Goal: Task Accomplishment & Management: Use online tool/utility

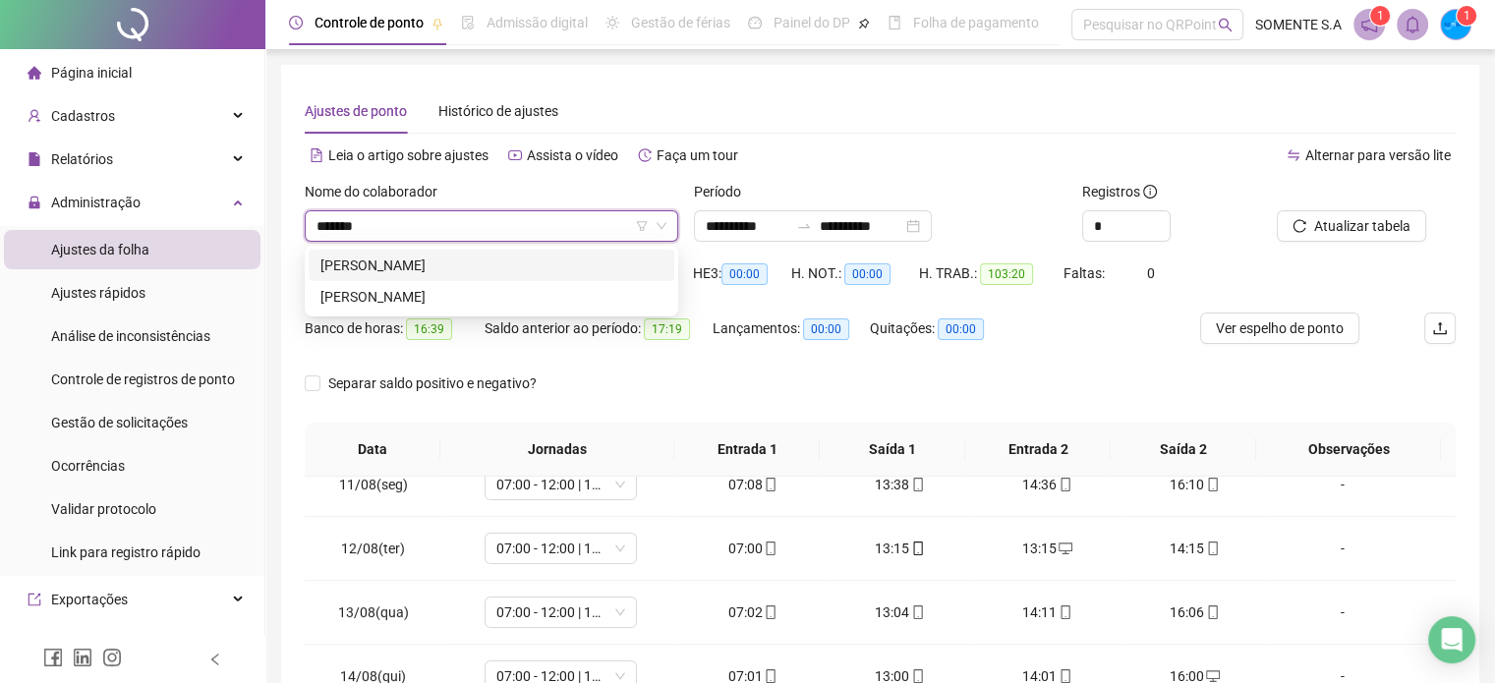
type input "********"
click at [541, 299] on div "[PERSON_NAME]" at bounding box center [492, 297] width 342 height 22
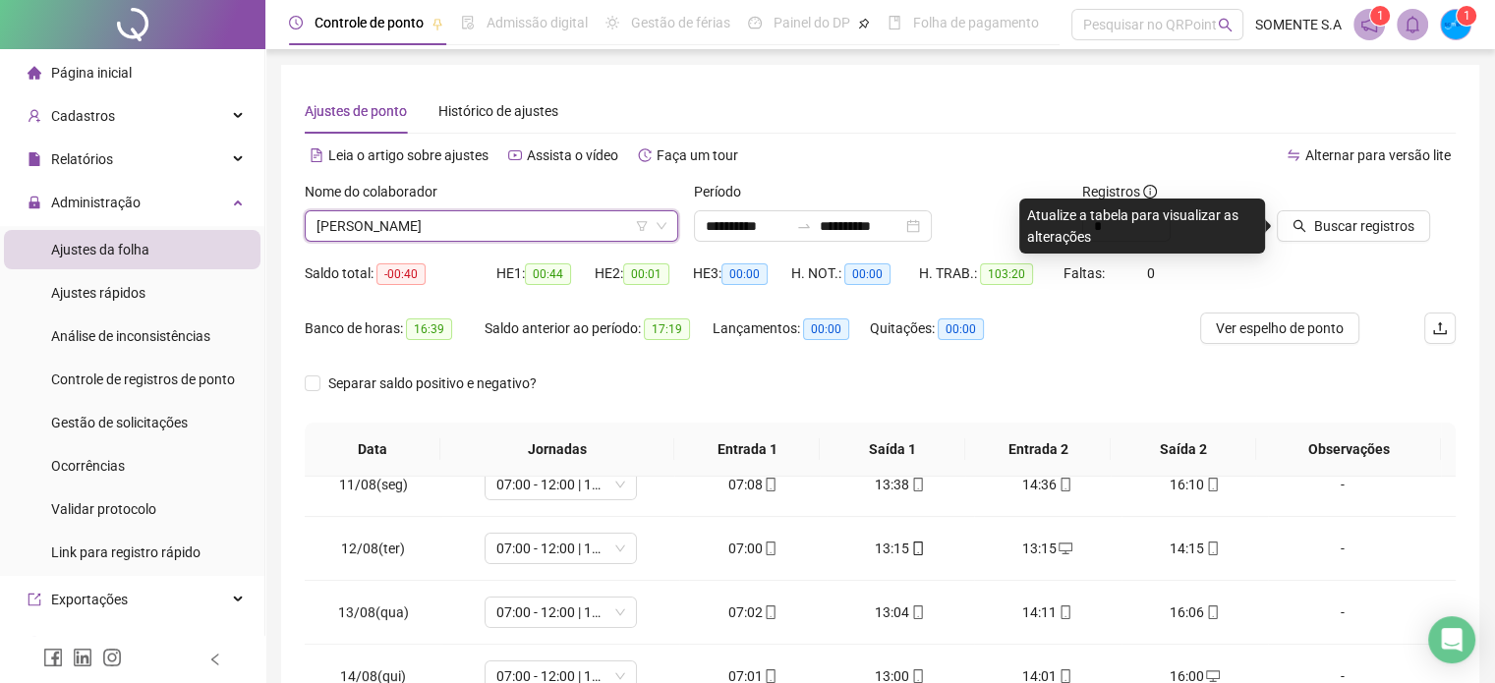
click at [437, 233] on span "[PERSON_NAME]" at bounding box center [492, 225] width 350 height 29
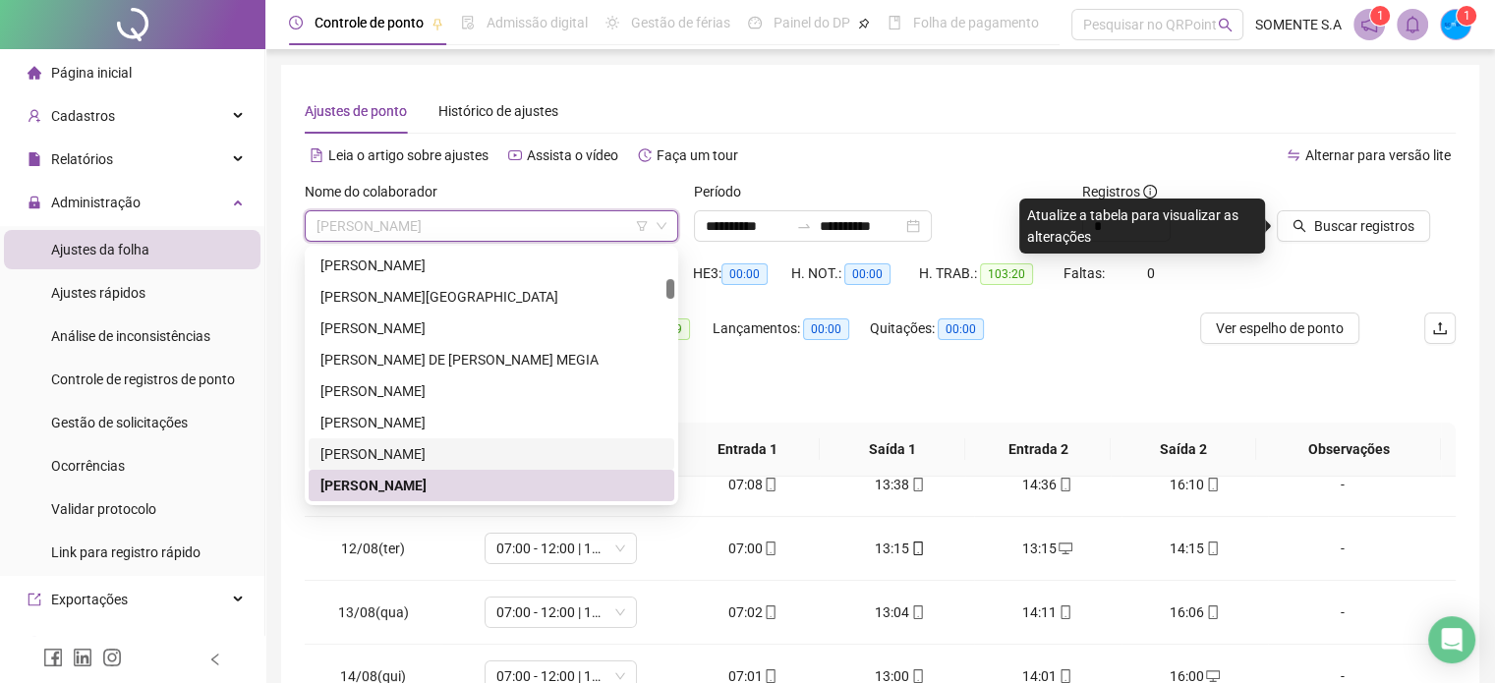
click at [425, 460] on div "[PERSON_NAME]" at bounding box center [492, 454] width 342 height 22
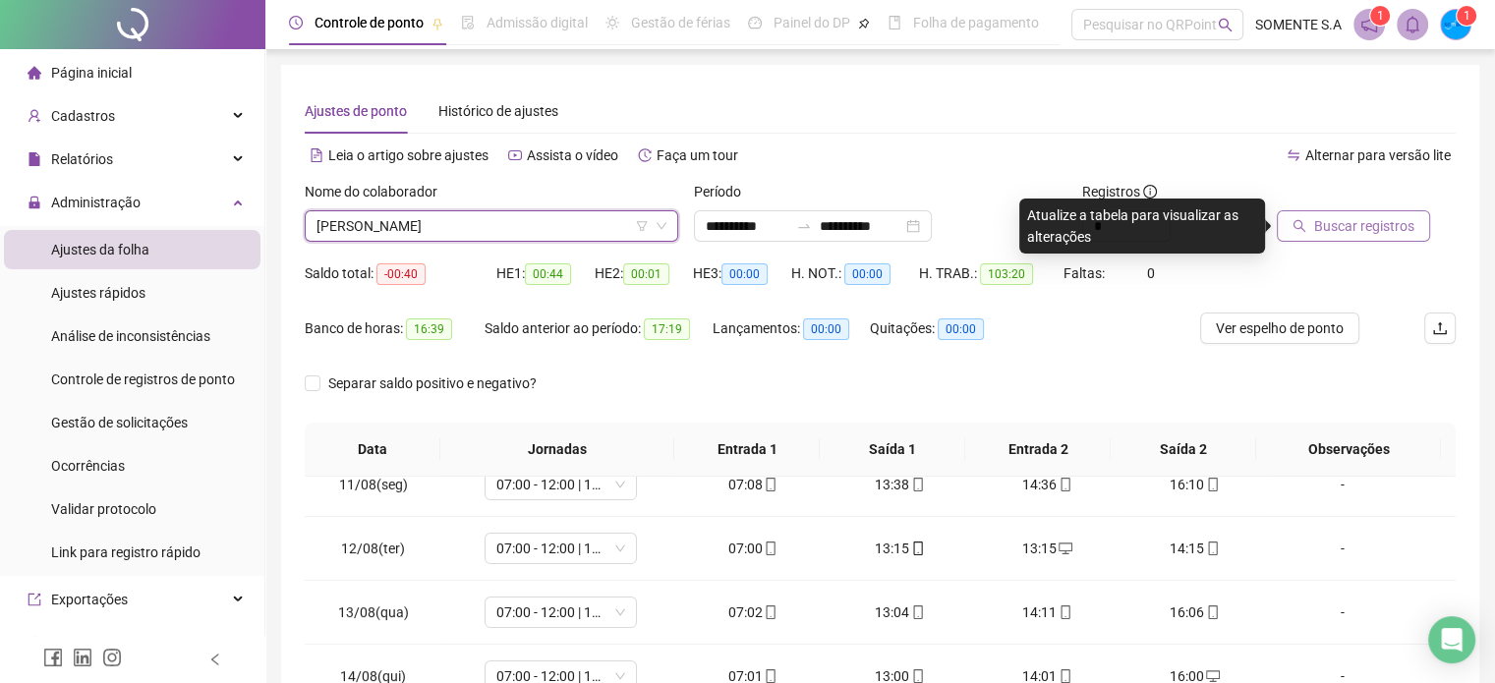
click at [1316, 226] on span "Buscar registros" at bounding box center [1364, 226] width 100 height 22
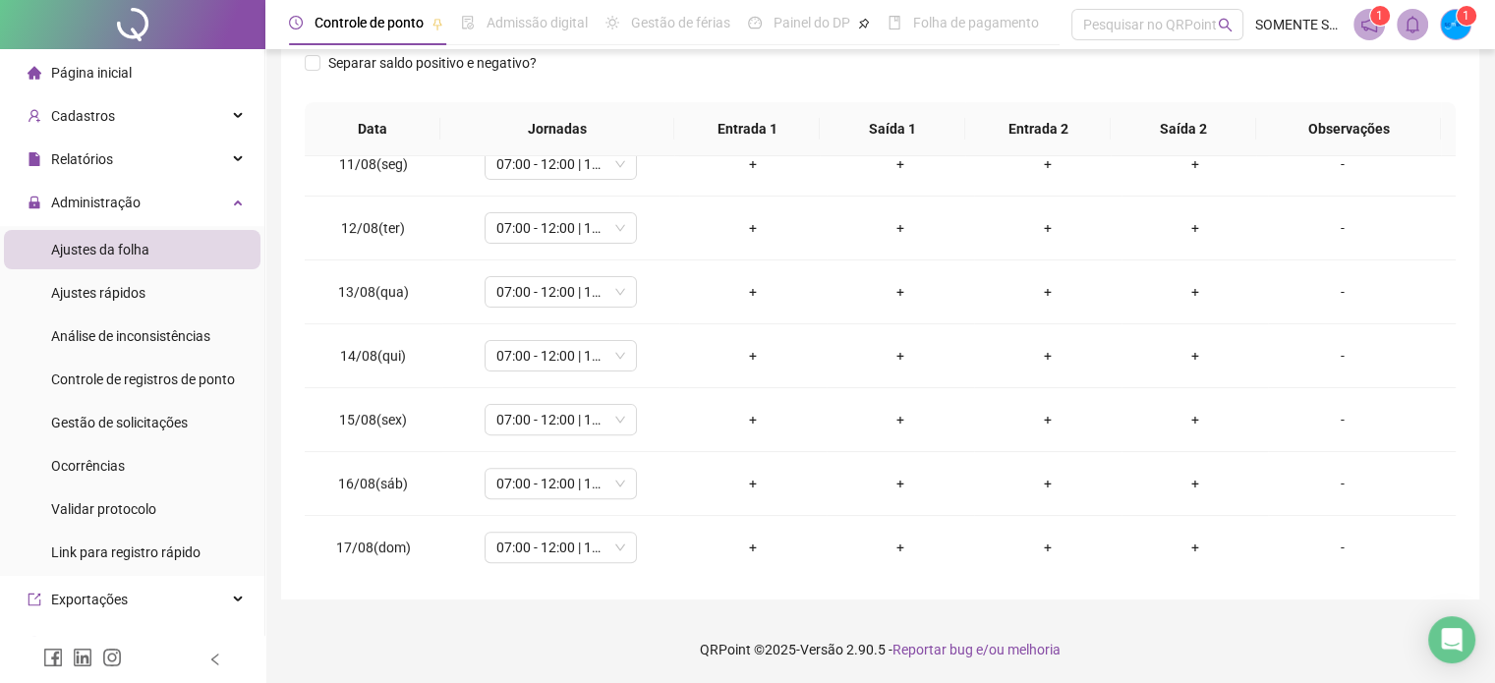
scroll to position [0, 0]
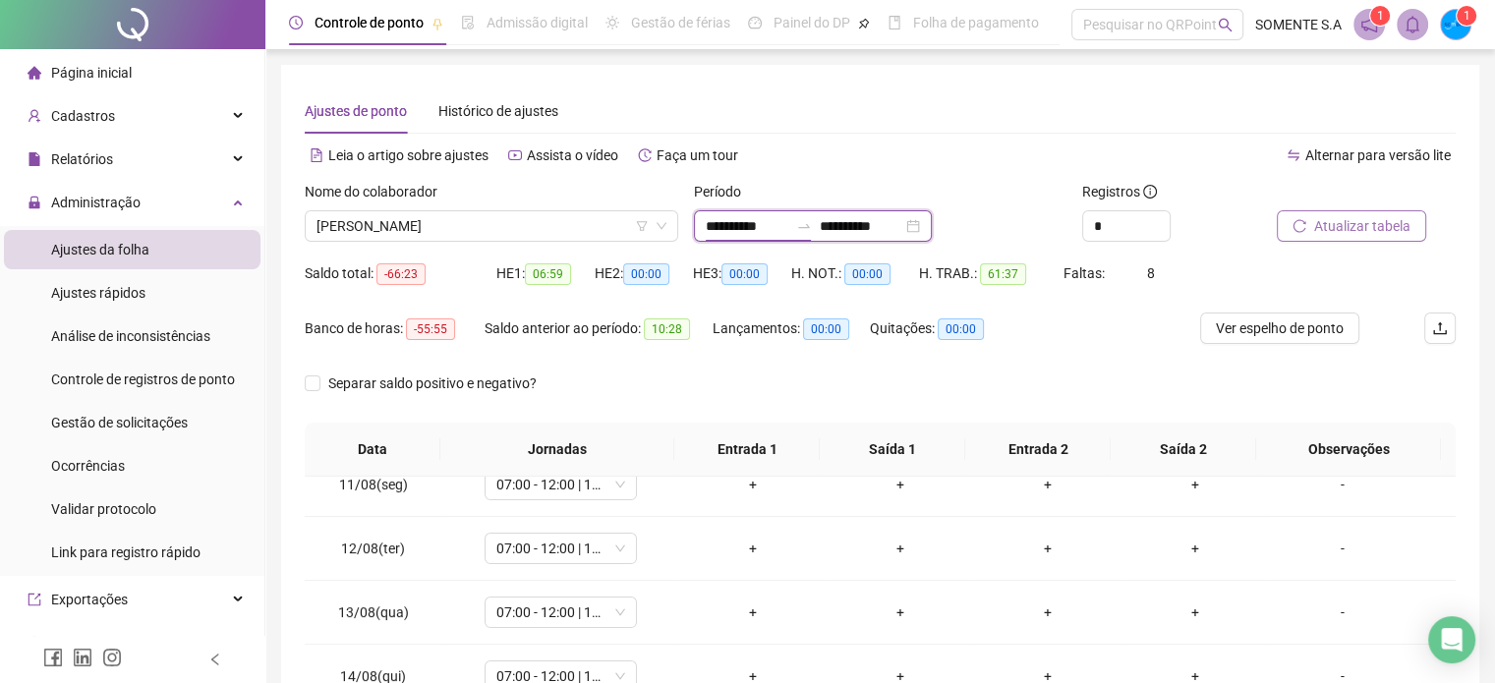
click at [726, 231] on input "**********" at bounding box center [747, 226] width 83 height 22
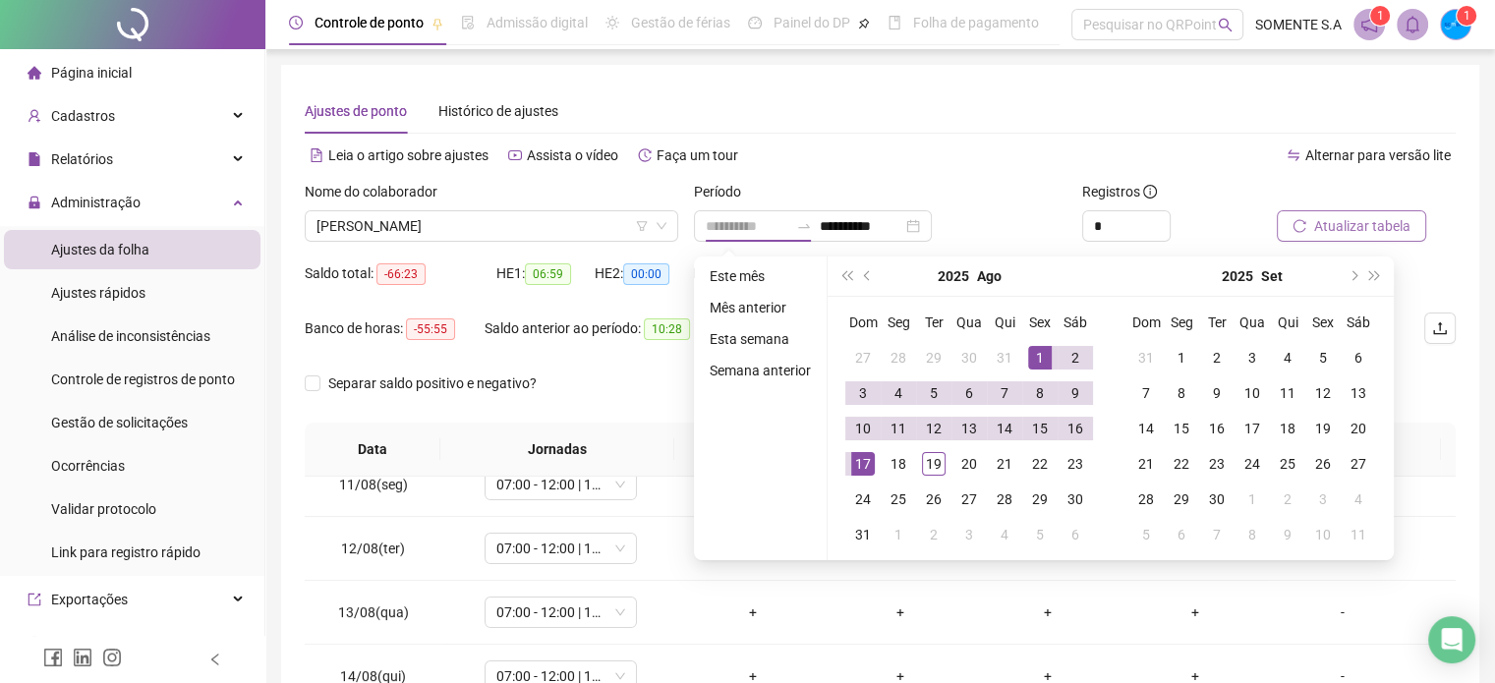
click at [1031, 365] on div "1" at bounding box center [1040, 358] width 24 height 24
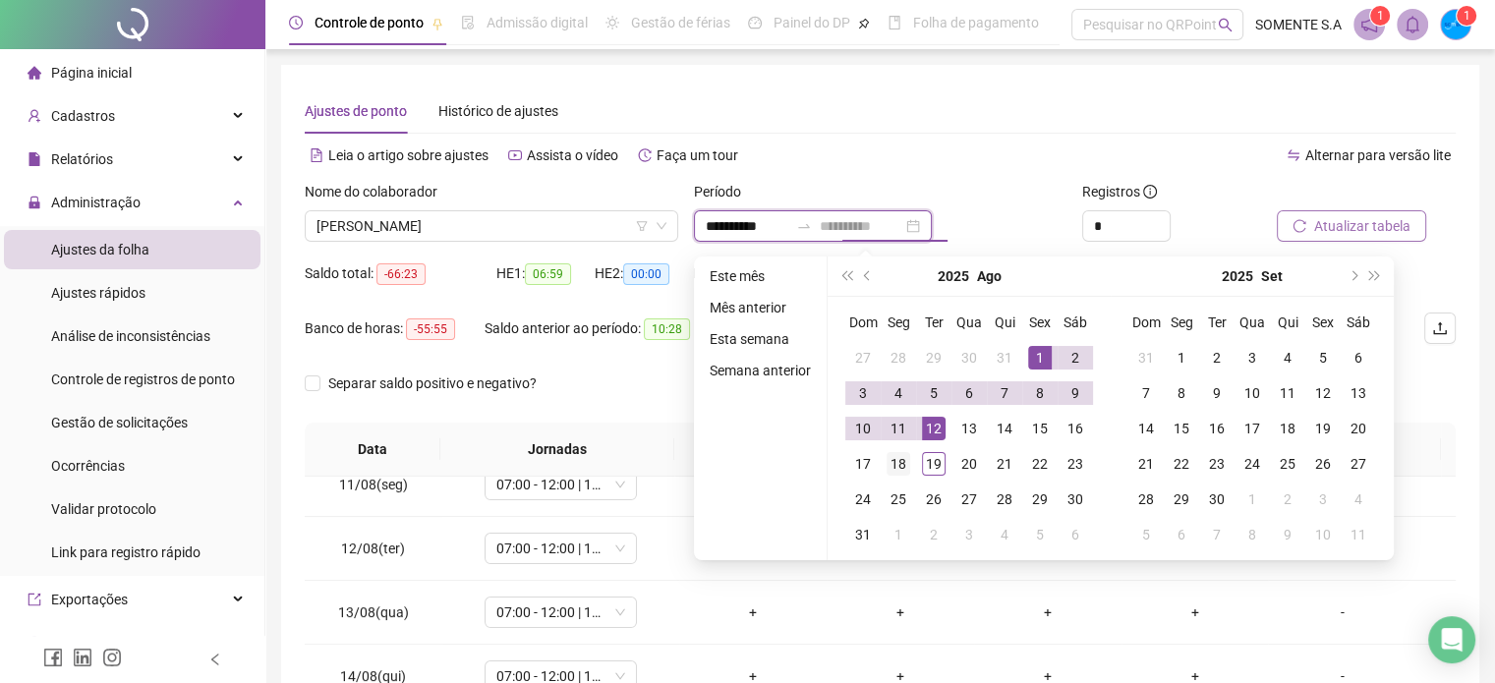
type input "**********"
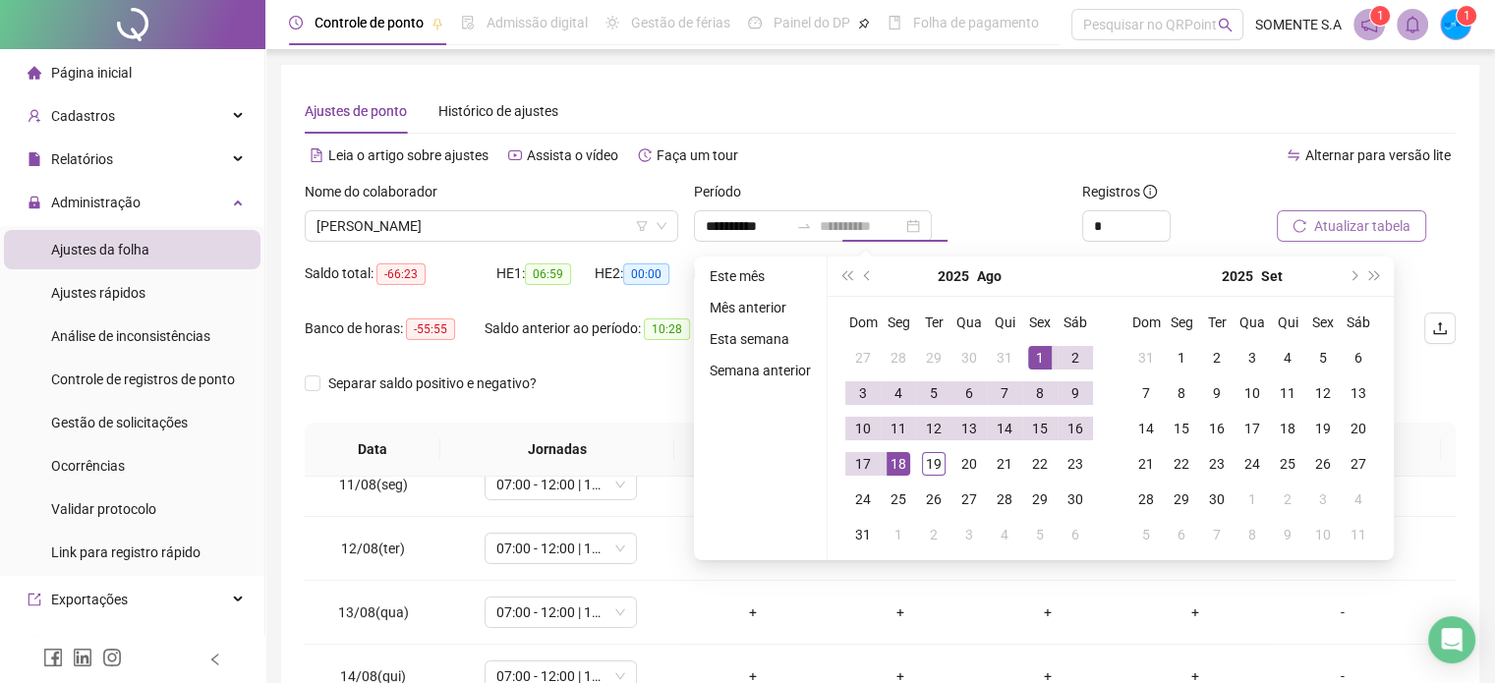
click at [896, 466] on div "18" at bounding box center [899, 464] width 24 height 24
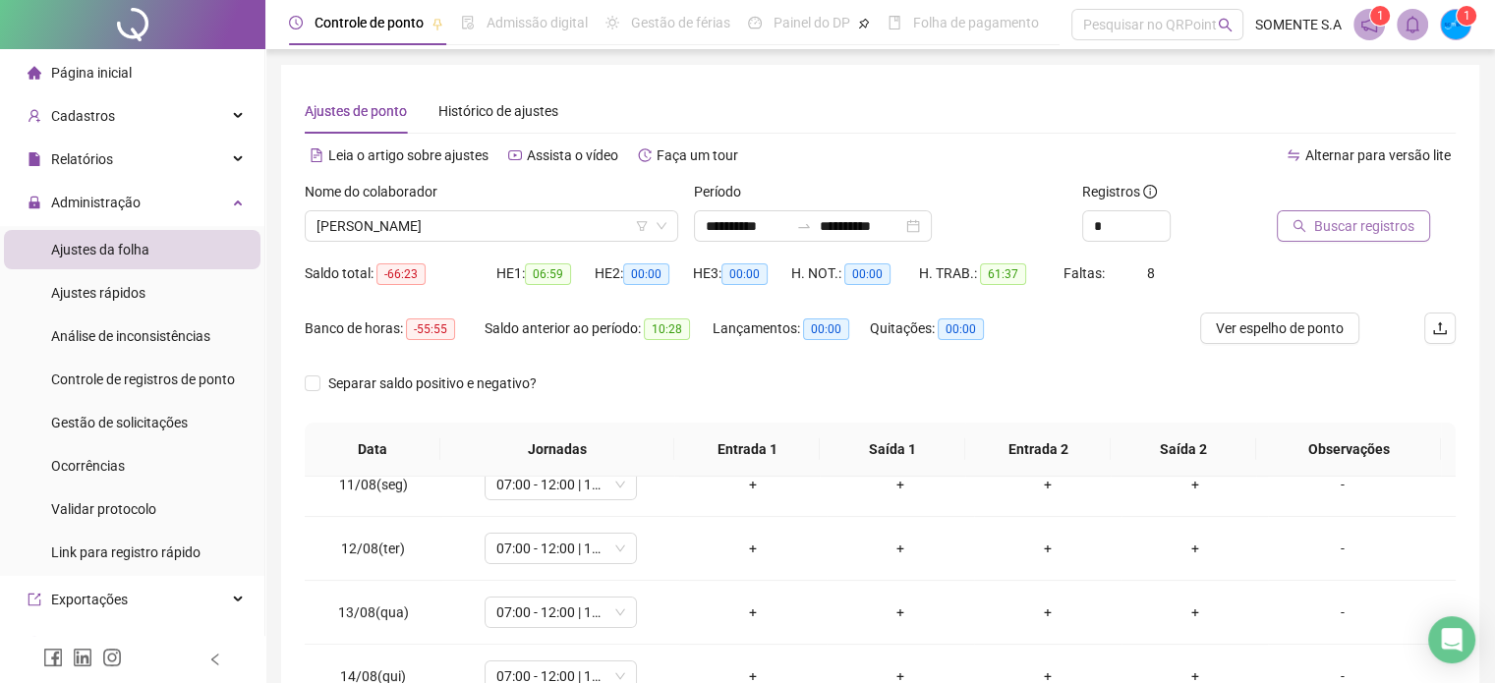
click at [1329, 233] on span "Buscar registros" at bounding box center [1364, 226] width 100 height 22
click at [375, 219] on span "[PERSON_NAME]" at bounding box center [492, 225] width 350 height 29
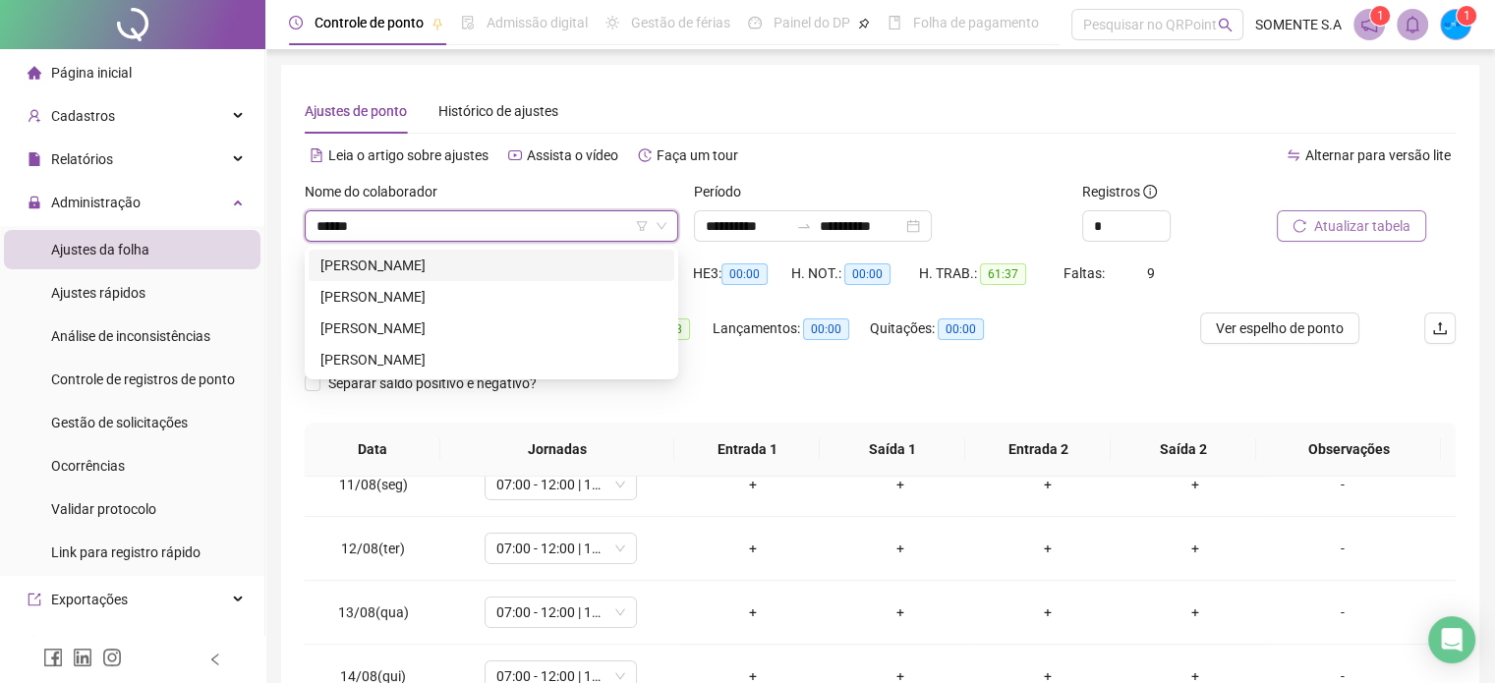
type input "*******"
click at [428, 318] on div "[PERSON_NAME]" at bounding box center [492, 329] width 342 height 22
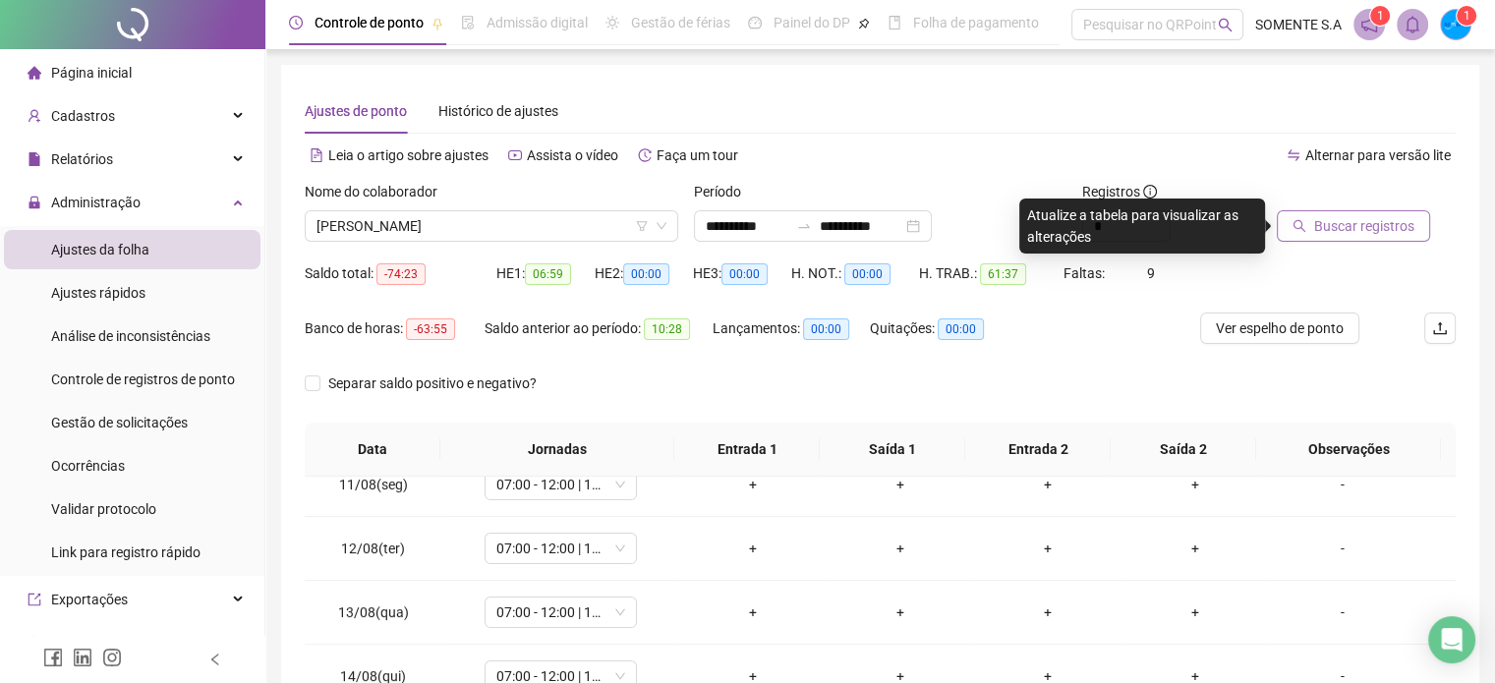
click at [1347, 239] on button "Buscar registros" at bounding box center [1353, 225] width 153 height 31
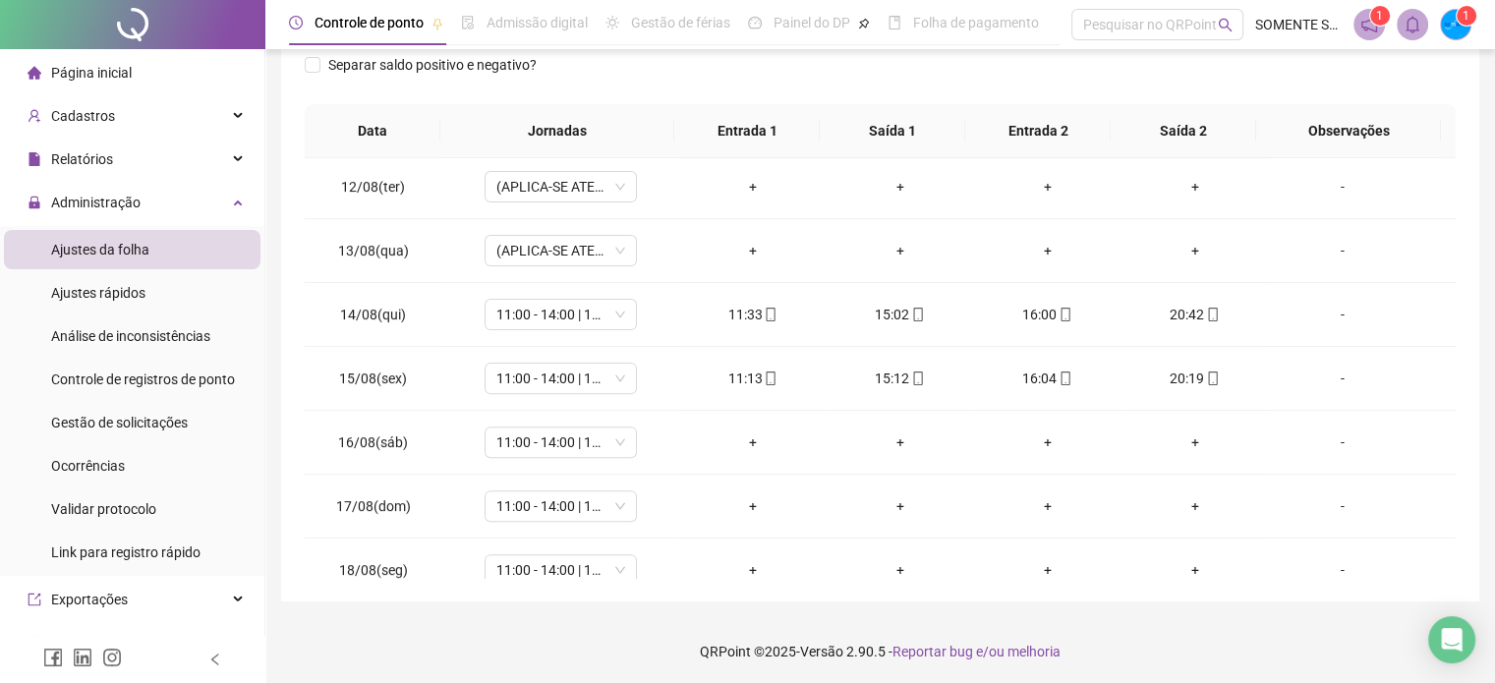
scroll to position [727, 0]
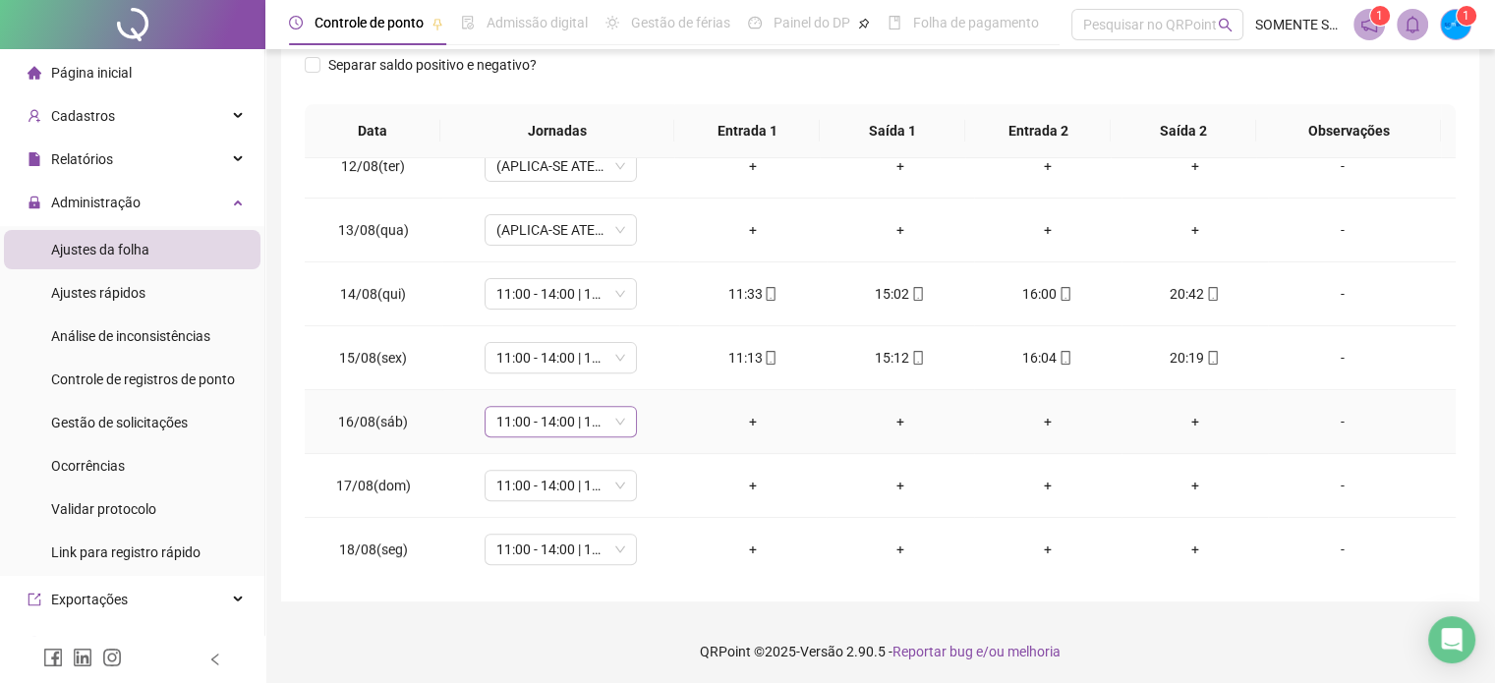
click at [559, 424] on span "11:00 - 14:00 | 15:00 - 20:00" at bounding box center [560, 421] width 129 height 29
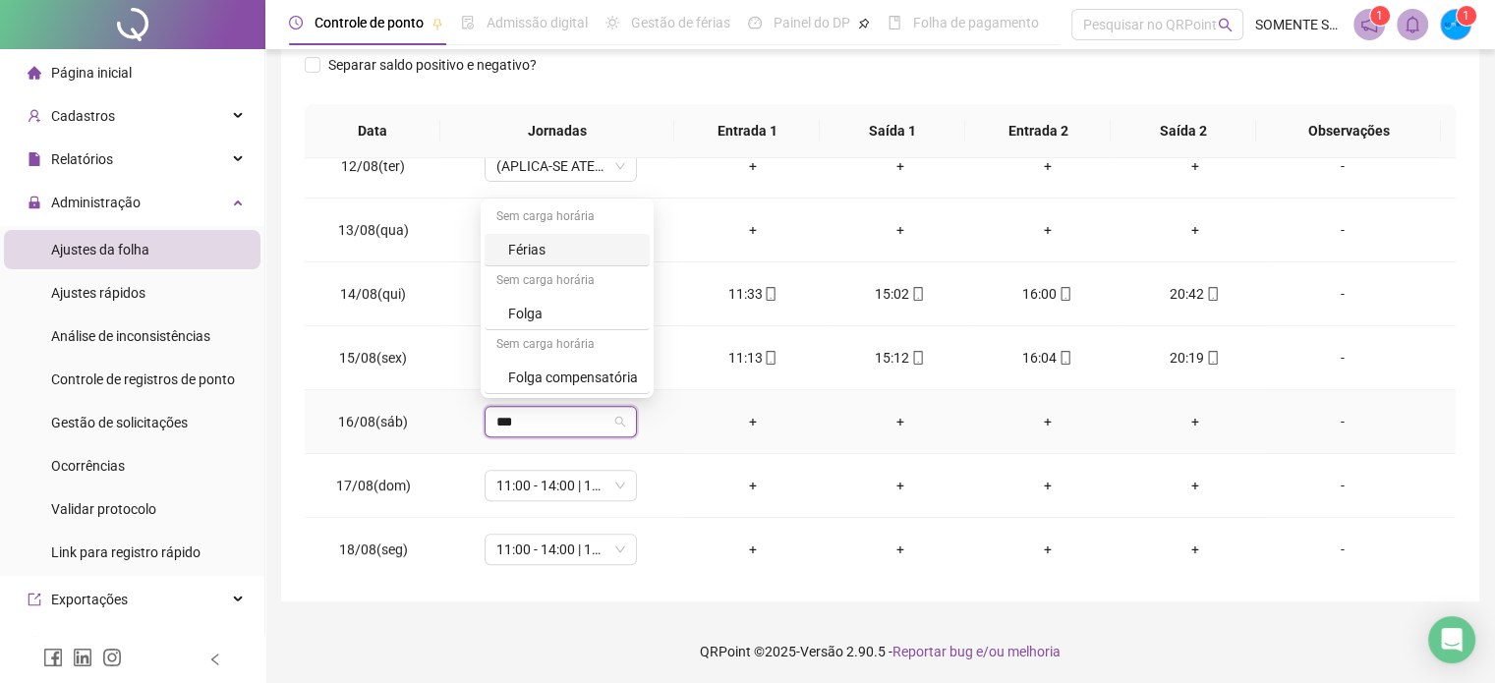
type input "****"
click at [562, 316] on div "Folga" at bounding box center [573, 314] width 130 height 22
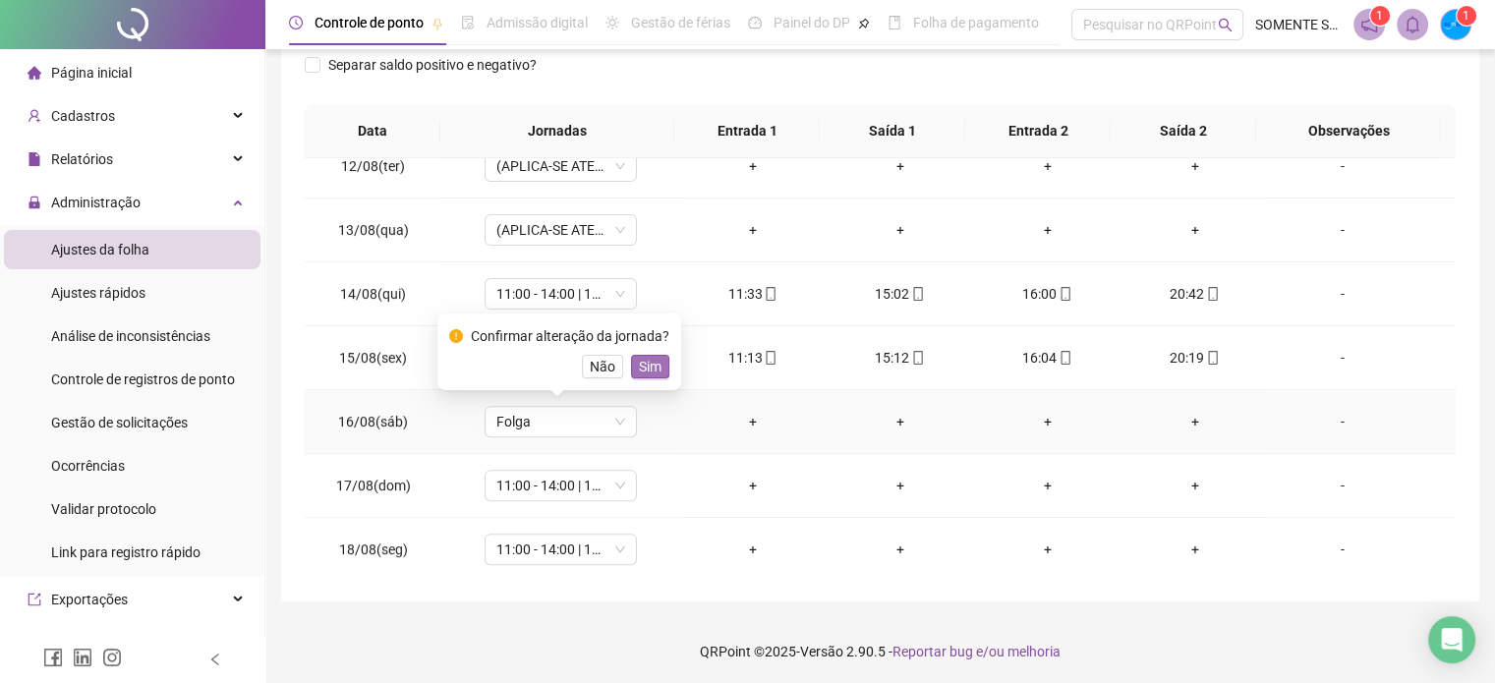
click at [647, 368] on span "Sim" at bounding box center [650, 367] width 23 height 22
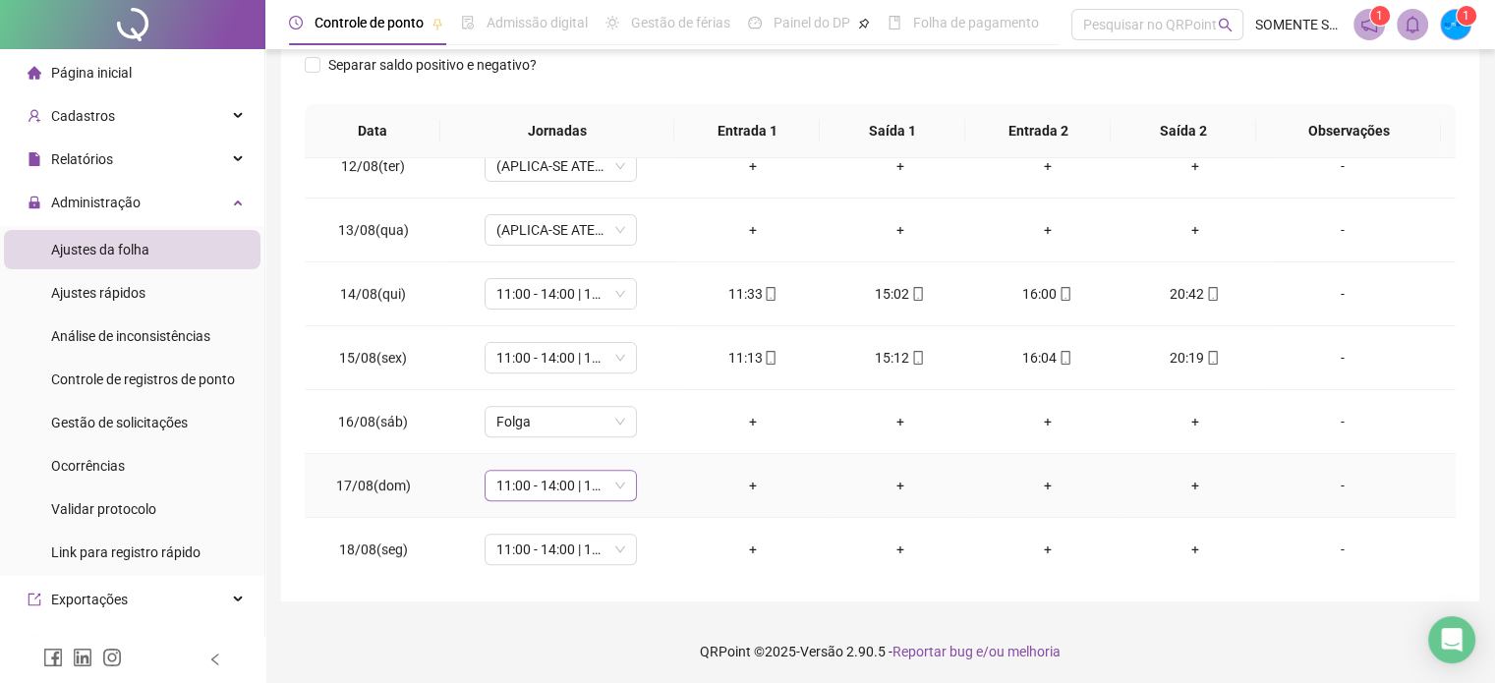
click at [539, 477] on span "11:00 - 14:00 | 15:00 - 20:00" at bounding box center [560, 485] width 129 height 29
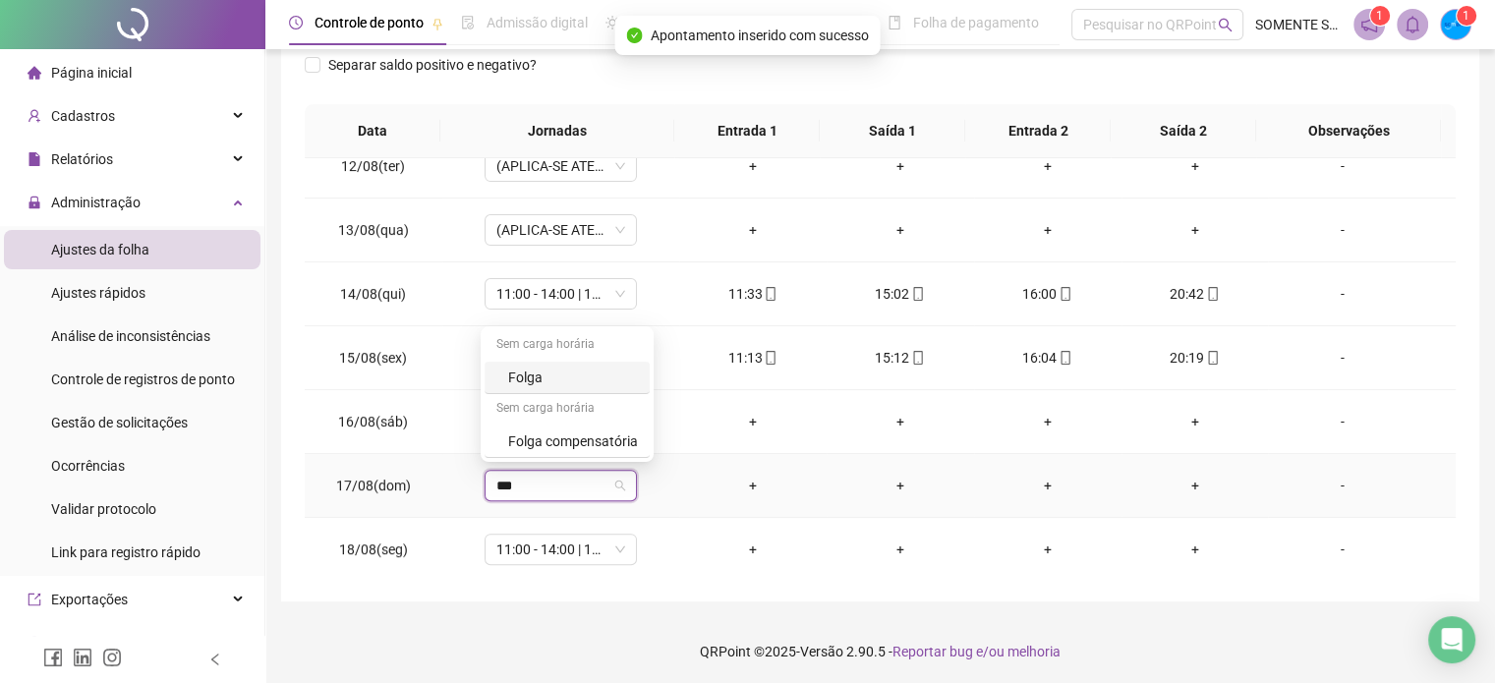
type input "****"
click at [568, 369] on div "Folga" at bounding box center [573, 378] width 130 height 22
click at [648, 432] on span "Sim" at bounding box center [650, 431] width 23 height 22
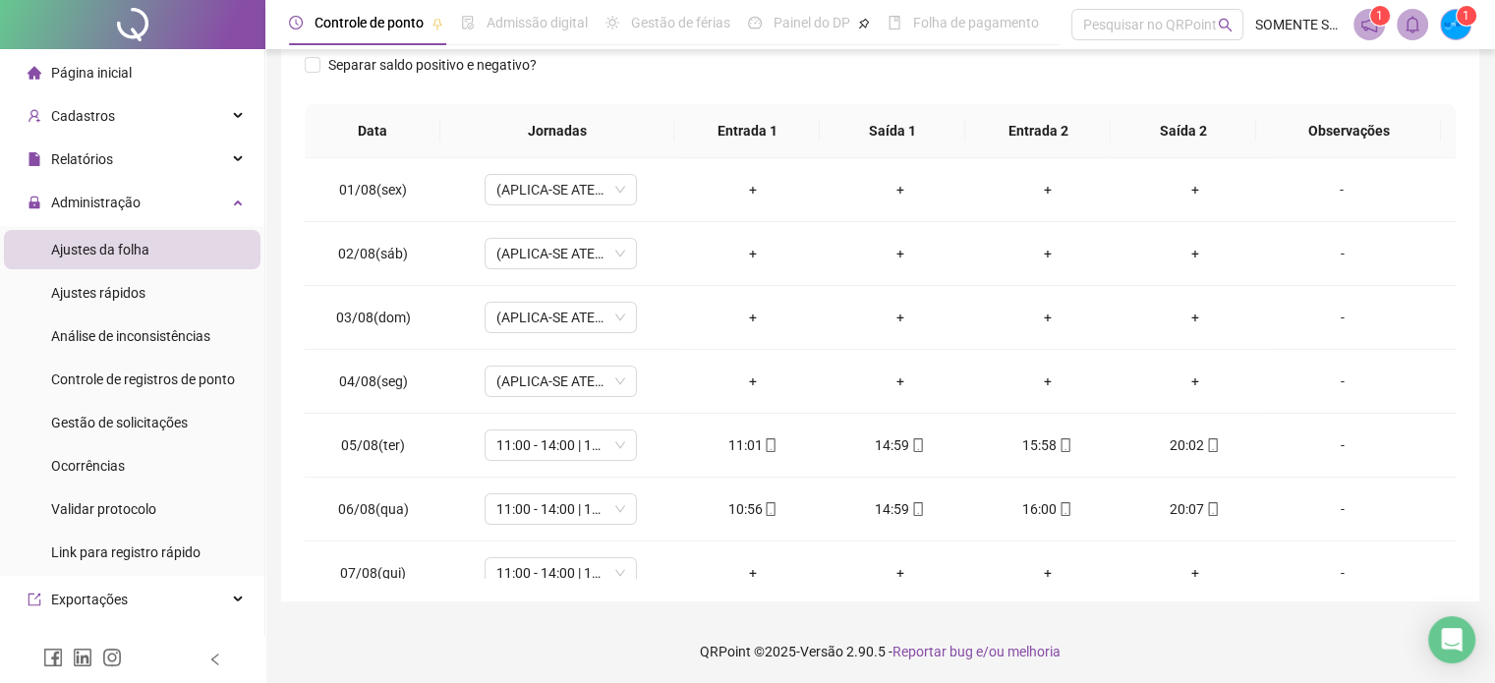
scroll to position [0, 0]
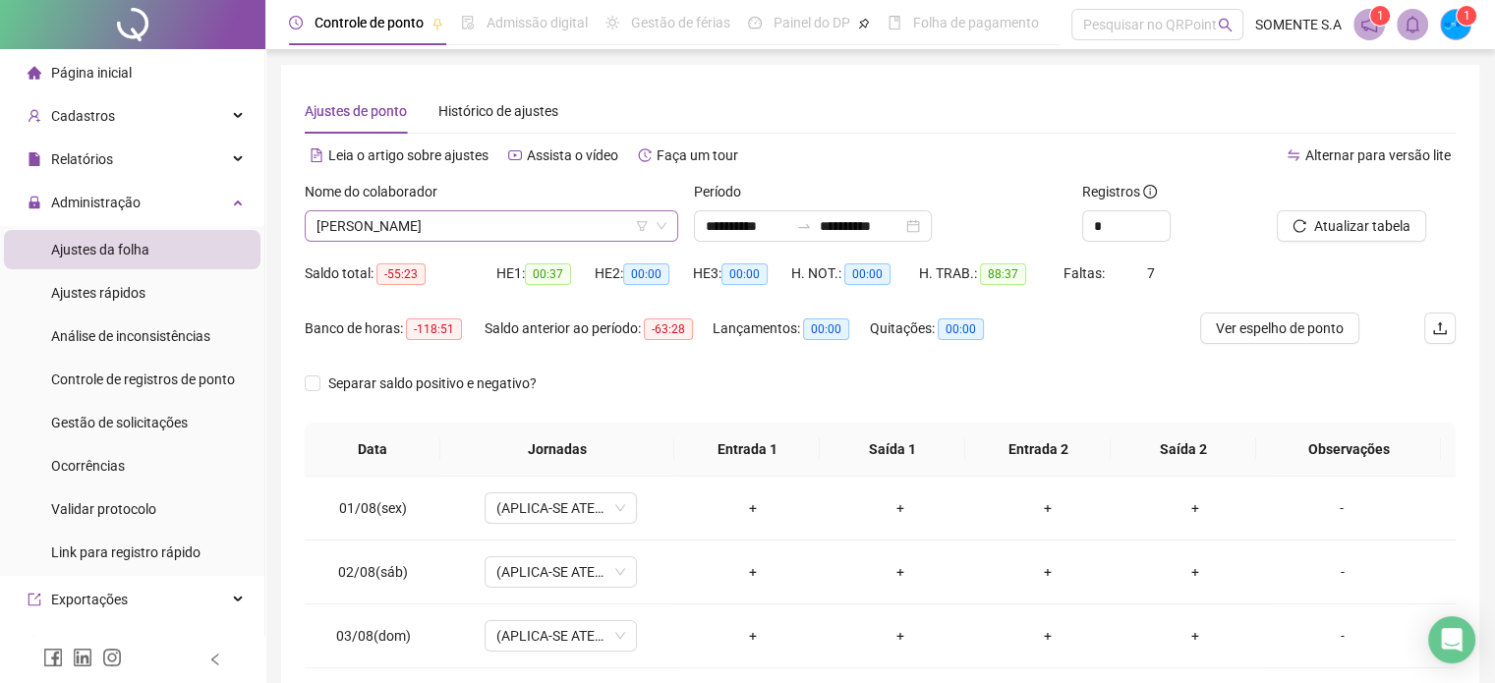
click at [444, 219] on span "[PERSON_NAME]" at bounding box center [492, 225] width 350 height 29
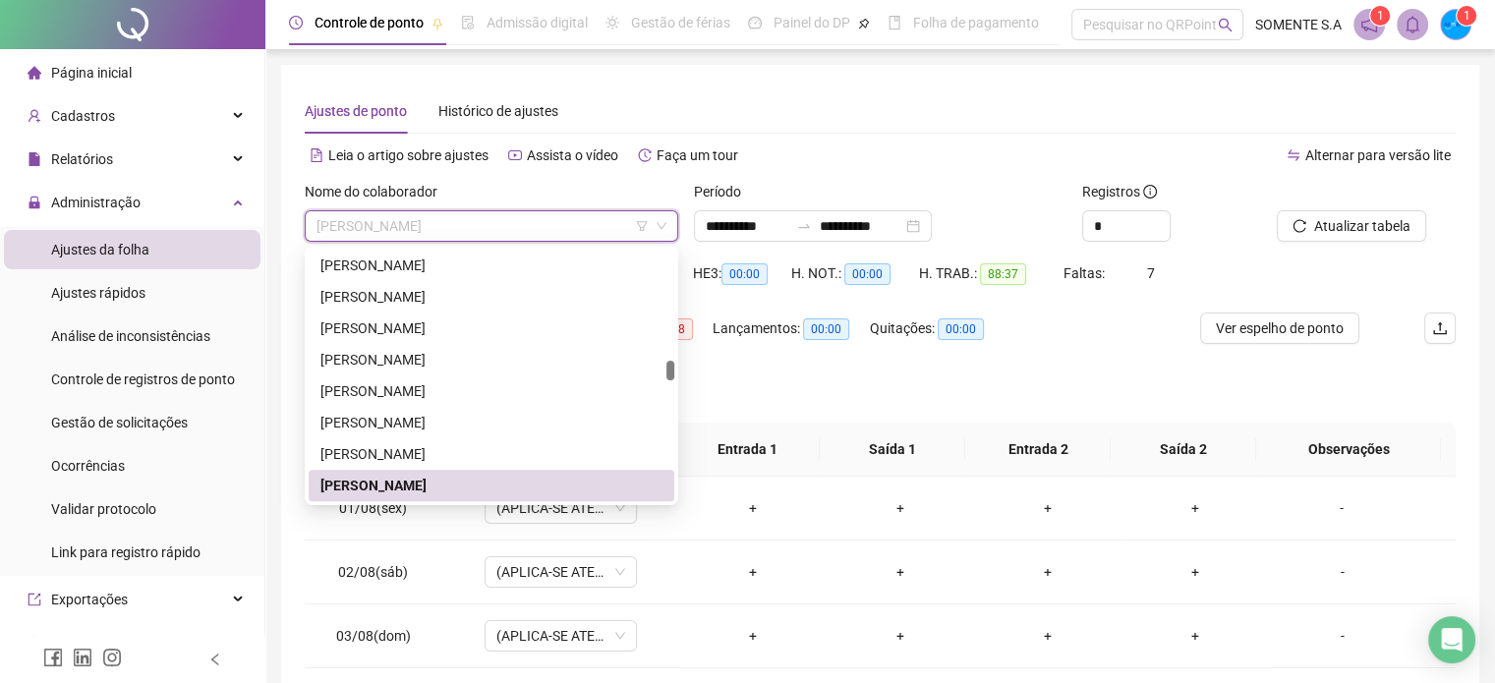
scroll to position [1699, 0]
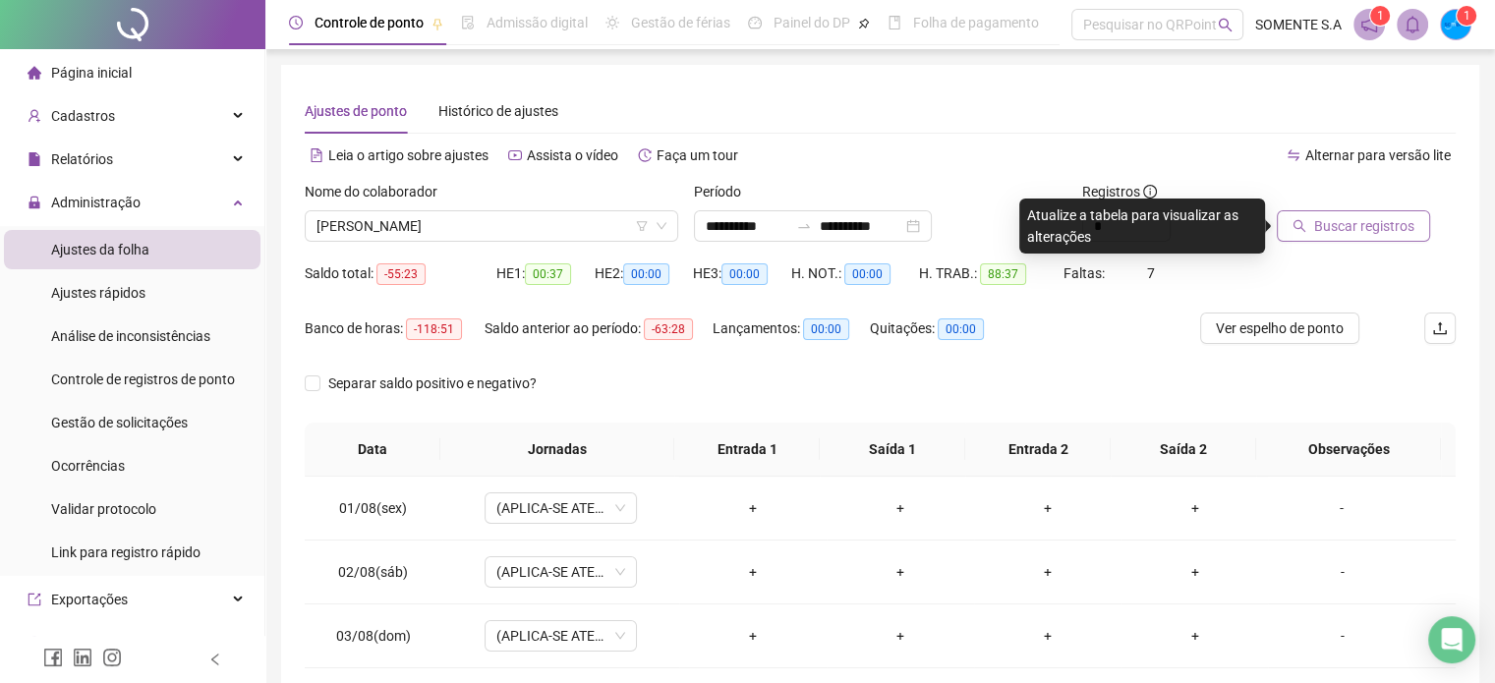
click at [1369, 220] on span "Buscar registros" at bounding box center [1364, 226] width 100 height 22
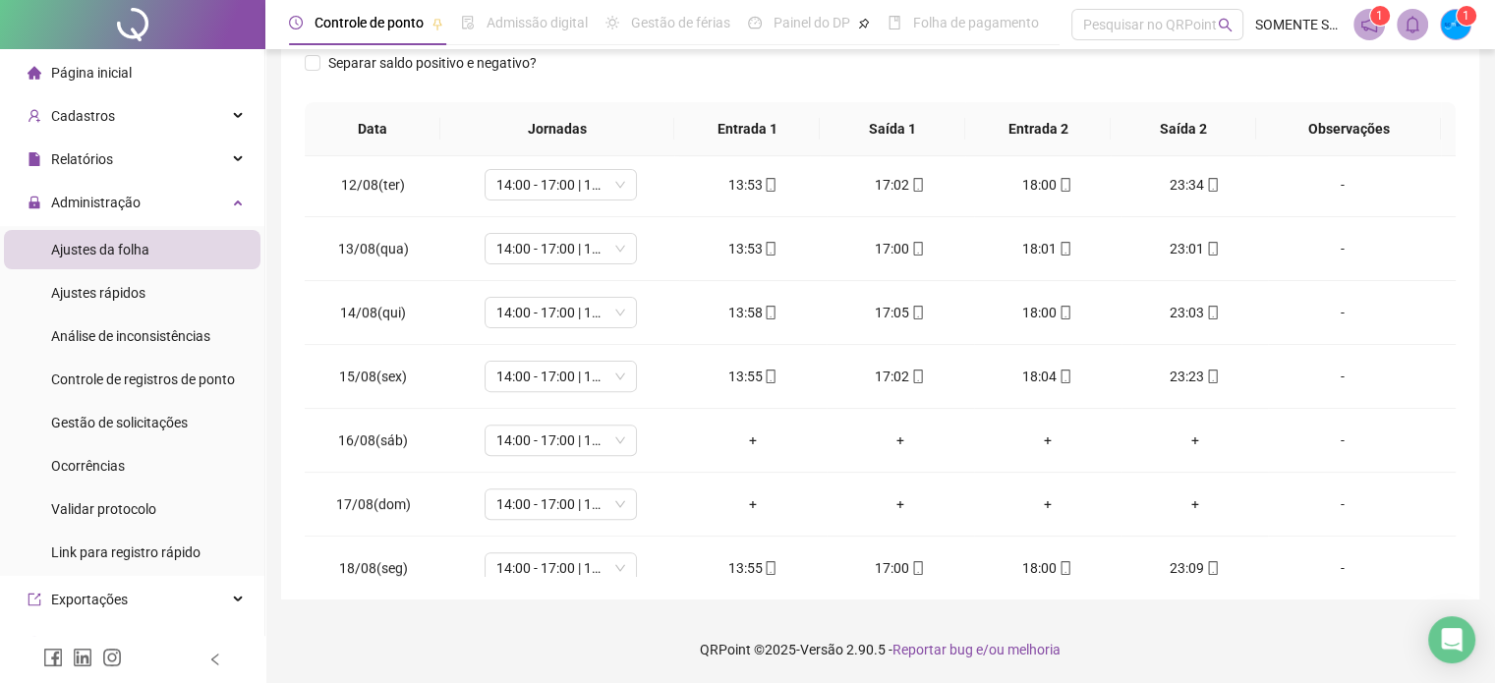
scroll to position [727, 0]
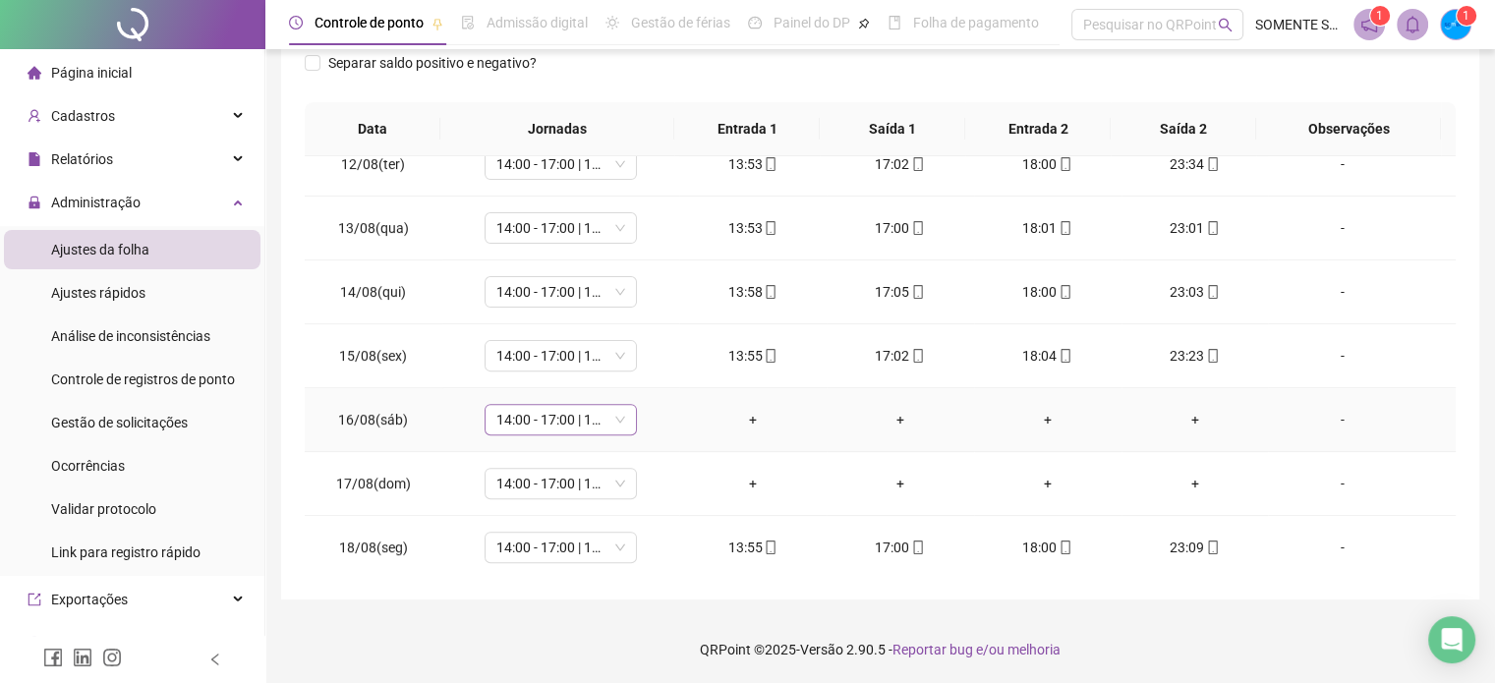
click at [555, 421] on span "14:00 - 17:00 | 18:00 - 23:00" at bounding box center [560, 419] width 129 height 29
type input "****"
click at [657, 365] on span "Sim" at bounding box center [650, 365] width 23 height 22
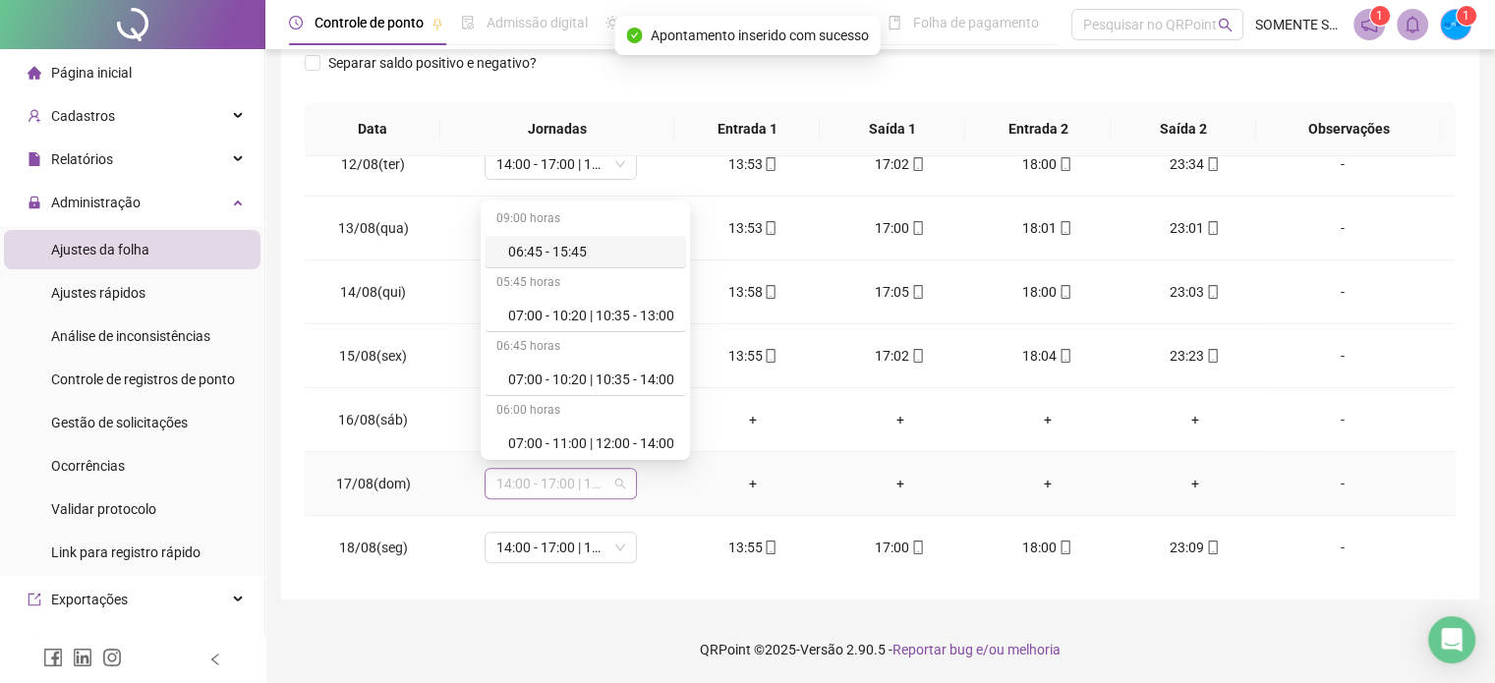
click at [551, 477] on span "14:00 - 17:00 | 18:00 - 23:00" at bounding box center [560, 483] width 129 height 29
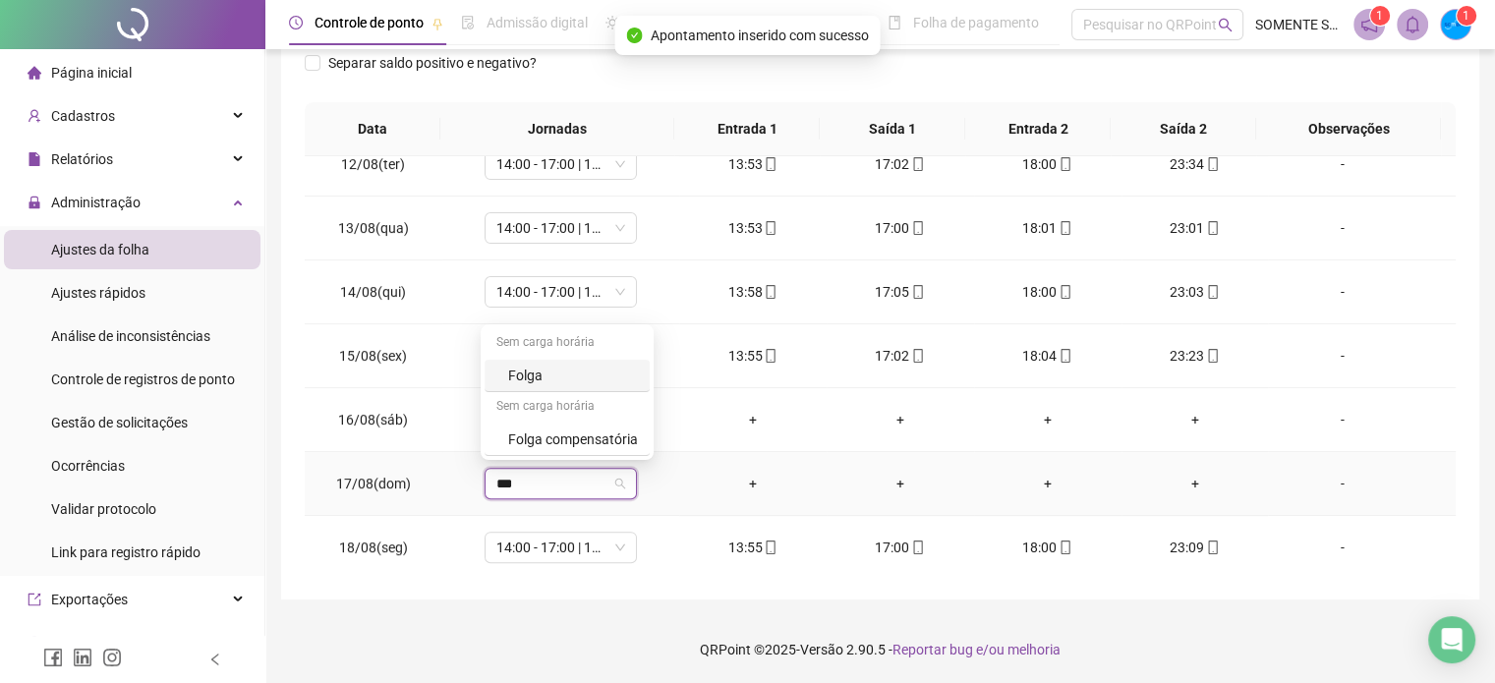
type input "****"
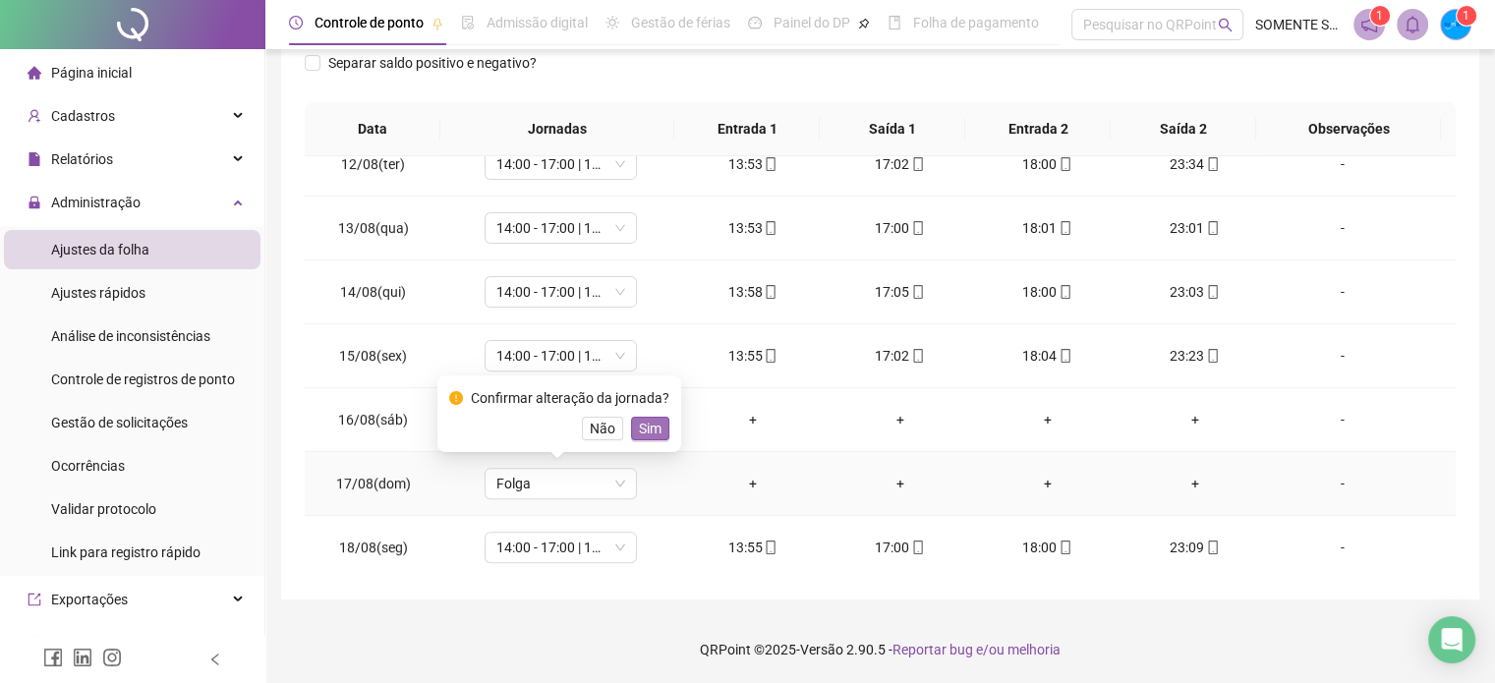
click at [643, 431] on span "Sim" at bounding box center [650, 429] width 23 height 22
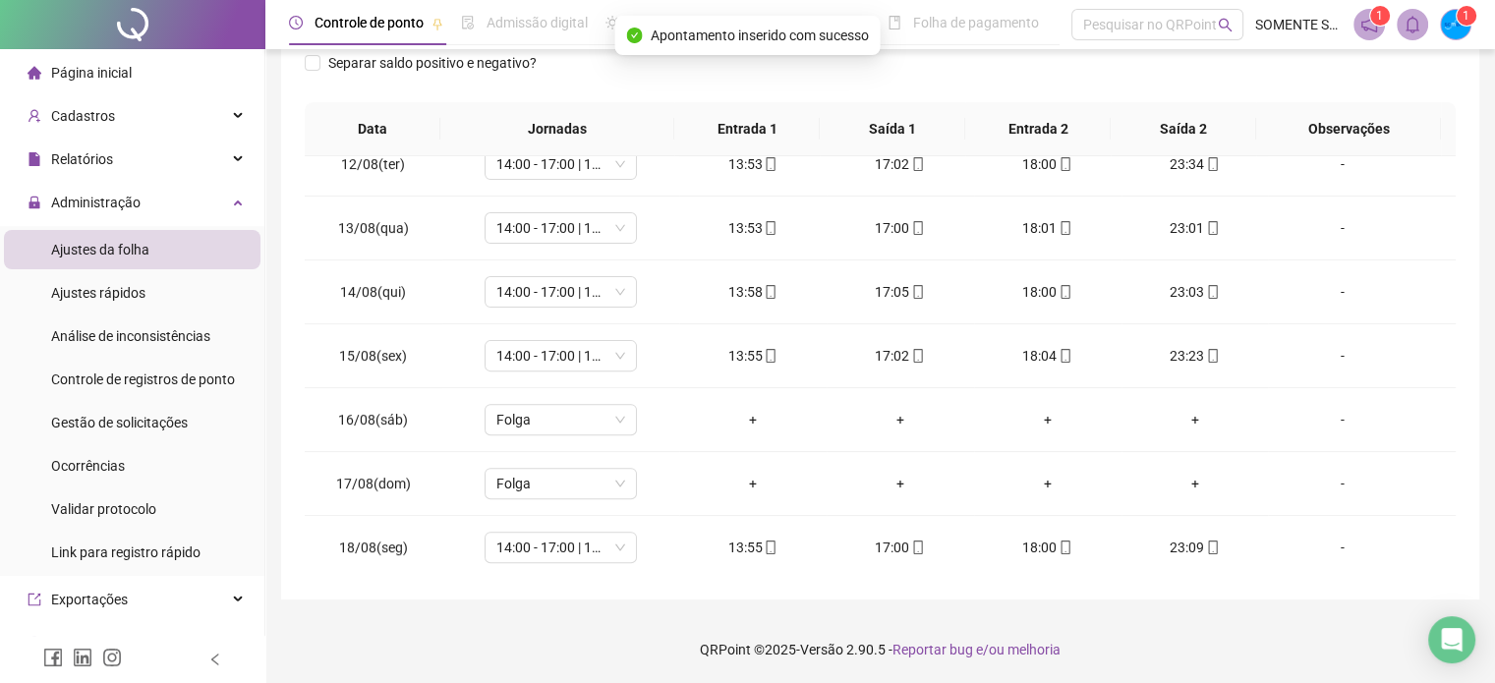
scroll to position [0, 0]
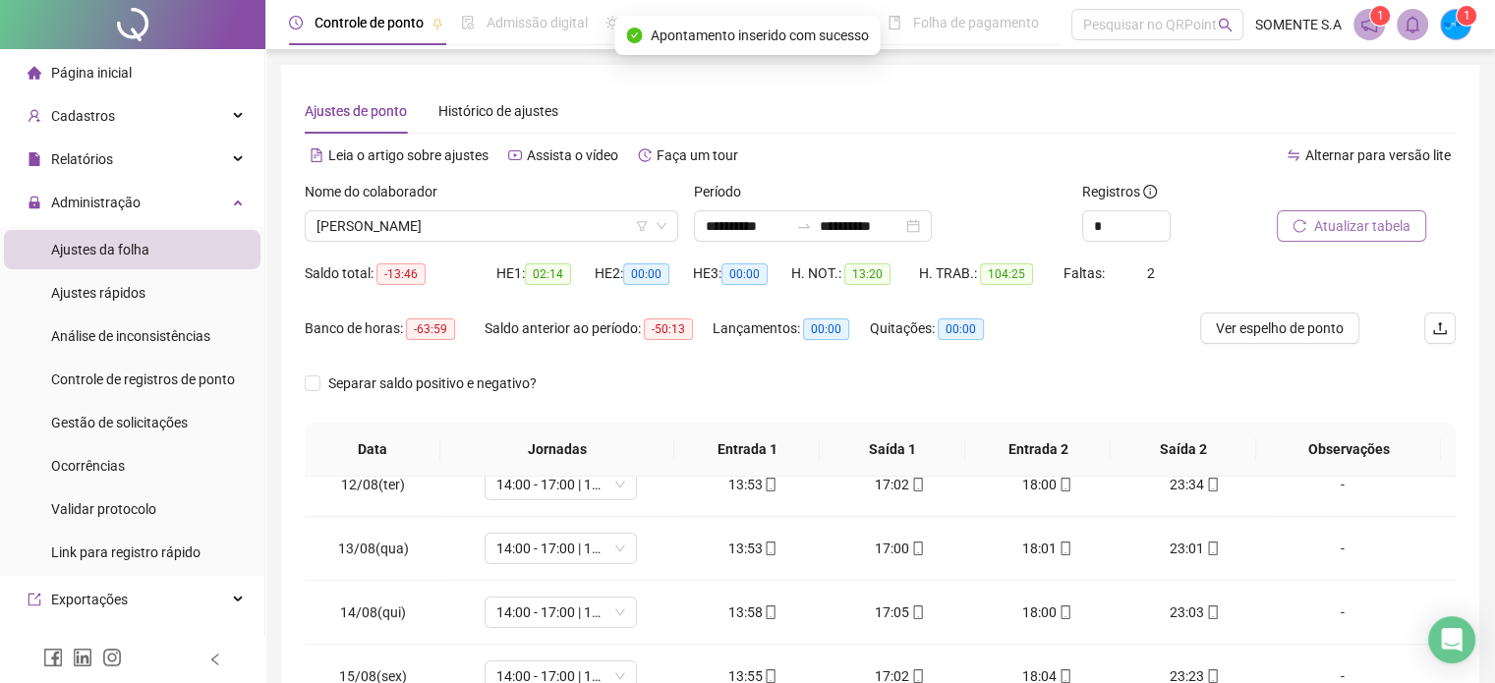
click at [1310, 225] on button "Atualizar tabela" at bounding box center [1351, 225] width 149 height 31
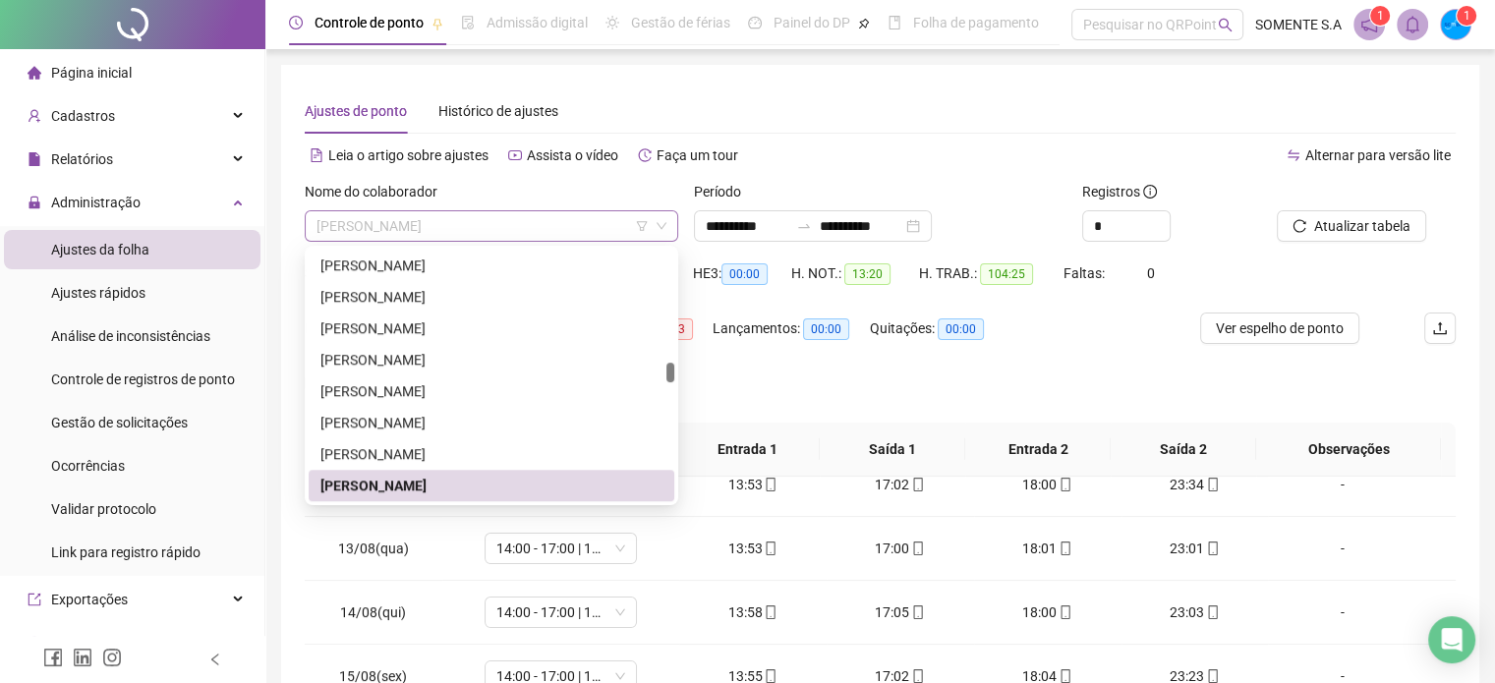
click at [493, 221] on span "[PERSON_NAME]" at bounding box center [492, 225] width 350 height 29
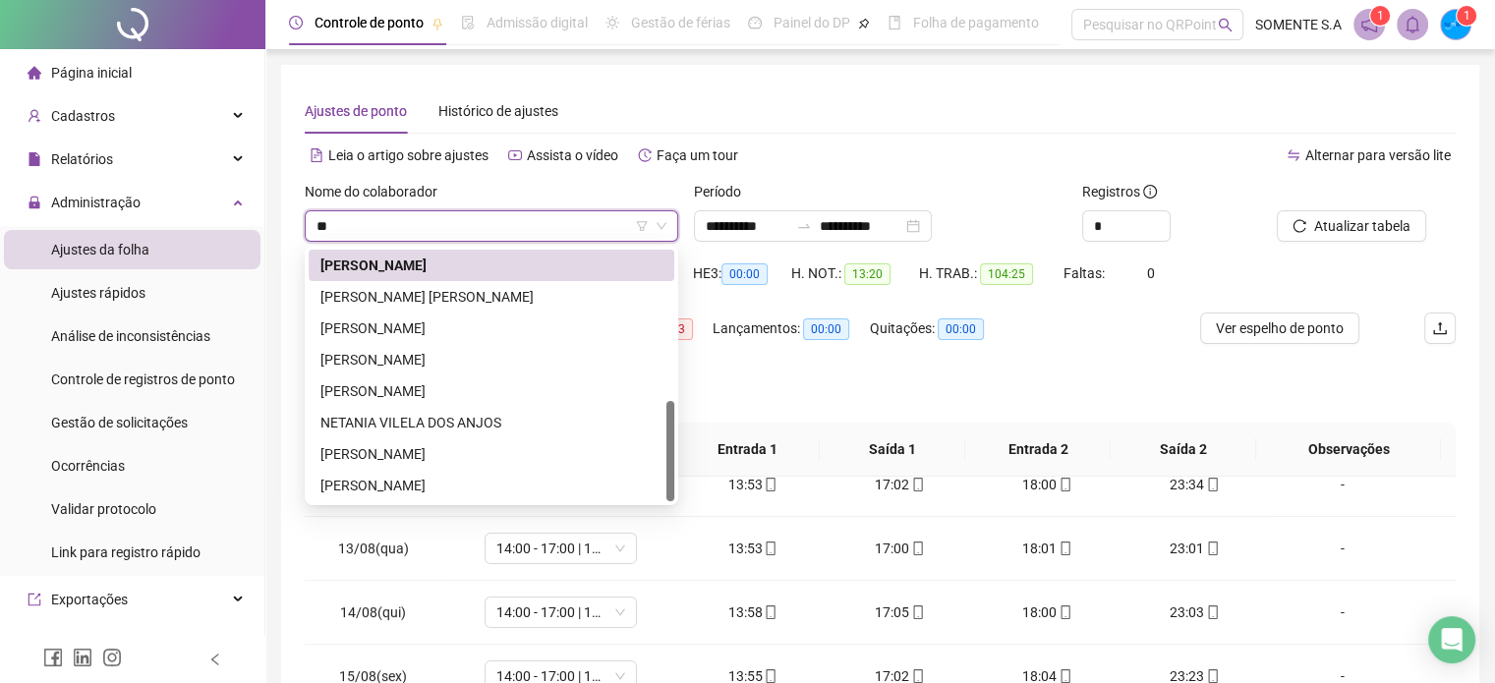
scroll to position [378, 0]
type input "****"
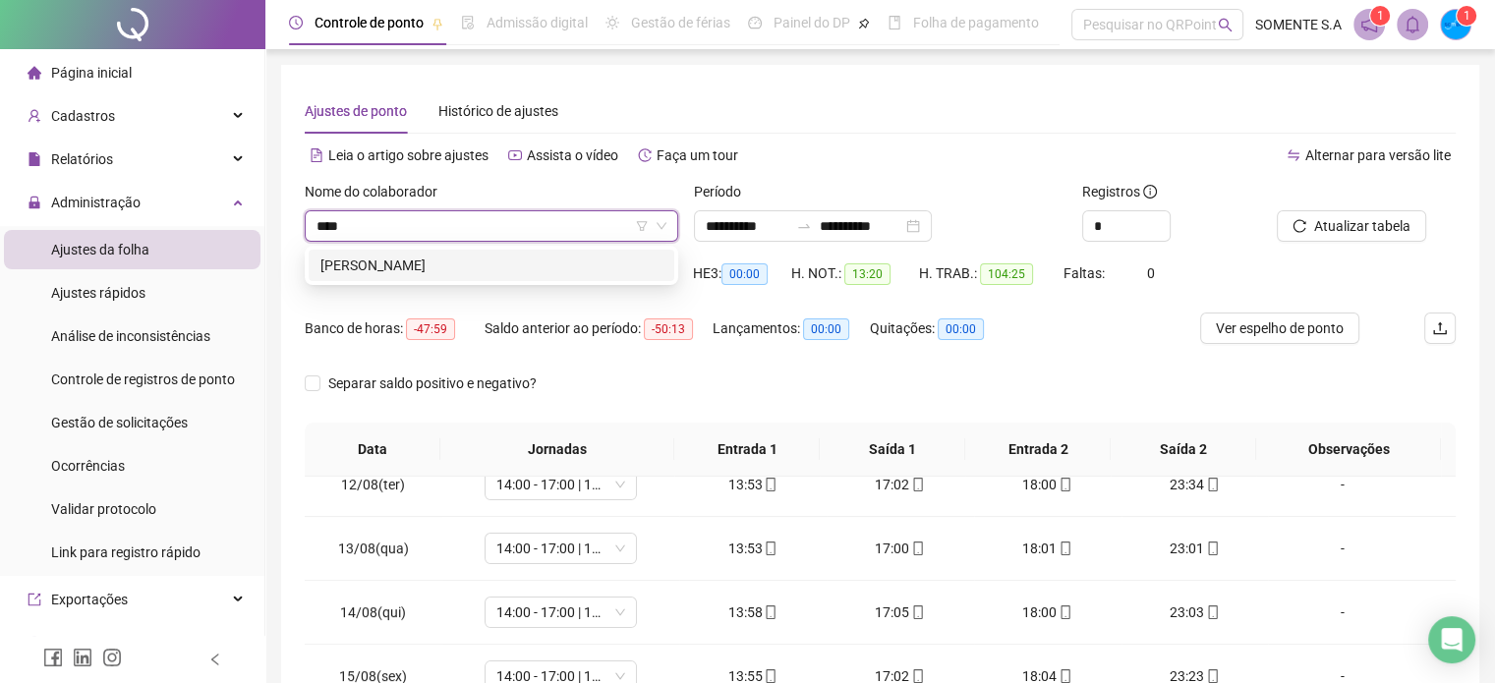
click at [519, 259] on div "[PERSON_NAME]" at bounding box center [492, 266] width 342 height 22
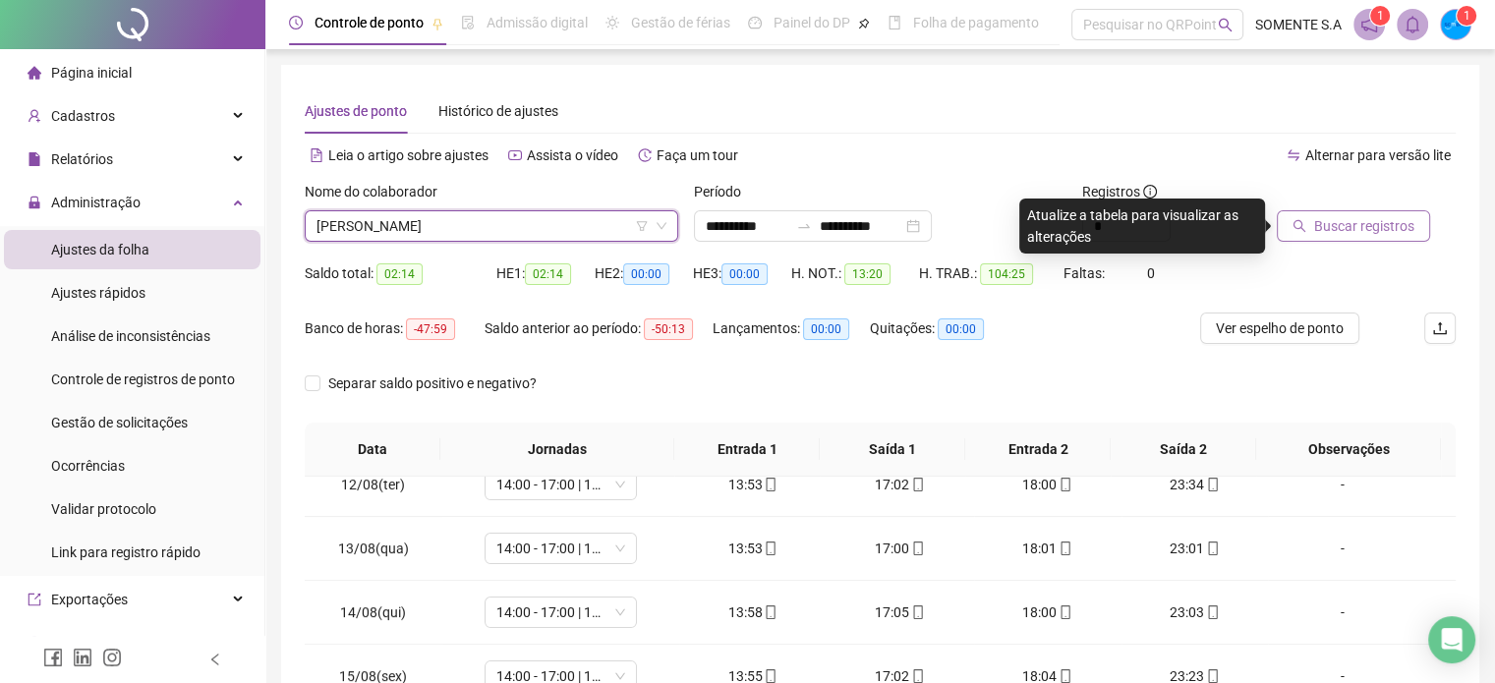
click at [1339, 219] on span "Buscar registros" at bounding box center [1364, 226] width 100 height 22
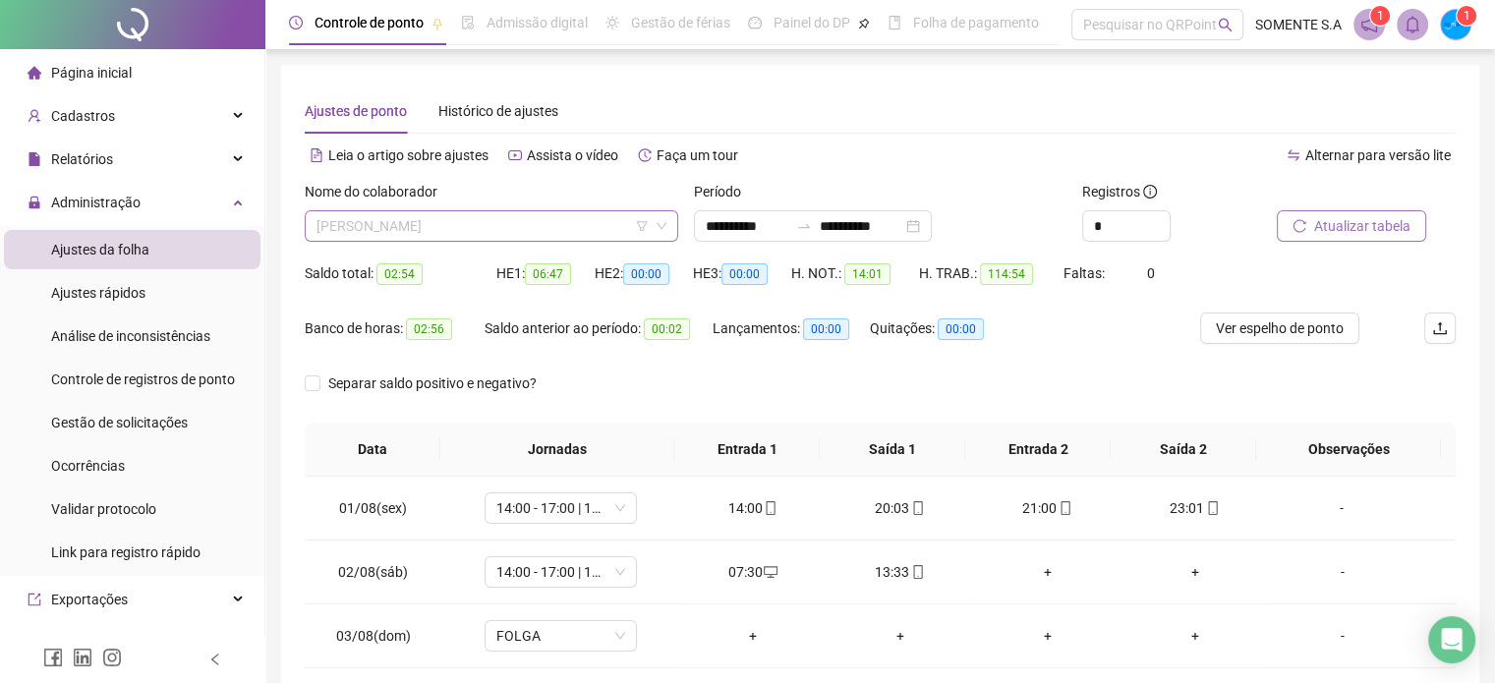
click at [566, 213] on span "[PERSON_NAME]" at bounding box center [492, 225] width 350 height 29
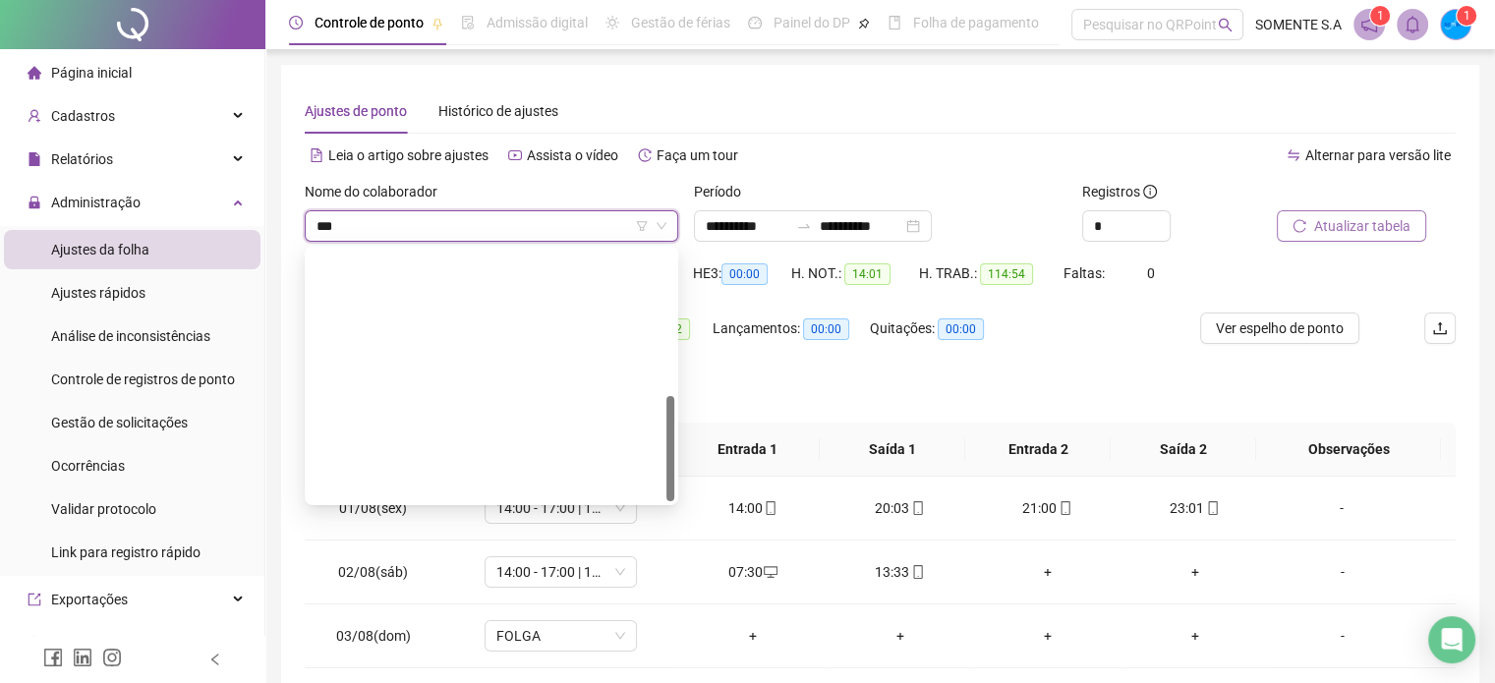
type input "****"
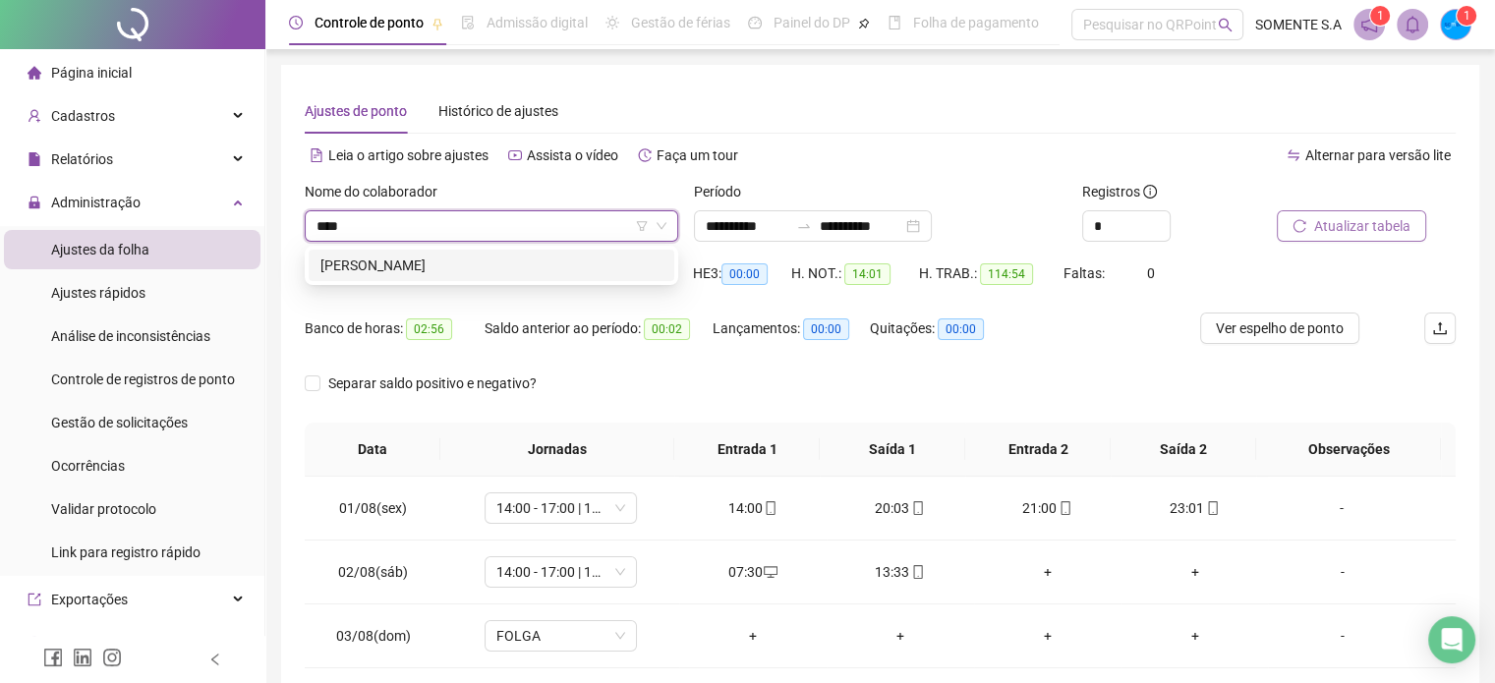
click at [563, 268] on div "[PERSON_NAME]" at bounding box center [492, 266] width 342 height 22
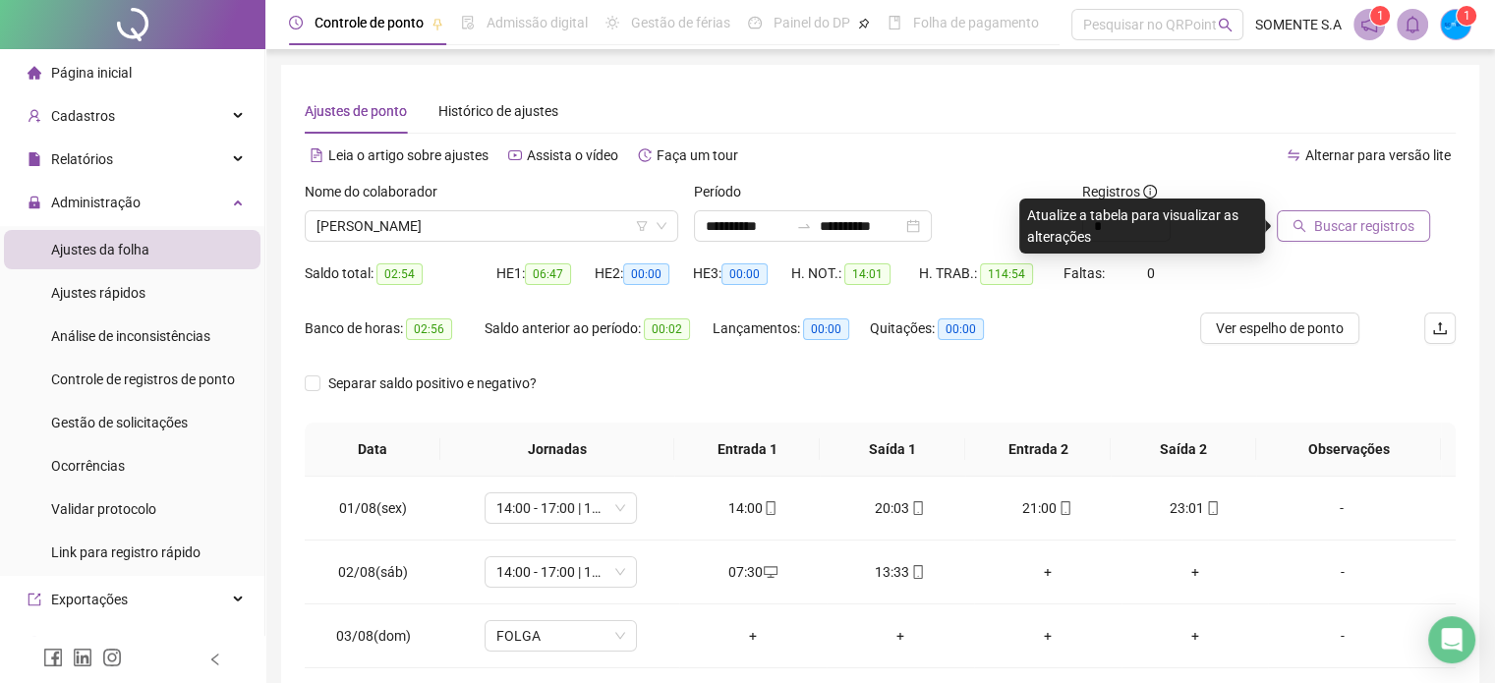
click at [1319, 225] on span "Buscar registros" at bounding box center [1364, 226] width 100 height 22
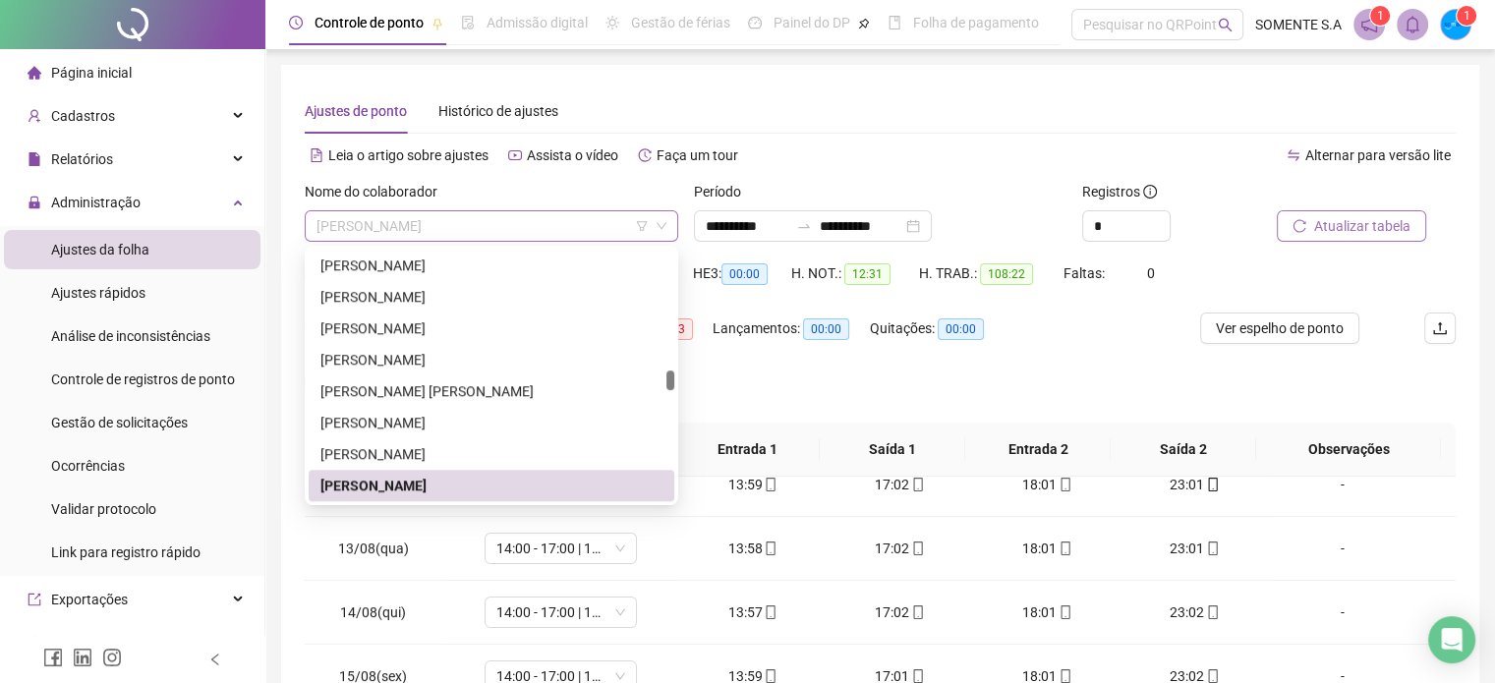
click at [559, 223] on span "[PERSON_NAME]" at bounding box center [492, 225] width 350 height 29
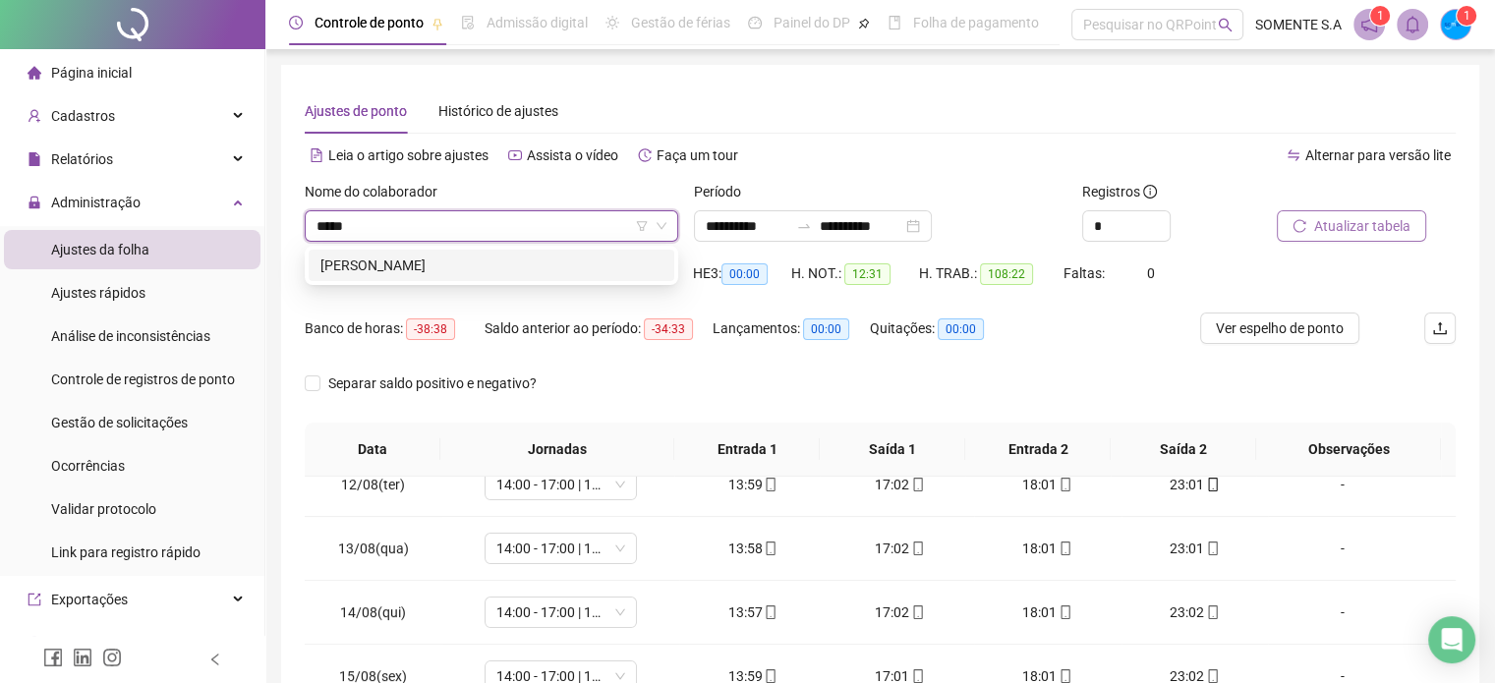
type input "******"
click at [562, 273] on div "[PERSON_NAME]" at bounding box center [492, 266] width 342 height 22
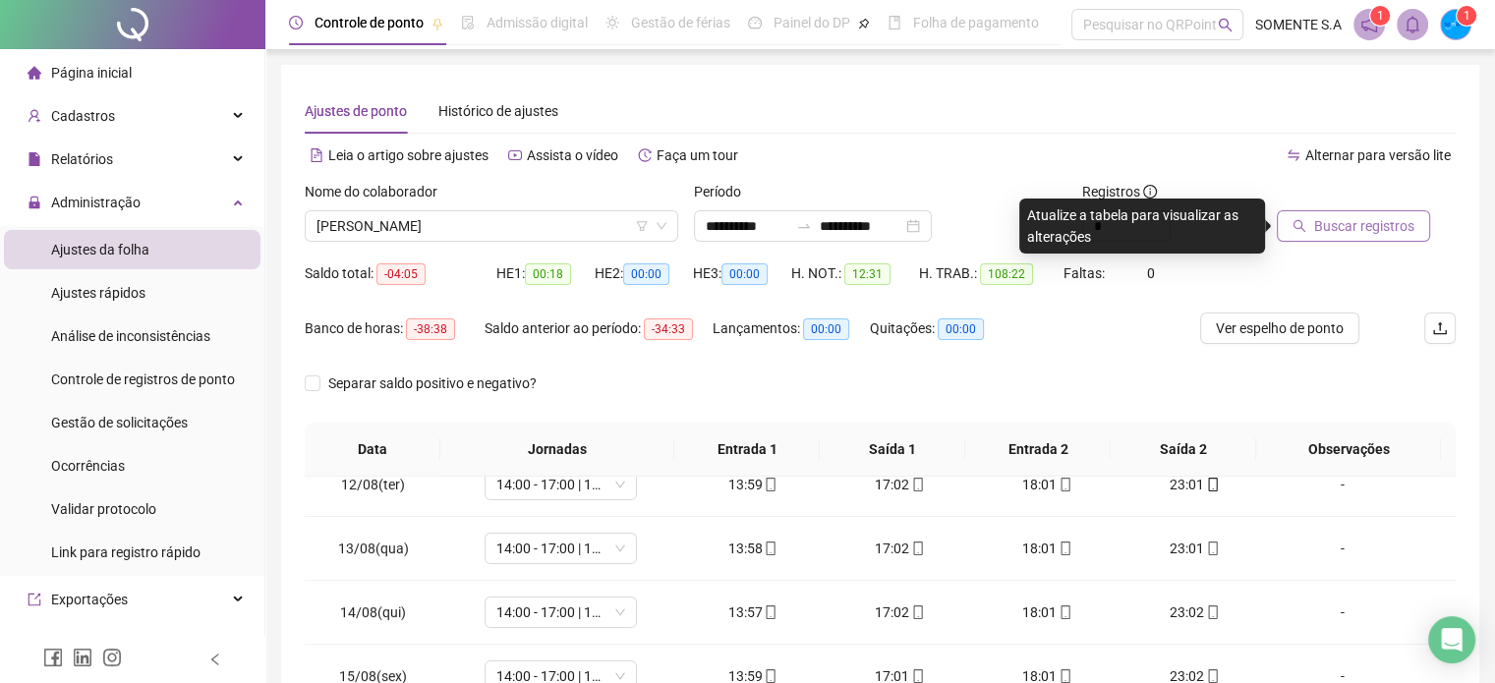
click at [1334, 233] on span "Buscar registros" at bounding box center [1364, 226] width 100 height 22
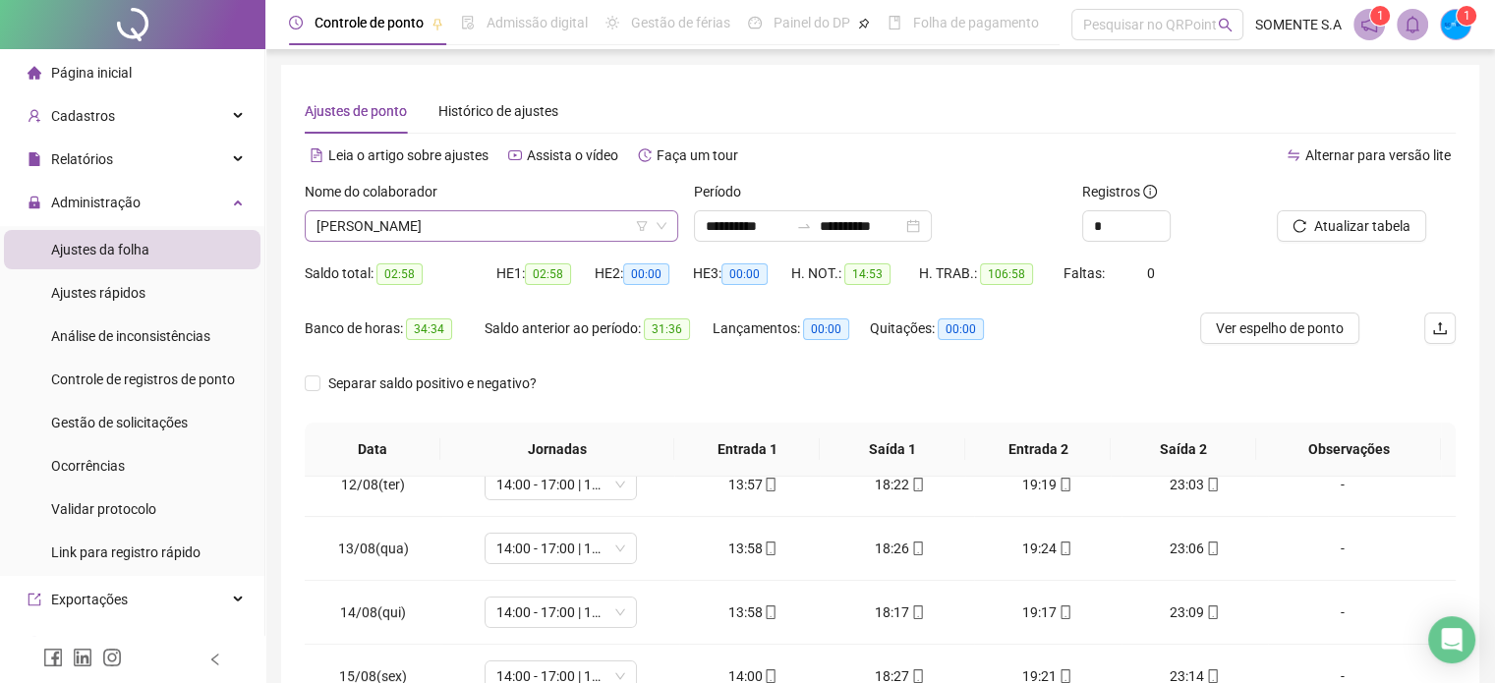
click at [455, 214] on span "[PERSON_NAME]" at bounding box center [492, 225] width 350 height 29
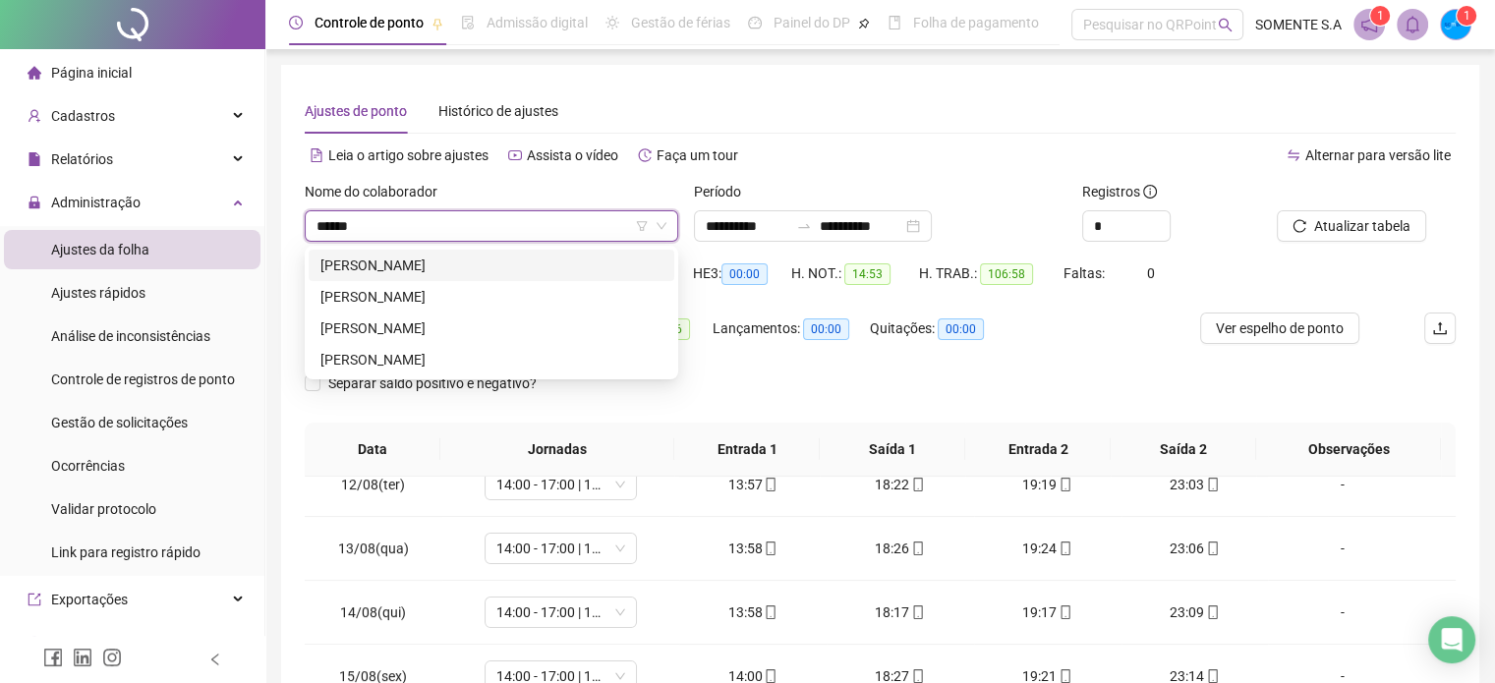
type input "*******"
click at [480, 266] on div "[PERSON_NAME]" at bounding box center [492, 266] width 342 height 22
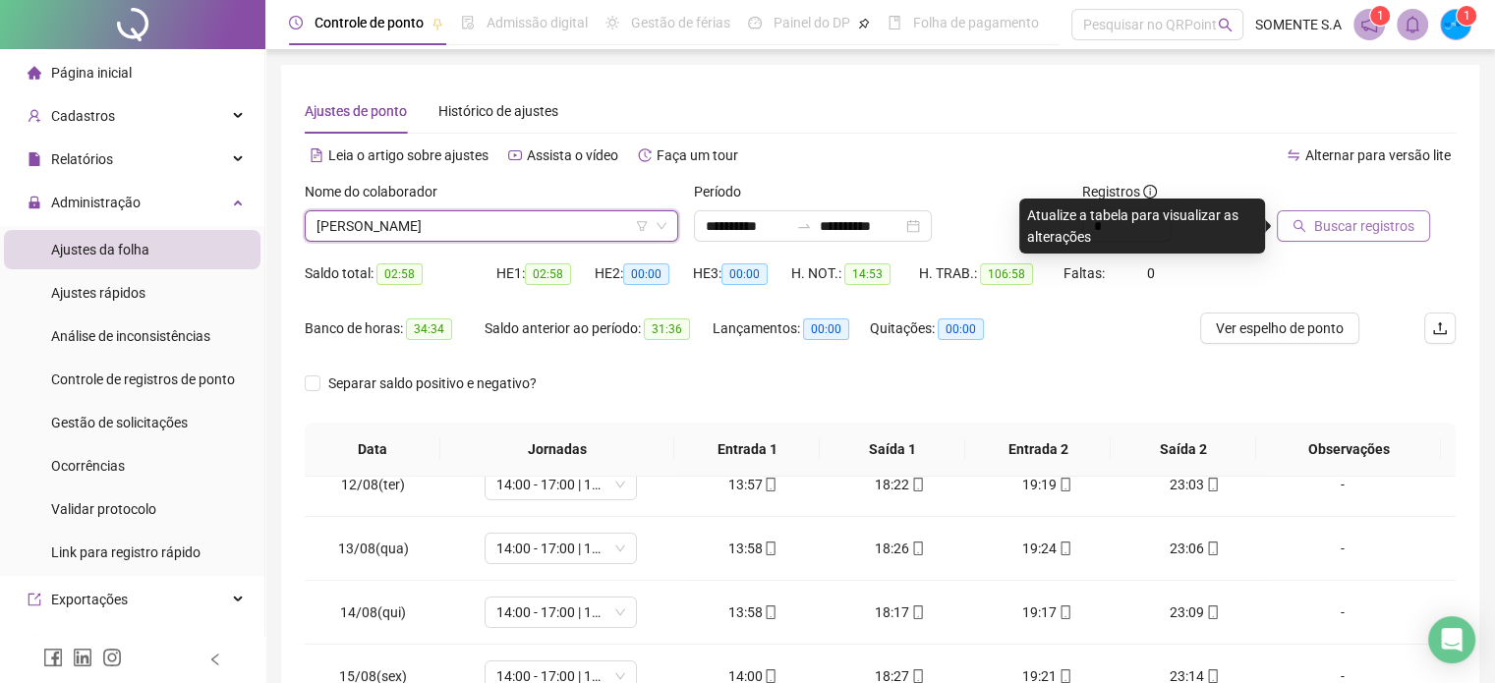
click at [1314, 238] on button "Buscar registros" at bounding box center [1353, 225] width 153 height 31
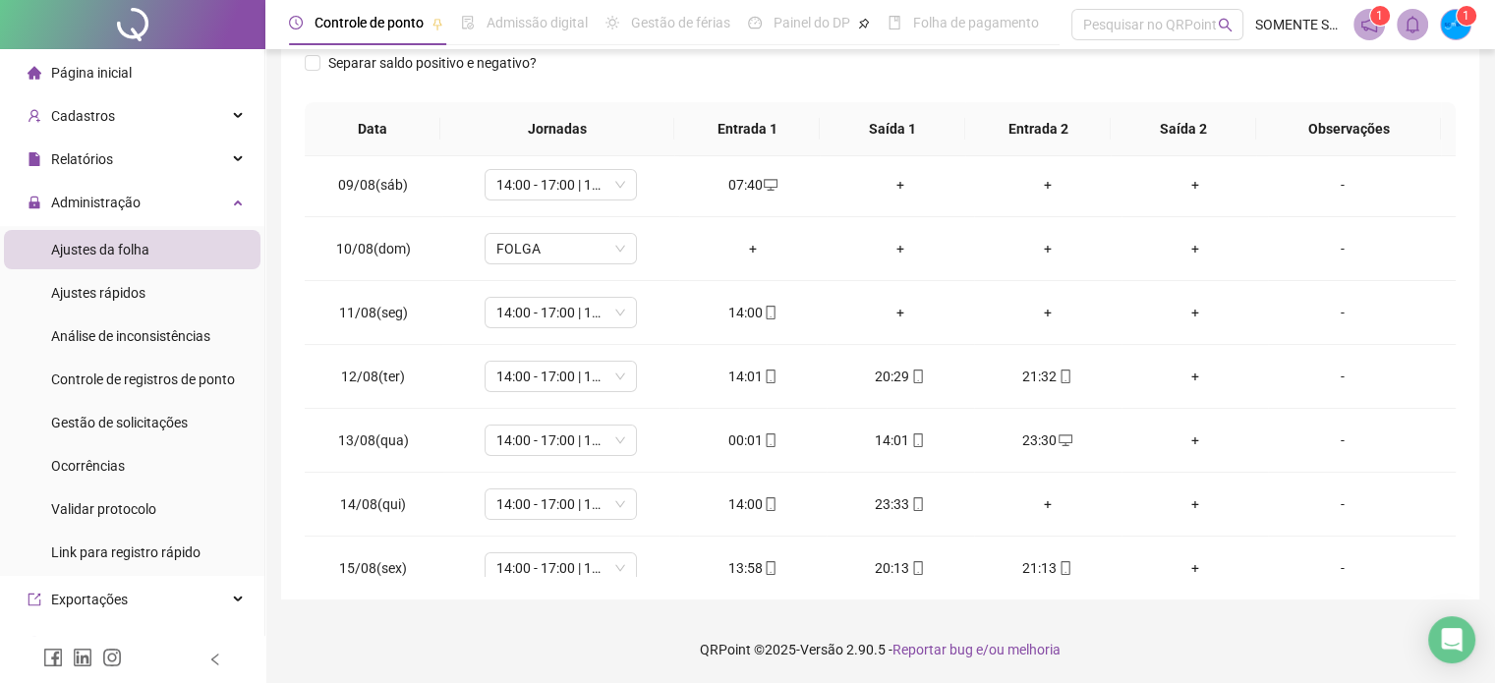
scroll to position [332, 0]
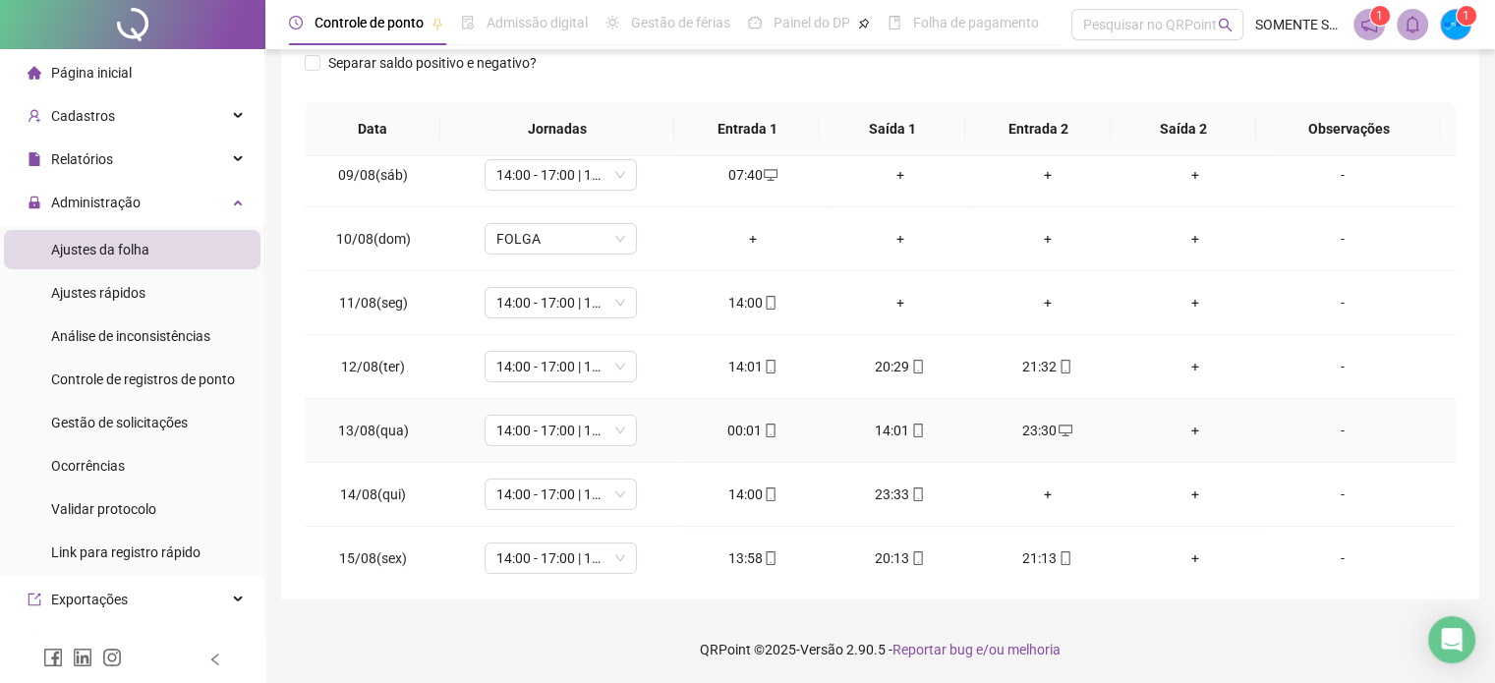
click at [734, 423] on div "00:01" at bounding box center [753, 431] width 116 height 22
type input "**********"
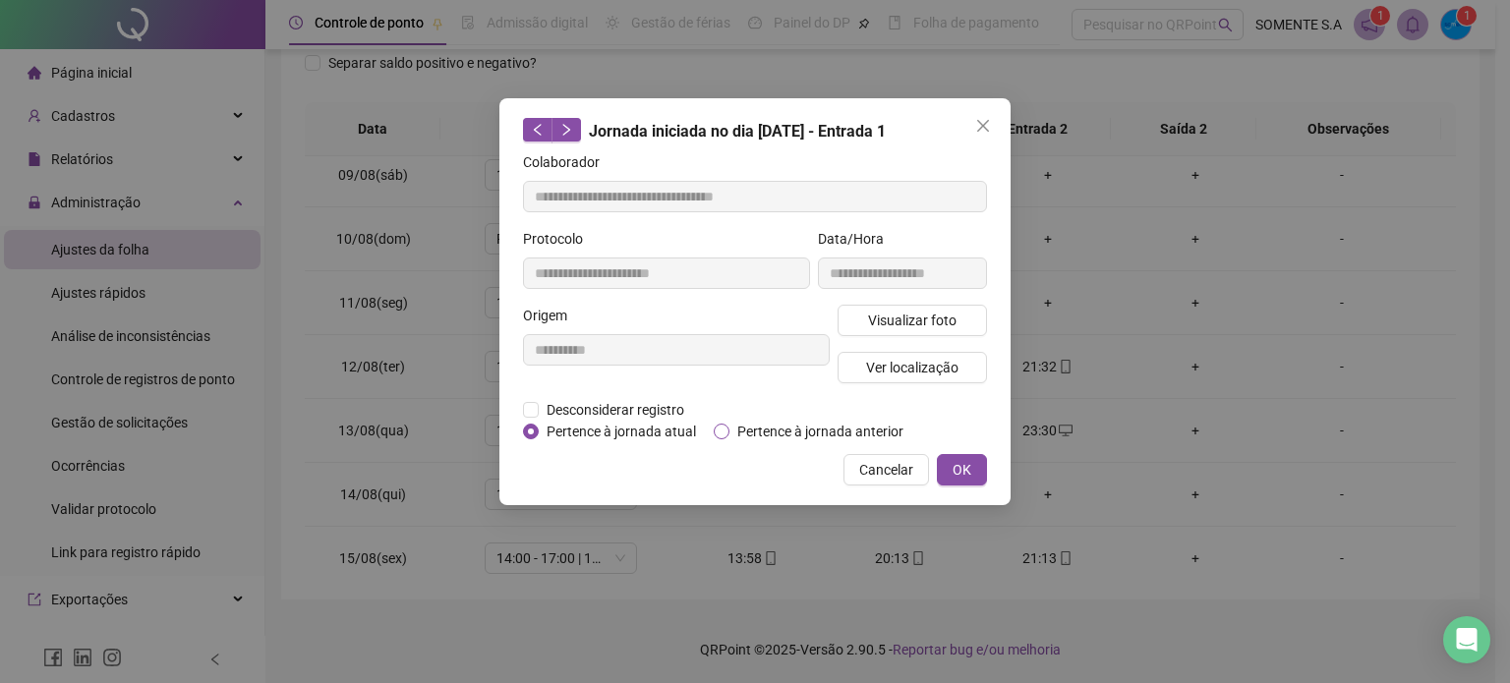
click at [783, 423] on span "Pertence à jornada anterior" at bounding box center [820, 432] width 182 height 22
click at [970, 474] on span "OK" at bounding box center [962, 470] width 19 height 22
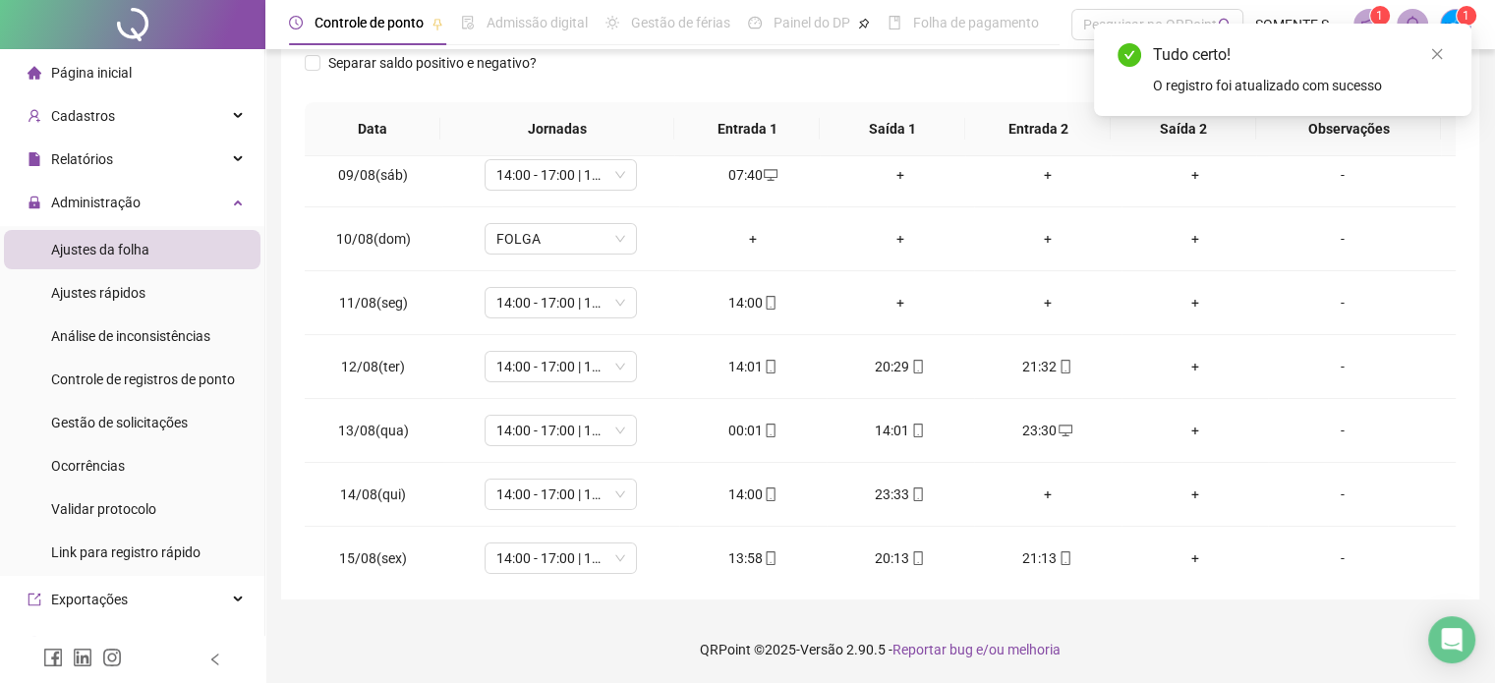
scroll to position [0, 0]
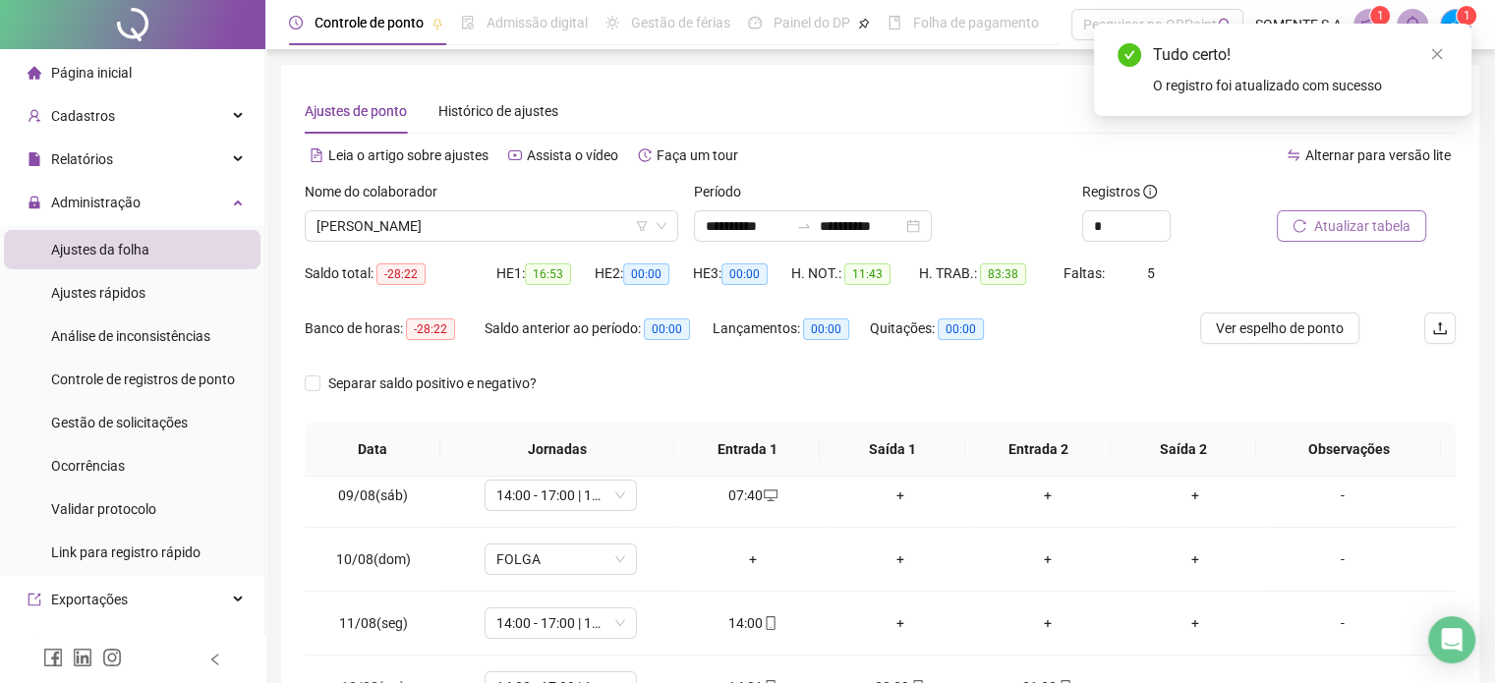
click at [1329, 219] on span "Atualizar tabela" at bounding box center [1362, 226] width 96 height 22
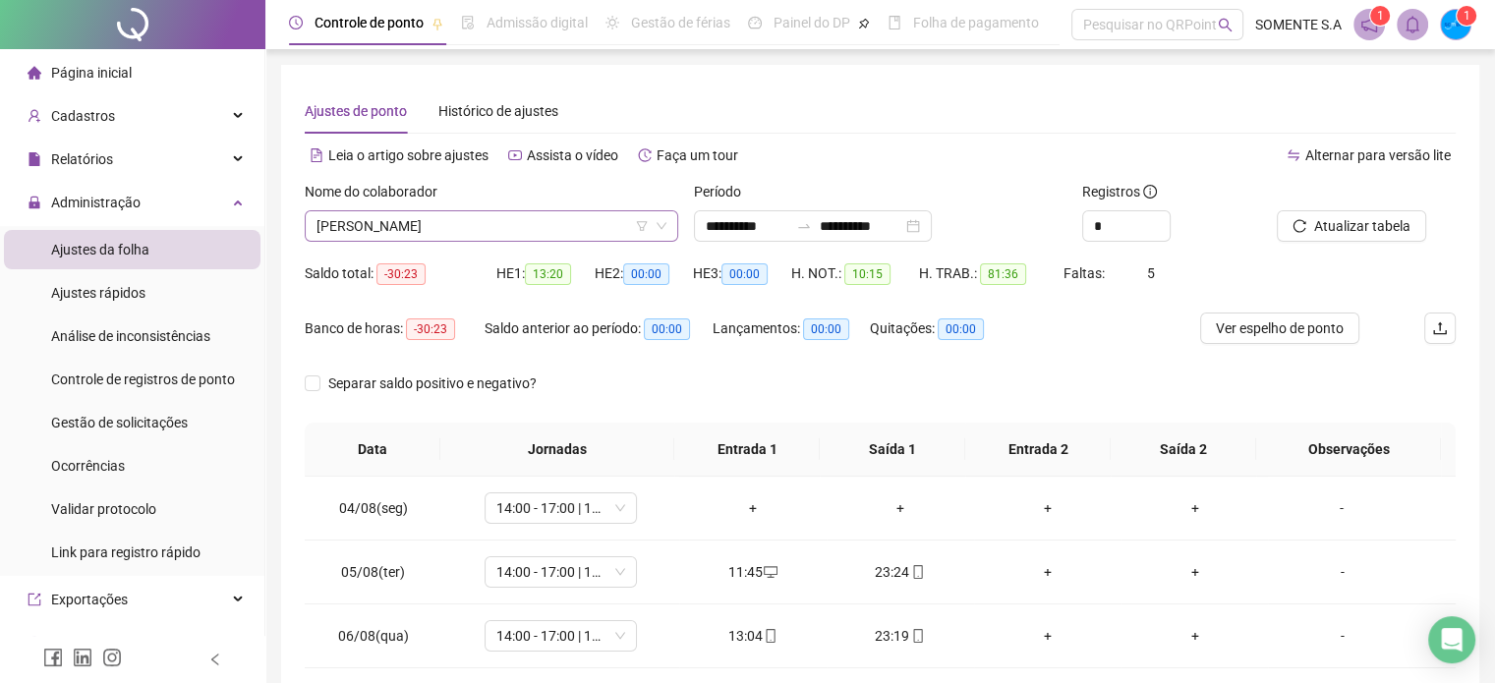
click at [462, 226] on span "[PERSON_NAME]" at bounding box center [492, 225] width 350 height 29
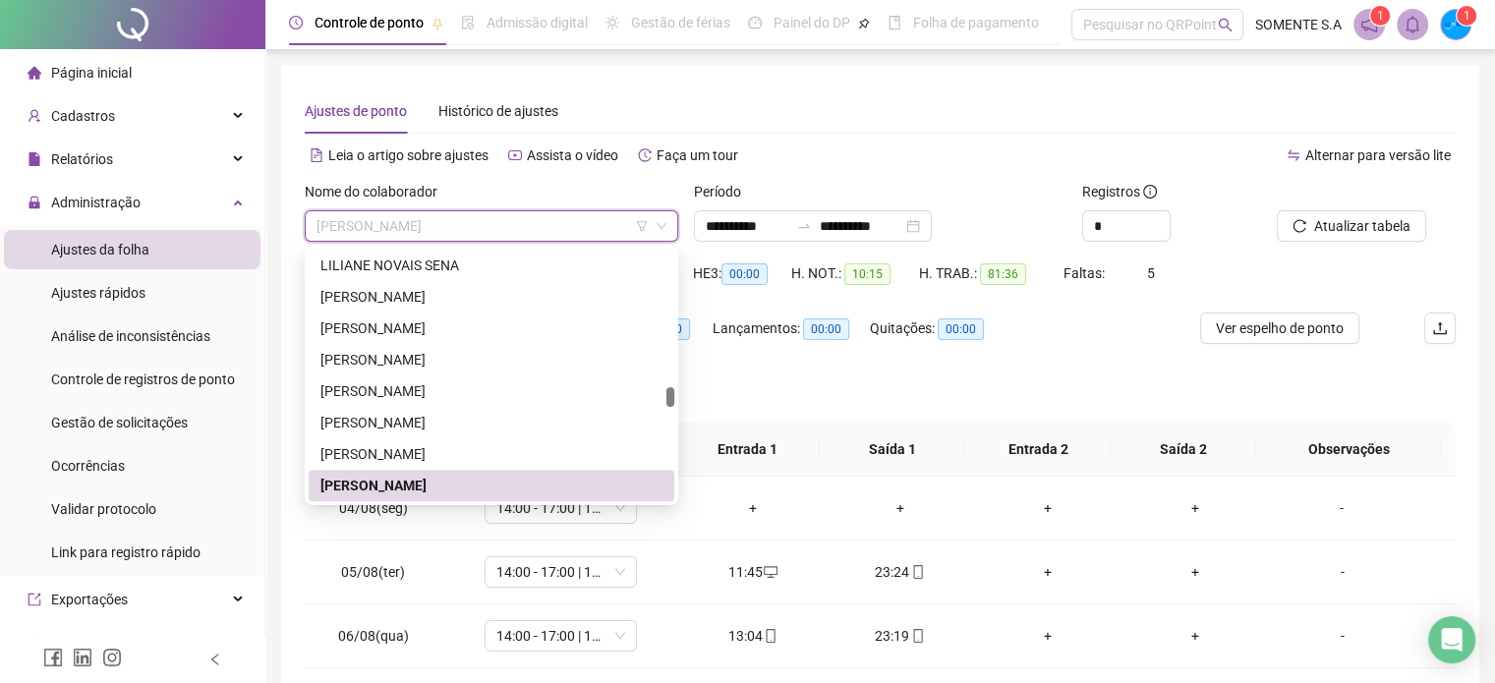
scroll to position [2108, 0]
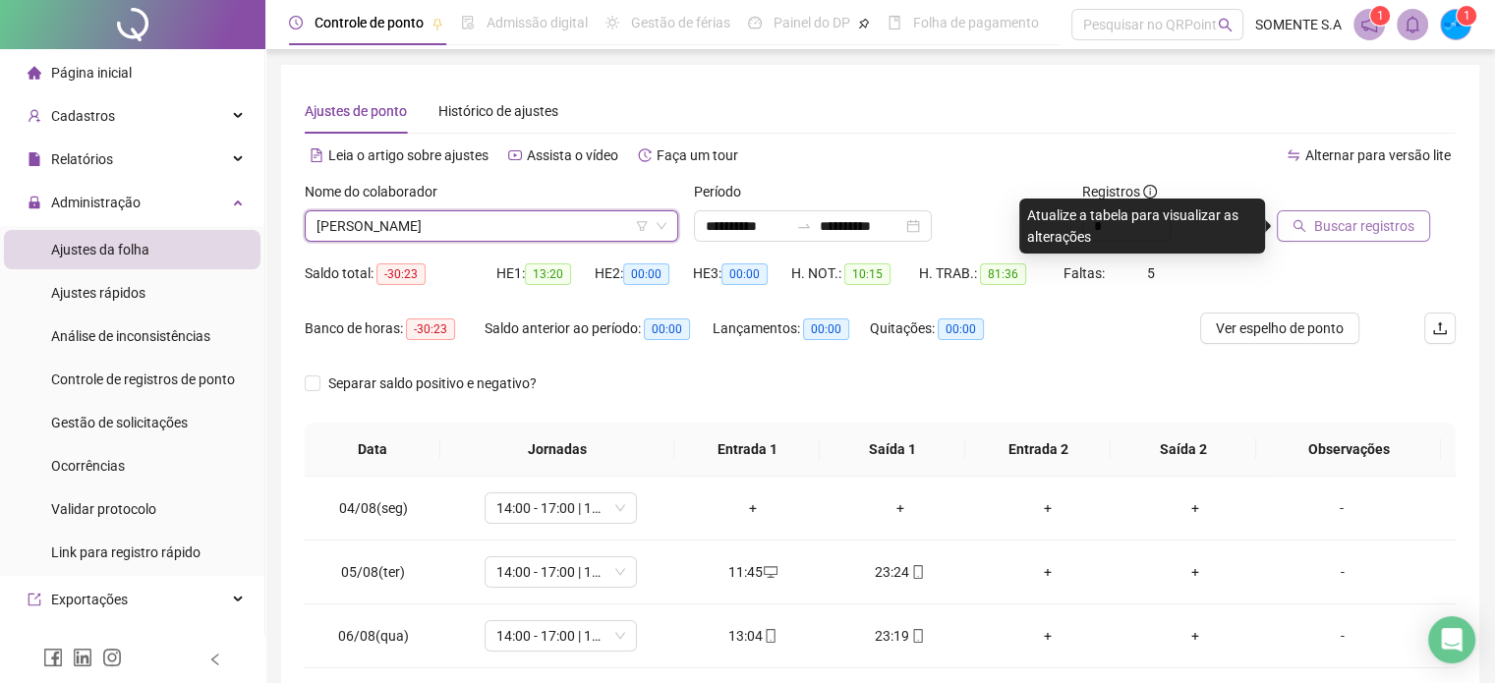
click at [1342, 227] on span "Buscar registros" at bounding box center [1364, 226] width 100 height 22
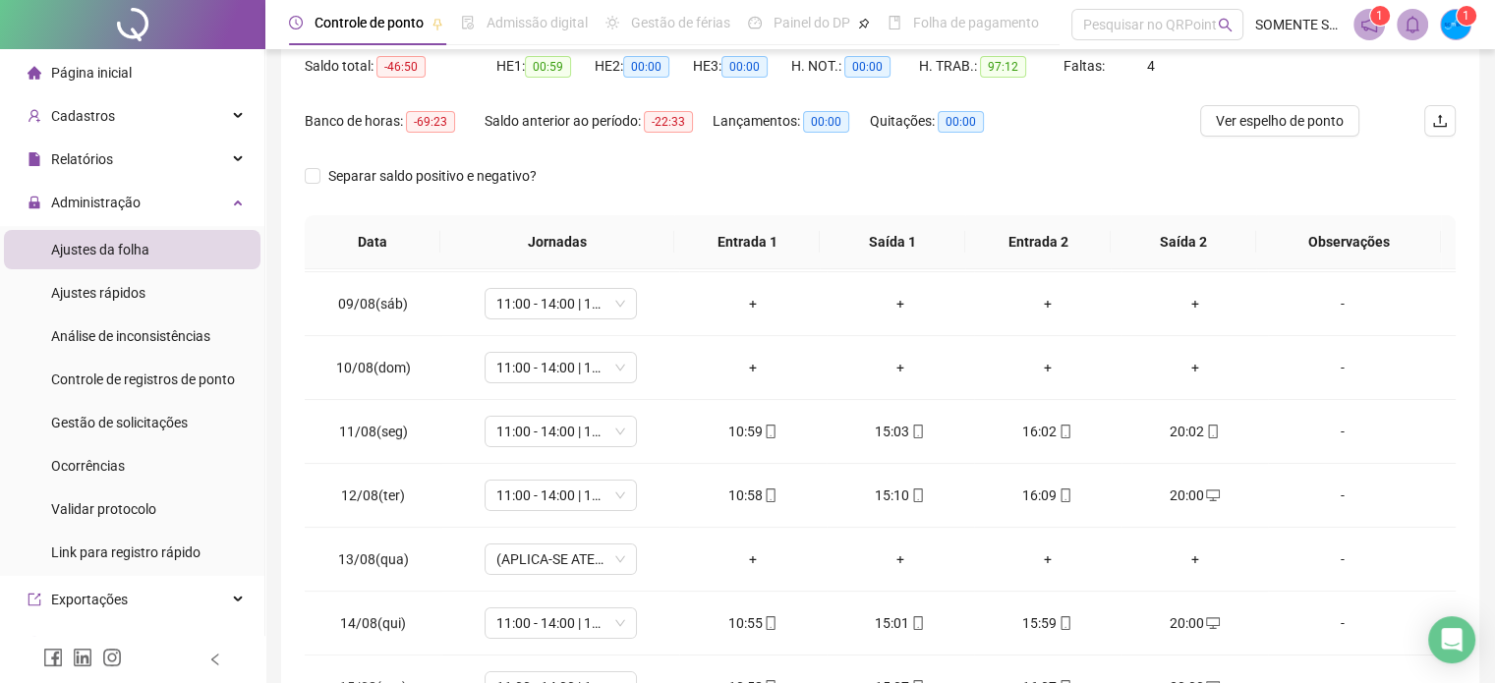
scroll to position [0, 0]
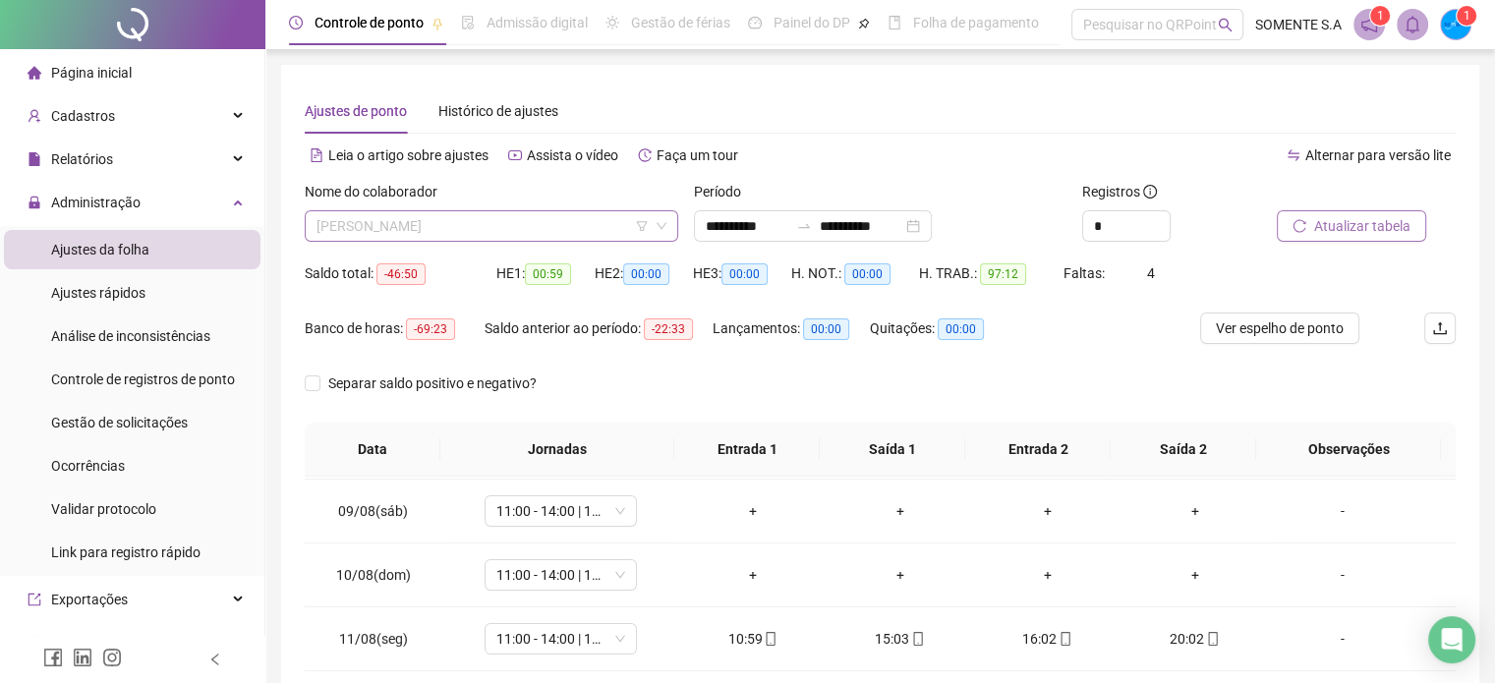
click at [578, 217] on span "[PERSON_NAME]" at bounding box center [492, 225] width 350 height 29
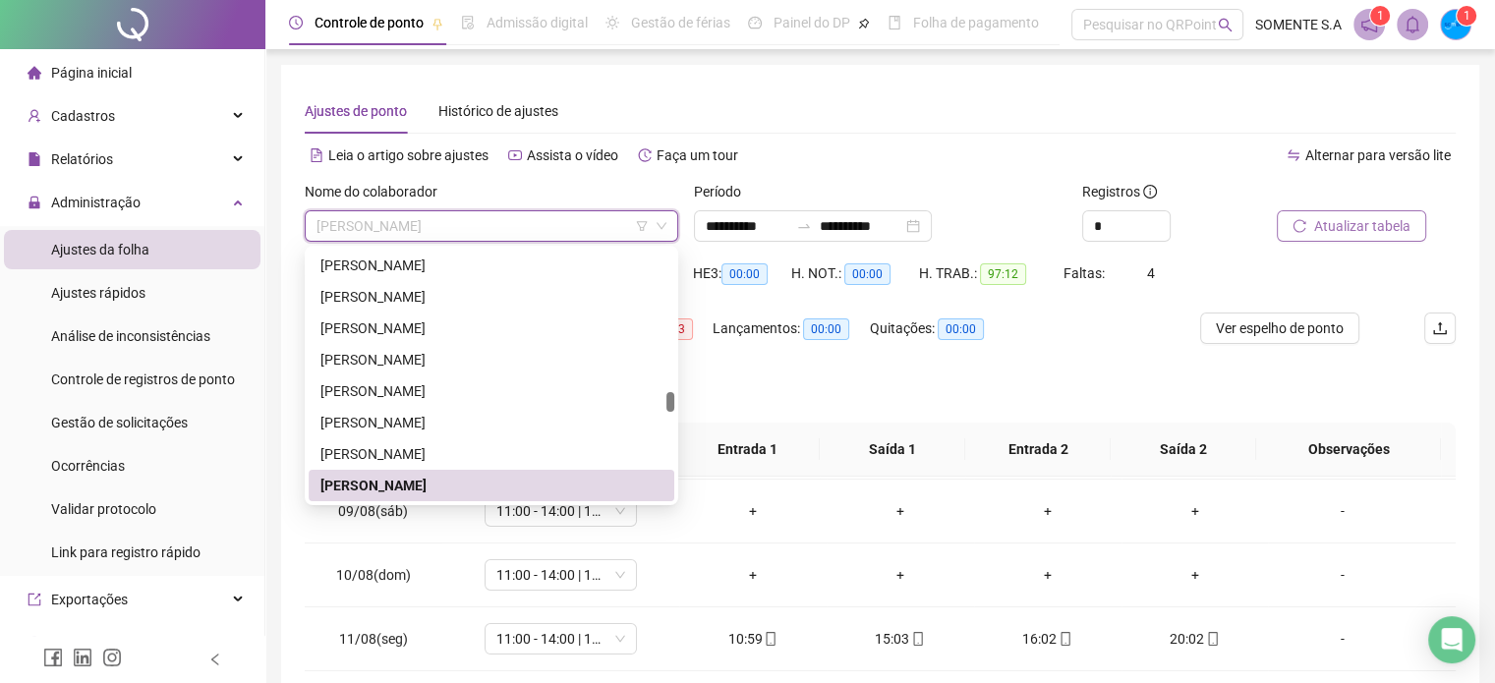
scroll to position [2139, 0]
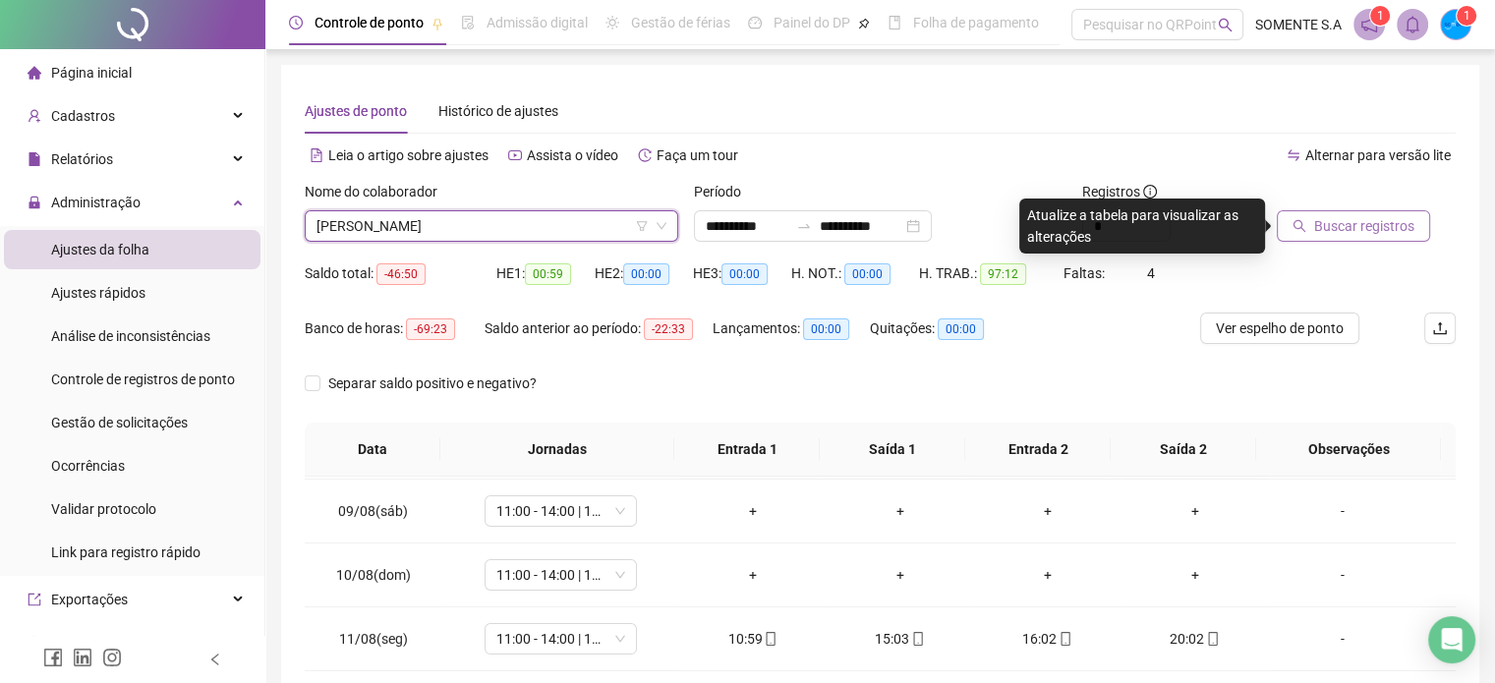
click at [1360, 221] on span "Buscar registros" at bounding box center [1364, 226] width 100 height 22
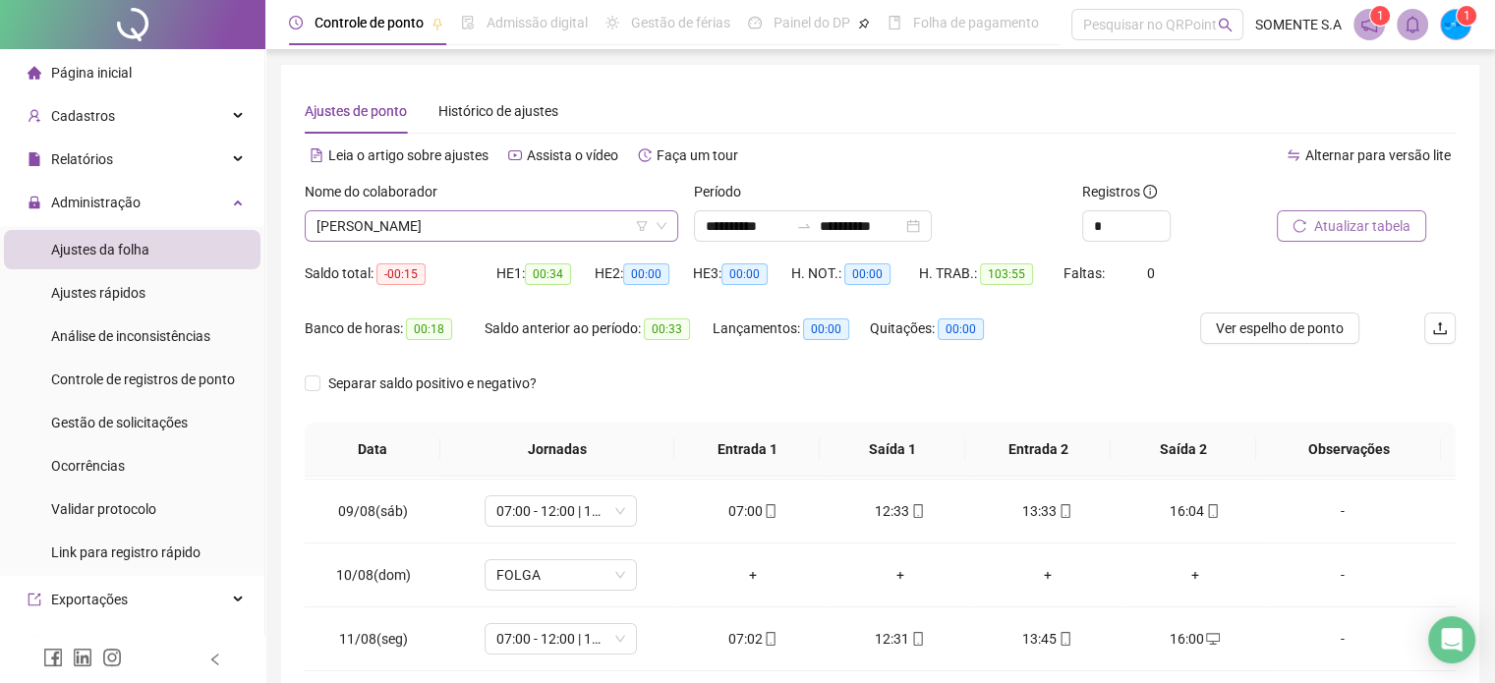
click at [548, 215] on span "[PERSON_NAME]" at bounding box center [492, 225] width 350 height 29
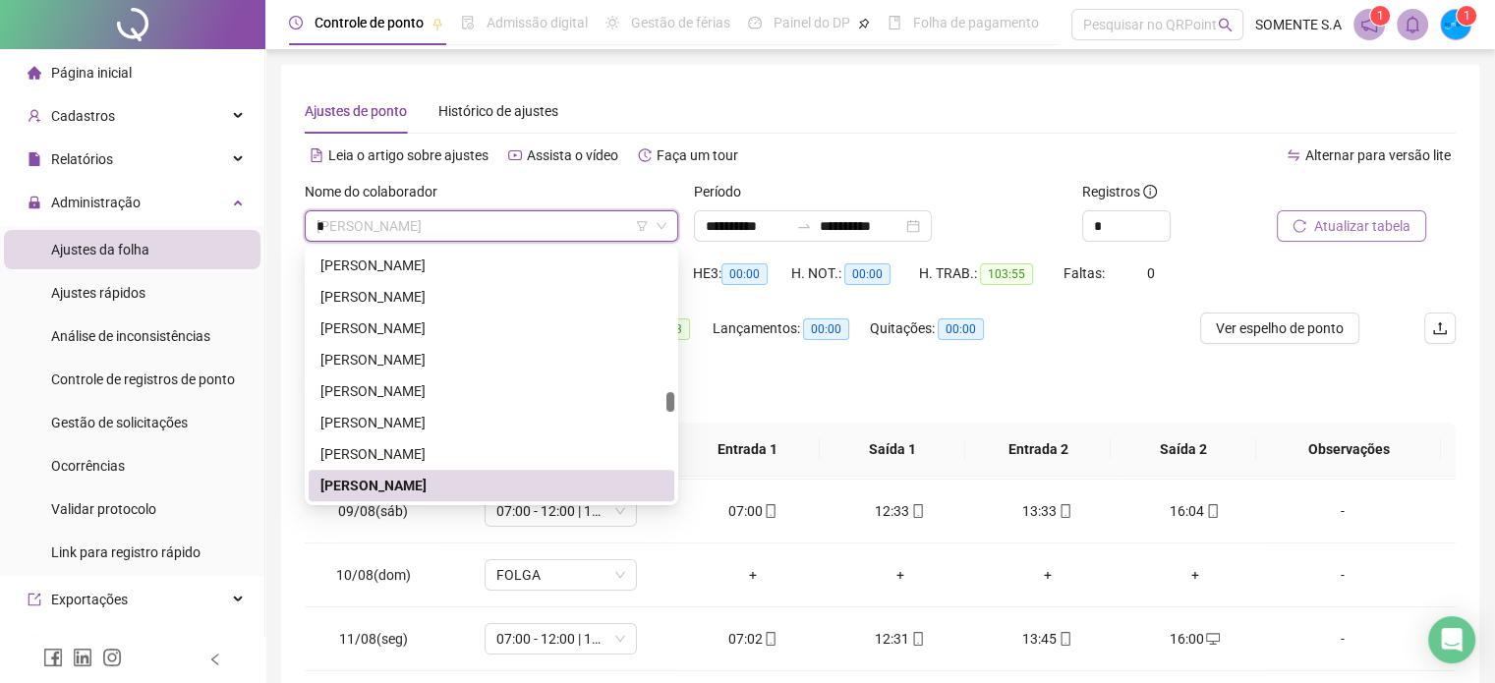
scroll to position [0, 0]
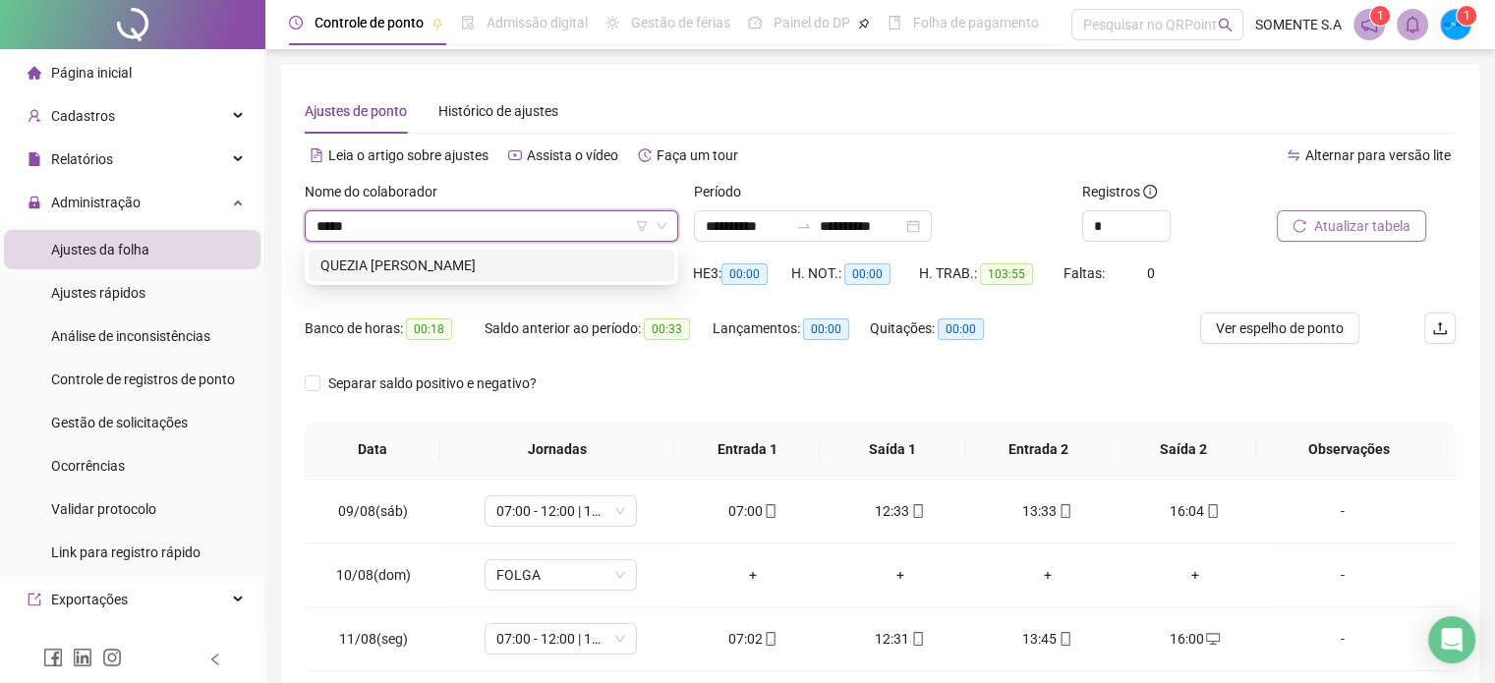
type input "******"
click at [551, 271] on div "QUEZIA [PERSON_NAME]" at bounding box center [492, 266] width 342 height 22
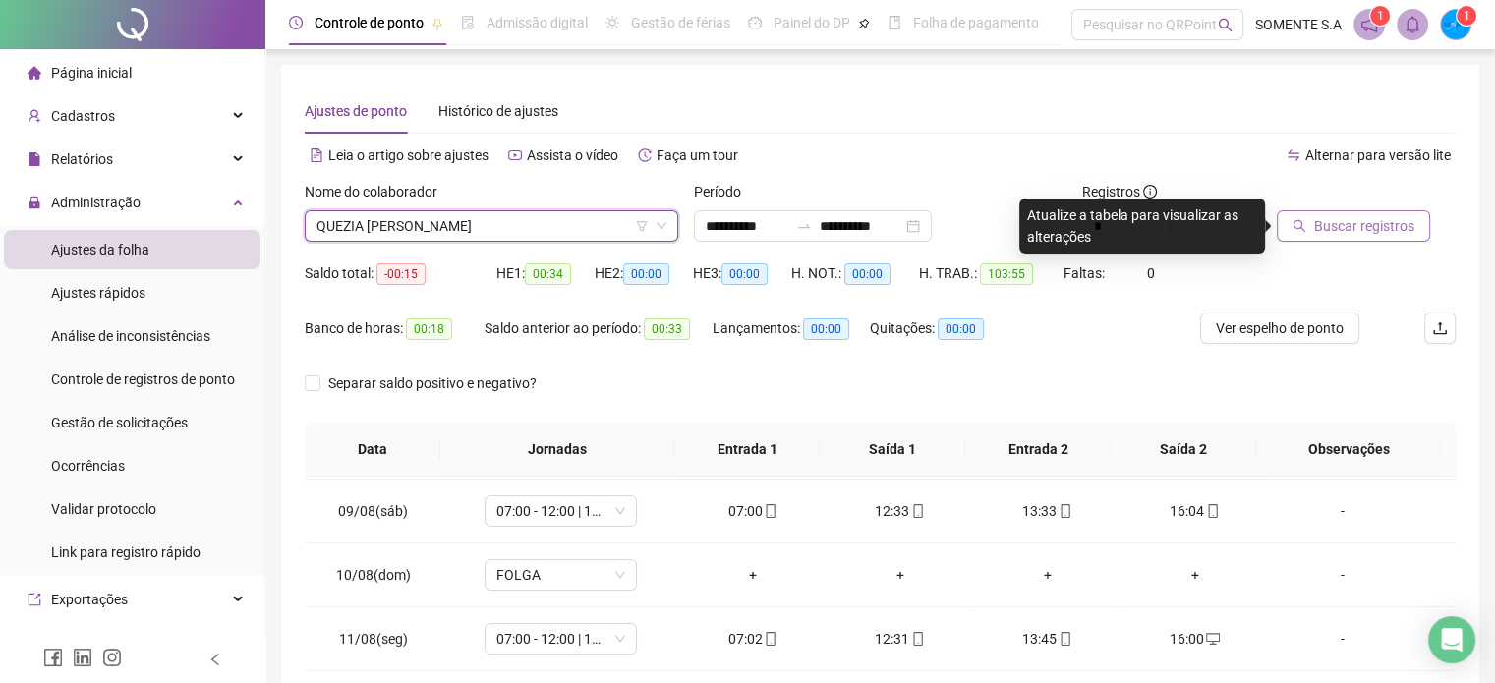
click at [1345, 228] on span "Buscar registros" at bounding box center [1364, 226] width 100 height 22
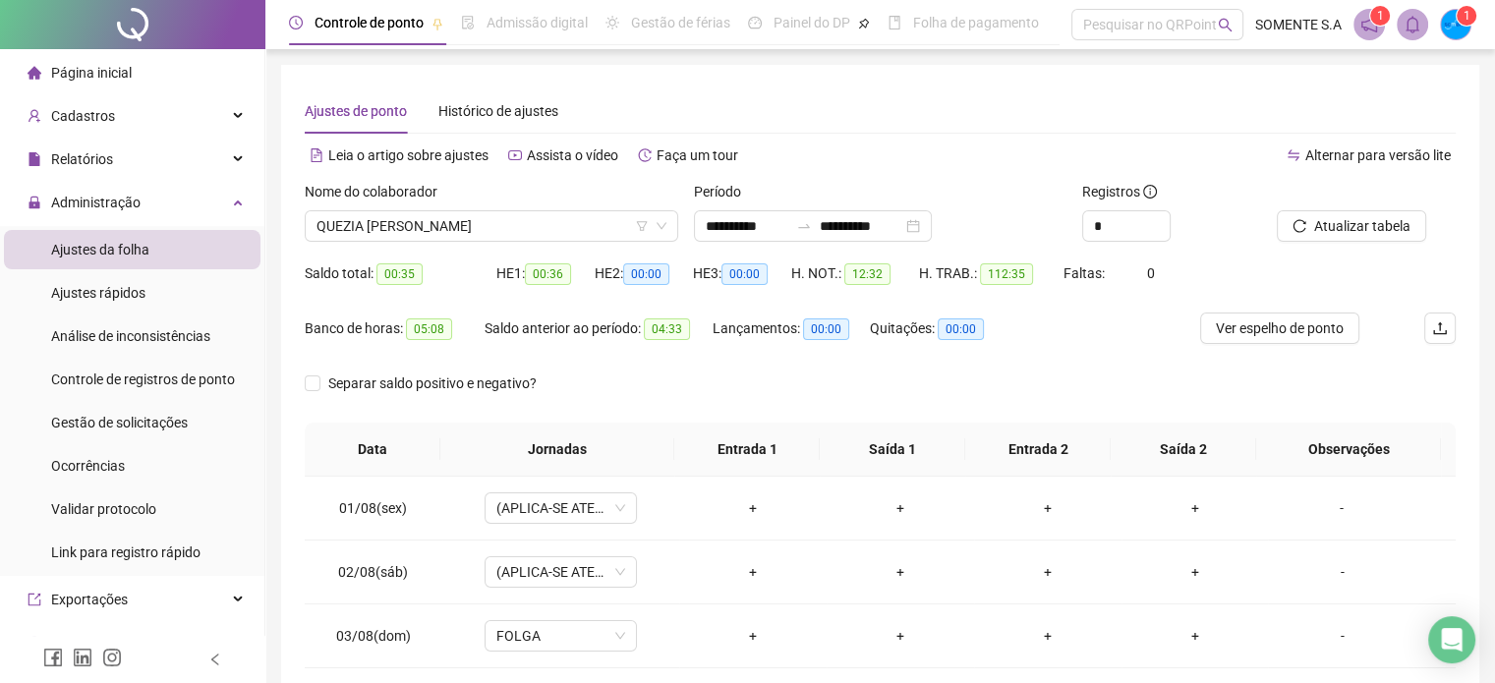
click at [480, 208] on div "Nome do colaborador" at bounding box center [492, 195] width 374 height 29
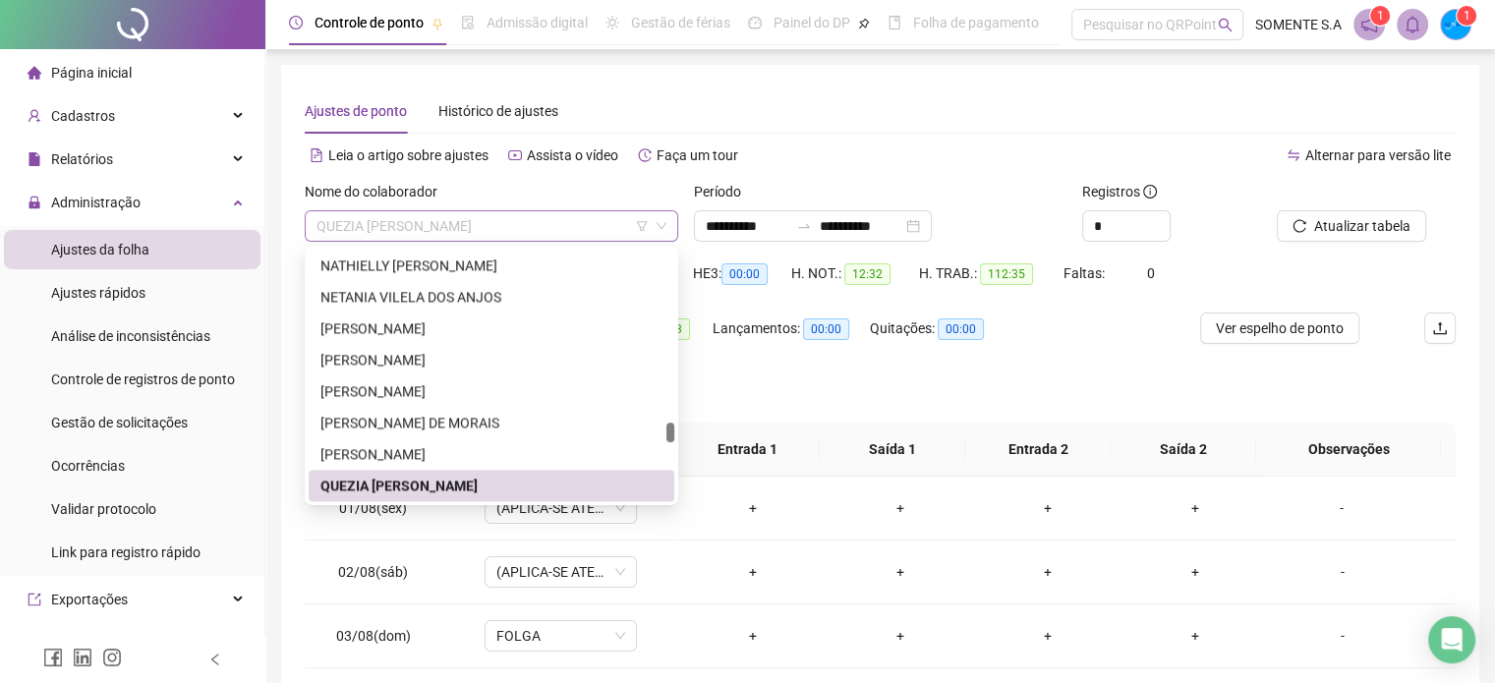
click at [485, 227] on span "QUEZIA [PERSON_NAME]" at bounding box center [492, 225] width 350 height 29
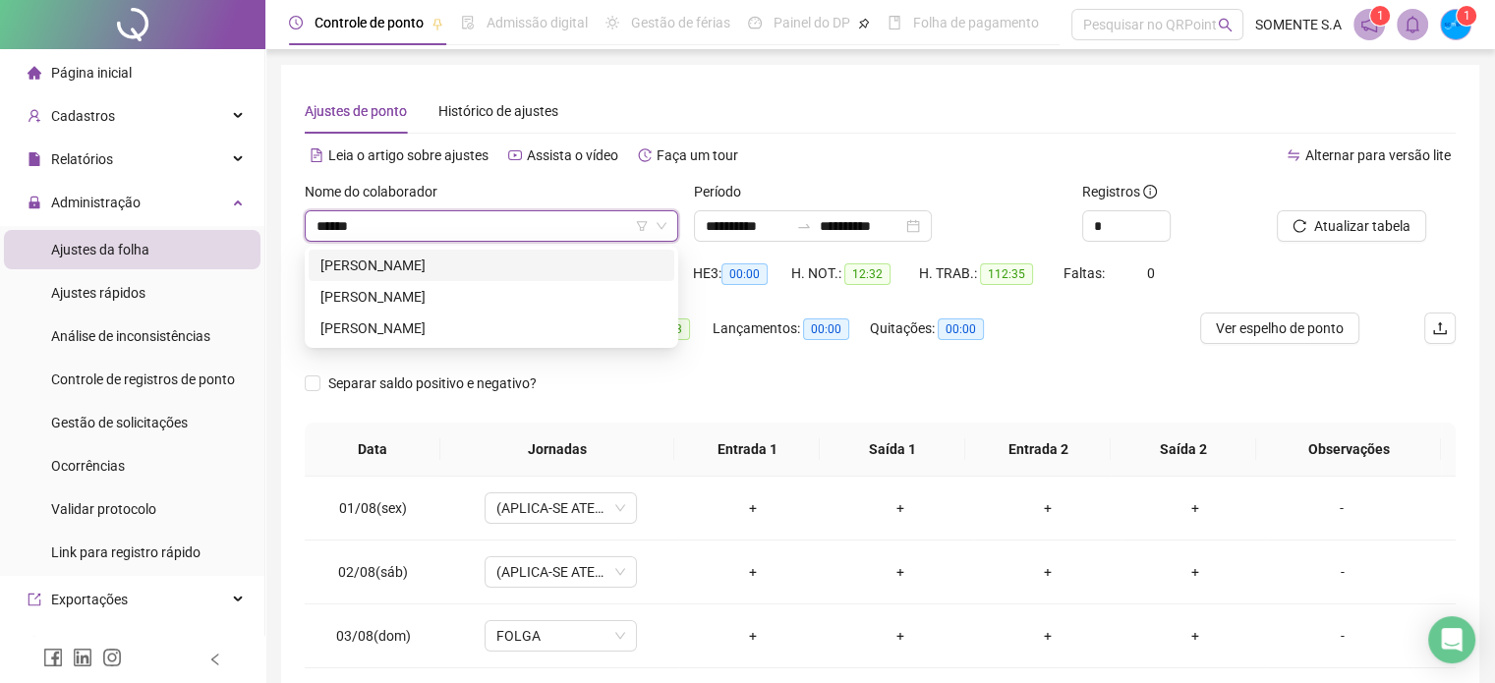
type input "*******"
click at [492, 266] on div "[PERSON_NAME]" at bounding box center [492, 266] width 342 height 22
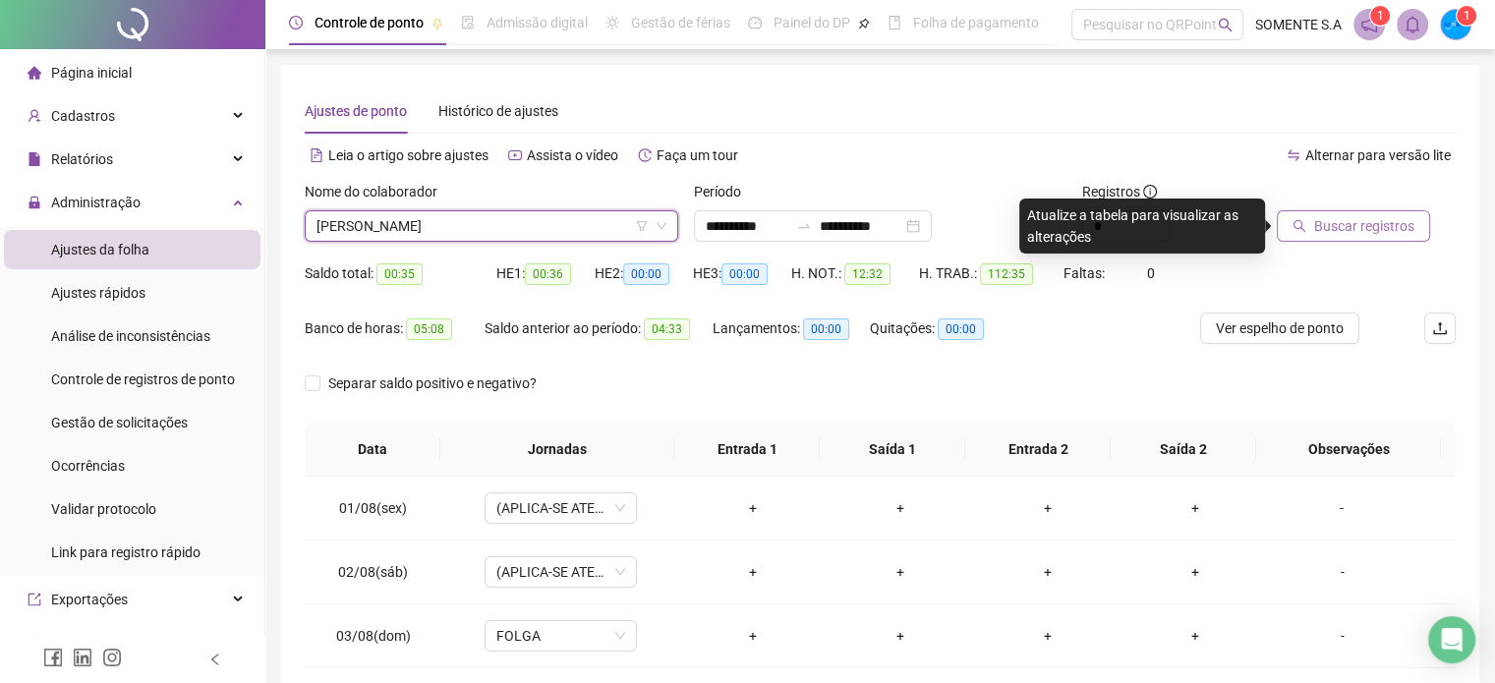
click at [1332, 221] on span "Buscar registros" at bounding box center [1364, 226] width 100 height 22
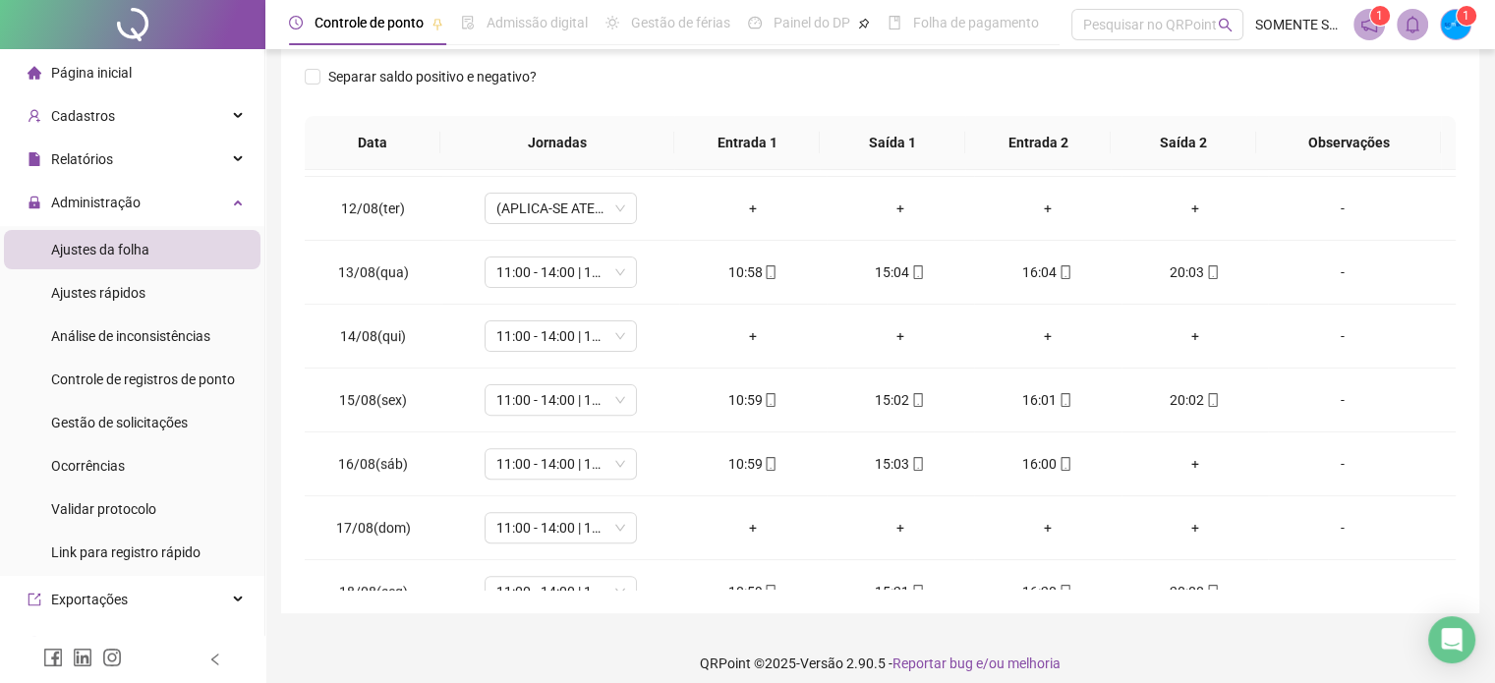
scroll to position [727, 0]
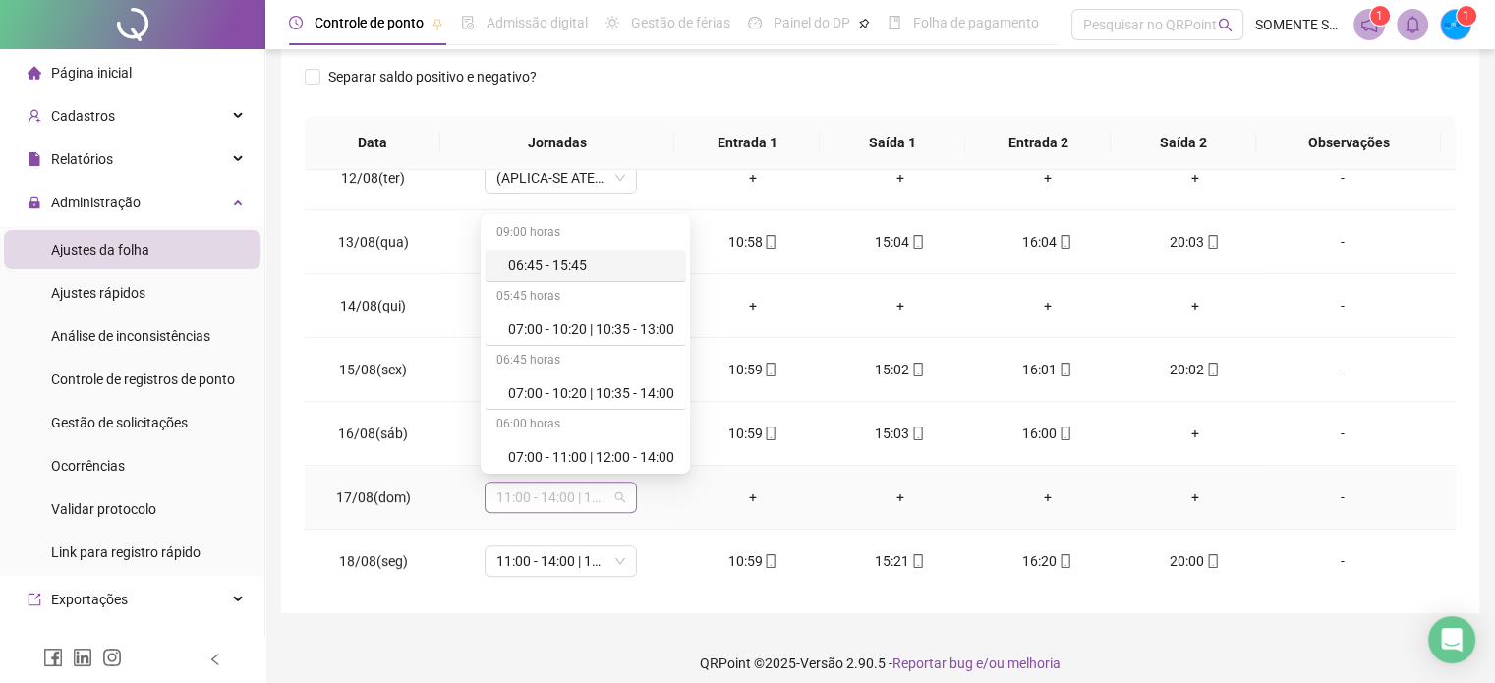
click at [547, 498] on span "11:00 - 14:00 | 15:00 - 20:00" at bounding box center [560, 497] width 129 height 29
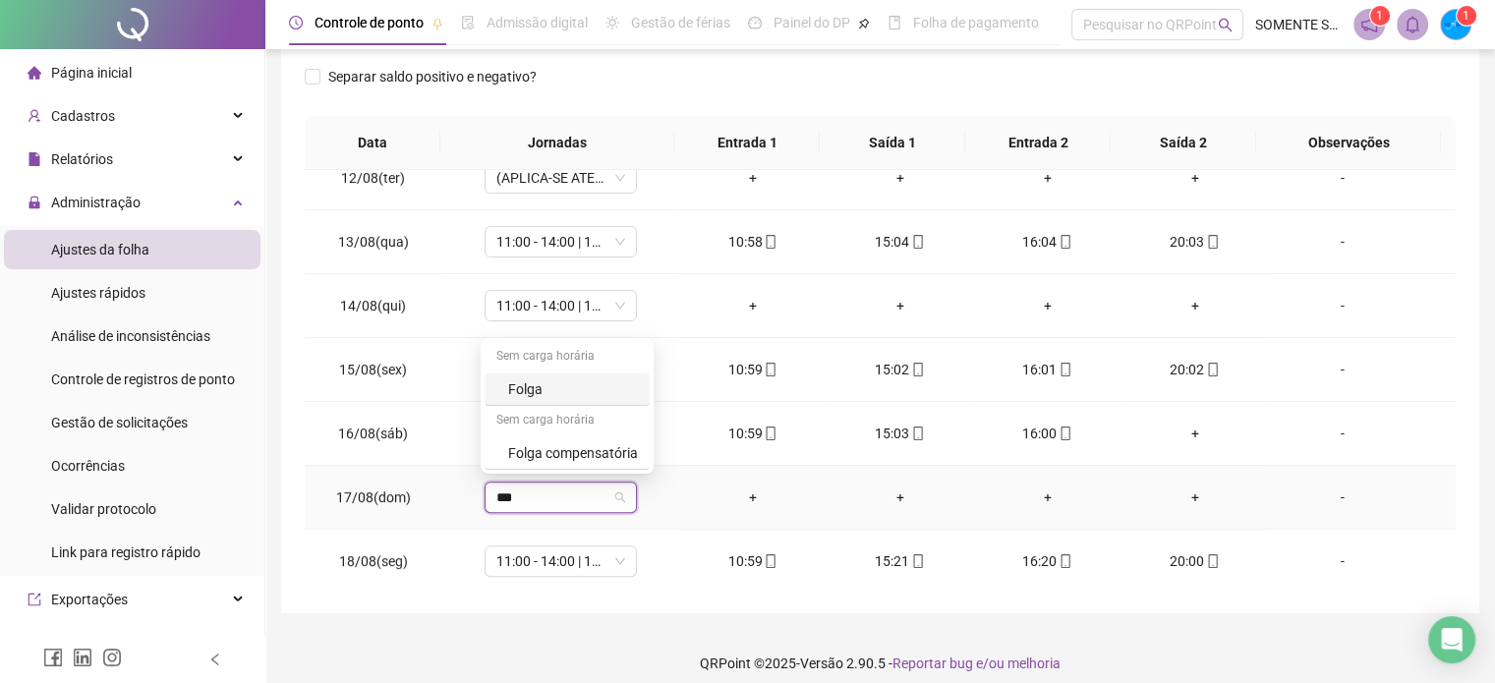
type input "****"
click at [643, 441] on span "Sim" at bounding box center [650, 443] width 23 height 22
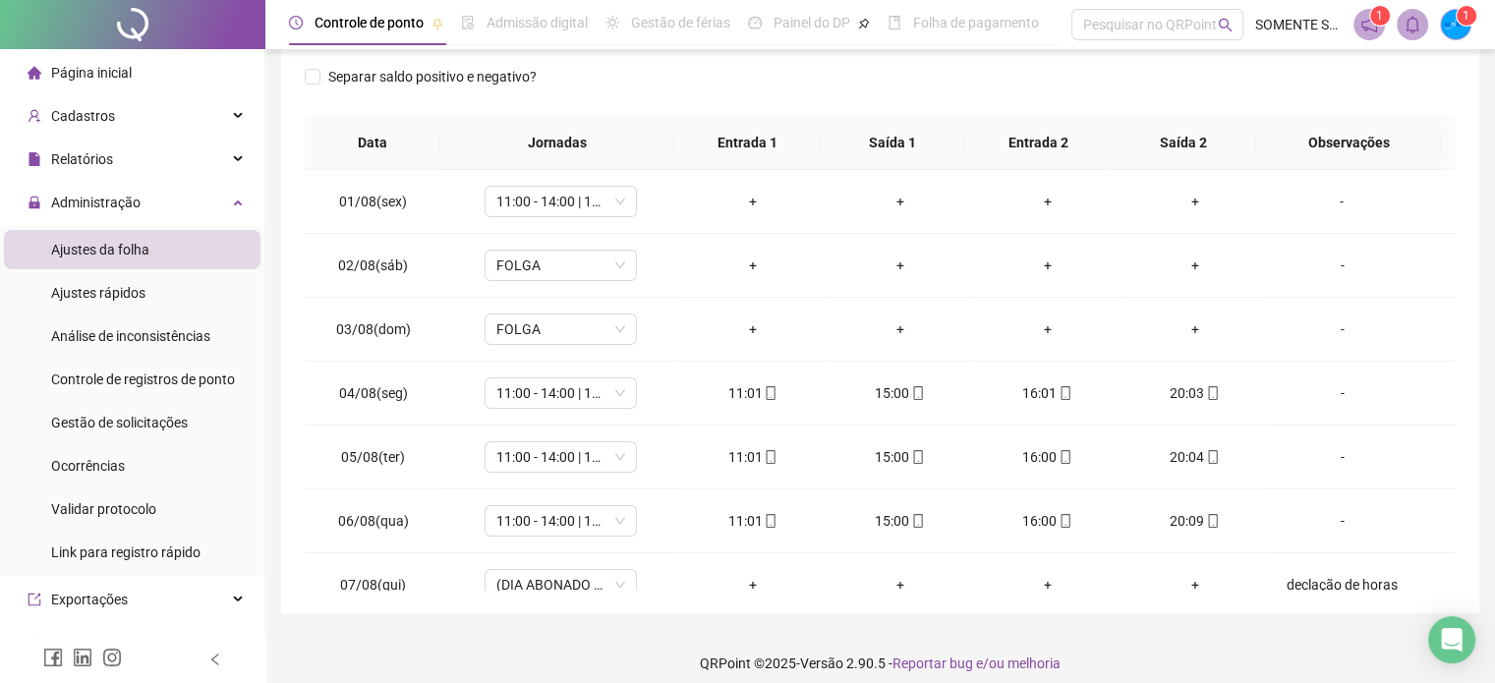
scroll to position [0, 0]
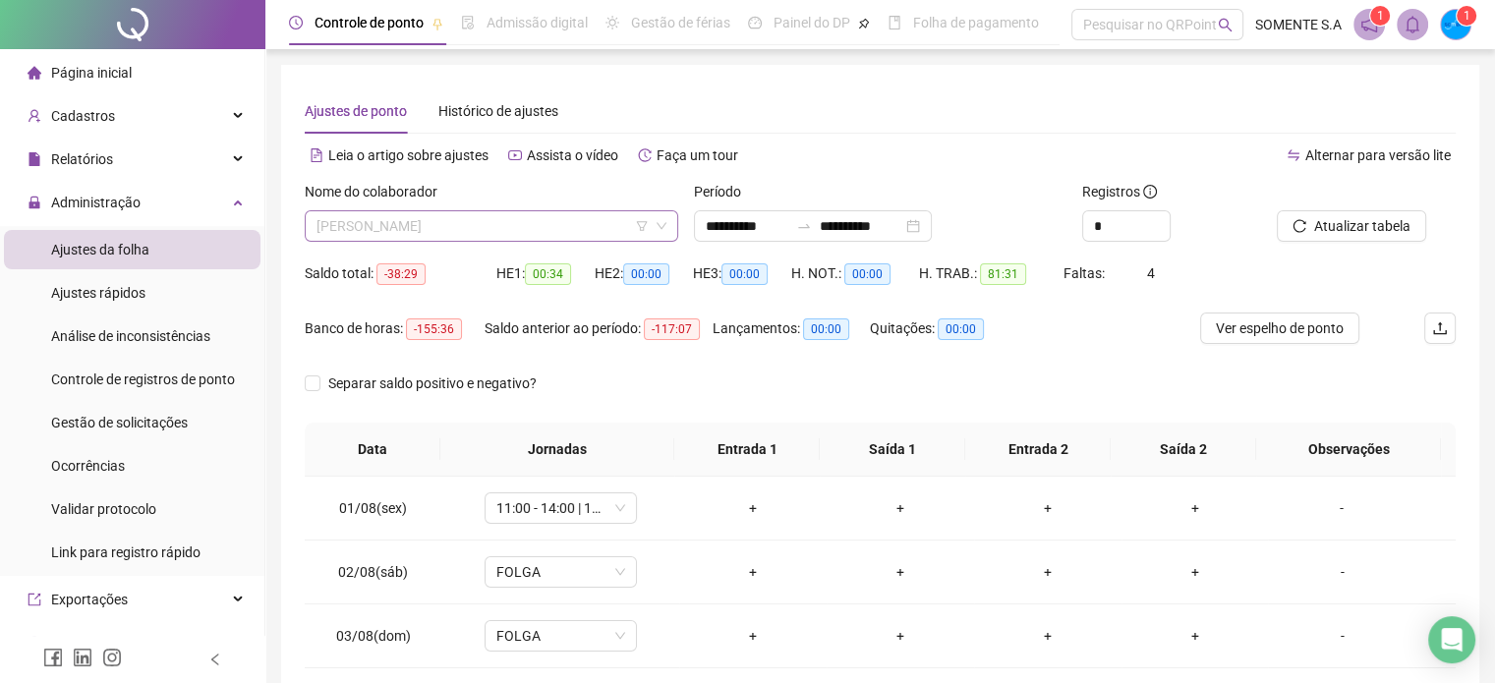
click at [554, 223] on span "[PERSON_NAME]" at bounding box center [492, 225] width 350 height 29
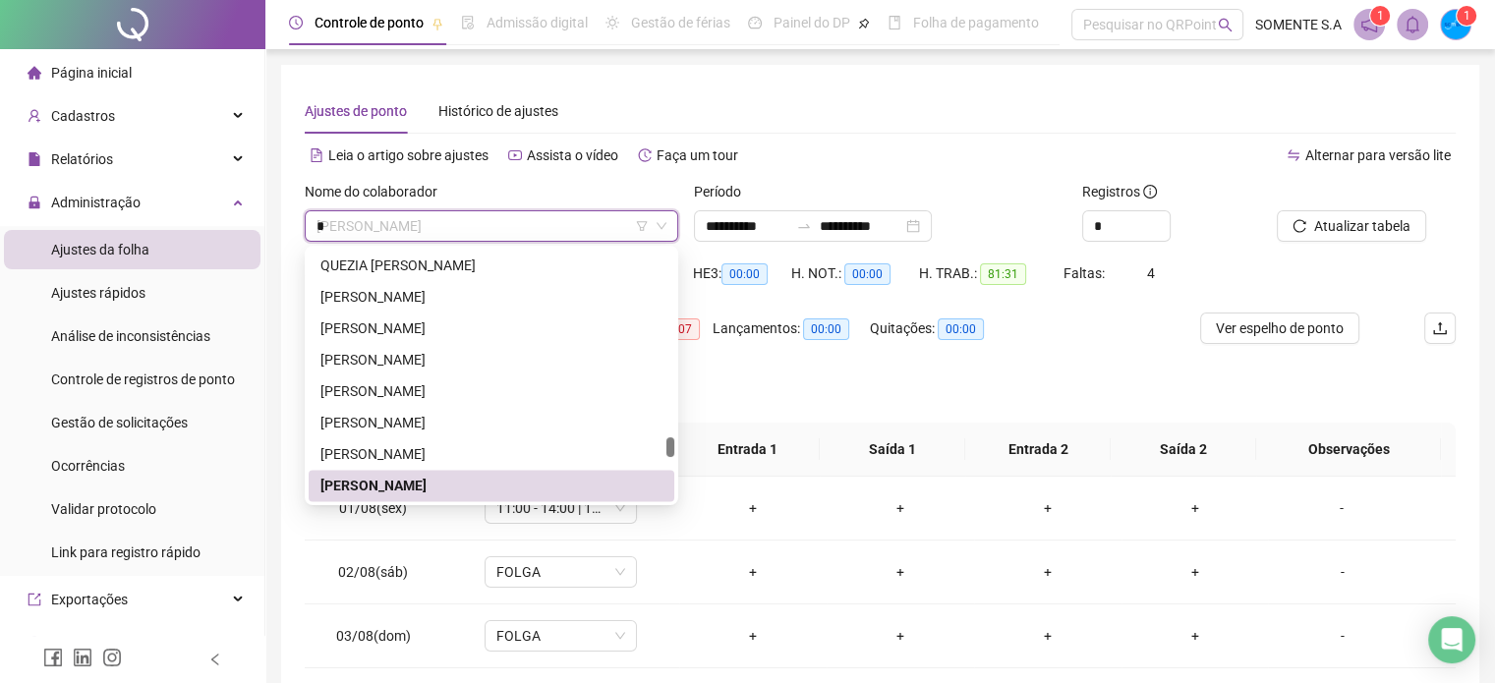
scroll to position [1856, 0]
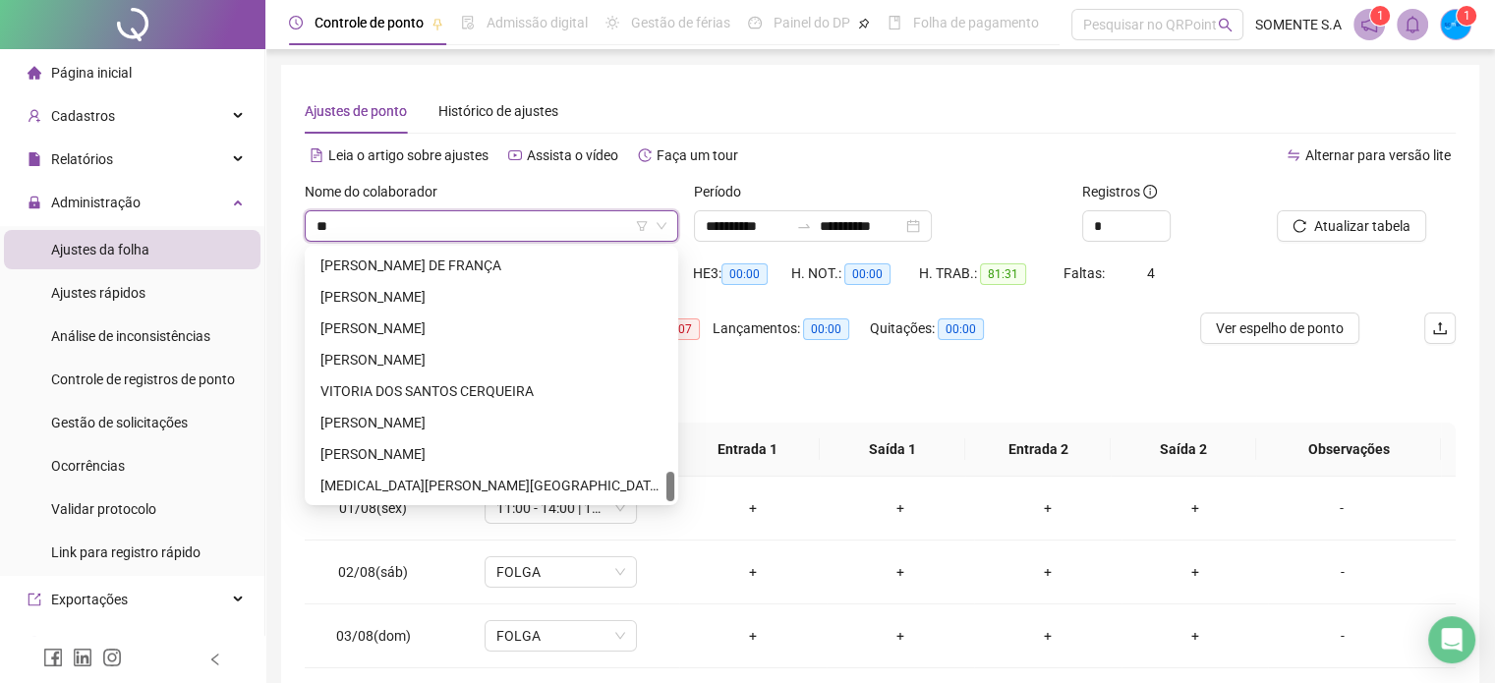
type input "***"
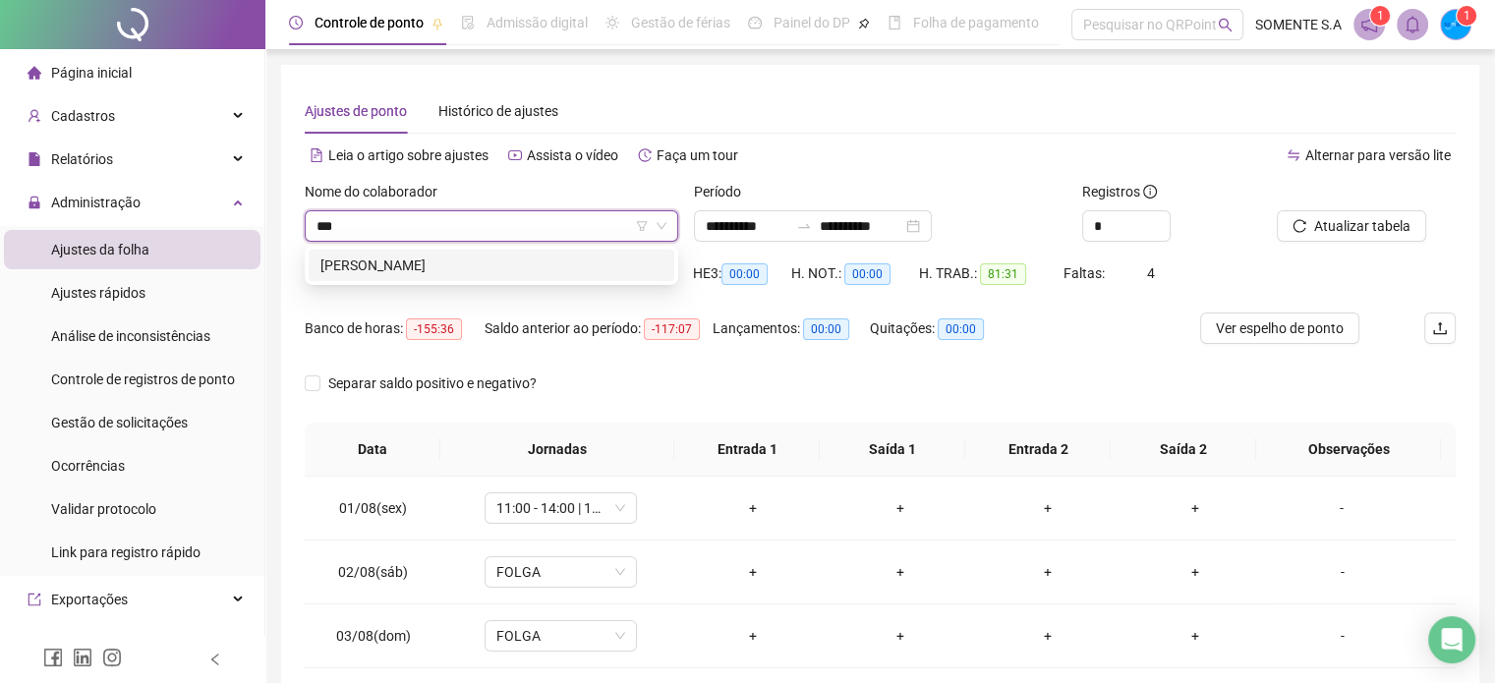
click at [549, 275] on div "[PERSON_NAME]" at bounding box center [492, 266] width 342 height 22
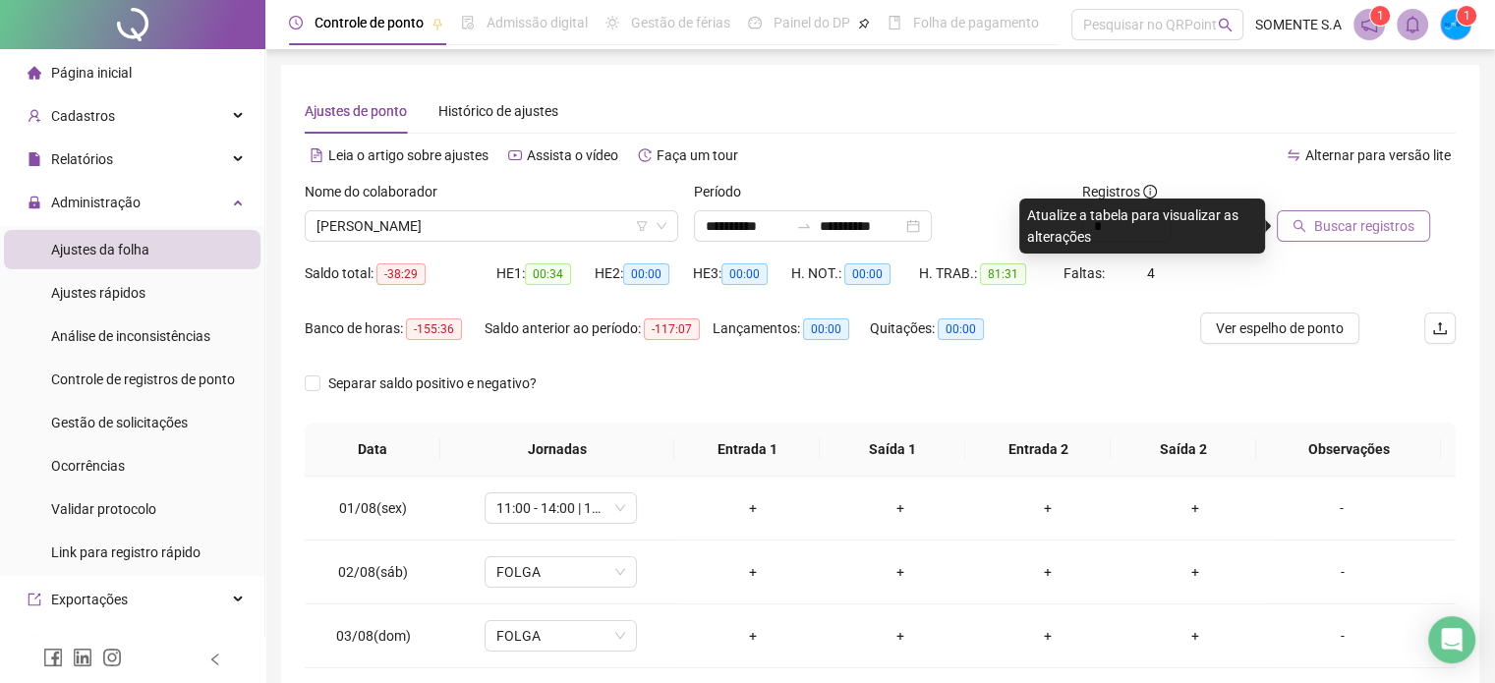
click at [1381, 229] on span "Buscar registros" at bounding box center [1364, 226] width 100 height 22
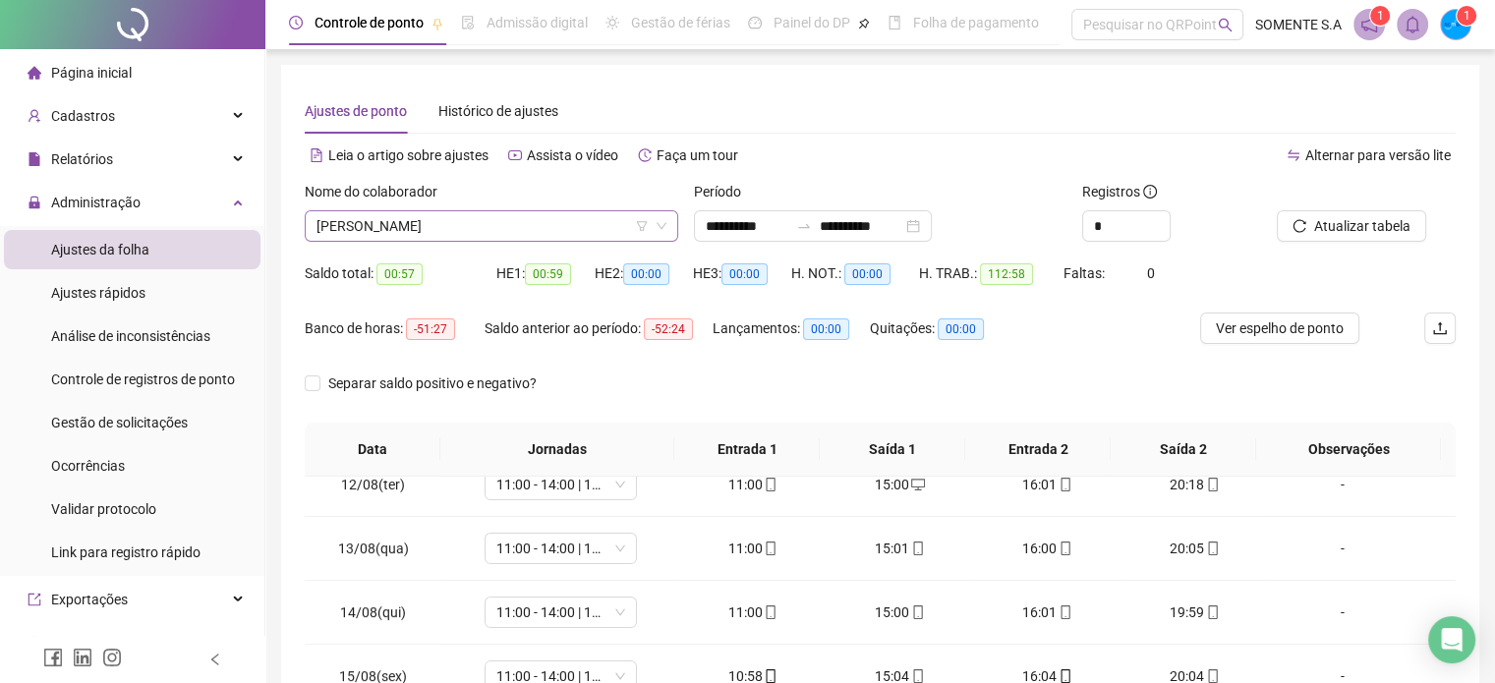
click at [586, 225] on span "[PERSON_NAME]" at bounding box center [492, 225] width 350 height 29
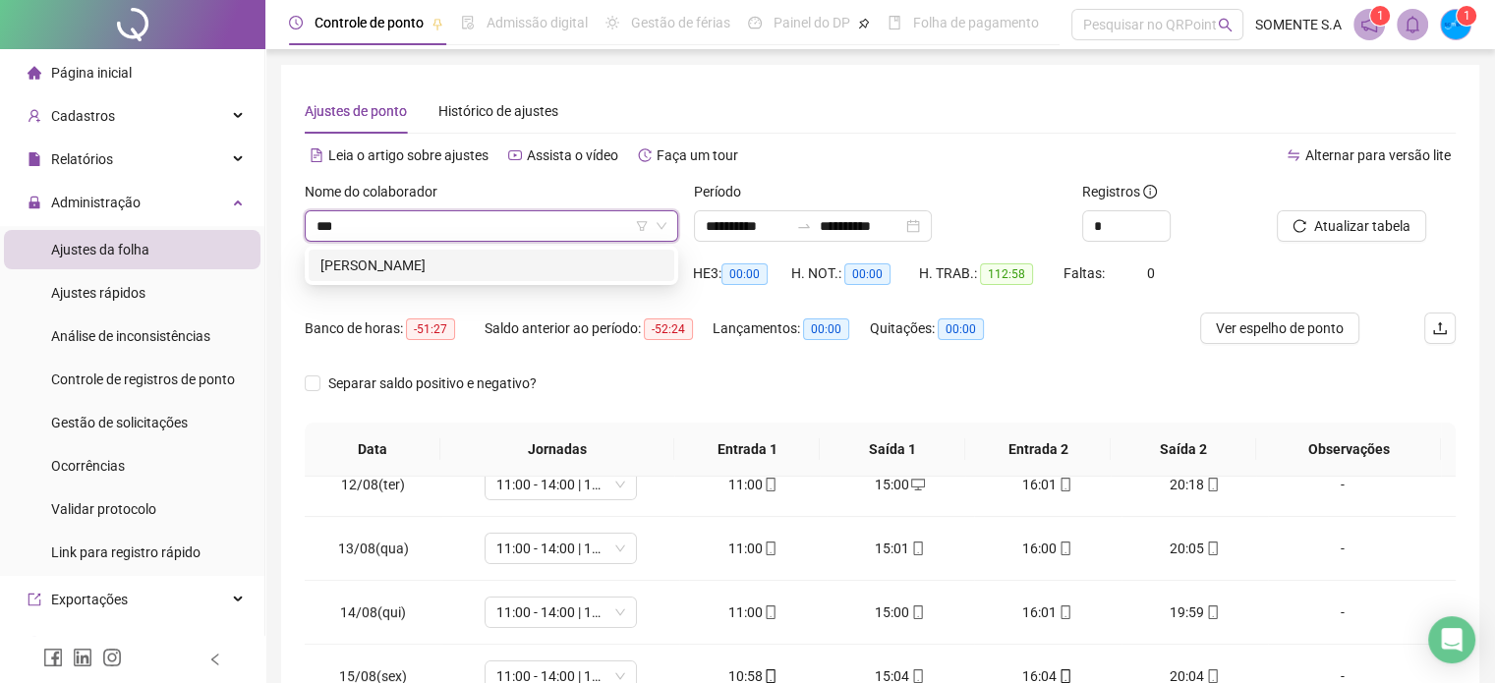
type input "****"
click at [591, 260] on div "[PERSON_NAME]" at bounding box center [492, 266] width 342 height 22
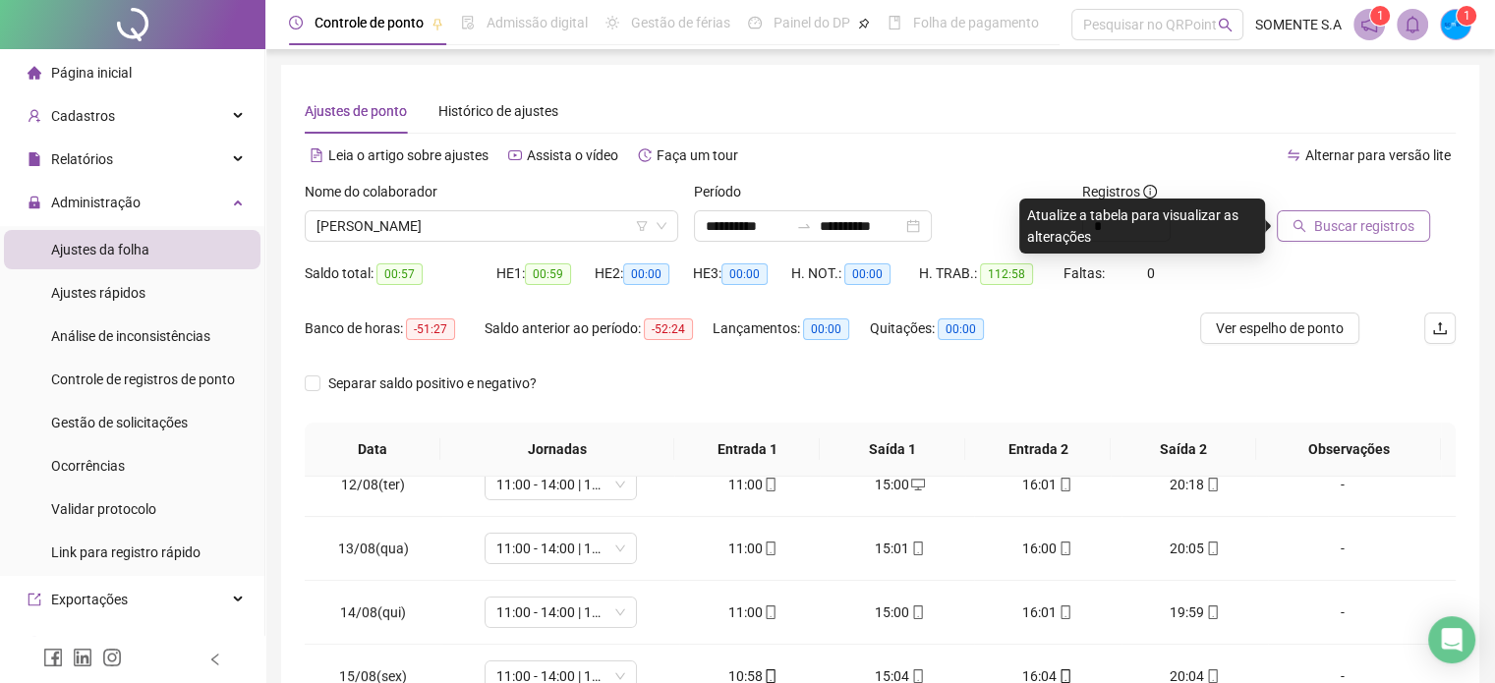
click at [1311, 227] on button "Buscar registros" at bounding box center [1353, 225] width 153 height 31
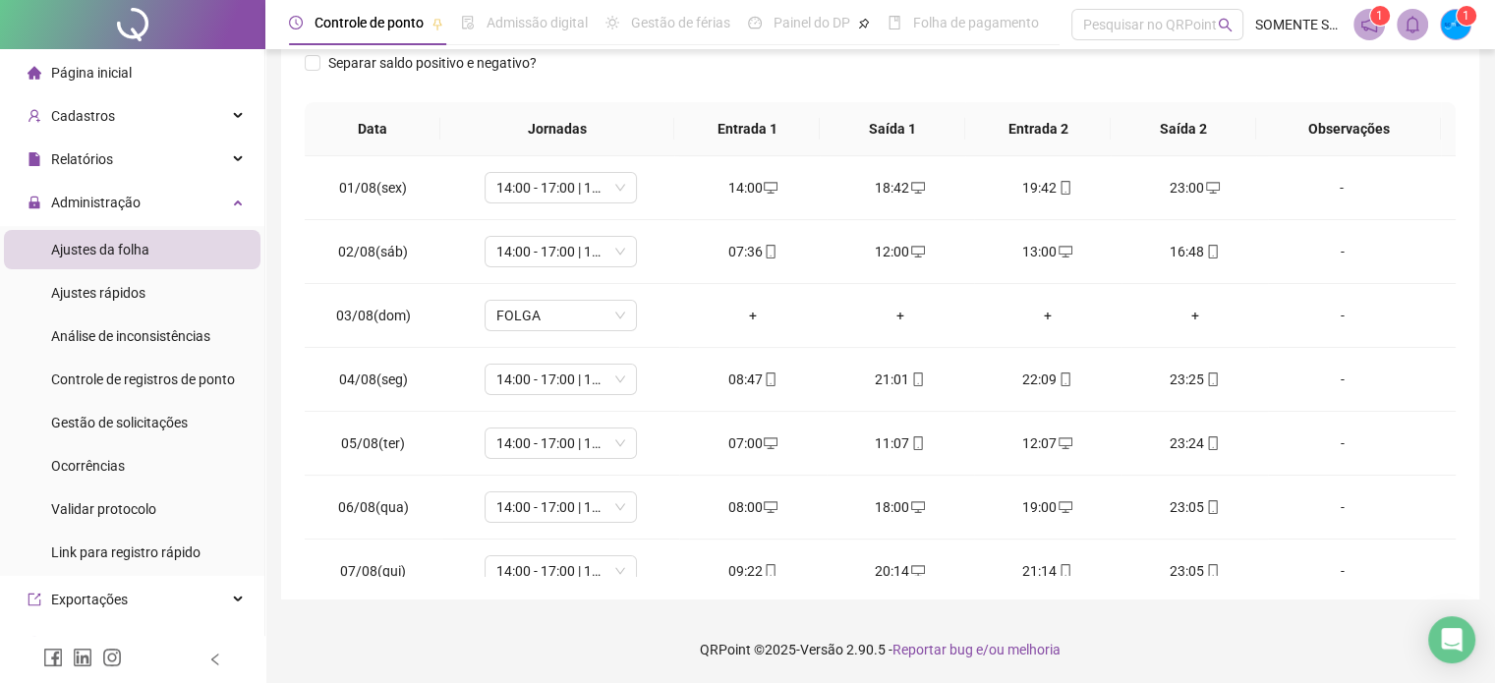
click at [1095, 124] on th "Entrada 2" at bounding box center [1038, 129] width 146 height 54
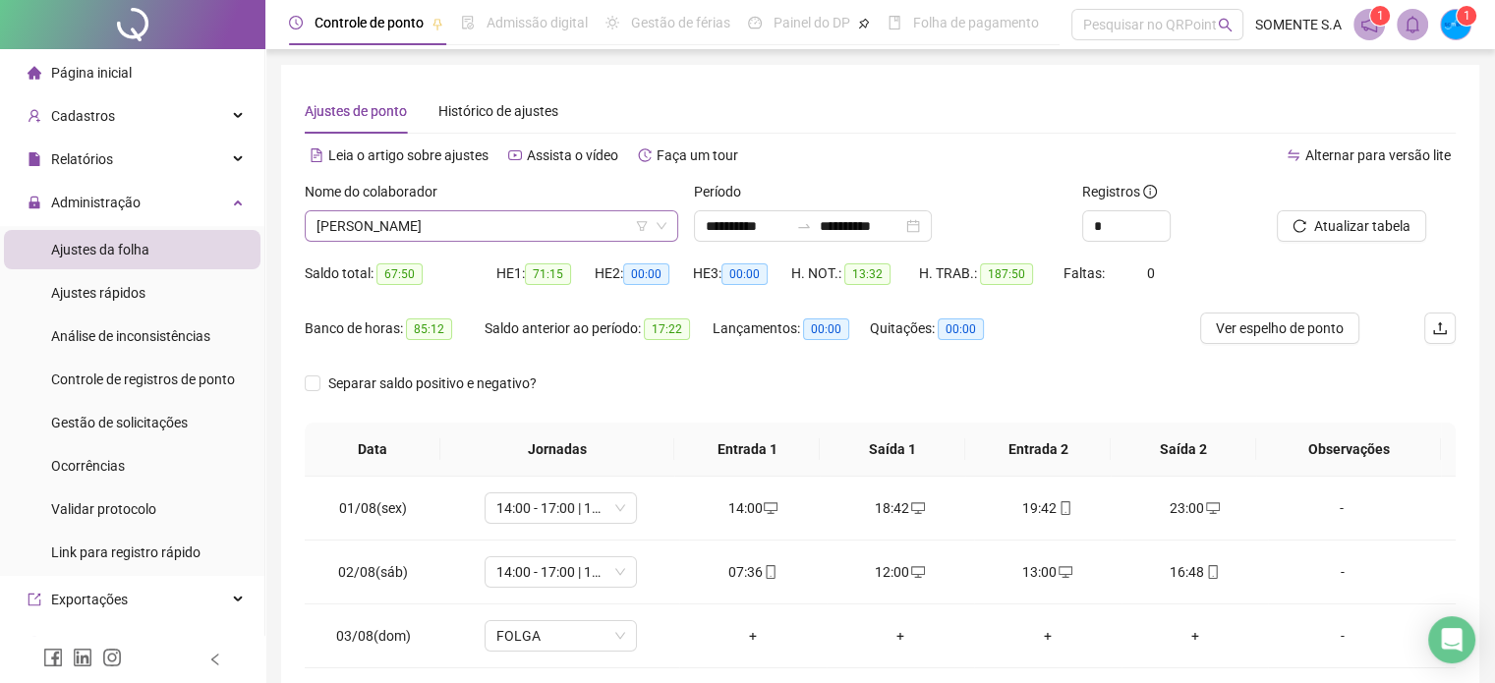
click at [402, 224] on span "[PERSON_NAME]" at bounding box center [492, 225] width 350 height 29
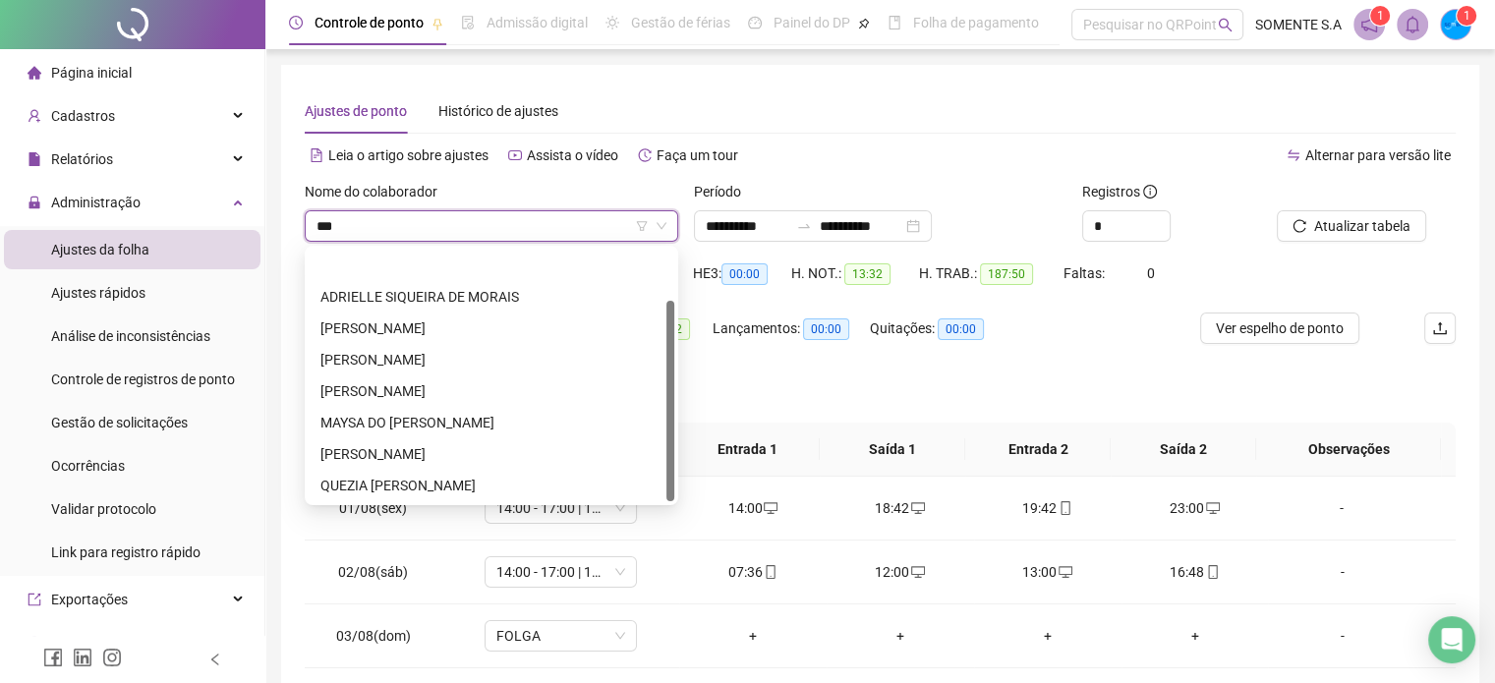
type input "****"
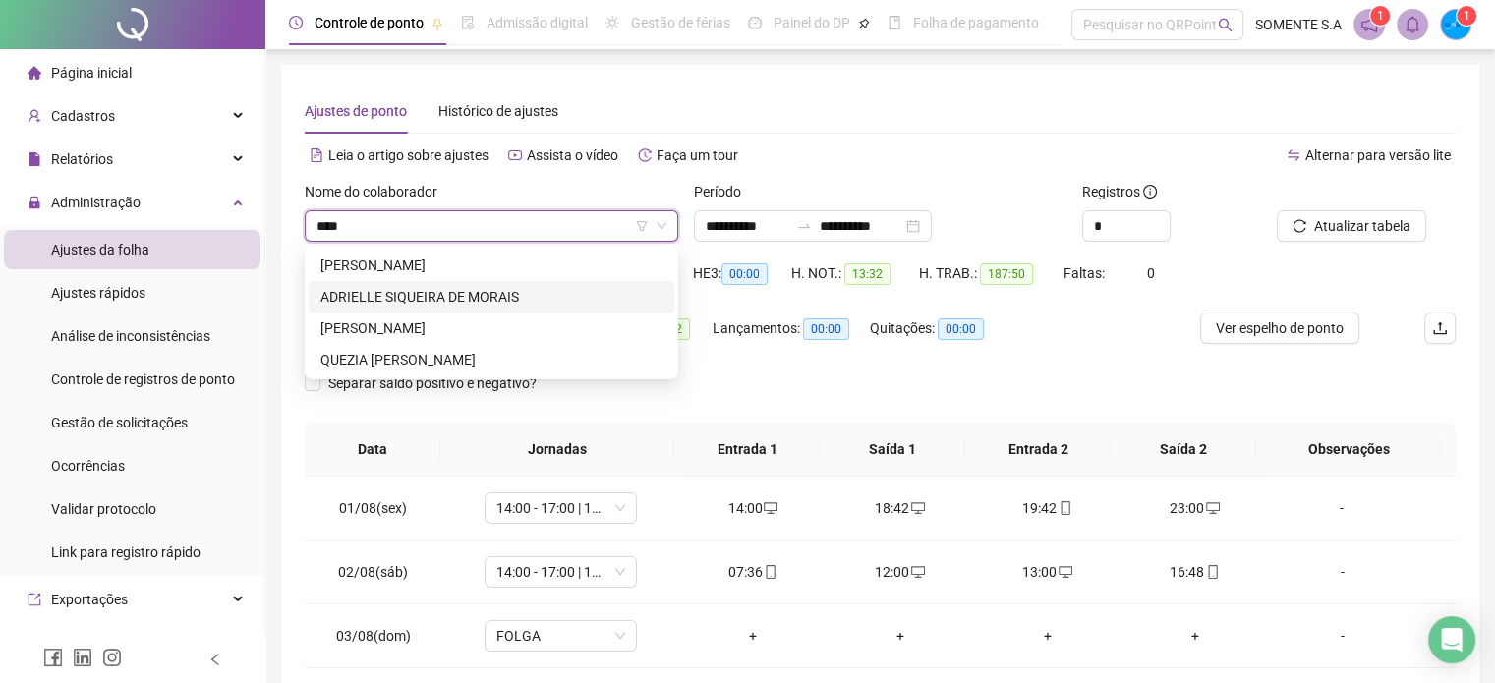
click at [421, 298] on div "ADRIELLE SIQUEIRA DE MORAIS" at bounding box center [492, 297] width 342 height 22
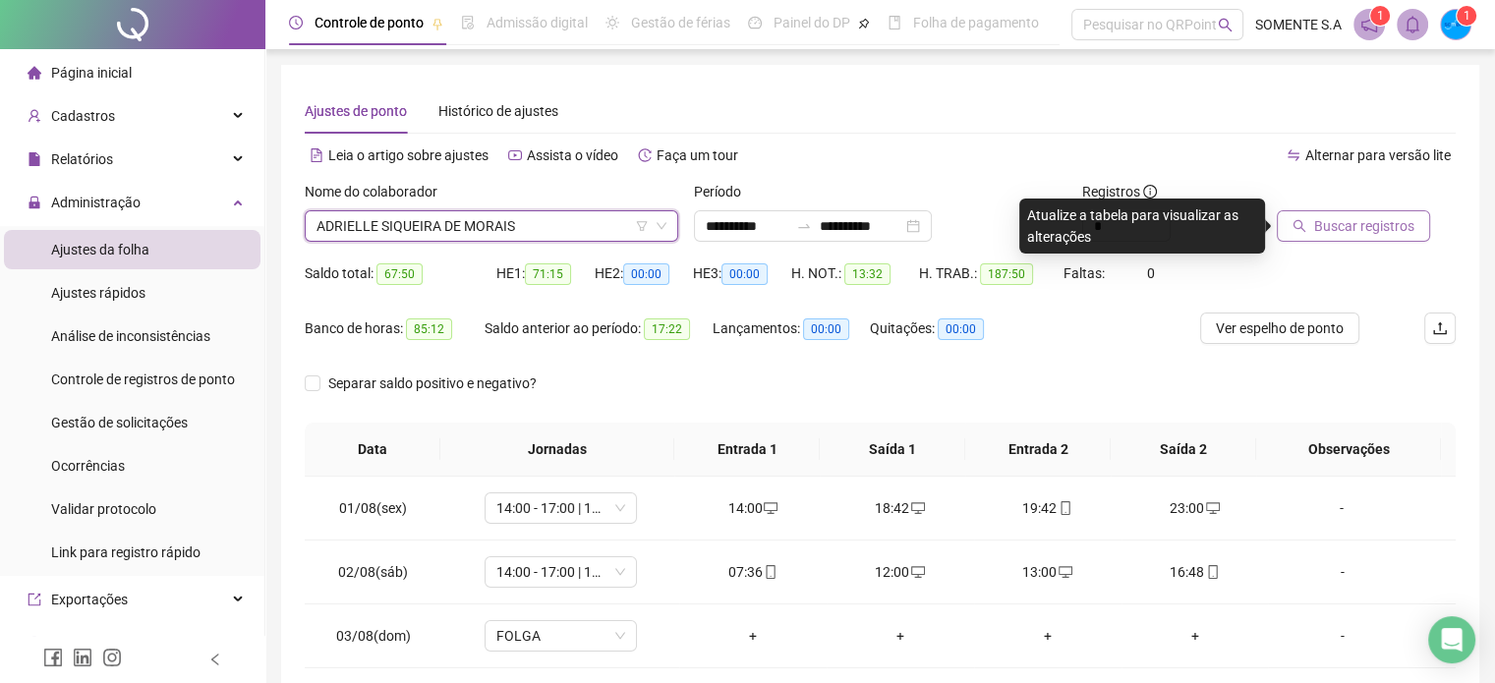
click at [1312, 233] on button "Buscar registros" at bounding box center [1353, 225] width 153 height 31
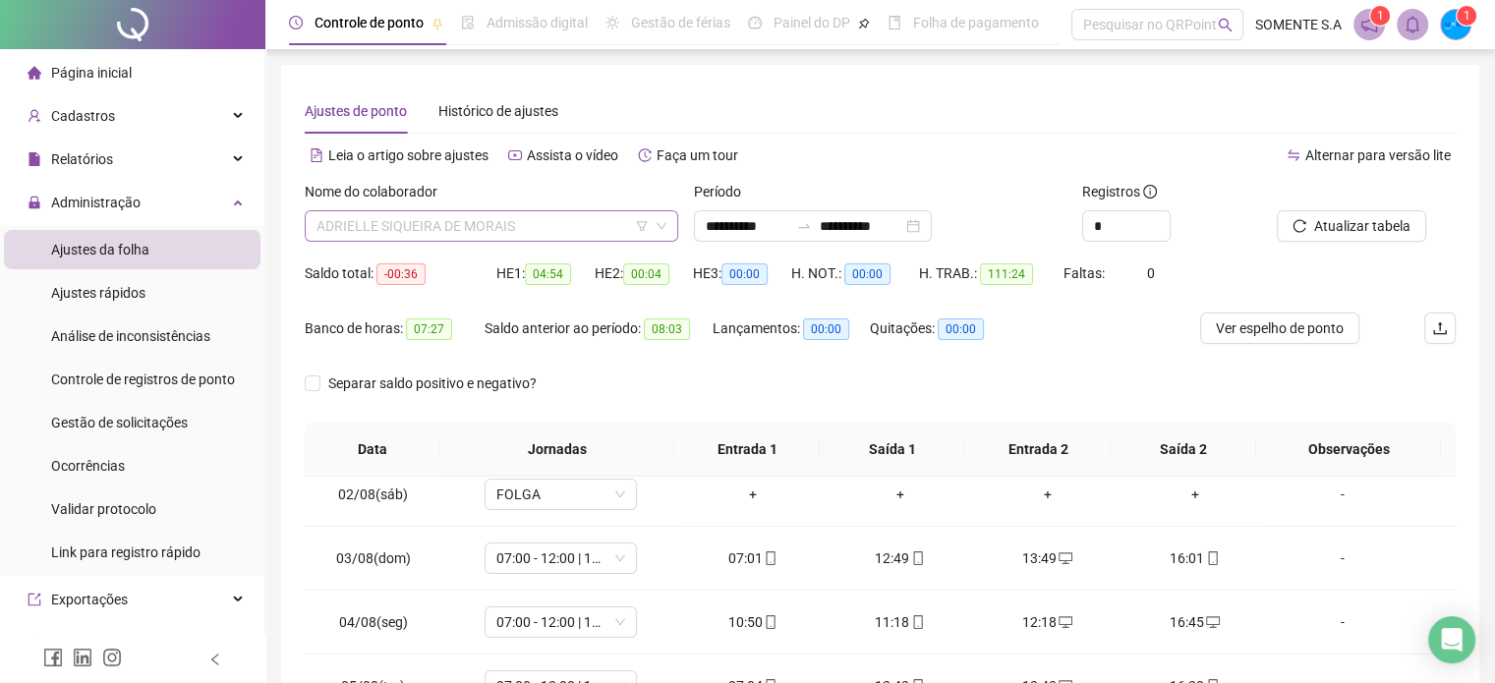
click at [547, 234] on span "ADRIELLE SIQUEIRA DE MORAIS" at bounding box center [492, 225] width 350 height 29
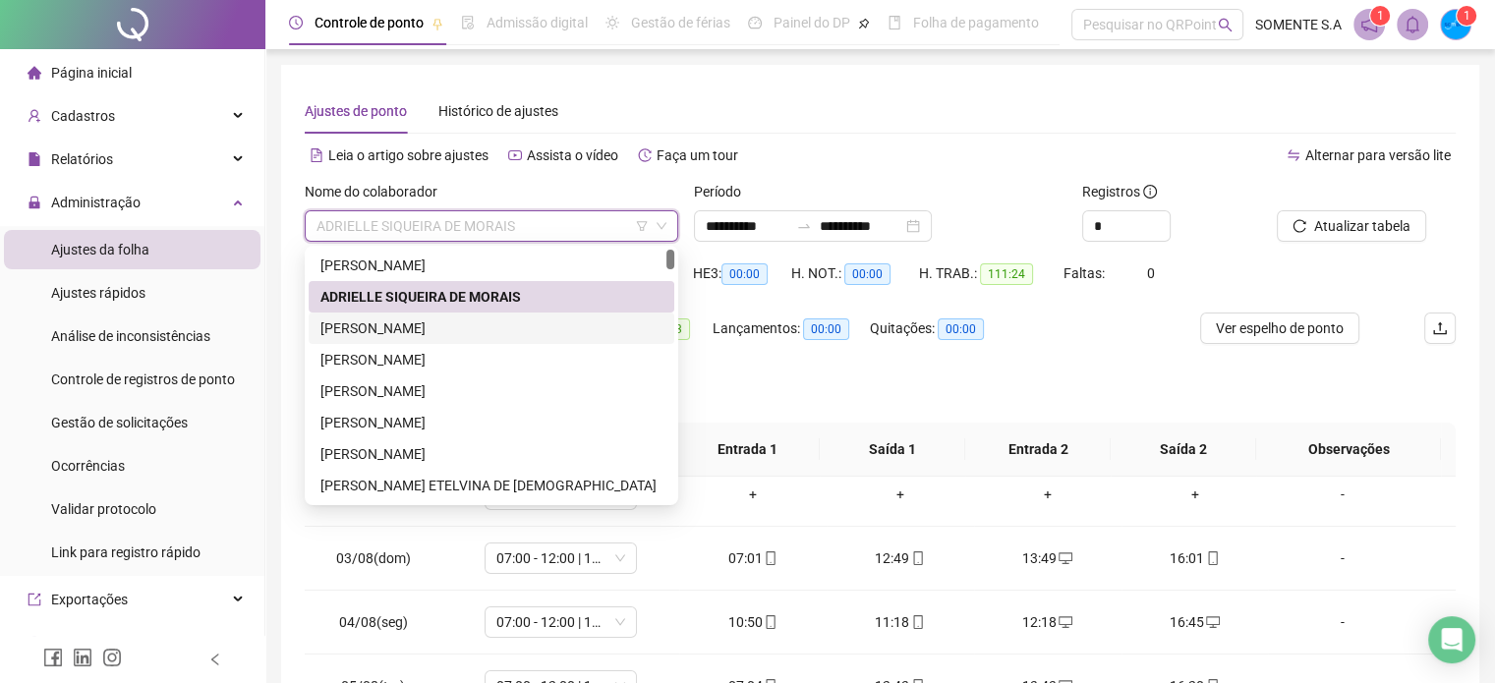
click at [493, 332] on div "[PERSON_NAME]" at bounding box center [492, 329] width 342 height 22
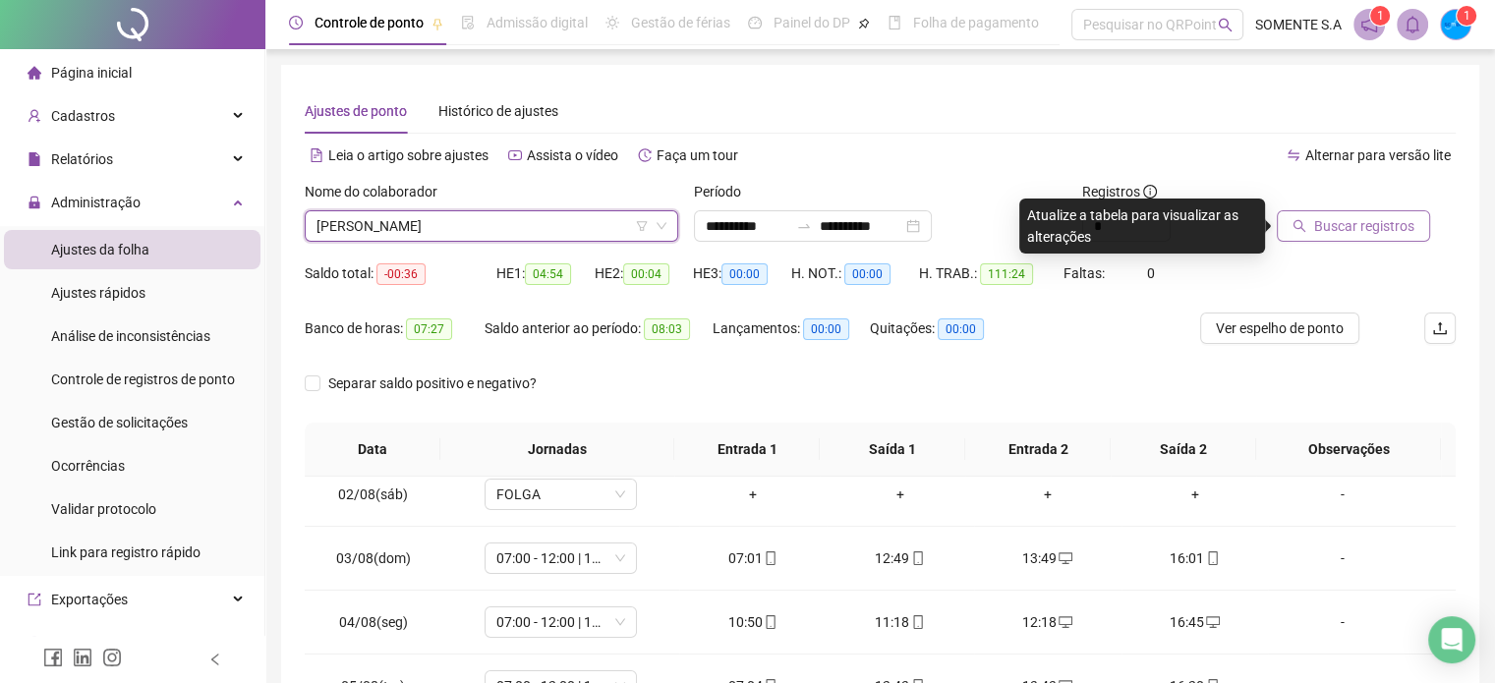
click at [1312, 231] on button "Buscar registros" at bounding box center [1353, 225] width 153 height 31
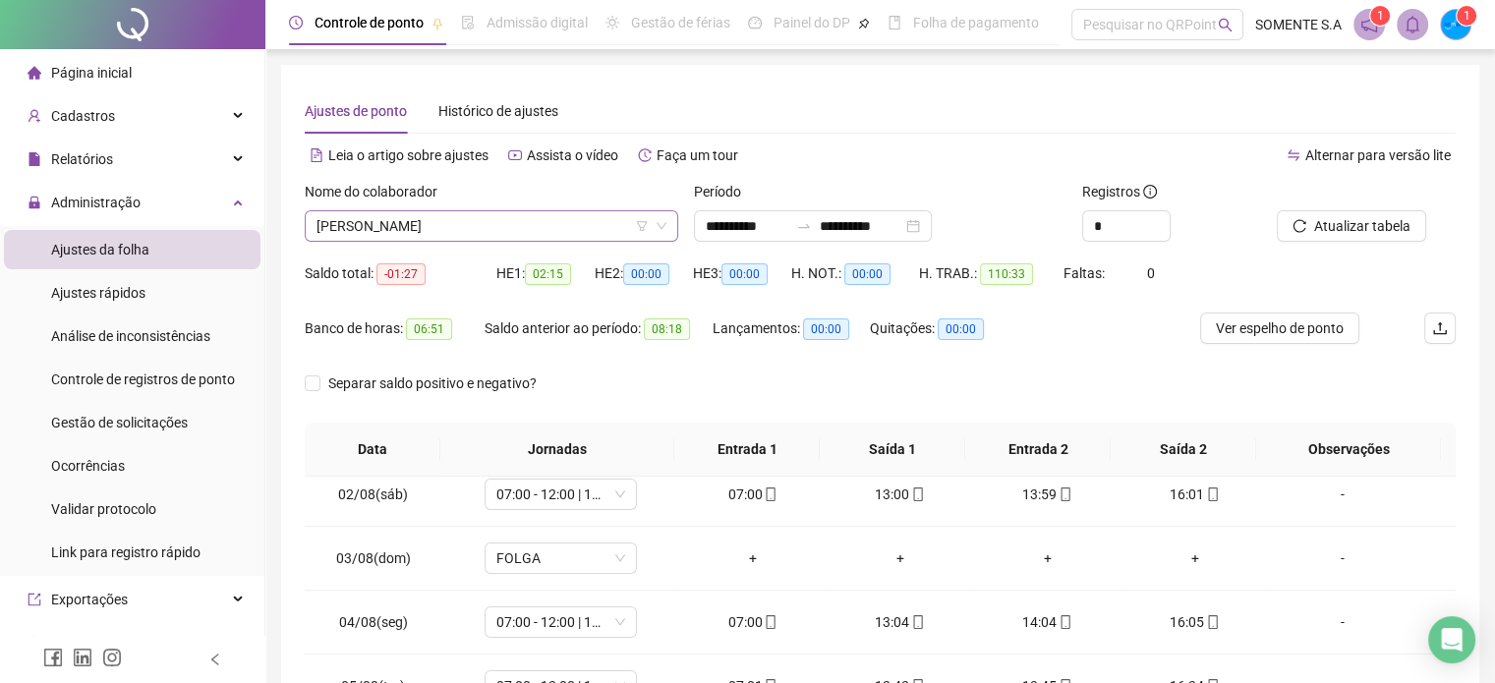
click at [437, 222] on span "[PERSON_NAME]" at bounding box center [492, 225] width 350 height 29
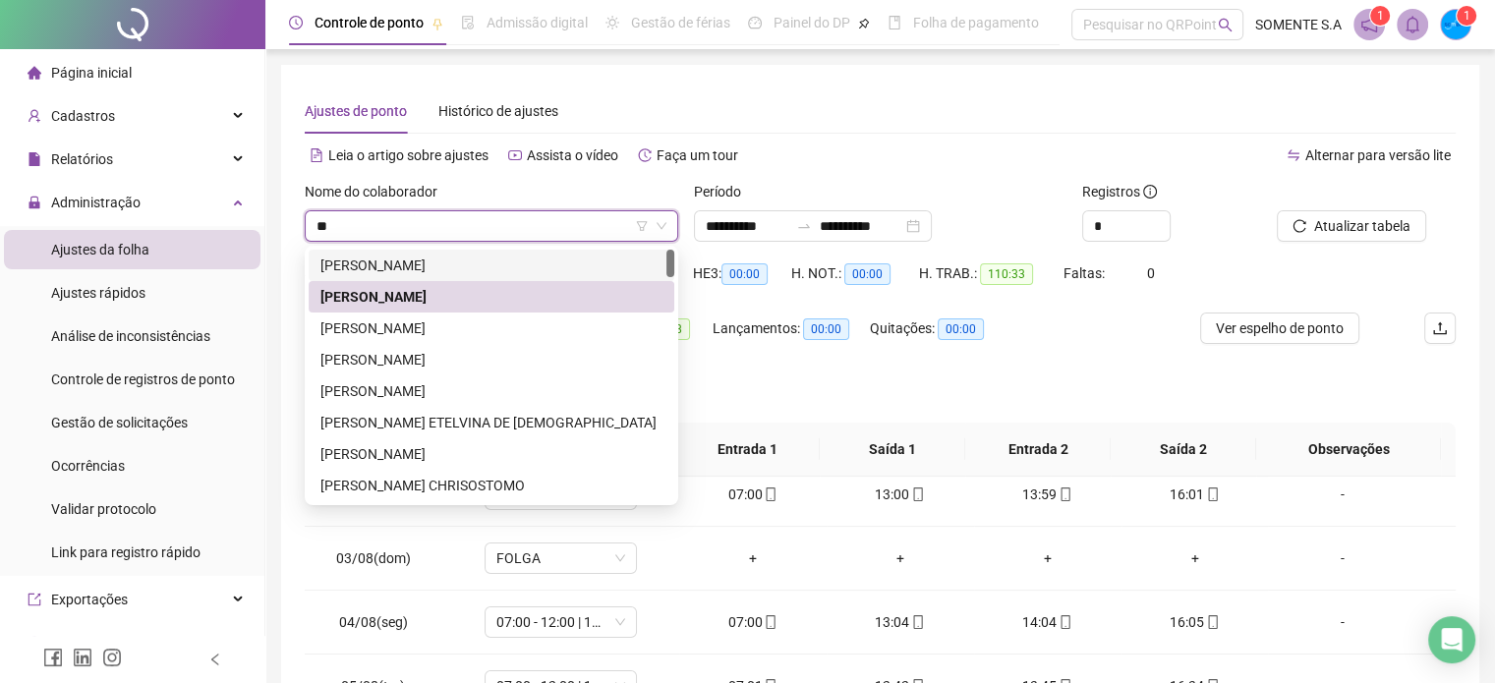
type input "***"
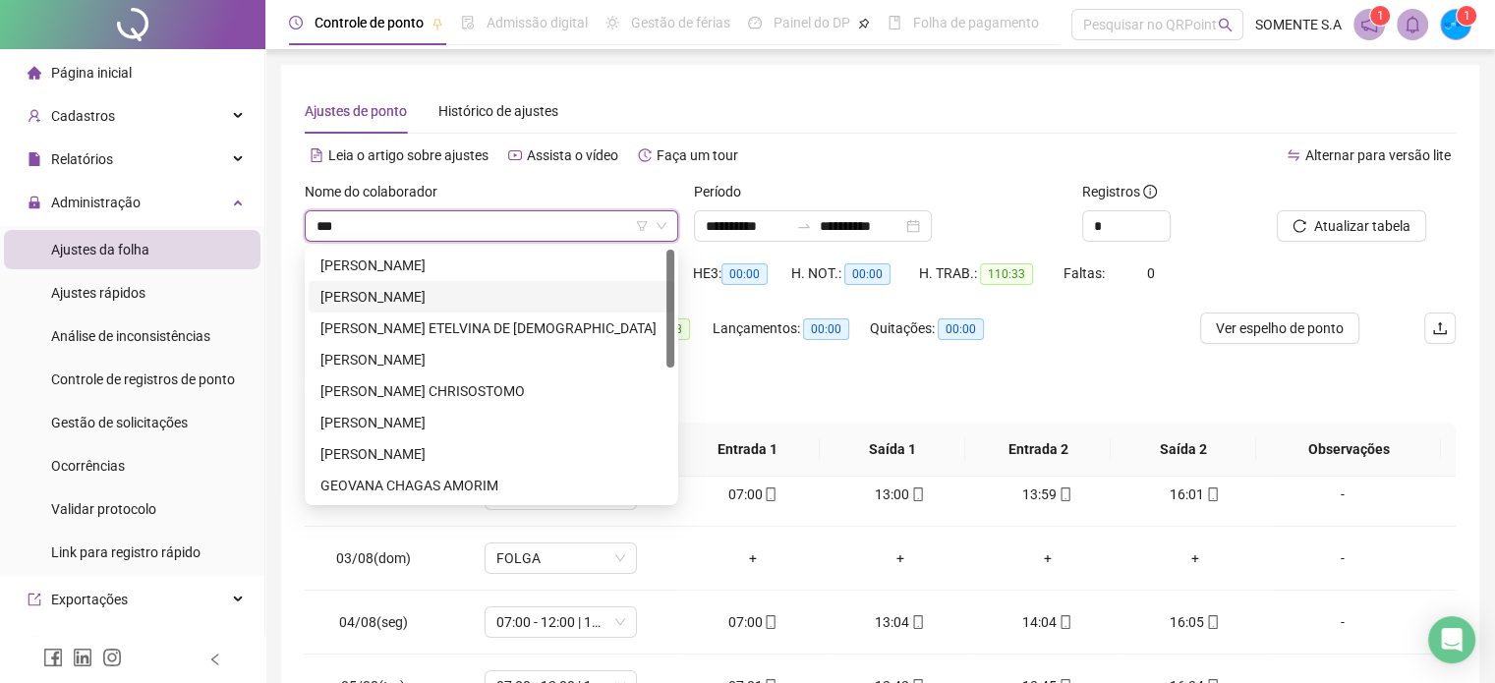
click at [418, 302] on div "[PERSON_NAME]" at bounding box center [492, 297] width 342 height 22
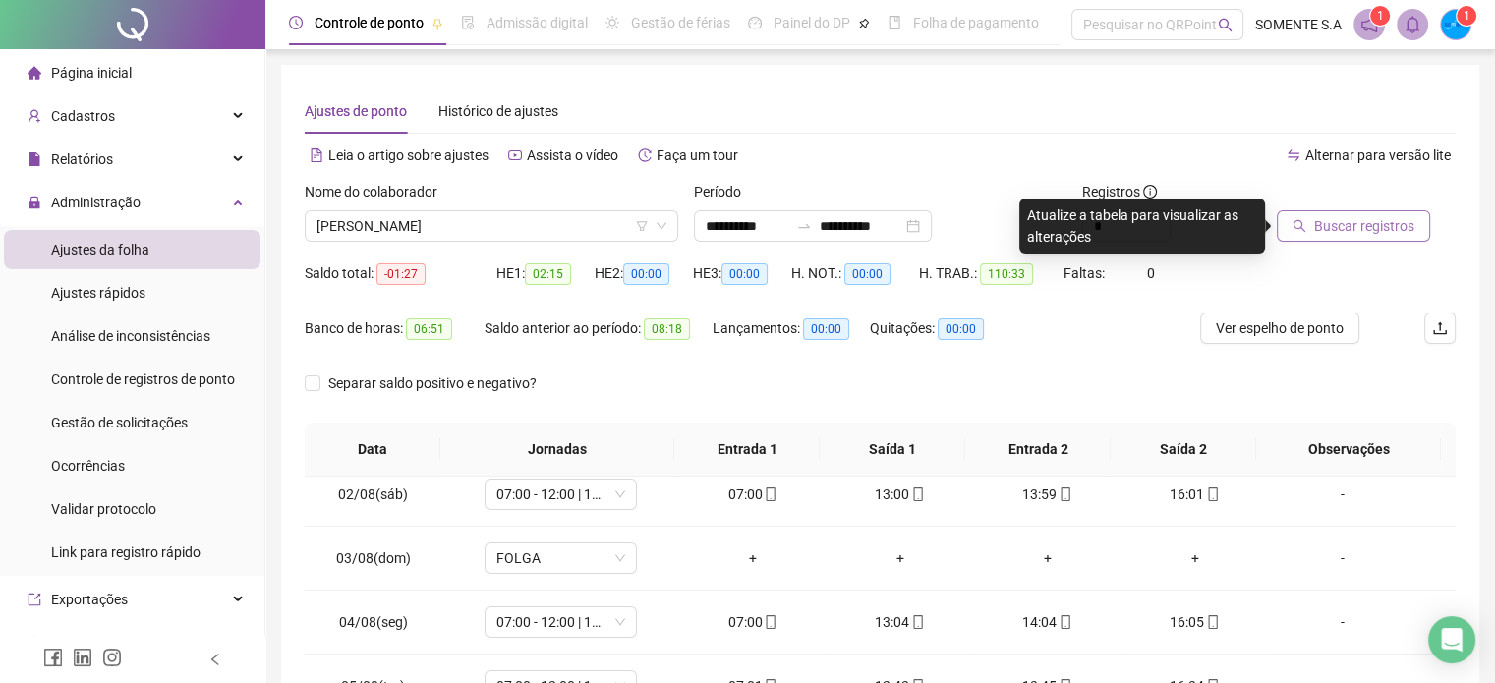
click at [1356, 223] on span "Buscar registros" at bounding box center [1364, 226] width 100 height 22
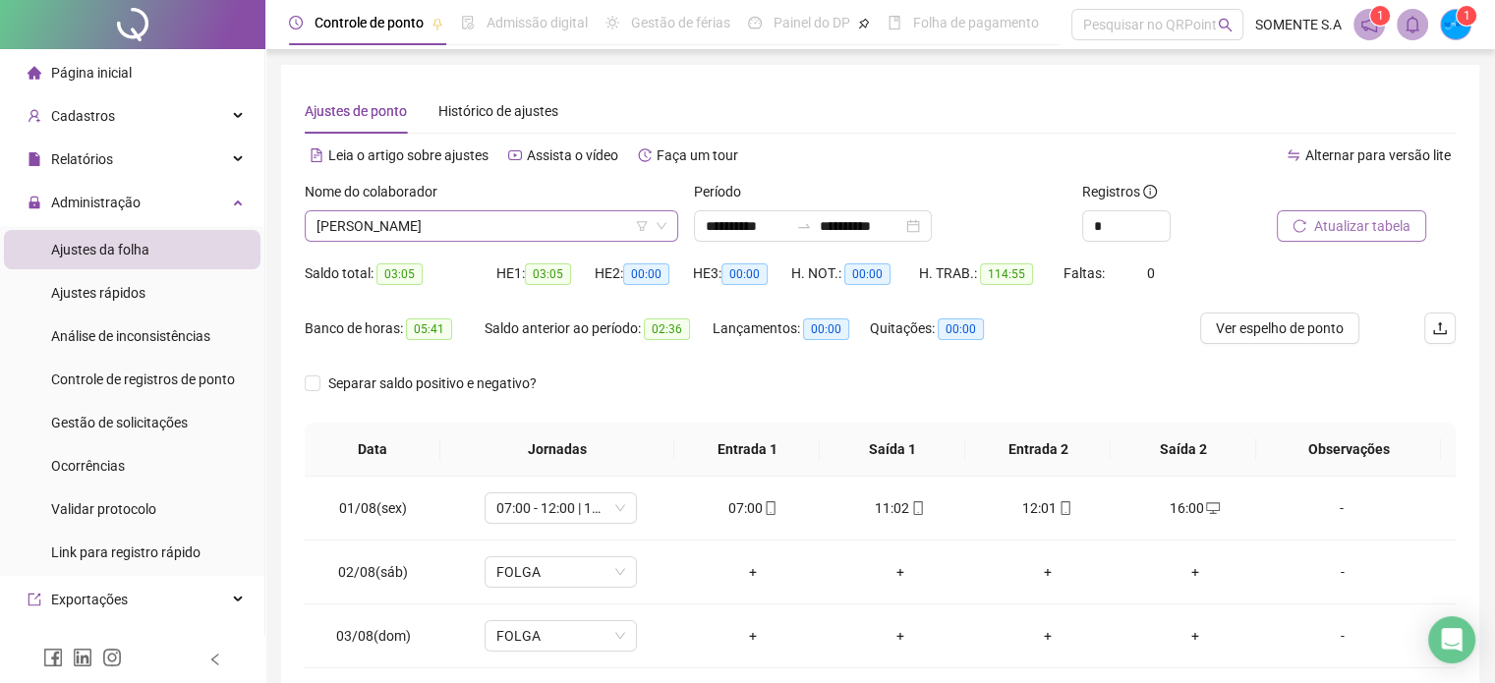
click at [543, 230] on span "[PERSON_NAME]" at bounding box center [492, 225] width 350 height 29
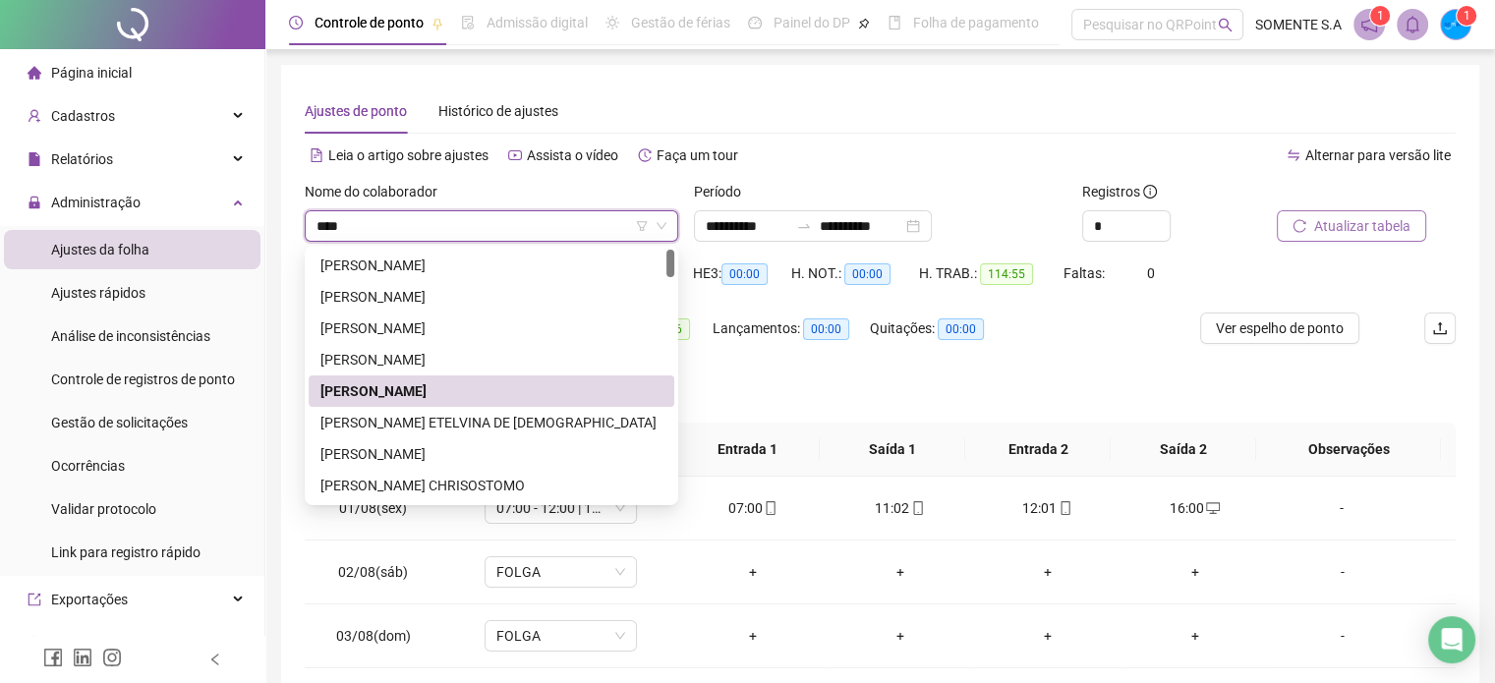
type input "*****"
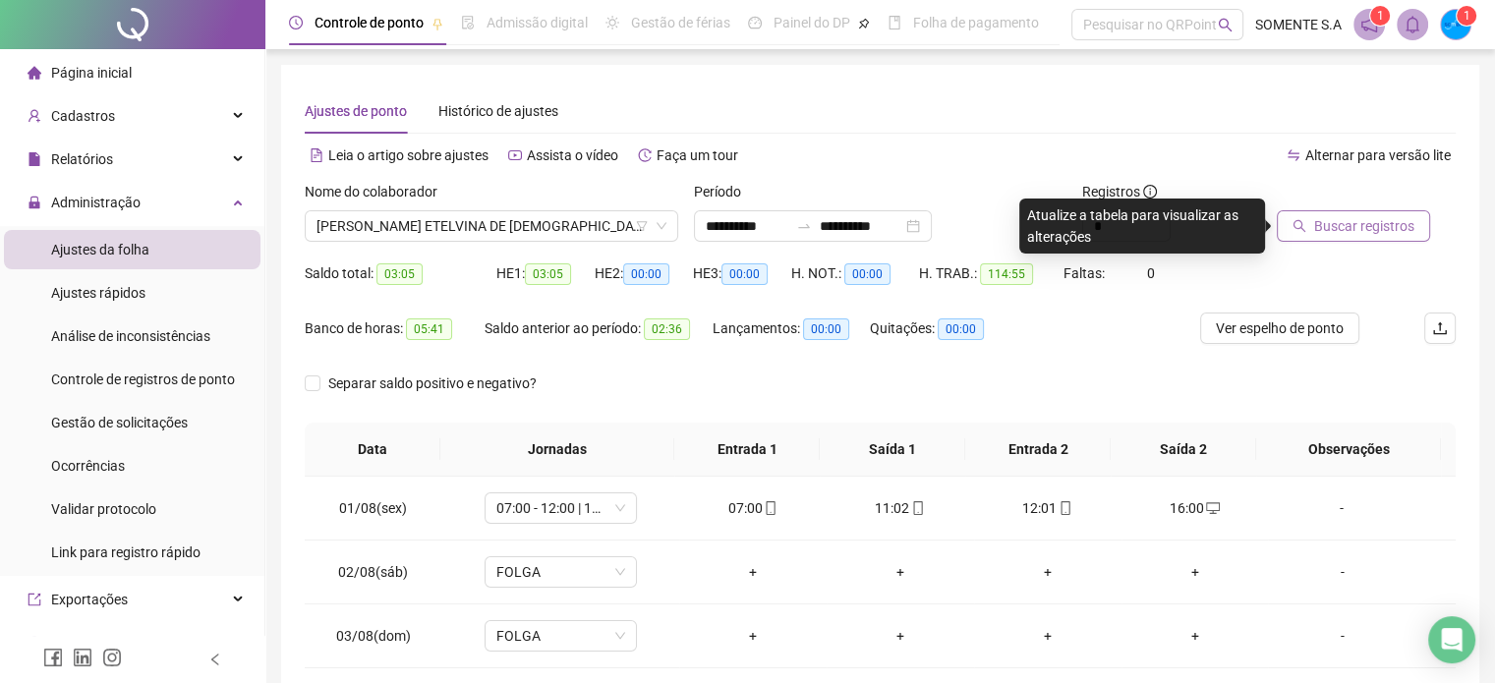
click at [1349, 235] on span "Buscar registros" at bounding box center [1364, 226] width 100 height 22
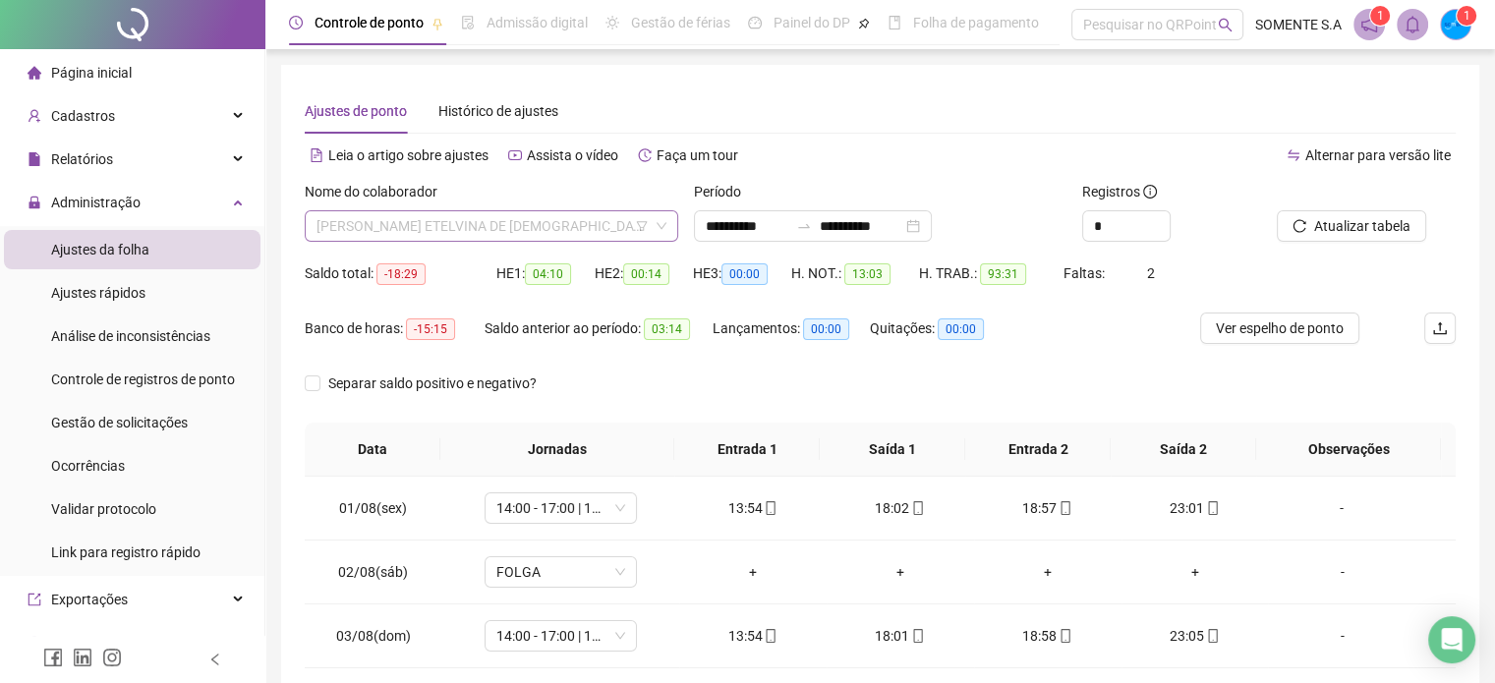
click at [582, 232] on span "[PERSON_NAME] ETELVINA DE [DEMOGRAPHIC_DATA]" at bounding box center [492, 225] width 350 height 29
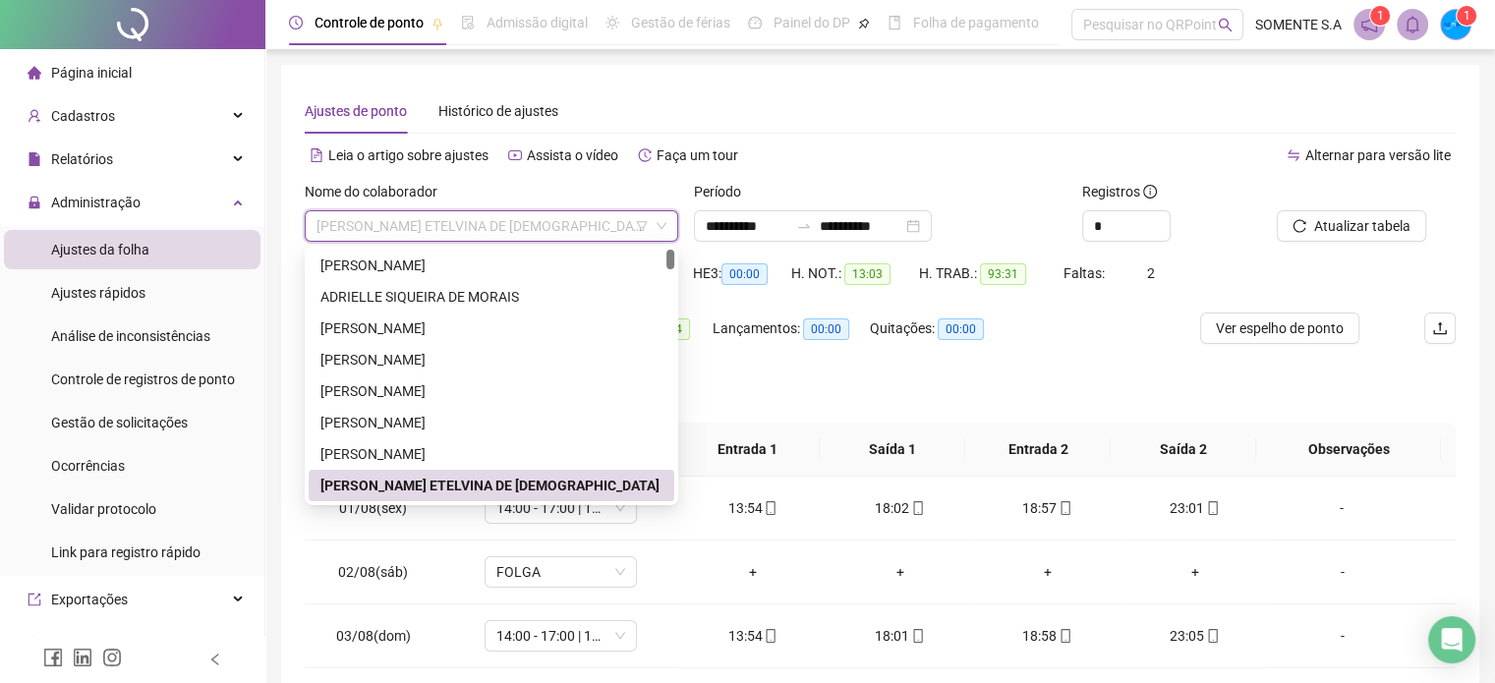
scroll to position [31, 0]
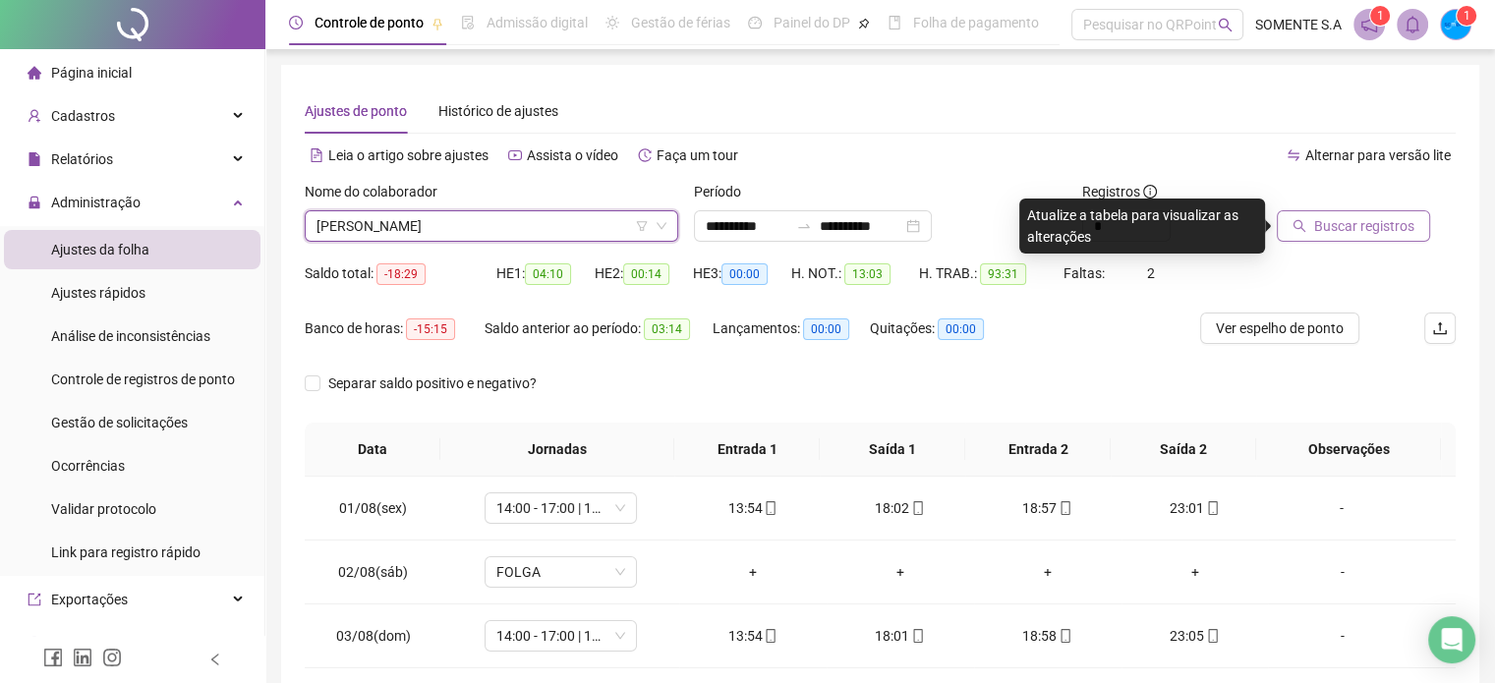
click at [1321, 223] on span "Buscar registros" at bounding box center [1364, 226] width 100 height 22
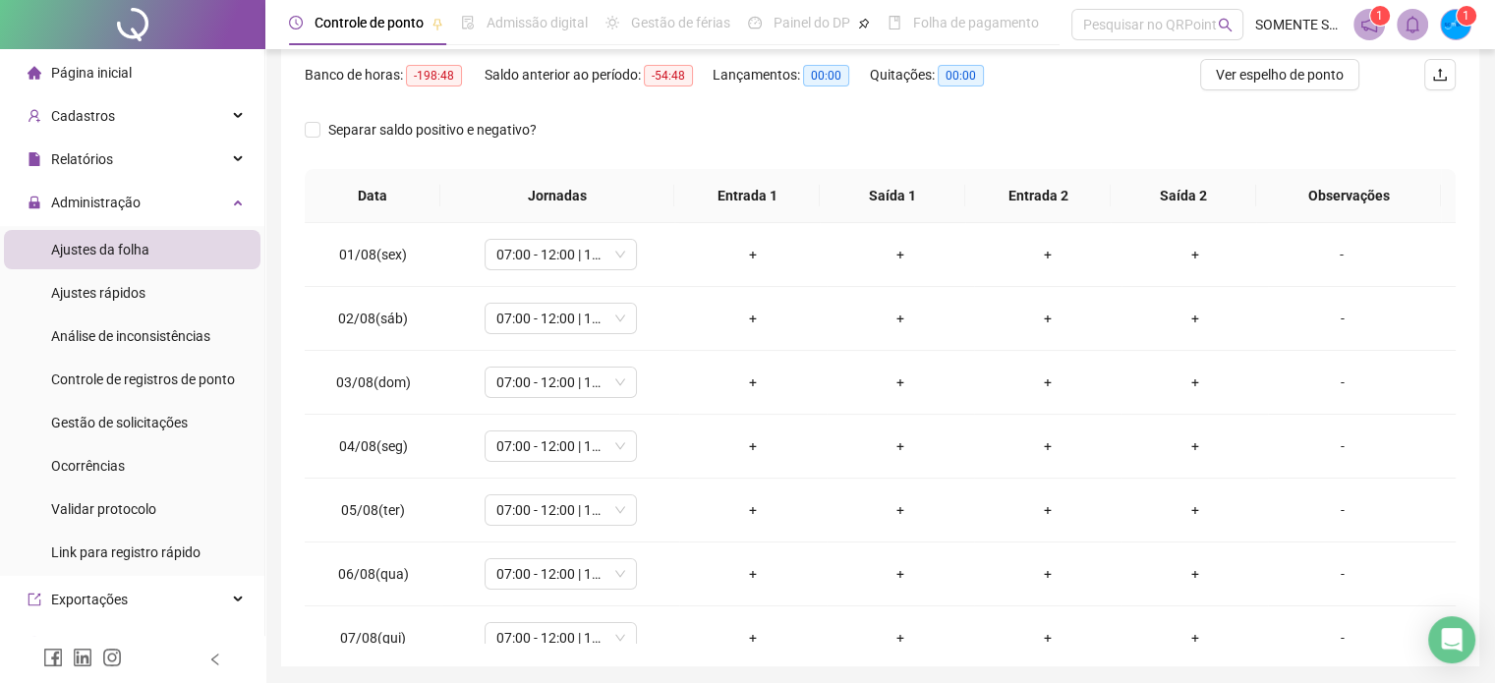
scroll to position [0, 0]
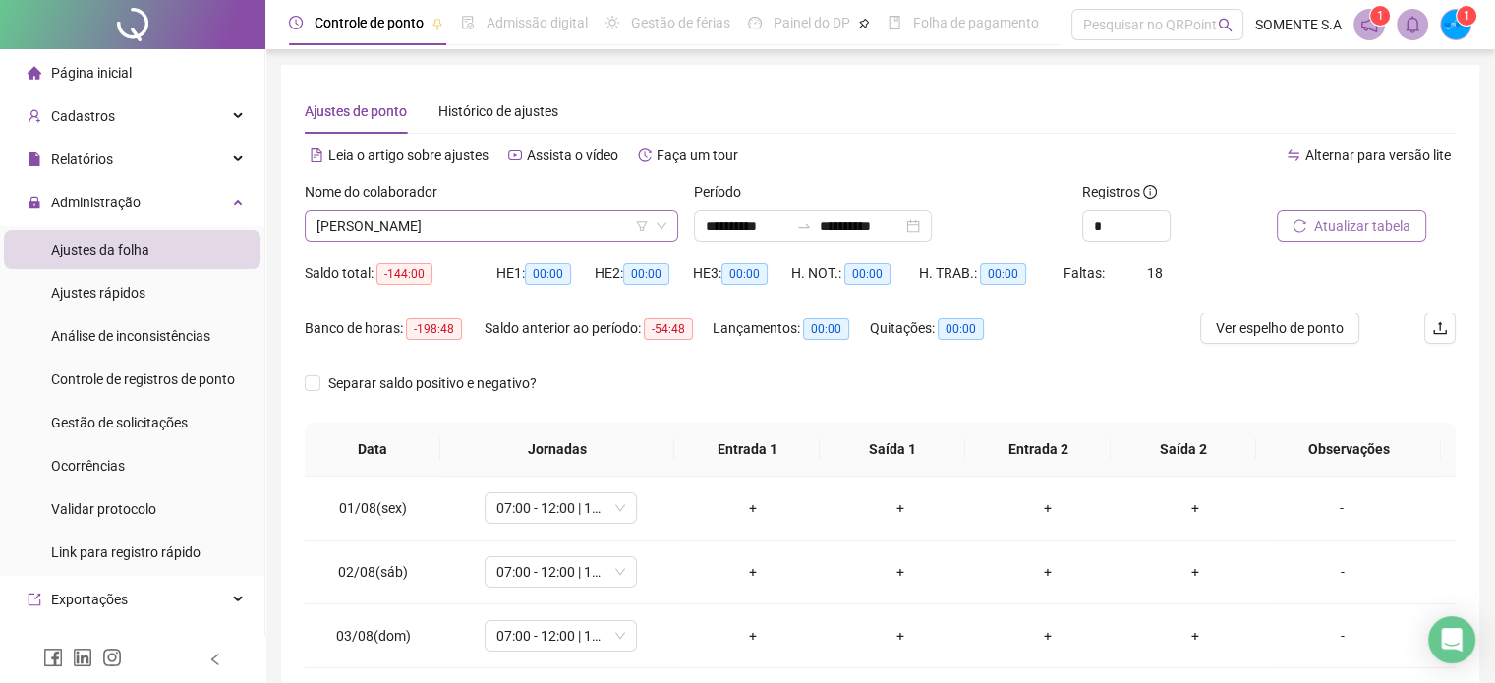
click at [497, 231] on span "[PERSON_NAME]" at bounding box center [492, 225] width 350 height 29
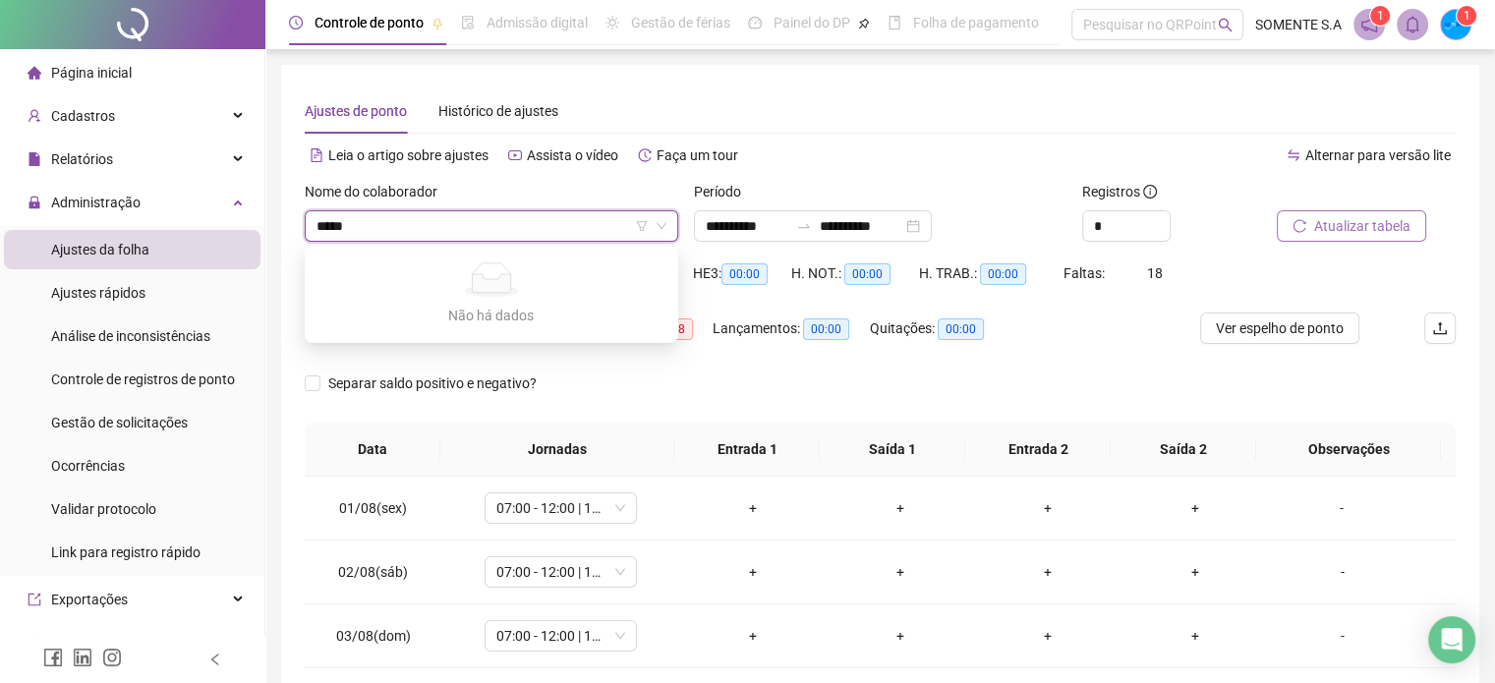
type input "****"
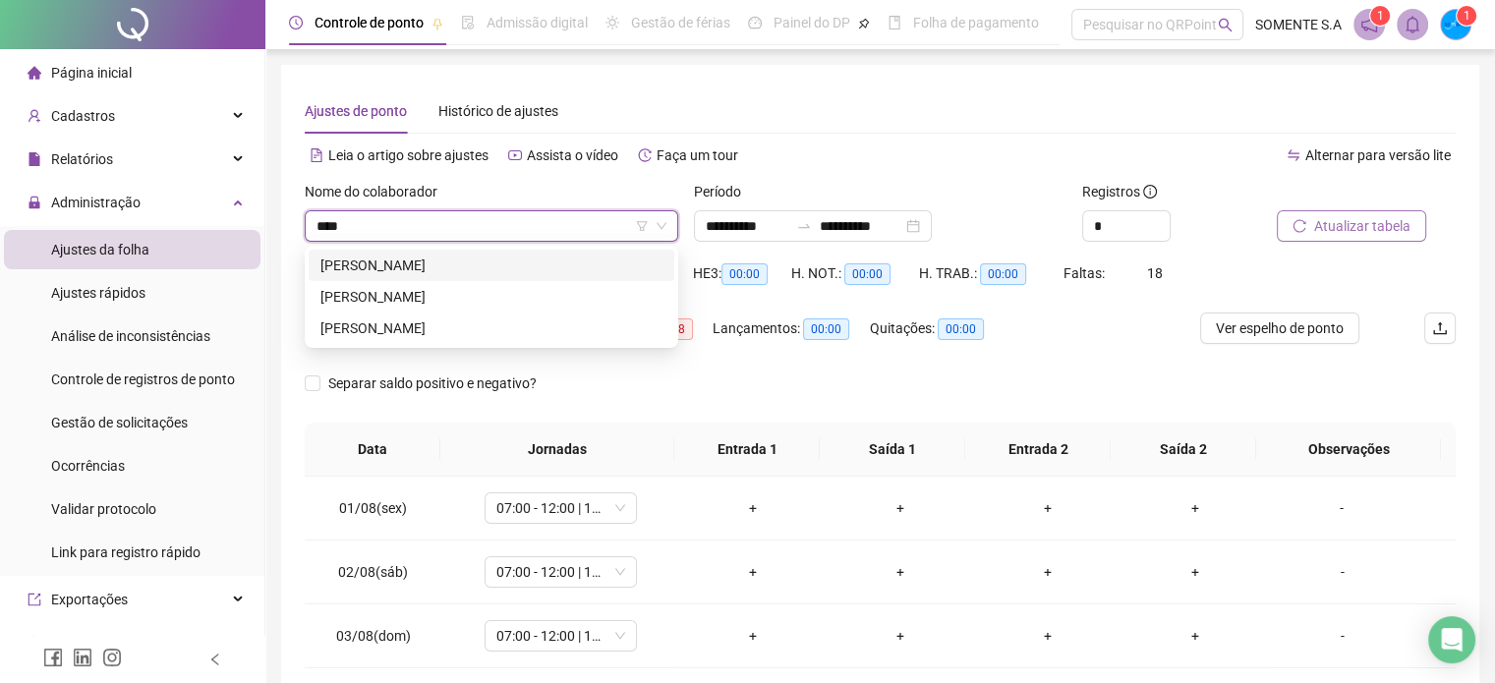
click at [505, 269] on div "[PERSON_NAME]" at bounding box center [492, 266] width 342 height 22
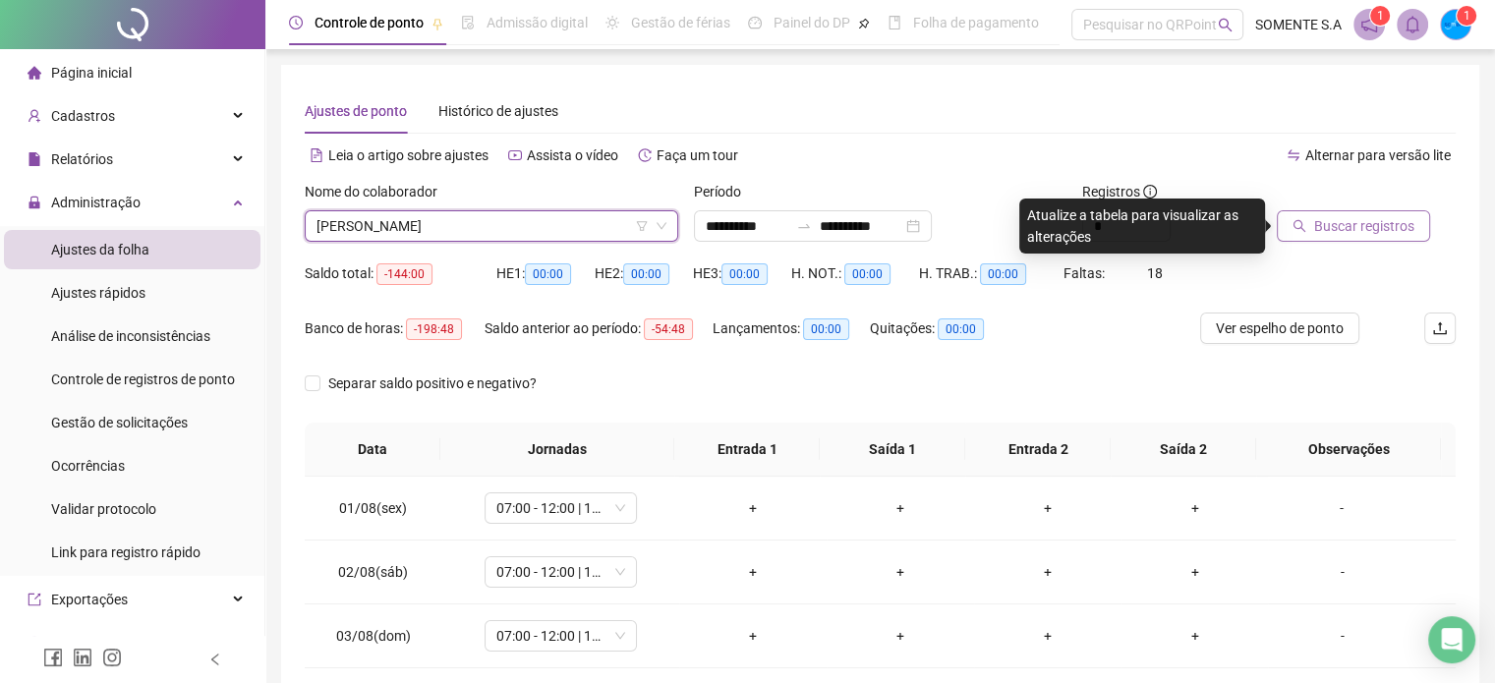
click at [1314, 223] on span "Buscar registros" at bounding box center [1364, 226] width 100 height 22
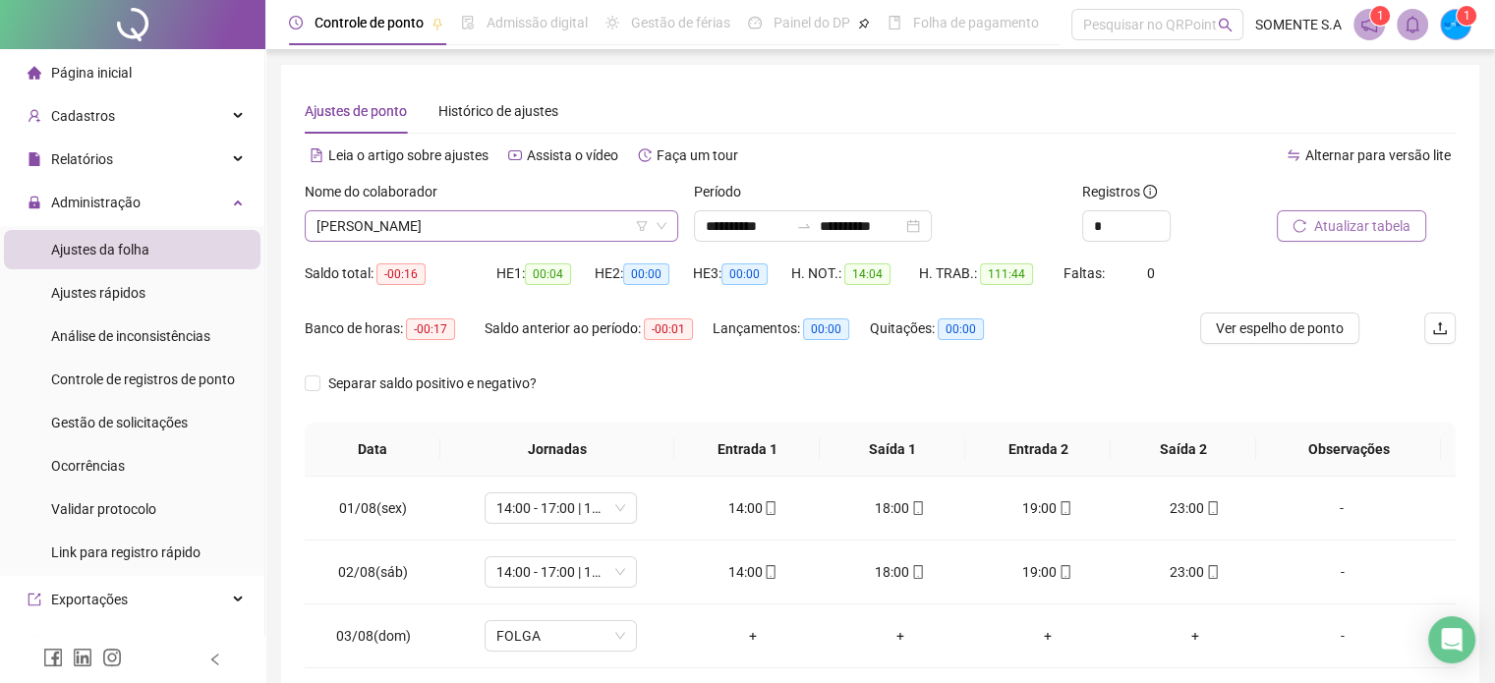
click at [540, 213] on span "[PERSON_NAME]" at bounding box center [492, 225] width 350 height 29
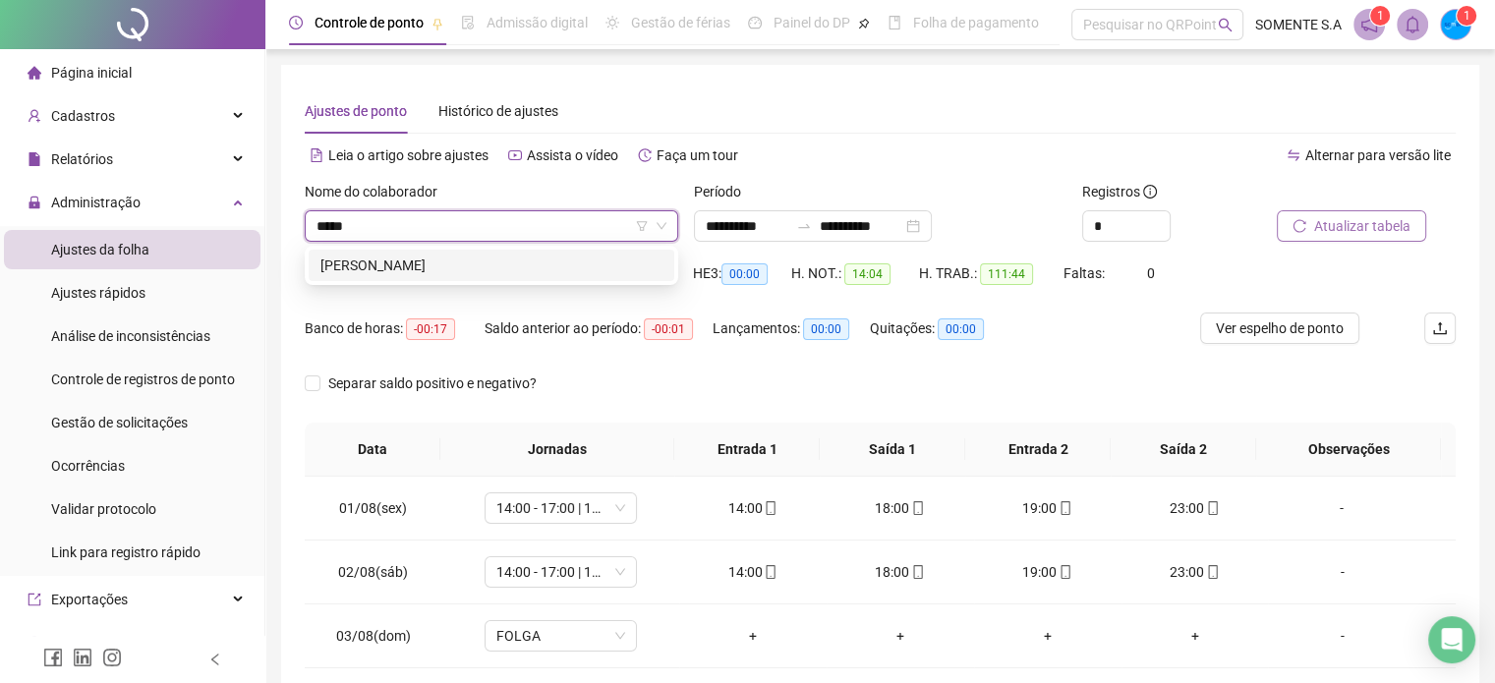
type input "******"
click at [541, 268] on div "[PERSON_NAME]" at bounding box center [492, 266] width 342 height 22
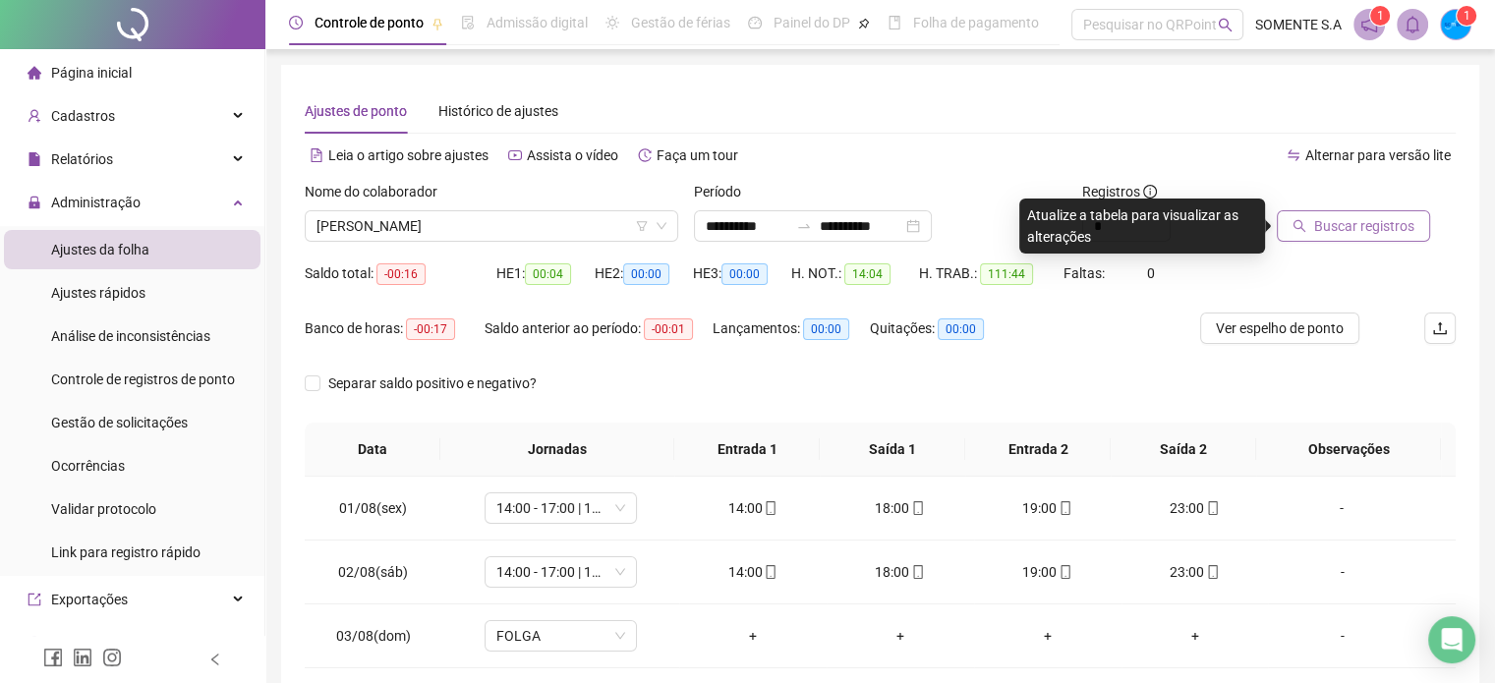
click at [1368, 218] on span "Buscar registros" at bounding box center [1364, 226] width 100 height 22
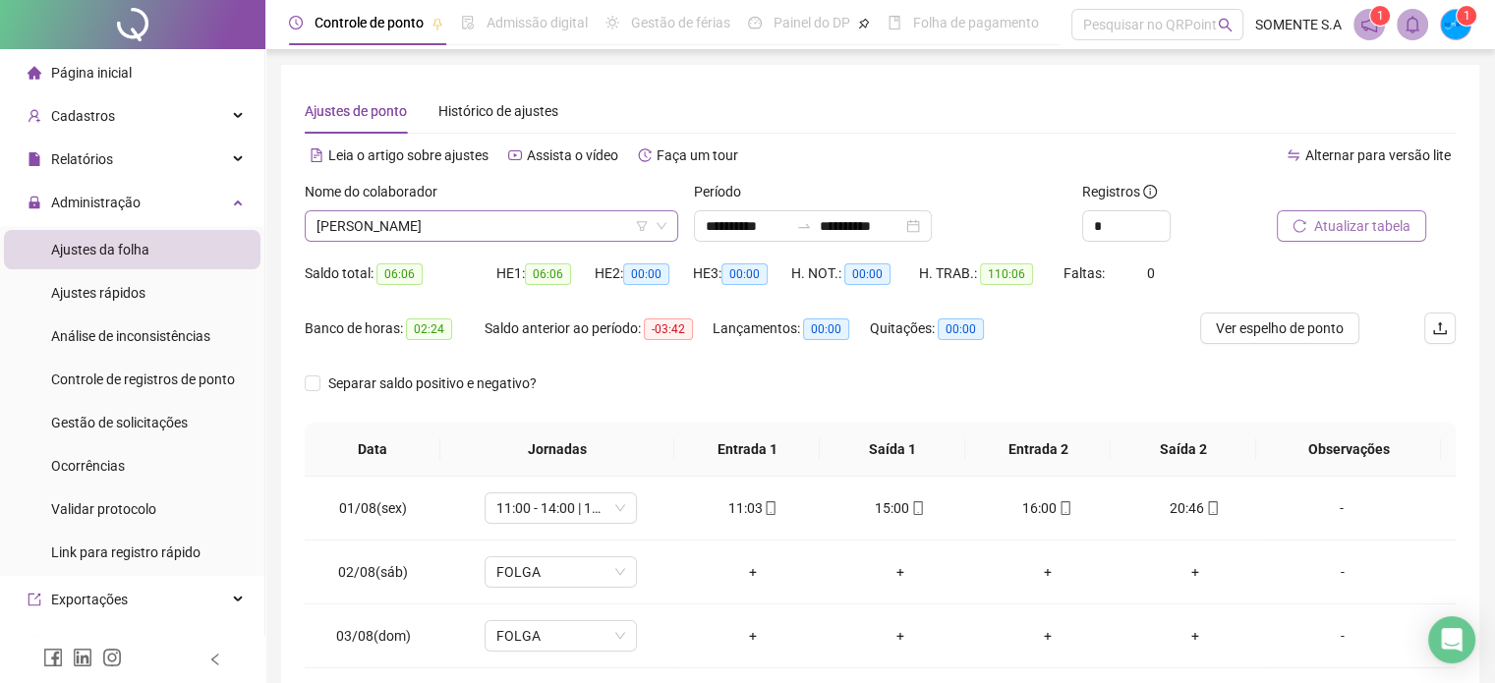
click at [555, 220] on span "[PERSON_NAME]" at bounding box center [492, 225] width 350 height 29
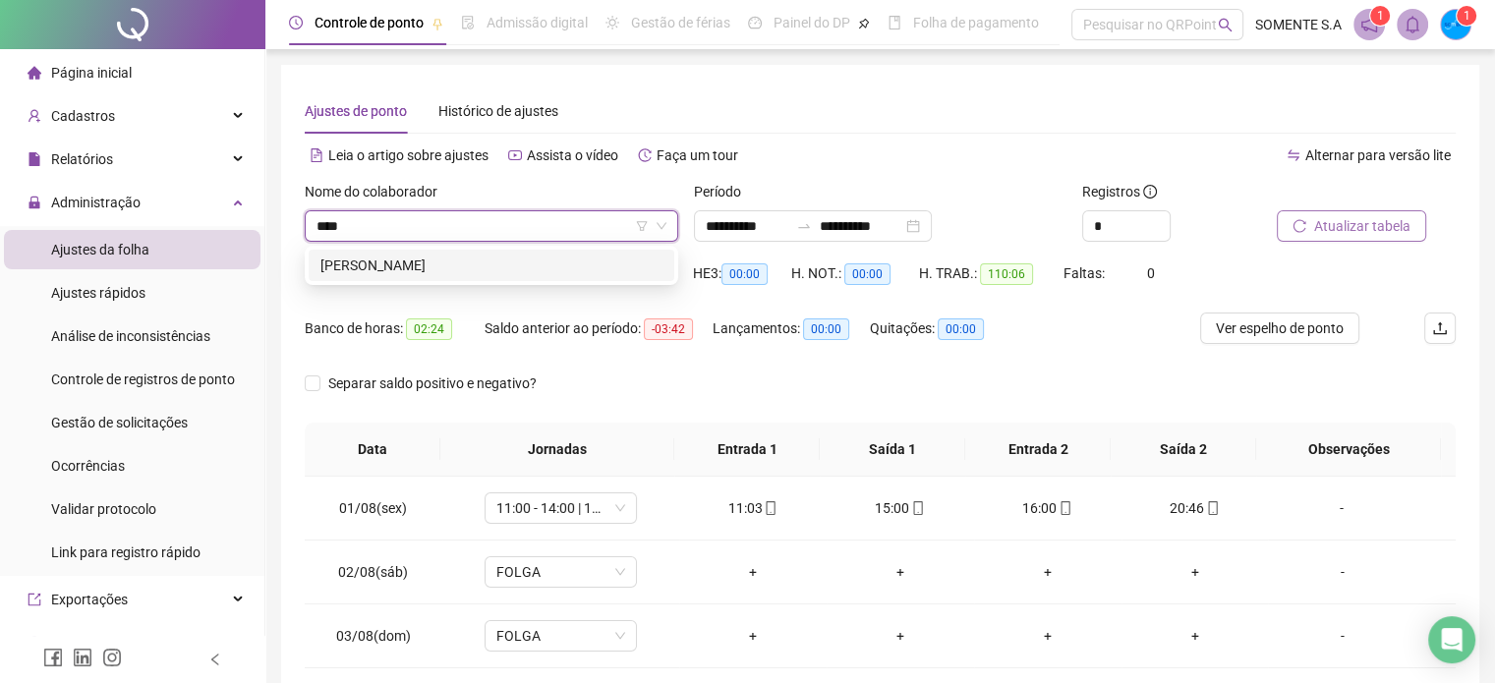
type input "*****"
click at [566, 271] on div "[PERSON_NAME]" at bounding box center [492, 266] width 342 height 22
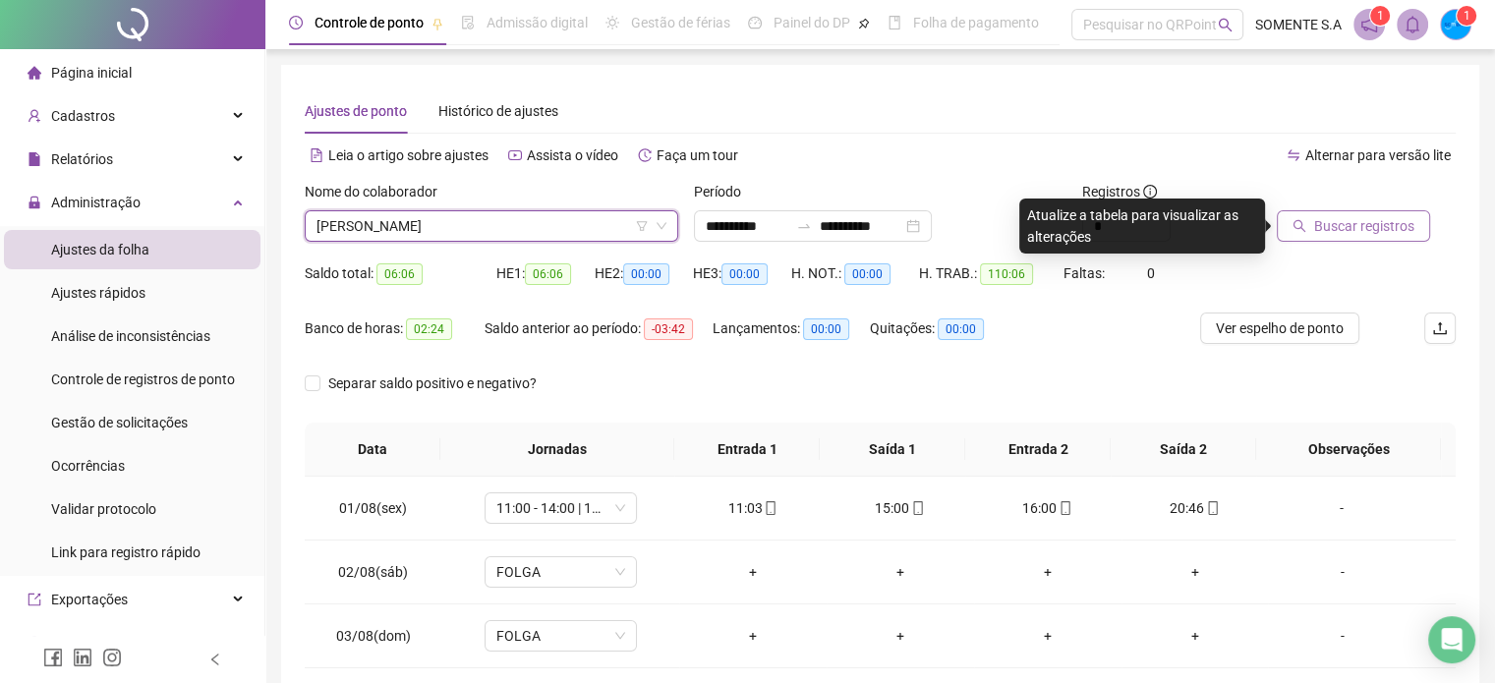
click at [1323, 225] on span "Buscar registros" at bounding box center [1364, 226] width 100 height 22
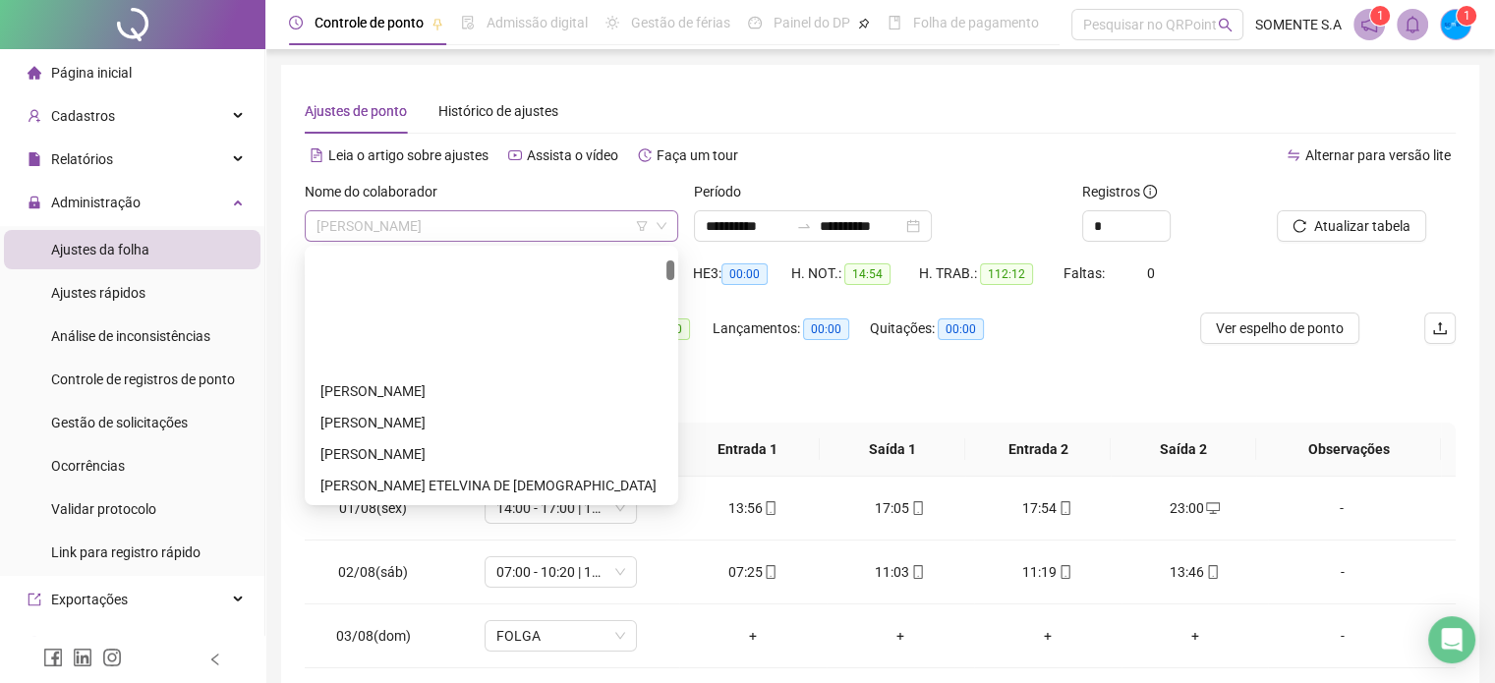
scroll to position [157, 0]
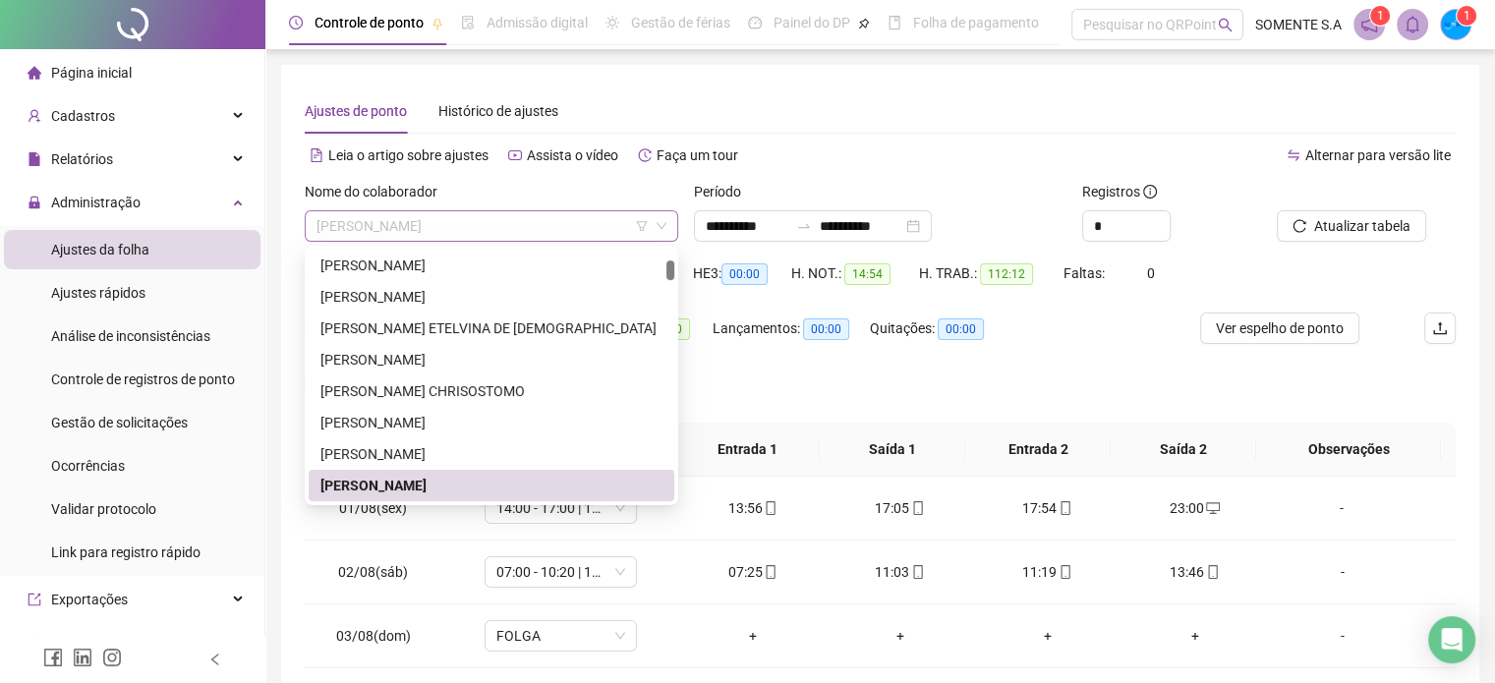
click at [530, 220] on span "[PERSON_NAME]" at bounding box center [492, 225] width 350 height 29
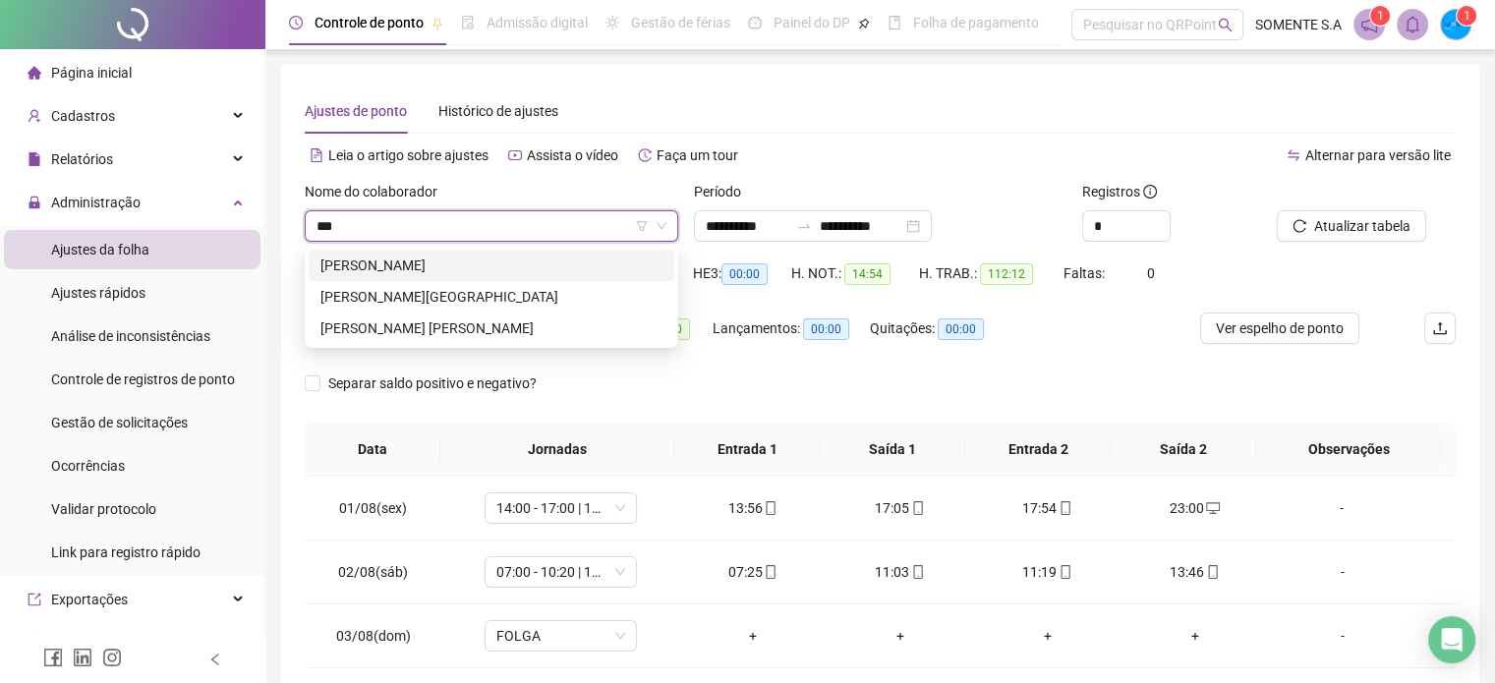
scroll to position [0, 0]
type input "******"
click at [542, 264] on div "[PERSON_NAME]" at bounding box center [492, 266] width 342 height 22
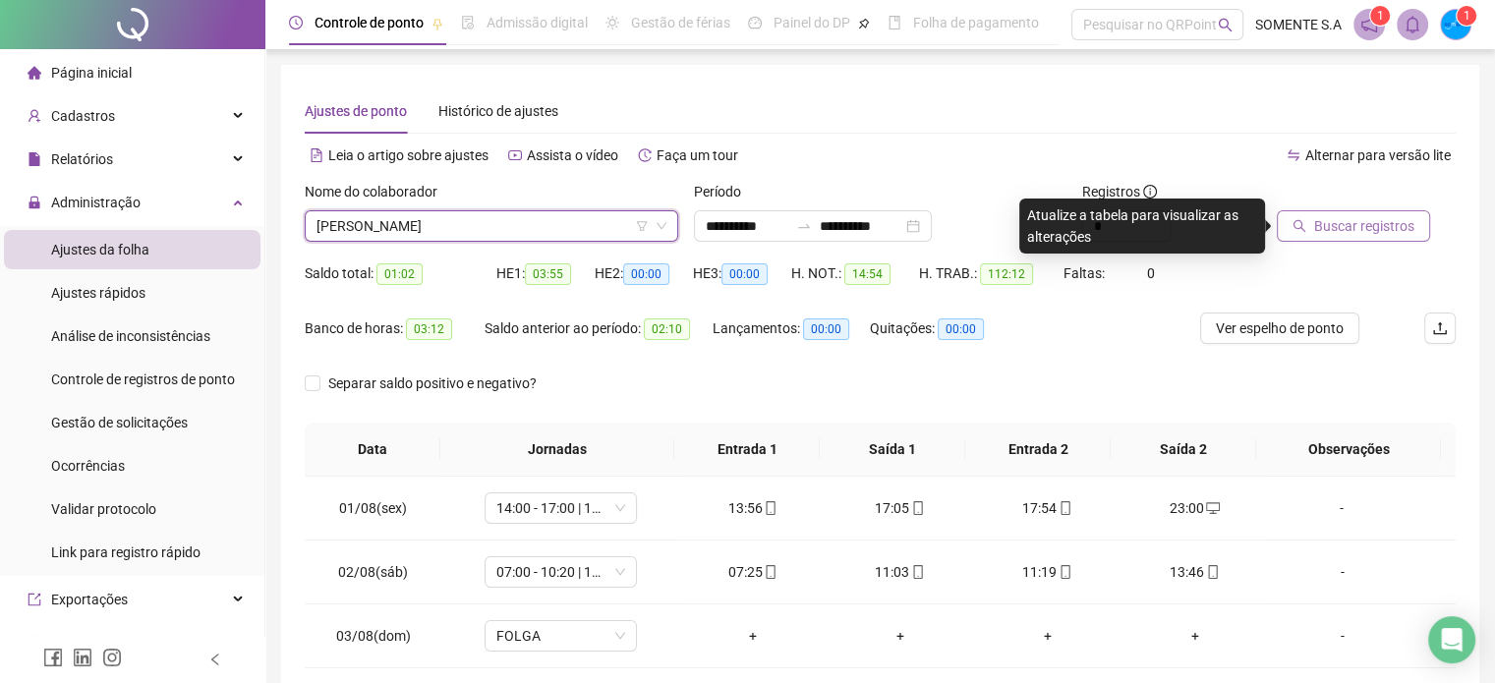
click at [1346, 238] on button "Buscar registros" at bounding box center [1353, 225] width 153 height 31
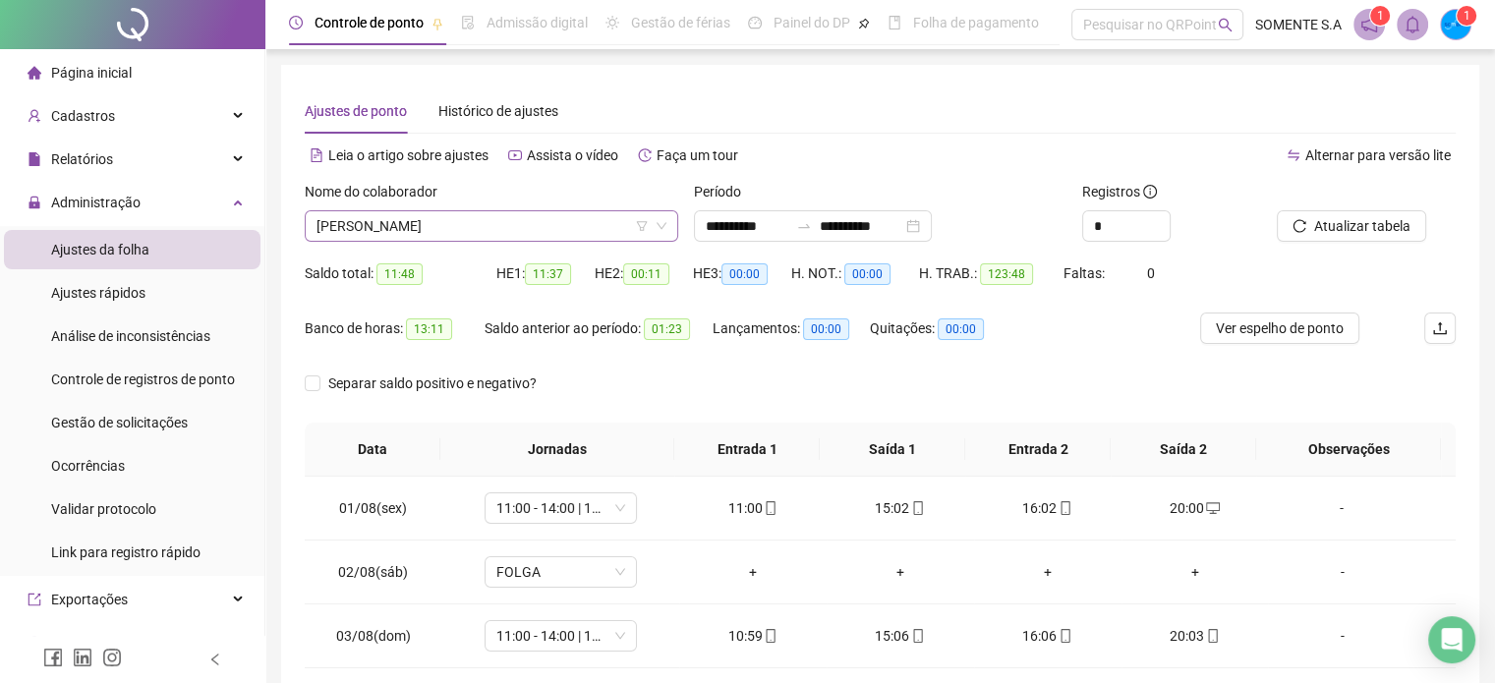
click at [530, 222] on span "[PERSON_NAME]" at bounding box center [492, 225] width 350 height 29
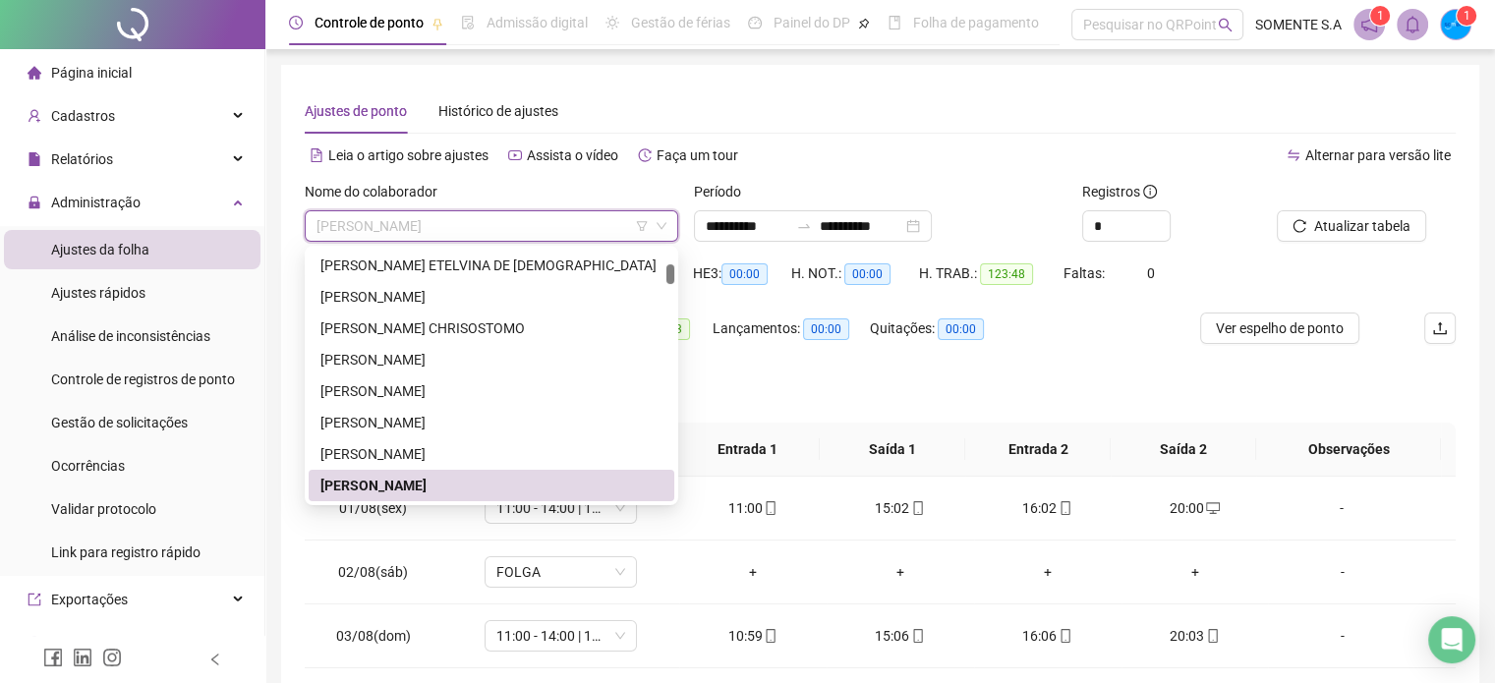
scroll to position [252, 0]
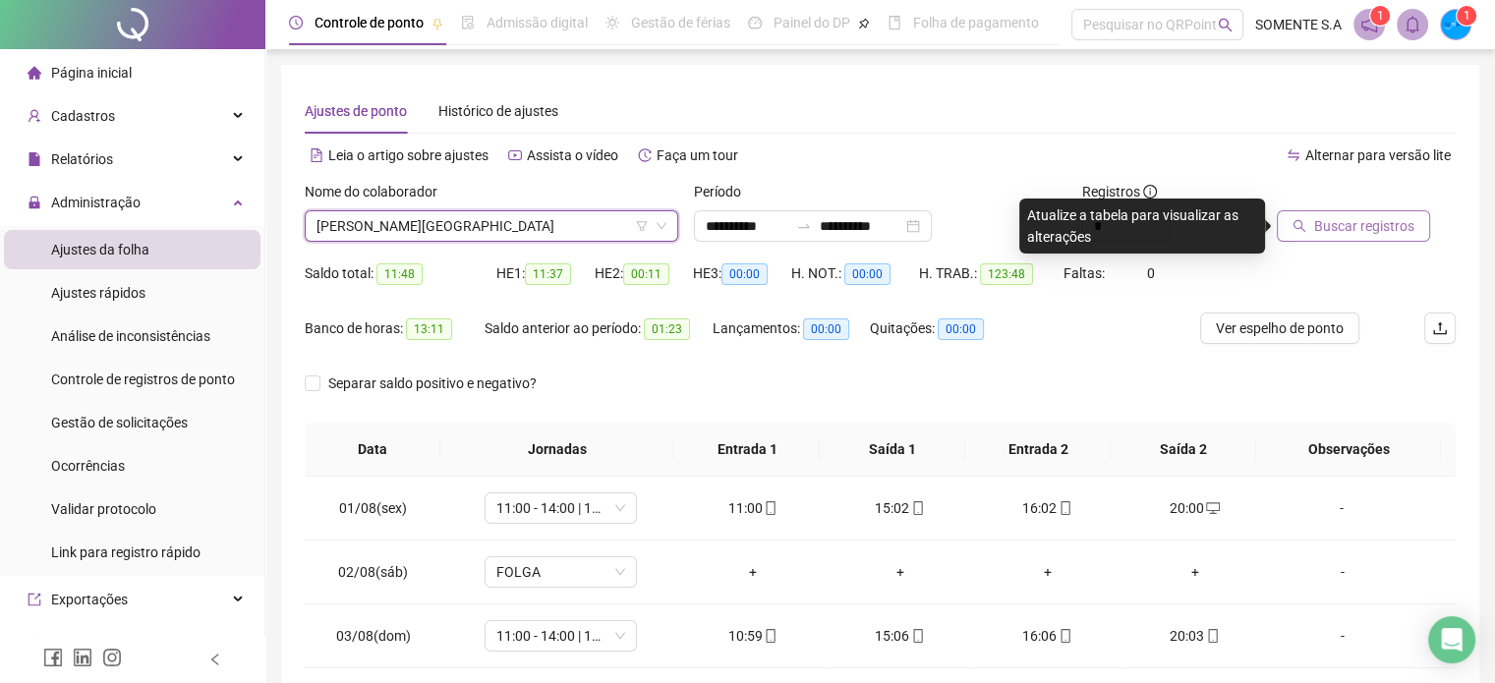
click at [1313, 220] on button "Buscar registros" at bounding box center [1353, 225] width 153 height 31
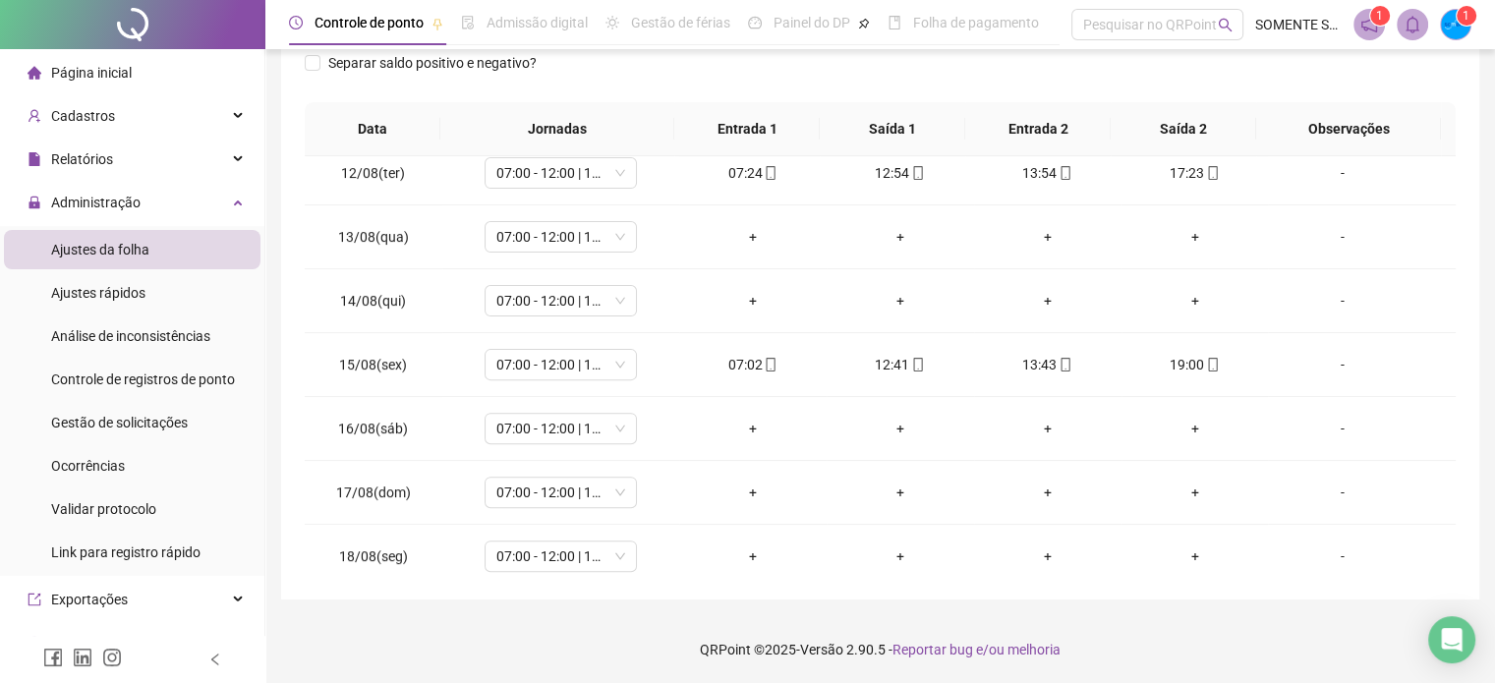
scroll to position [727, 0]
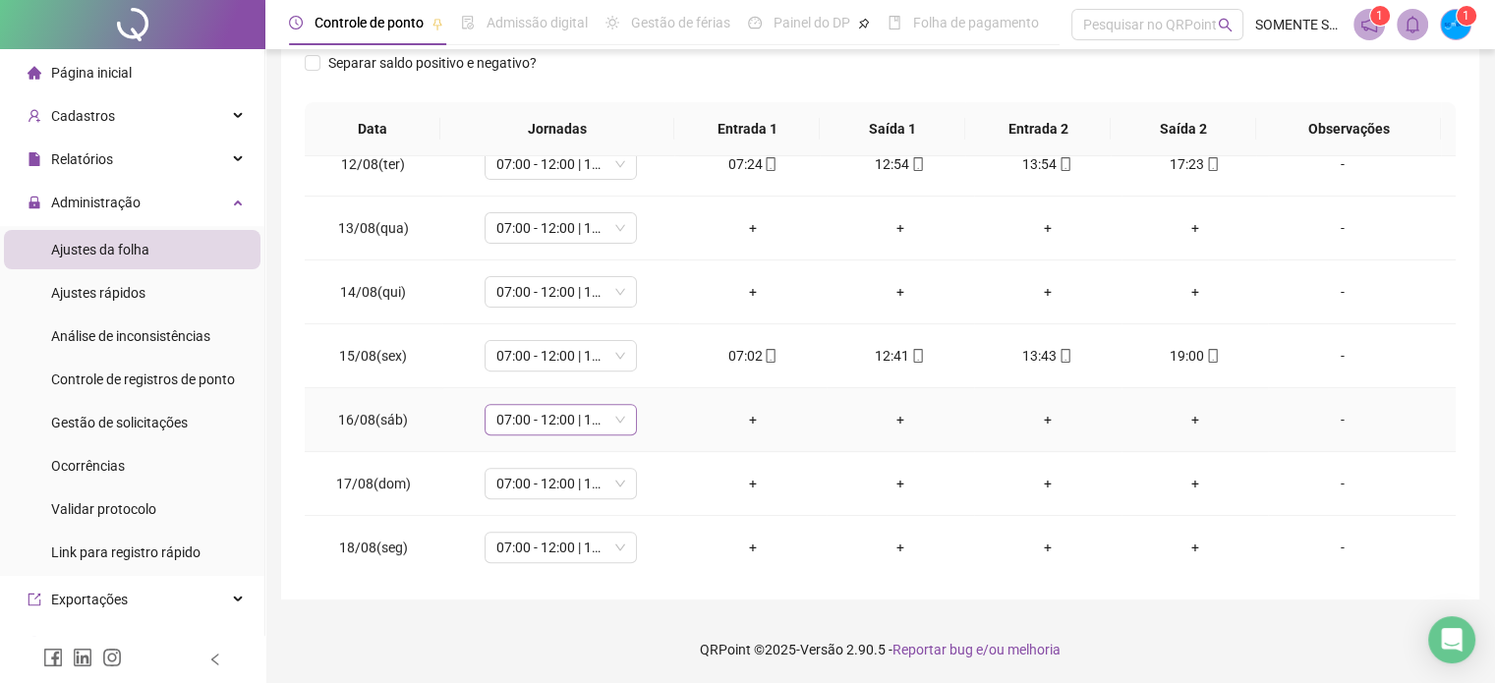
click at [570, 422] on span "07:00 - 12:00 | 13:00 - 16:00" at bounding box center [560, 419] width 129 height 29
type input "****"
click at [566, 310] on div "Folga" at bounding box center [573, 312] width 130 height 22
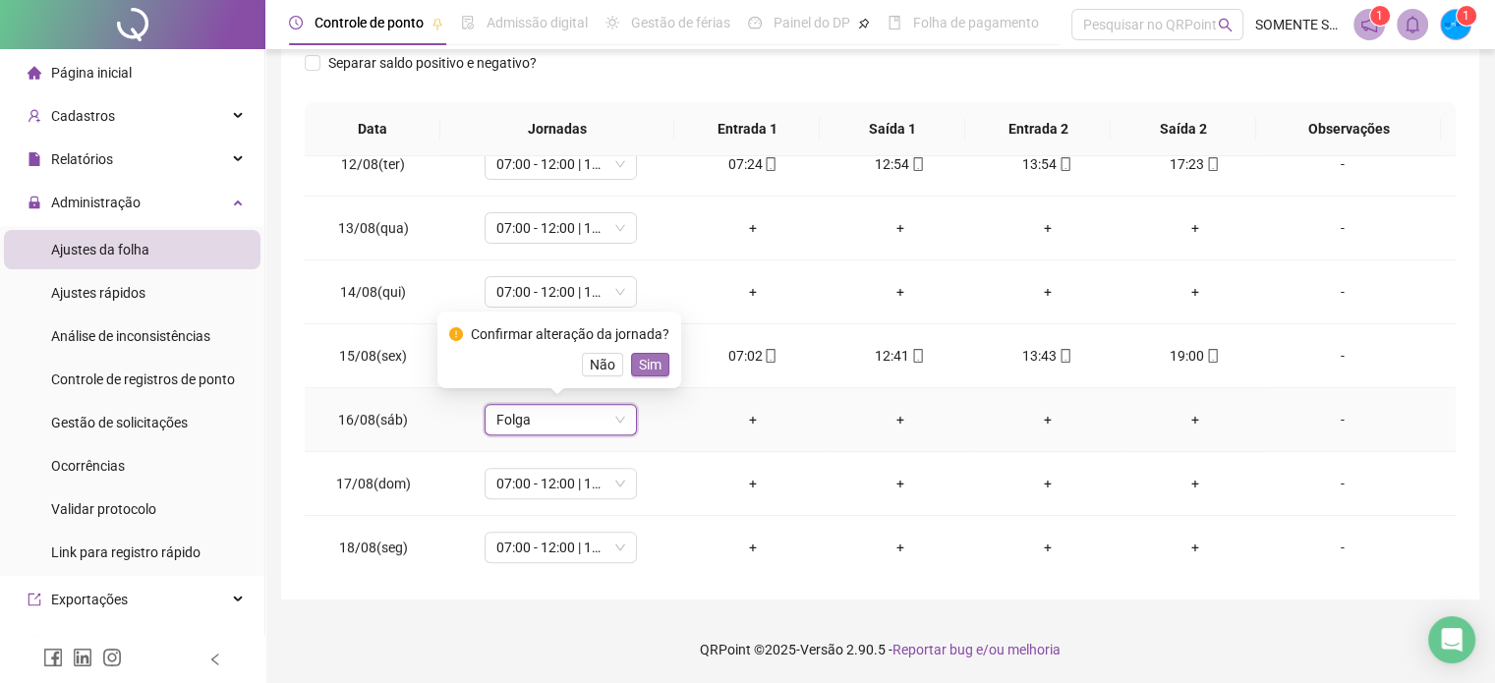
click at [639, 365] on span "Sim" at bounding box center [650, 365] width 23 height 22
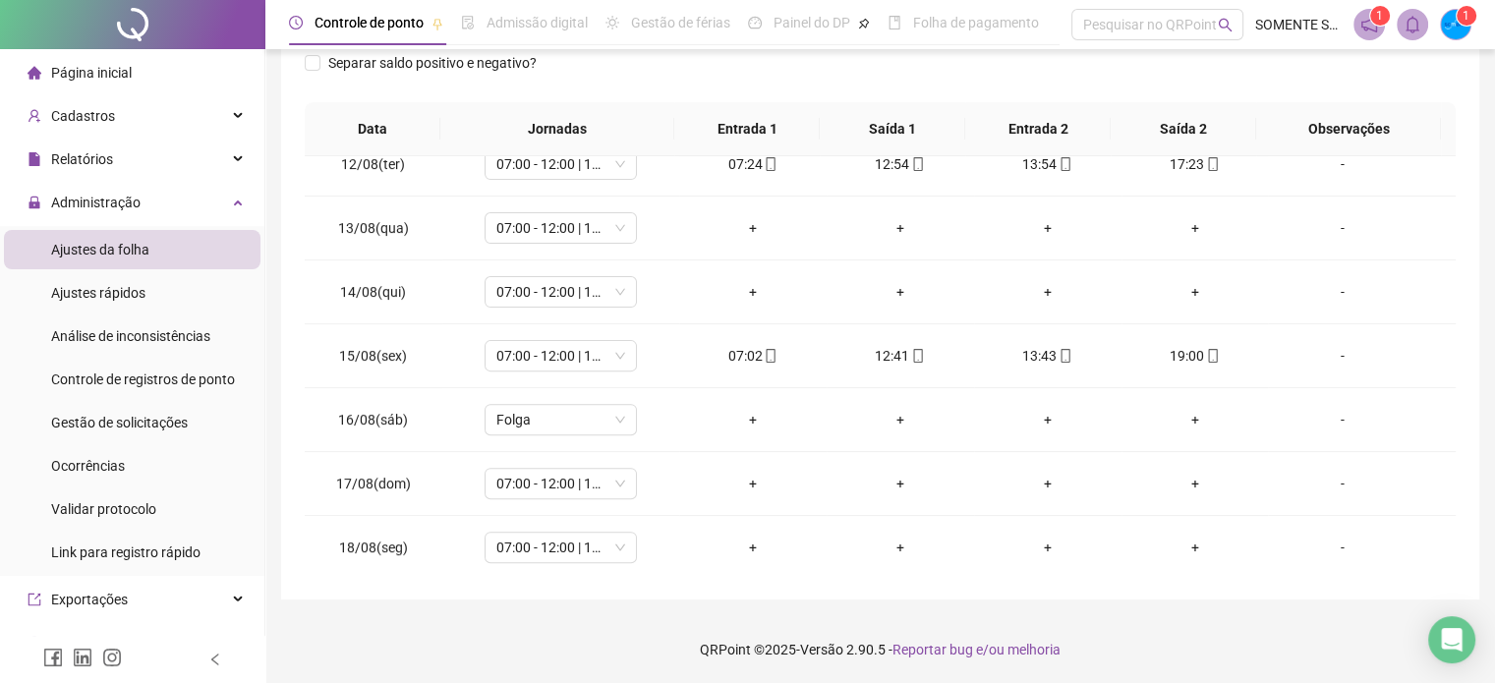
scroll to position [0, 0]
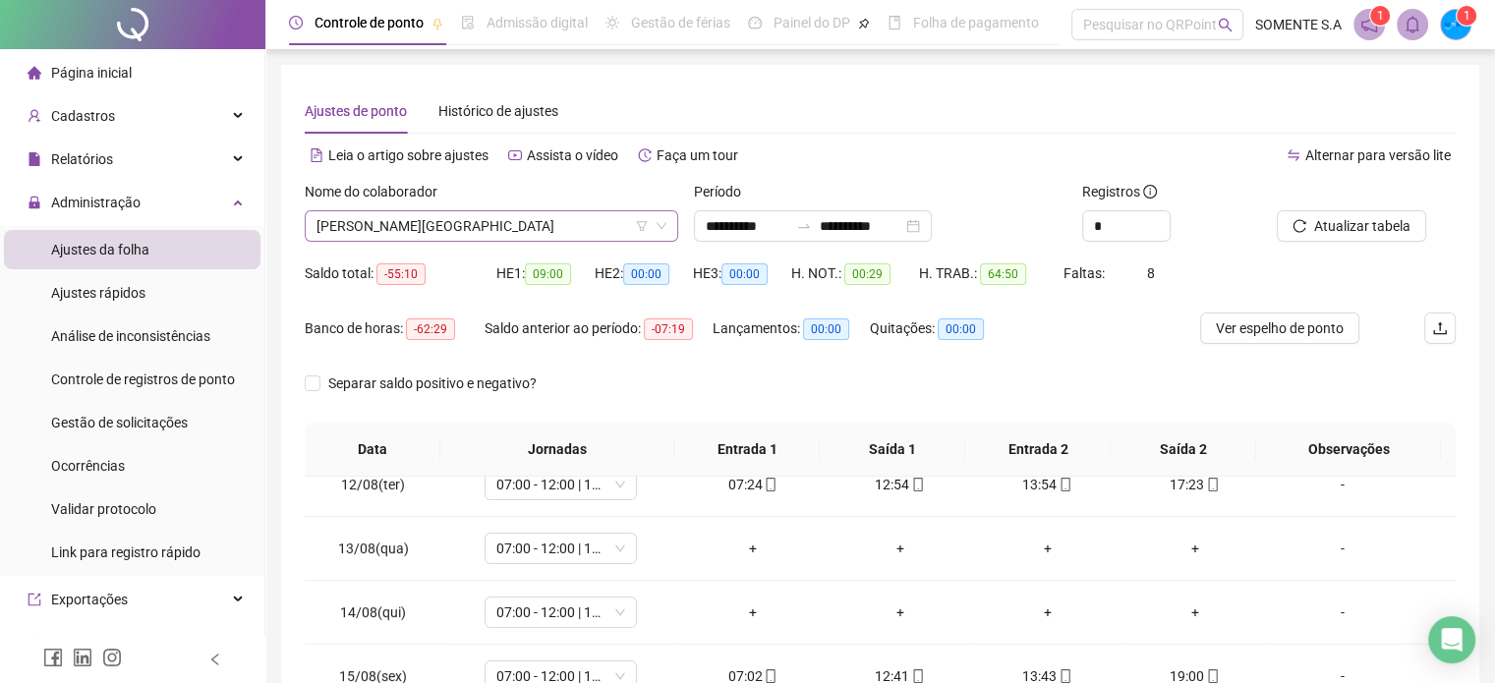
click at [501, 231] on span "[PERSON_NAME][GEOGRAPHIC_DATA]" at bounding box center [492, 225] width 350 height 29
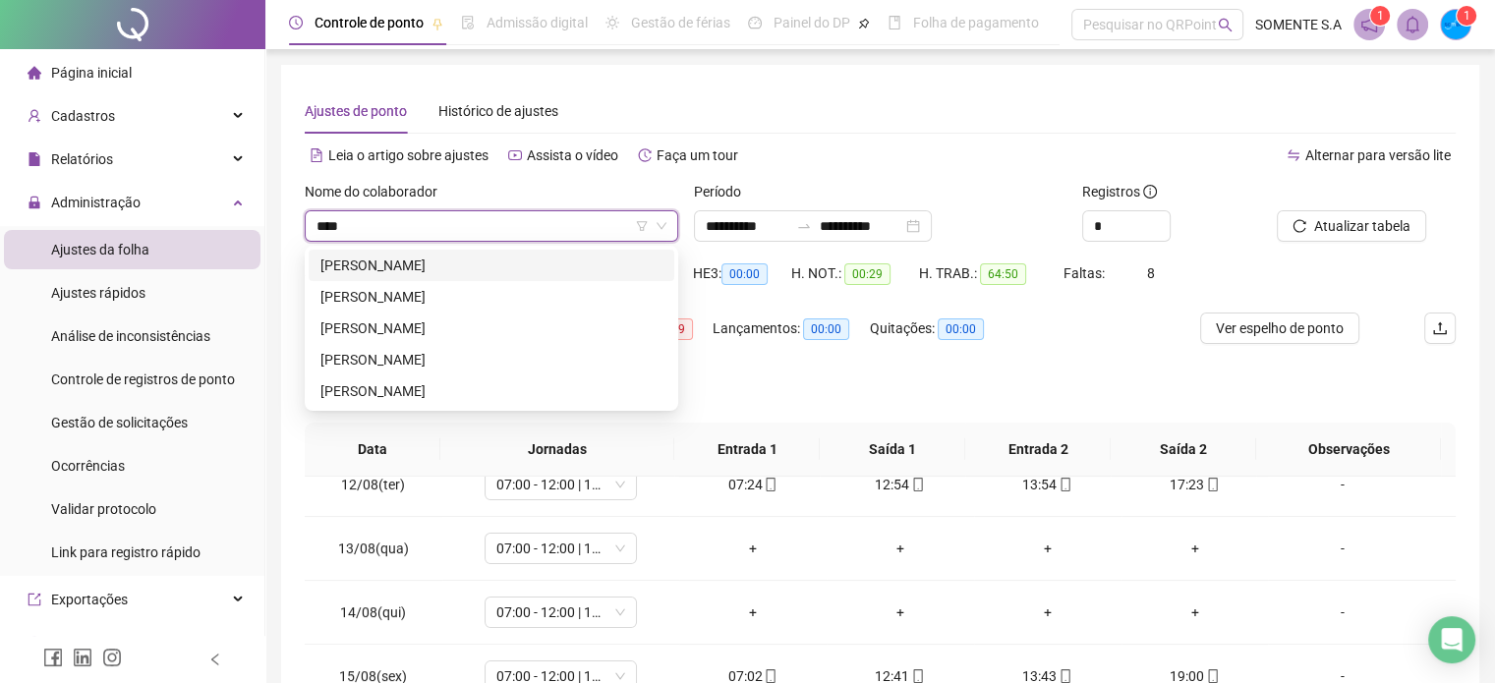
type input "*****"
click at [499, 258] on div "[PERSON_NAME]" at bounding box center [492, 266] width 342 height 22
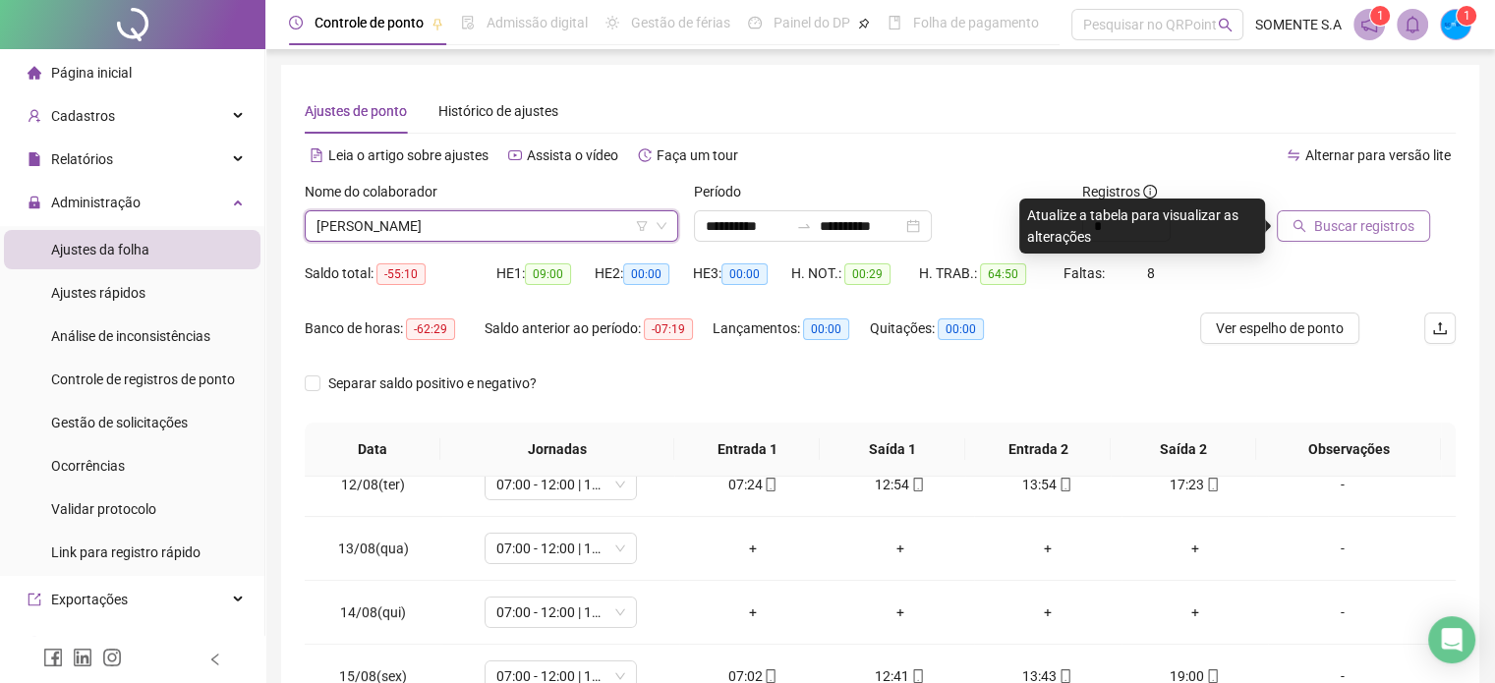
click at [1332, 223] on span "Buscar registros" at bounding box center [1364, 226] width 100 height 22
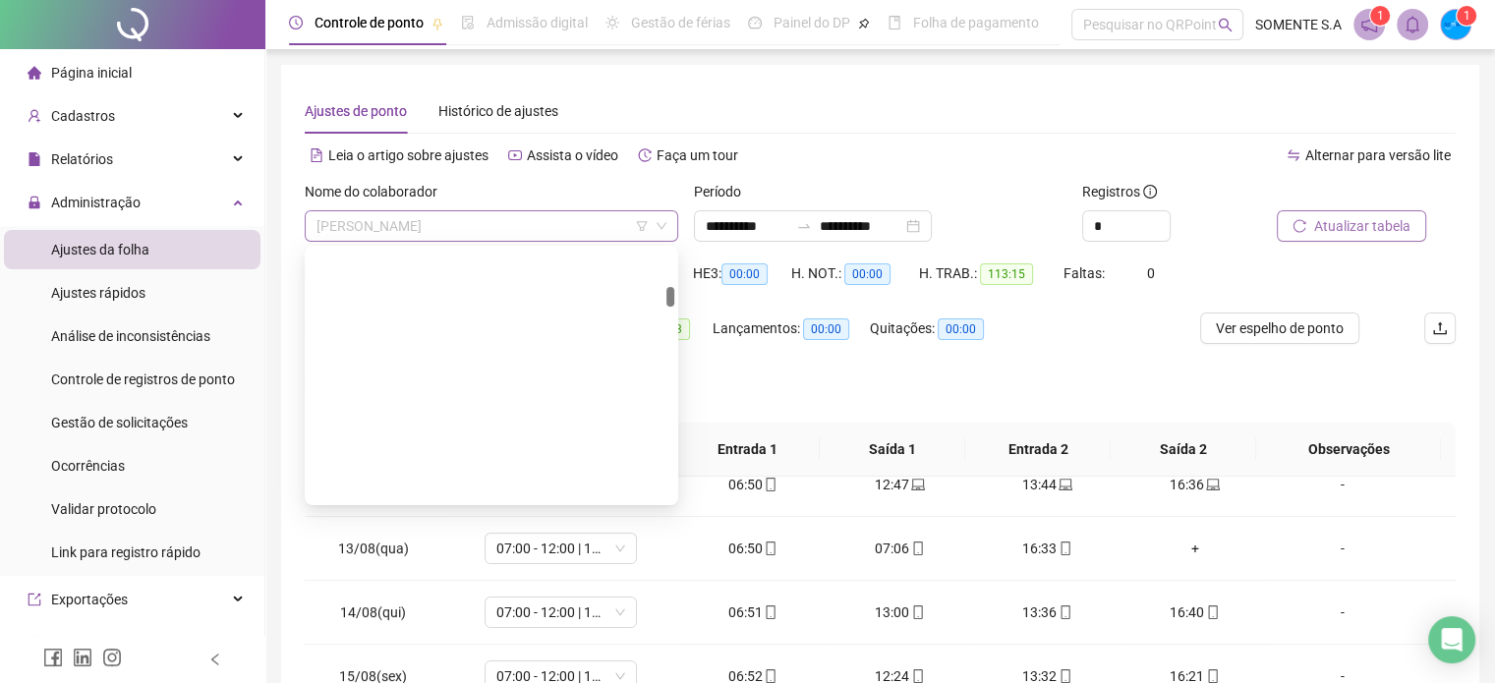
click at [440, 231] on span "[PERSON_NAME]" at bounding box center [492, 225] width 350 height 29
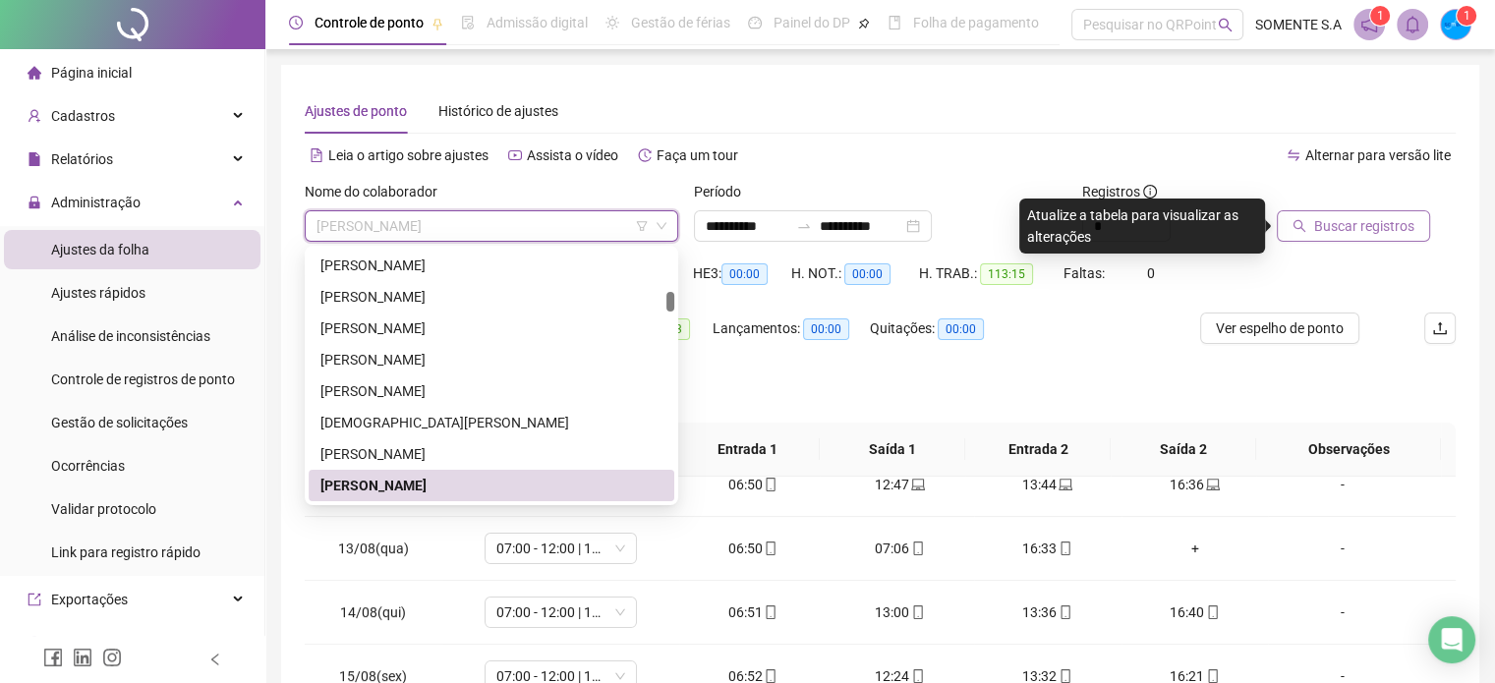
scroll to position [629, 0]
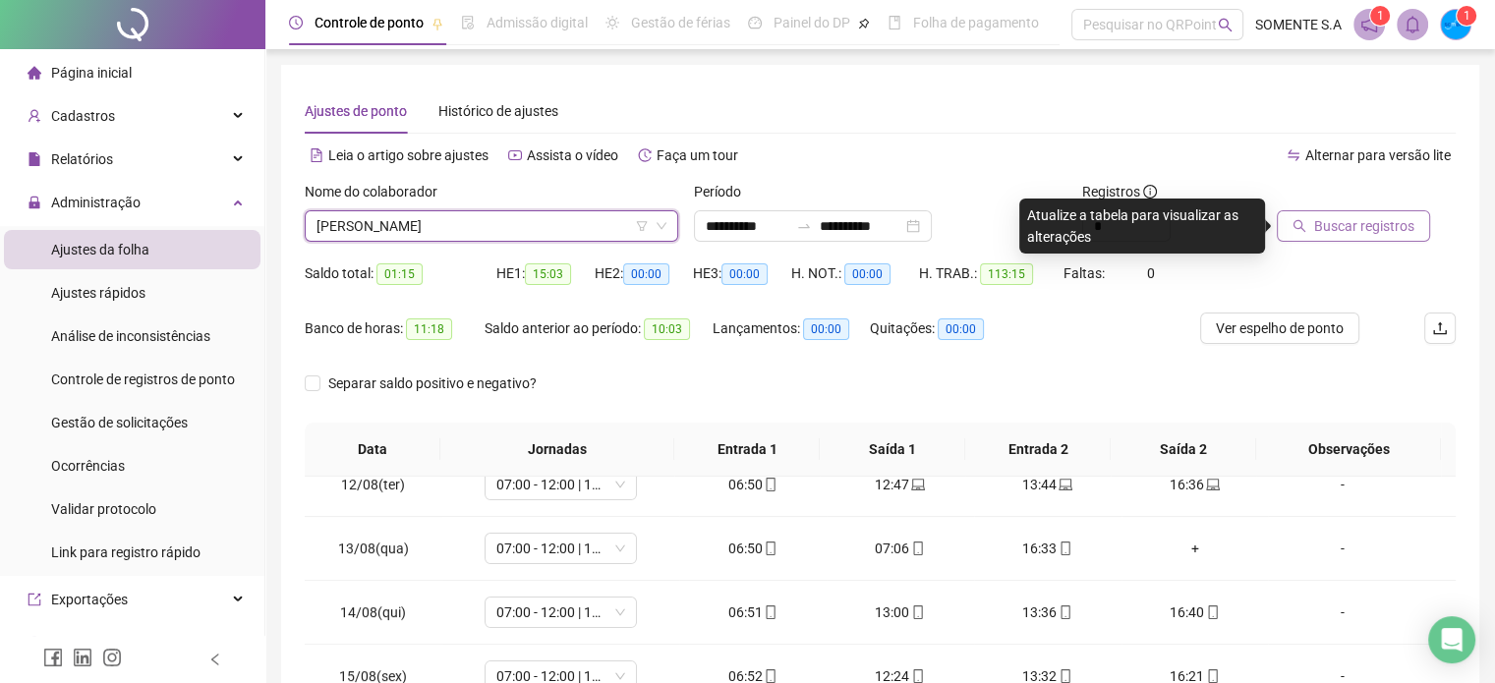
click at [1320, 224] on span "Buscar registros" at bounding box center [1364, 226] width 100 height 22
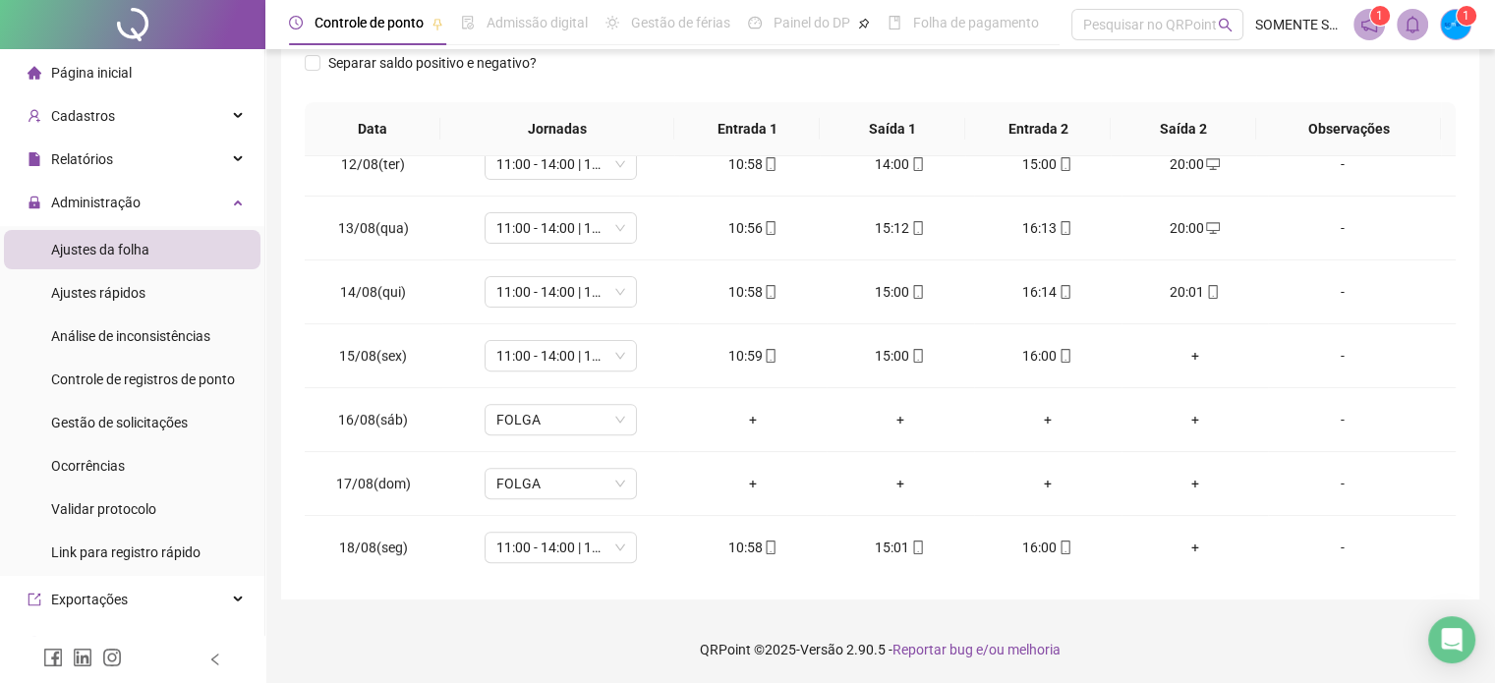
scroll to position [0, 0]
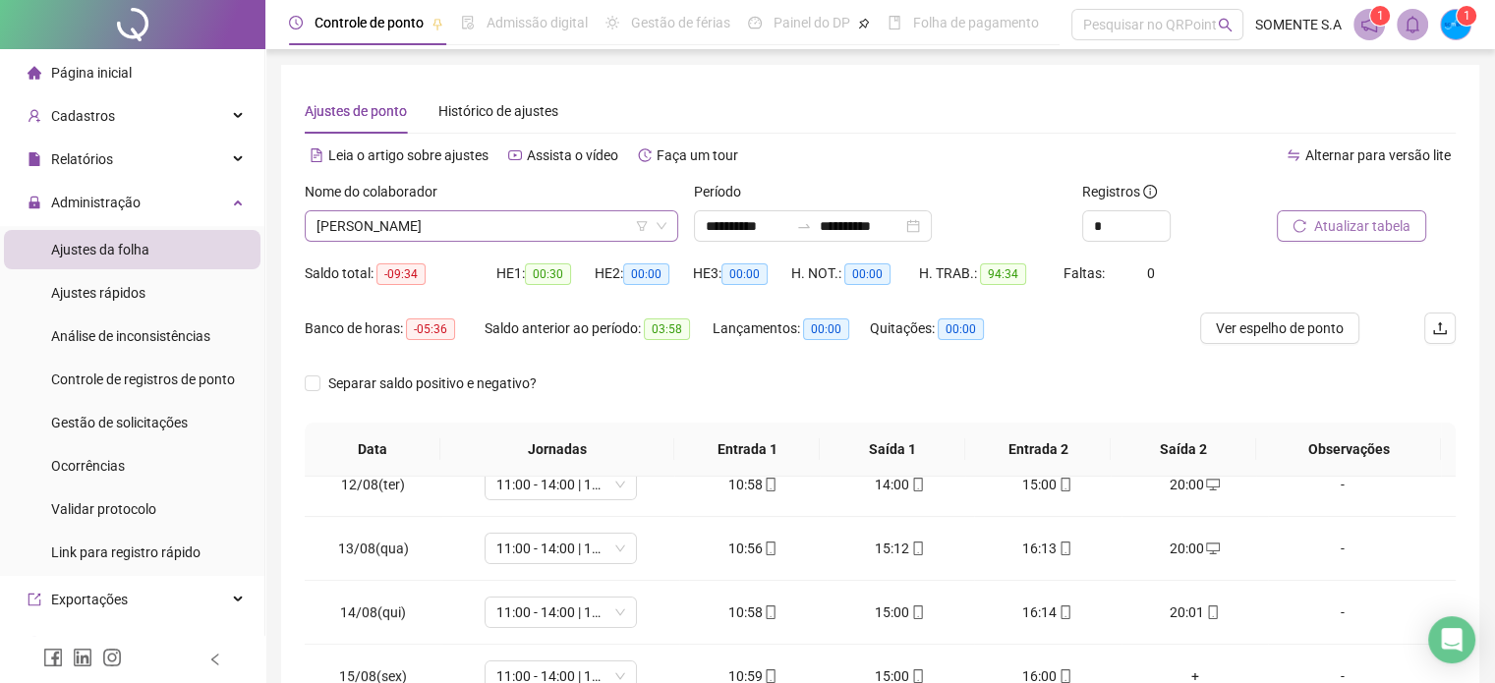
click at [535, 220] on span "[PERSON_NAME]" at bounding box center [492, 225] width 350 height 29
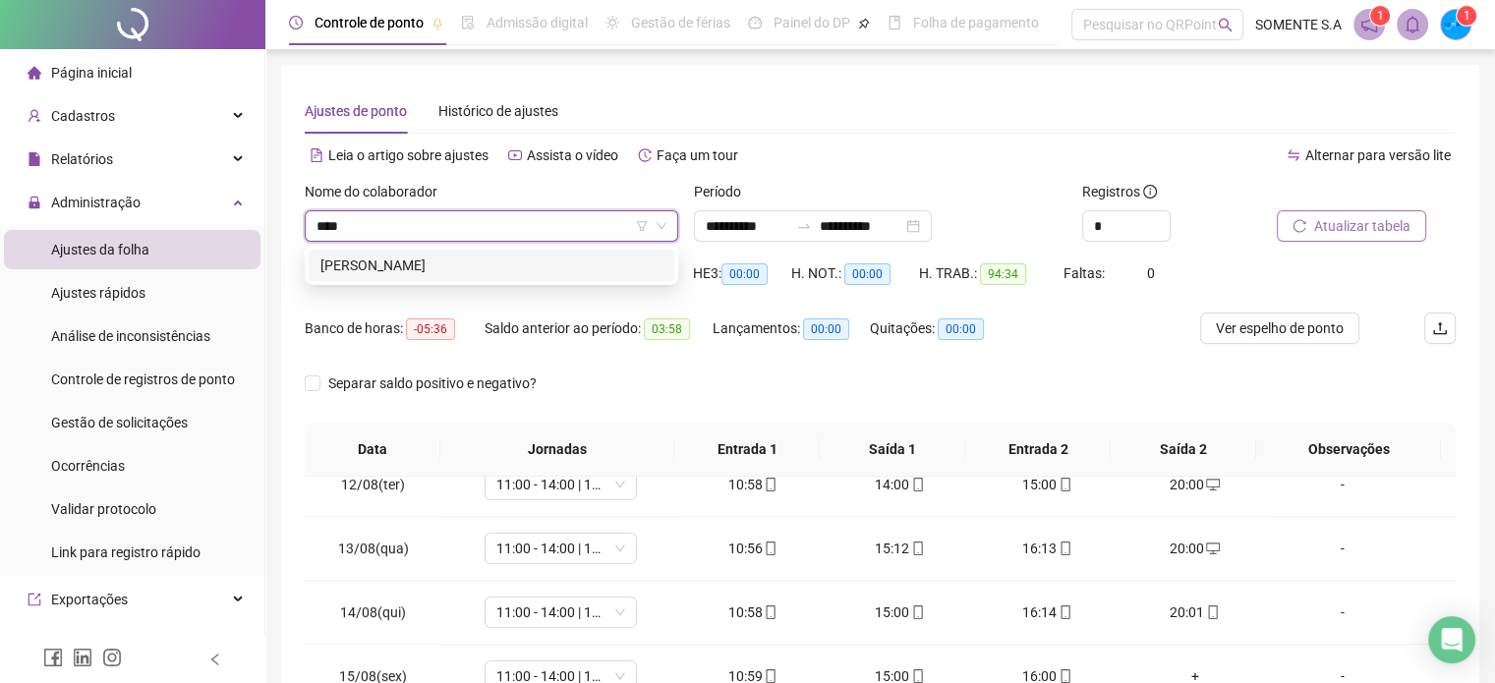
type input "*****"
click at [554, 273] on div "[PERSON_NAME]" at bounding box center [492, 266] width 342 height 22
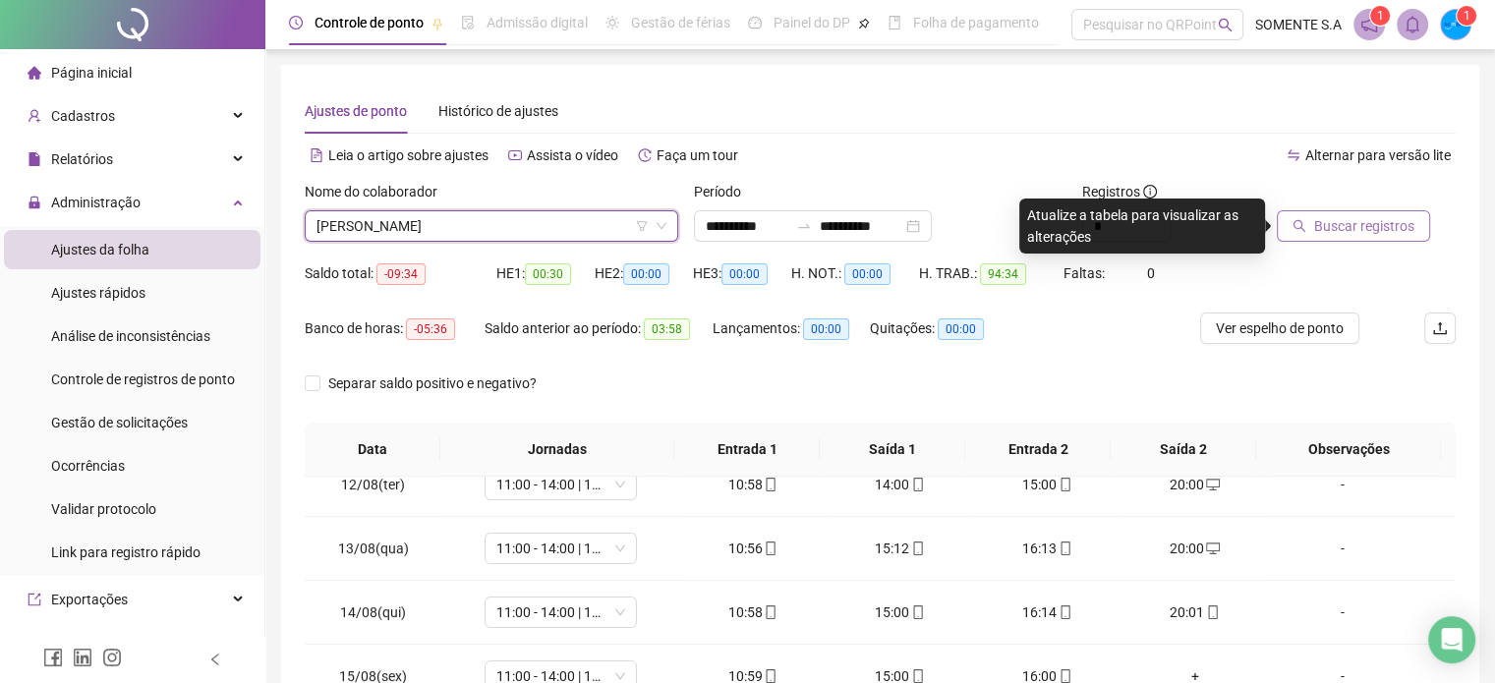
click at [1310, 215] on button "Buscar registros" at bounding box center [1353, 225] width 153 height 31
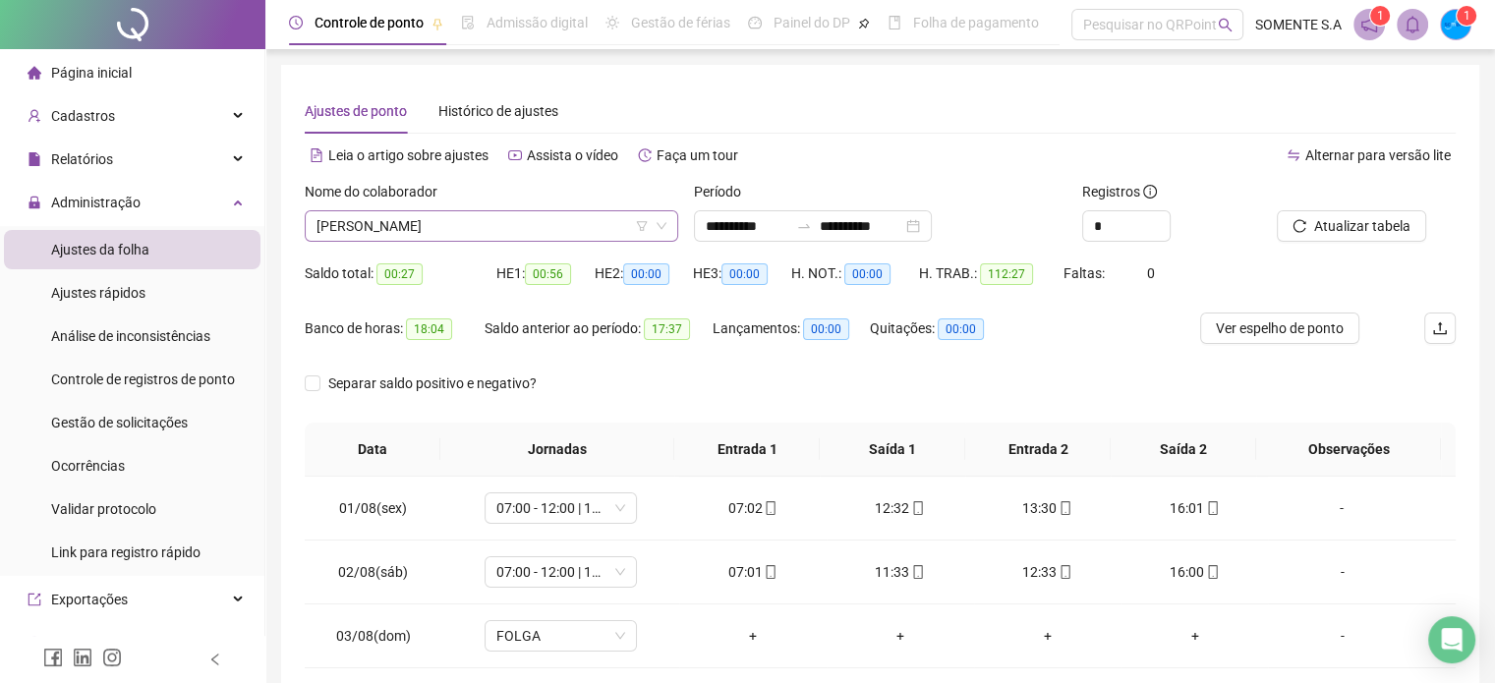
click at [569, 215] on span "[PERSON_NAME]" at bounding box center [492, 225] width 350 height 29
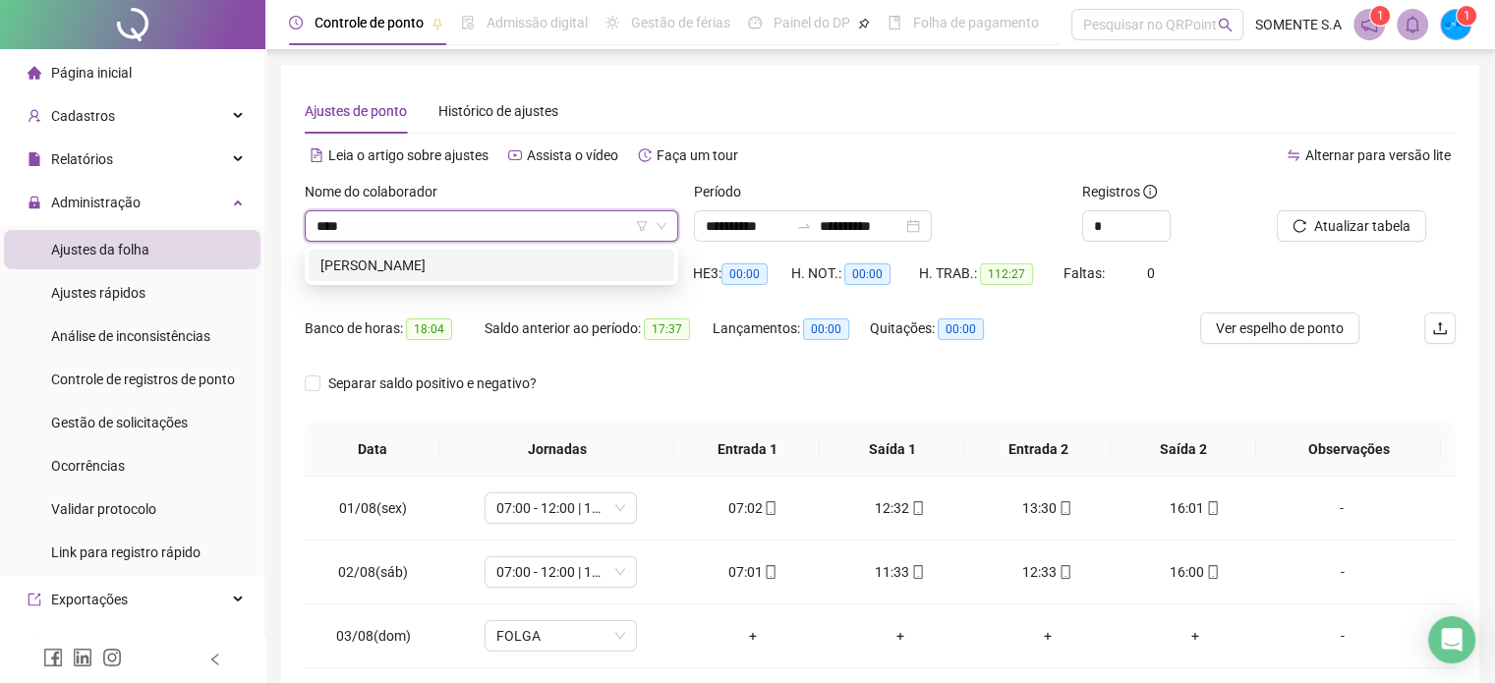
type input "*****"
click at [569, 262] on div "[PERSON_NAME]" at bounding box center [492, 266] width 342 height 22
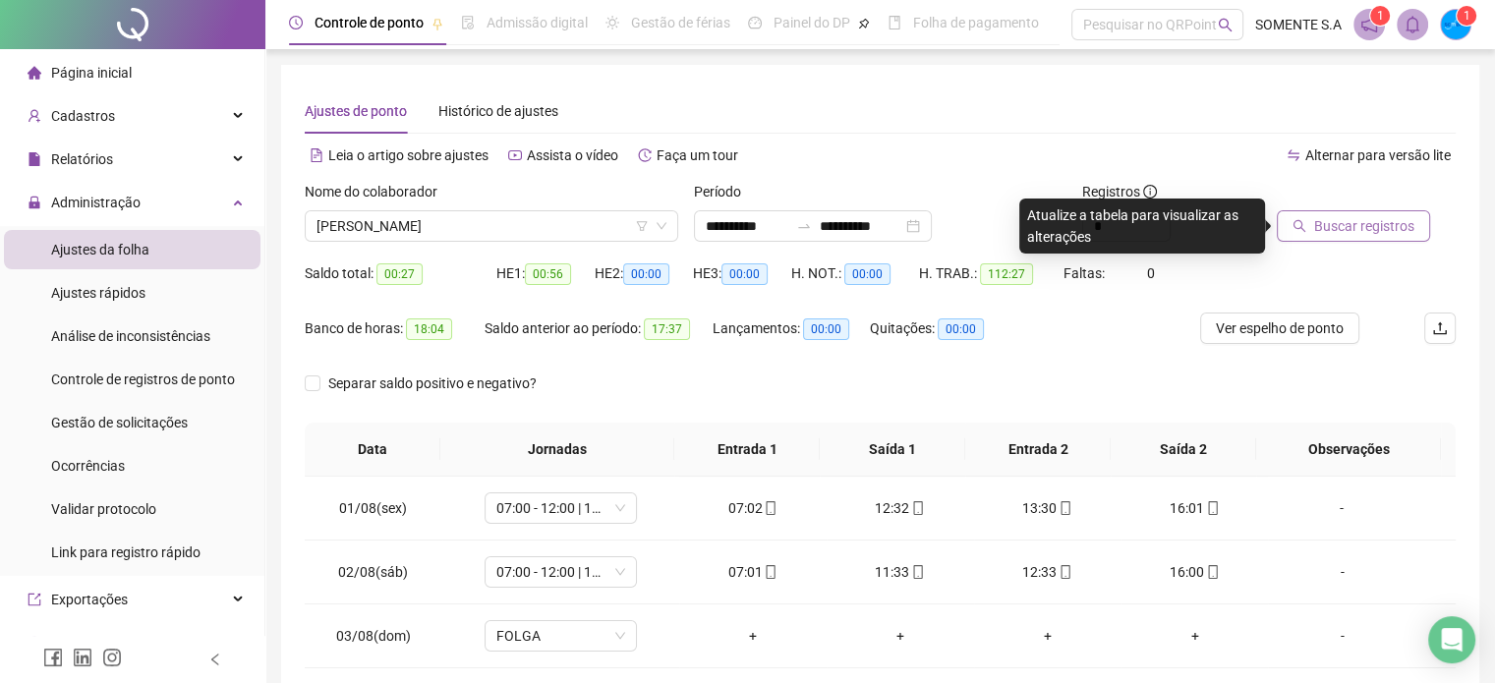
click at [1355, 227] on span "Buscar registros" at bounding box center [1364, 226] width 100 height 22
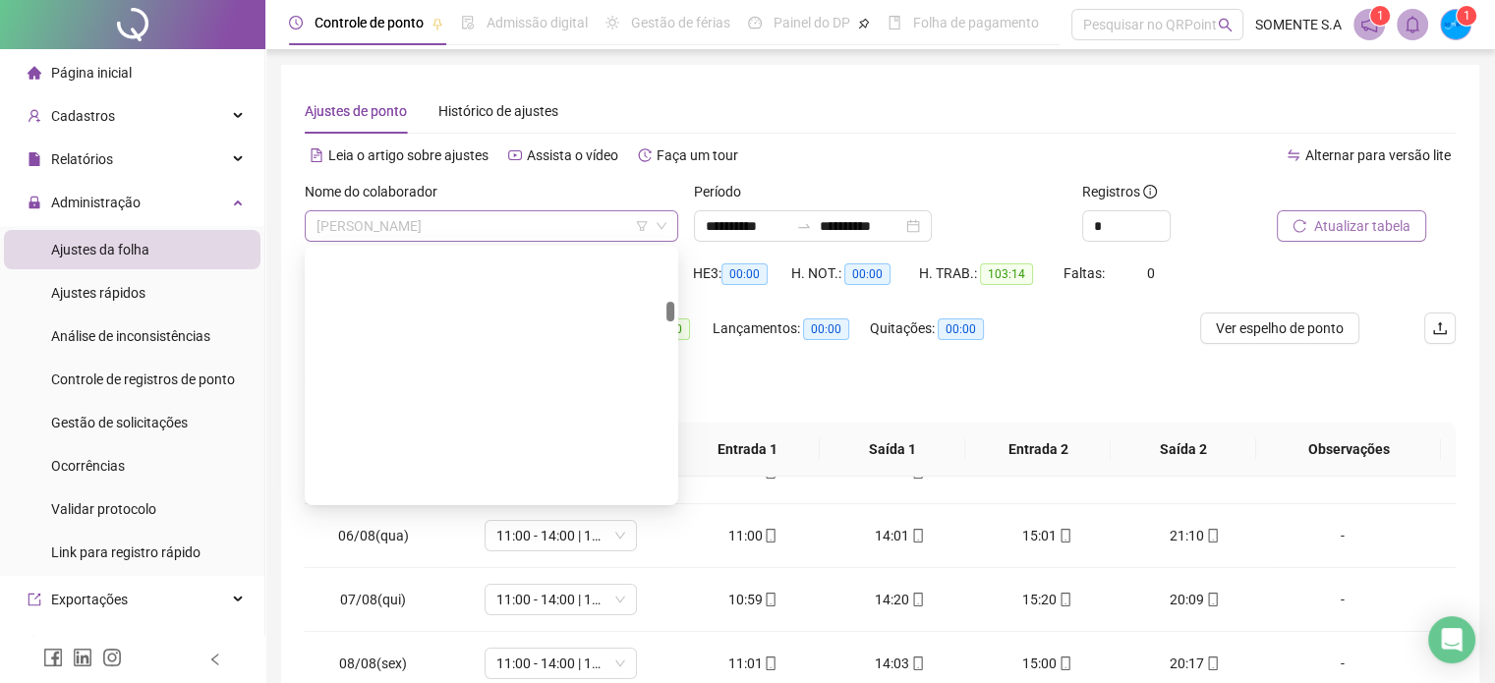
click at [547, 214] on span "[PERSON_NAME]" at bounding box center [492, 225] width 350 height 29
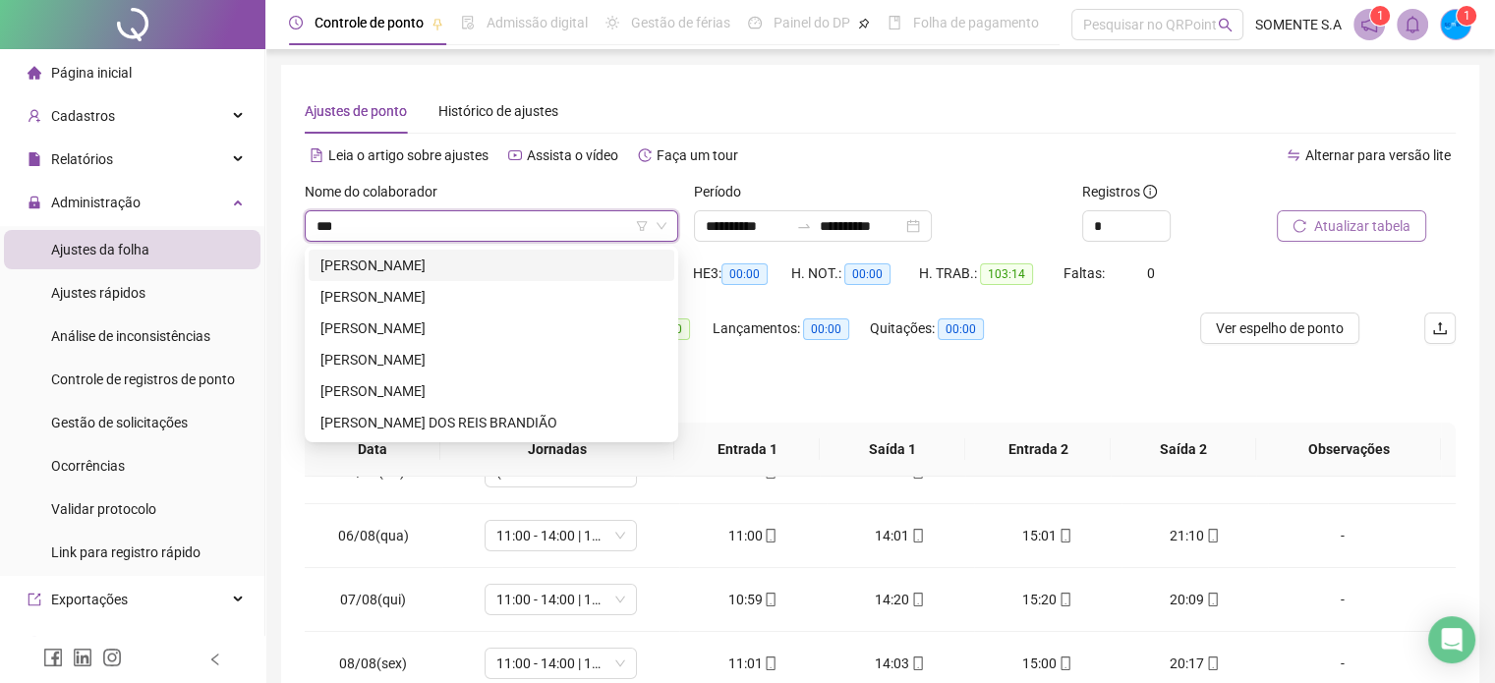
type input "****"
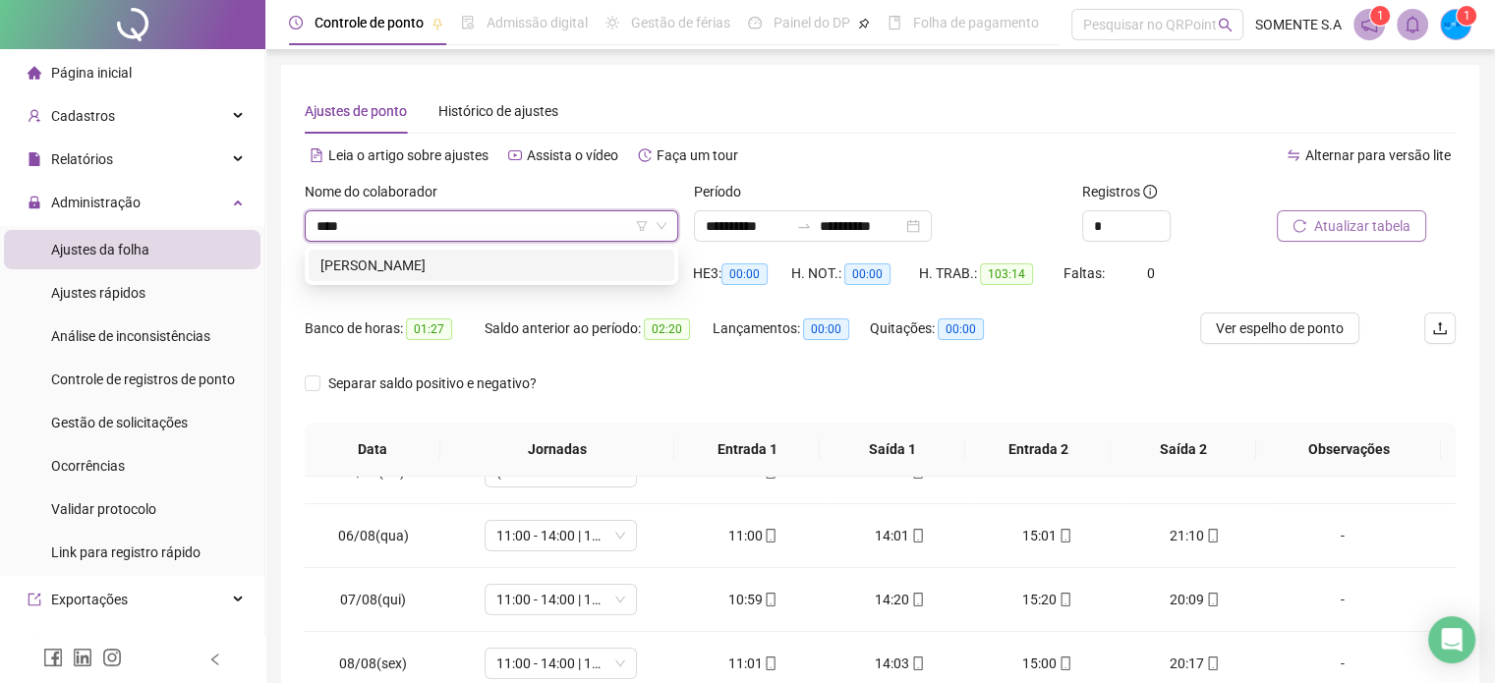
click at [556, 259] on div "[PERSON_NAME]" at bounding box center [492, 266] width 342 height 22
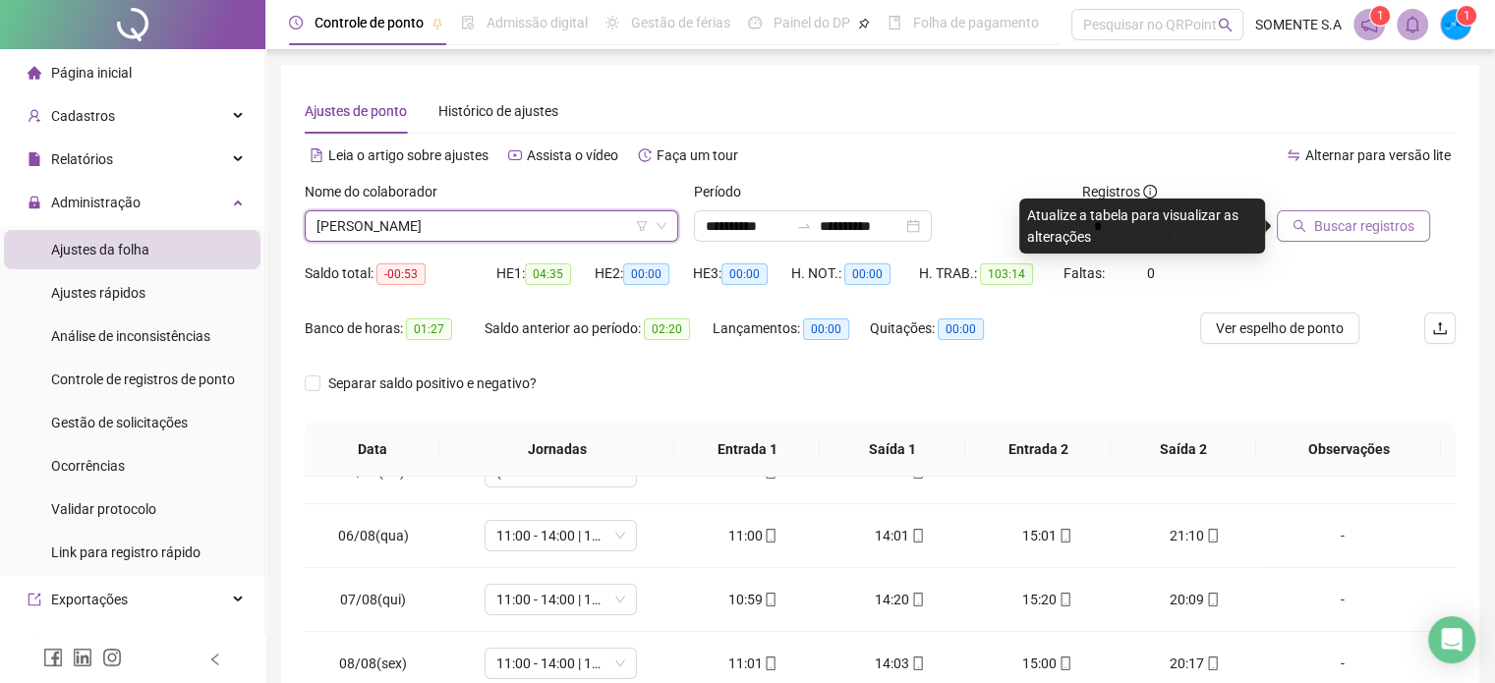
click at [1321, 226] on span "Buscar registros" at bounding box center [1364, 226] width 100 height 22
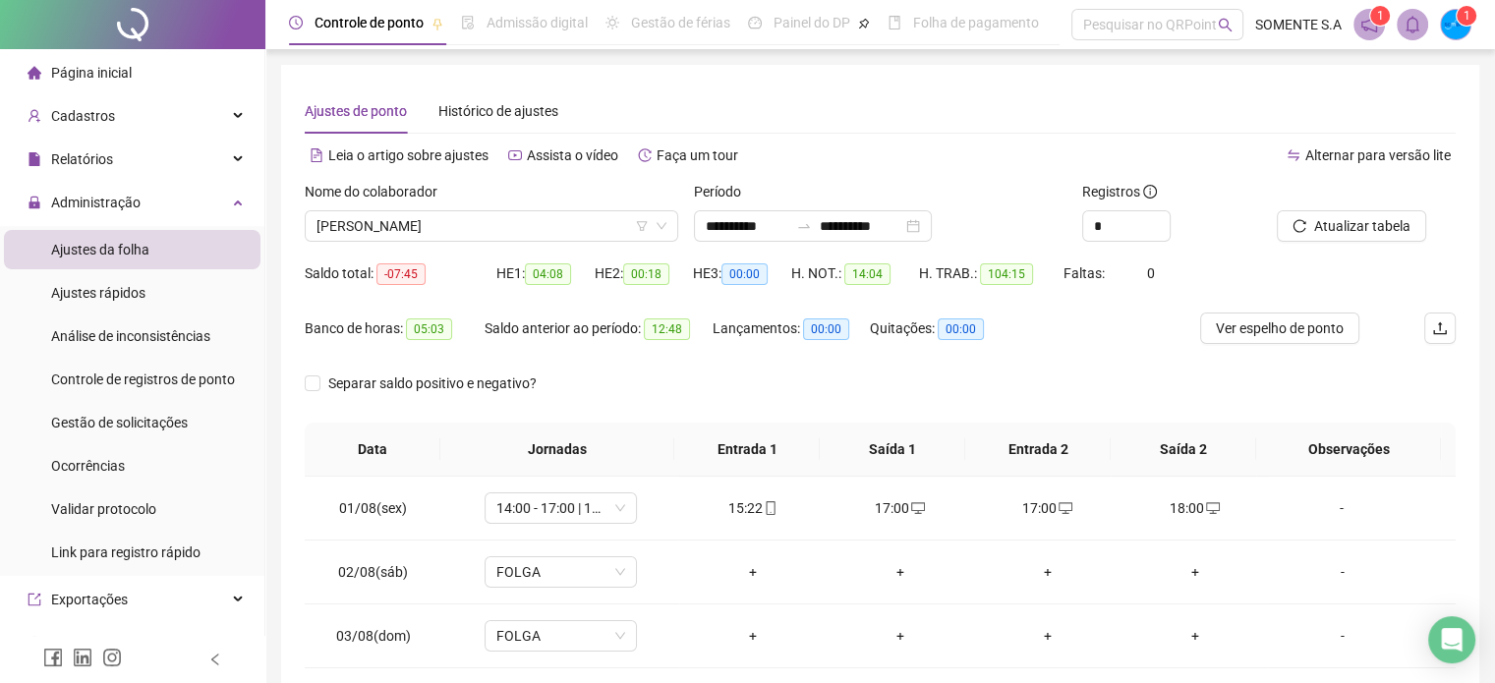
click at [548, 207] on div "Nome do colaborador" at bounding box center [492, 195] width 374 height 29
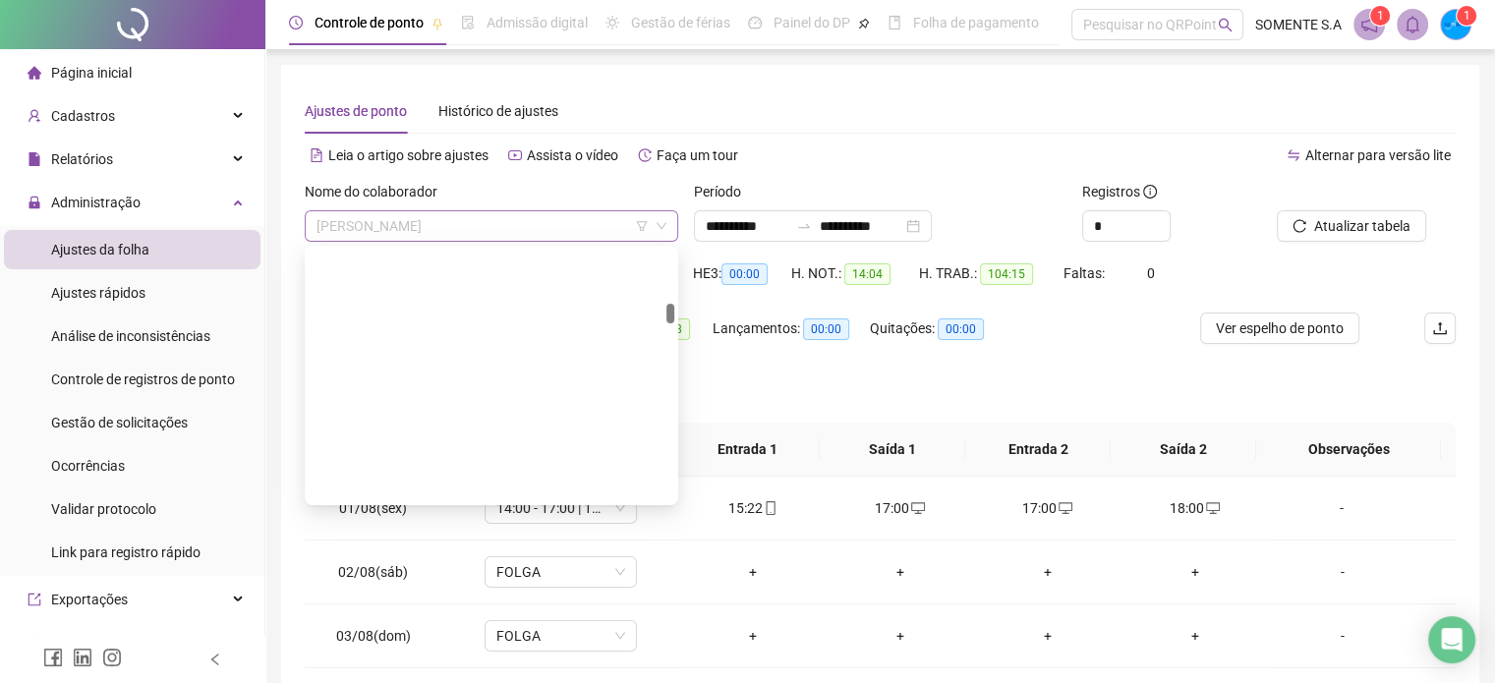
scroll to position [818, 0]
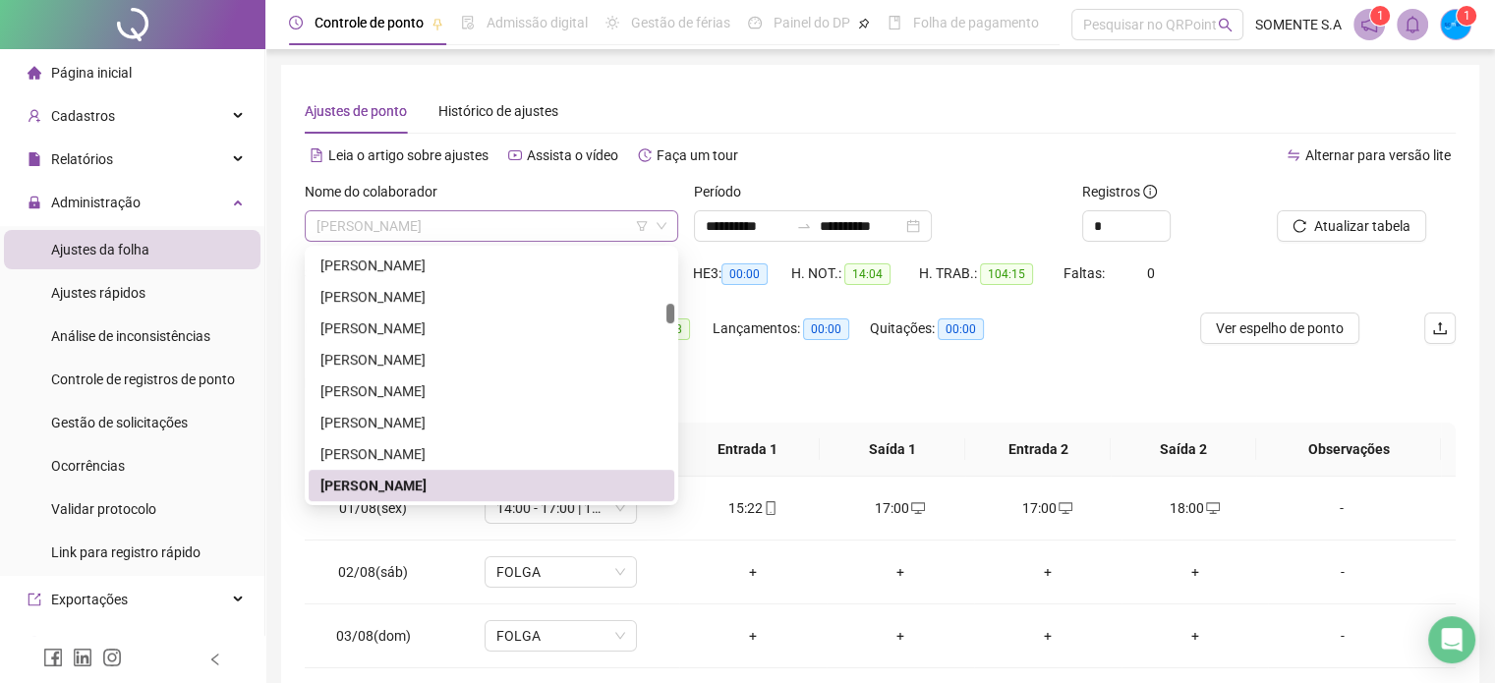
click at [548, 219] on span "[PERSON_NAME]" at bounding box center [492, 225] width 350 height 29
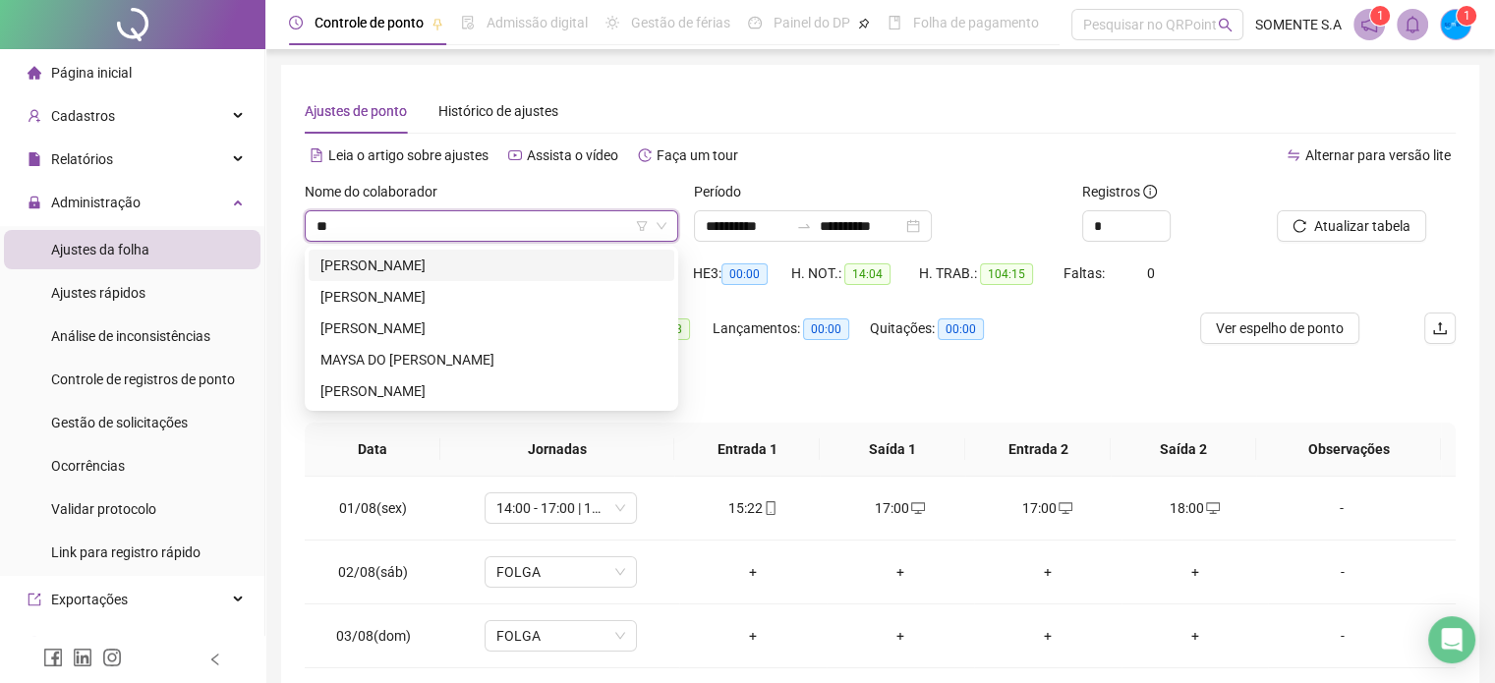
scroll to position [0, 0]
type input "***"
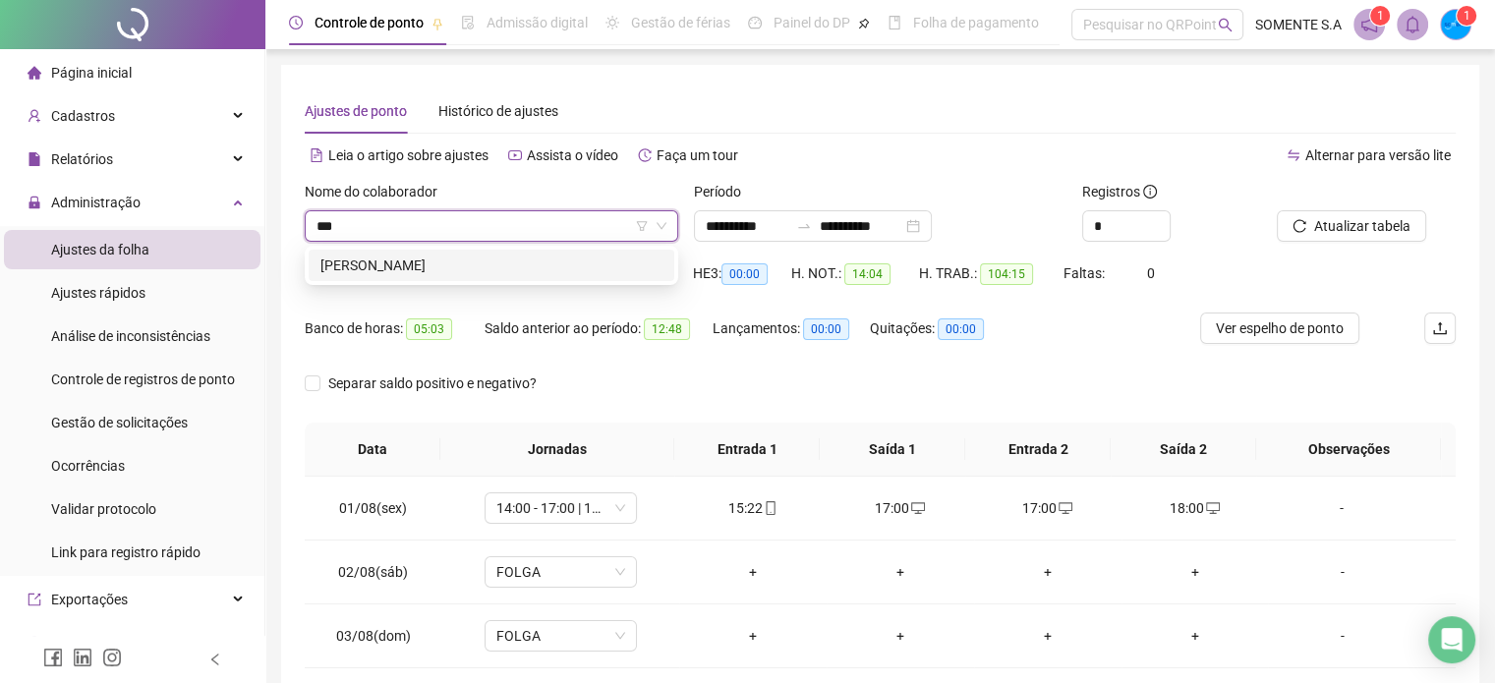
click at [555, 271] on div "[PERSON_NAME]" at bounding box center [492, 266] width 342 height 22
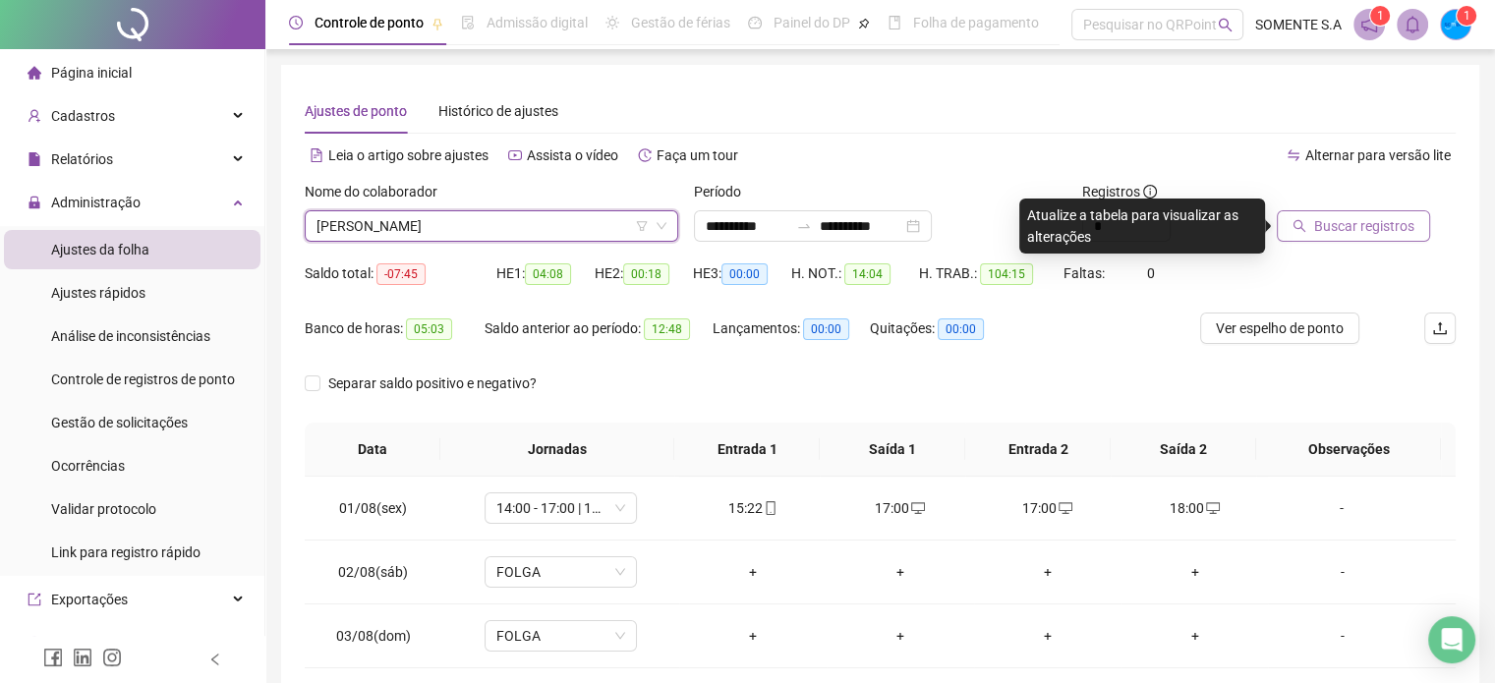
click at [1336, 211] on button "Buscar registros" at bounding box center [1353, 225] width 153 height 31
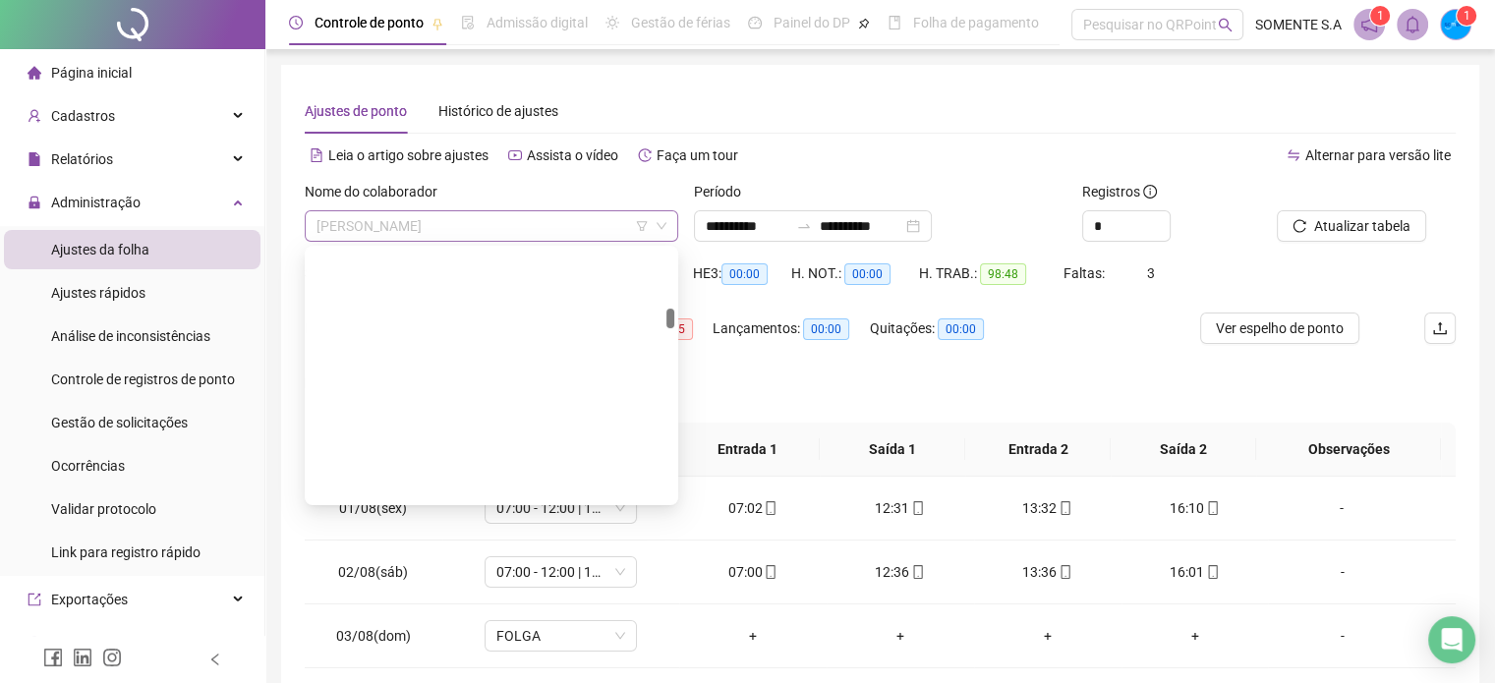
click at [554, 230] on span "[PERSON_NAME]" at bounding box center [492, 225] width 350 height 29
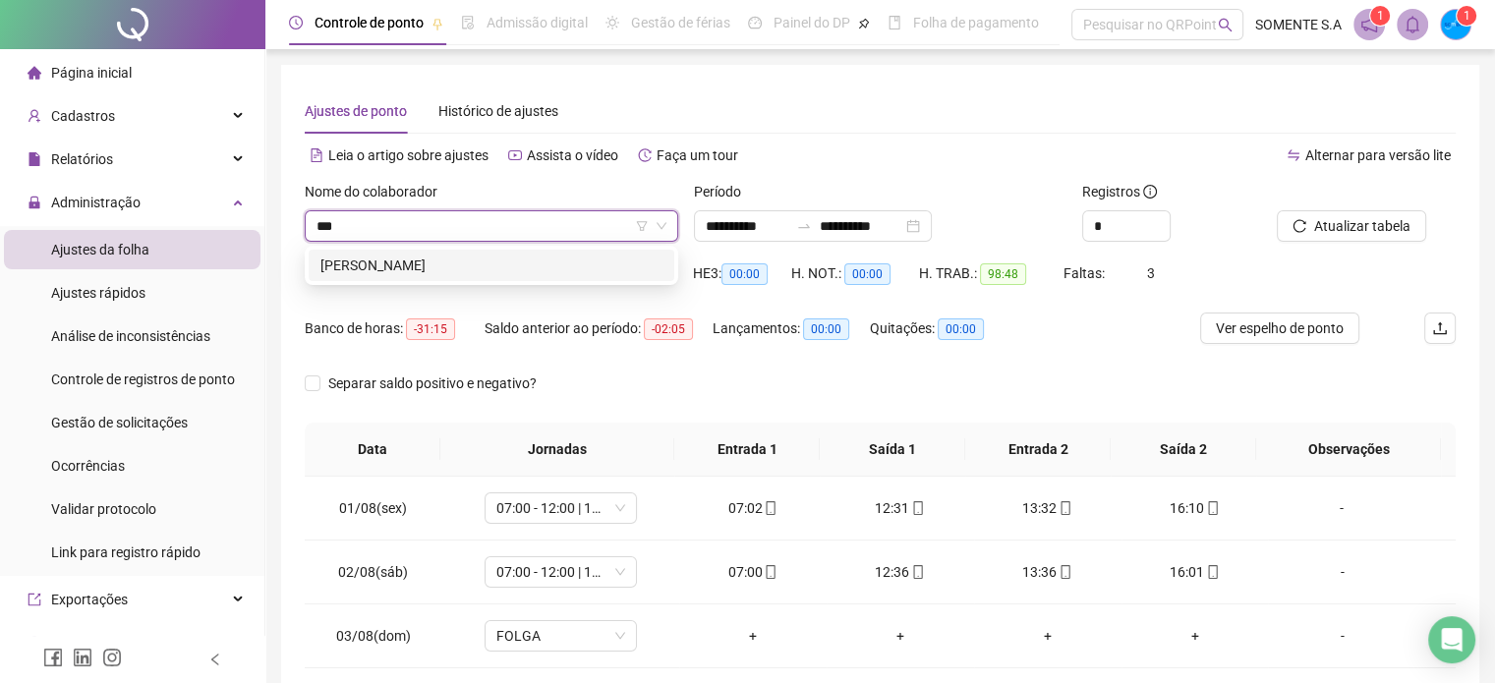
type input "****"
click at [558, 275] on div "[PERSON_NAME]" at bounding box center [492, 266] width 342 height 22
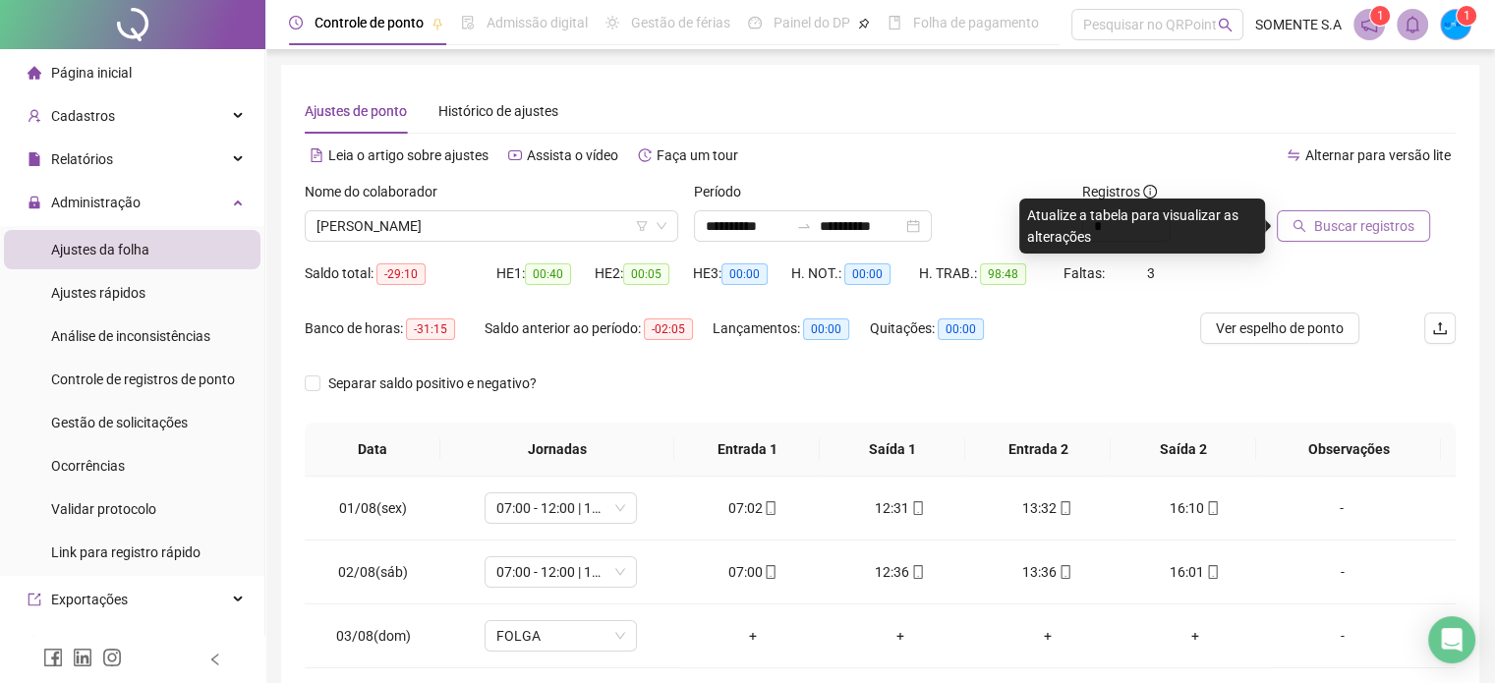
click at [1317, 214] on button "Buscar registros" at bounding box center [1353, 225] width 153 height 31
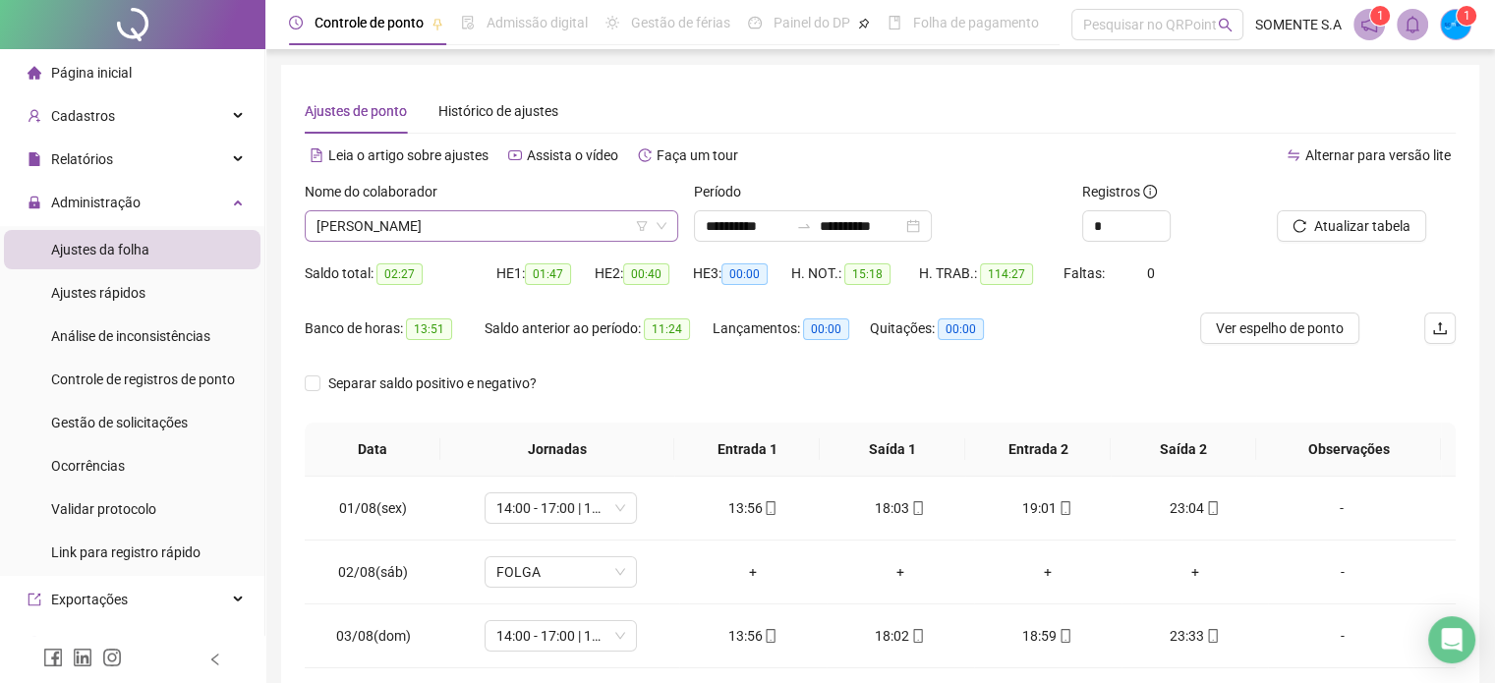
click at [454, 223] on span "[PERSON_NAME]" at bounding box center [492, 225] width 350 height 29
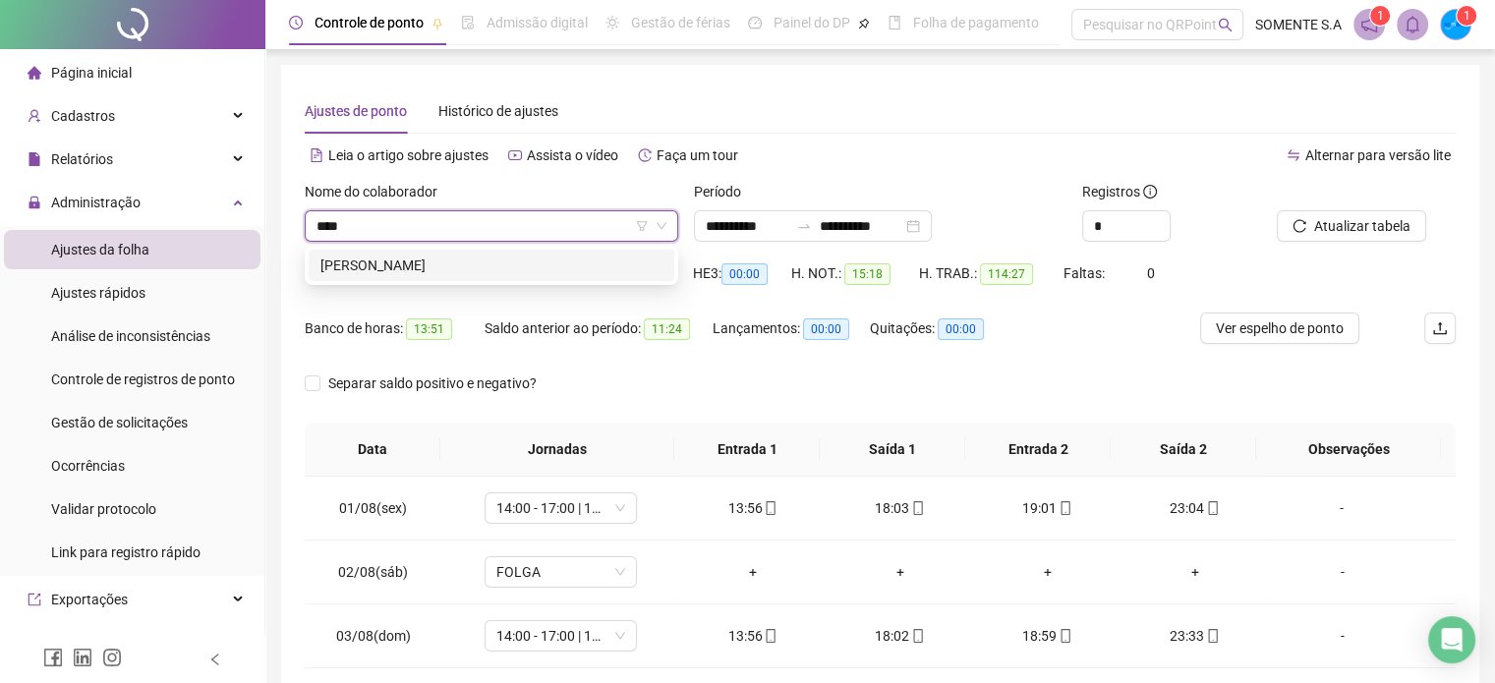
type input "*****"
click at [474, 266] on div "[PERSON_NAME]" at bounding box center [492, 266] width 342 height 22
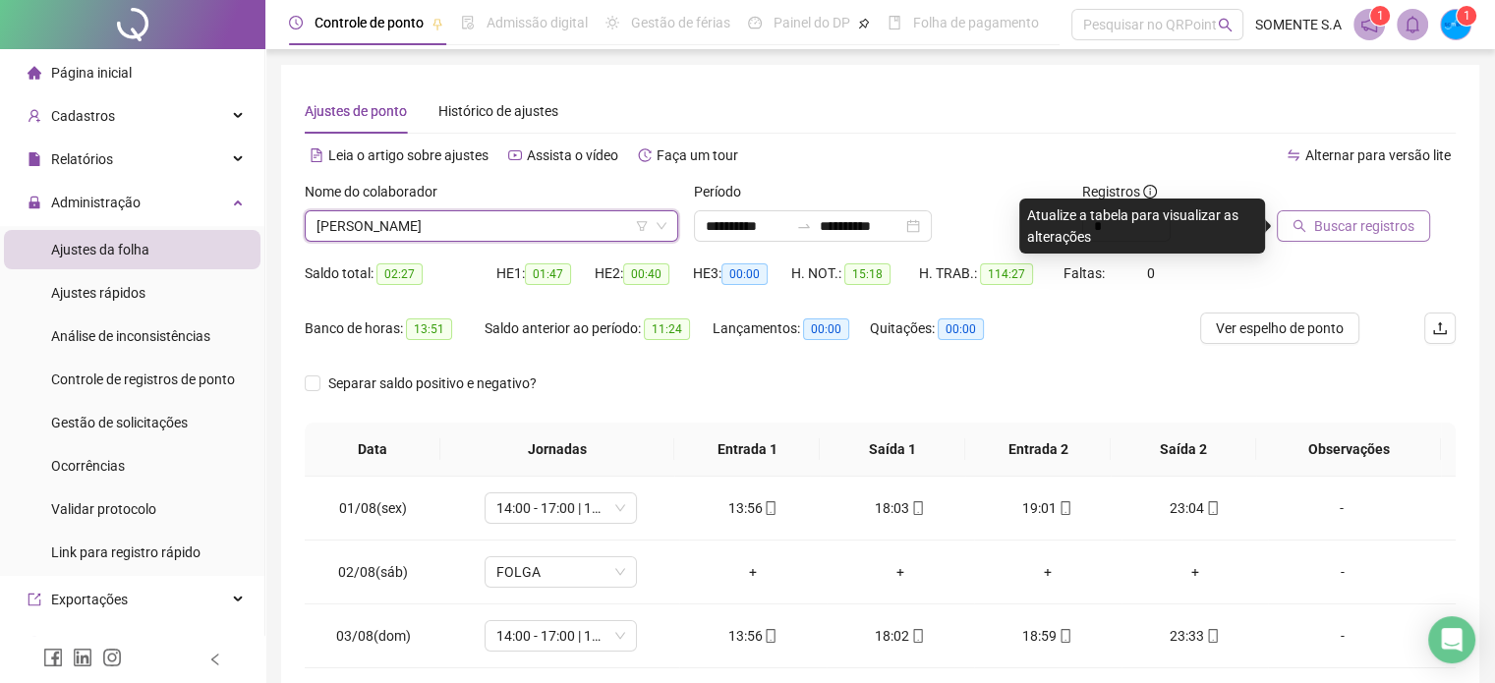
click at [1309, 224] on button "Buscar registros" at bounding box center [1353, 225] width 153 height 31
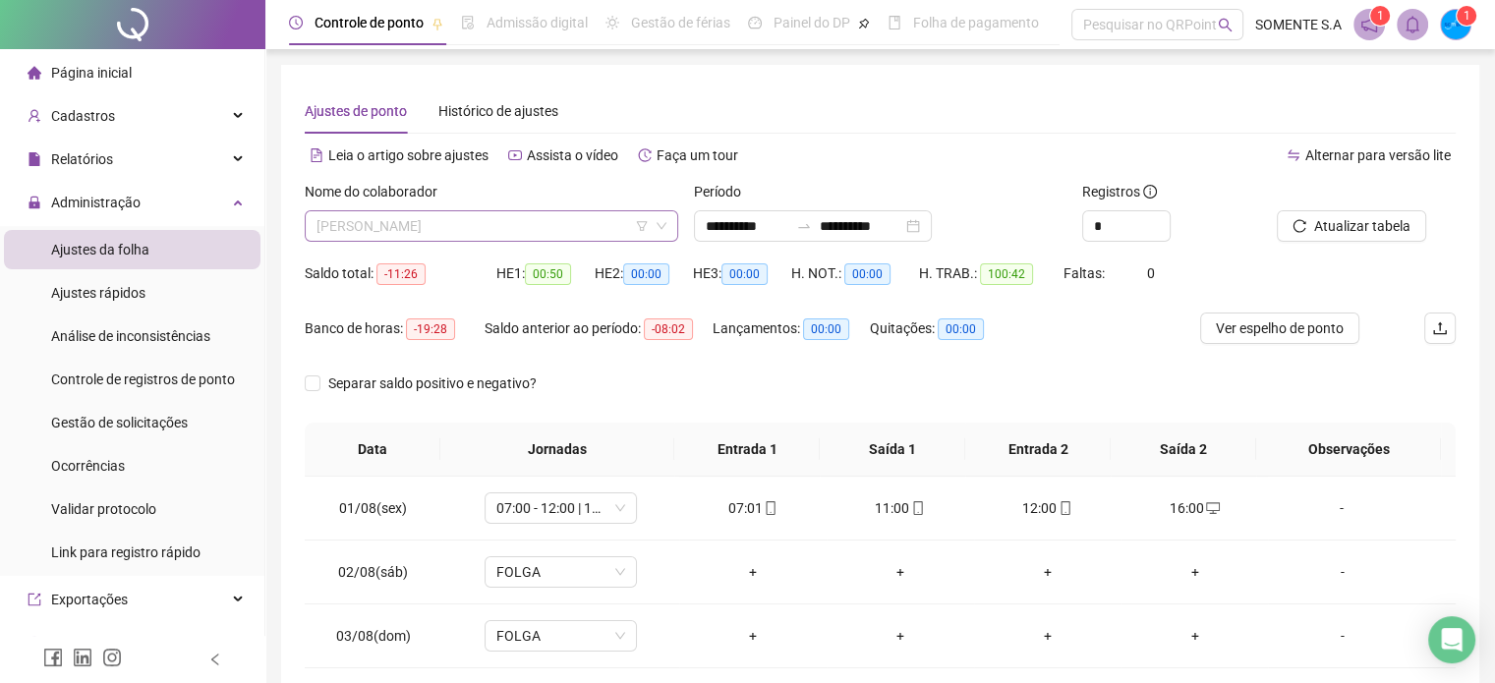
click at [557, 231] on span "[PERSON_NAME]" at bounding box center [492, 225] width 350 height 29
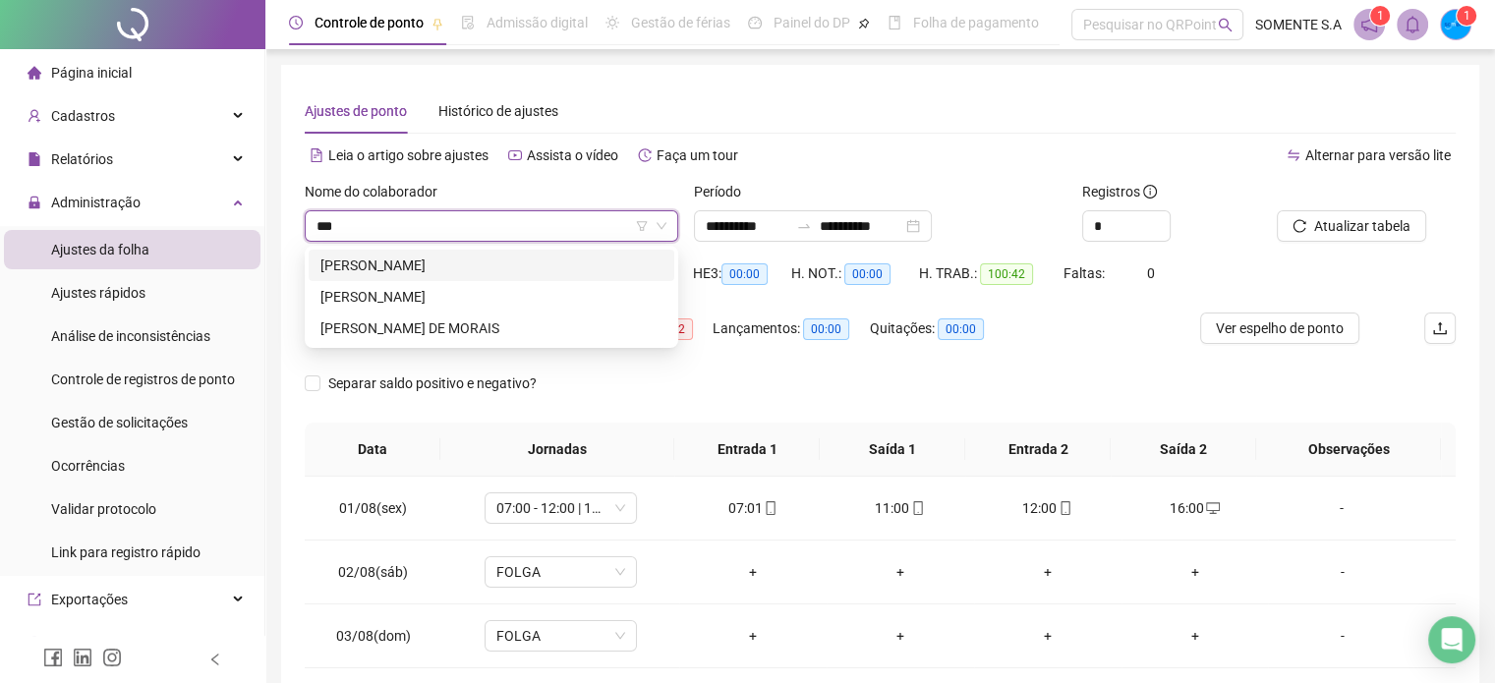
type input "****"
click at [496, 299] on div "[PERSON_NAME]" at bounding box center [492, 297] width 342 height 22
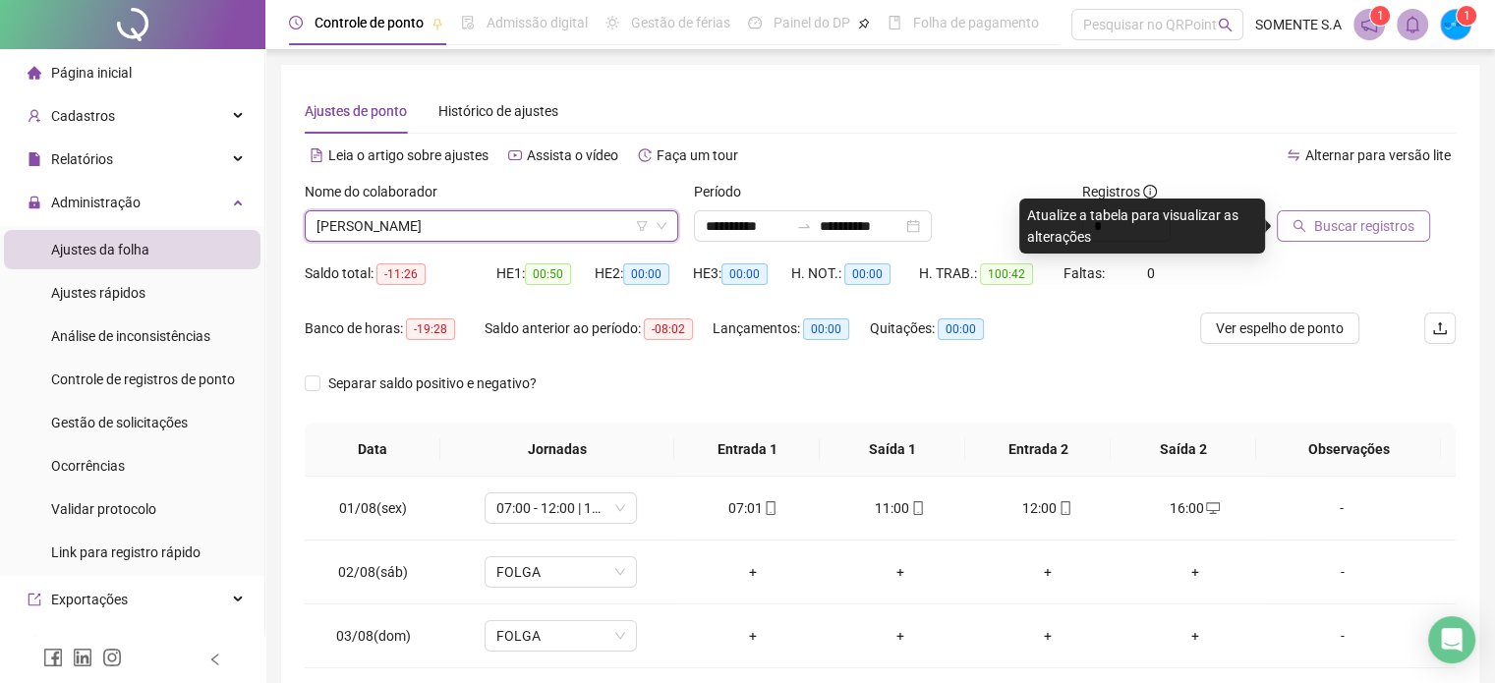
click at [1331, 231] on span "Buscar registros" at bounding box center [1364, 226] width 100 height 22
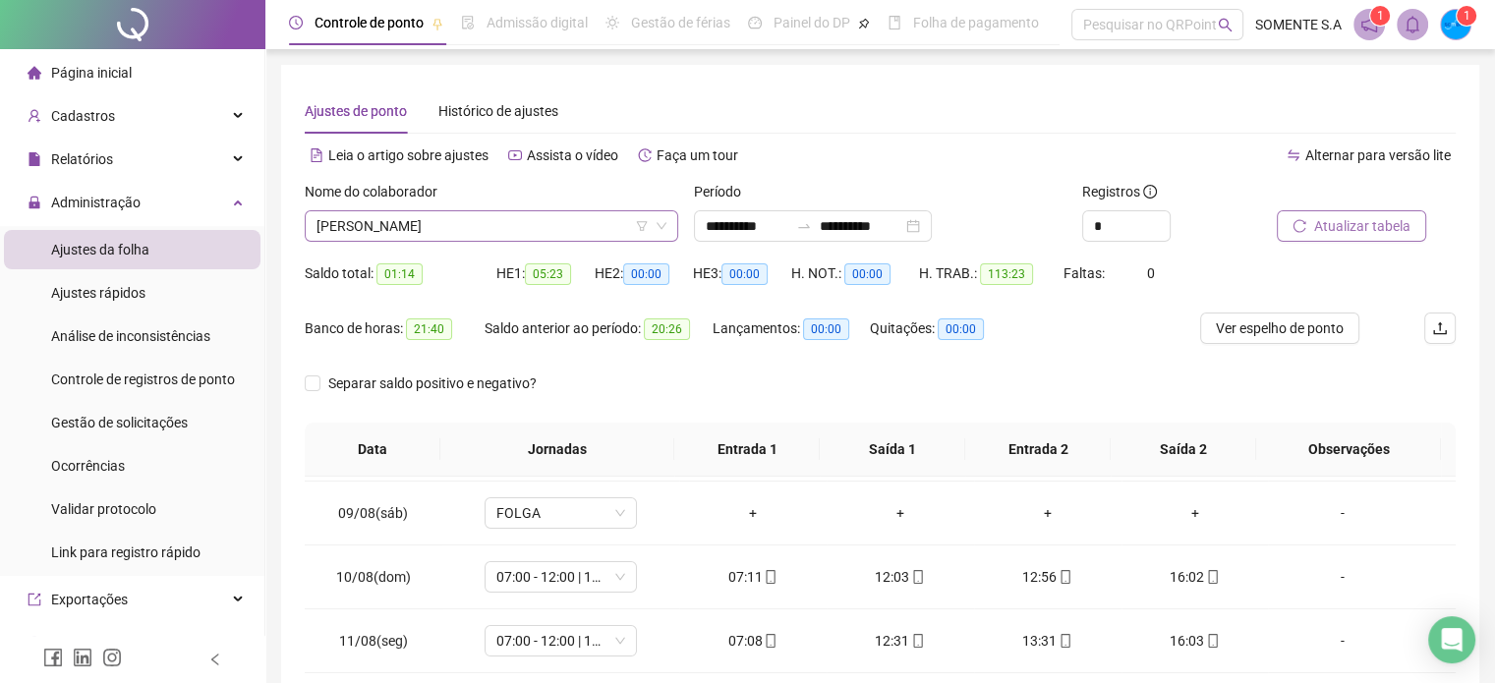
click at [578, 223] on span "[PERSON_NAME]" at bounding box center [492, 225] width 350 height 29
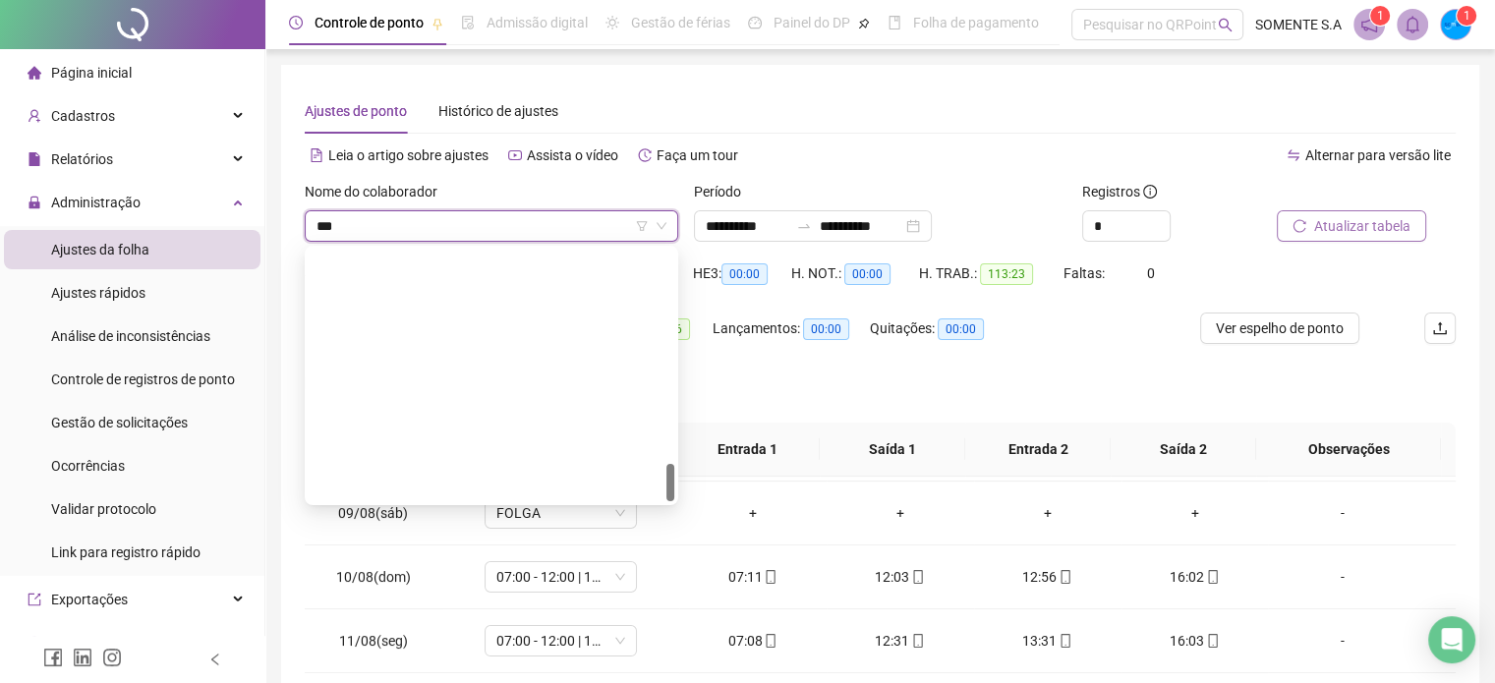
type input "****"
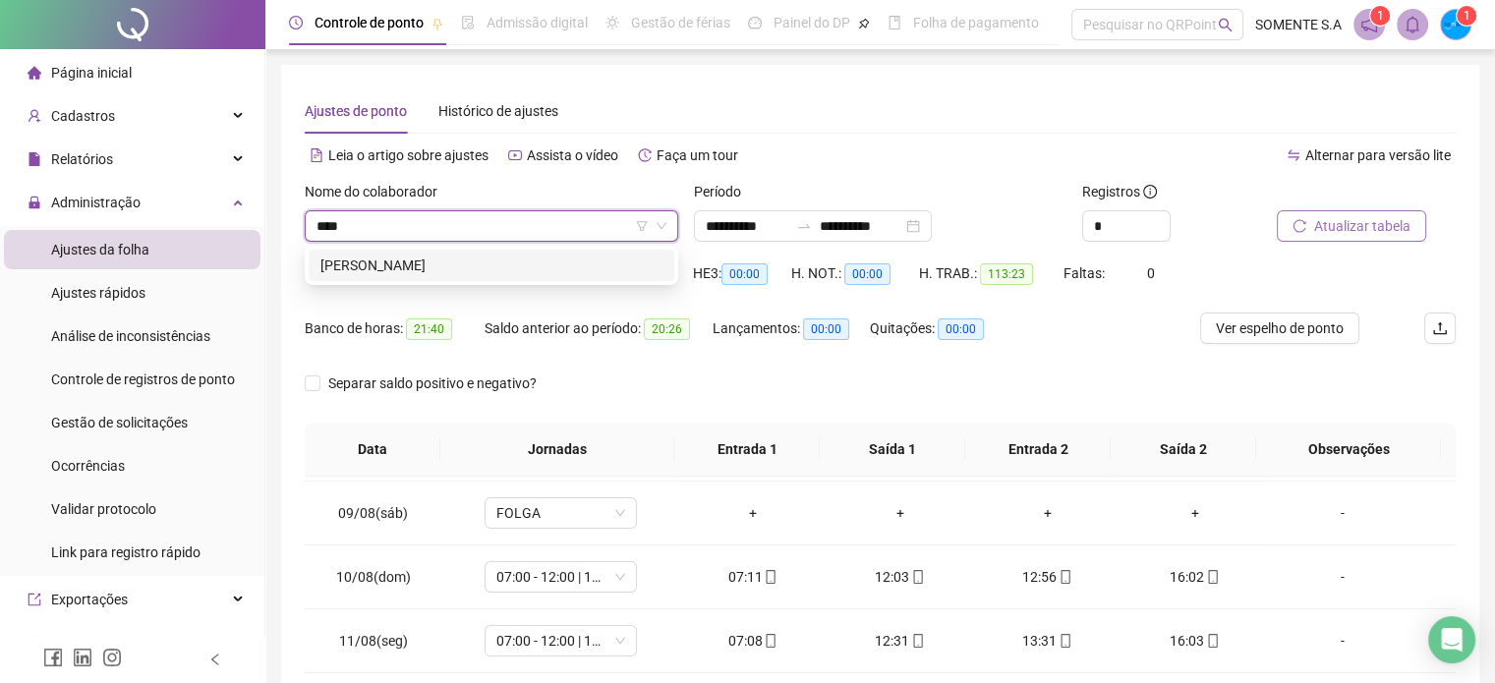
click at [561, 269] on div "[PERSON_NAME]" at bounding box center [492, 266] width 342 height 22
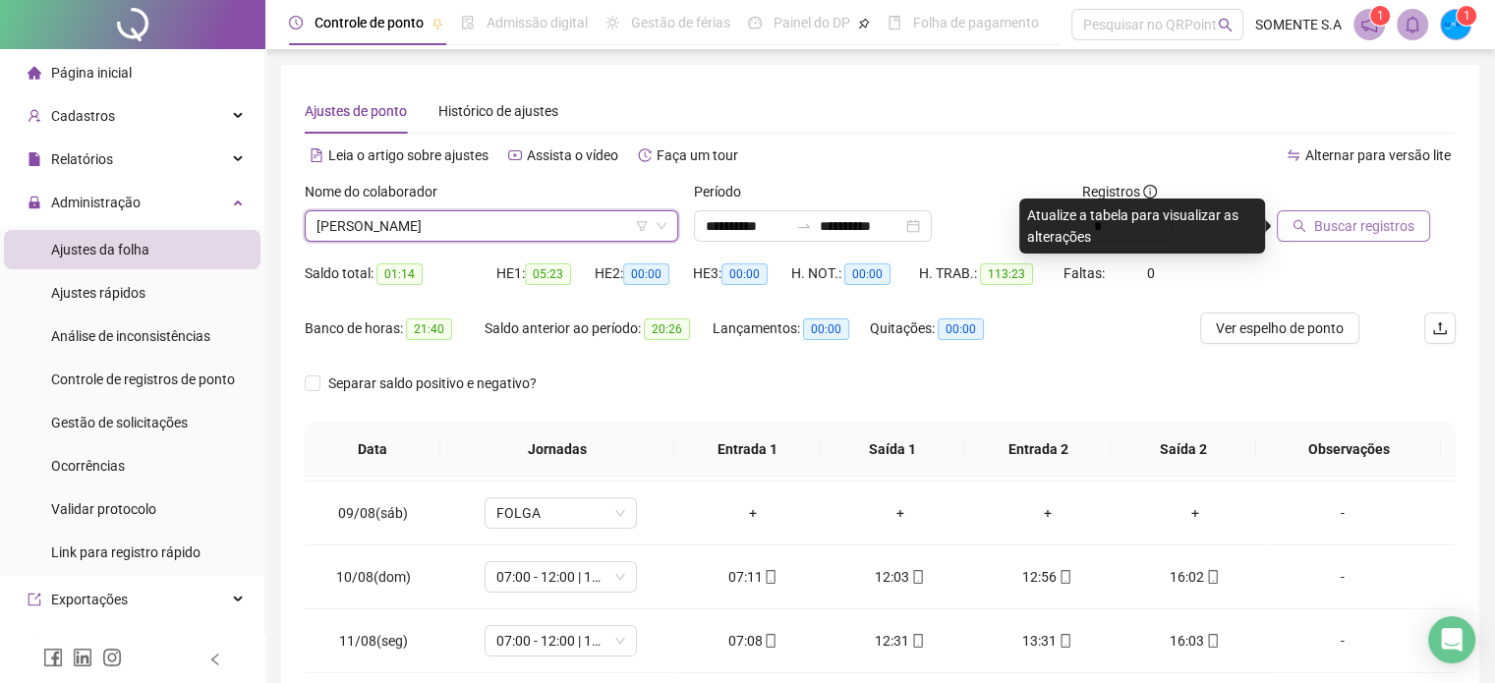
click at [1387, 222] on span "Buscar registros" at bounding box center [1364, 226] width 100 height 22
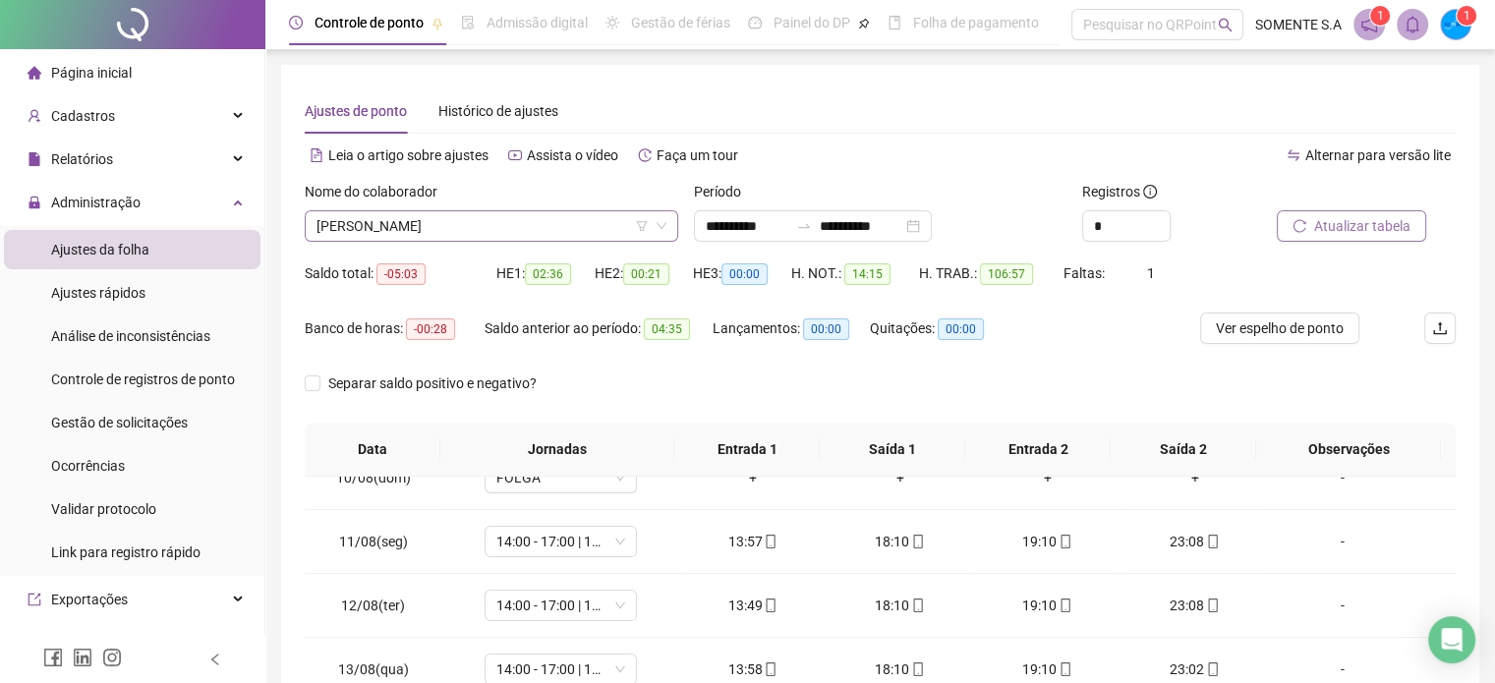
scroll to position [2643, 0]
click at [578, 221] on span "[PERSON_NAME]" at bounding box center [492, 225] width 350 height 29
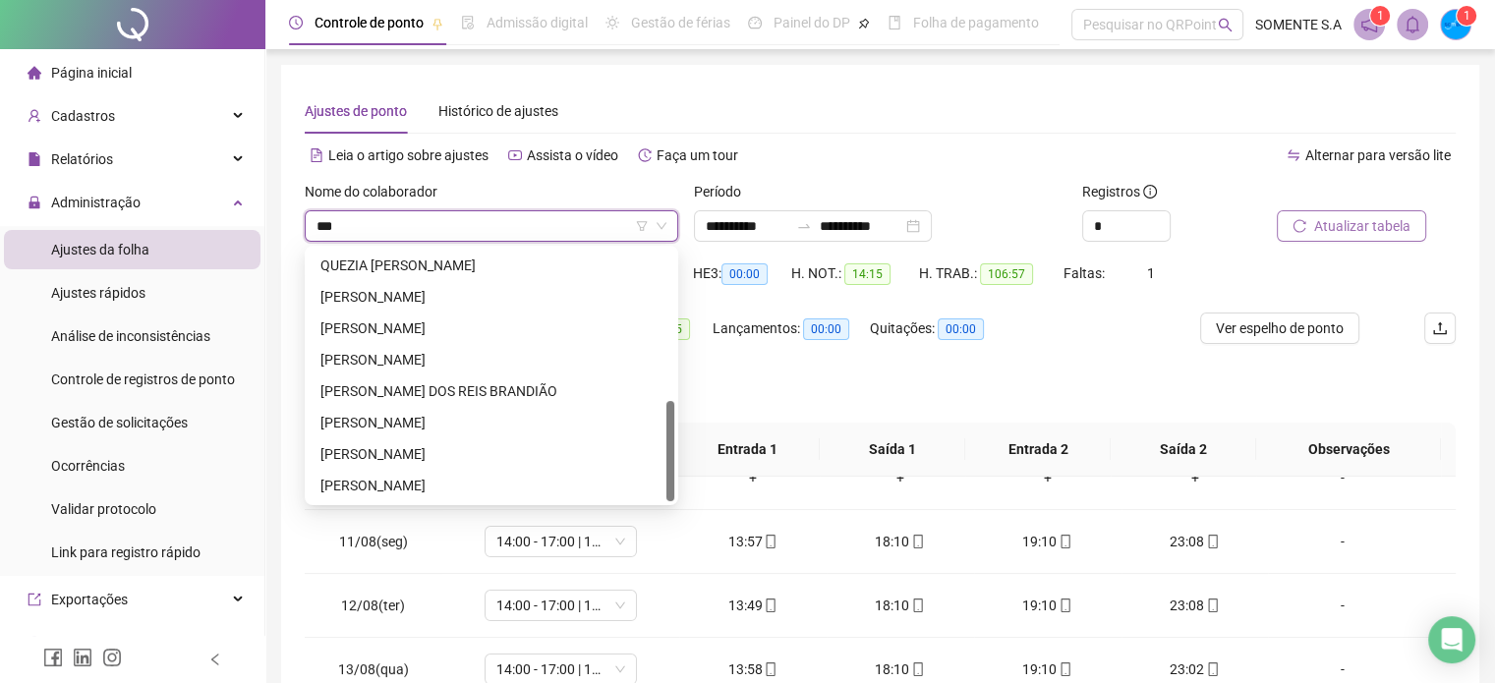
scroll to position [0, 0]
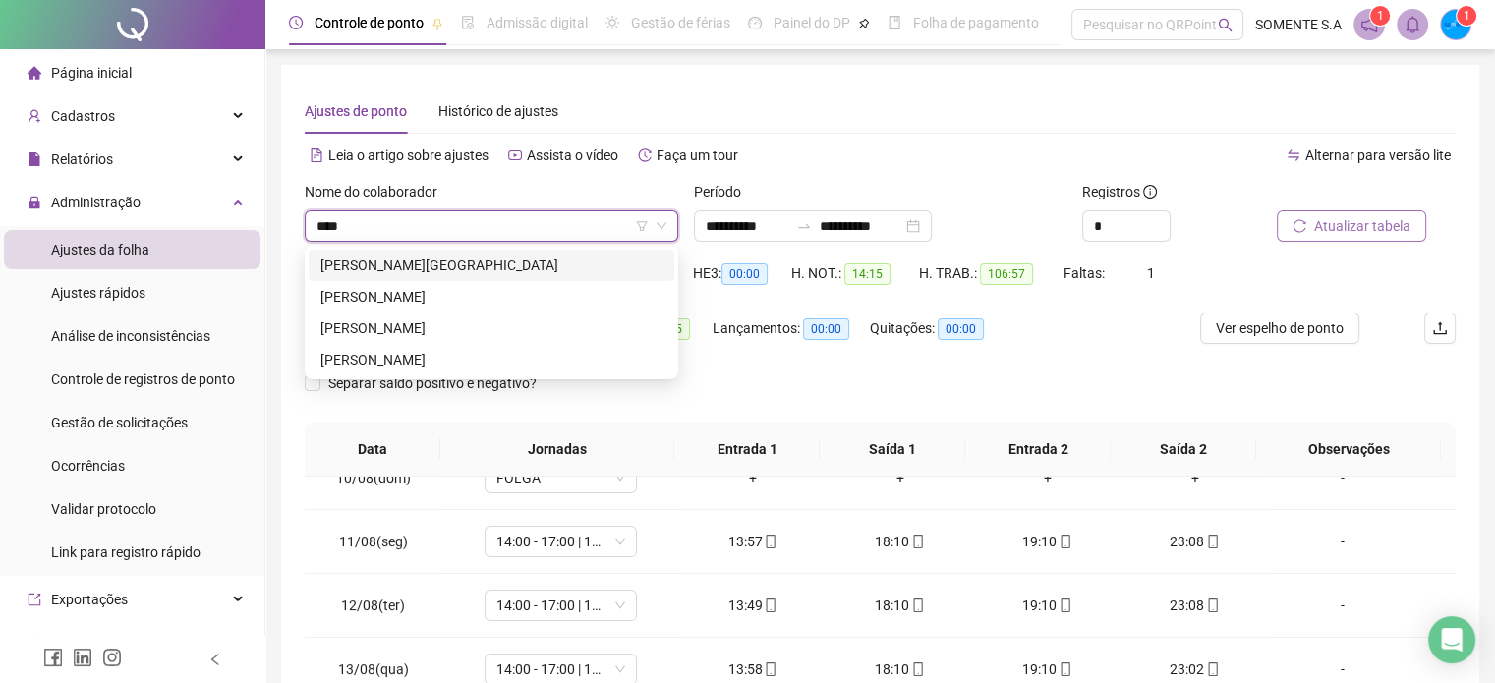
type input "*****"
click at [498, 355] on div "[PERSON_NAME]" at bounding box center [492, 360] width 342 height 22
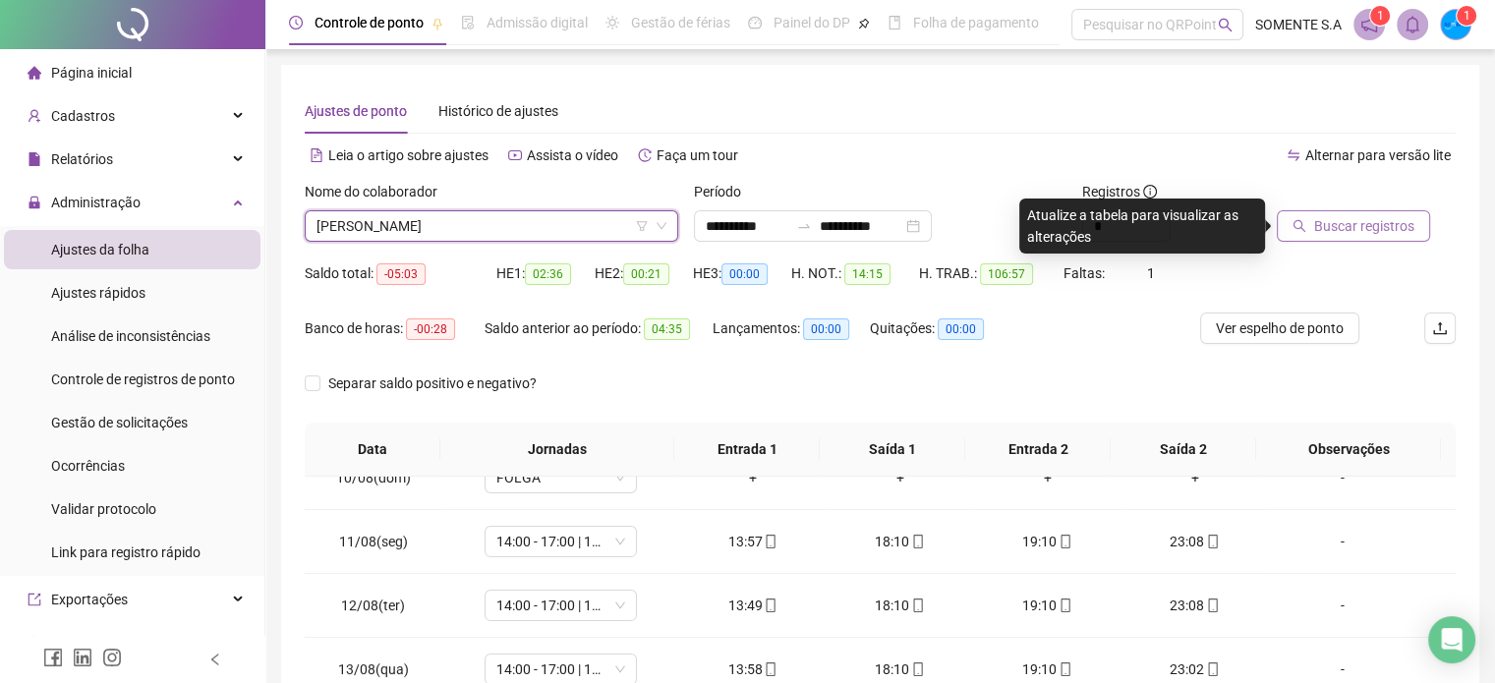
click at [1345, 219] on span "Buscar registros" at bounding box center [1364, 226] width 100 height 22
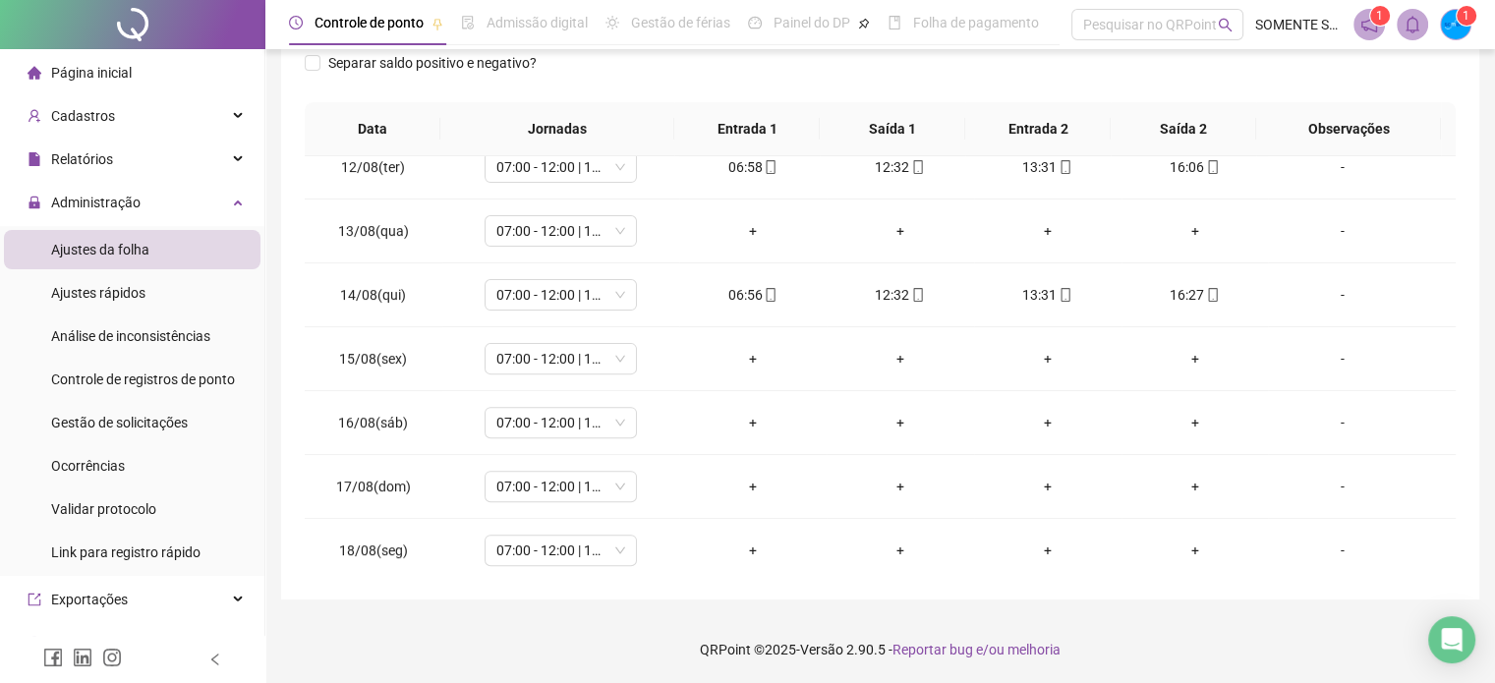
scroll to position [727, 0]
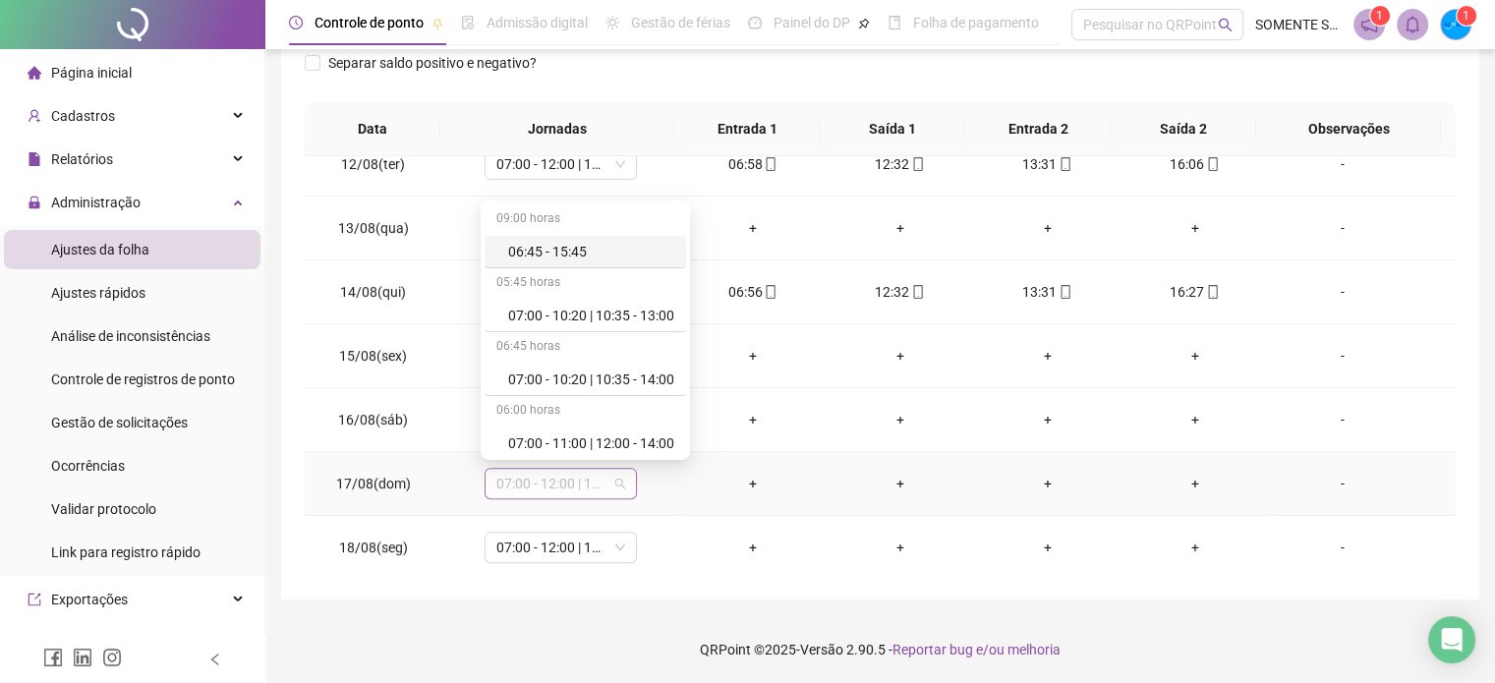
click at [557, 478] on span "07:00 - 12:00 | 13:00 - 16:00" at bounding box center [560, 483] width 129 height 29
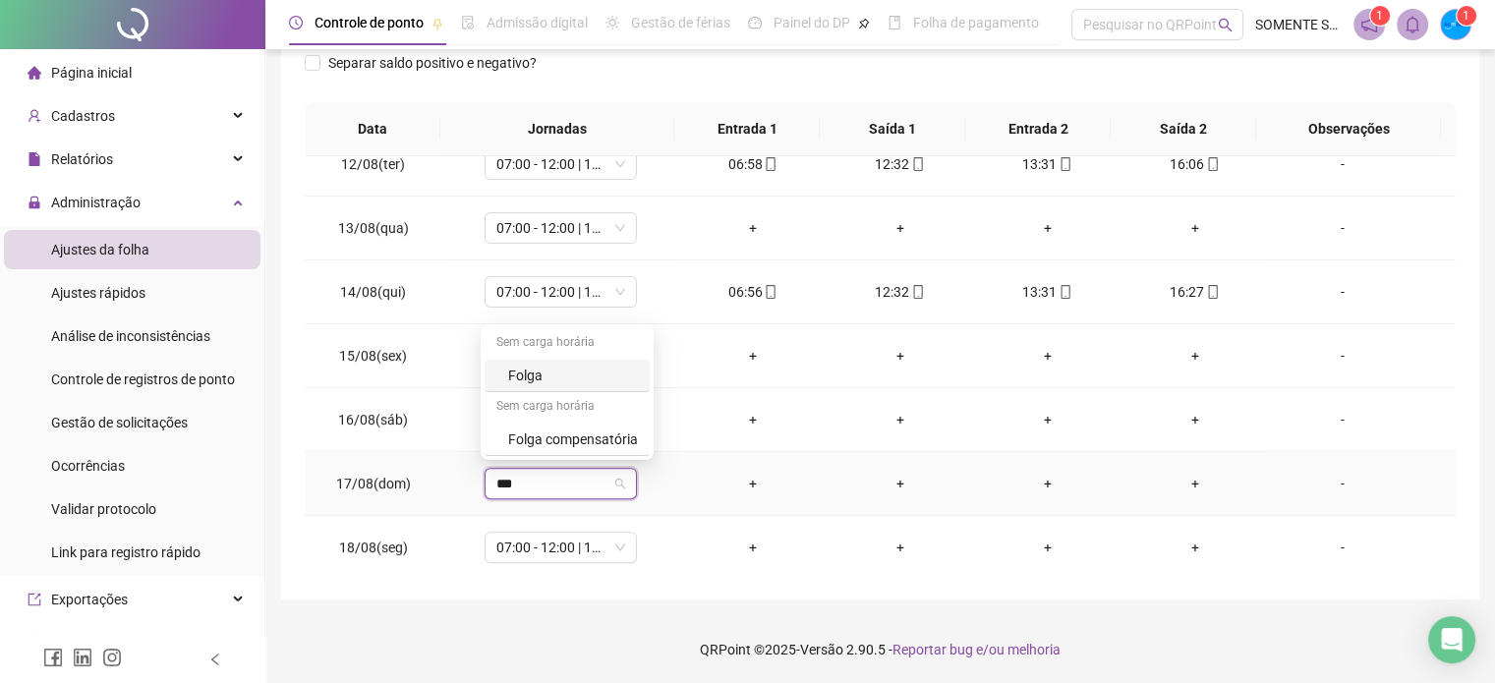
type input "****"
click at [569, 376] on div "Folga" at bounding box center [573, 376] width 130 height 22
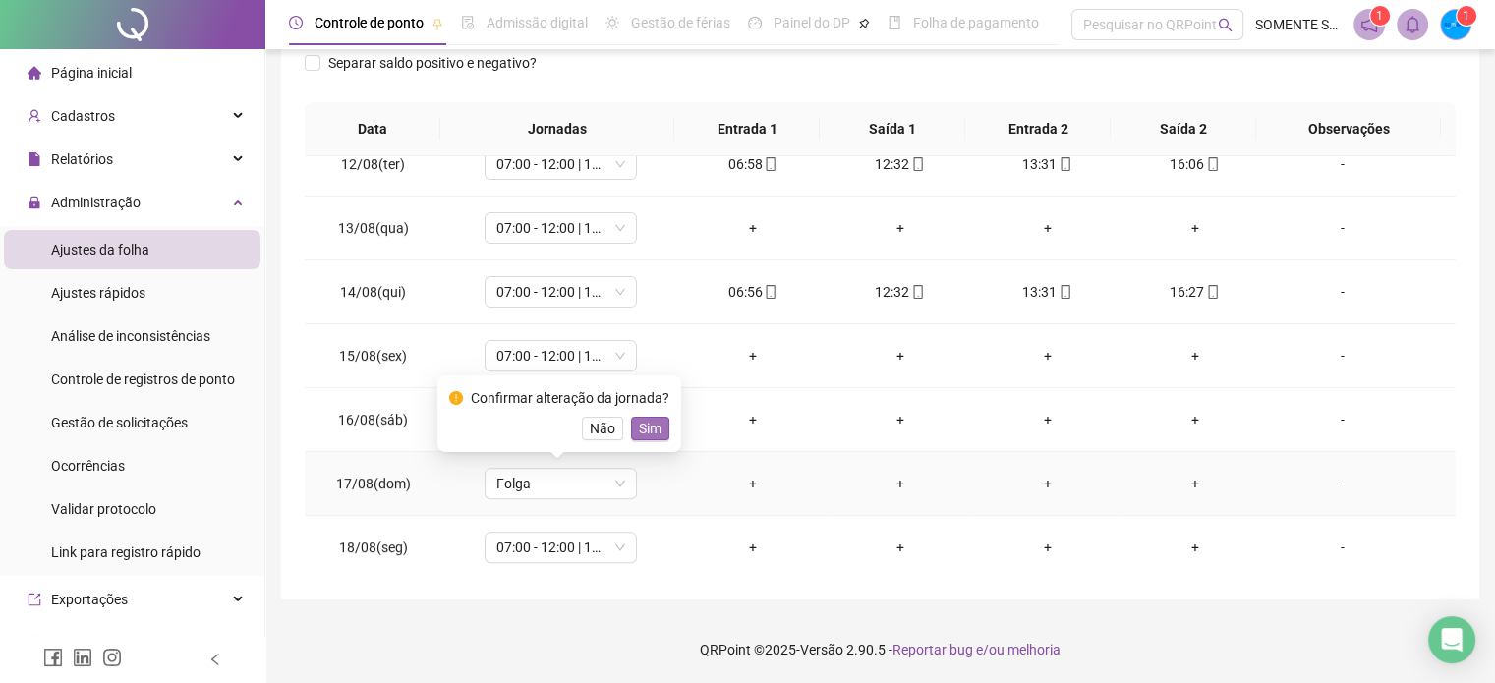
click at [647, 428] on span "Sim" at bounding box center [650, 429] width 23 height 22
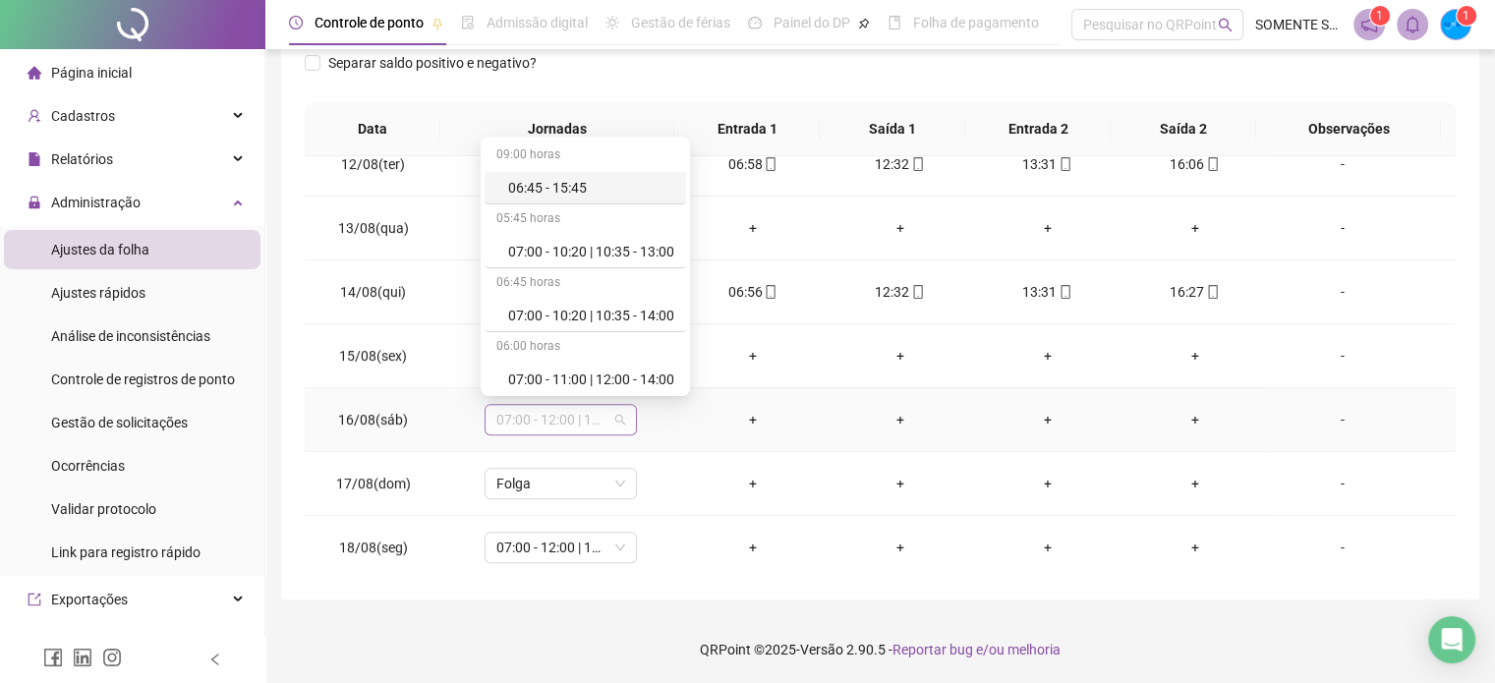
click at [518, 423] on span "07:00 - 12:00 | 13:00 - 16:00" at bounding box center [560, 419] width 129 height 29
type input "****"
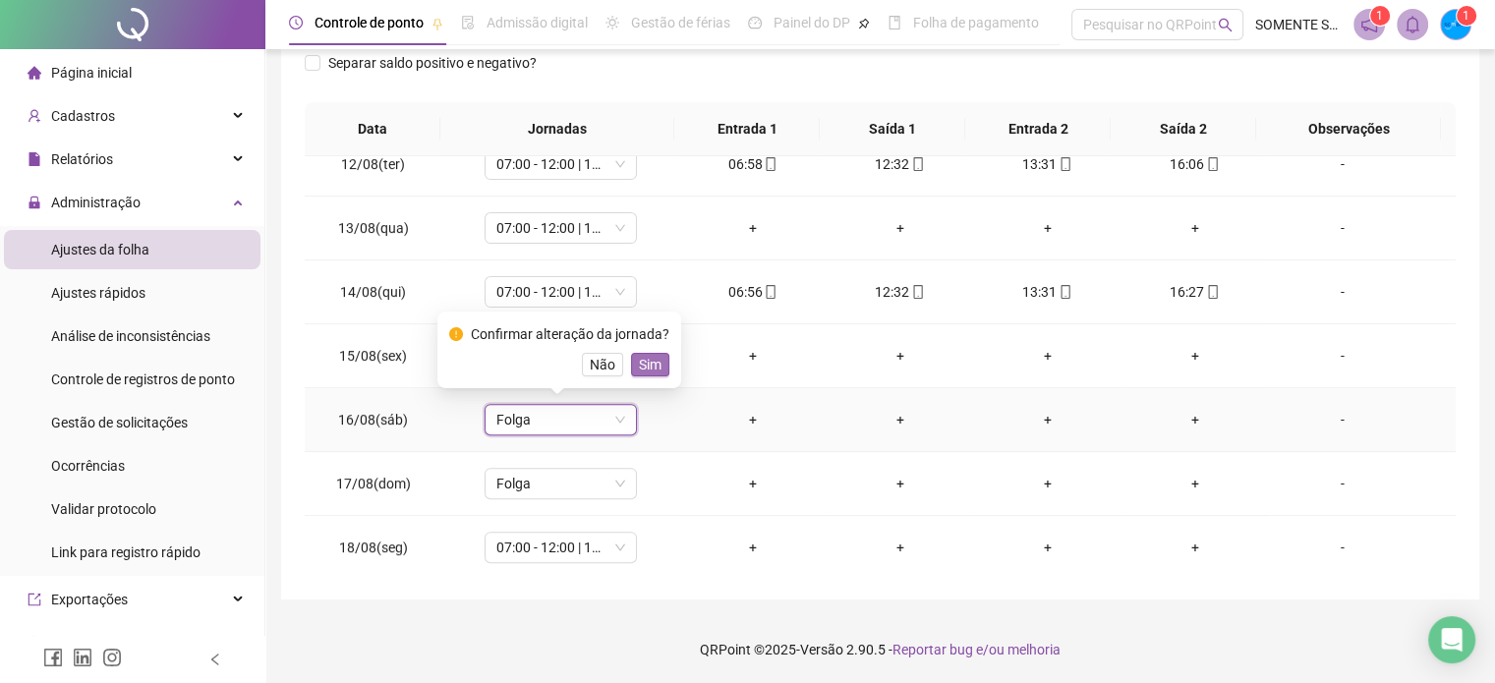
click at [659, 370] on button "Sim" at bounding box center [650, 365] width 38 height 24
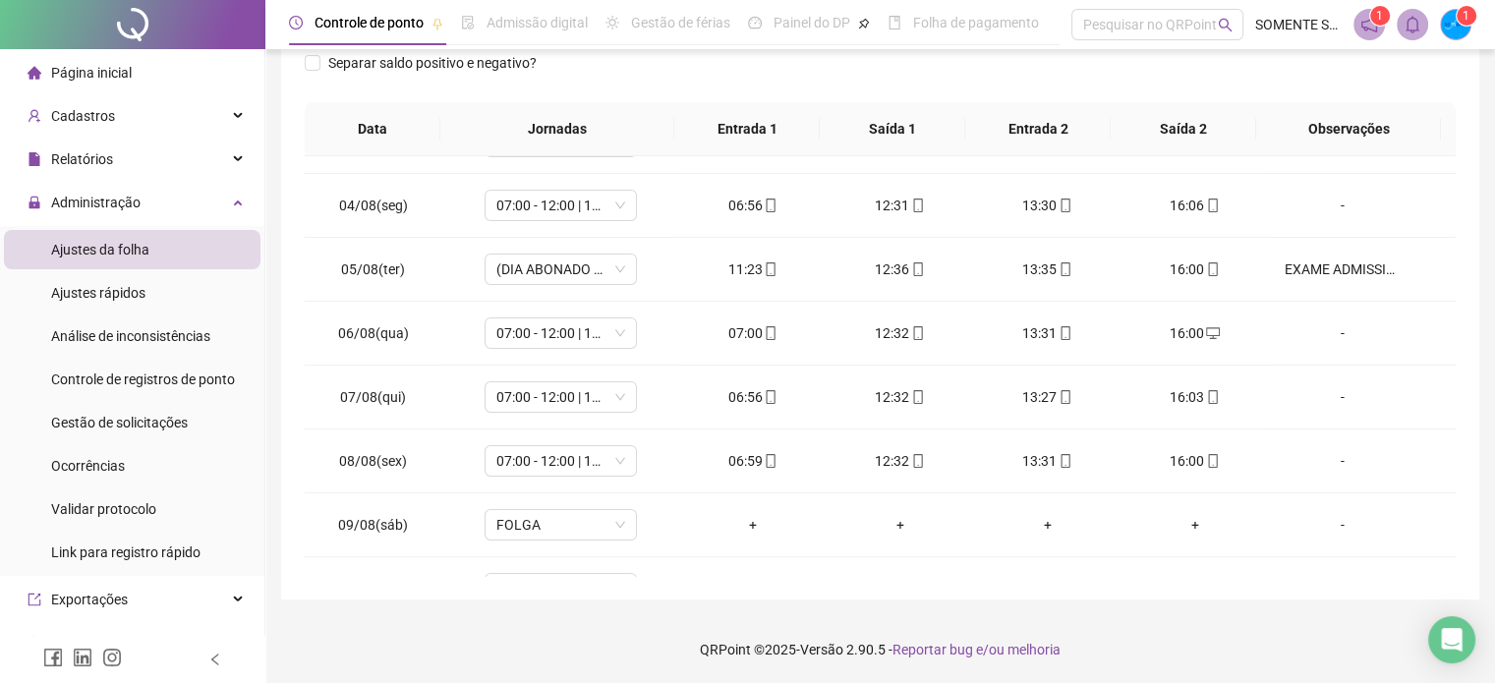
scroll to position [0, 0]
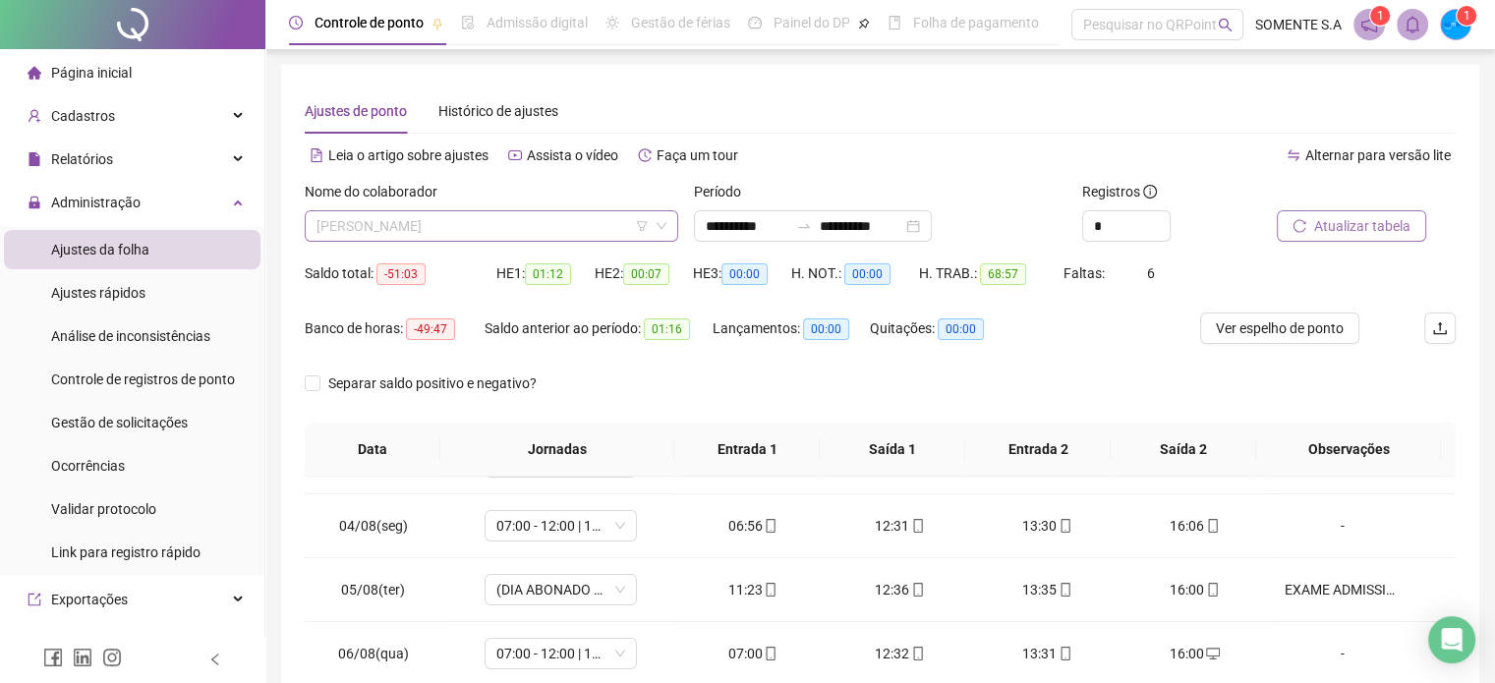
click at [578, 223] on span "[PERSON_NAME]" at bounding box center [492, 225] width 350 height 29
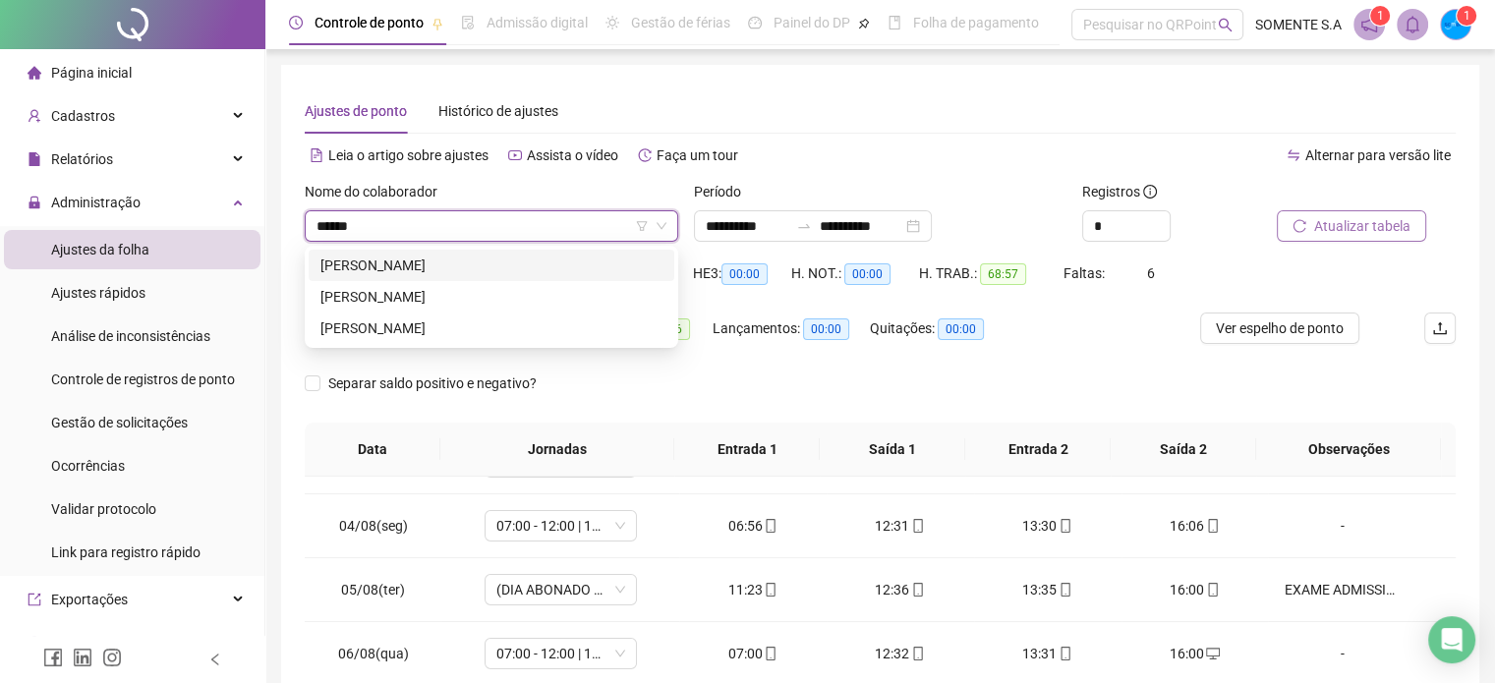
type input "*******"
click at [482, 327] on div "[PERSON_NAME]" at bounding box center [492, 329] width 342 height 22
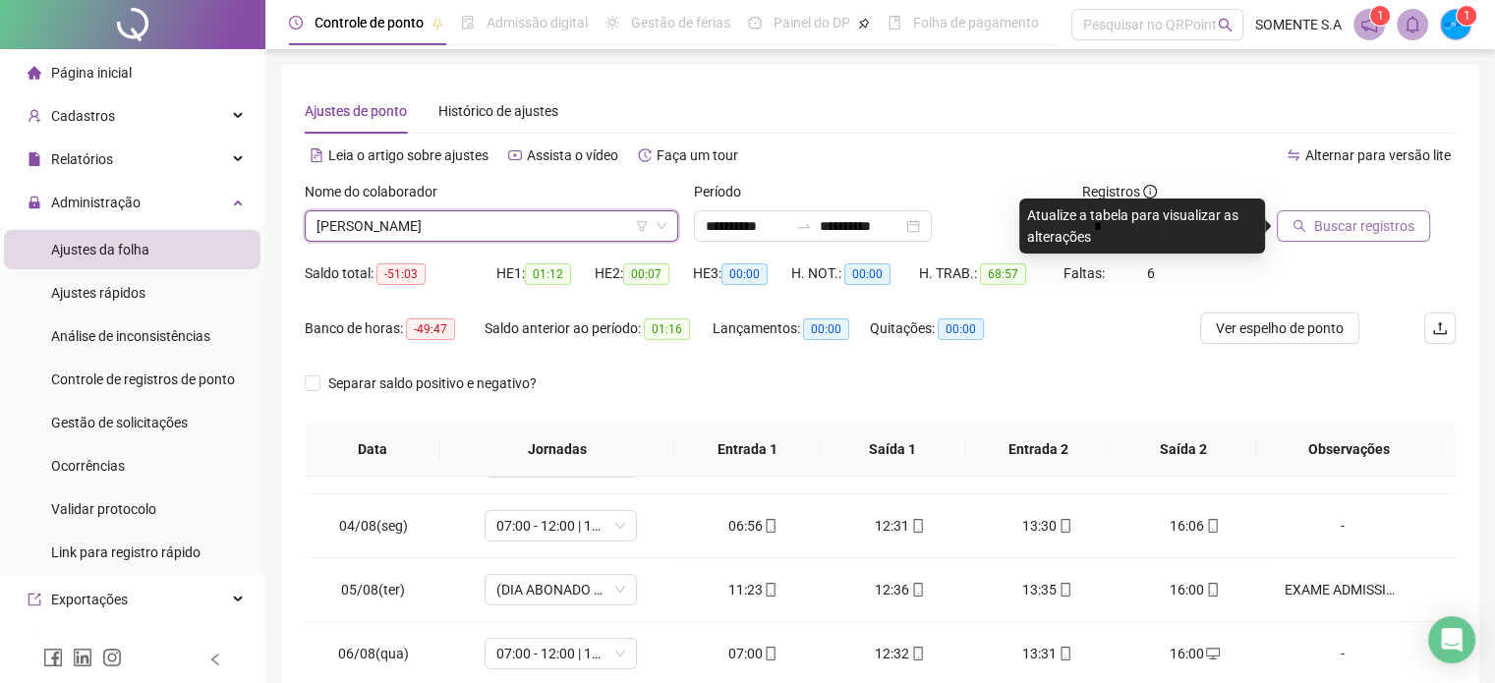
click at [1297, 220] on icon "search" at bounding box center [1300, 226] width 13 height 13
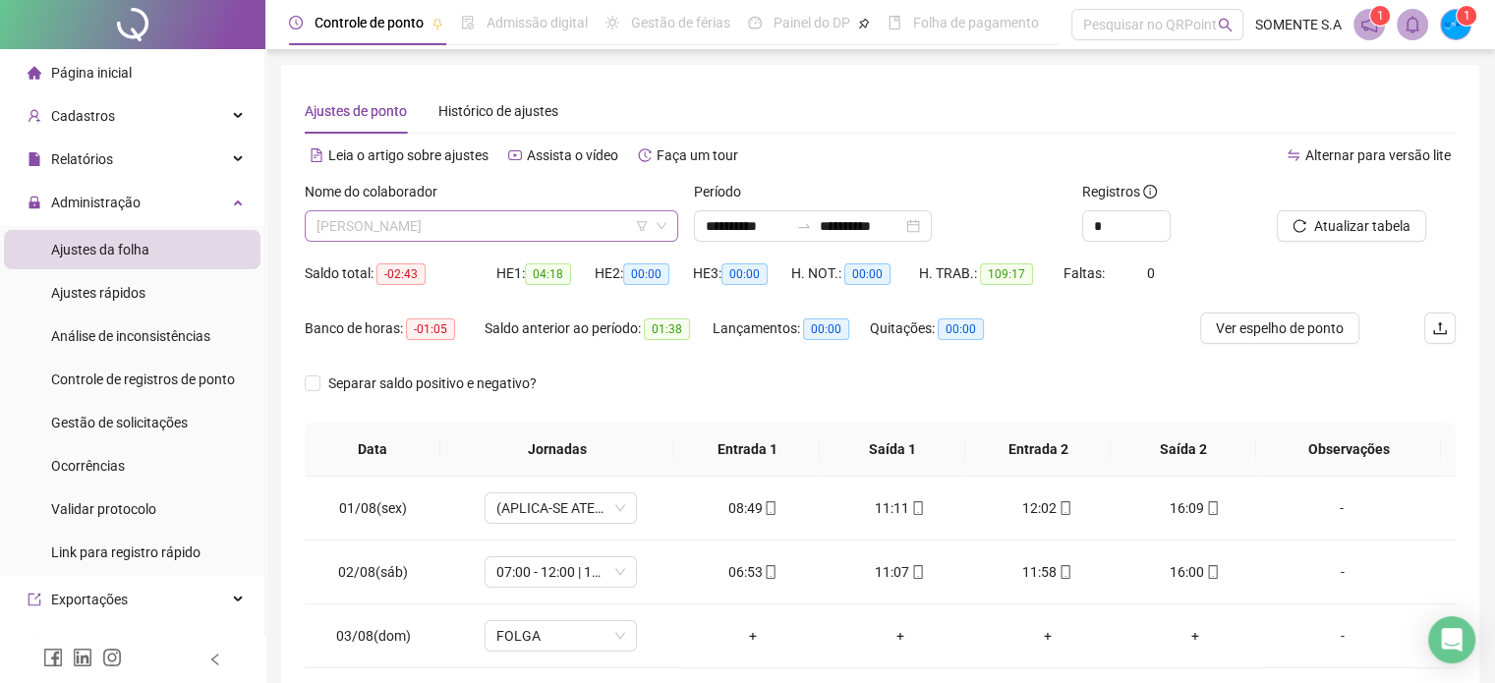
click at [574, 224] on span "[PERSON_NAME]" at bounding box center [492, 225] width 350 height 29
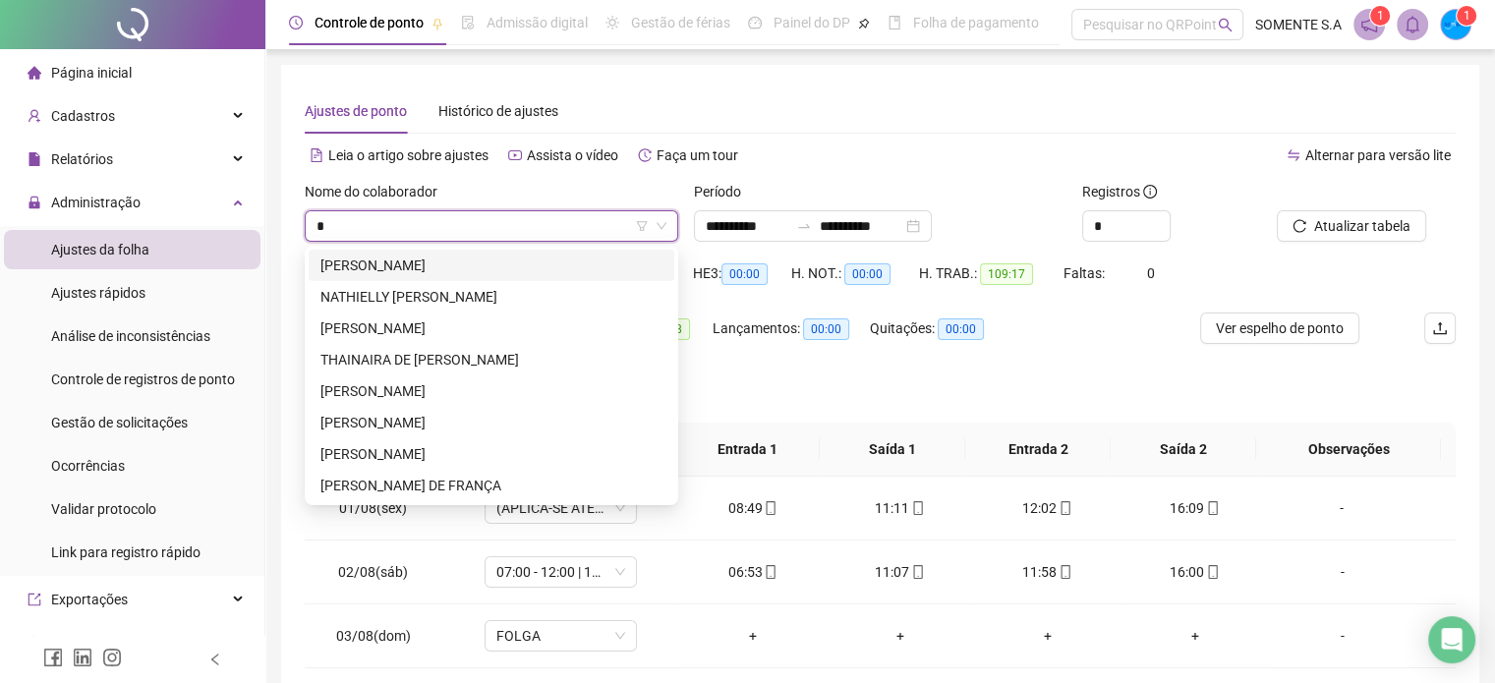
scroll to position [94, 0]
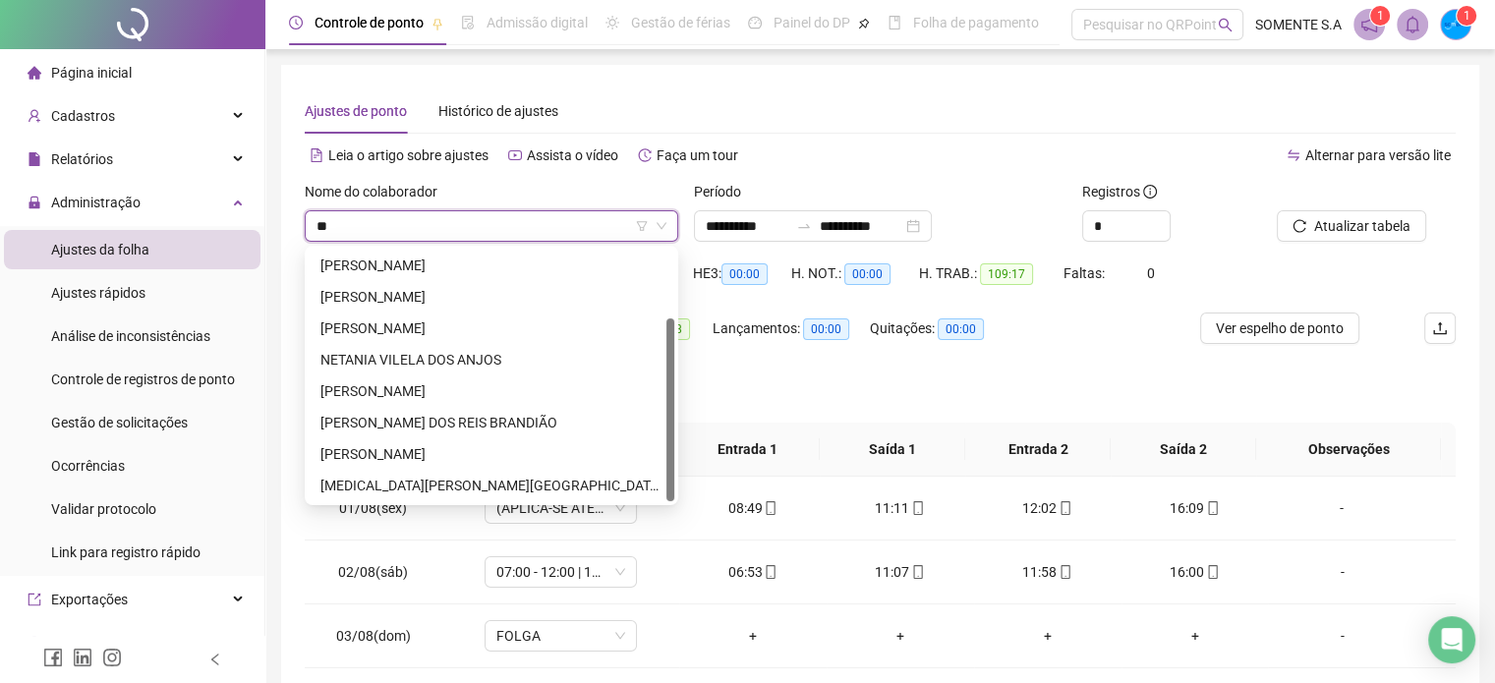
type input "***"
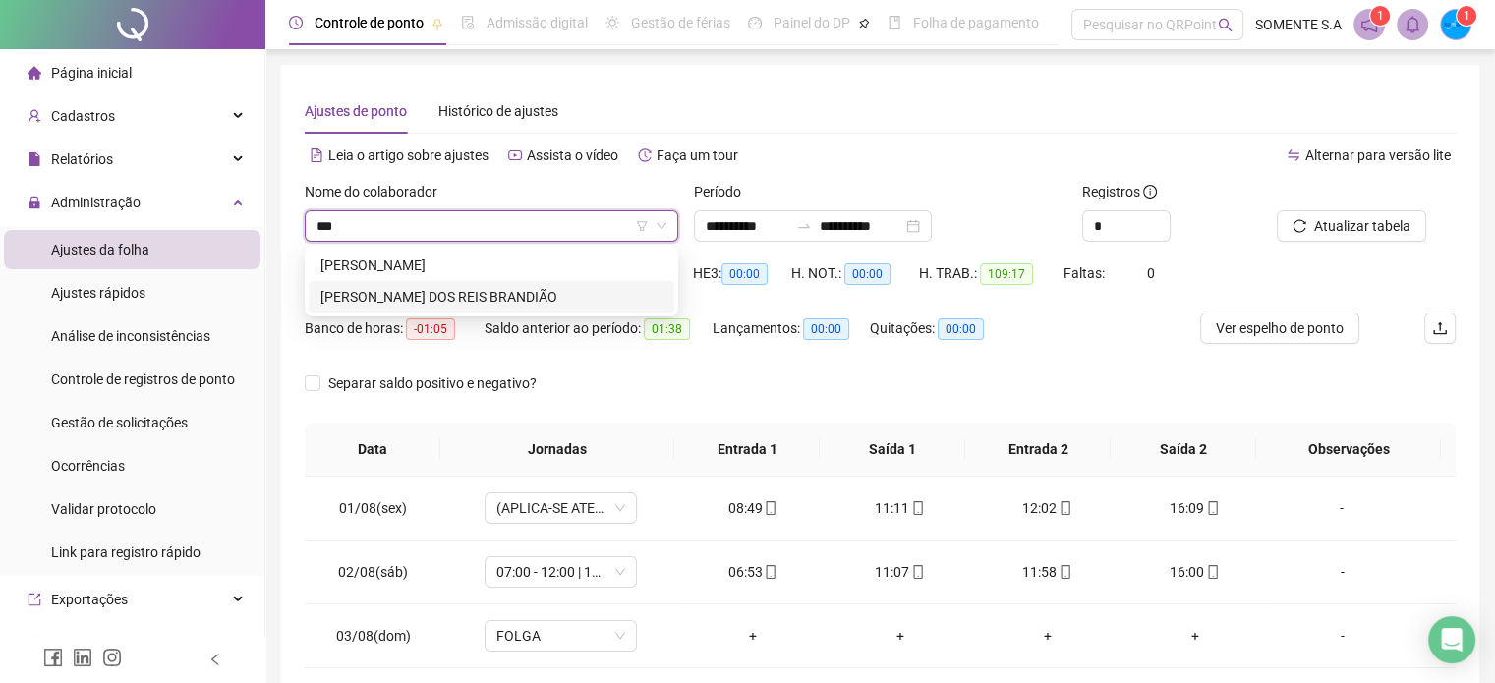
click at [539, 294] on div "[PERSON_NAME] DOS REIS BRANDIÃO" at bounding box center [492, 297] width 342 height 22
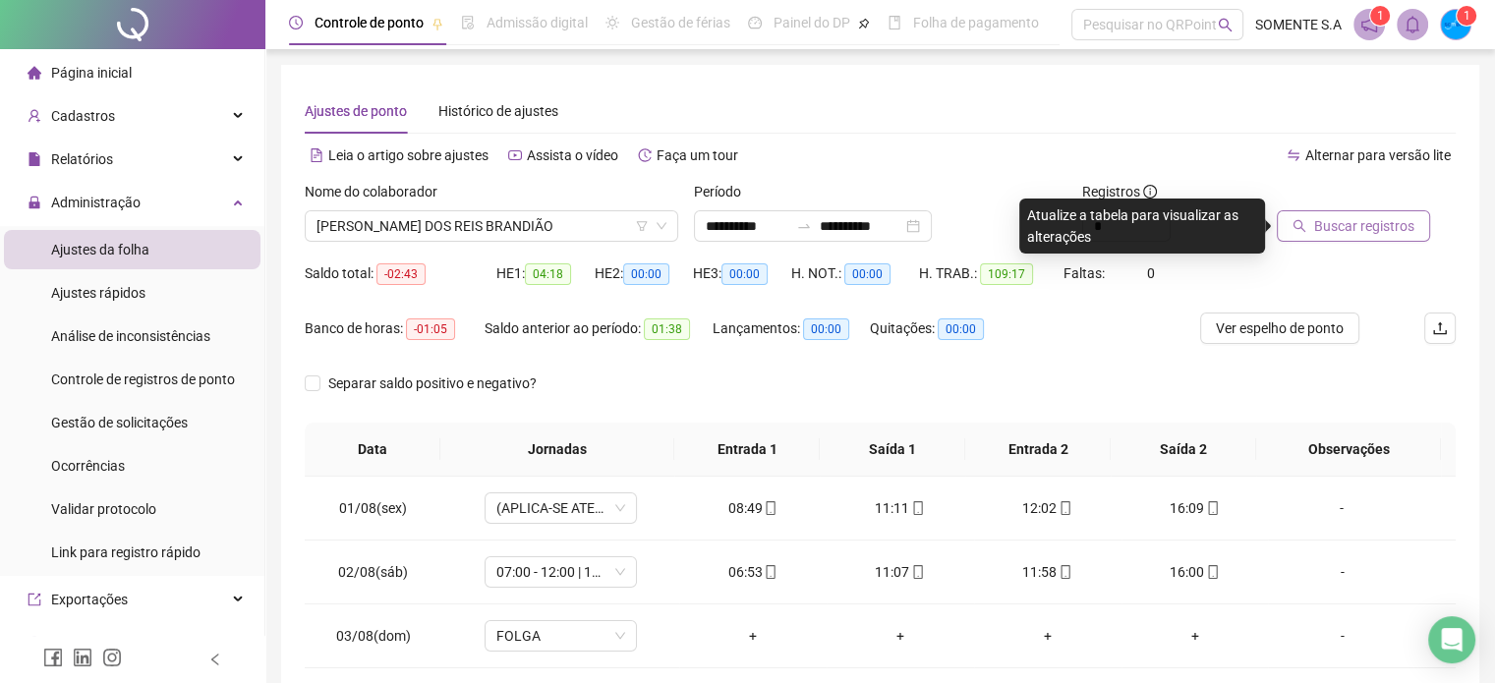
click at [1369, 213] on button "Buscar registros" at bounding box center [1353, 225] width 153 height 31
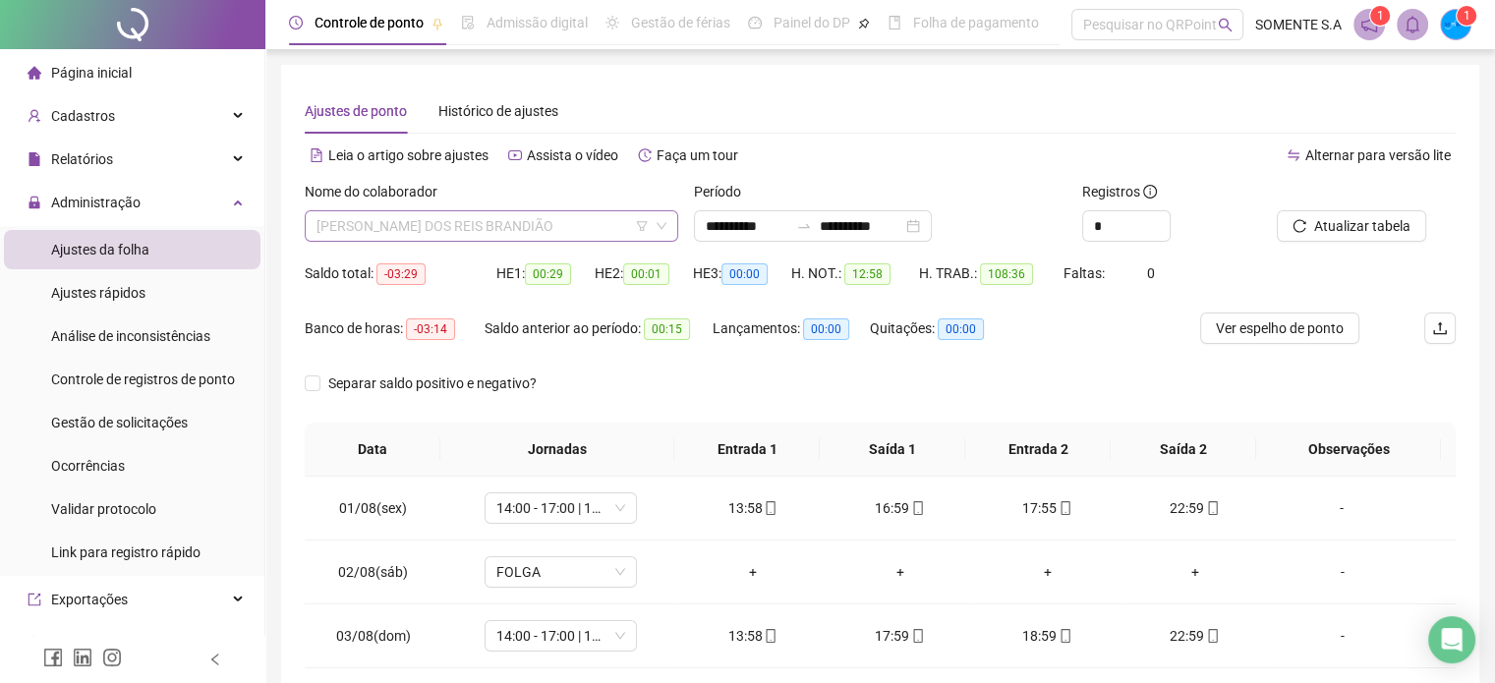
click at [578, 223] on span "[PERSON_NAME] DOS REIS BRANDIÃO" at bounding box center [492, 225] width 350 height 29
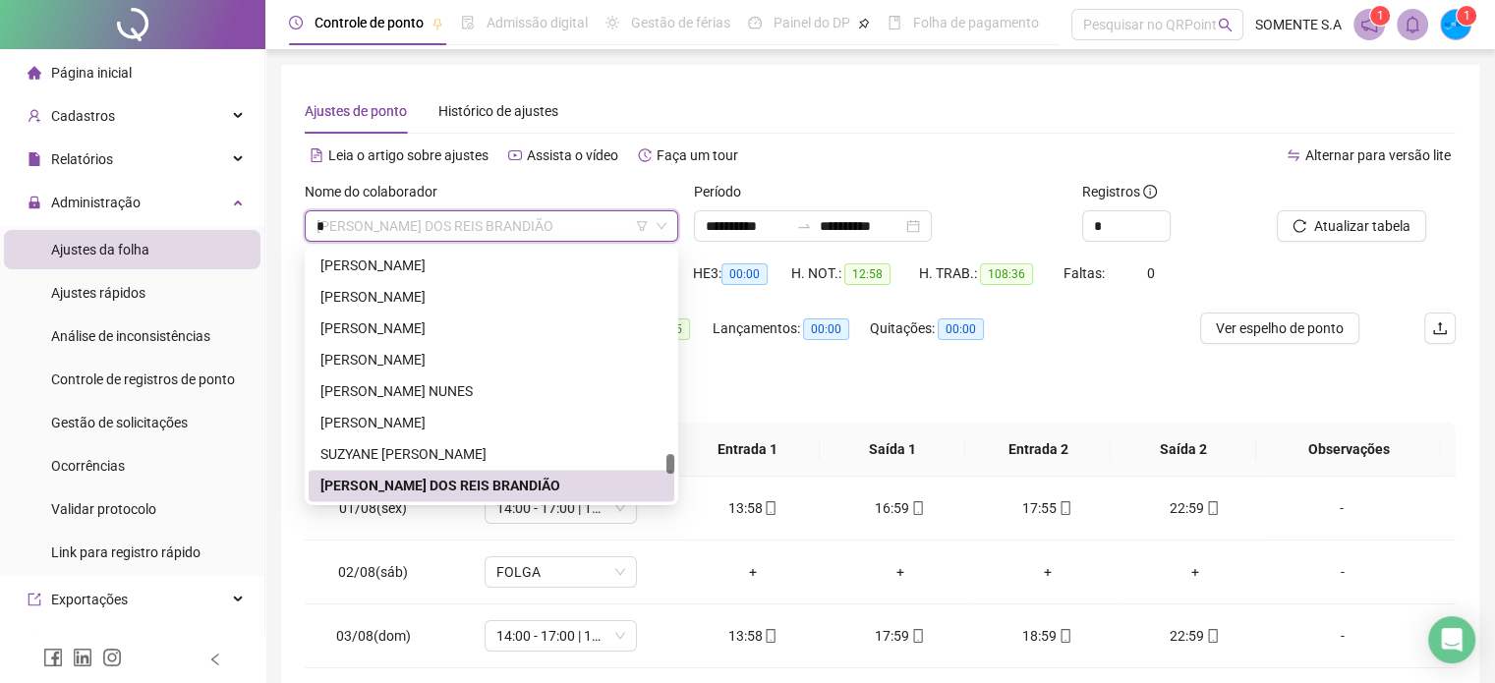
scroll to position [1699, 0]
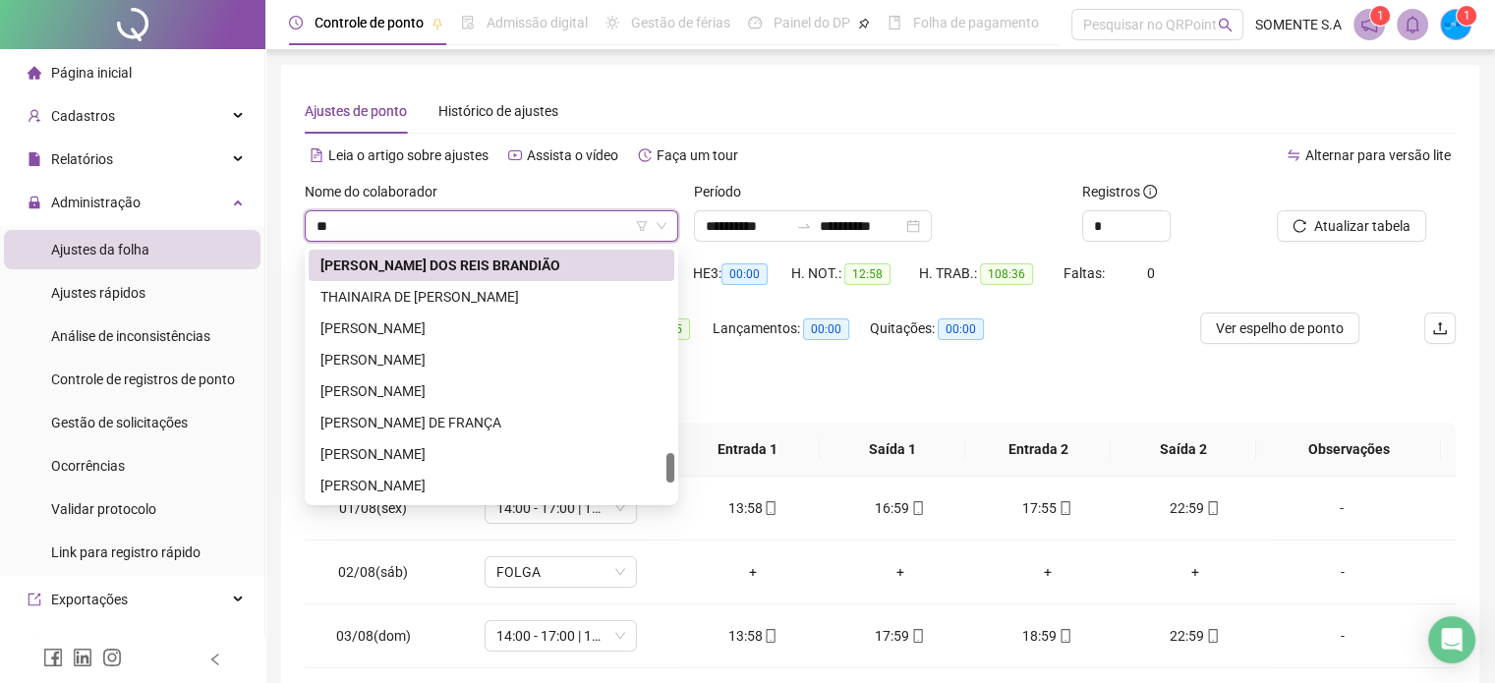
type input "***"
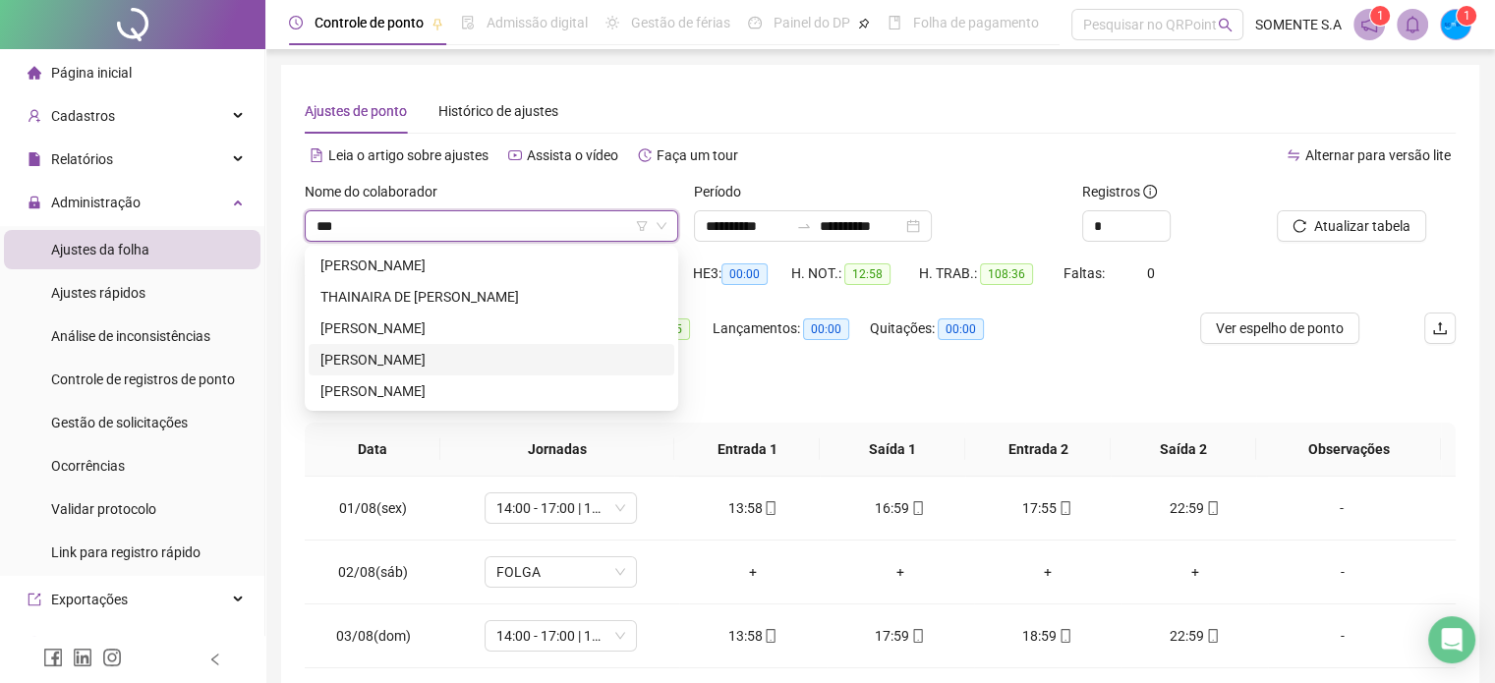
click at [407, 361] on div "[PERSON_NAME]" at bounding box center [492, 360] width 342 height 22
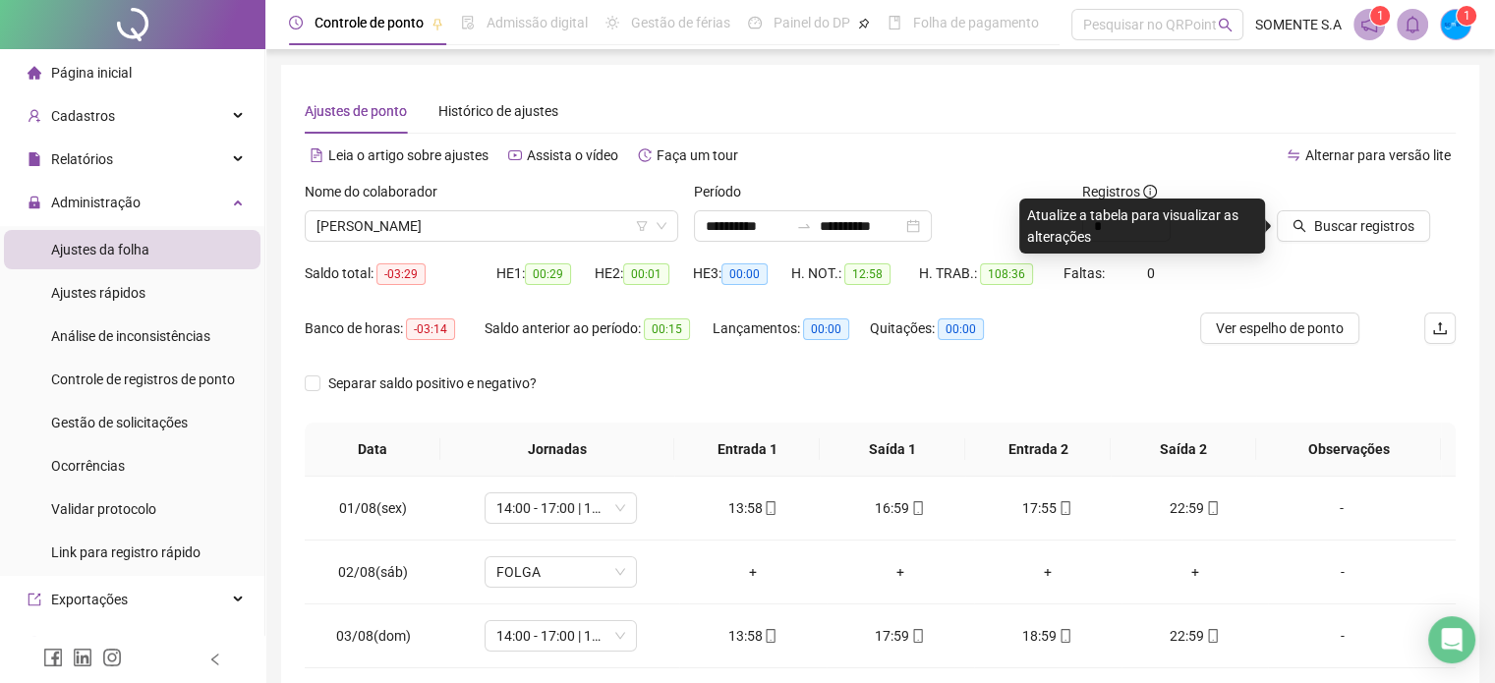
click at [1359, 208] on div at bounding box center [1342, 195] width 130 height 29
click at [1359, 245] on div "Buscar registros" at bounding box center [1366, 219] width 195 height 77
click at [1359, 228] on span "Buscar registros" at bounding box center [1364, 226] width 100 height 22
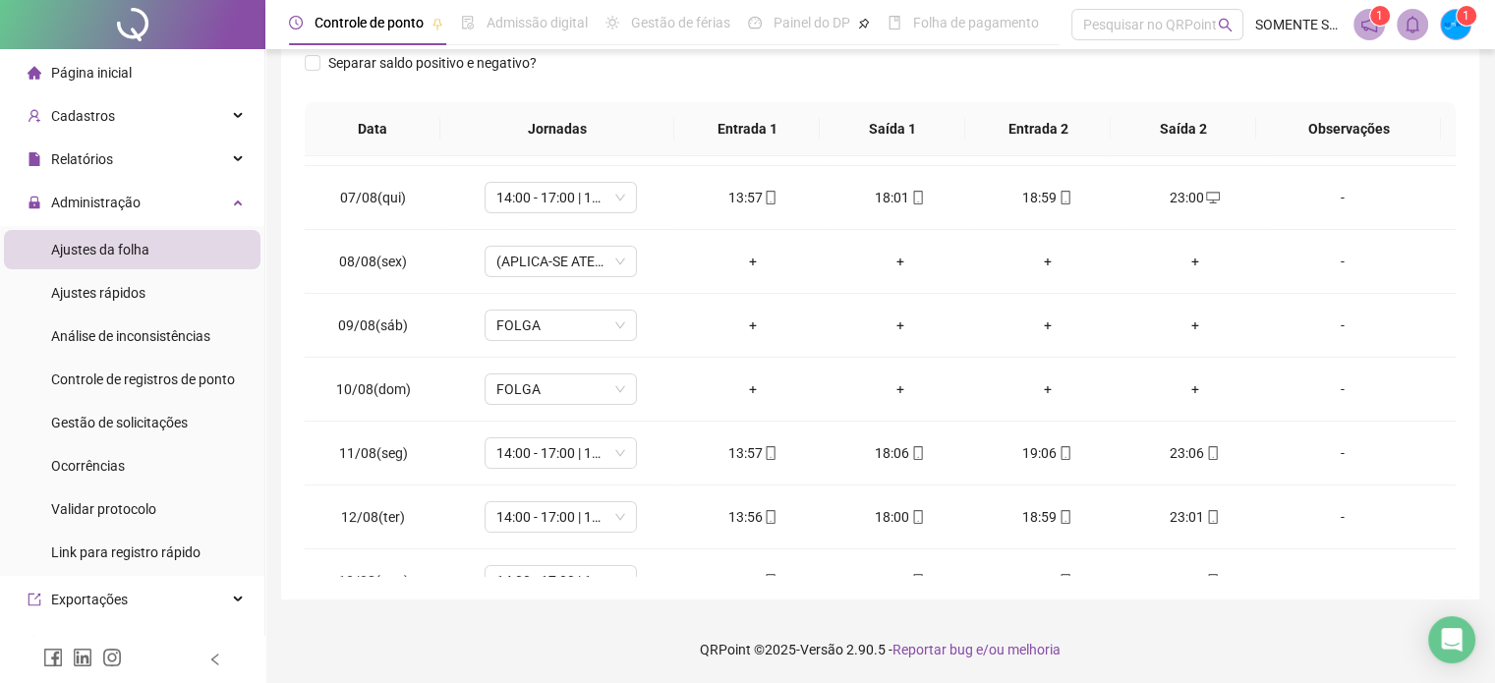
scroll to position [377, 0]
click at [1488, 170] on div "**********" at bounding box center [880, 181] width 1230 height 1005
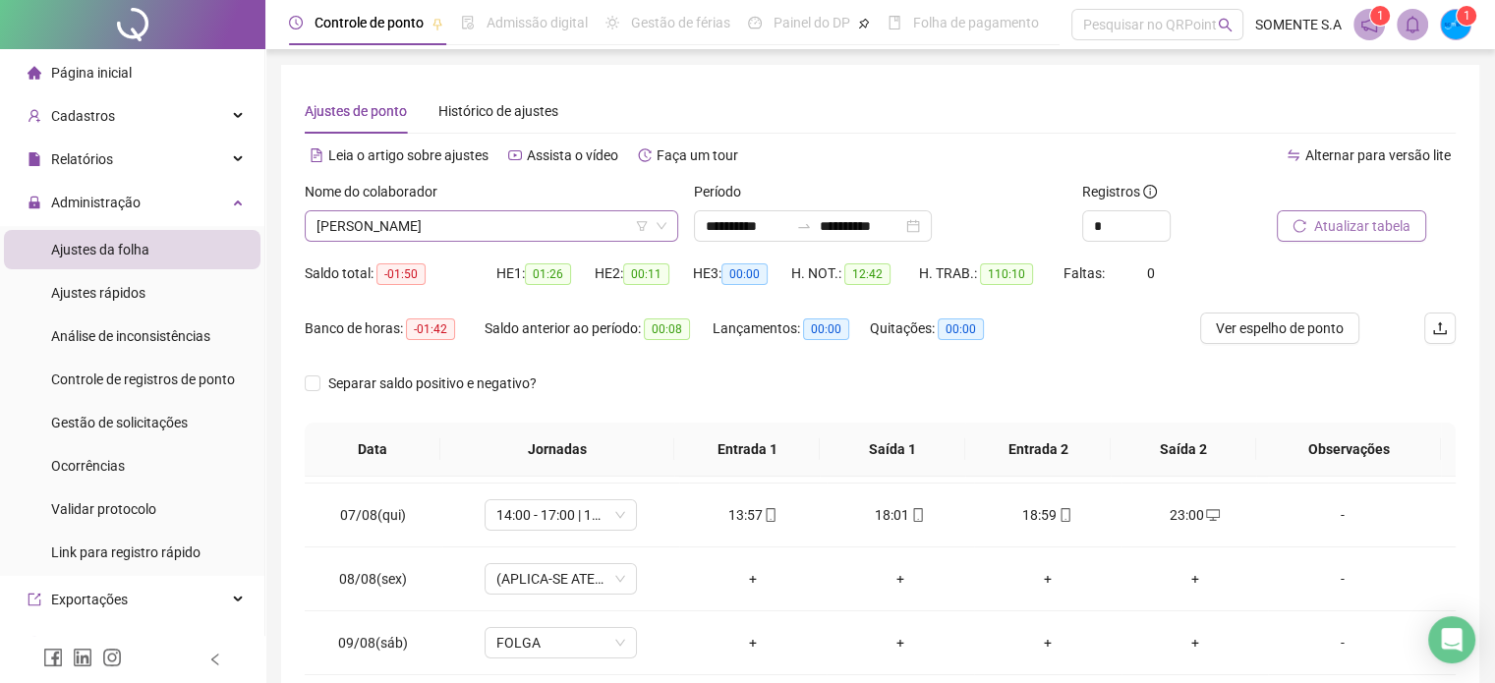
click at [446, 225] on span "[PERSON_NAME]" at bounding box center [492, 225] width 350 height 29
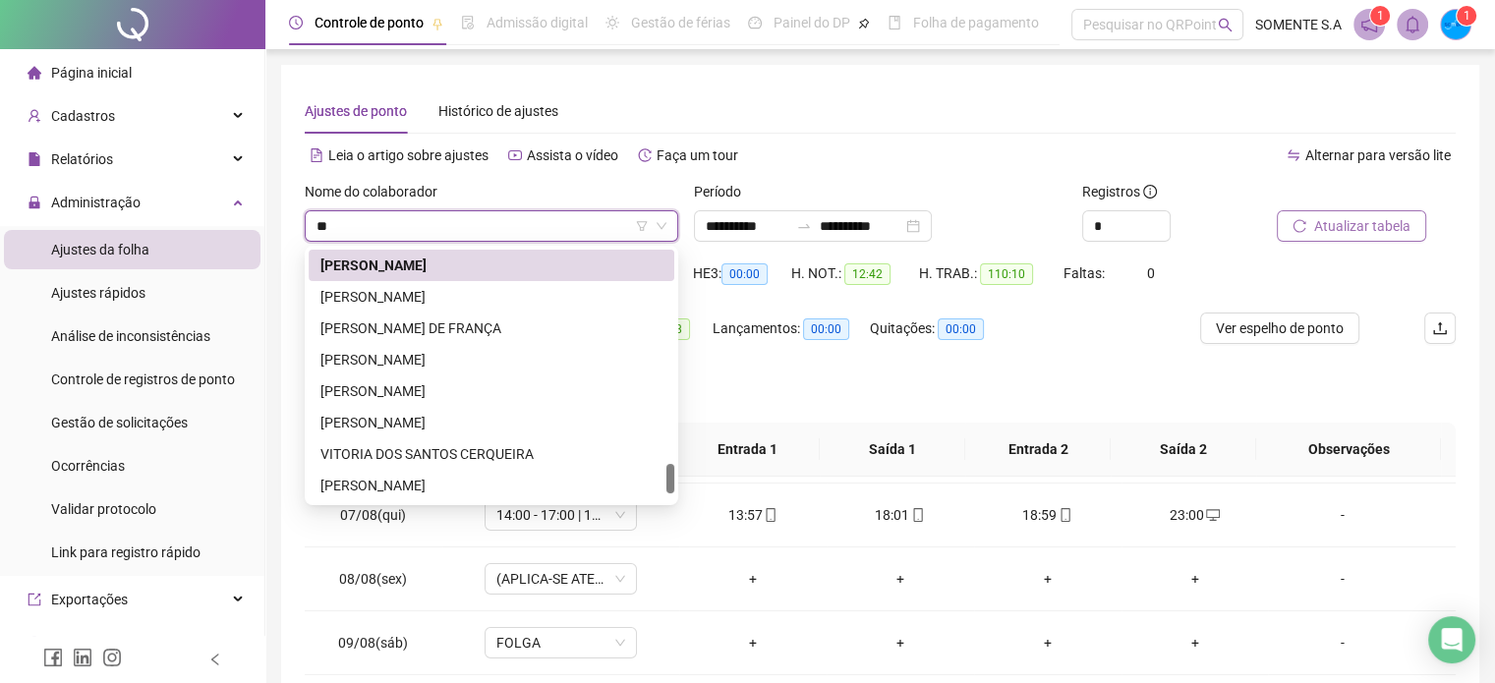
scroll to position [189, 0]
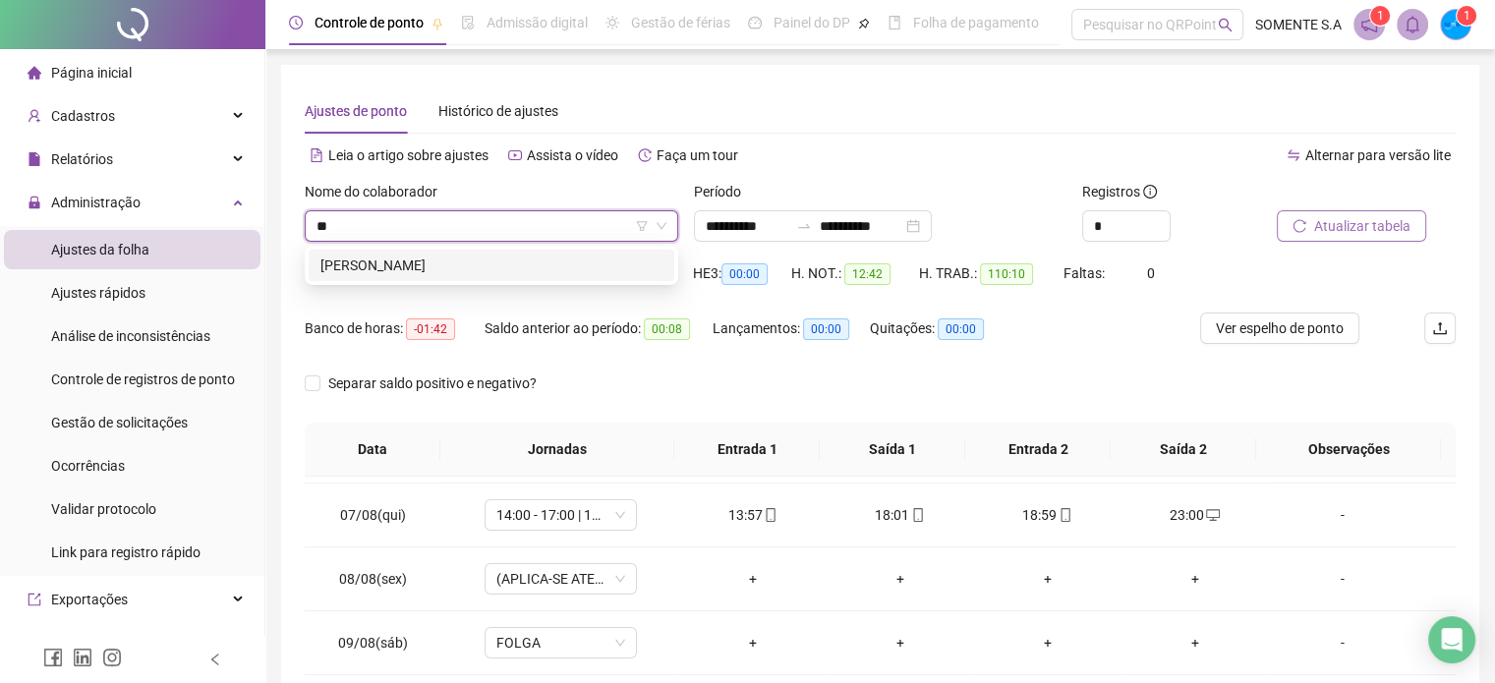
type input "***"
click at [450, 250] on div "[PERSON_NAME]" at bounding box center [492, 265] width 366 height 31
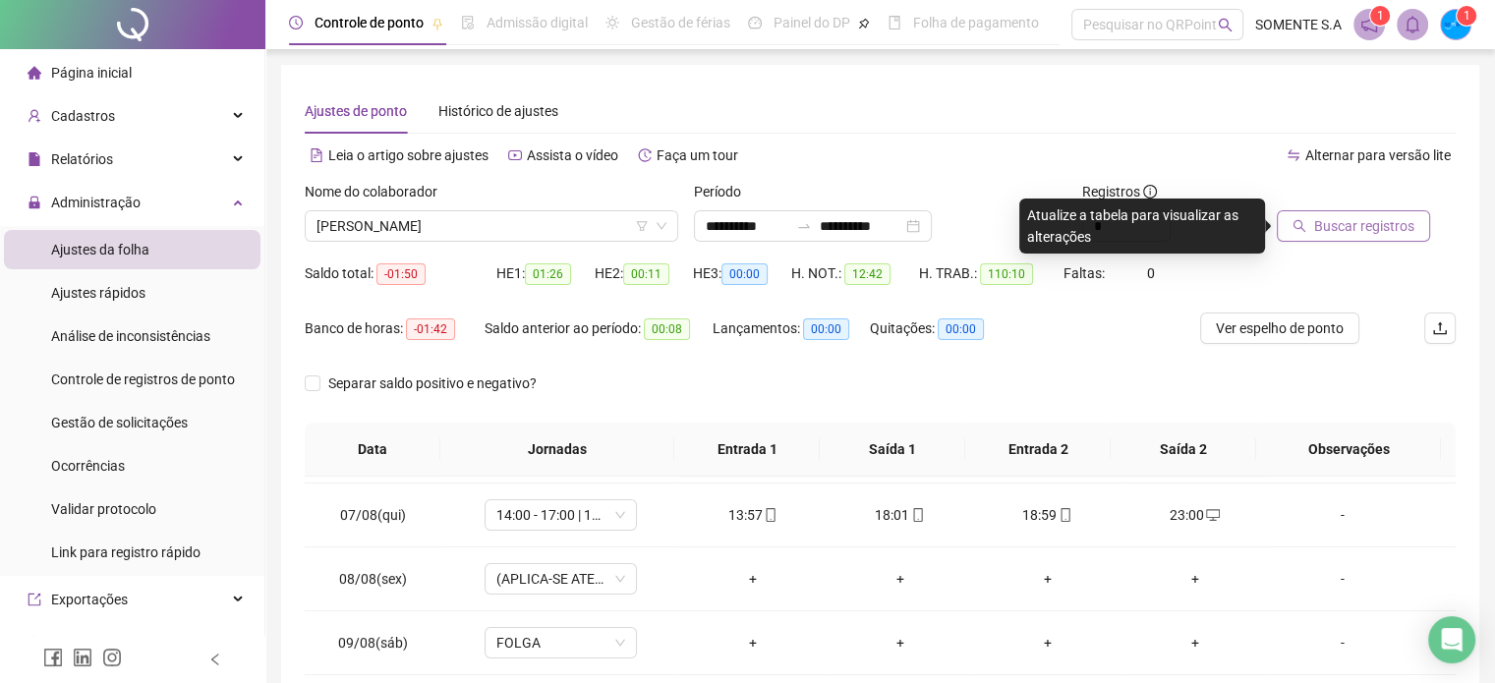
click at [1368, 227] on span "Buscar registros" at bounding box center [1364, 226] width 100 height 22
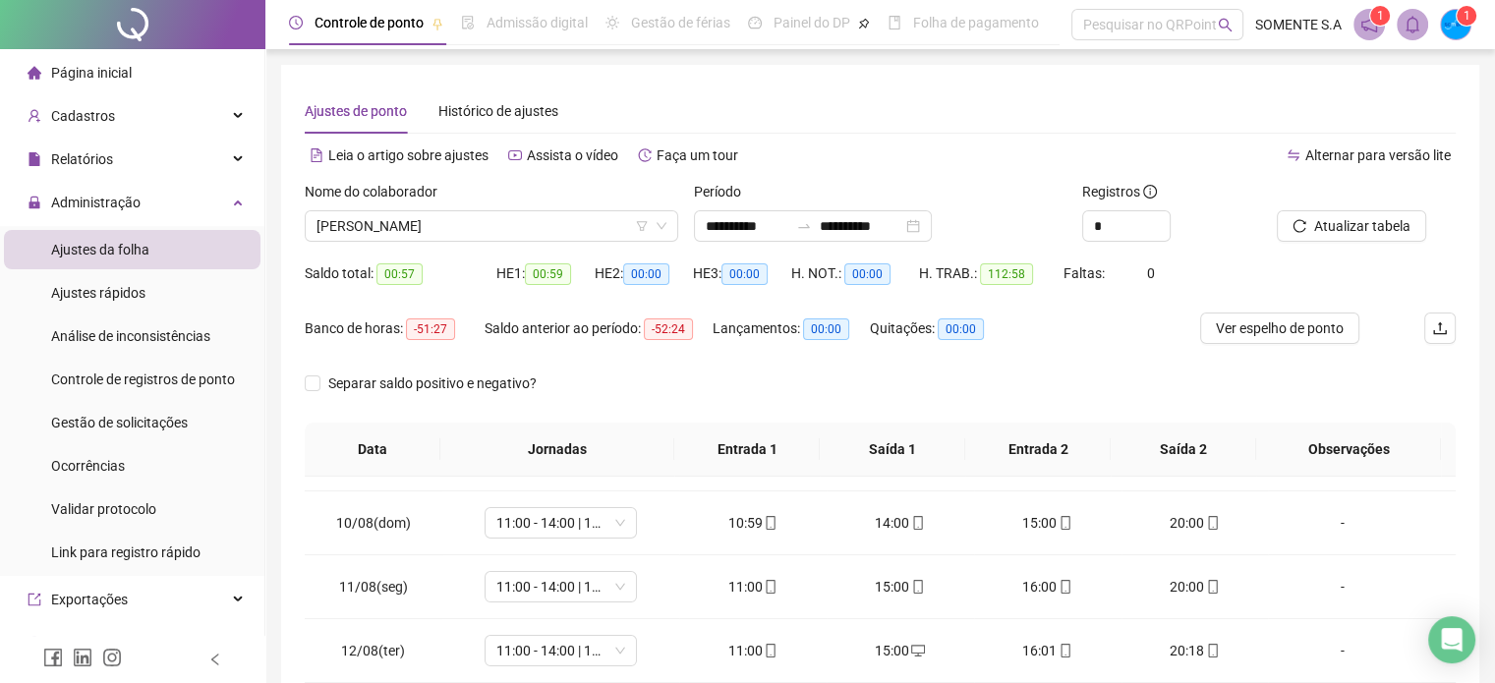
click at [523, 248] on div "Nome do colaborador [PERSON_NAME]" at bounding box center [491, 219] width 389 height 77
click at [527, 244] on div "Nome do colaborador [PERSON_NAME]" at bounding box center [491, 219] width 389 height 77
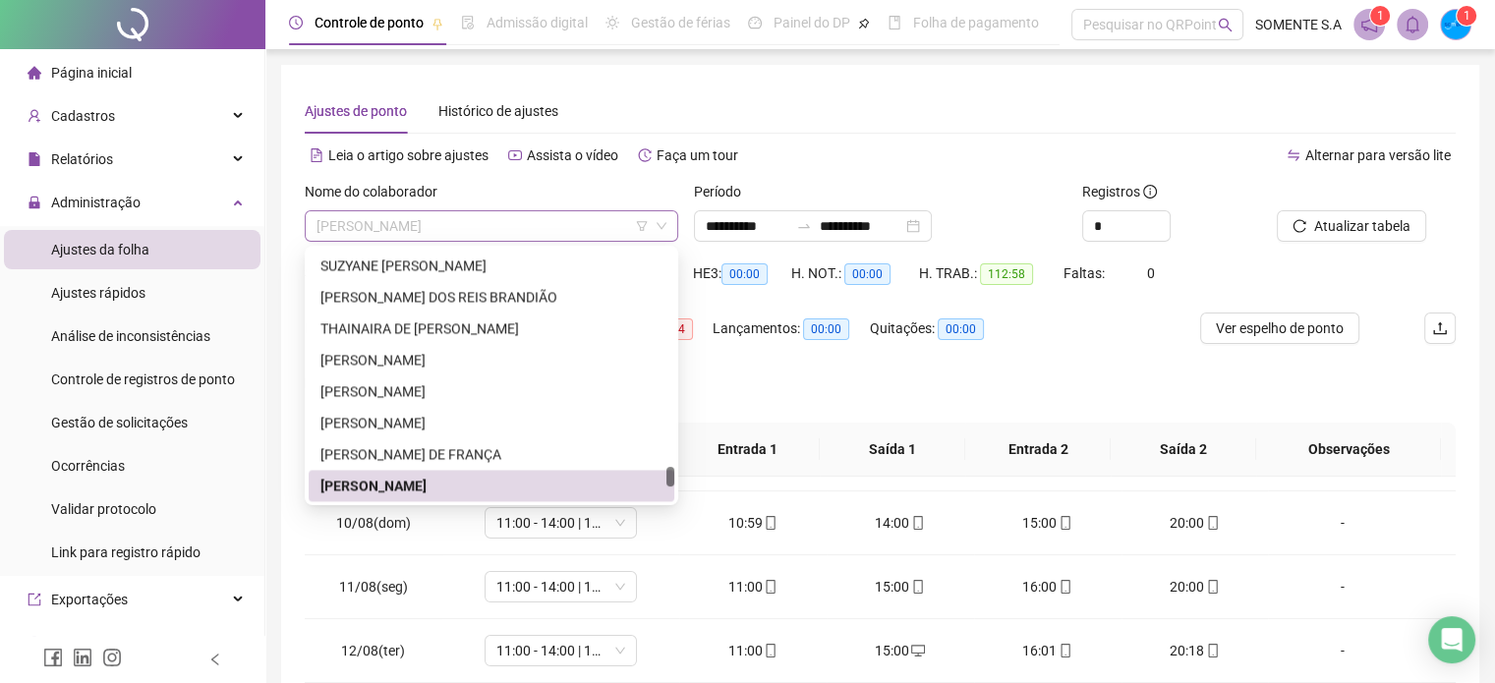
click at [543, 223] on span "[PERSON_NAME]" at bounding box center [492, 225] width 350 height 29
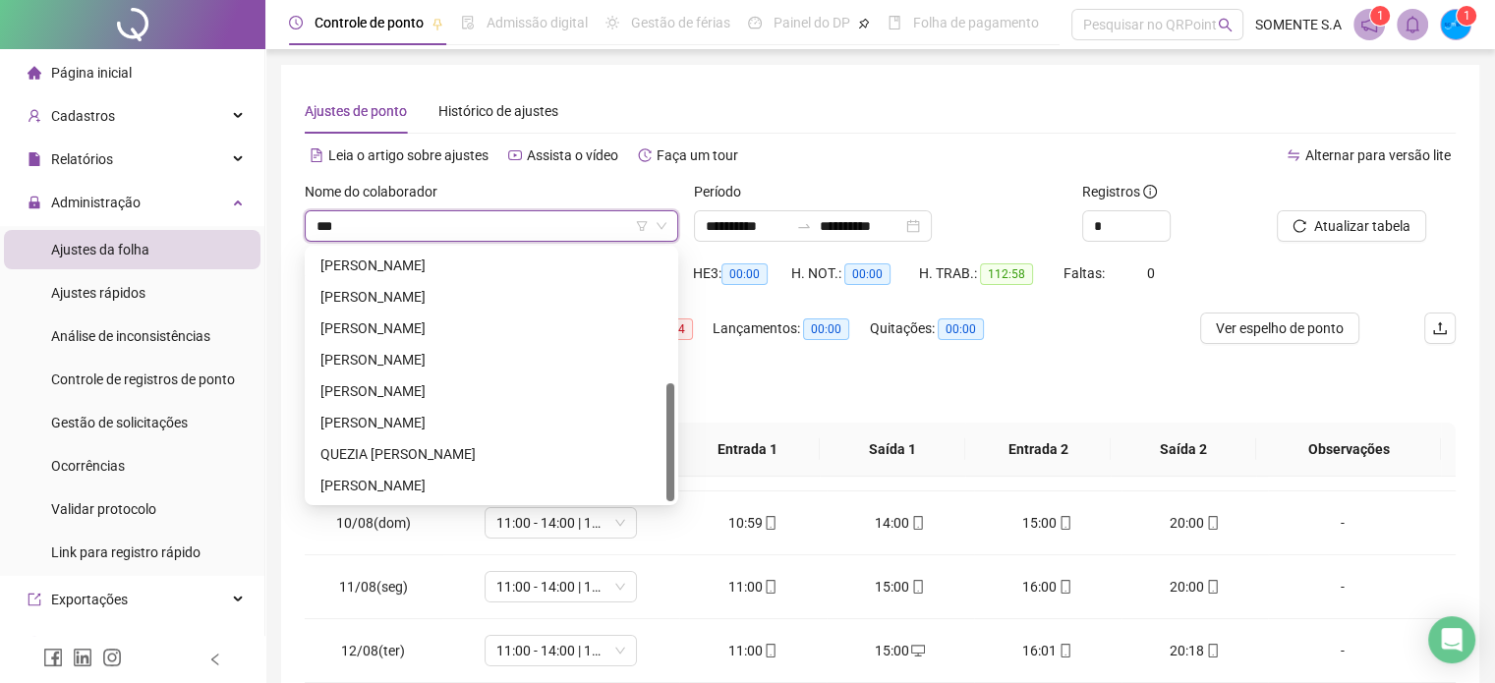
scroll to position [283, 0]
click at [670, 278] on div at bounding box center [671, 376] width 8 height 252
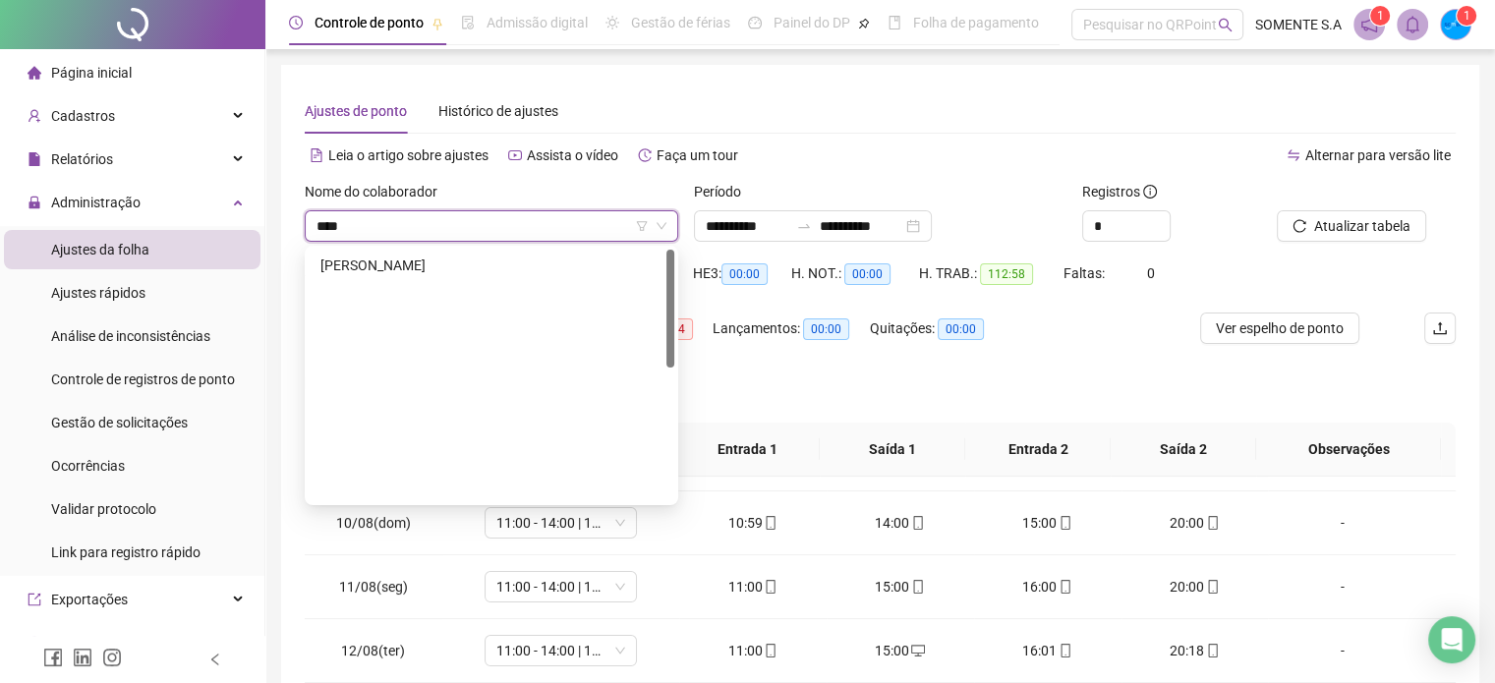
scroll to position [0, 0]
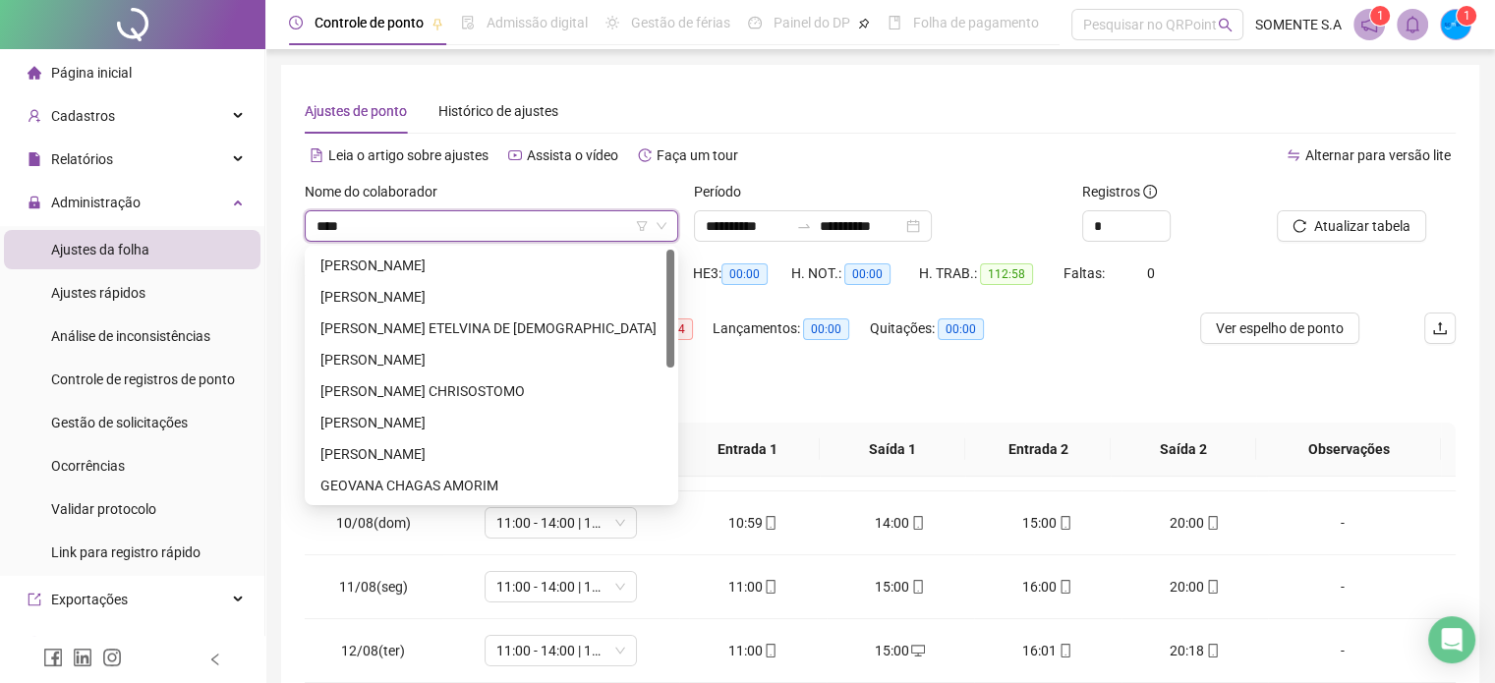
drag, startPoint x: 668, startPoint y: 408, endPoint x: 664, endPoint y: 240, distance: 168.2
click at [664, 240] on body "**********" at bounding box center [747, 341] width 1495 height 683
type input "***"
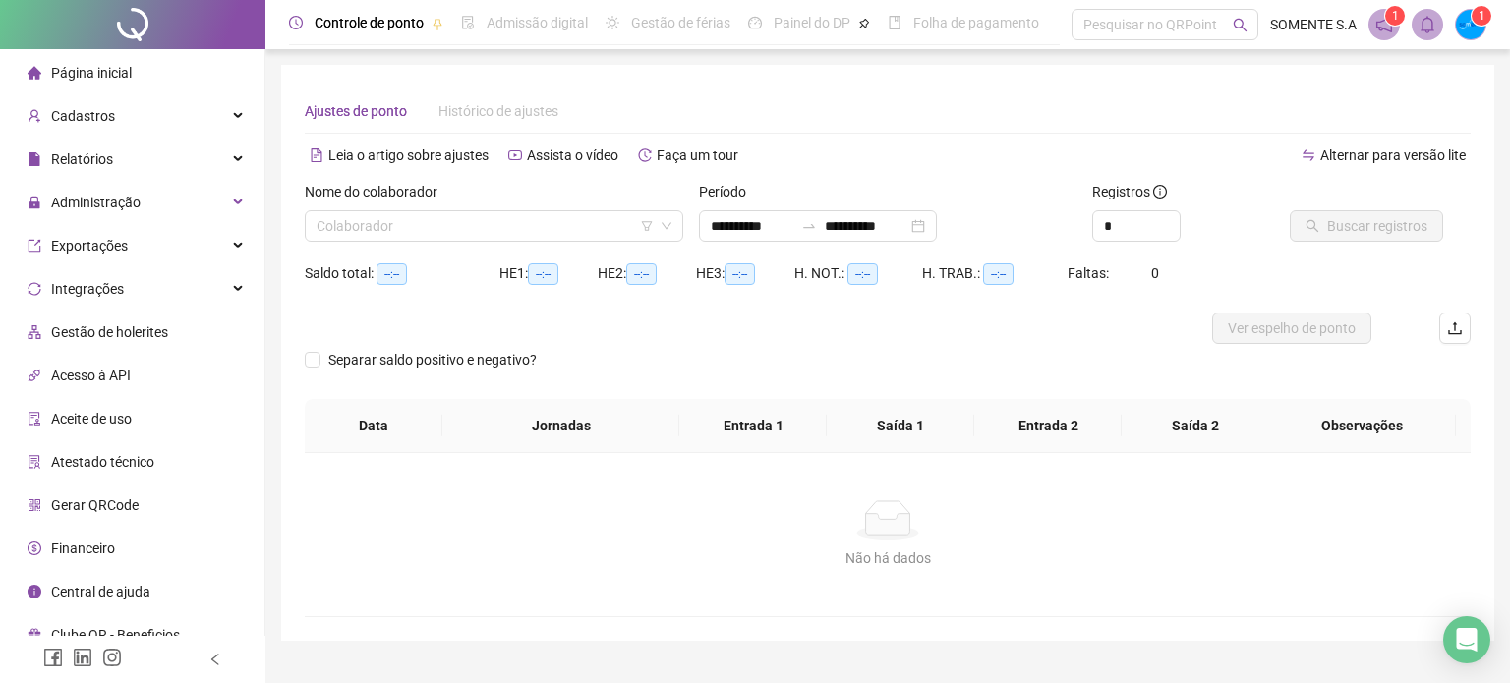
type input "**********"
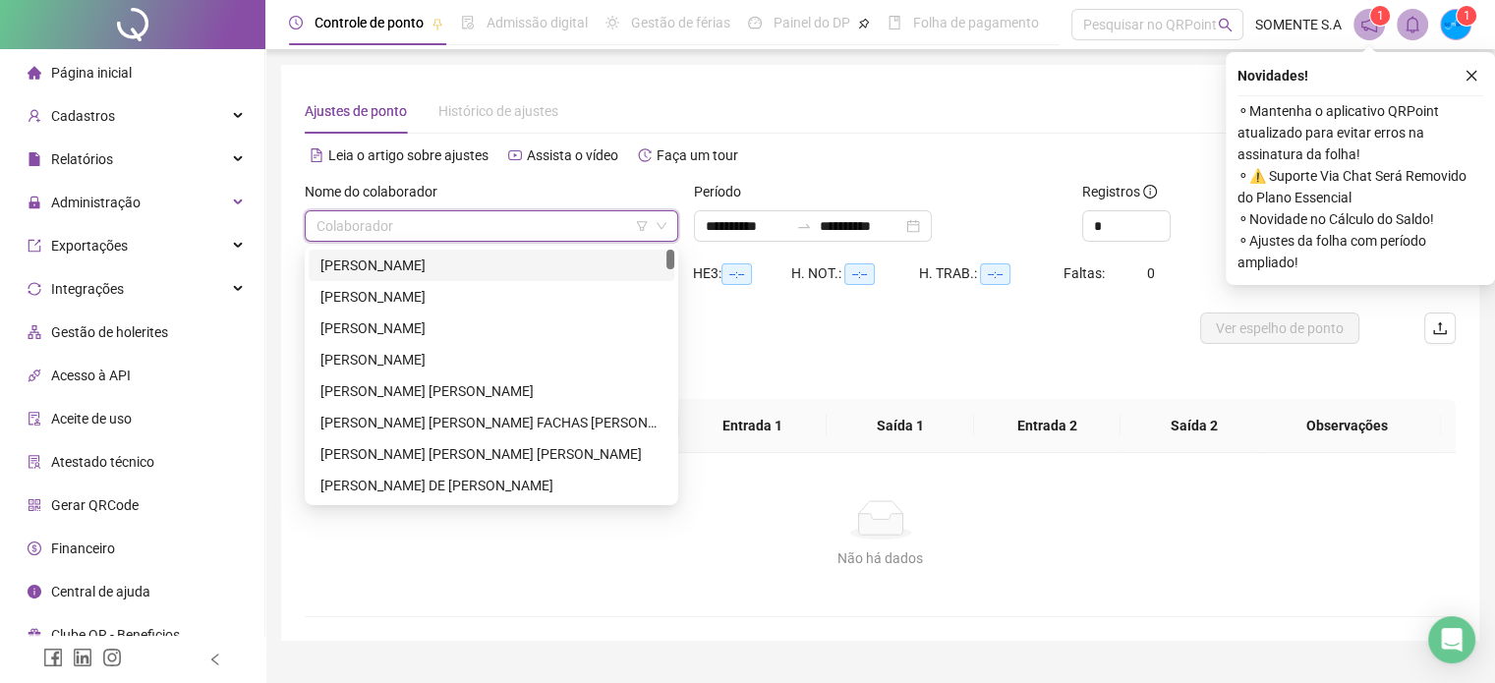
click at [558, 230] on input "search" at bounding box center [483, 225] width 332 height 29
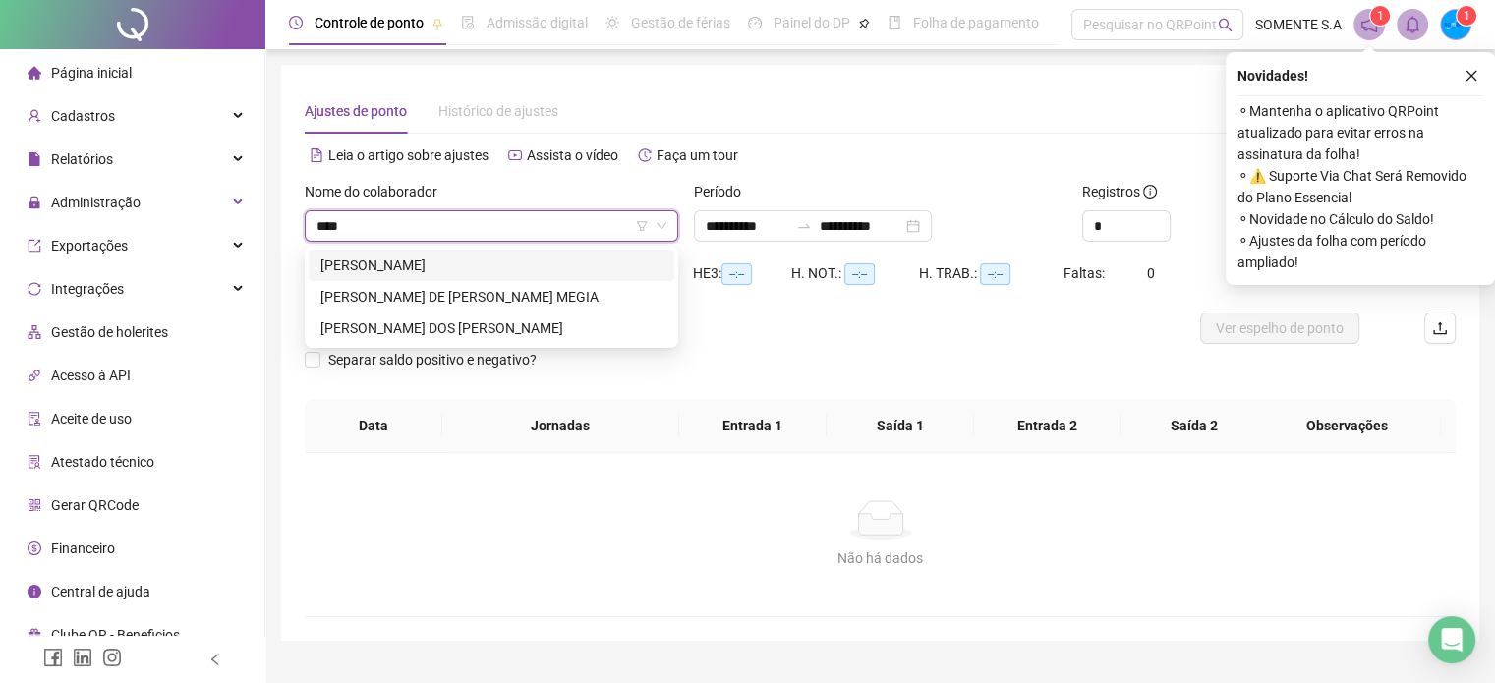
type input "*****"
click at [497, 262] on div "[PERSON_NAME]" at bounding box center [492, 266] width 342 height 22
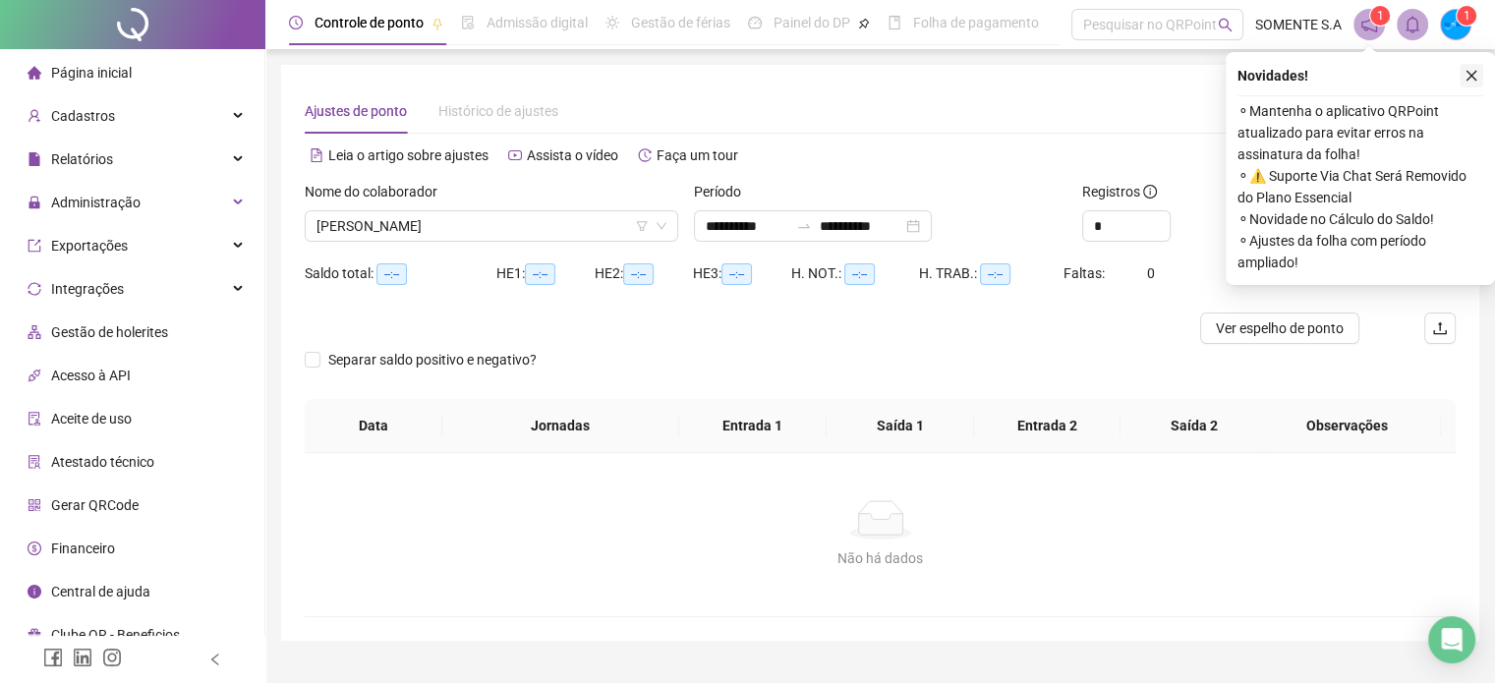
click at [1473, 74] on icon "close" at bounding box center [1472, 76] width 11 height 11
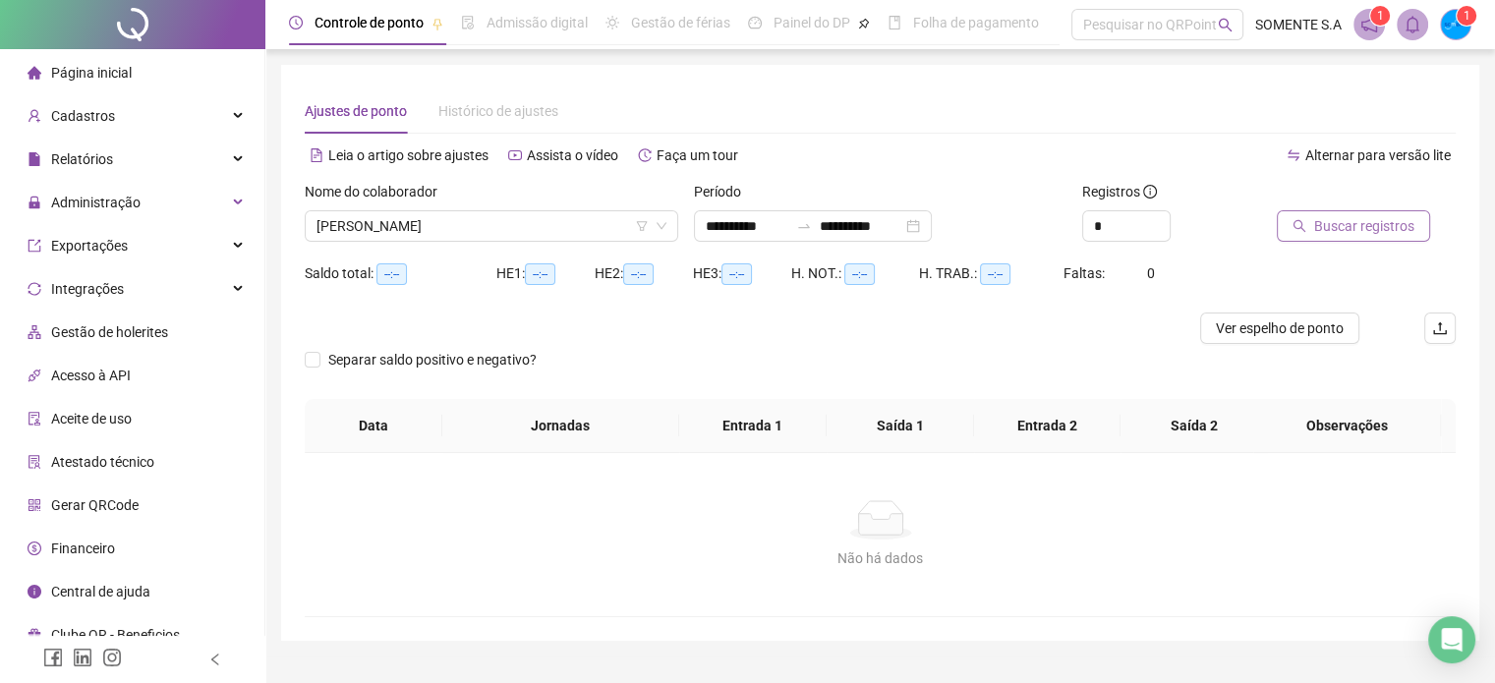
click at [1334, 224] on span "Buscar registros" at bounding box center [1364, 226] width 100 height 22
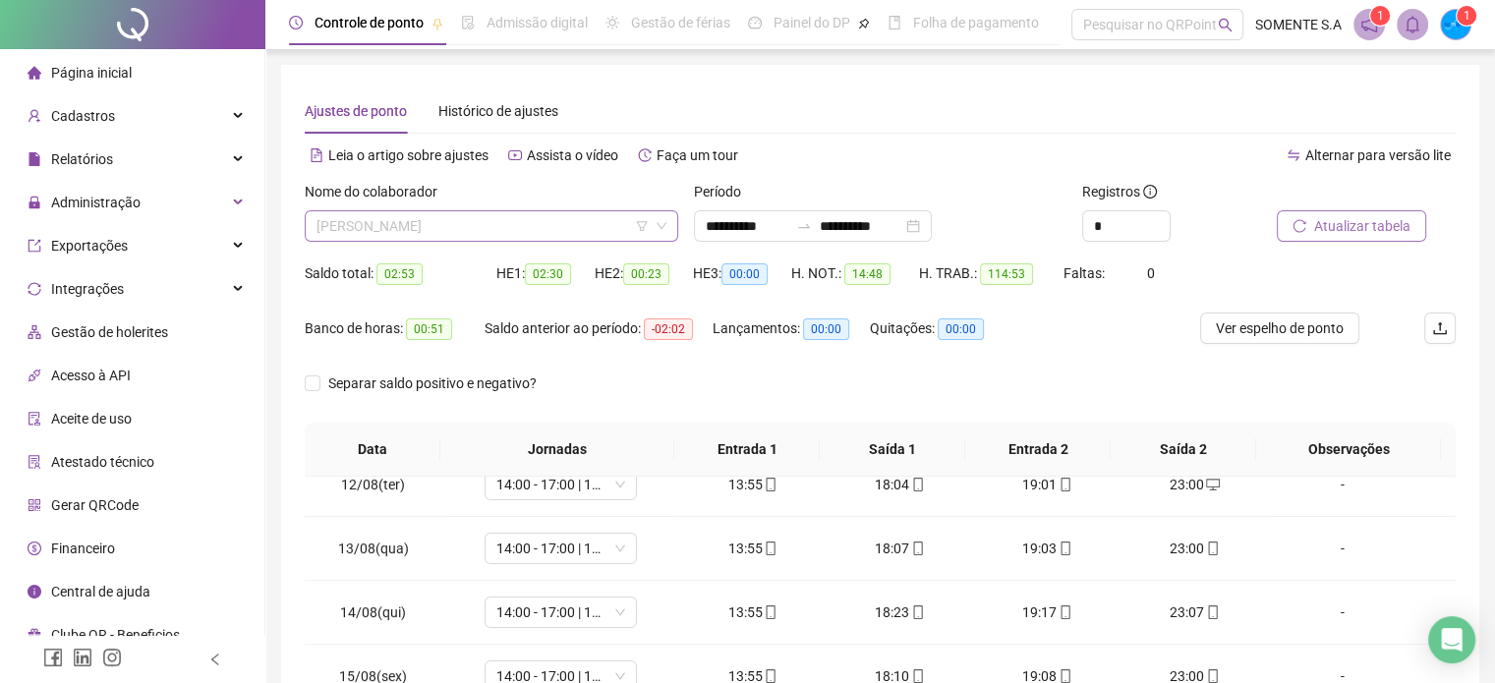
scroll to position [283, 0]
click at [441, 221] on span "[PERSON_NAME]" at bounding box center [492, 225] width 350 height 29
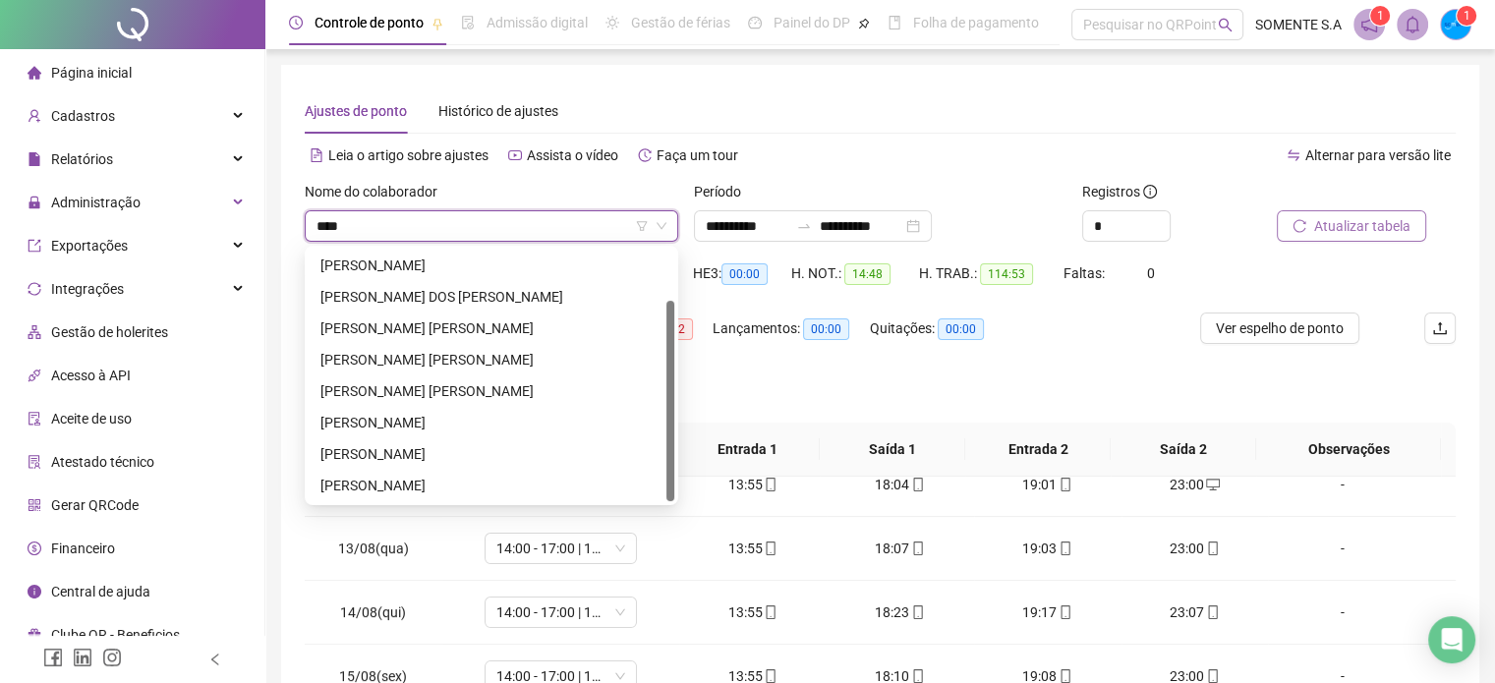
scroll to position [0, 0]
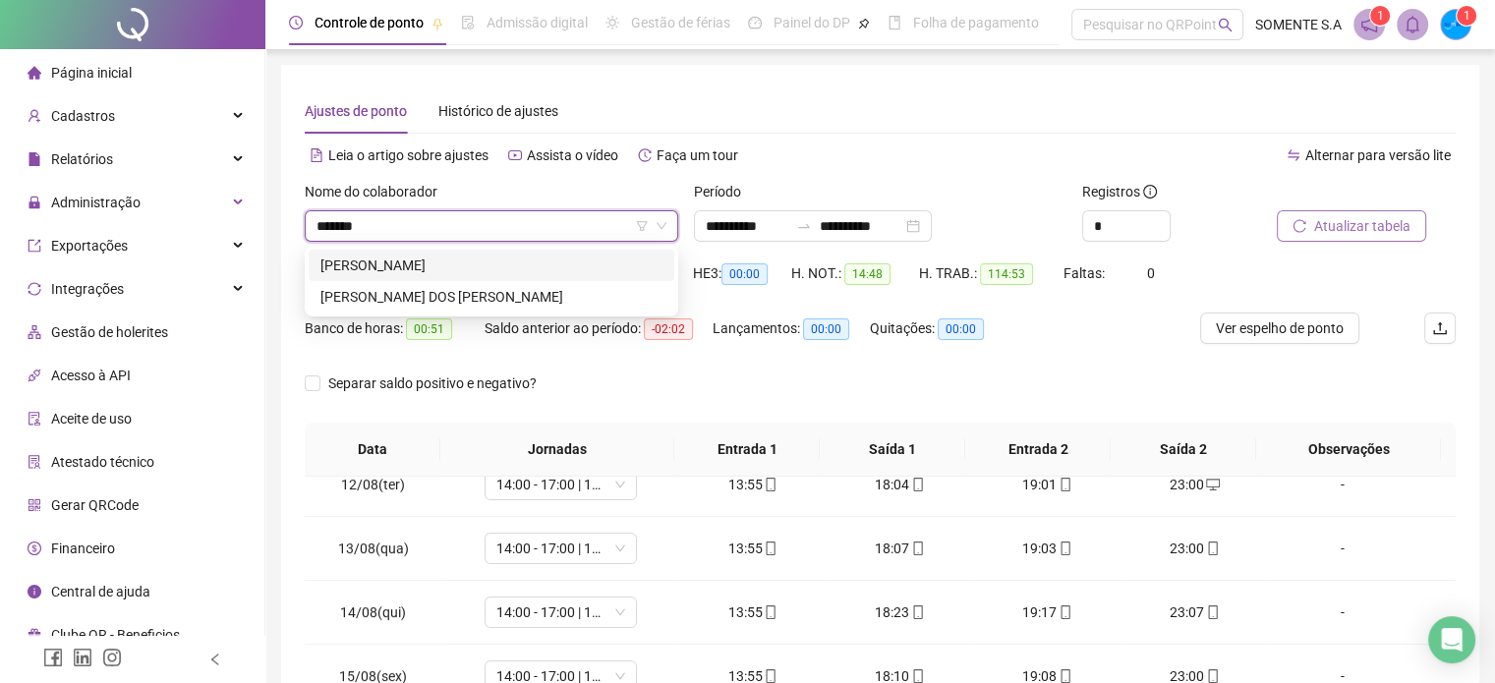
type input "********"
click at [454, 298] on div "[PERSON_NAME]" at bounding box center [492, 297] width 342 height 22
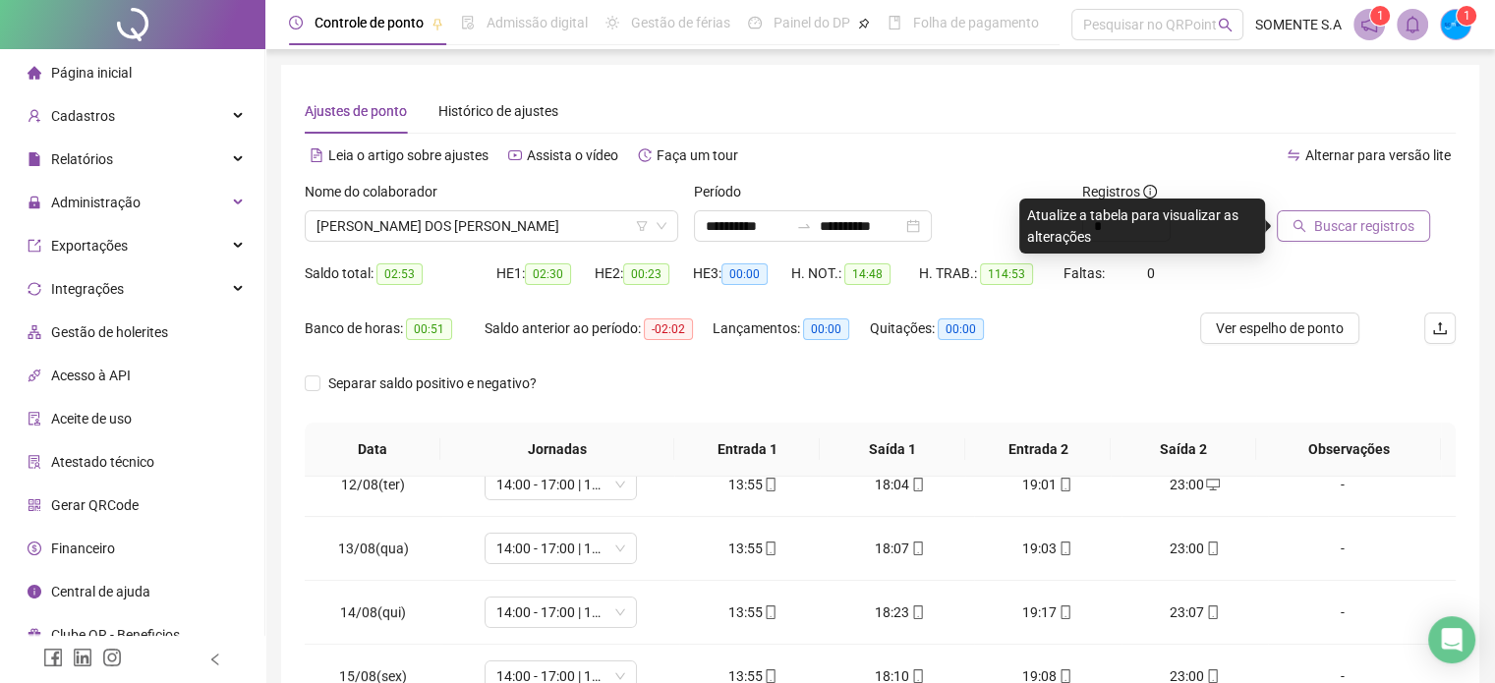
click at [1293, 218] on button "Buscar registros" at bounding box center [1353, 225] width 153 height 31
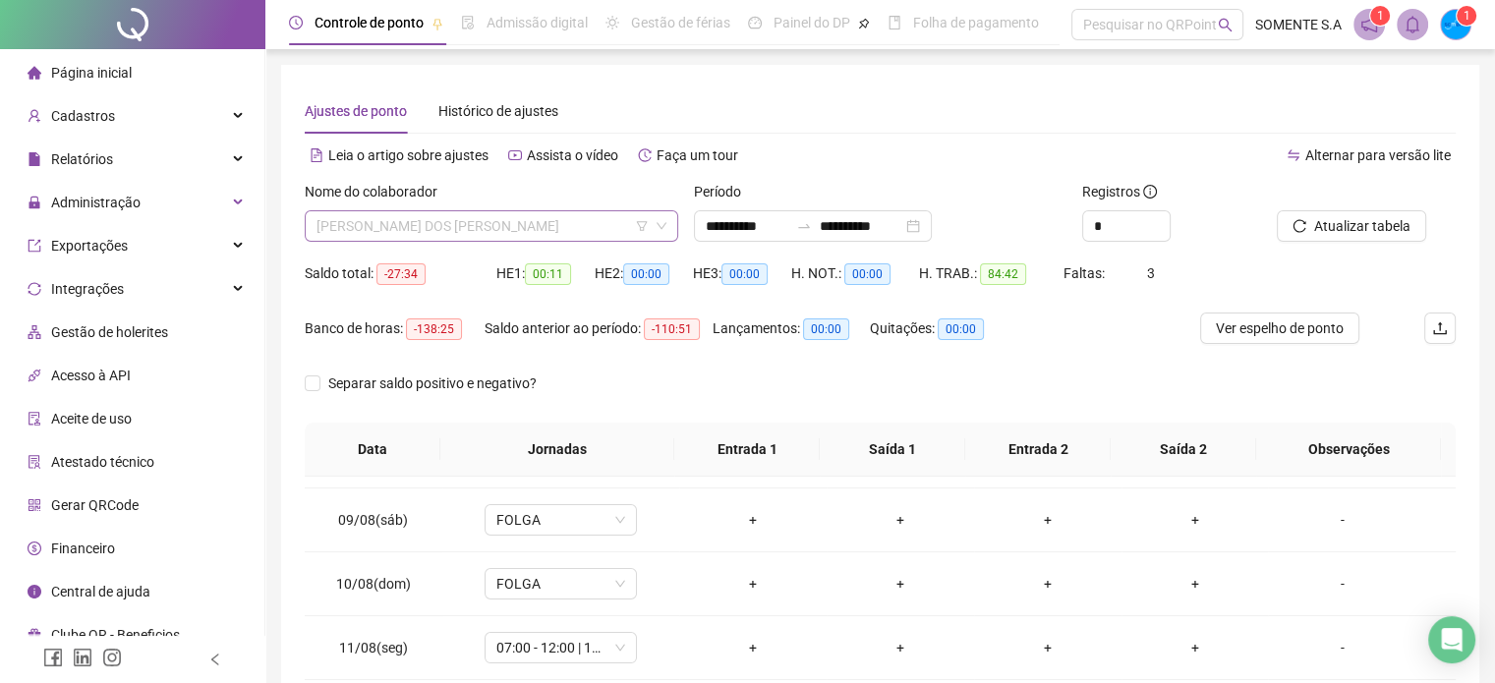
scroll to position [440, 0]
click at [546, 231] on span "[PERSON_NAME]" at bounding box center [492, 225] width 350 height 29
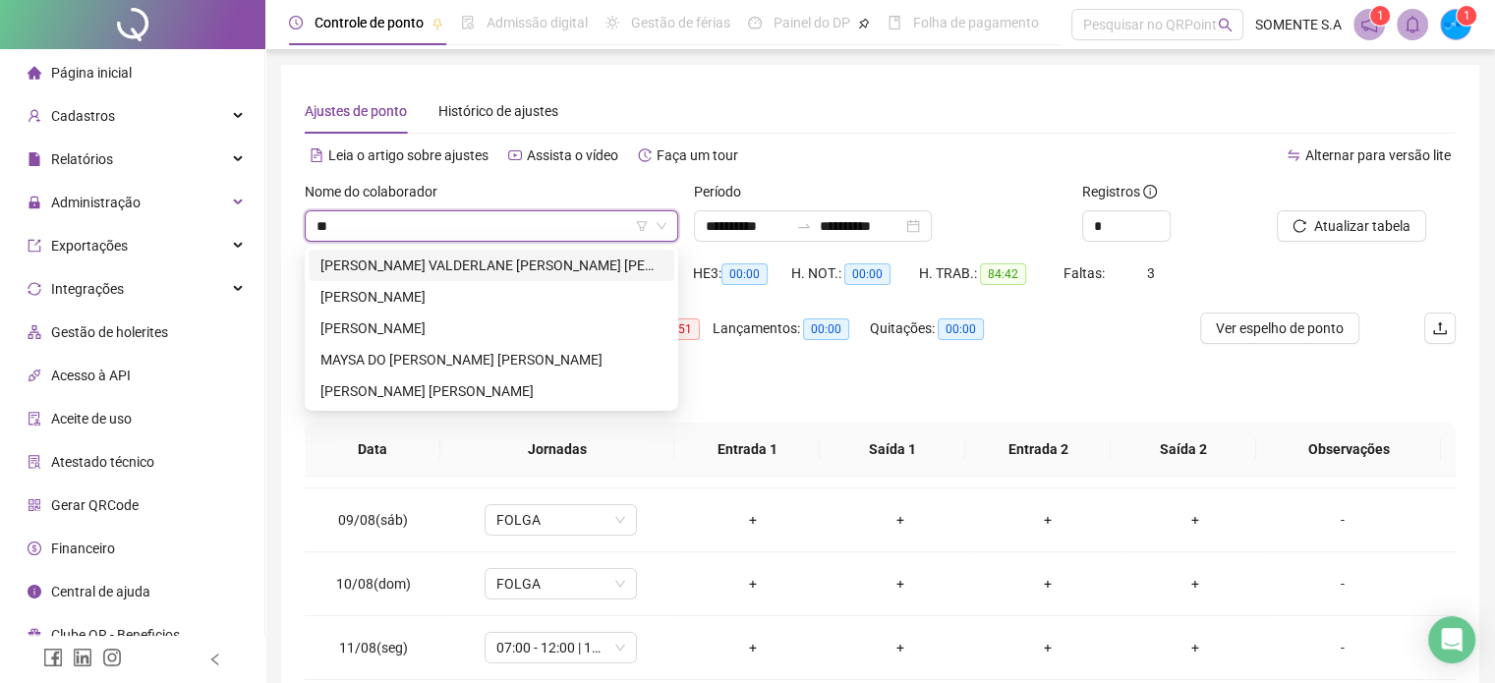
scroll to position [0, 0]
type input "****"
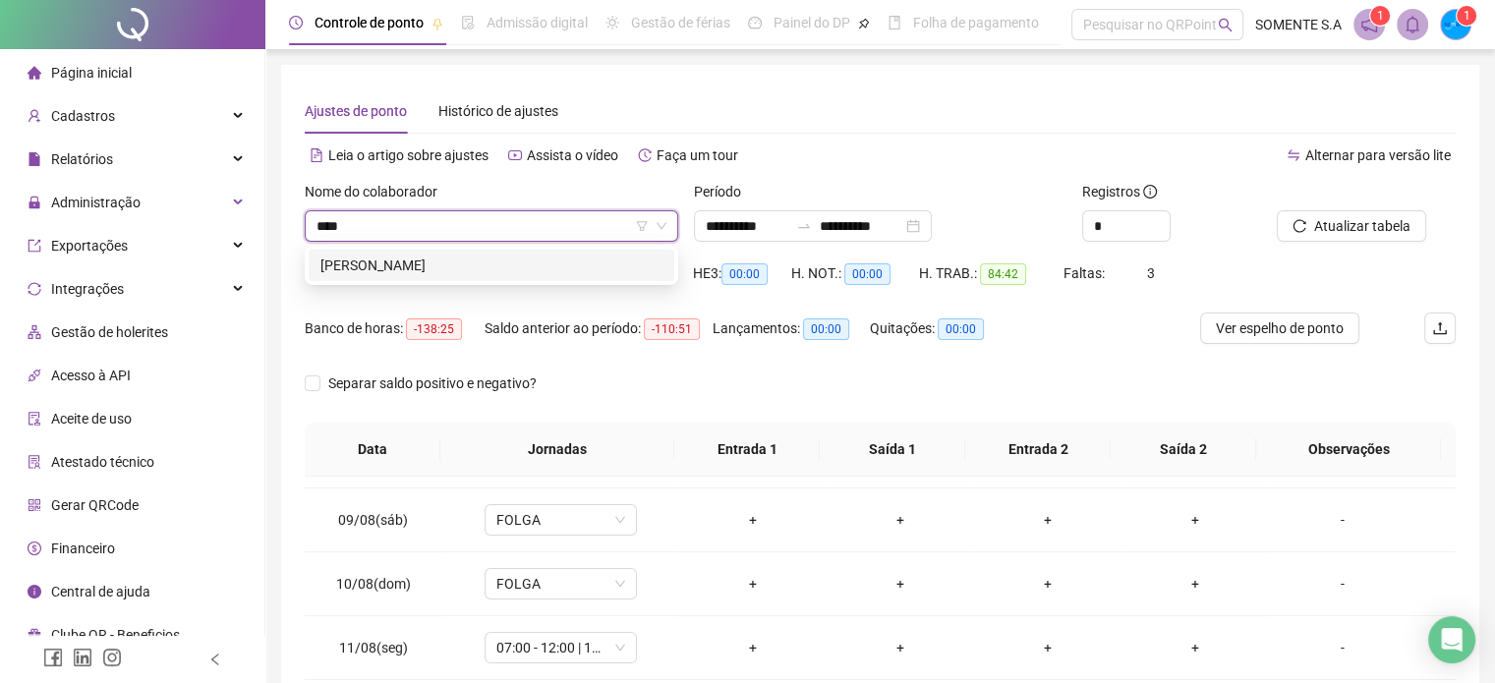
click at [553, 264] on div "[PERSON_NAME]" at bounding box center [492, 266] width 342 height 22
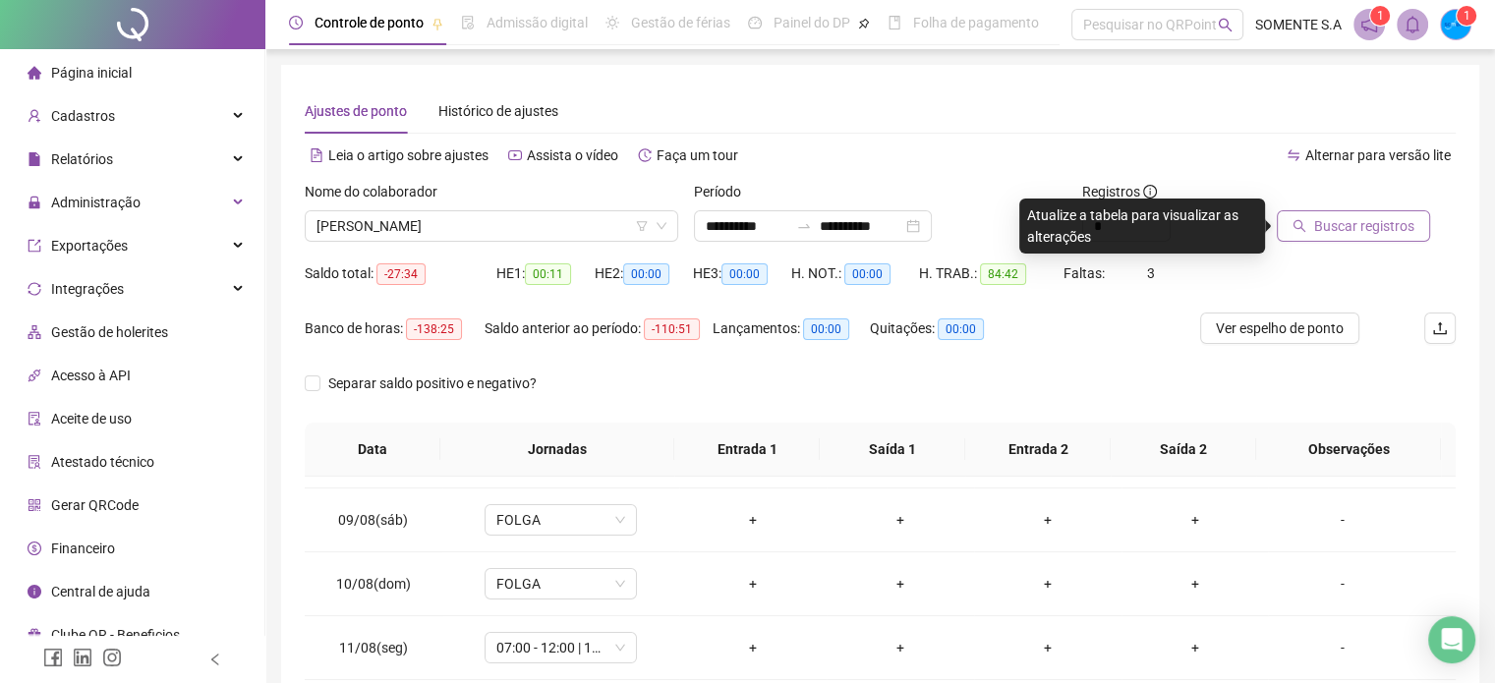
click at [1324, 219] on span "Buscar registros" at bounding box center [1364, 226] width 100 height 22
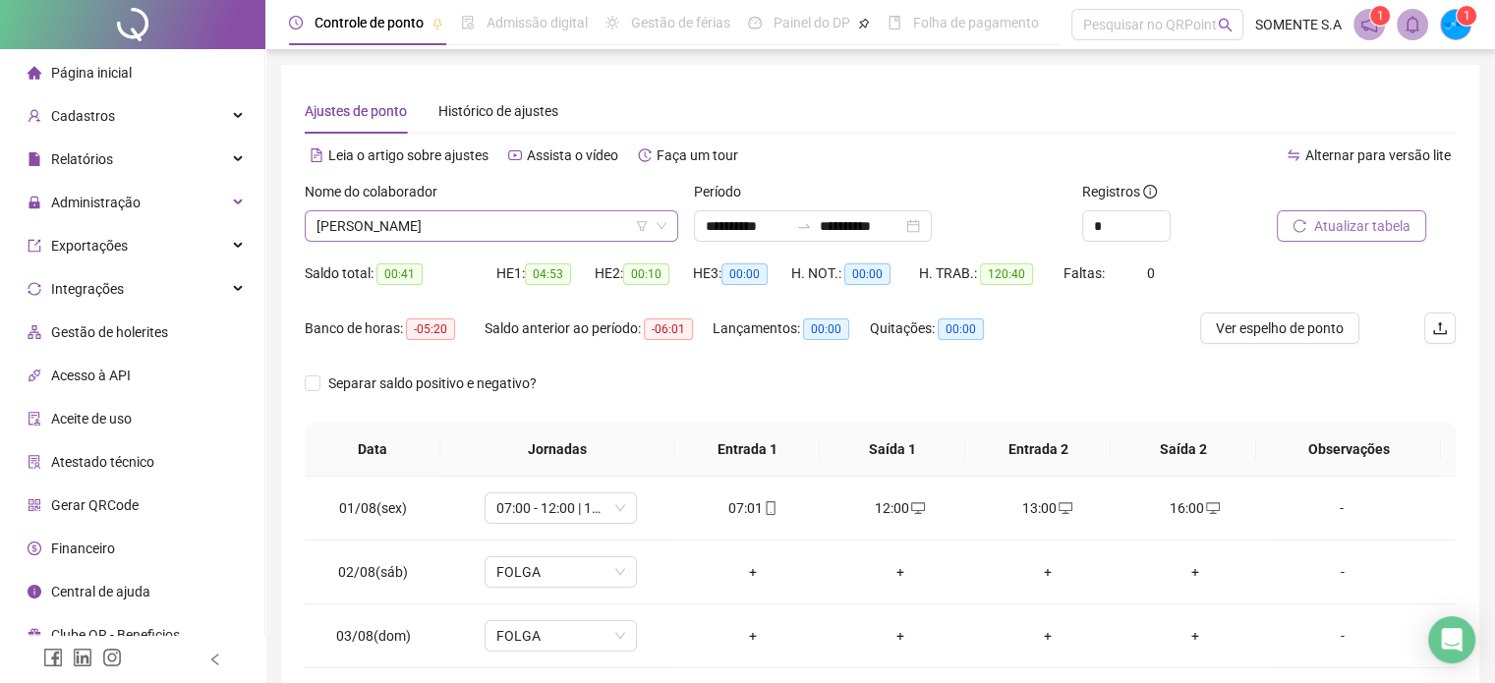
scroll to position [912, 0]
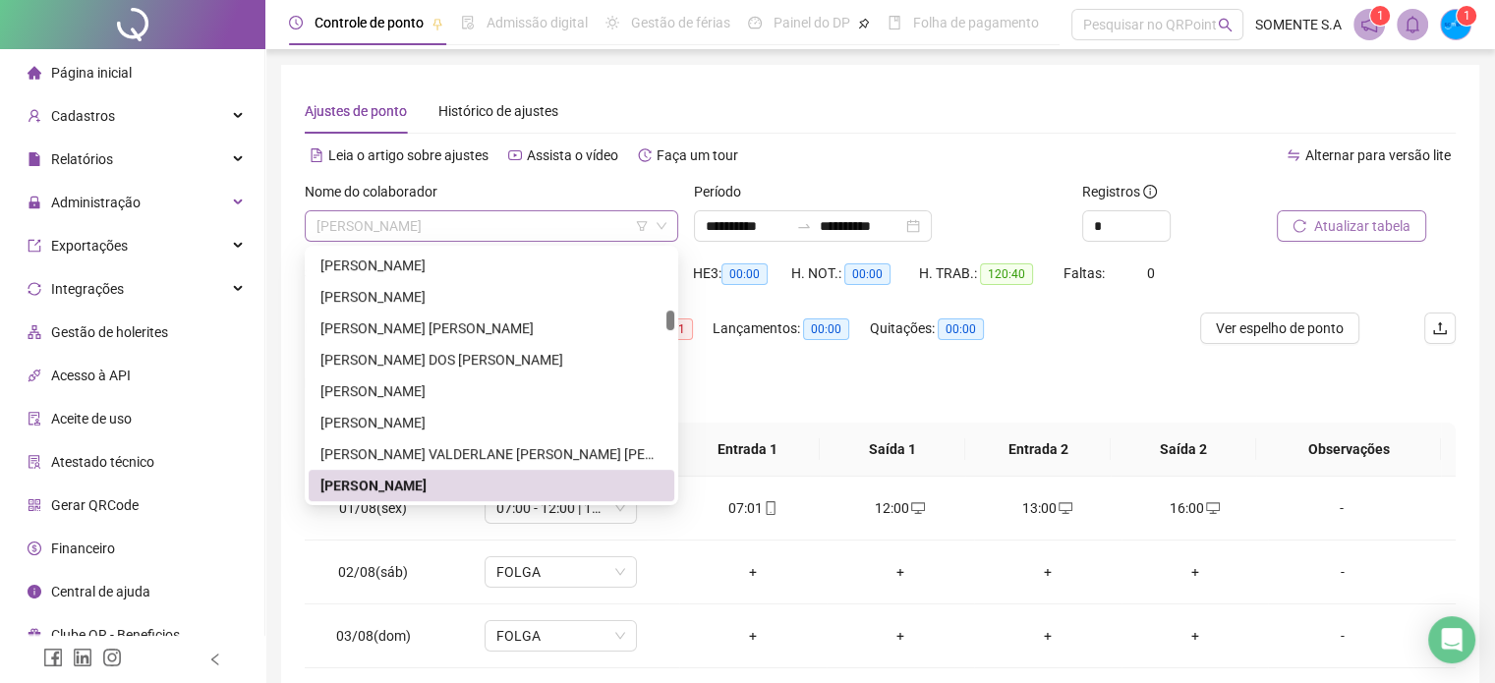
click at [437, 224] on span "[PERSON_NAME]" at bounding box center [492, 225] width 350 height 29
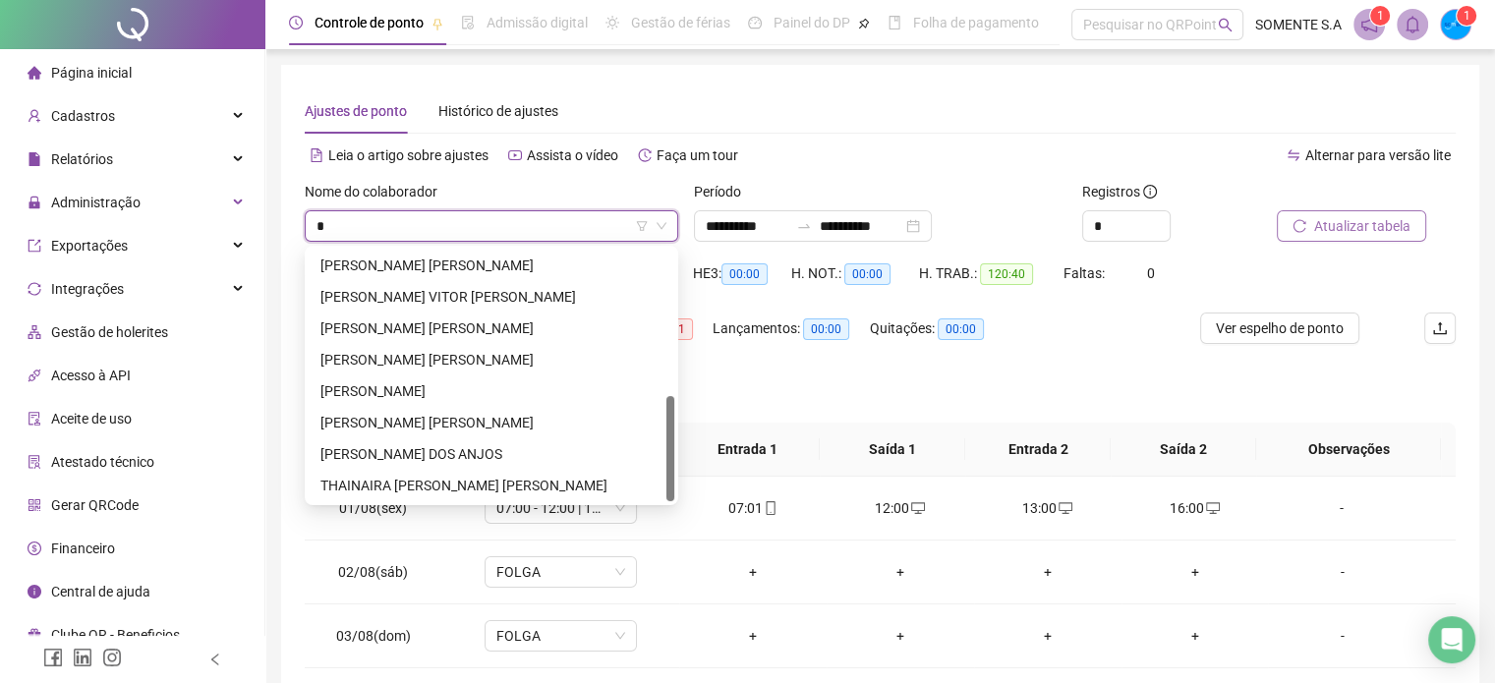
scroll to position [0, 0]
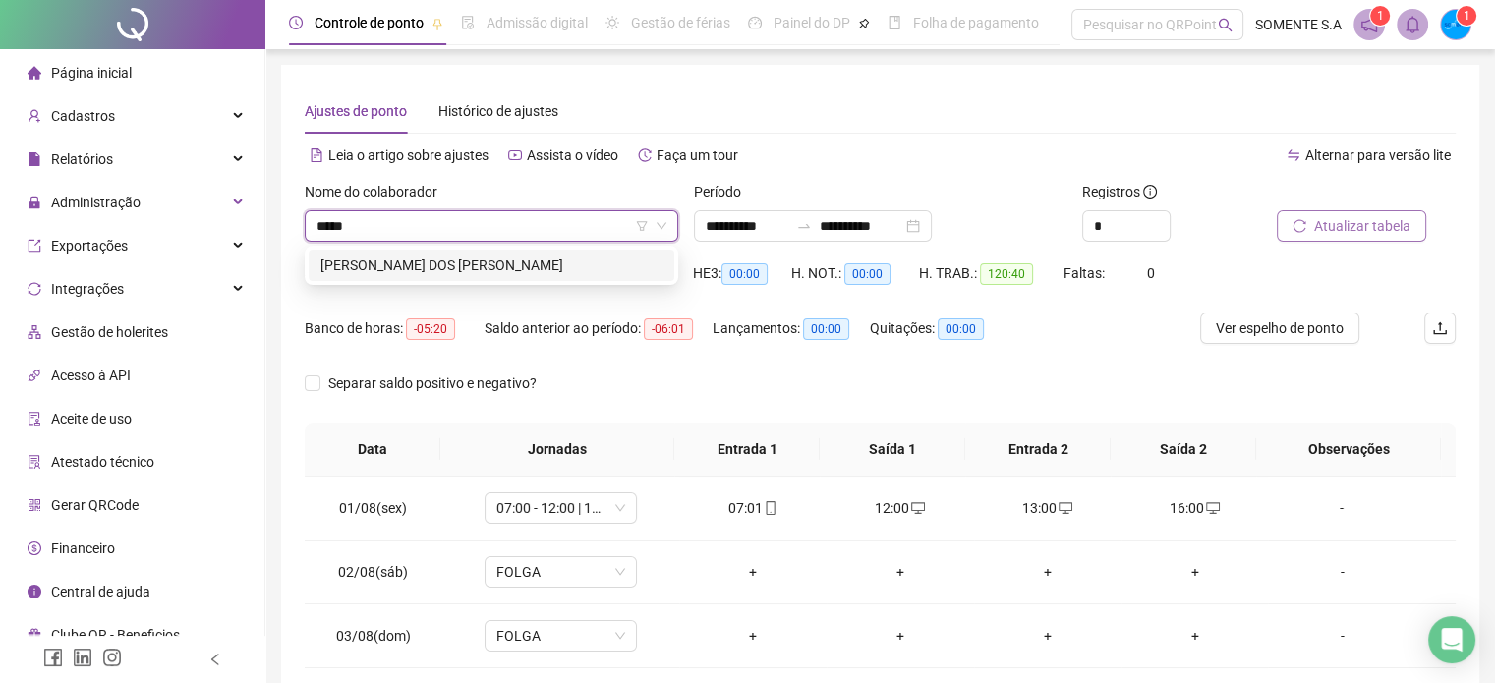
type input "******"
click at [462, 254] on div "[PERSON_NAME]" at bounding box center [492, 265] width 366 height 31
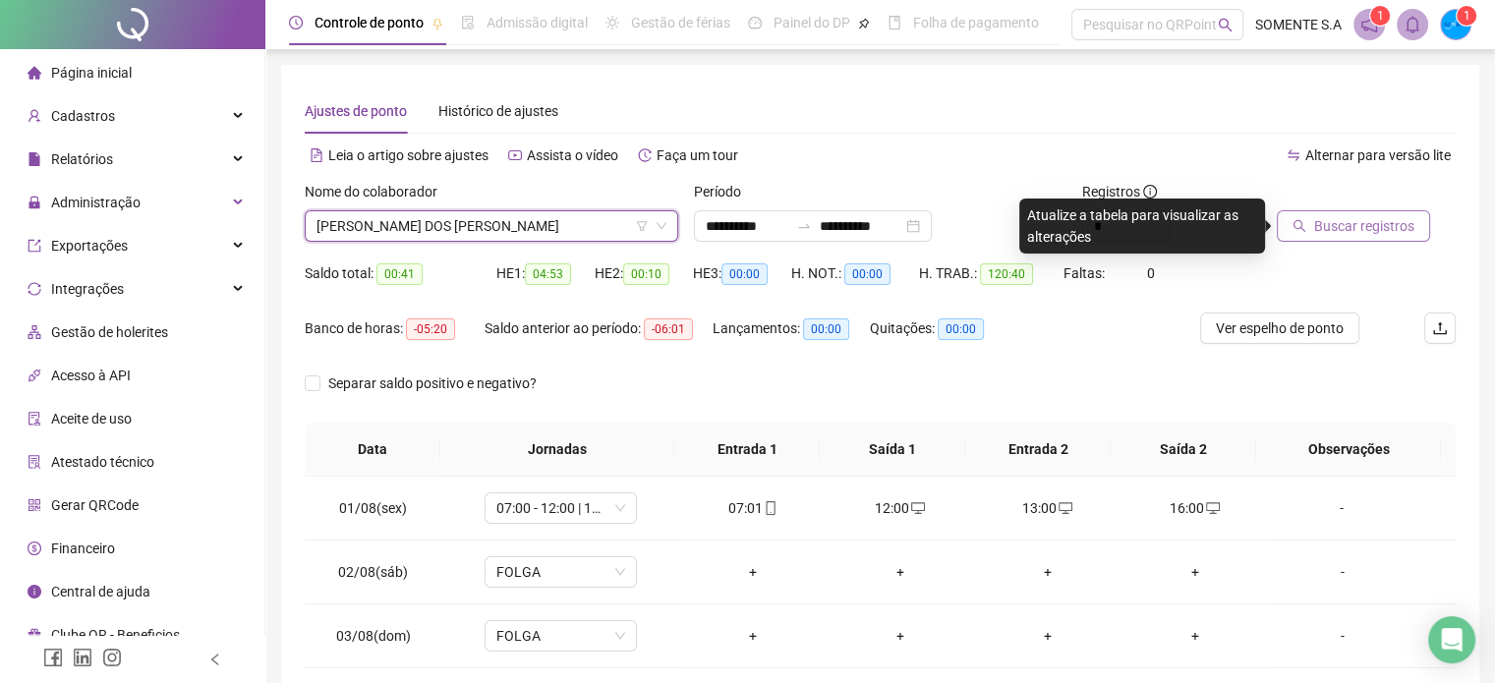
click at [1324, 239] on button "Buscar registros" at bounding box center [1353, 225] width 153 height 31
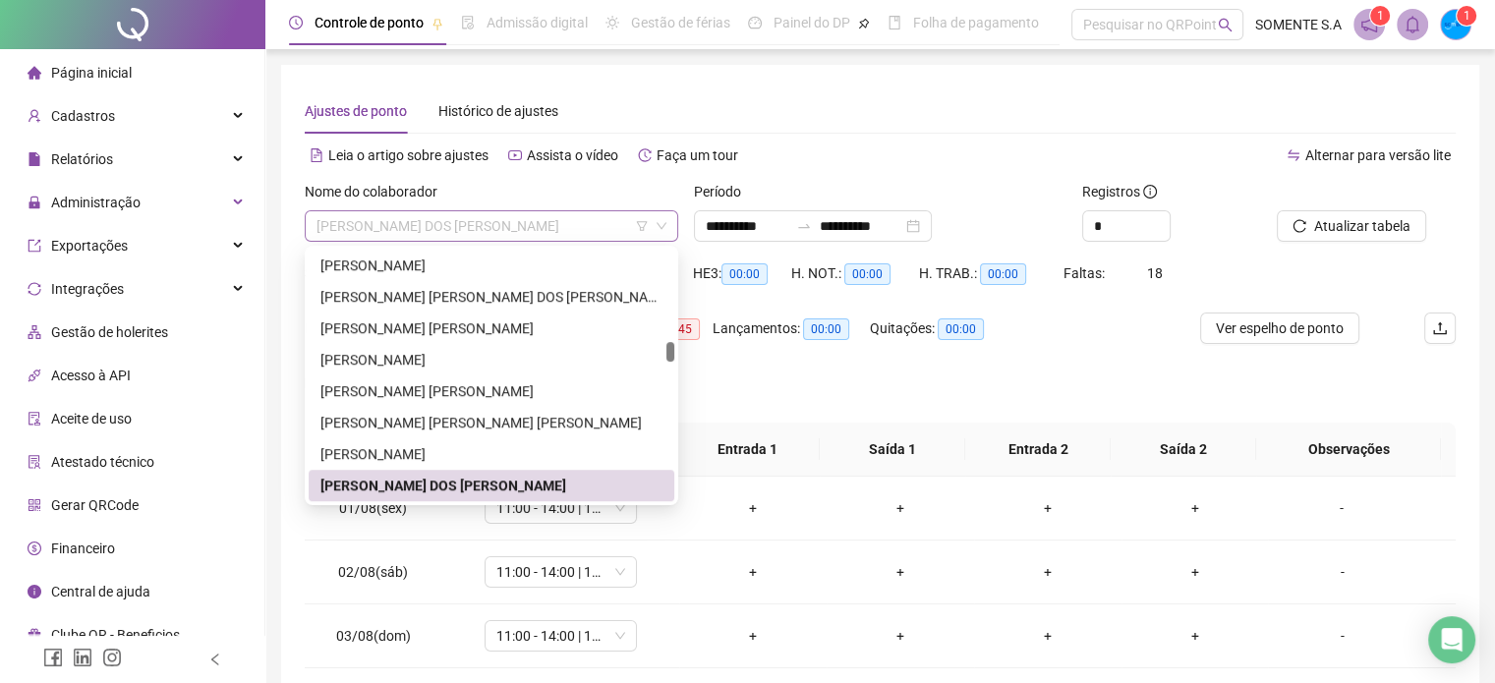
click at [549, 212] on span "[PERSON_NAME]" at bounding box center [492, 225] width 350 height 29
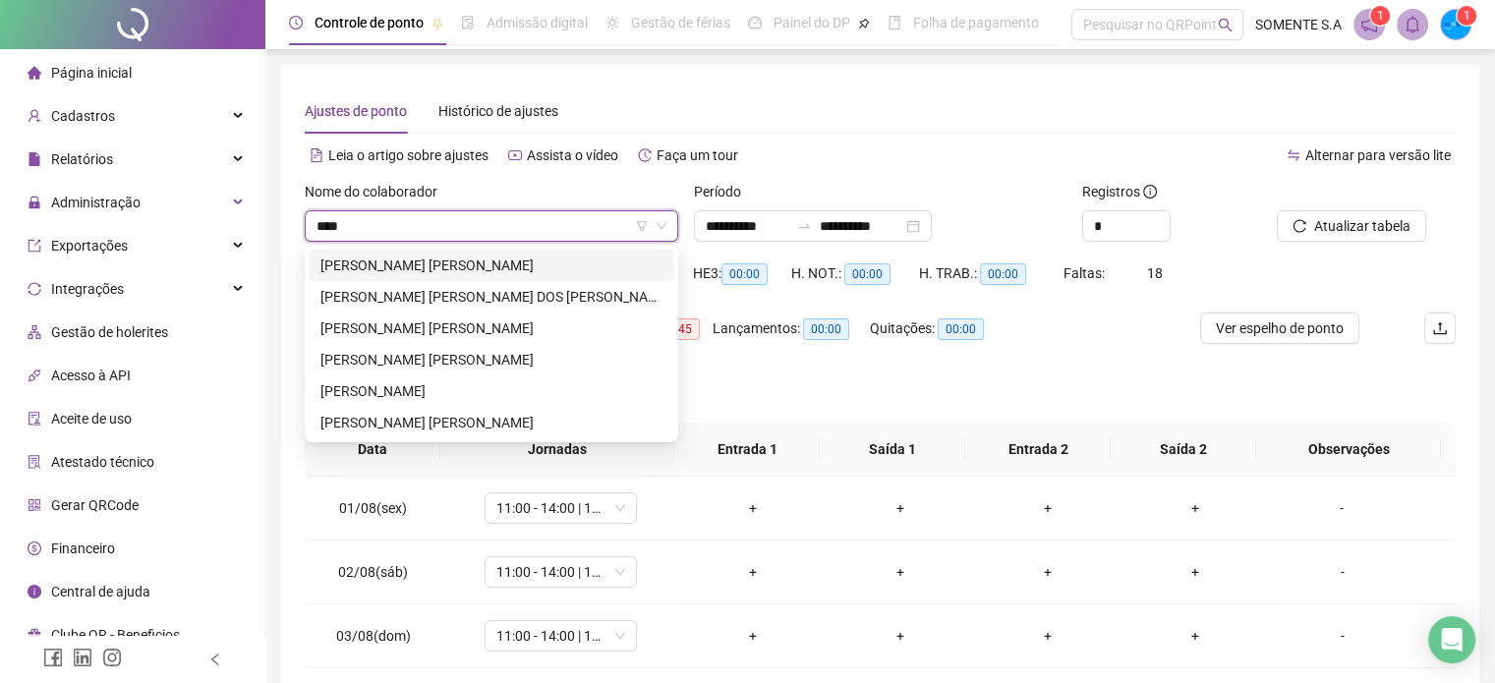
type input "*****"
click at [453, 331] on div "[PERSON_NAME]" at bounding box center [492, 329] width 342 height 22
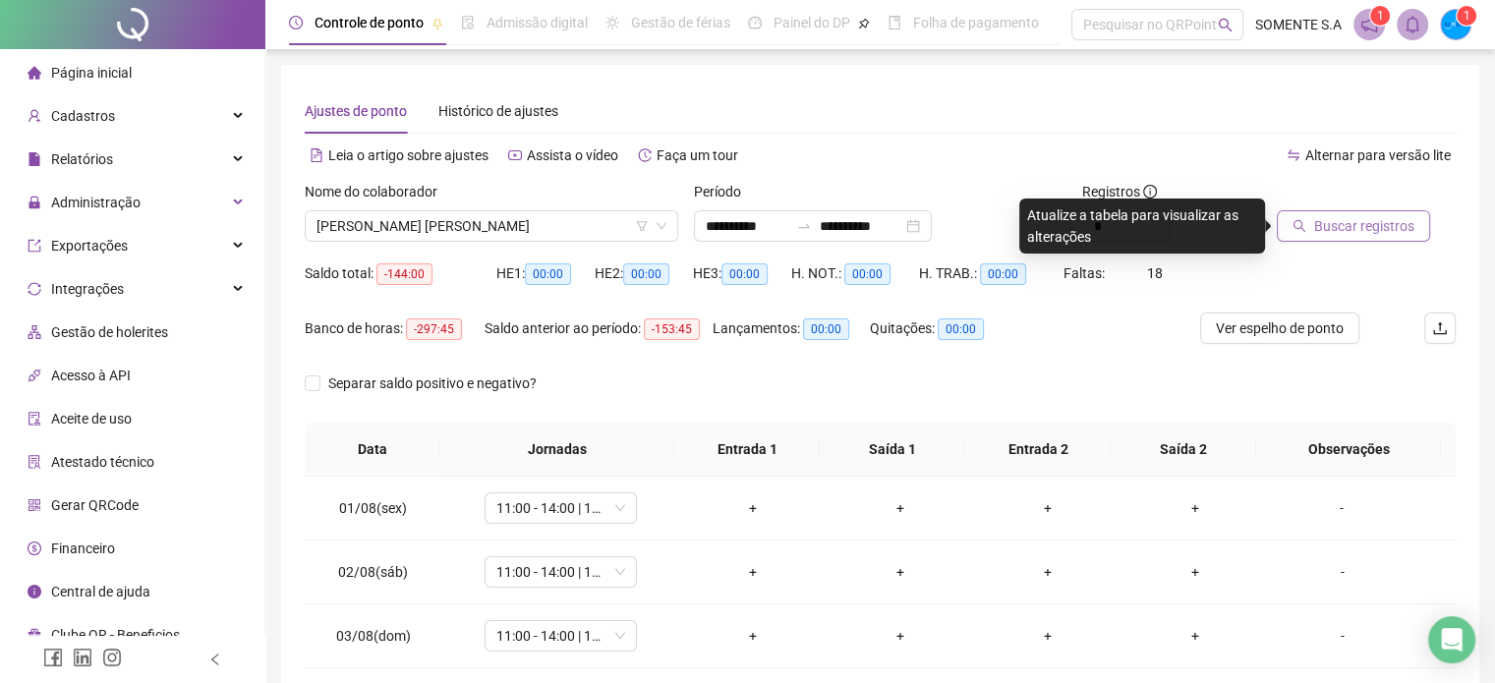
click at [1353, 223] on span "Buscar registros" at bounding box center [1364, 226] width 100 height 22
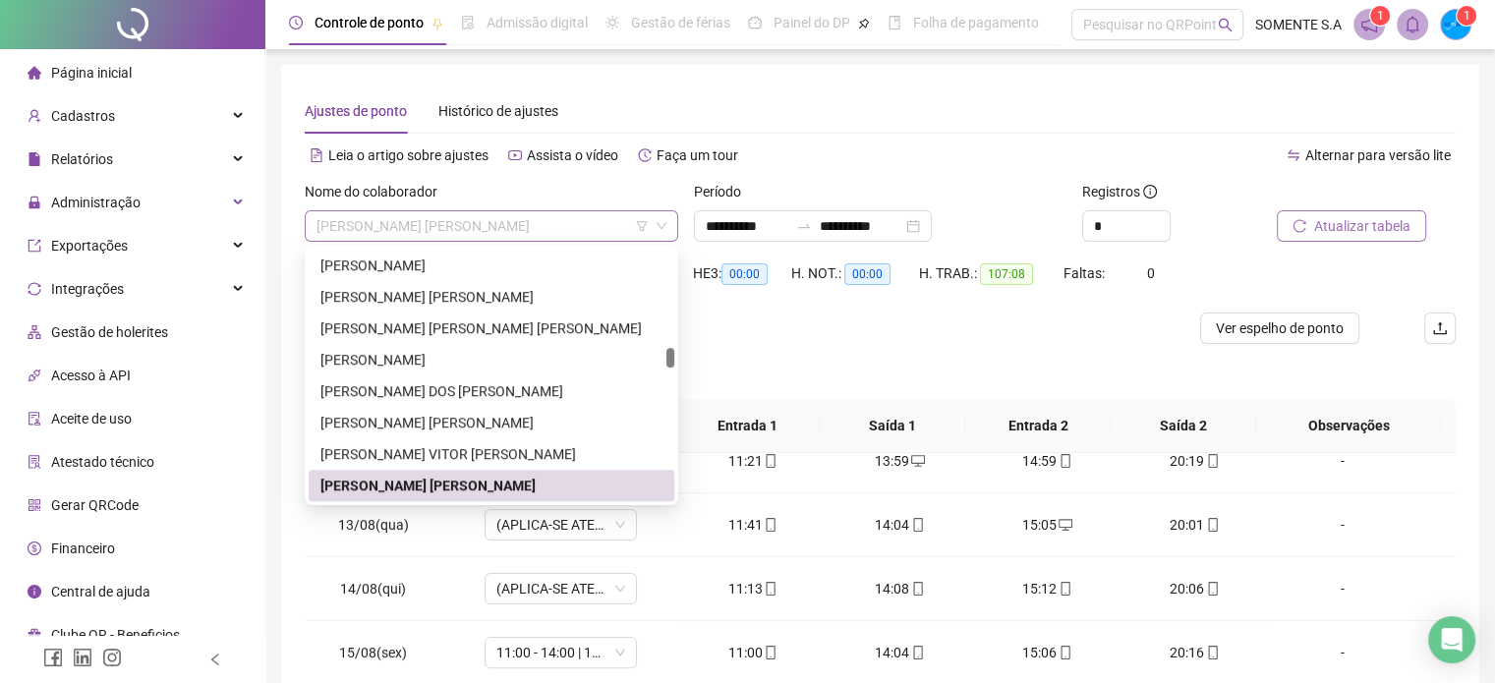
click at [550, 217] on span "[PERSON_NAME]" at bounding box center [492, 225] width 350 height 29
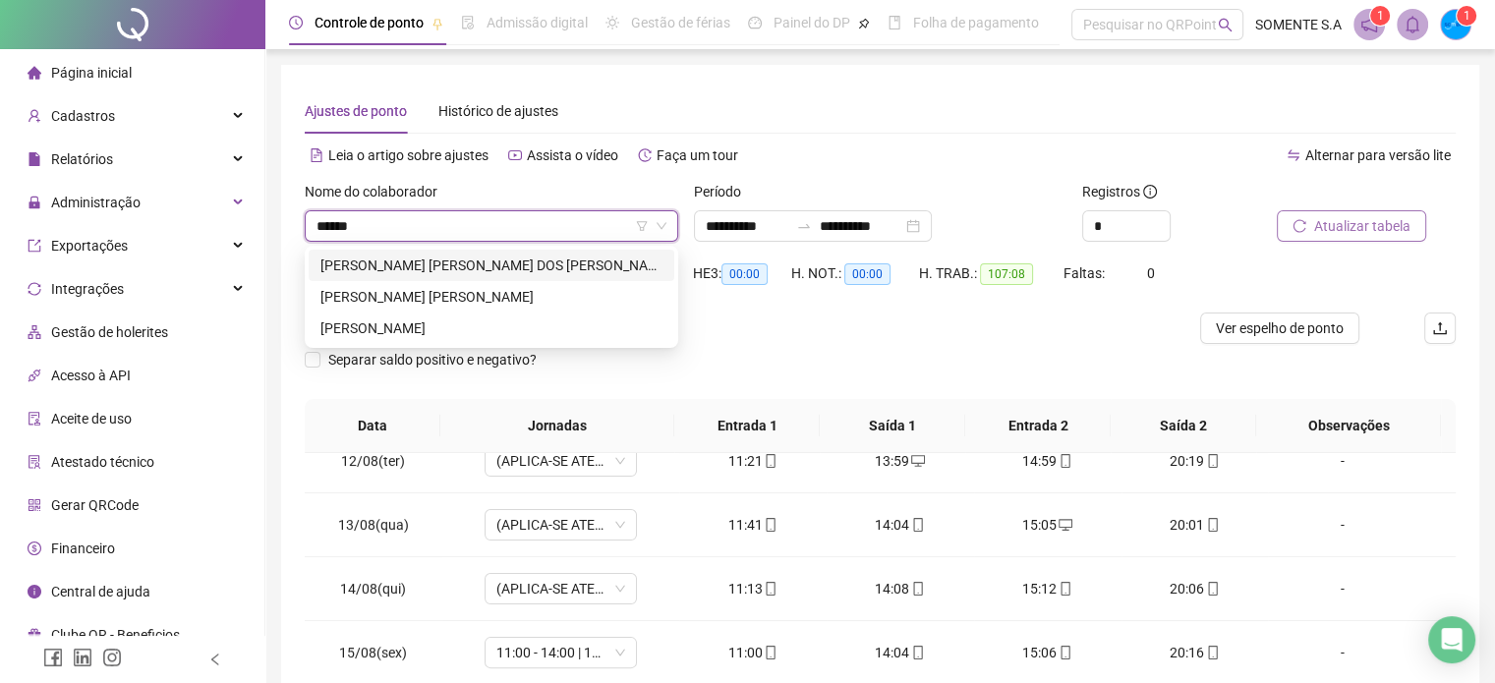
type input "*******"
click at [468, 296] on div "[PERSON_NAME]" at bounding box center [492, 297] width 342 height 22
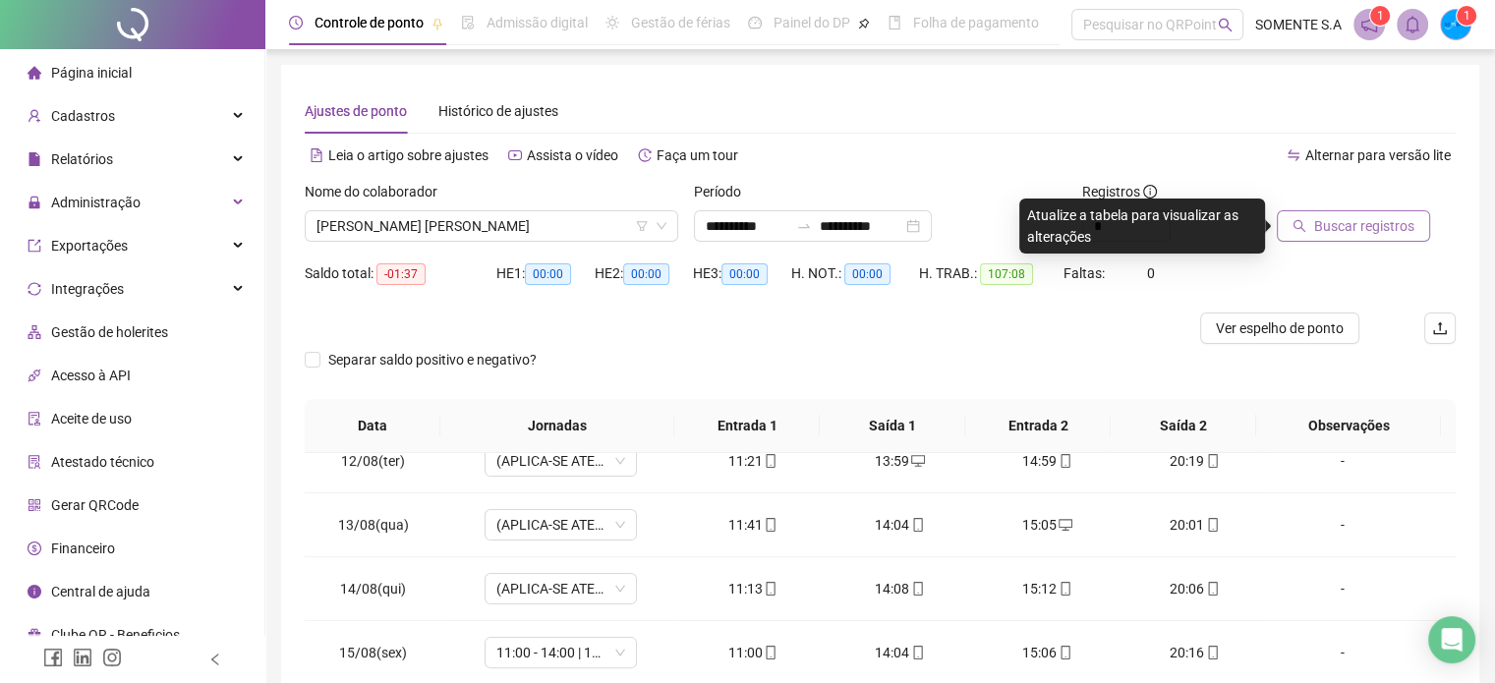
click at [1404, 223] on span "Buscar registros" at bounding box center [1364, 226] width 100 height 22
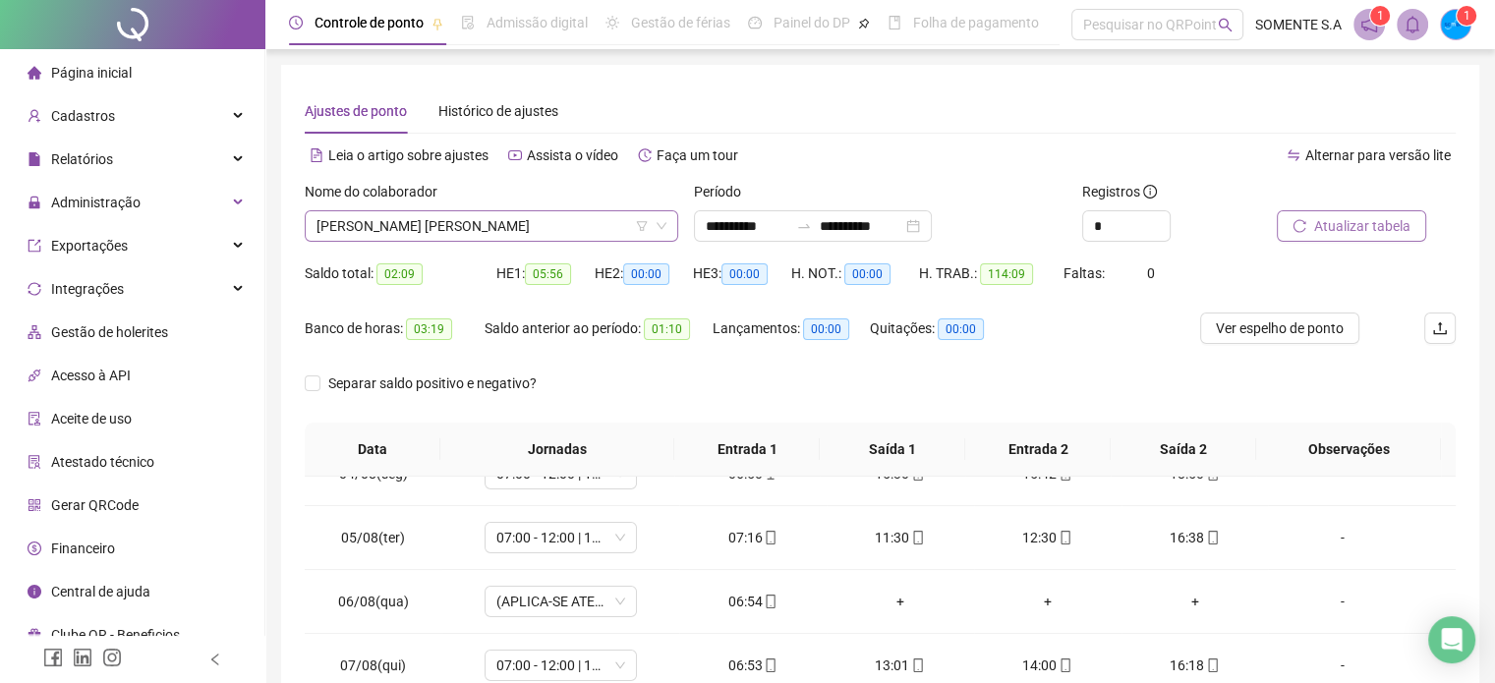
click at [468, 232] on span "[PERSON_NAME]" at bounding box center [492, 225] width 350 height 29
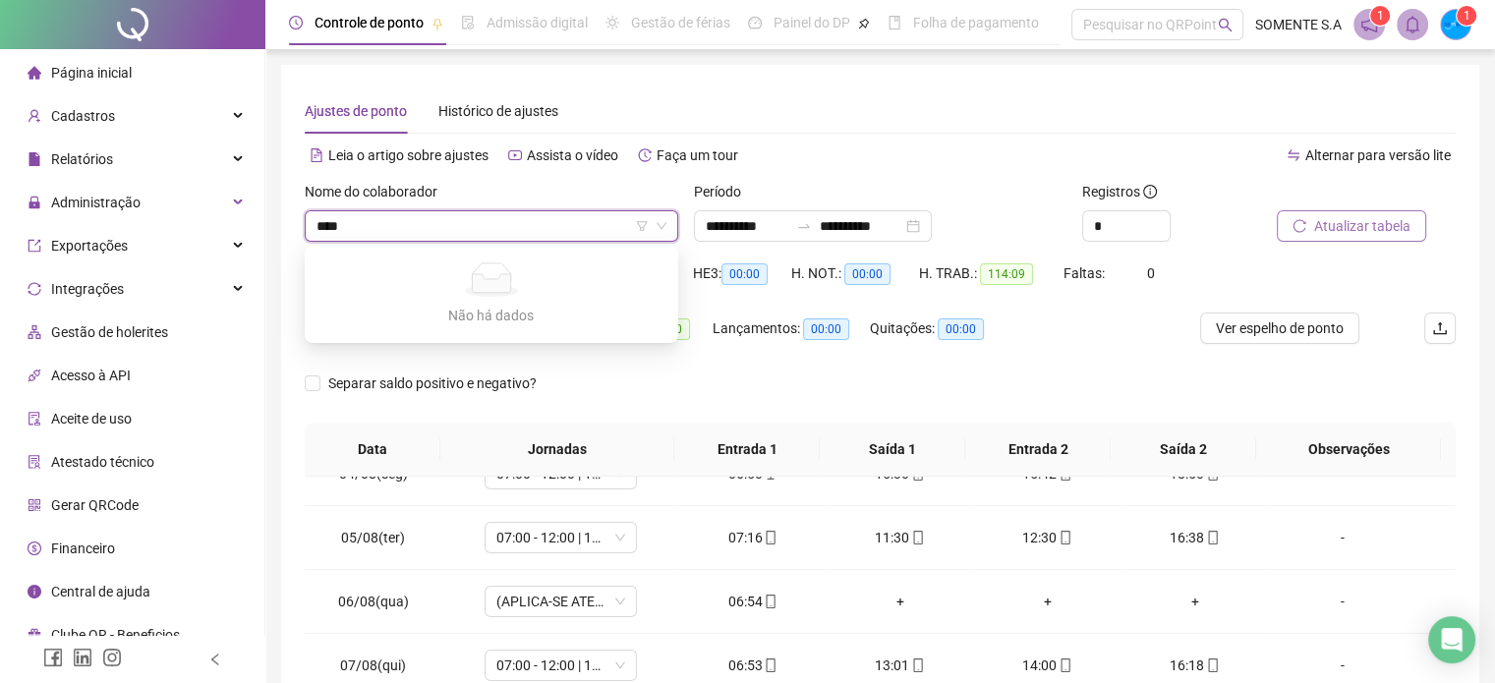
type input "***"
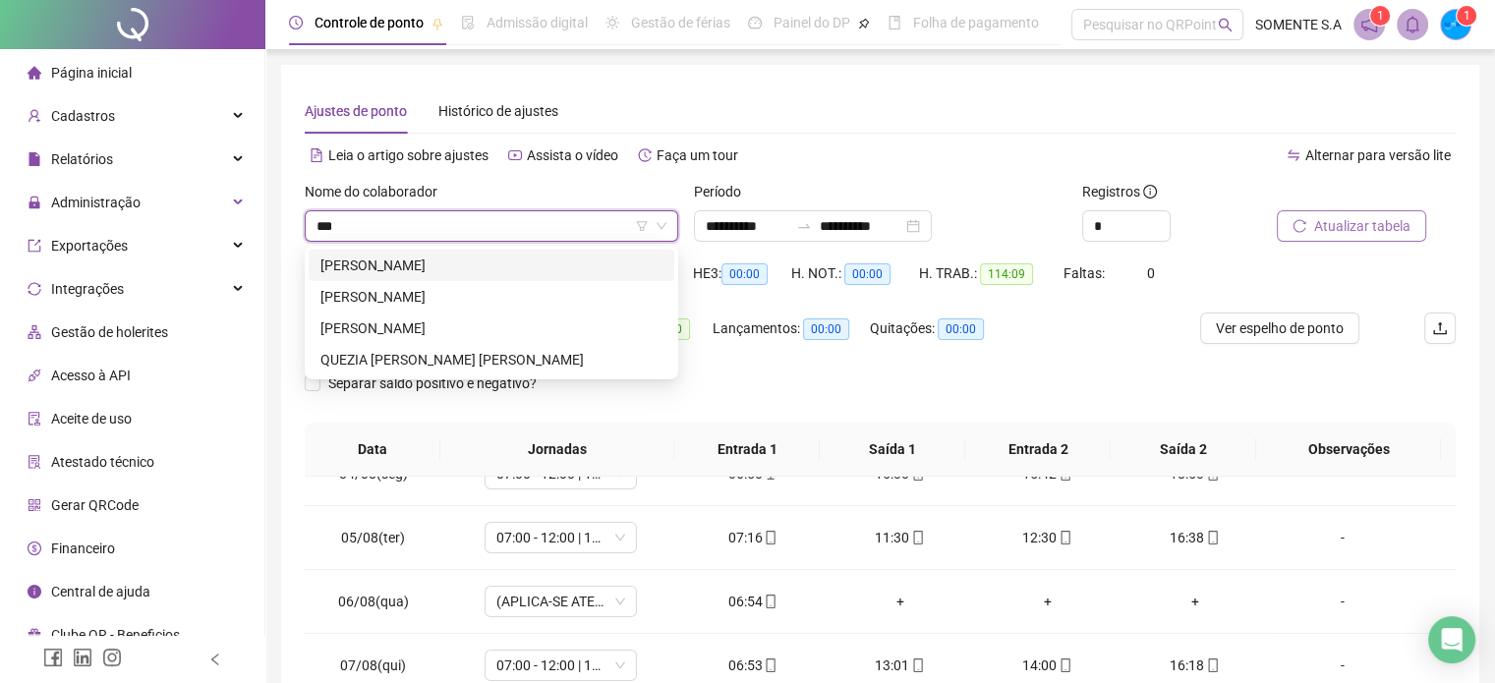
click at [475, 261] on div "[PERSON_NAME]" at bounding box center [492, 266] width 342 height 22
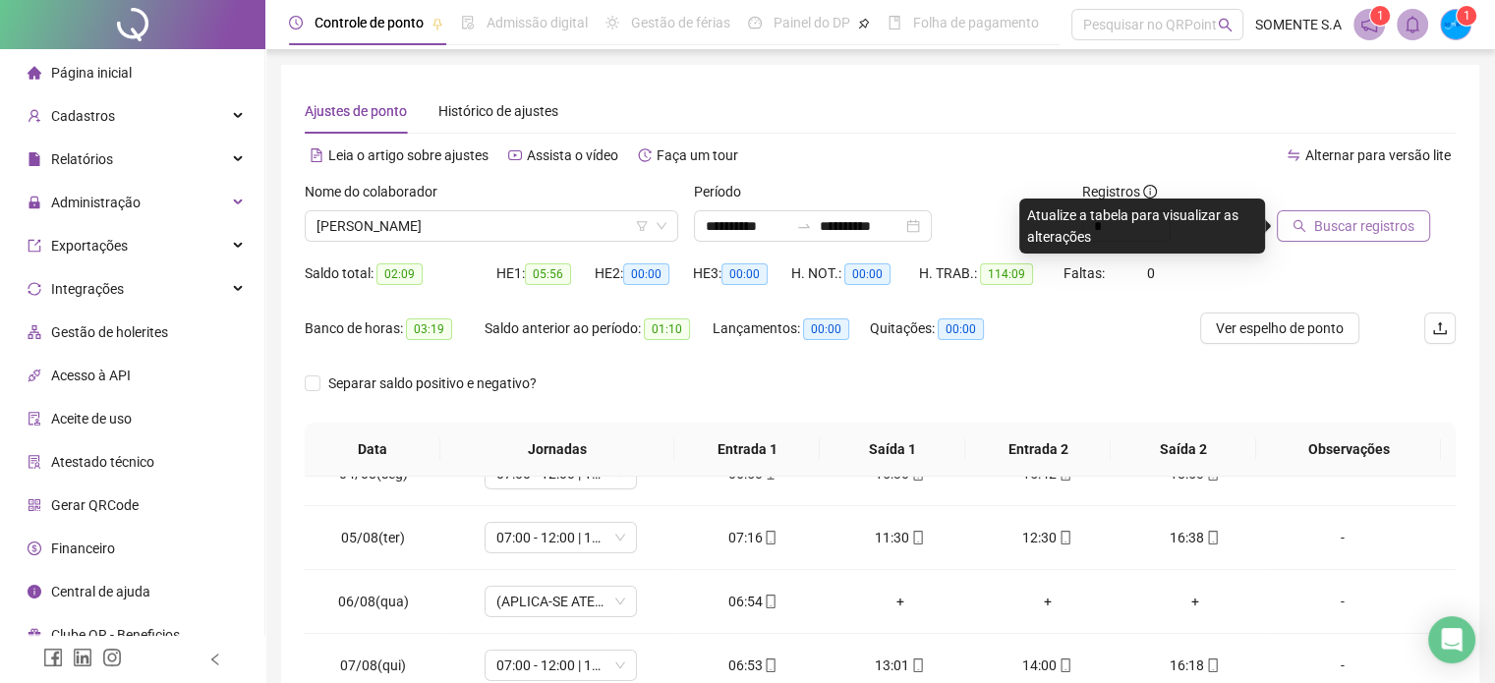
click at [1369, 236] on span "Buscar registros" at bounding box center [1364, 226] width 100 height 22
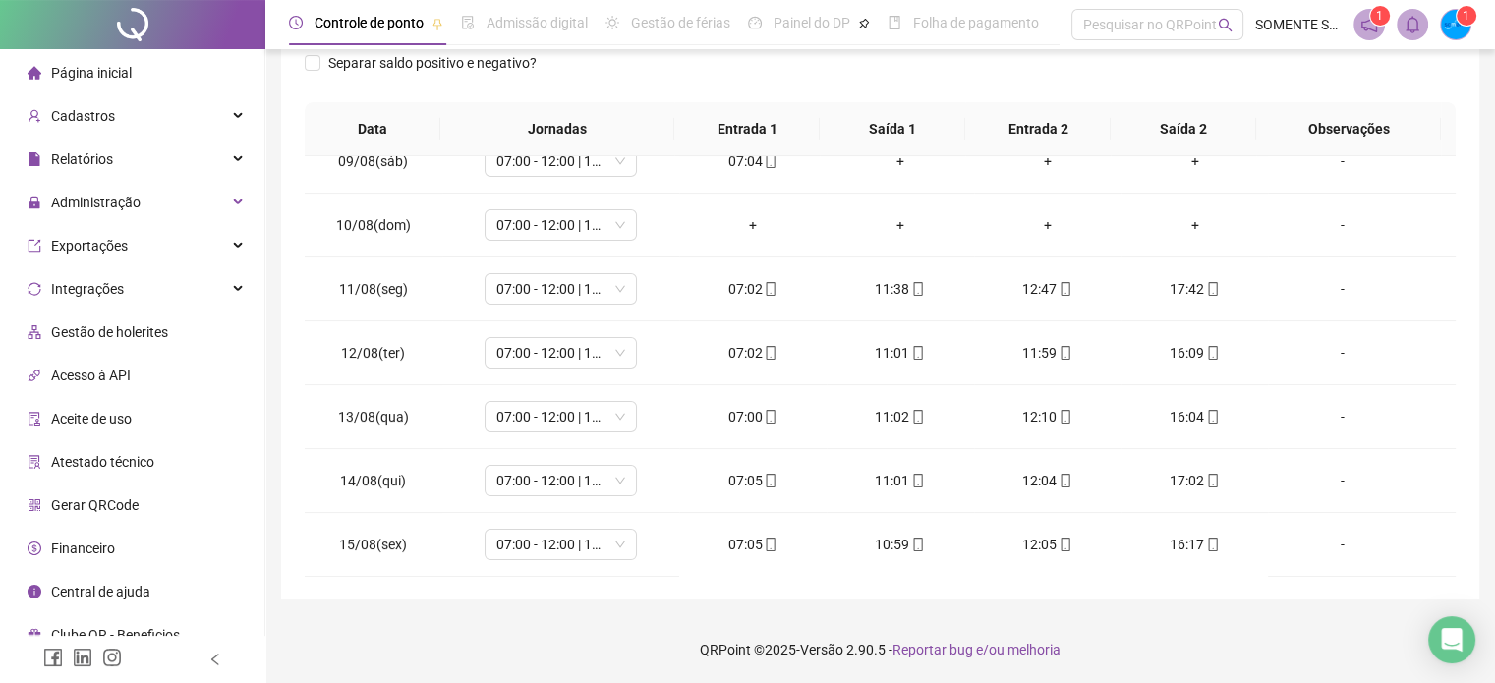
scroll to position [340, 0]
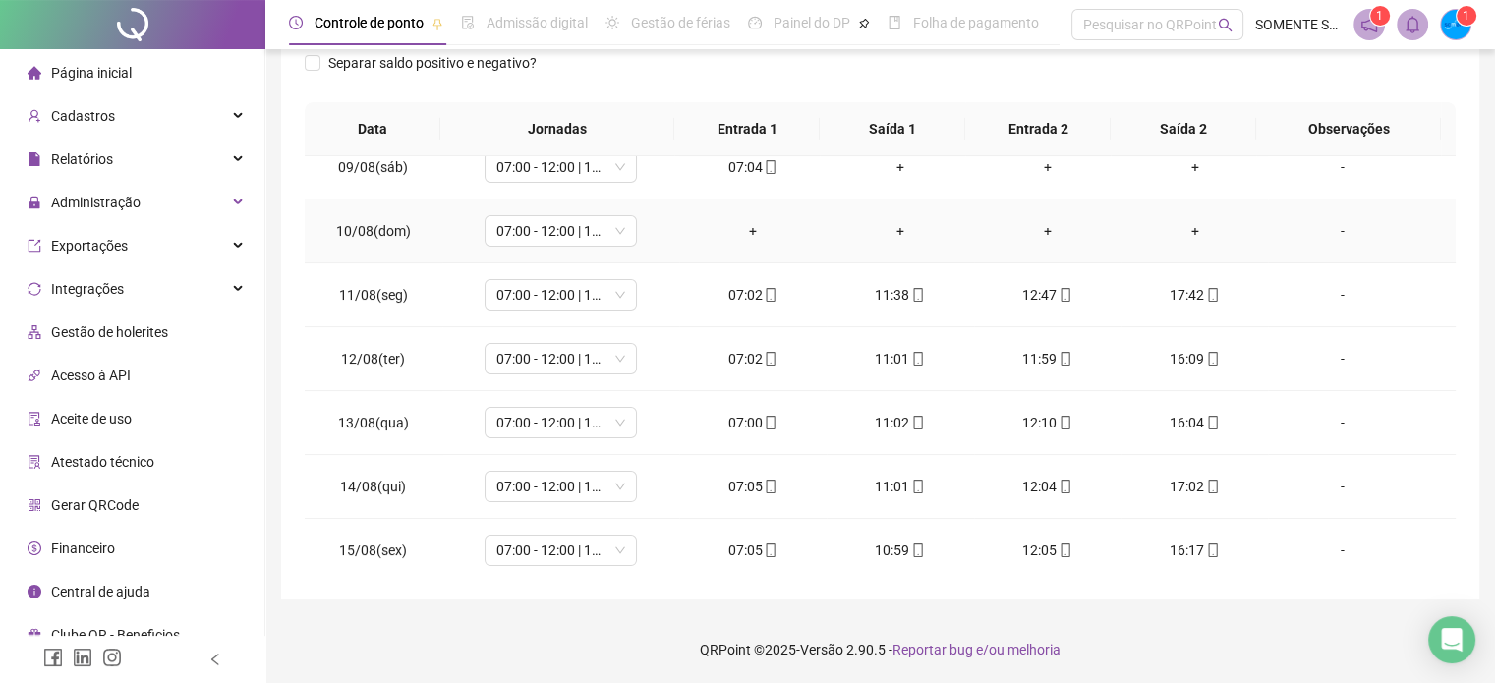
click at [579, 211] on td "07:00 - 12:00 | 13:00 - 16:00" at bounding box center [560, 232] width 237 height 64
click at [586, 227] on span "07:00 - 12:00 | 13:00 - 16:00" at bounding box center [560, 230] width 129 height 29
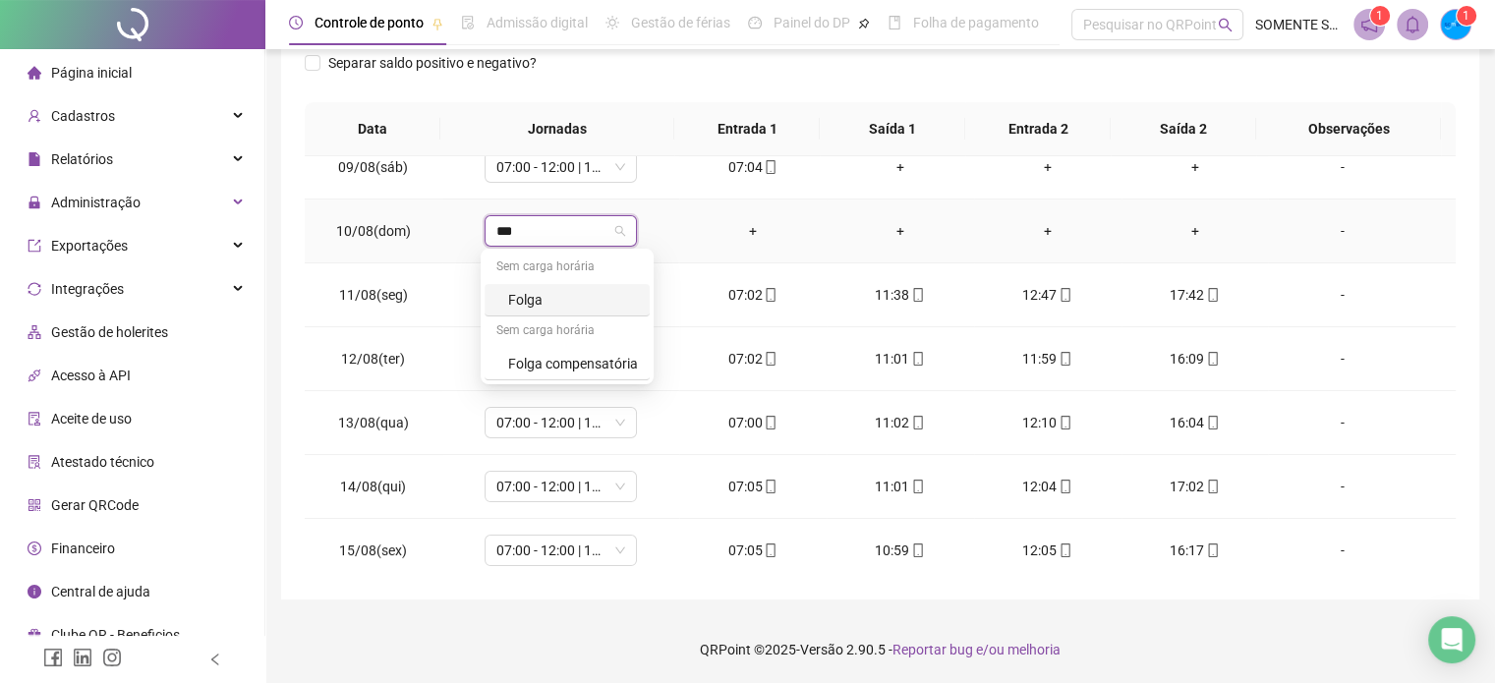
type input "****"
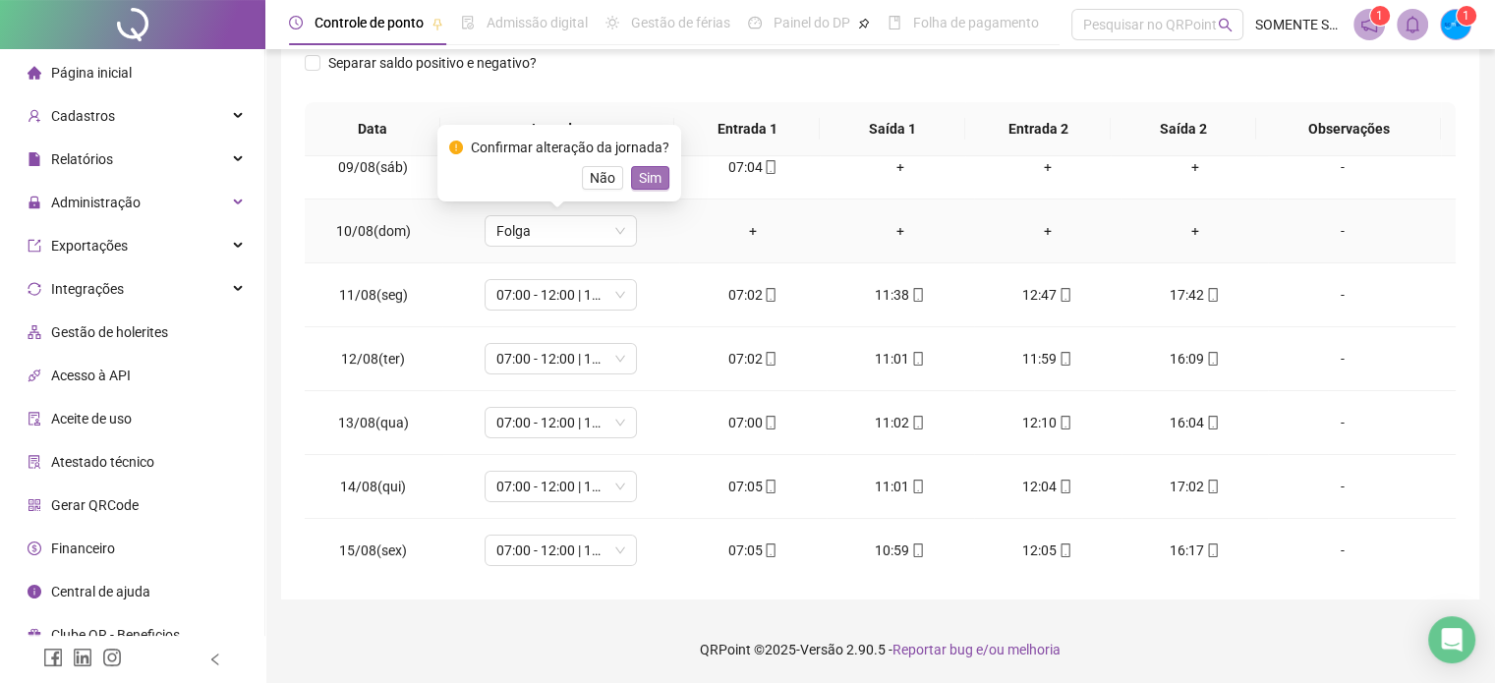
click at [652, 174] on span "Sim" at bounding box center [650, 178] width 23 height 22
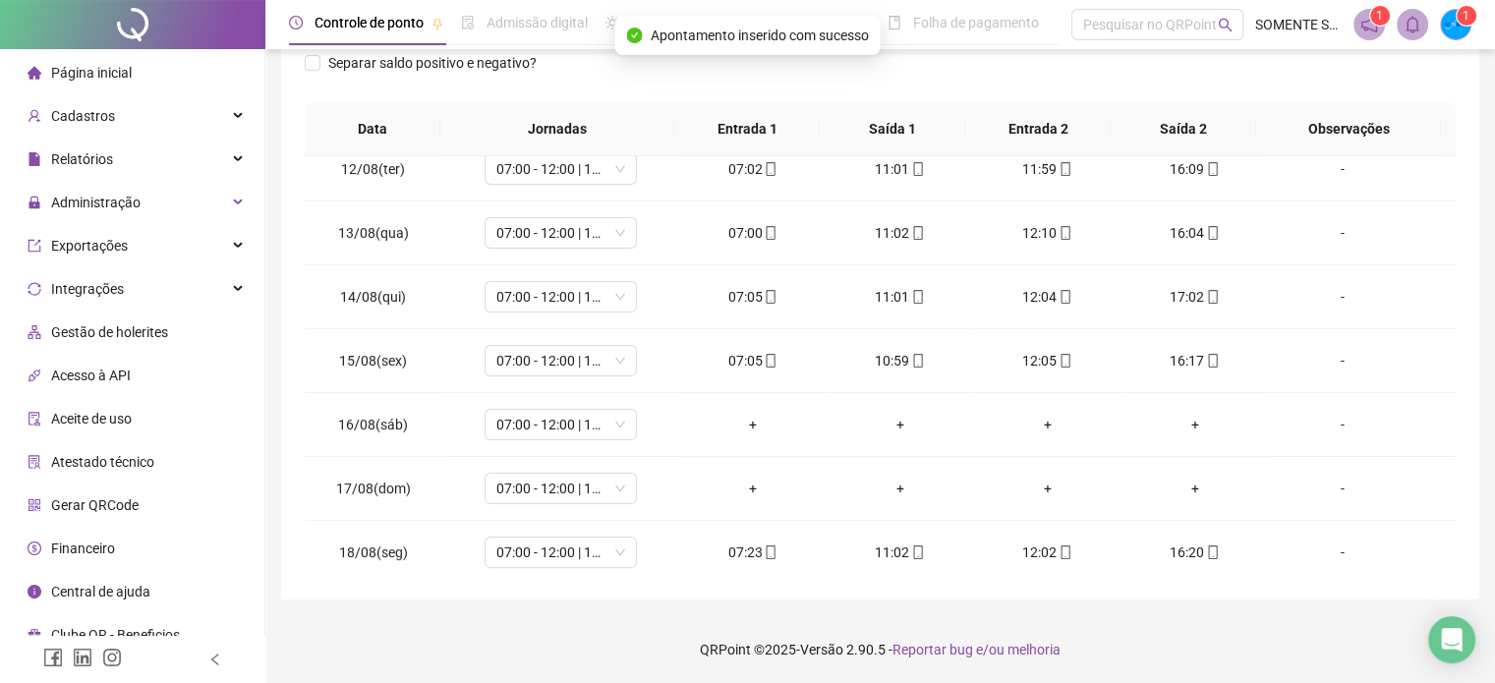
scroll to position [535, 0]
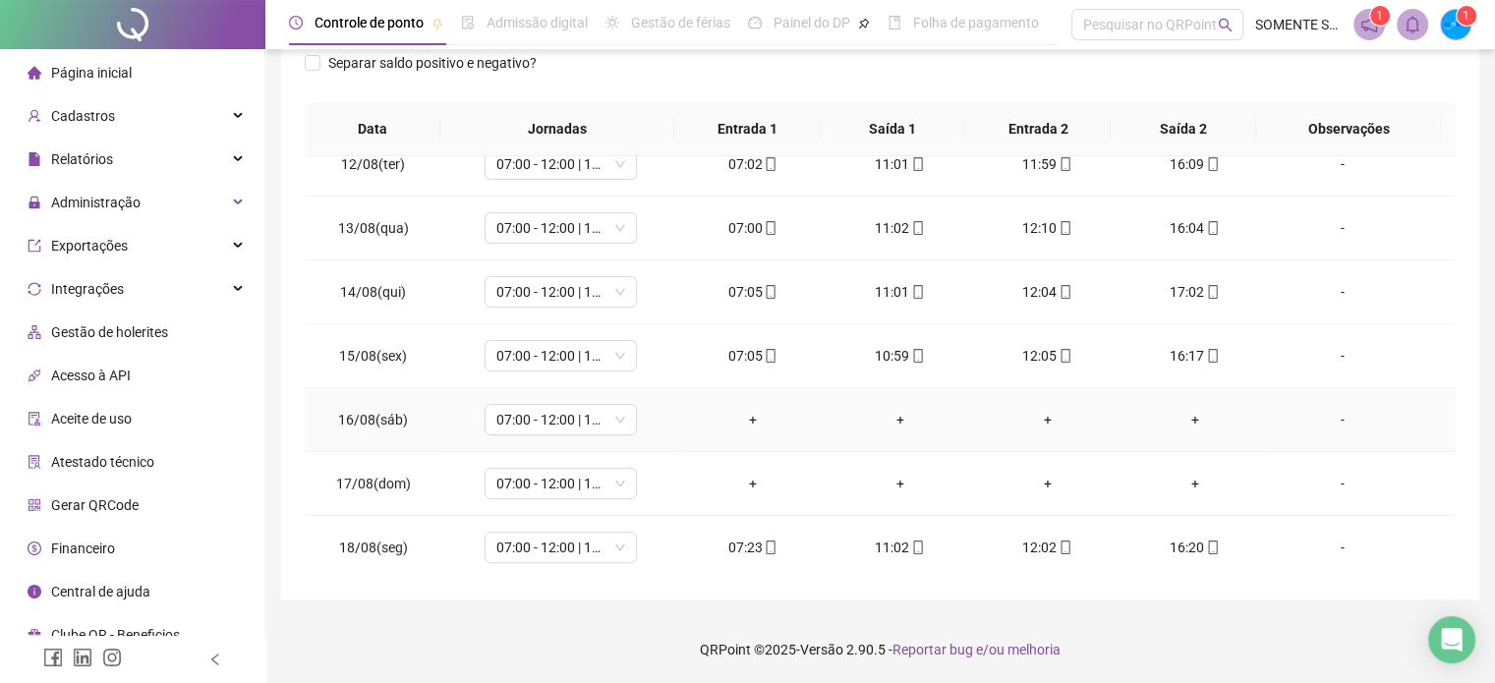
click at [562, 434] on td "07:00 - 12:00 | 13:00 - 16:00" at bounding box center [560, 420] width 237 height 64
click at [562, 422] on span "07:00 - 12:00 | 13:00 - 16:00" at bounding box center [560, 419] width 129 height 29
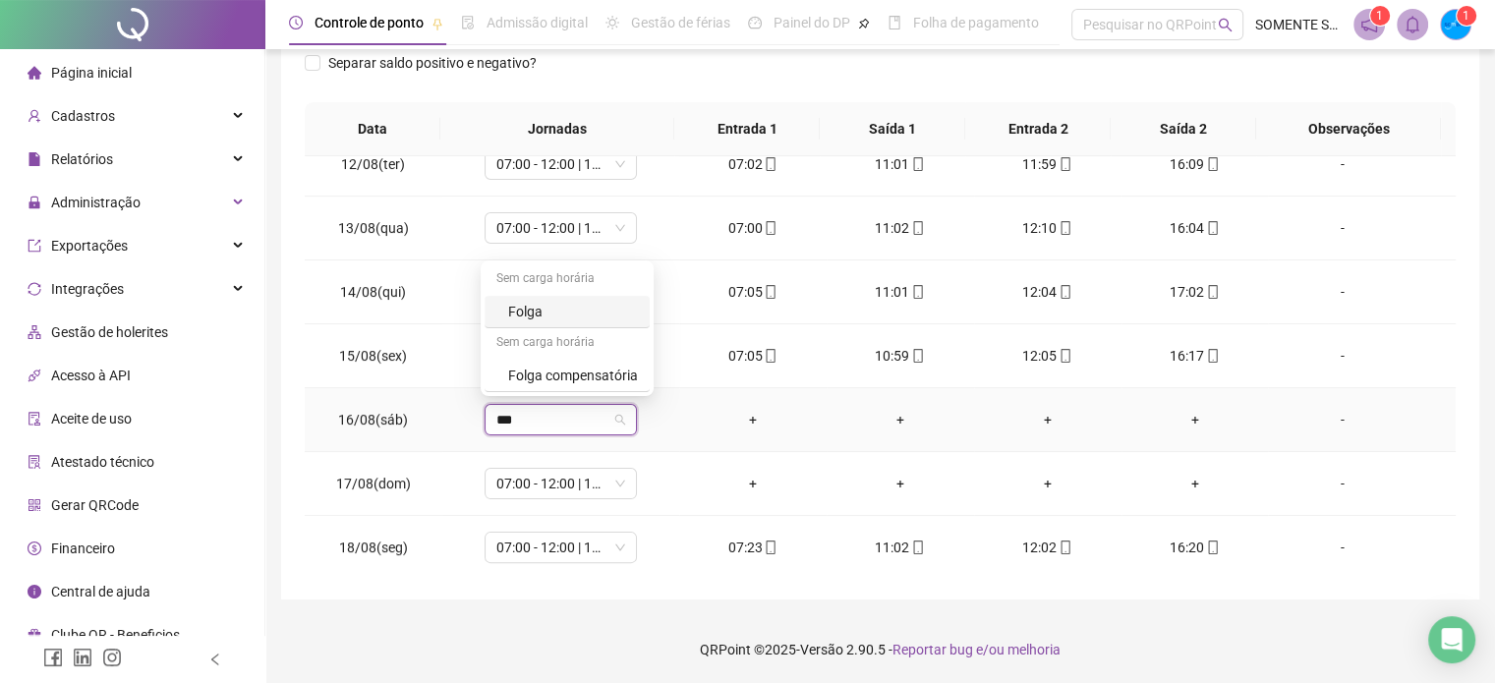
type input "****"
click at [645, 371] on span "Sim" at bounding box center [650, 365] width 23 height 22
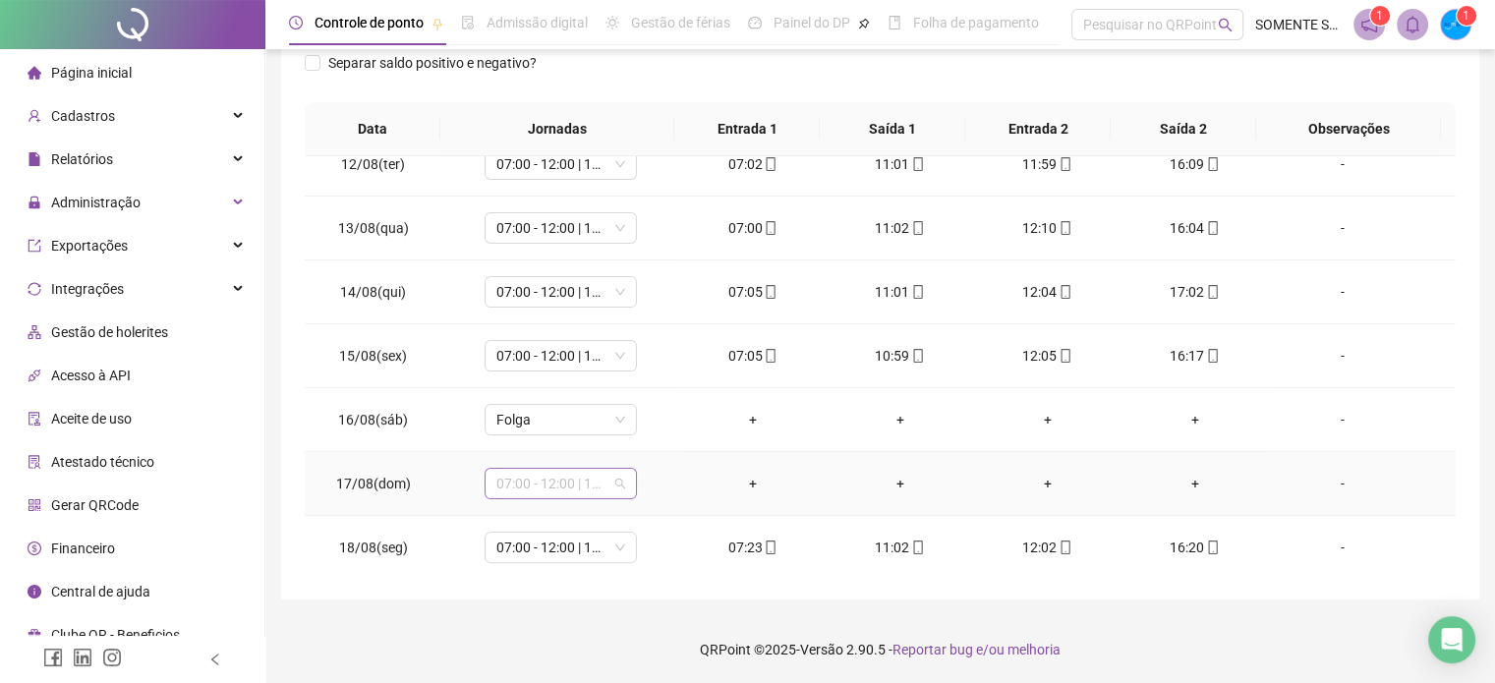
click at [542, 476] on span "07:00 - 12:00 | 13:00 - 16:00" at bounding box center [560, 483] width 129 height 29
type input "****"
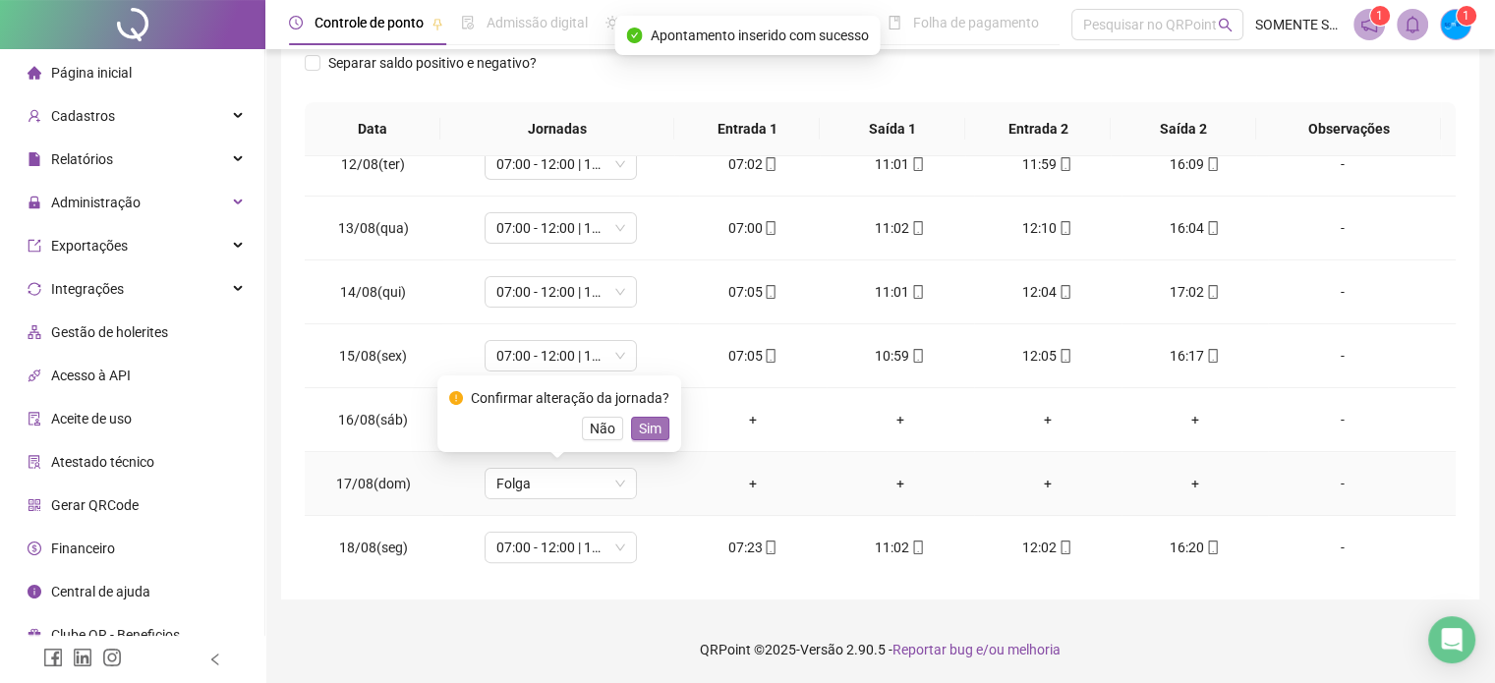
click at [639, 426] on span "Sim" at bounding box center [650, 429] width 23 height 22
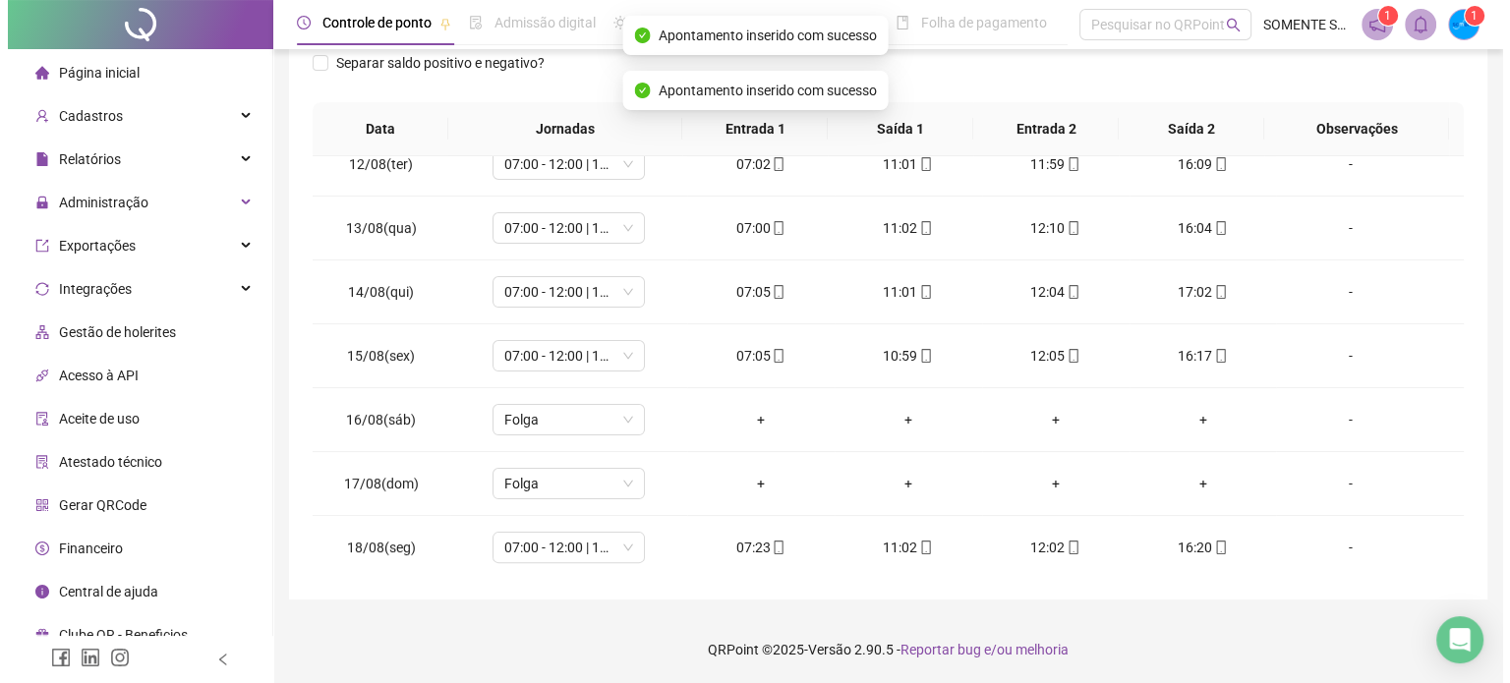
scroll to position [0, 0]
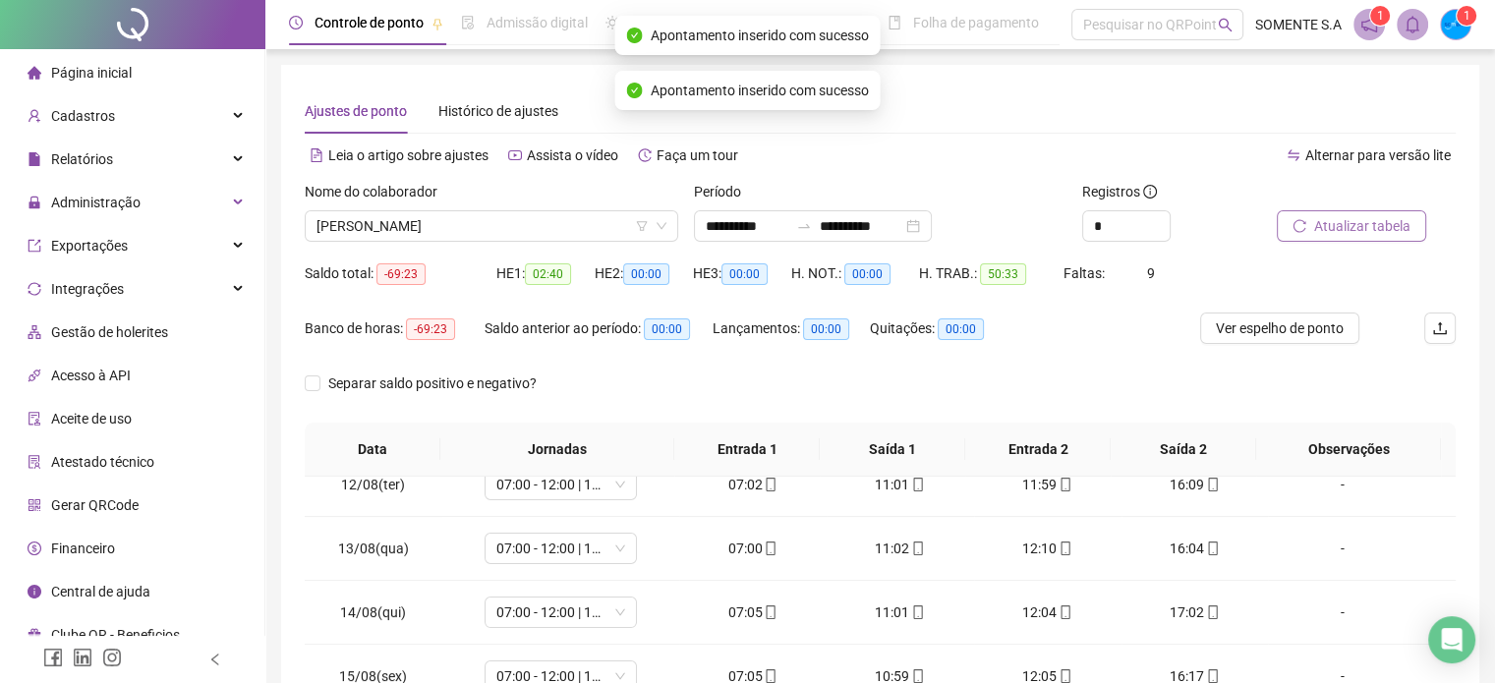
click at [1329, 222] on span "Atualizar tabela" at bounding box center [1362, 226] width 96 height 22
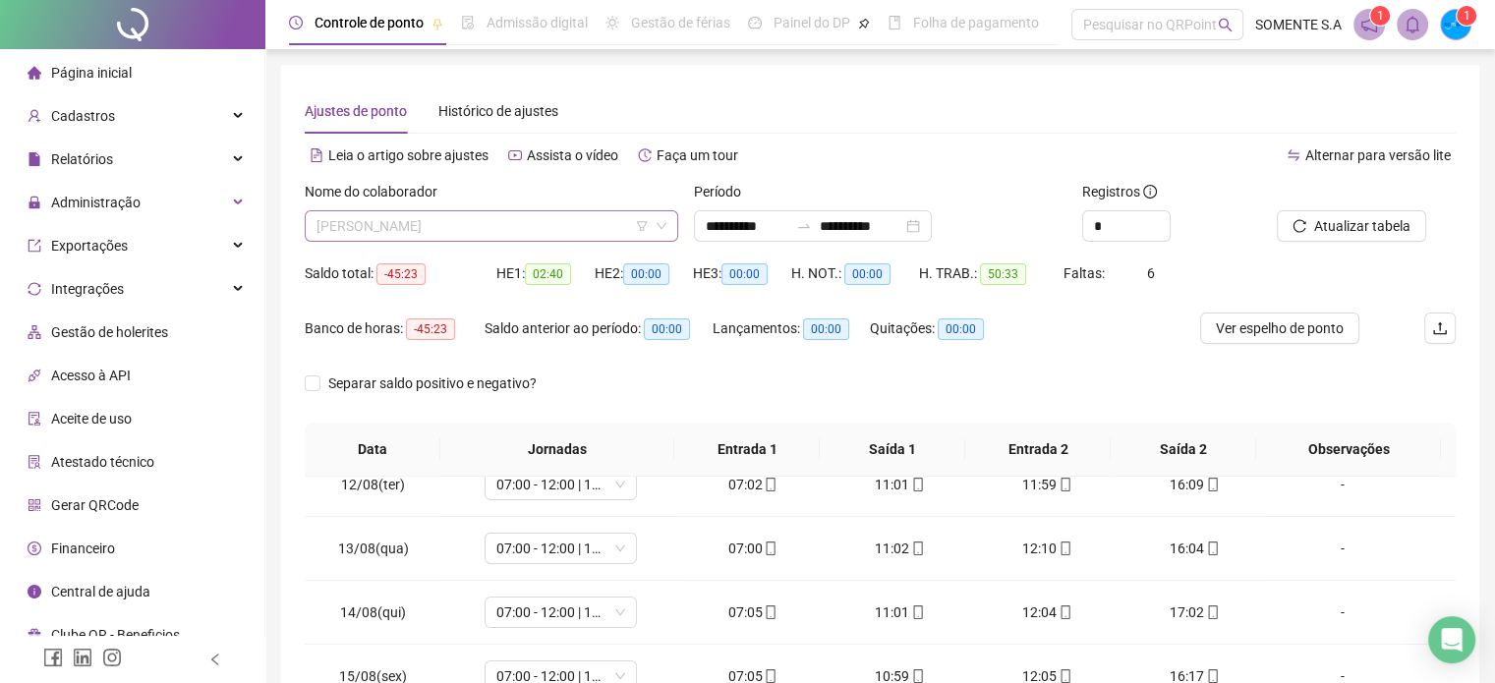
click at [570, 228] on span "[PERSON_NAME]" at bounding box center [492, 225] width 350 height 29
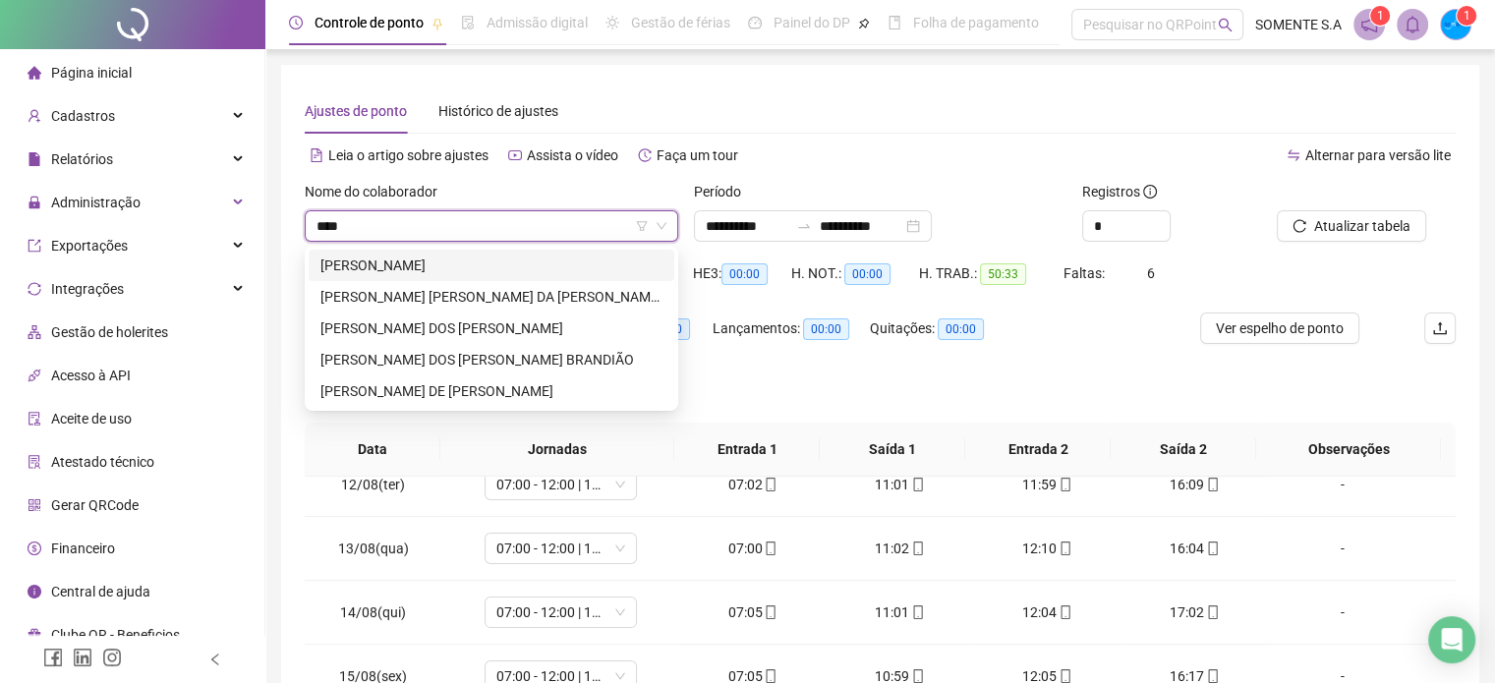
type input "*****"
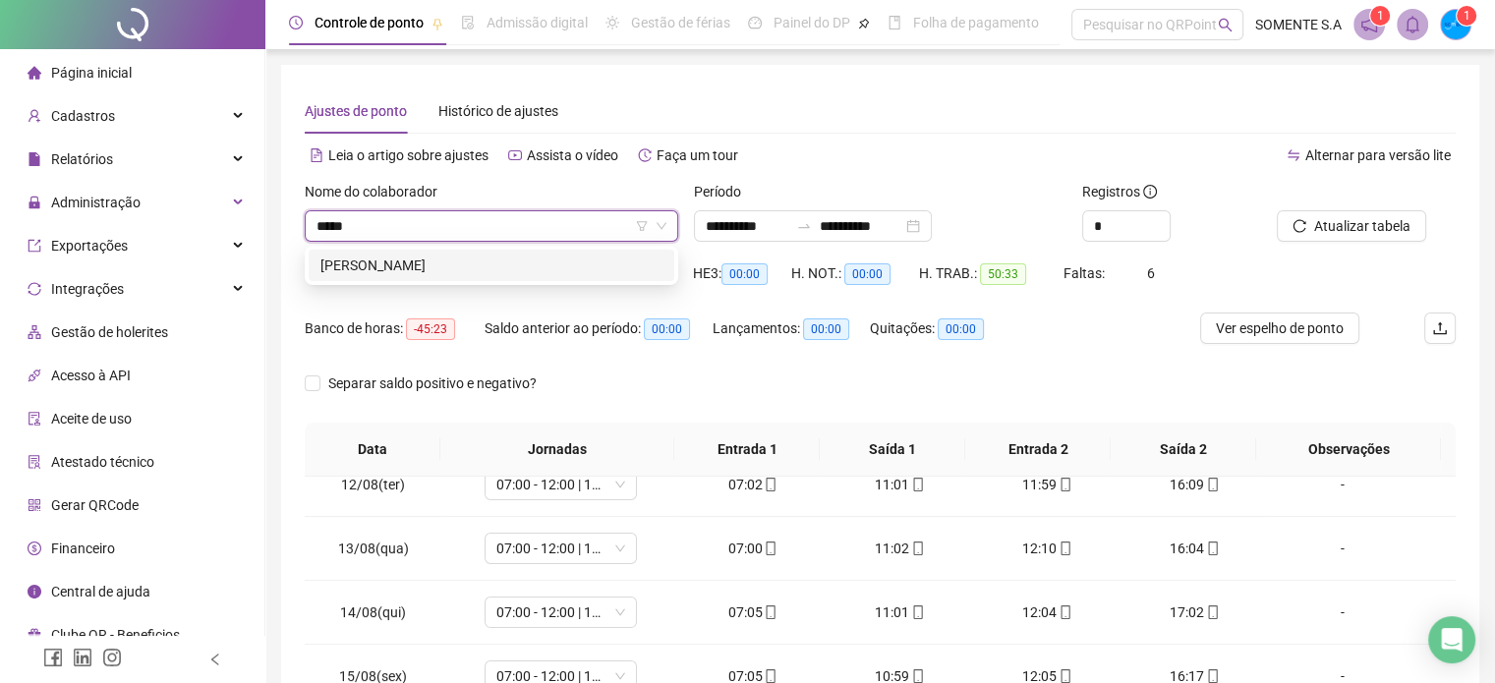
click at [582, 260] on div "[PERSON_NAME]" at bounding box center [492, 266] width 342 height 22
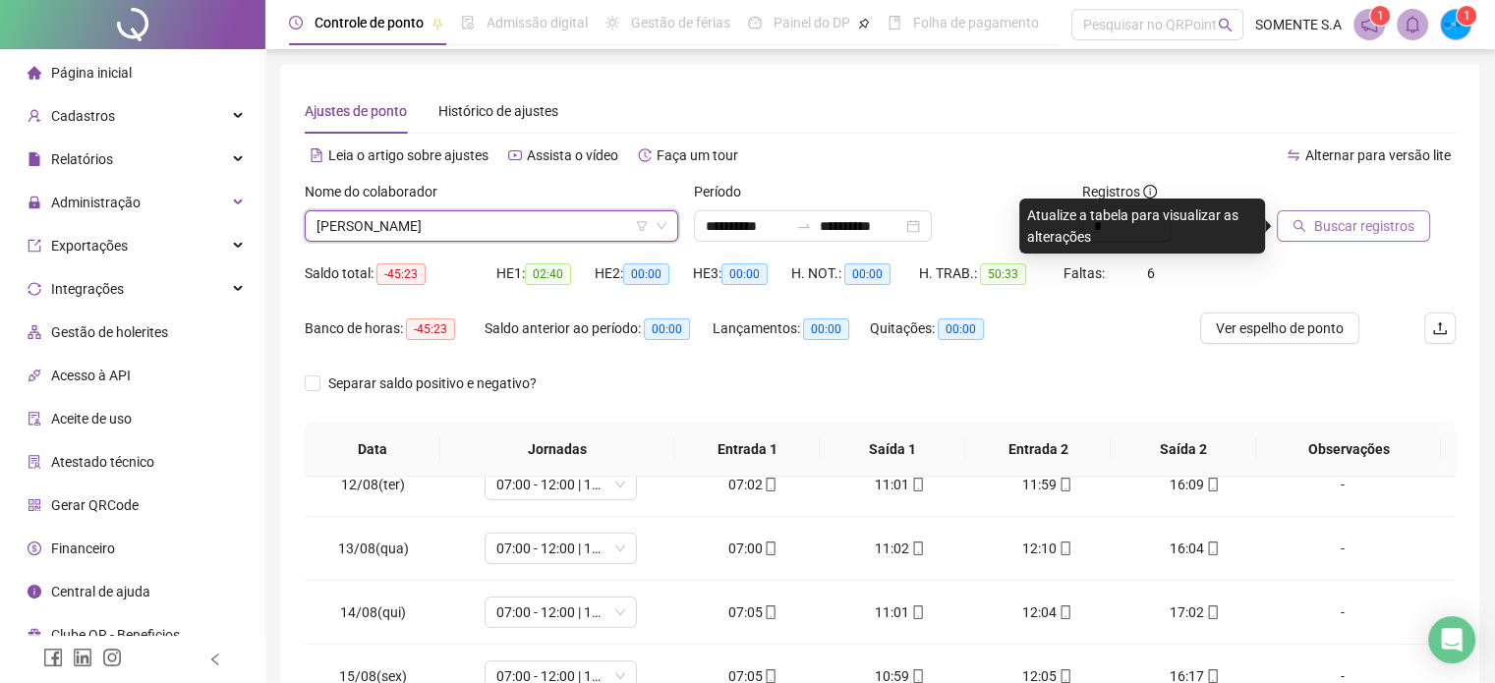
click at [1334, 218] on span "Buscar registros" at bounding box center [1364, 226] width 100 height 22
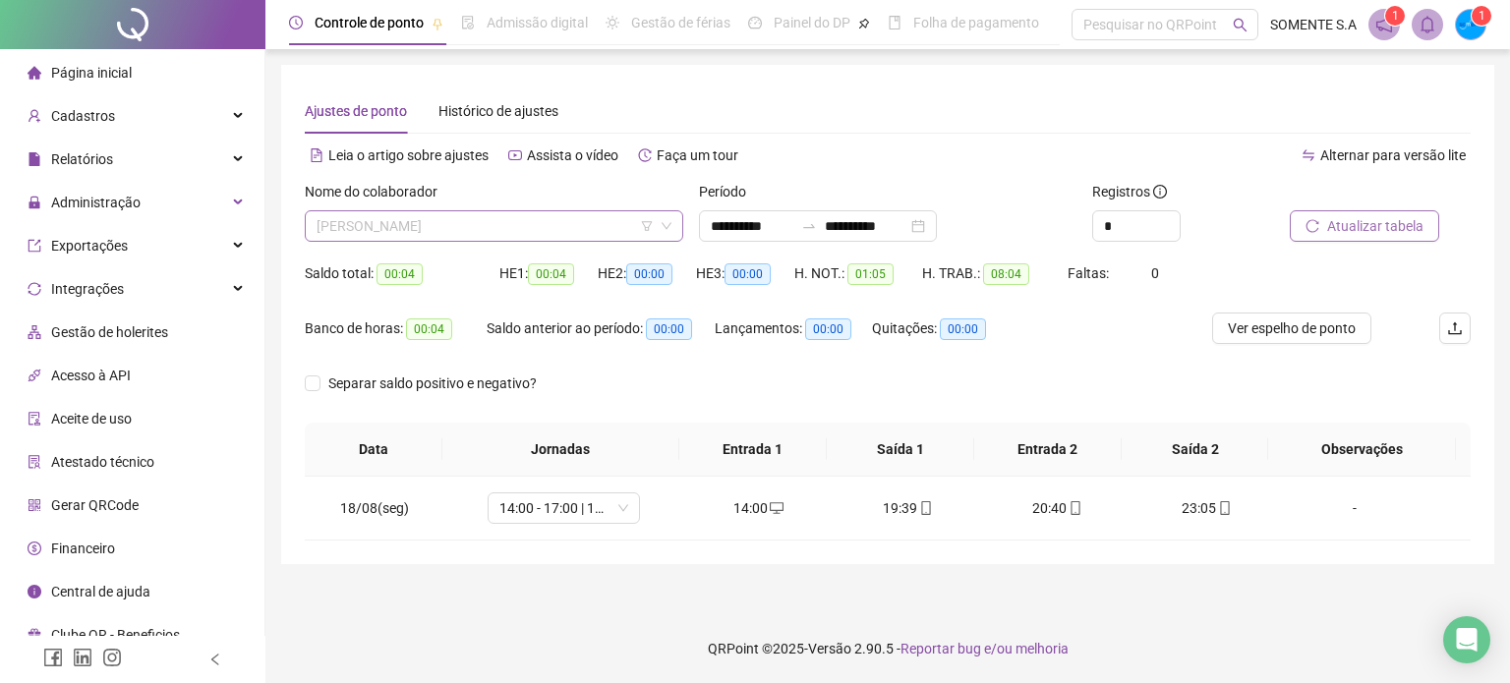
click at [515, 223] on span "[PERSON_NAME]" at bounding box center [494, 225] width 355 height 29
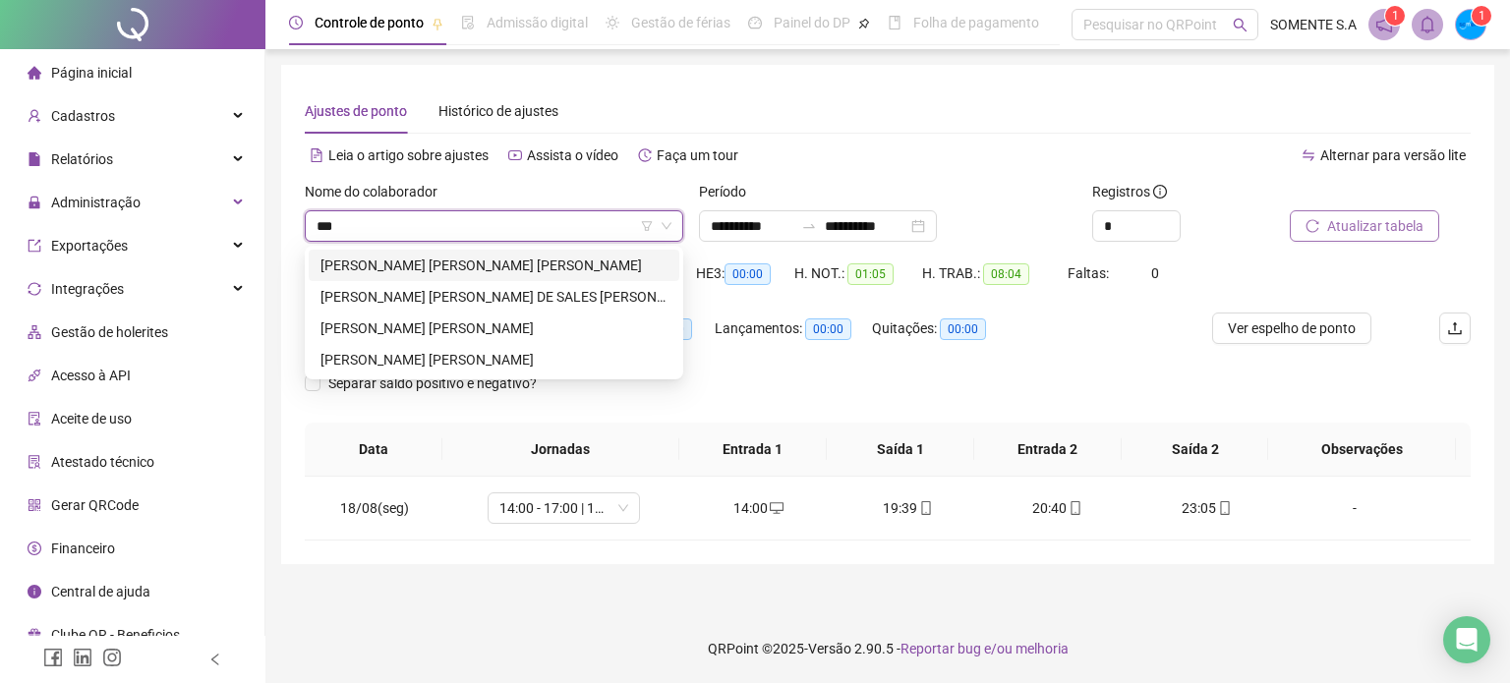
type input "****"
click at [484, 327] on div "[PERSON_NAME]" at bounding box center [494, 329] width 347 height 22
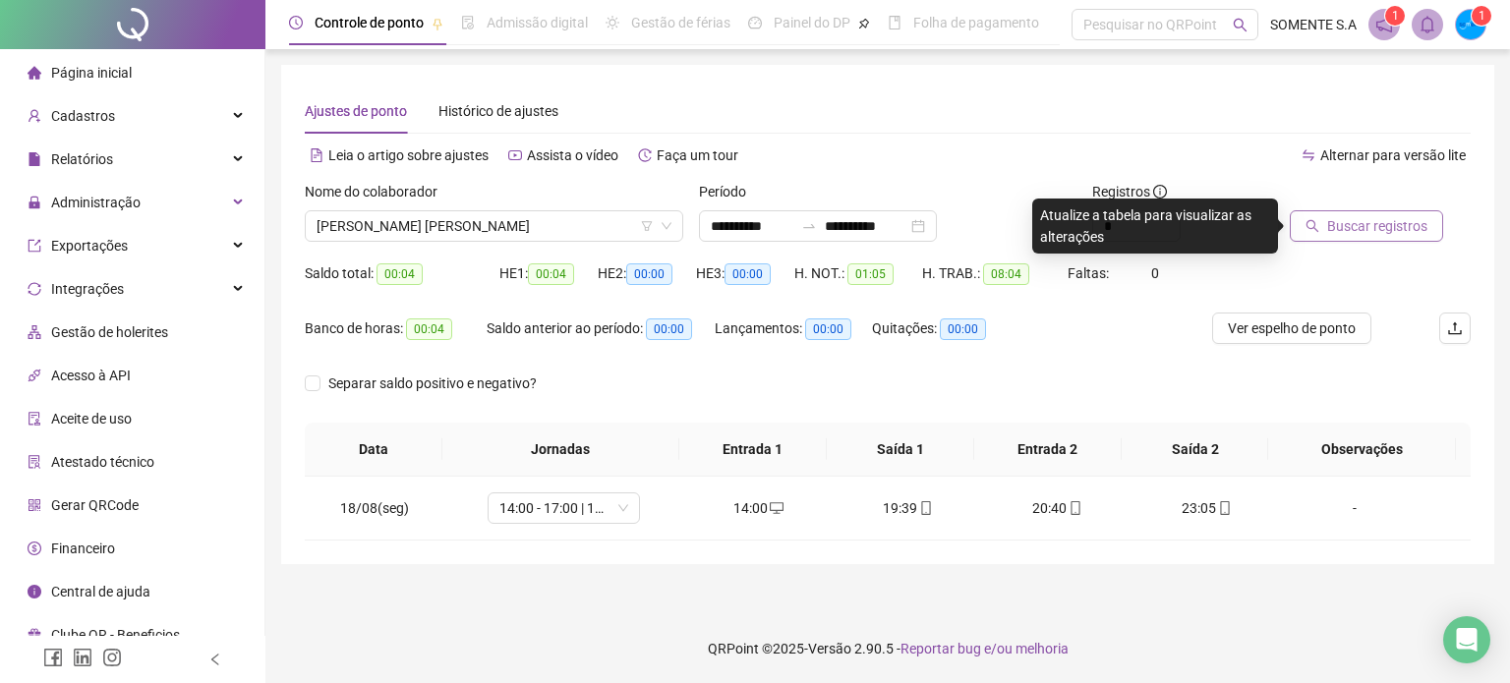
click at [1350, 237] on button "Buscar registros" at bounding box center [1366, 225] width 153 height 31
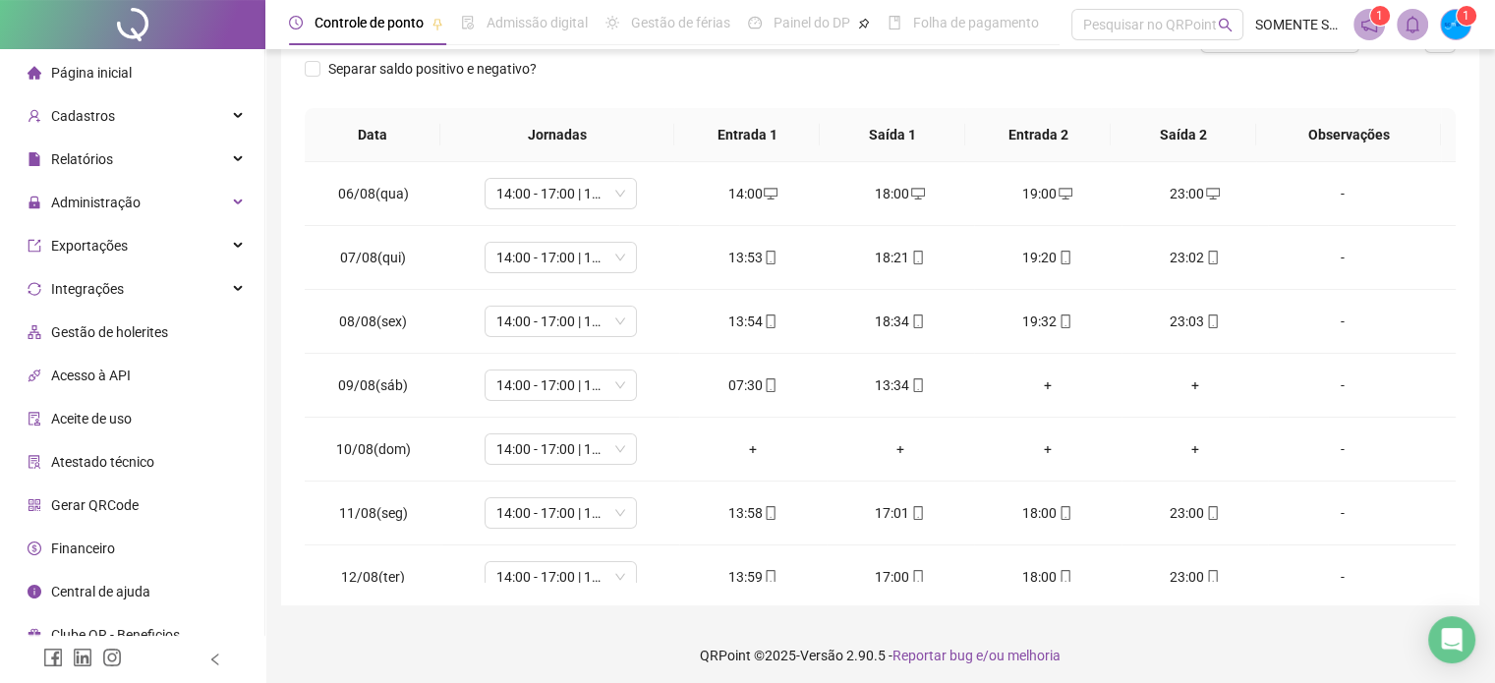
scroll to position [297, 0]
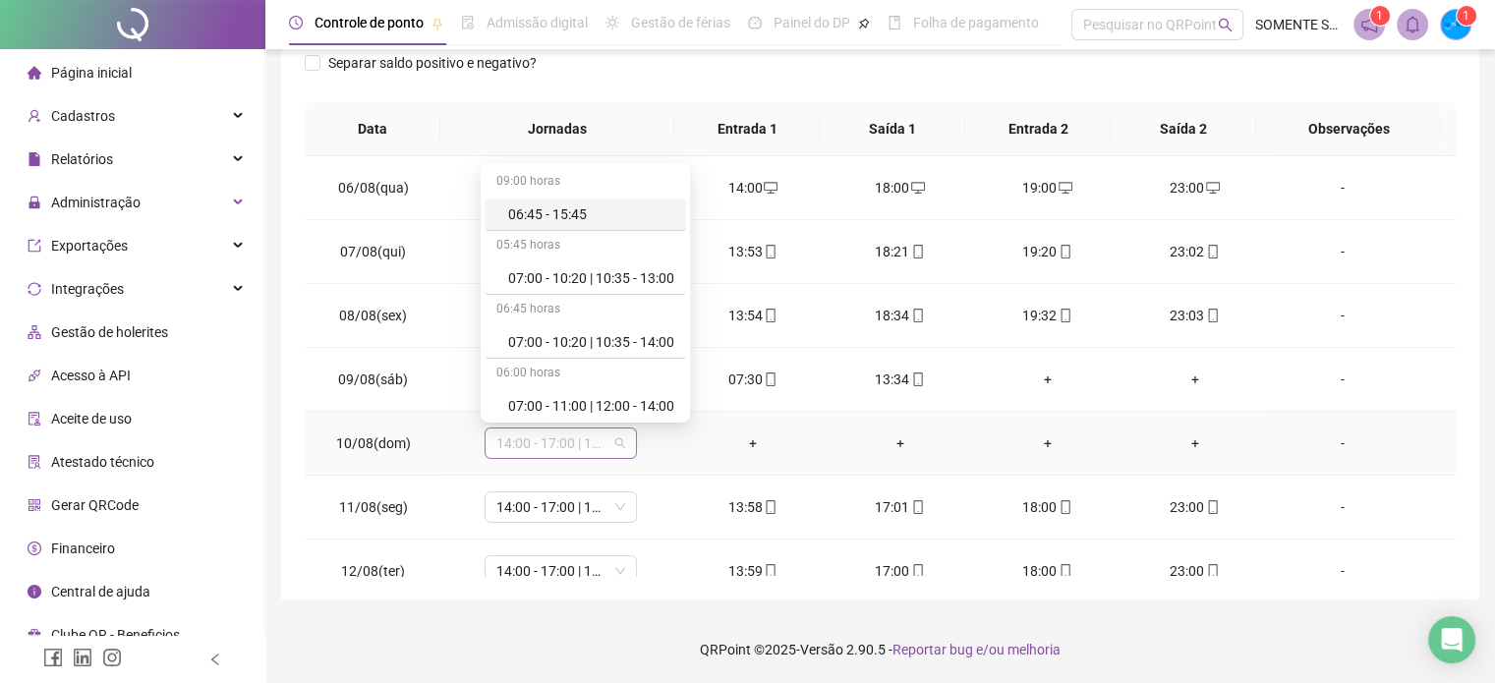
click at [565, 445] on span "14:00 - 17:00 | 18:00 - 23:00" at bounding box center [560, 443] width 129 height 29
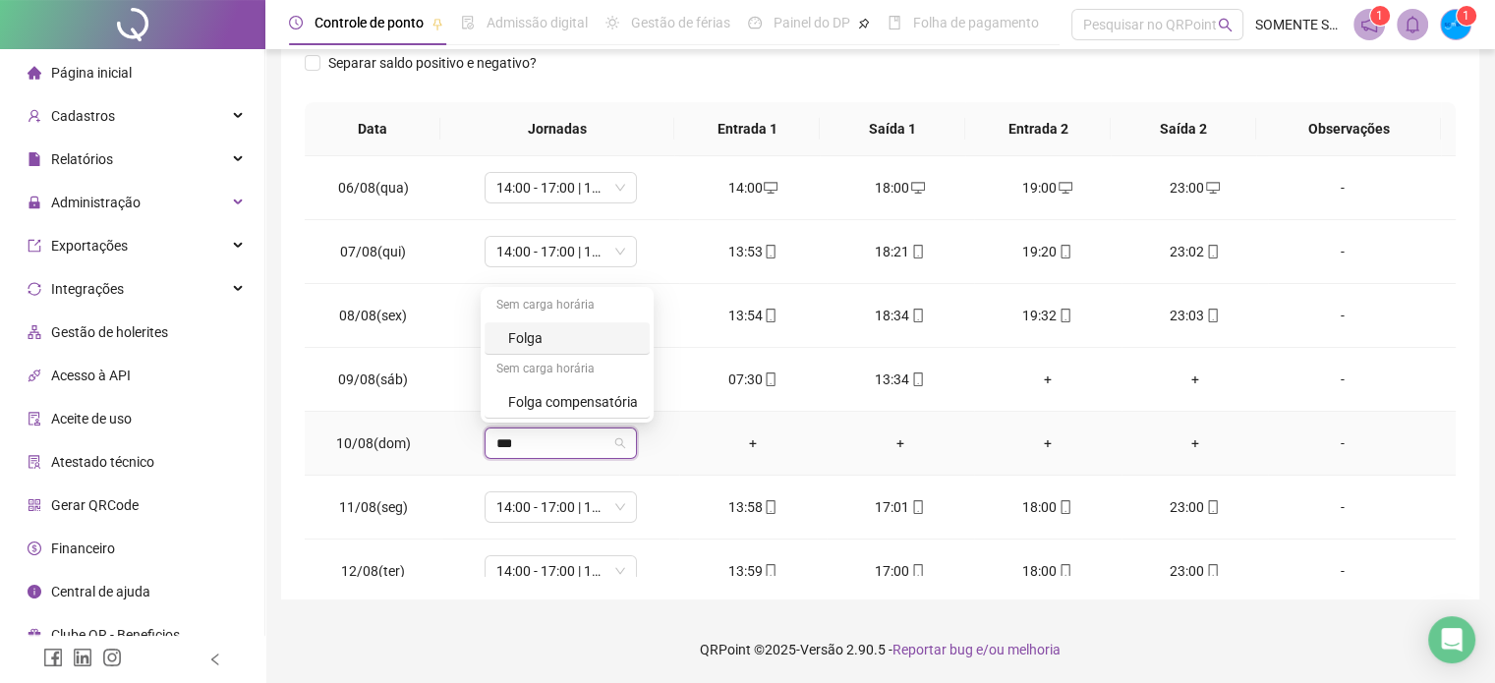
type input "****"
click at [586, 337] on div "Folga" at bounding box center [573, 338] width 130 height 22
click at [639, 390] on span "Sim" at bounding box center [650, 391] width 23 height 22
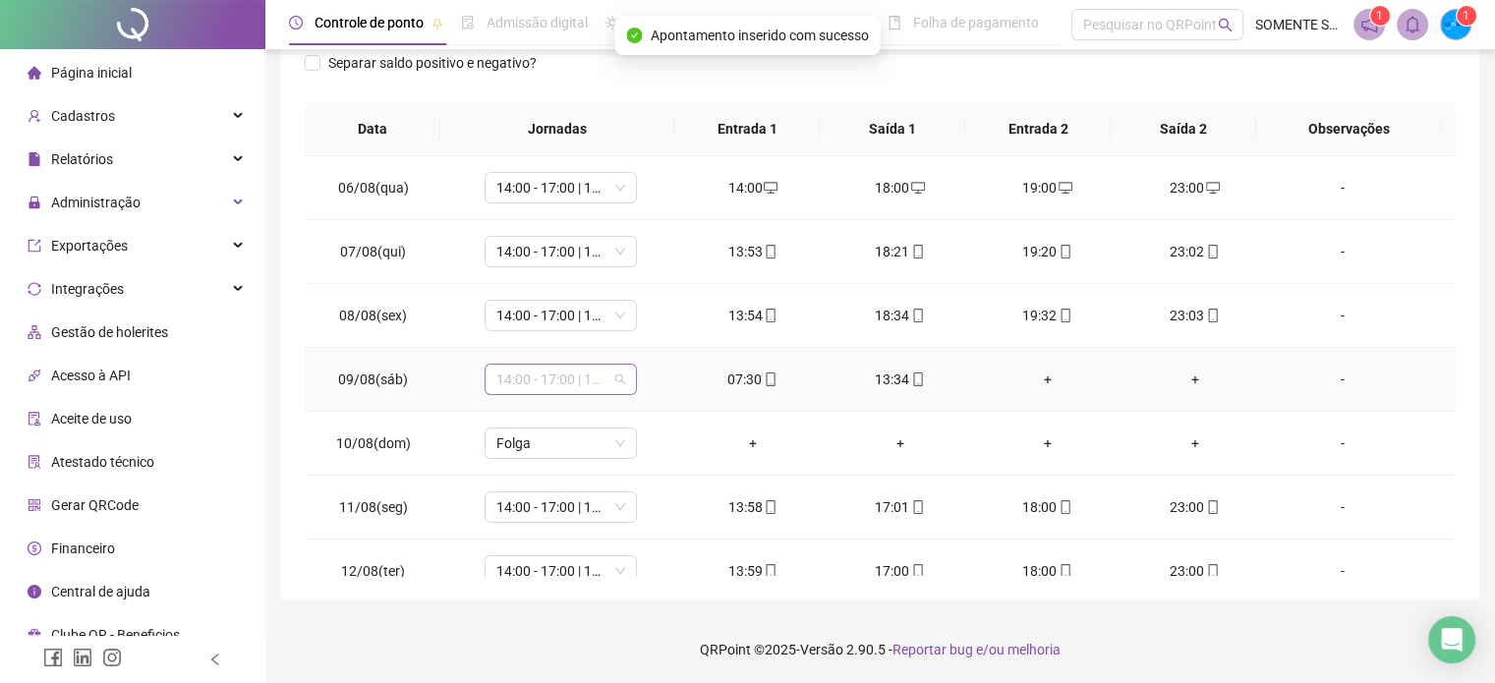
click at [575, 382] on span "14:00 - 17:00 | 18:00 - 23:00" at bounding box center [560, 379] width 129 height 29
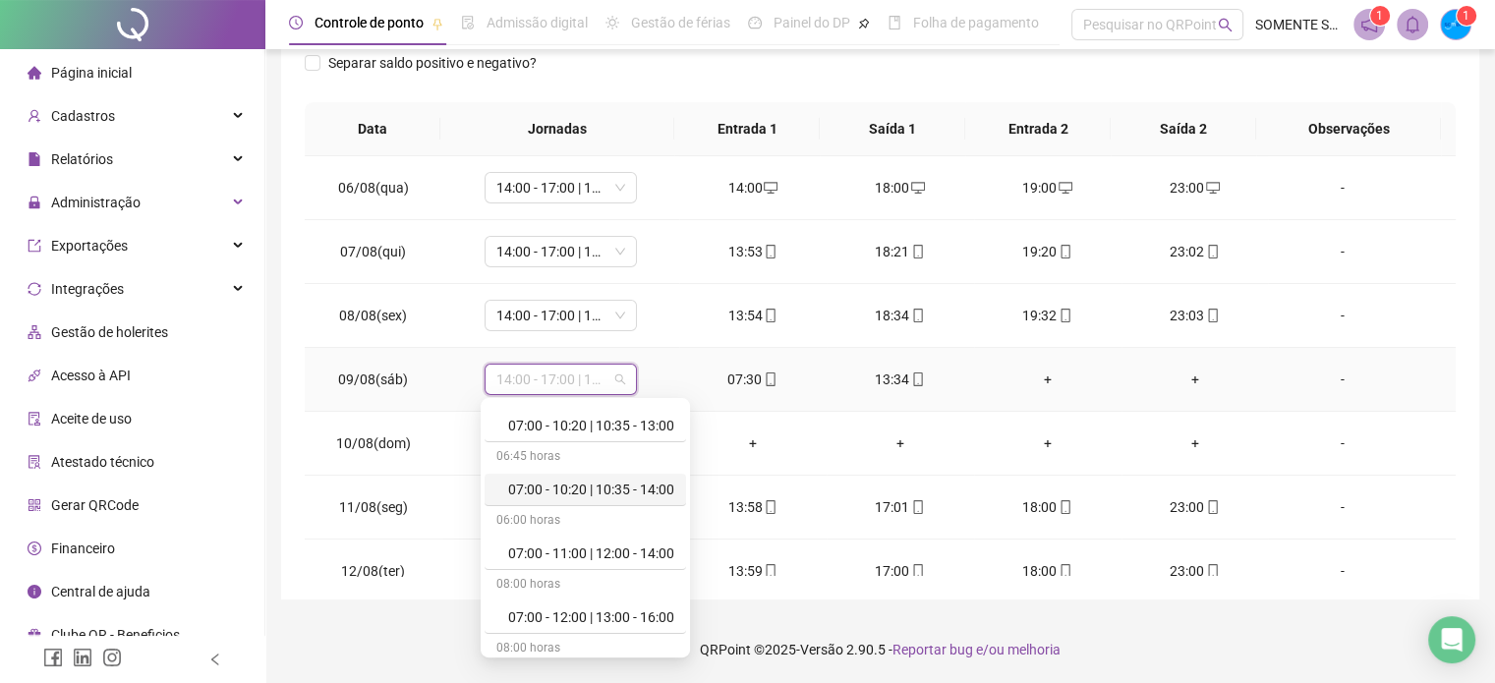
scroll to position [63, 0]
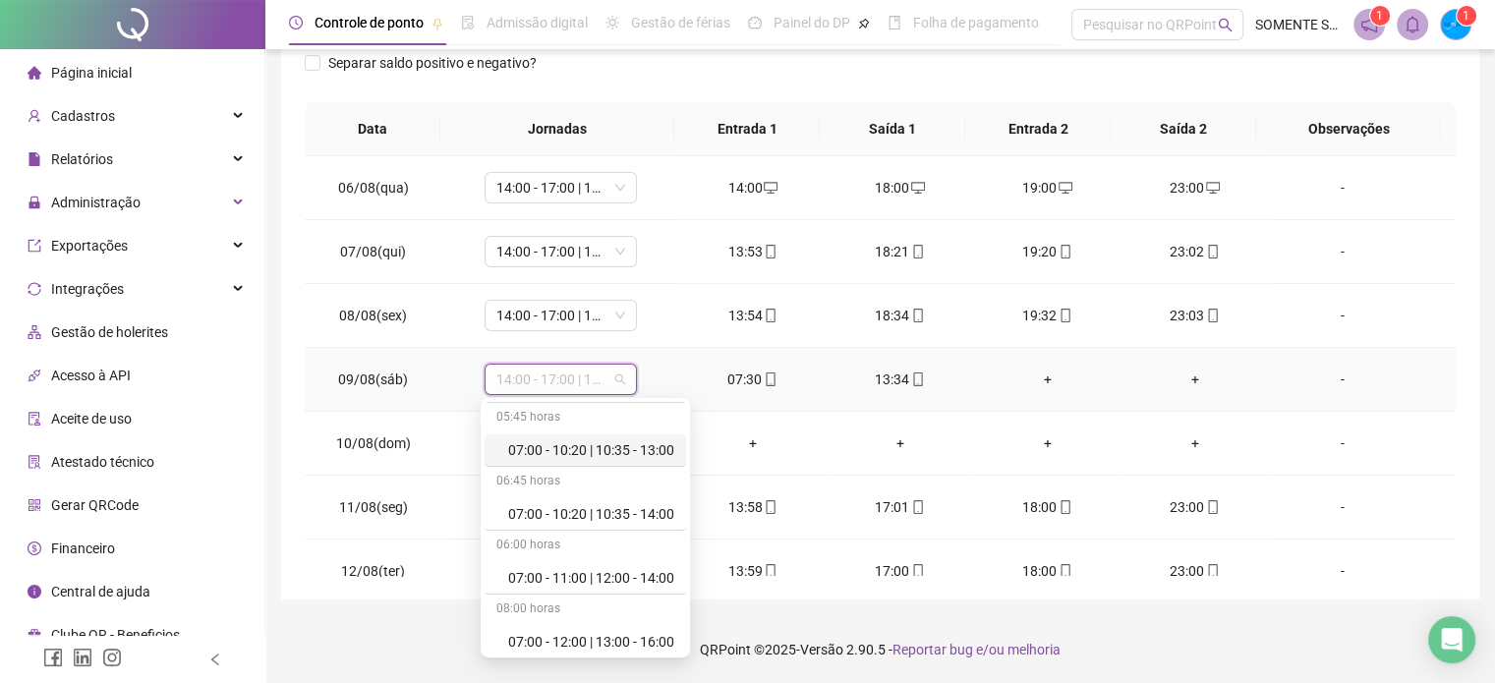
click at [595, 452] on div "07:00 - 10:20 | 10:35 - 13:00" at bounding box center [591, 450] width 166 height 22
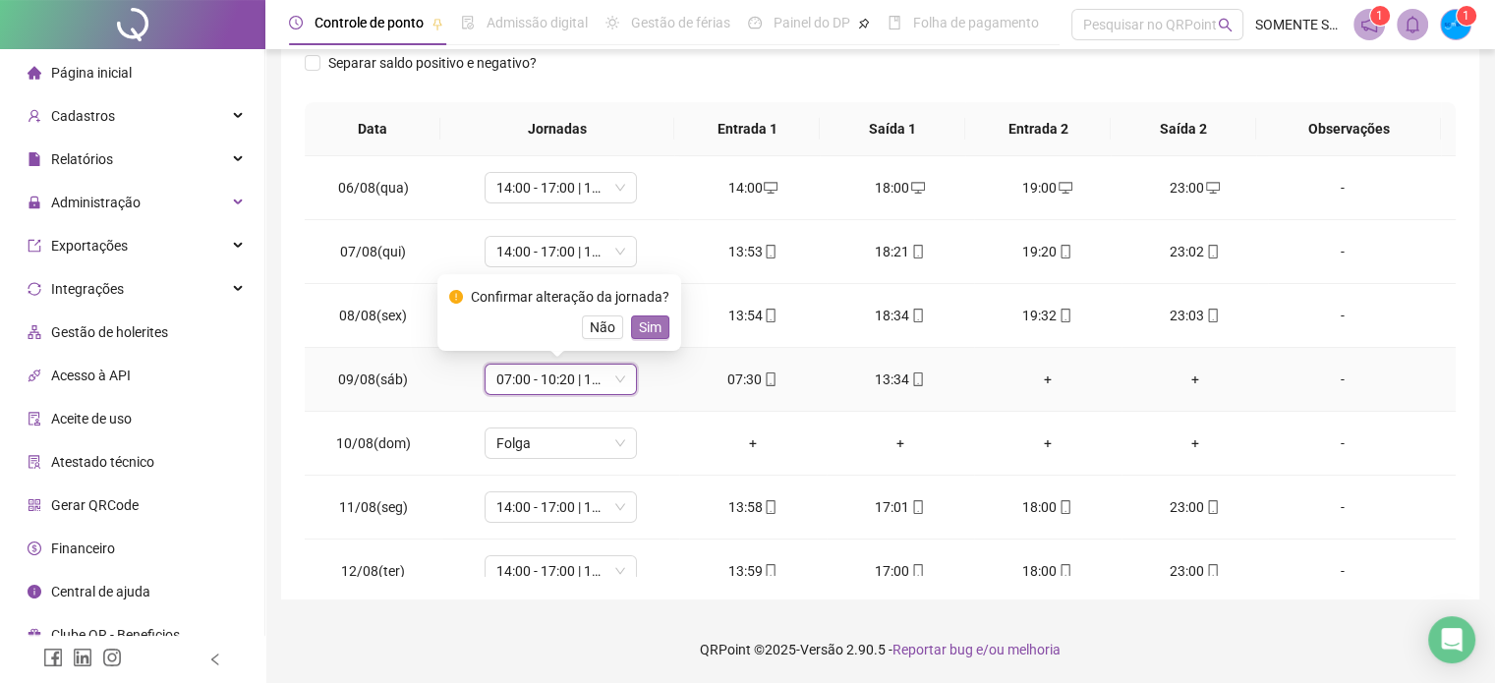
click at [649, 323] on span "Sim" at bounding box center [650, 328] width 23 height 22
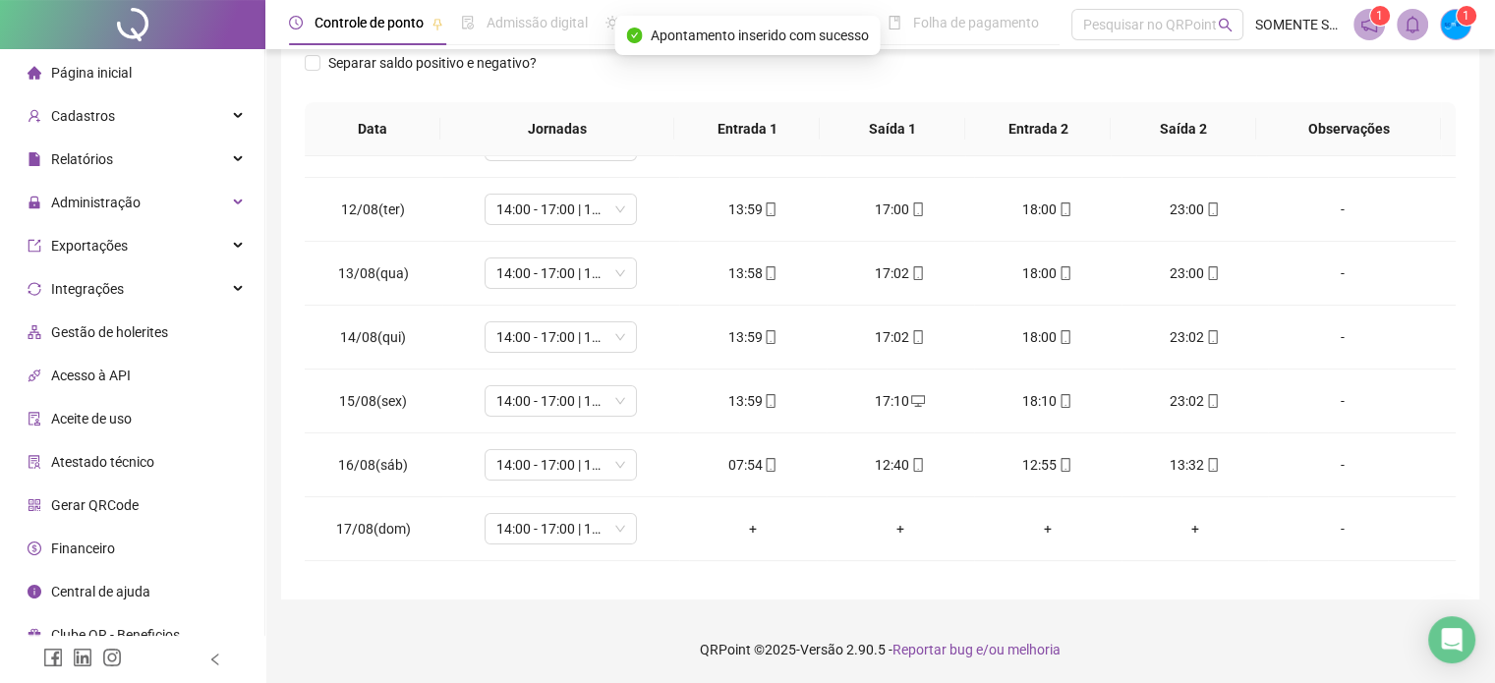
scroll to position [408, 0]
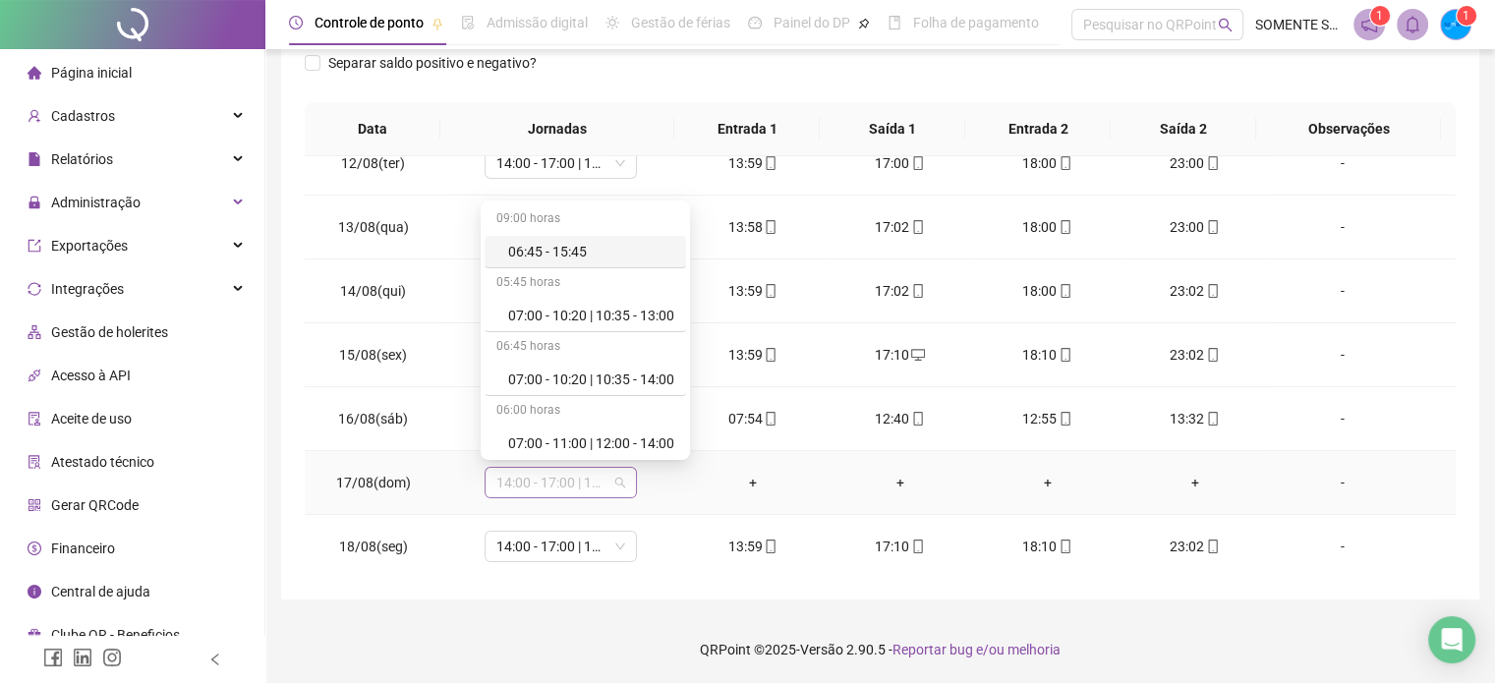
click at [574, 485] on span "14:00 - 17:00 | 18:00 - 23:00" at bounding box center [560, 482] width 129 height 29
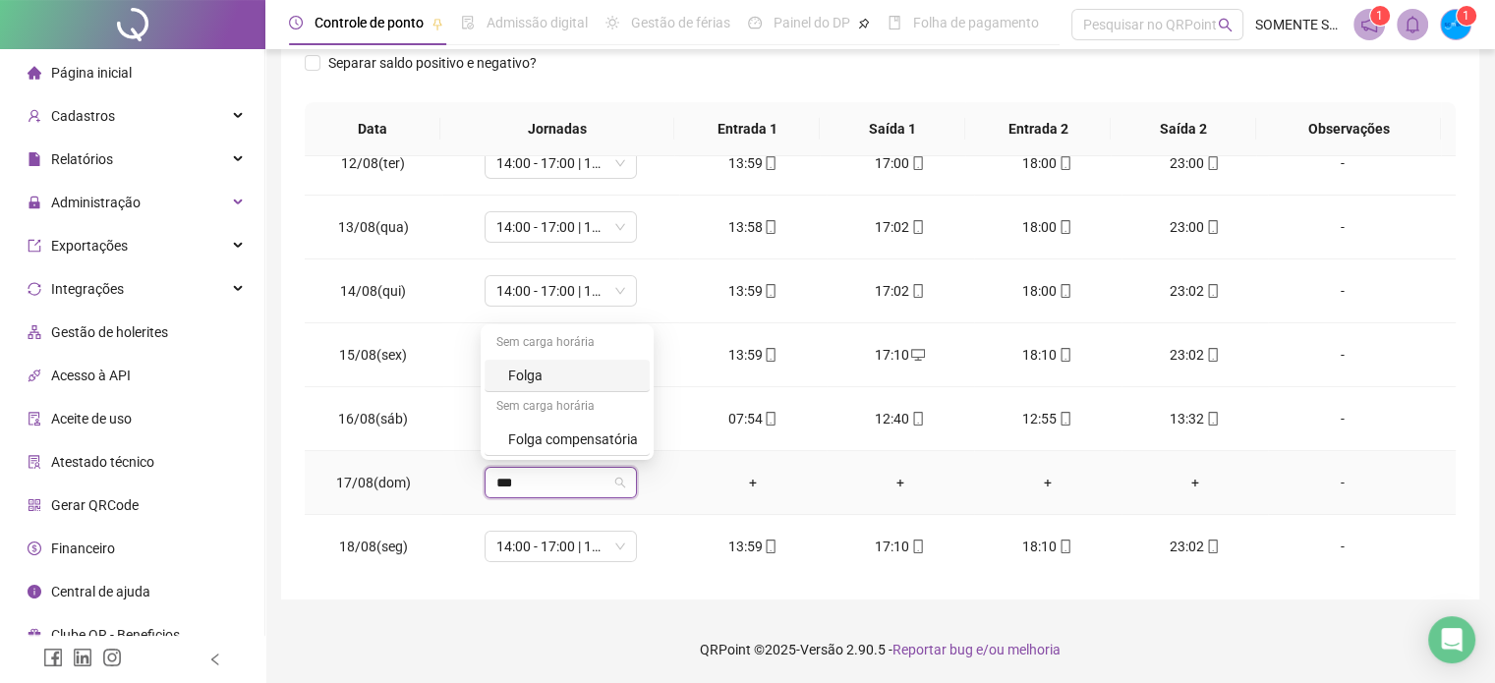
type input "****"
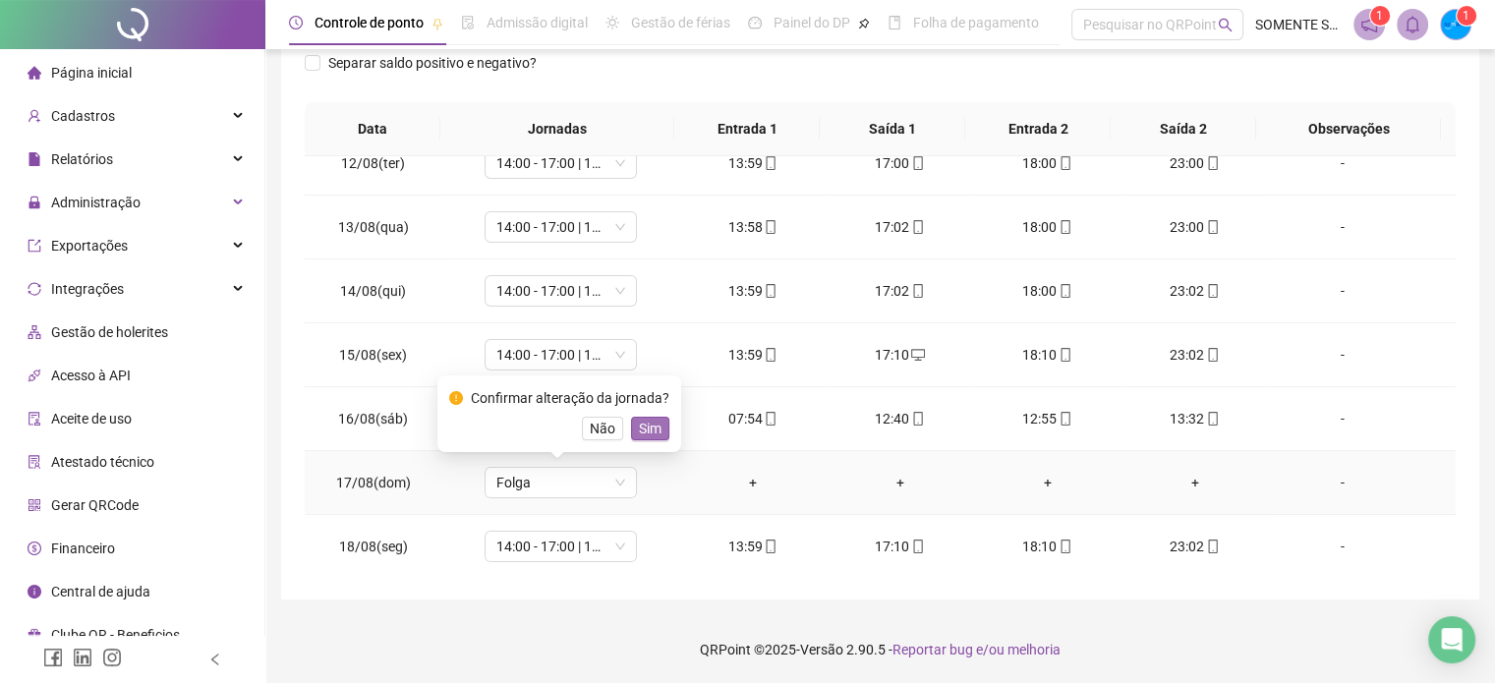
click at [649, 429] on span "Sim" at bounding box center [650, 429] width 23 height 22
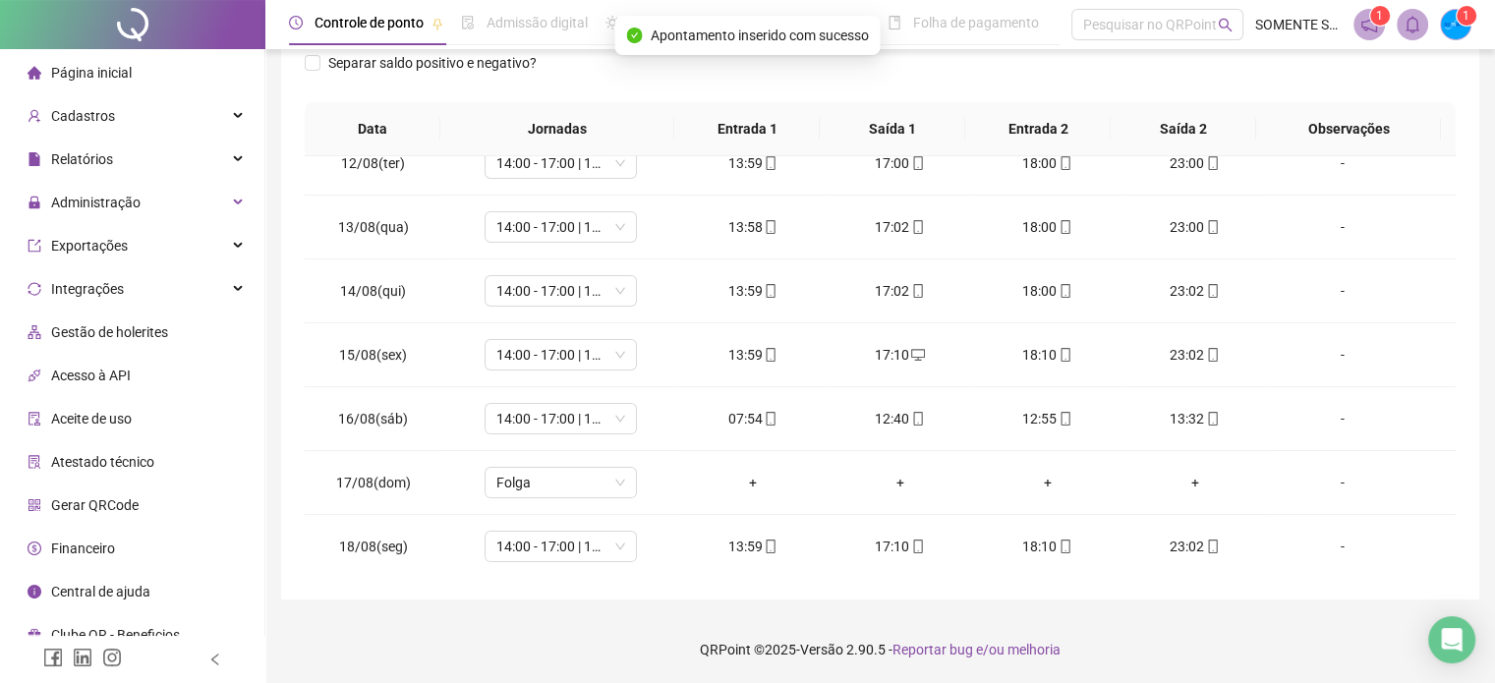
scroll to position [0, 0]
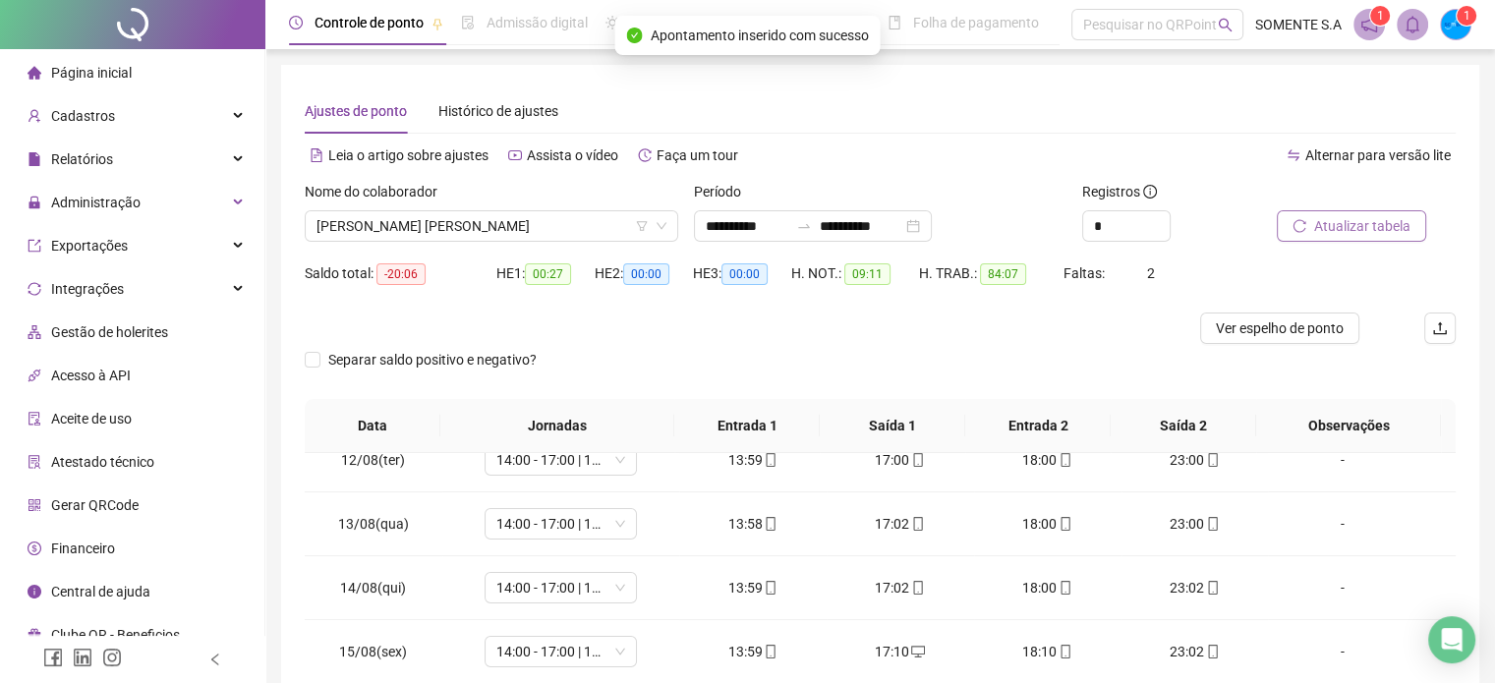
click at [1353, 224] on span "Atualizar tabela" at bounding box center [1362, 226] width 96 height 22
click at [462, 232] on span "[PERSON_NAME]" at bounding box center [492, 225] width 350 height 29
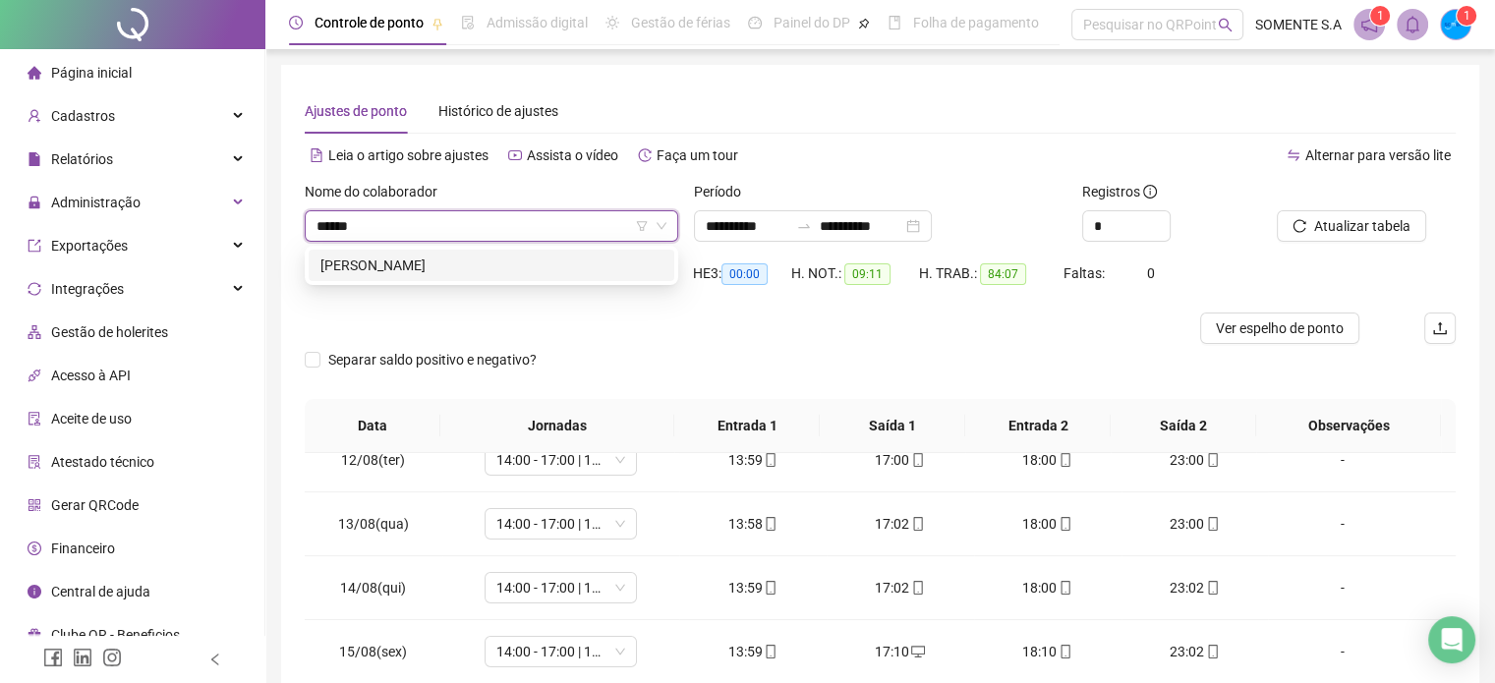
type input "*******"
click at [483, 264] on div "[PERSON_NAME]" at bounding box center [492, 266] width 342 height 22
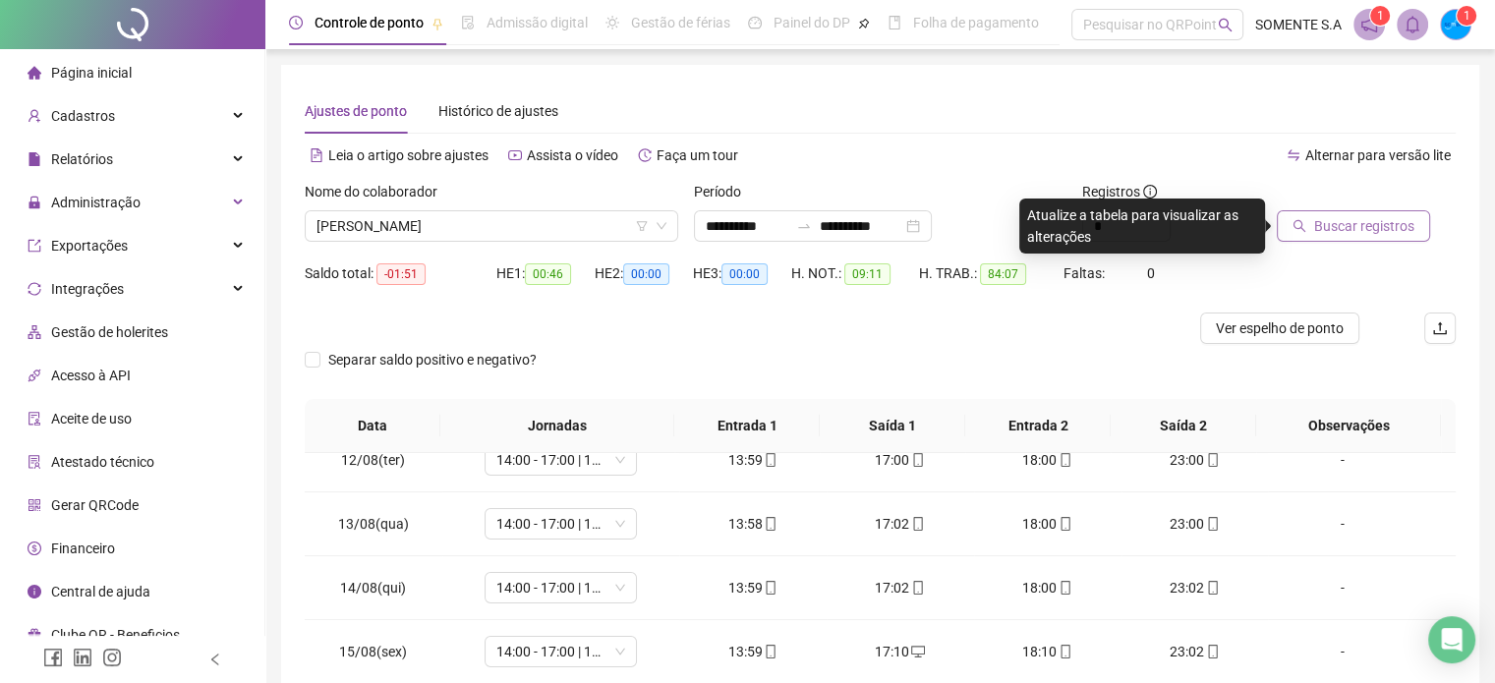
click at [1361, 215] on span "Buscar registros" at bounding box center [1364, 226] width 100 height 22
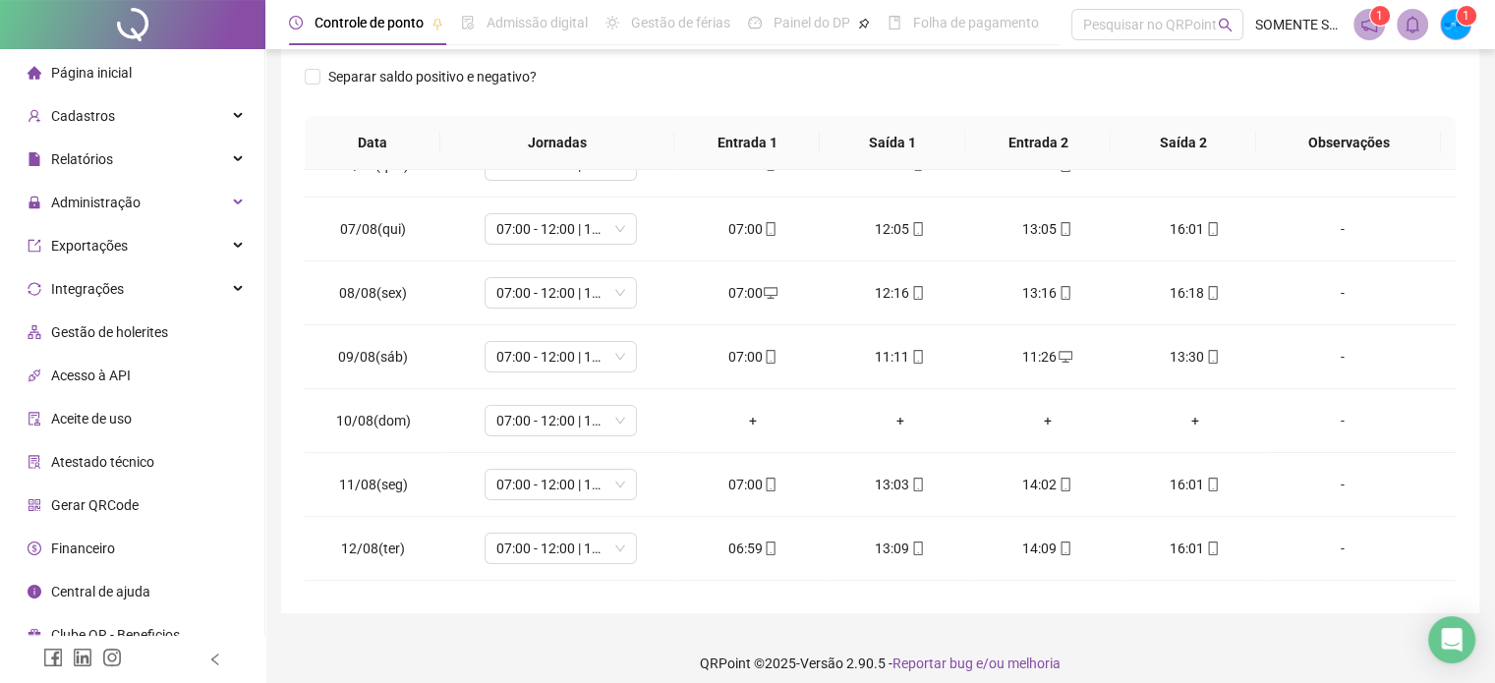
scroll to position [174, 0]
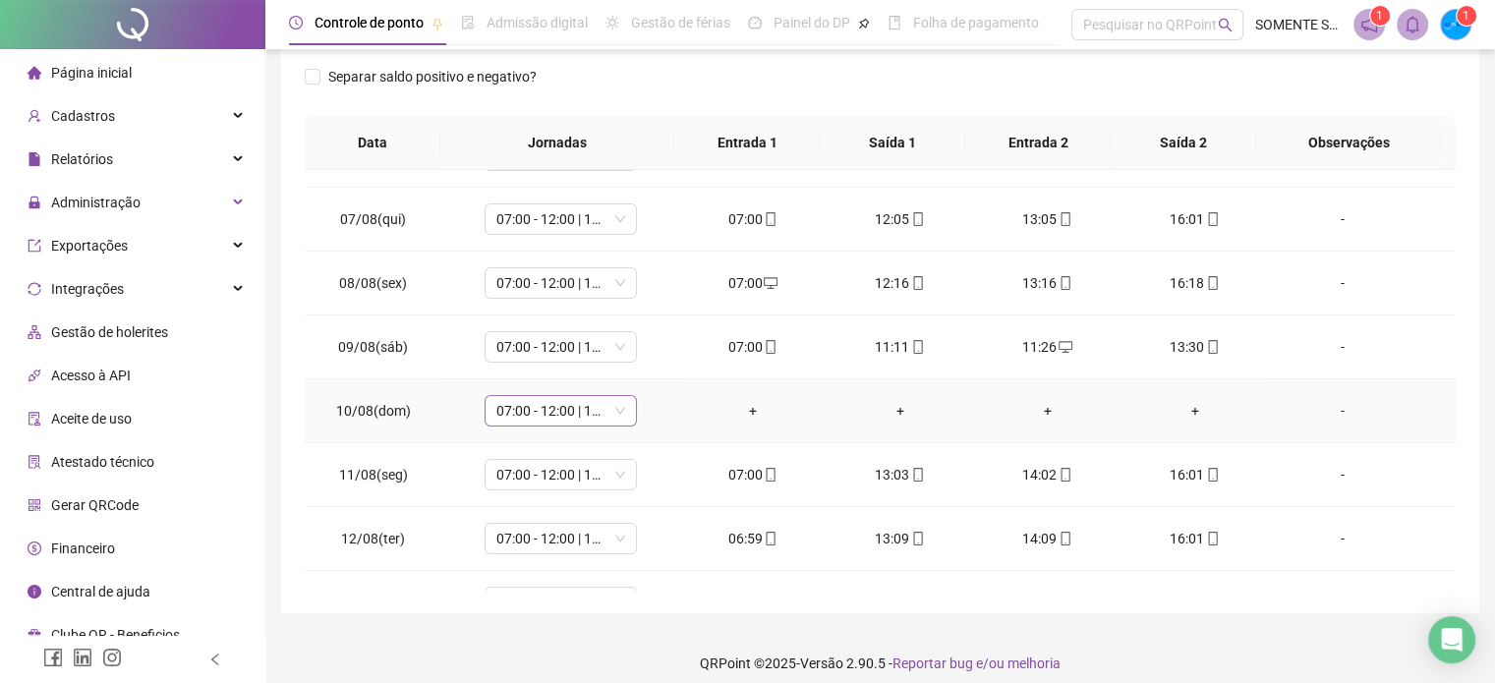
click at [570, 414] on span "07:00 - 12:00 | 13:00 - 16:00" at bounding box center [560, 410] width 129 height 29
type input "****"
click at [557, 302] on div "Folga" at bounding box center [573, 305] width 130 height 22
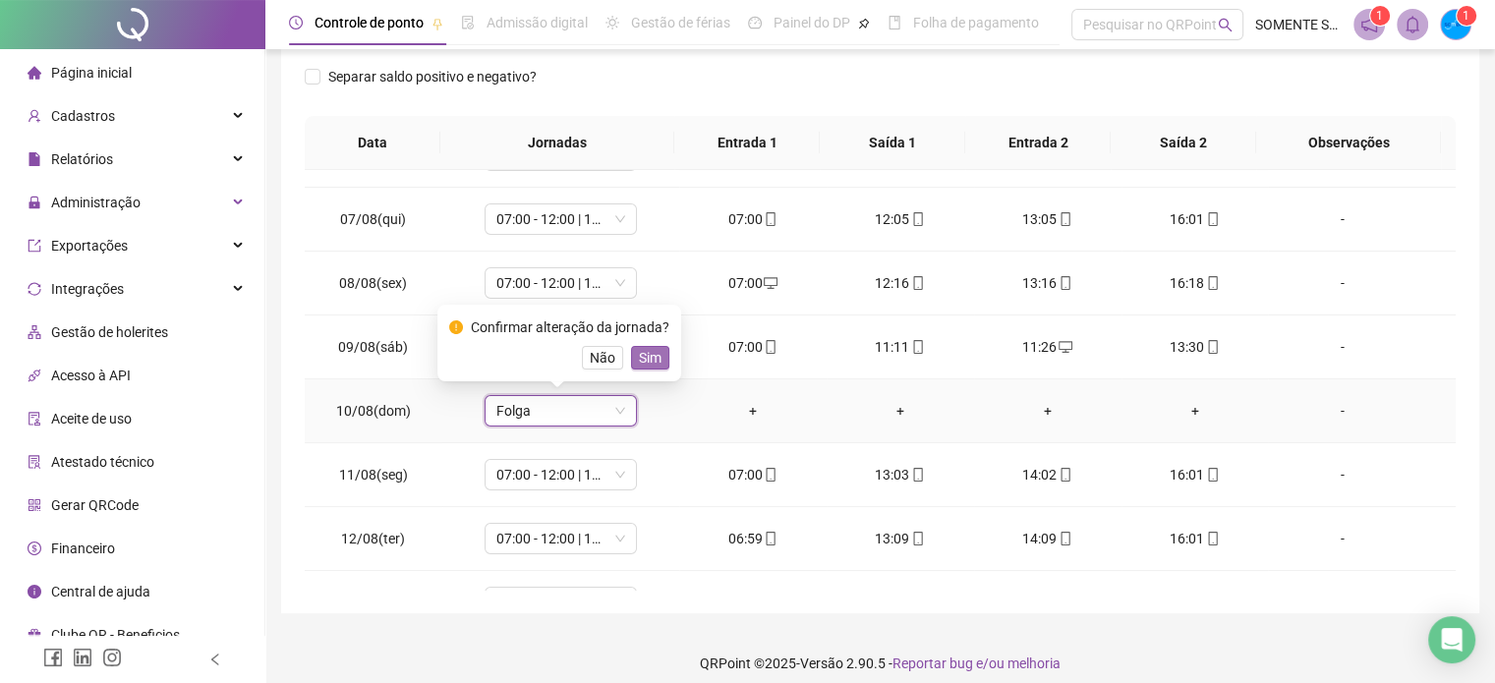
click at [649, 357] on span "Sim" at bounding box center [650, 358] width 23 height 22
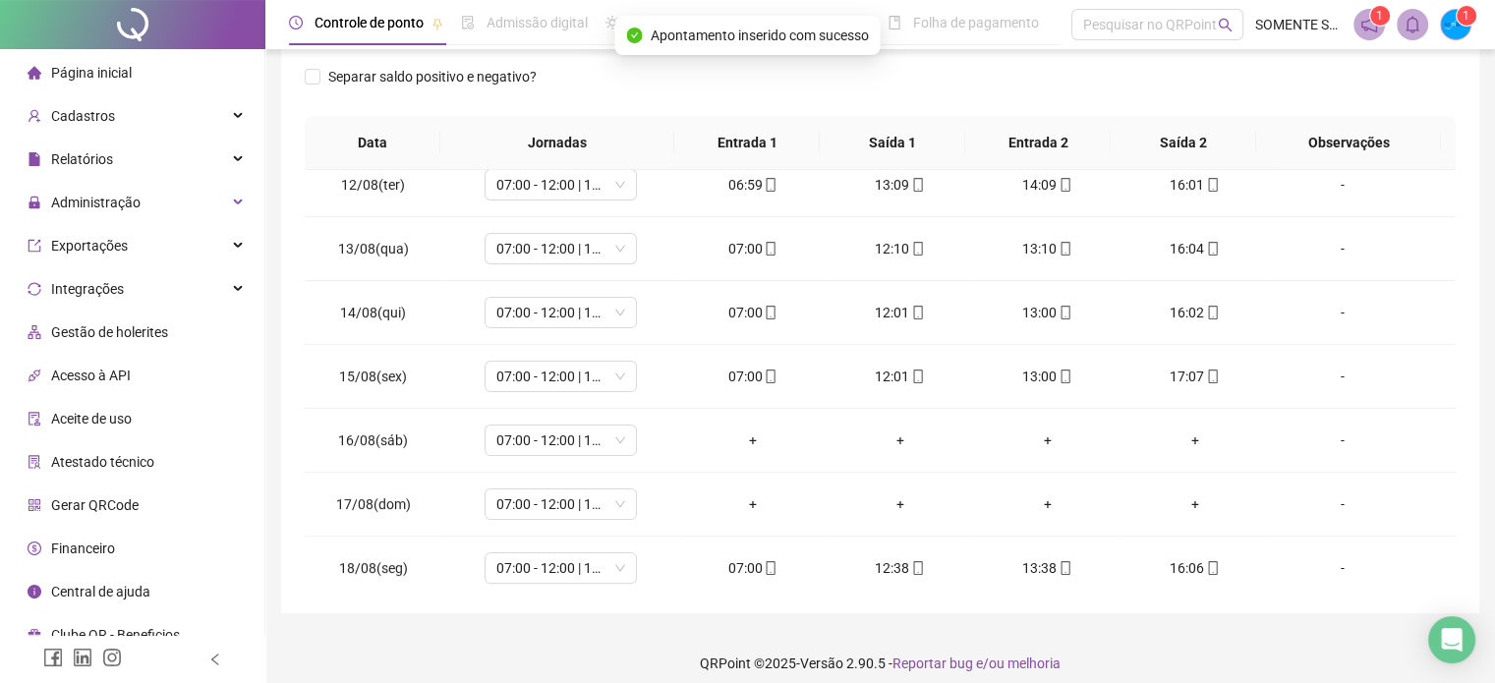
scroll to position [535, 0]
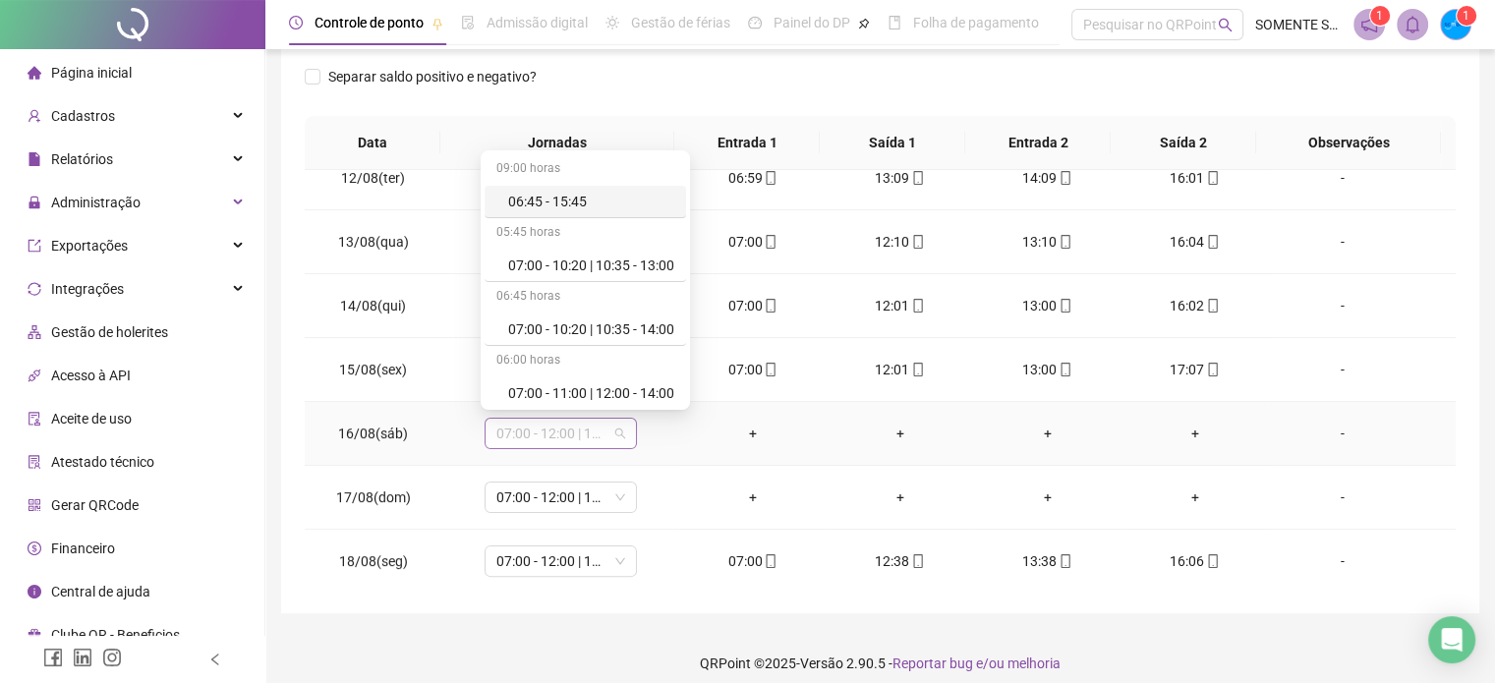
click at [587, 431] on span "07:00 - 12:00 | 13:00 - 16:00" at bounding box center [560, 433] width 129 height 29
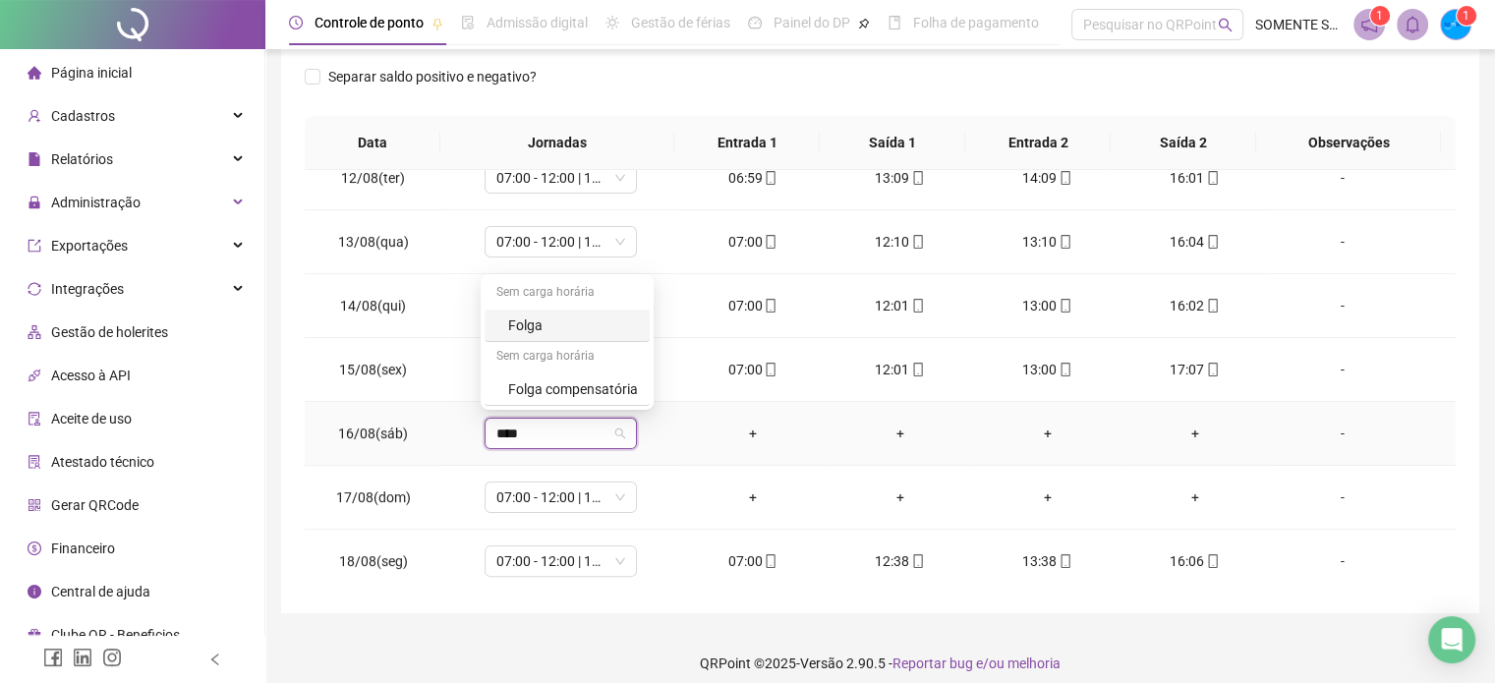
type input "*****"
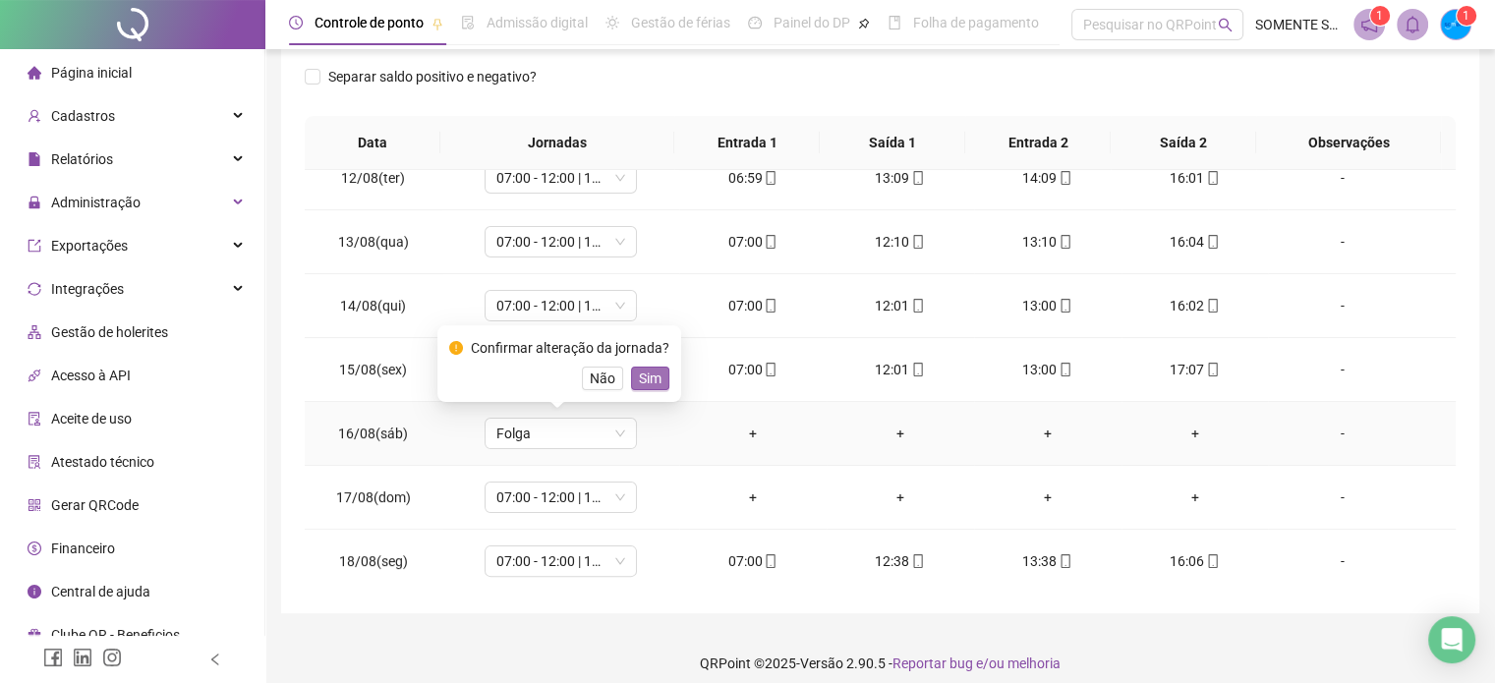
click at [645, 379] on span "Sim" at bounding box center [650, 379] width 23 height 22
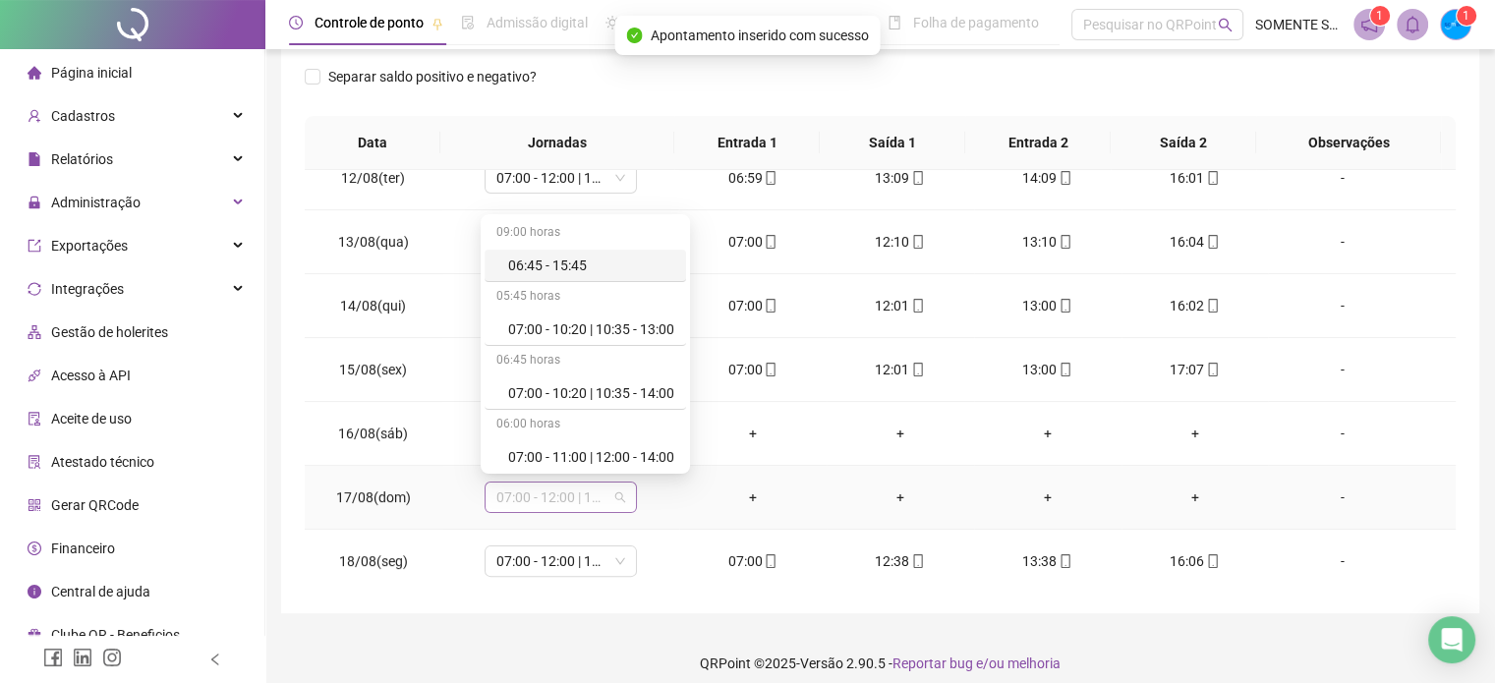
click at [547, 488] on span "07:00 - 12:00 | 13:00 - 16:00" at bounding box center [560, 497] width 129 height 29
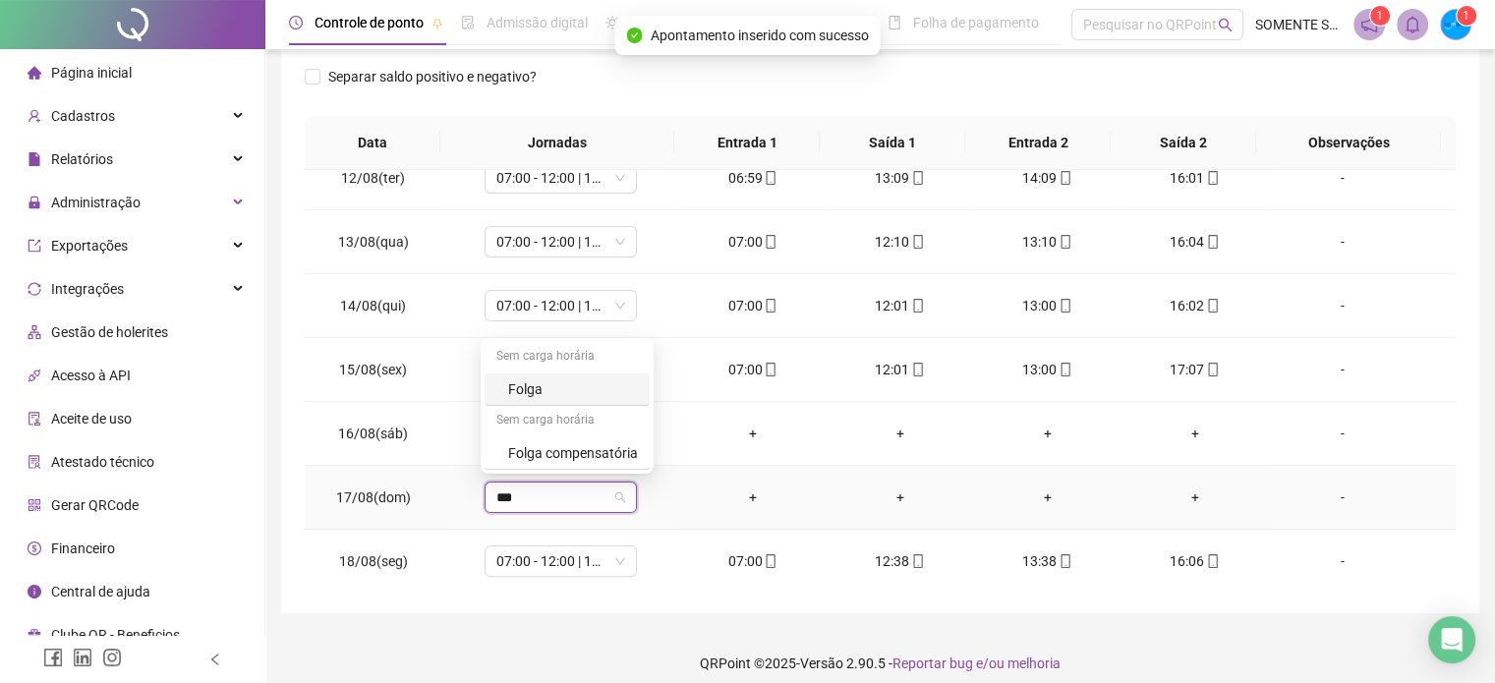
type input "****"
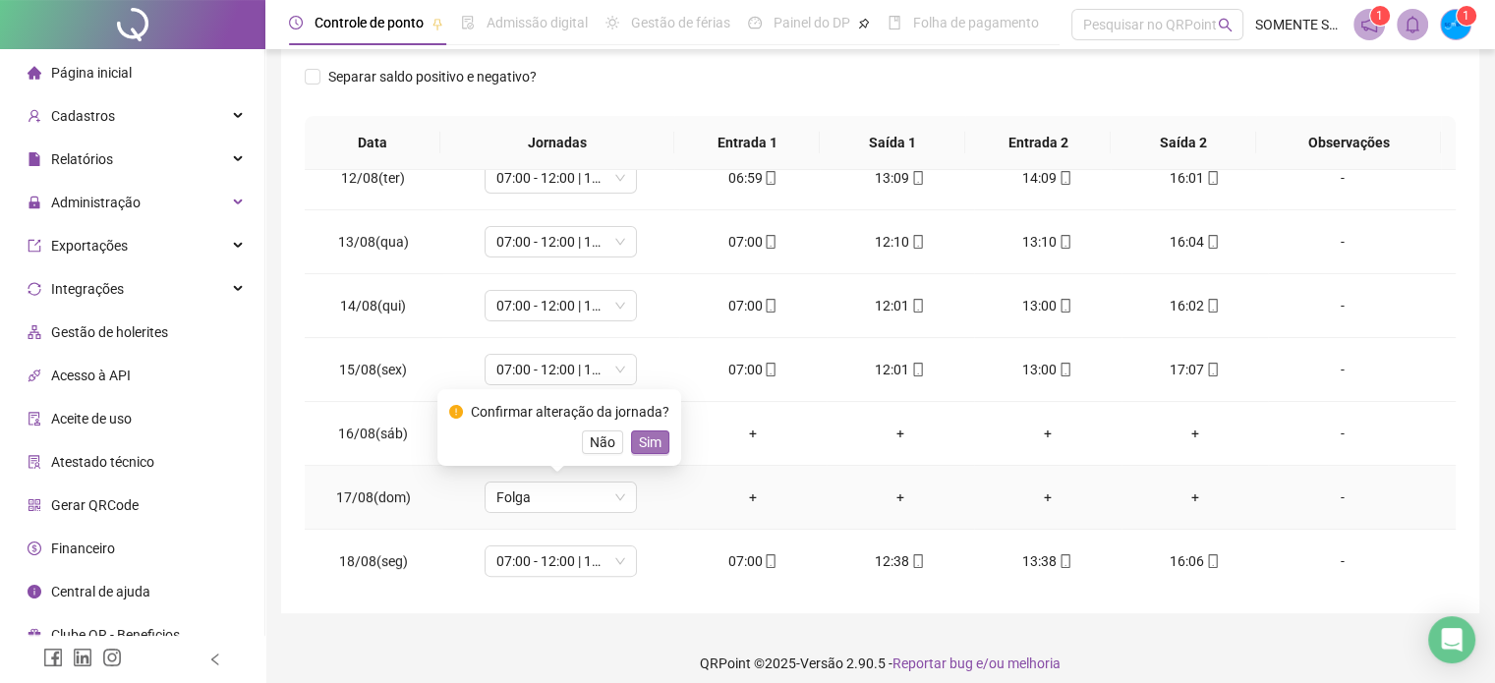
click at [641, 448] on span "Sim" at bounding box center [650, 443] width 23 height 22
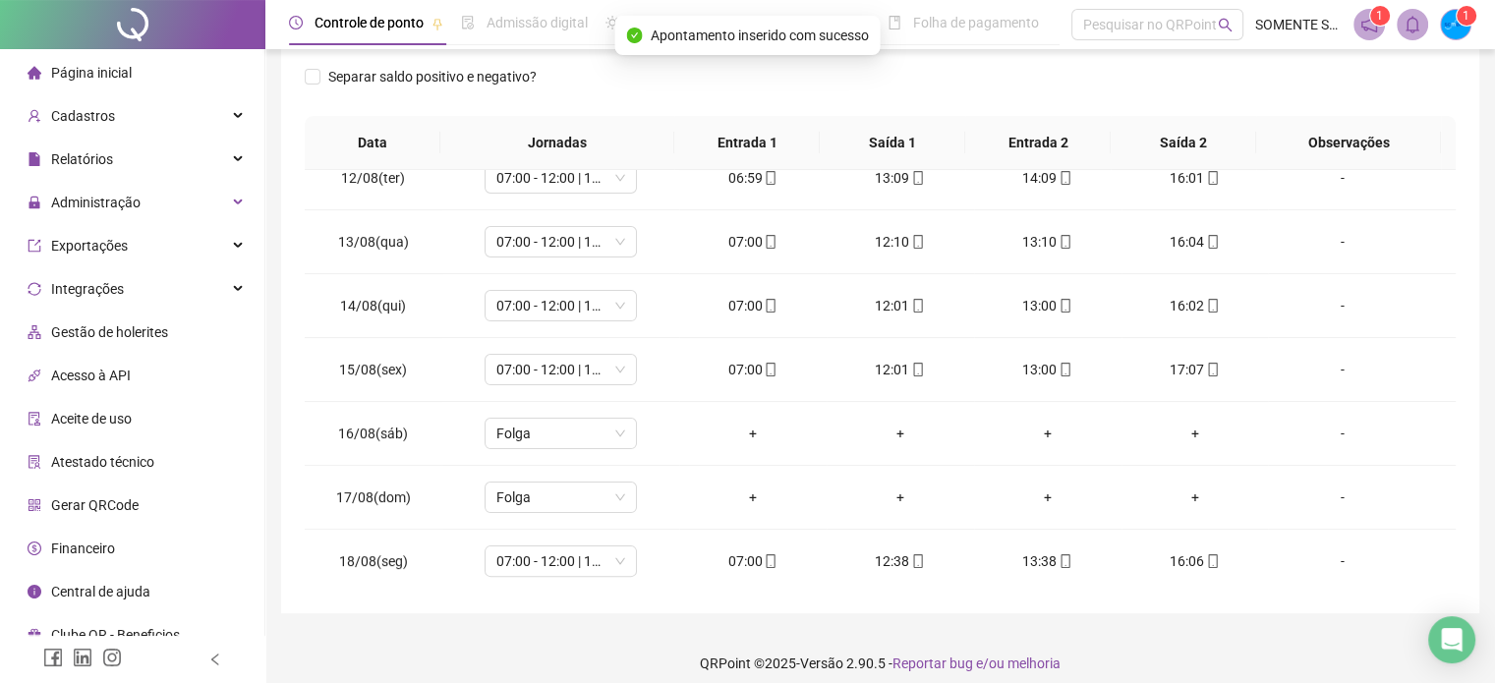
scroll to position [0, 0]
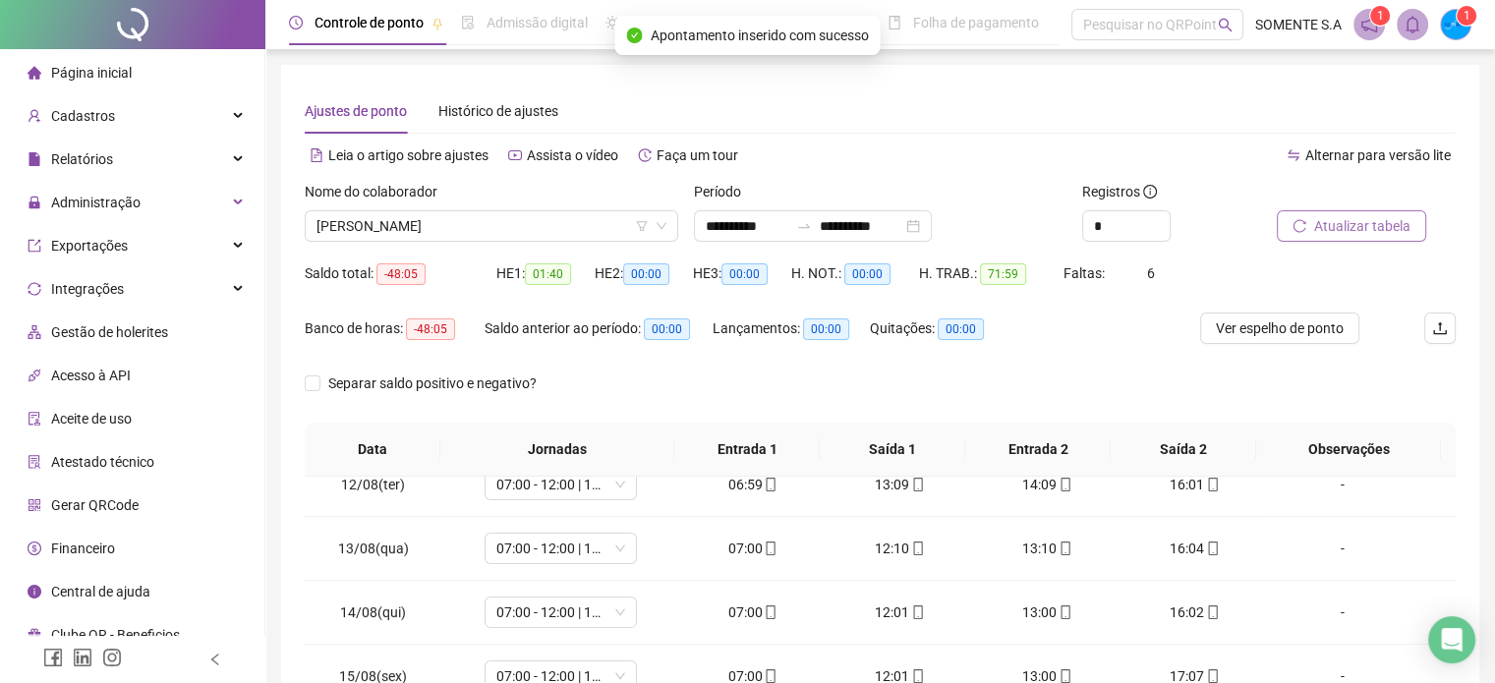
click at [1353, 219] on span "Atualizar tabela" at bounding box center [1362, 226] width 96 height 22
click at [543, 237] on span "[PERSON_NAME]" at bounding box center [492, 225] width 350 height 29
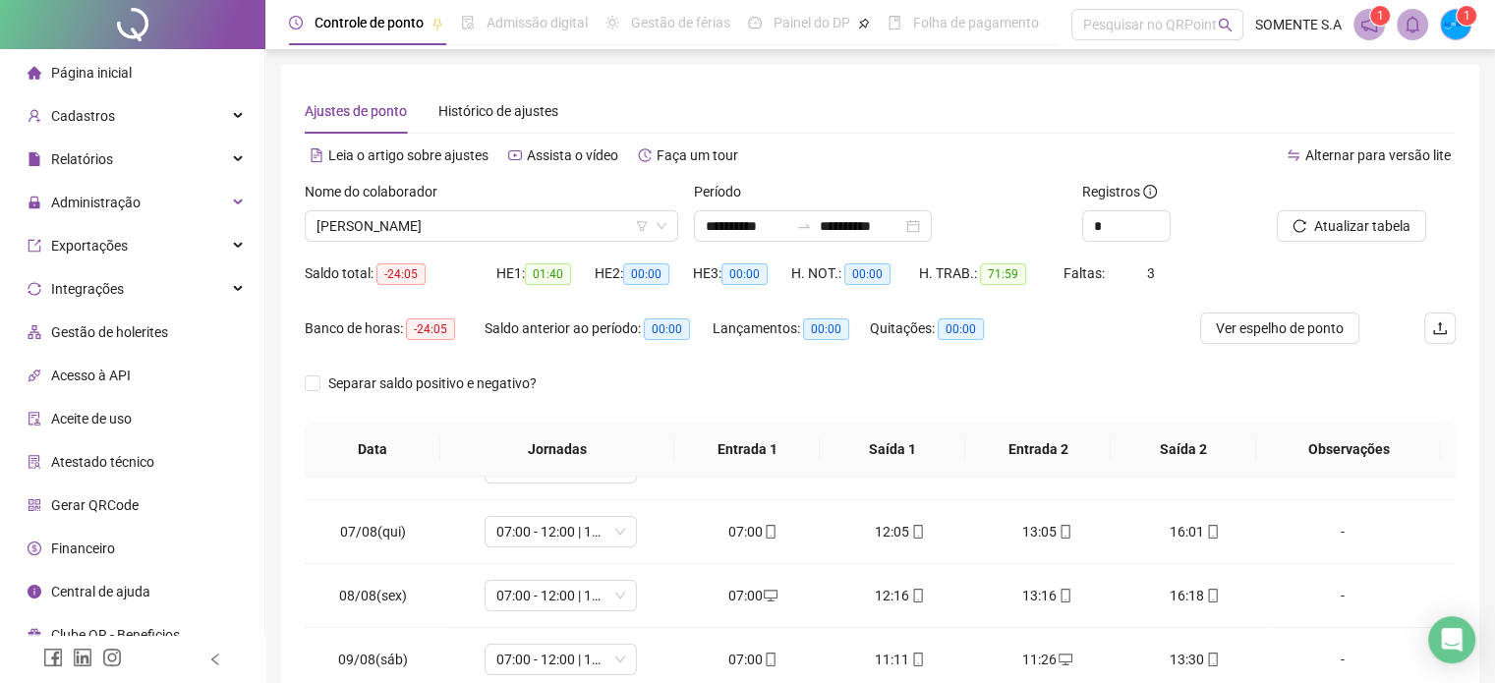
scroll to position [0, 0]
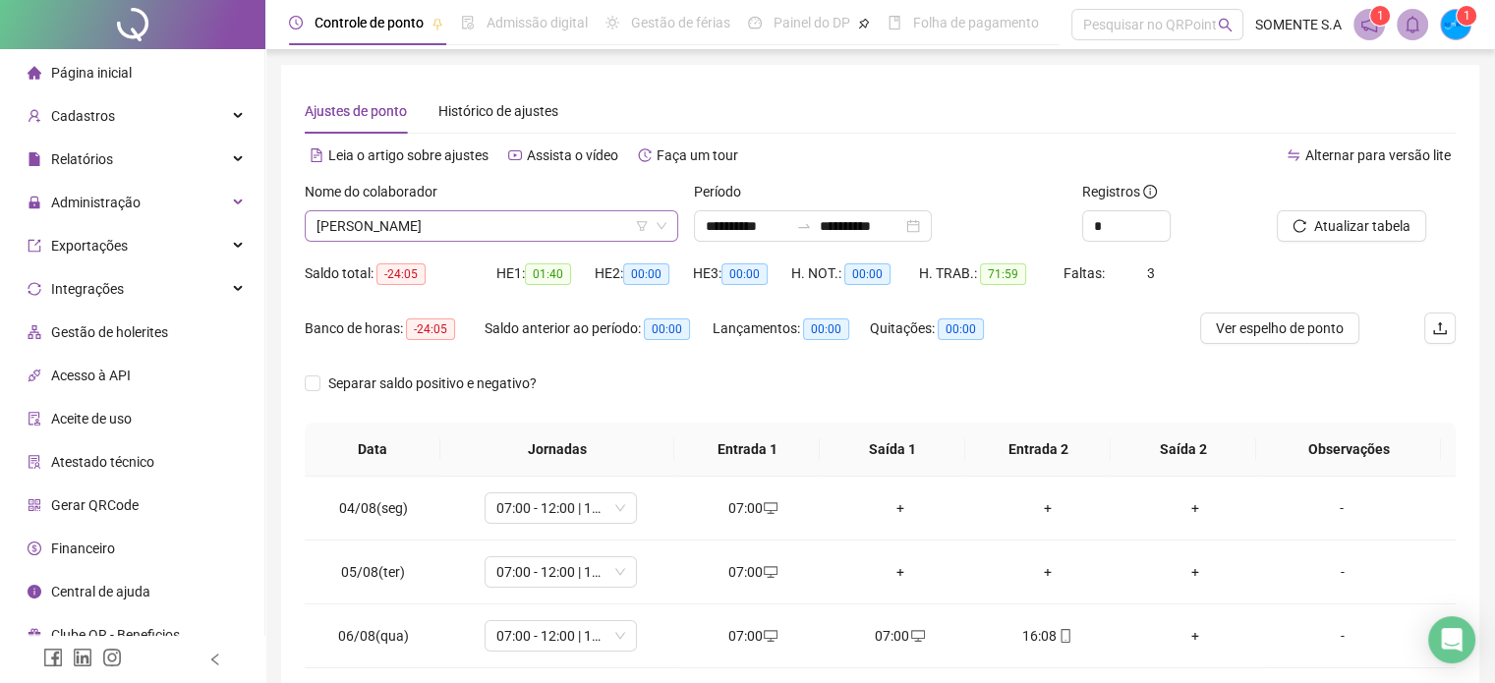
click at [479, 227] on span "[PERSON_NAME]" at bounding box center [492, 225] width 350 height 29
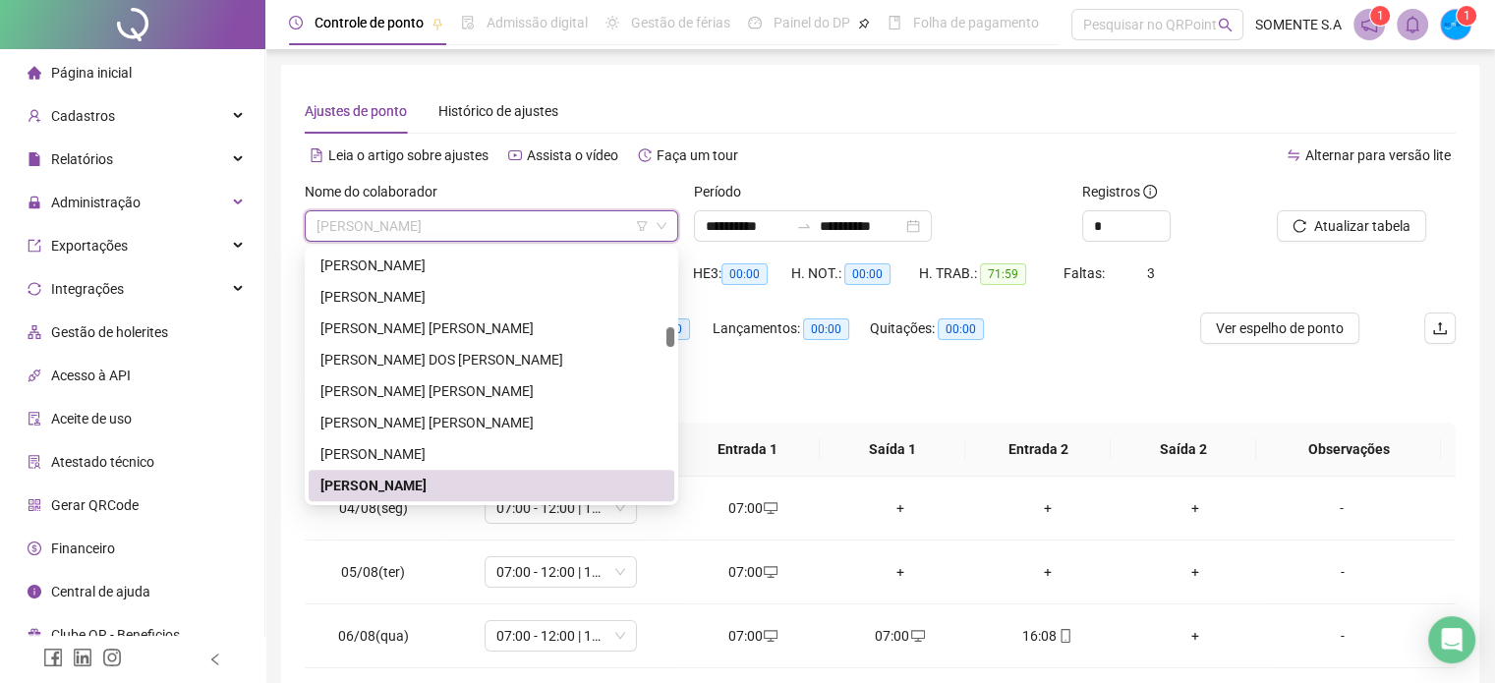
click at [479, 227] on span "[PERSON_NAME]" at bounding box center [492, 225] width 350 height 29
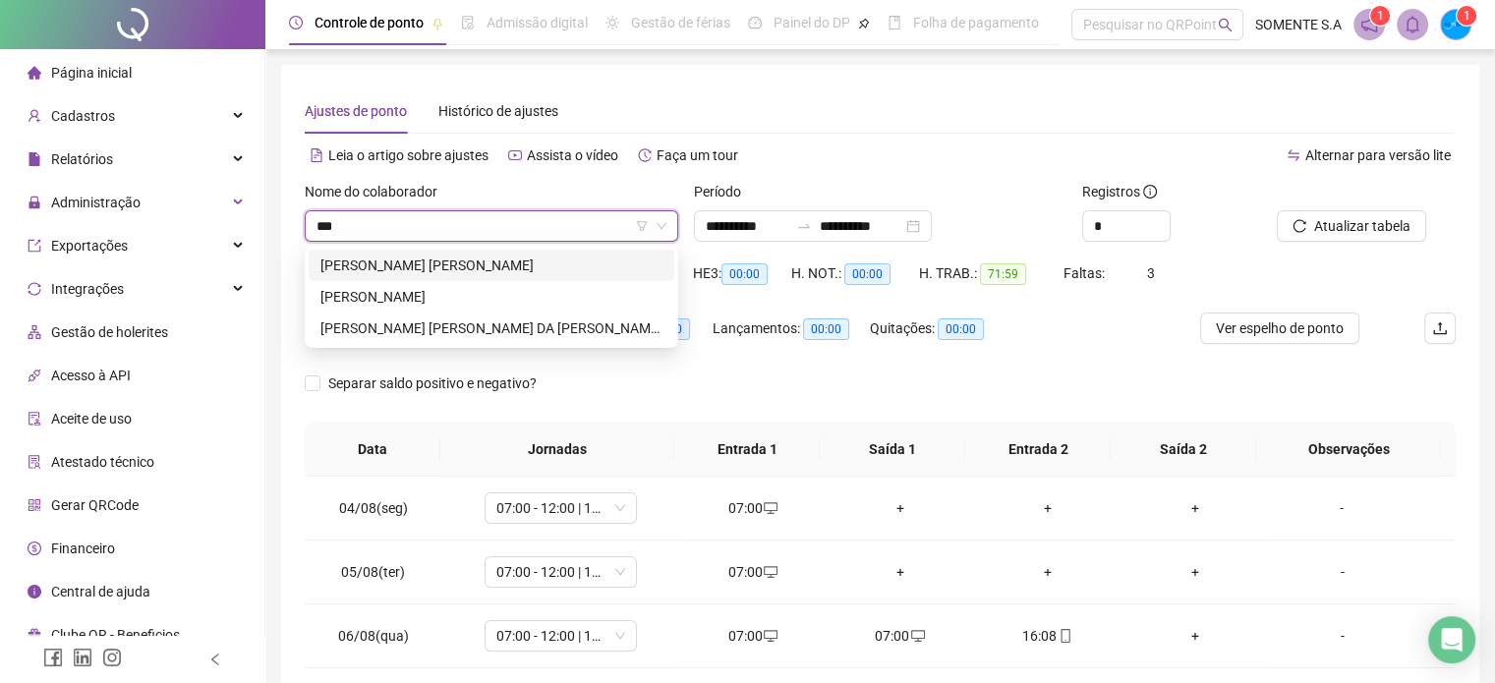
type input "****"
click at [447, 262] on div "[PERSON_NAME]" at bounding box center [492, 266] width 342 height 22
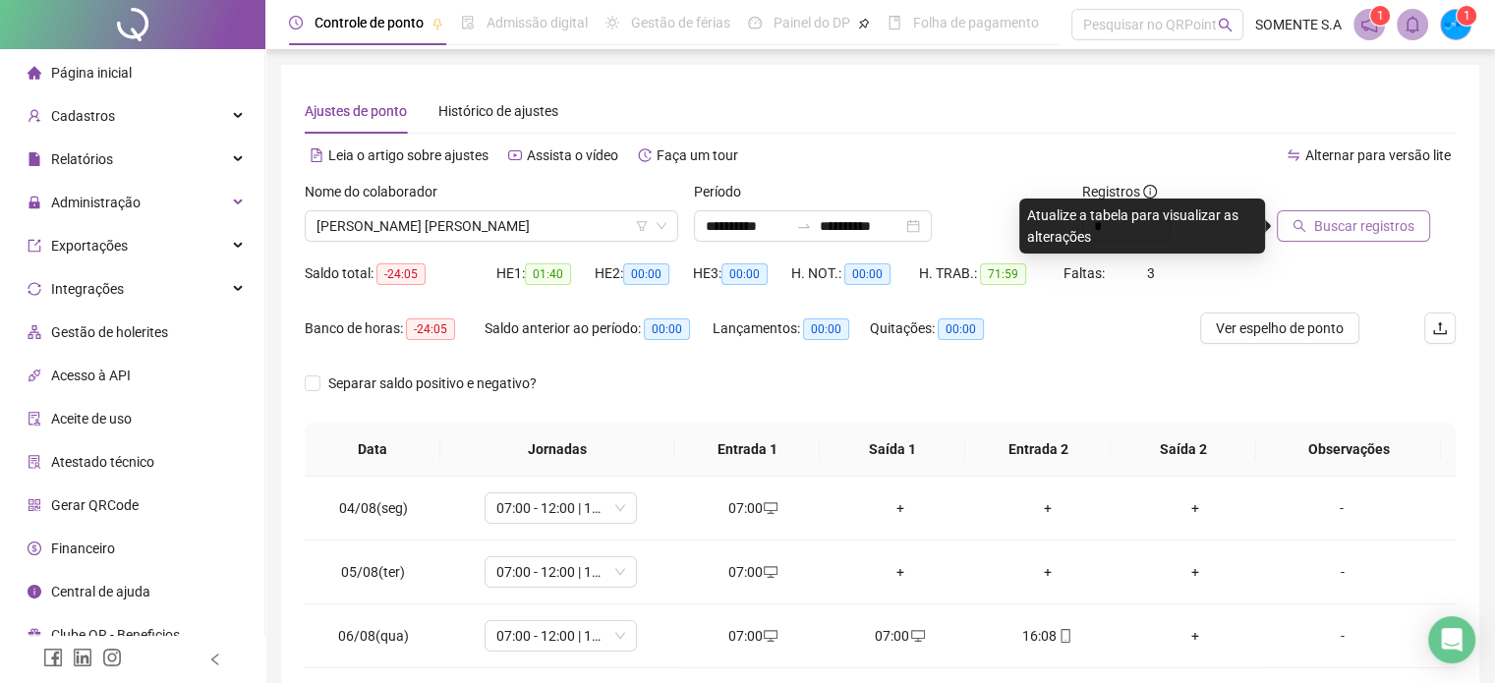
click at [1298, 235] on button "Buscar registros" at bounding box center [1353, 225] width 153 height 31
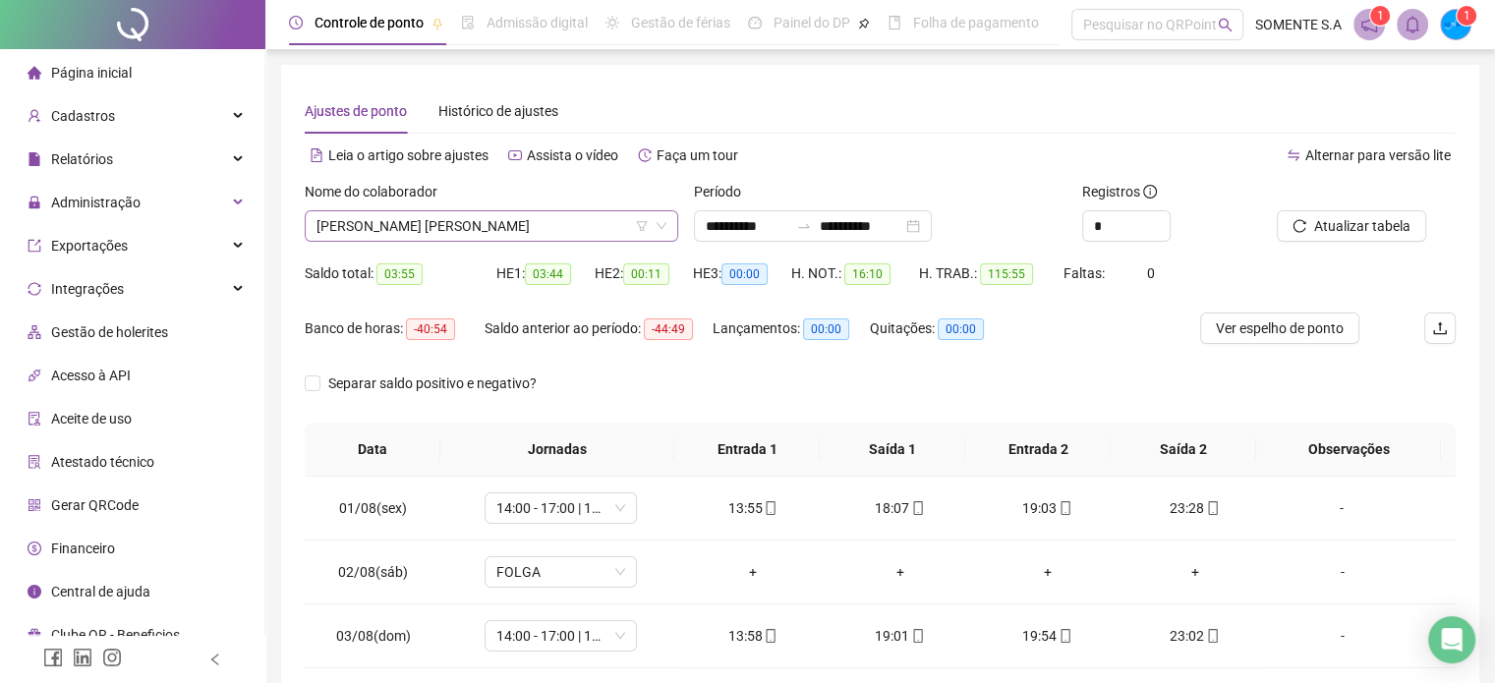
click at [556, 219] on span "[PERSON_NAME]" at bounding box center [492, 225] width 350 height 29
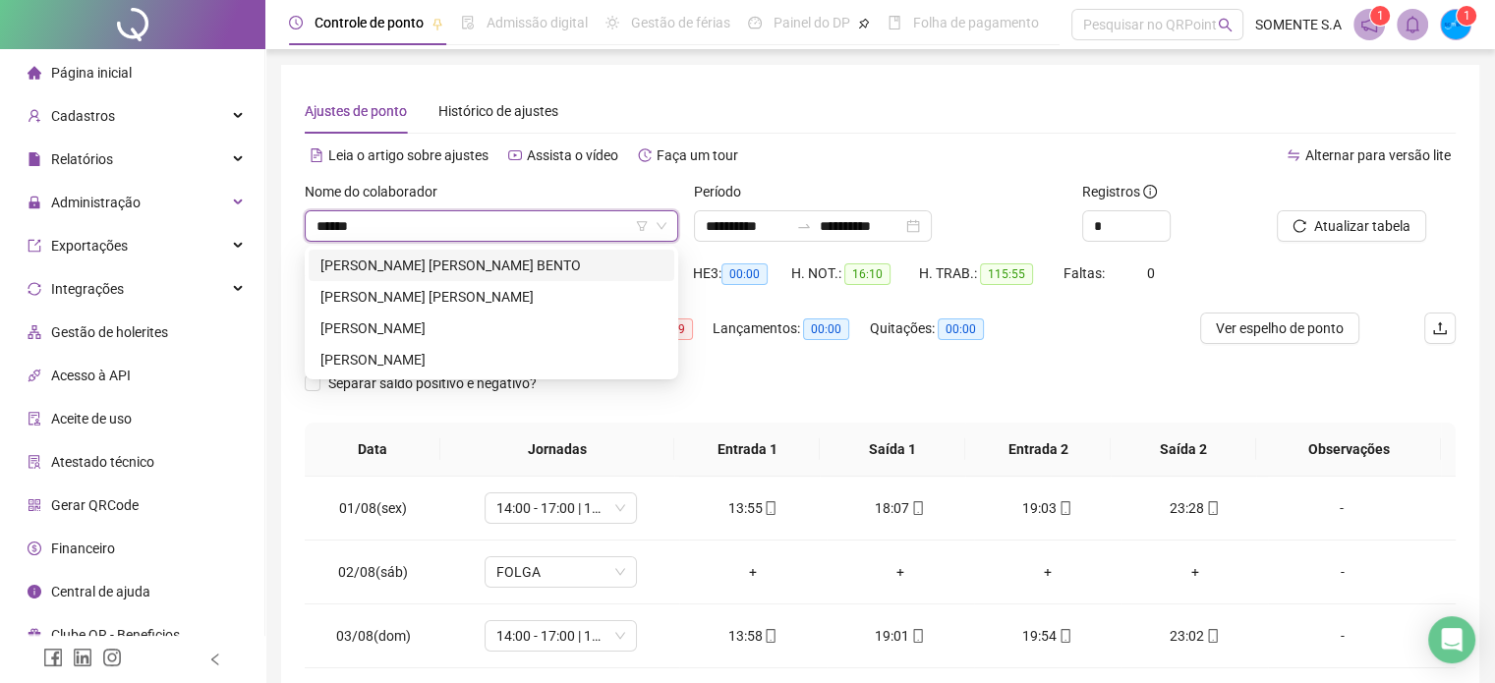
type input "*******"
click at [567, 265] on div "[PERSON_NAME]" at bounding box center [492, 266] width 342 height 22
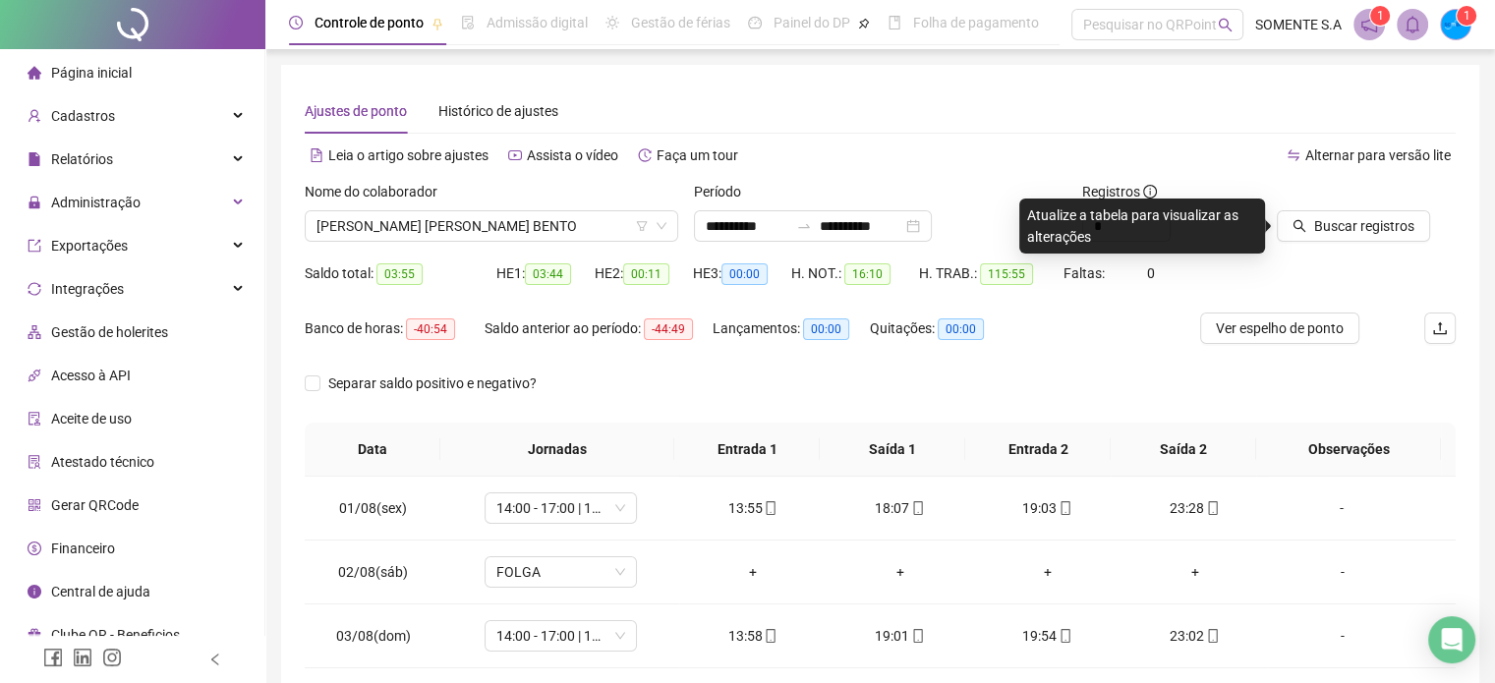
click at [1362, 244] on div "Buscar registros" at bounding box center [1366, 219] width 195 height 77
click at [1362, 238] on button "Buscar registros" at bounding box center [1353, 225] width 153 height 31
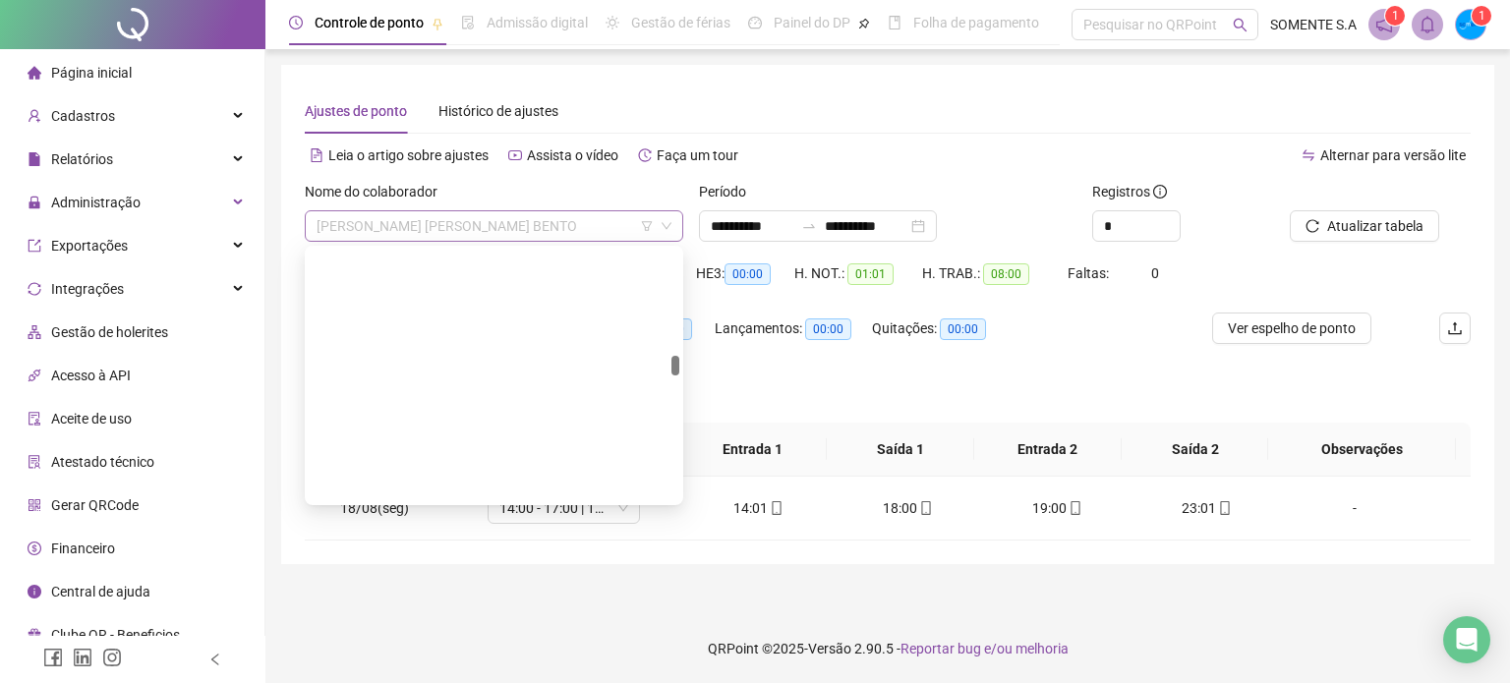
scroll to position [1604, 0]
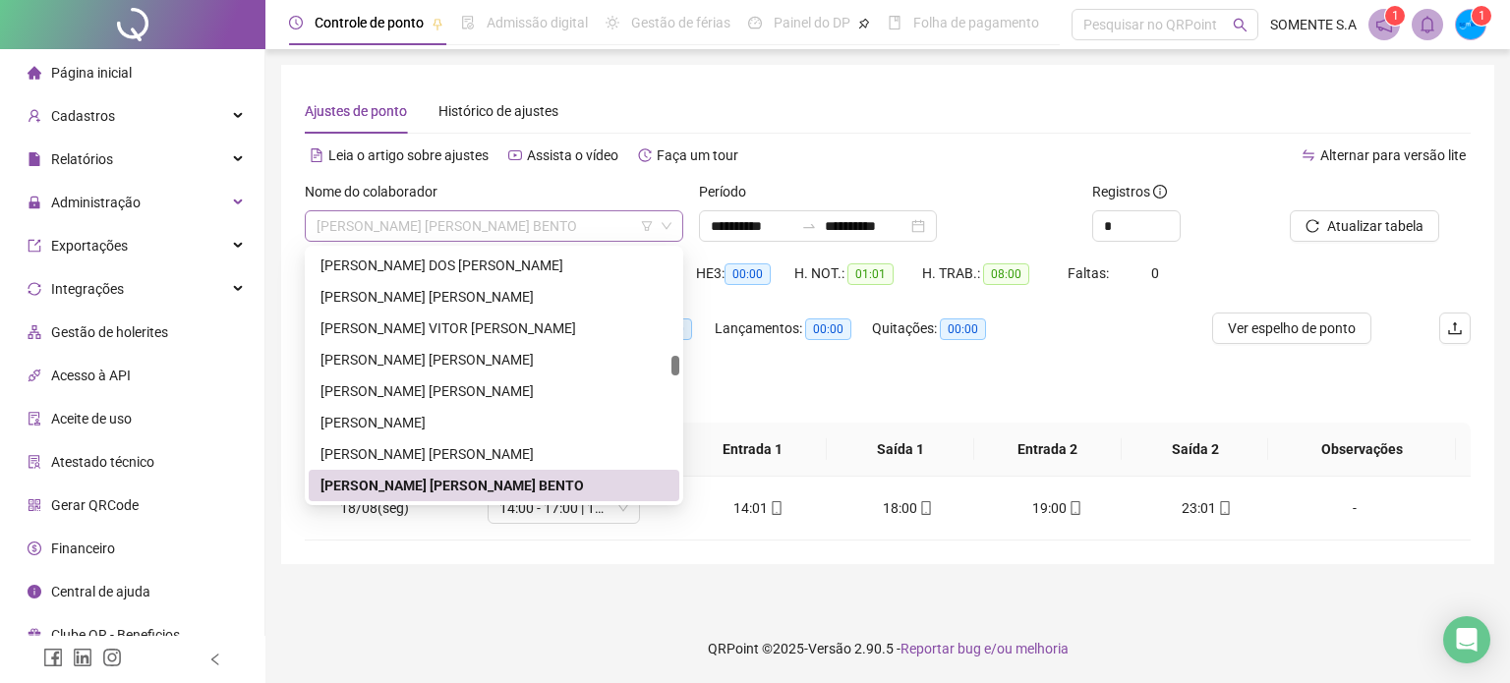
click at [521, 233] on span "[PERSON_NAME]" at bounding box center [494, 225] width 355 height 29
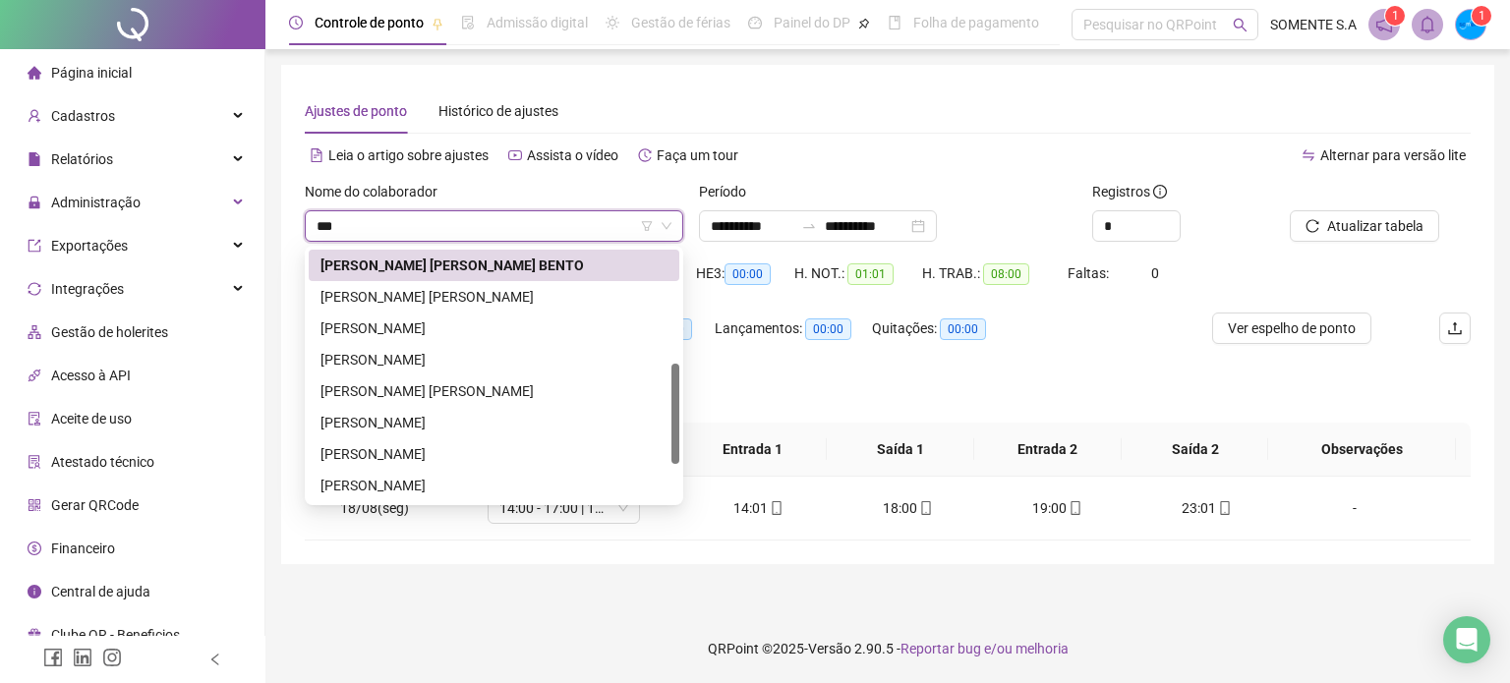
scroll to position [0, 0]
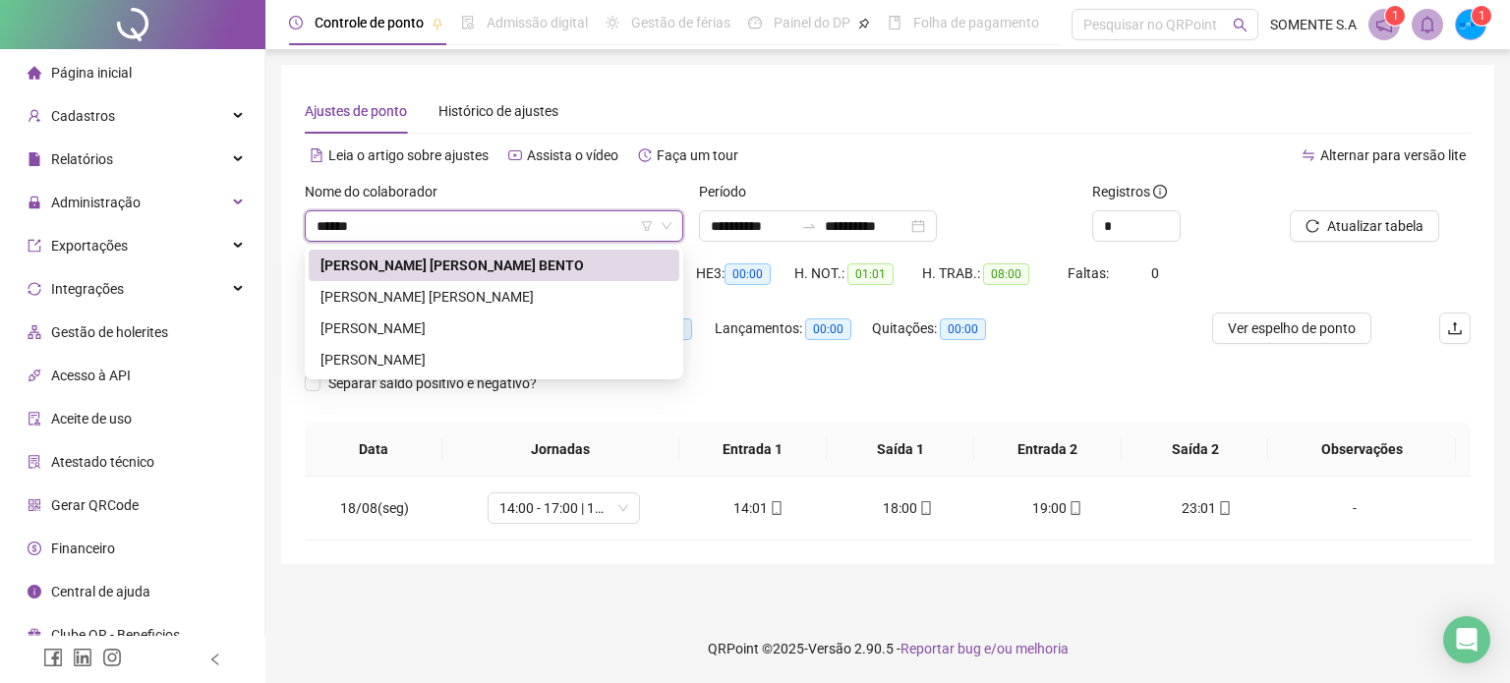
type input "*******"
click at [508, 310] on div "[PERSON_NAME]" at bounding box center [494, 296] width 371 height 31
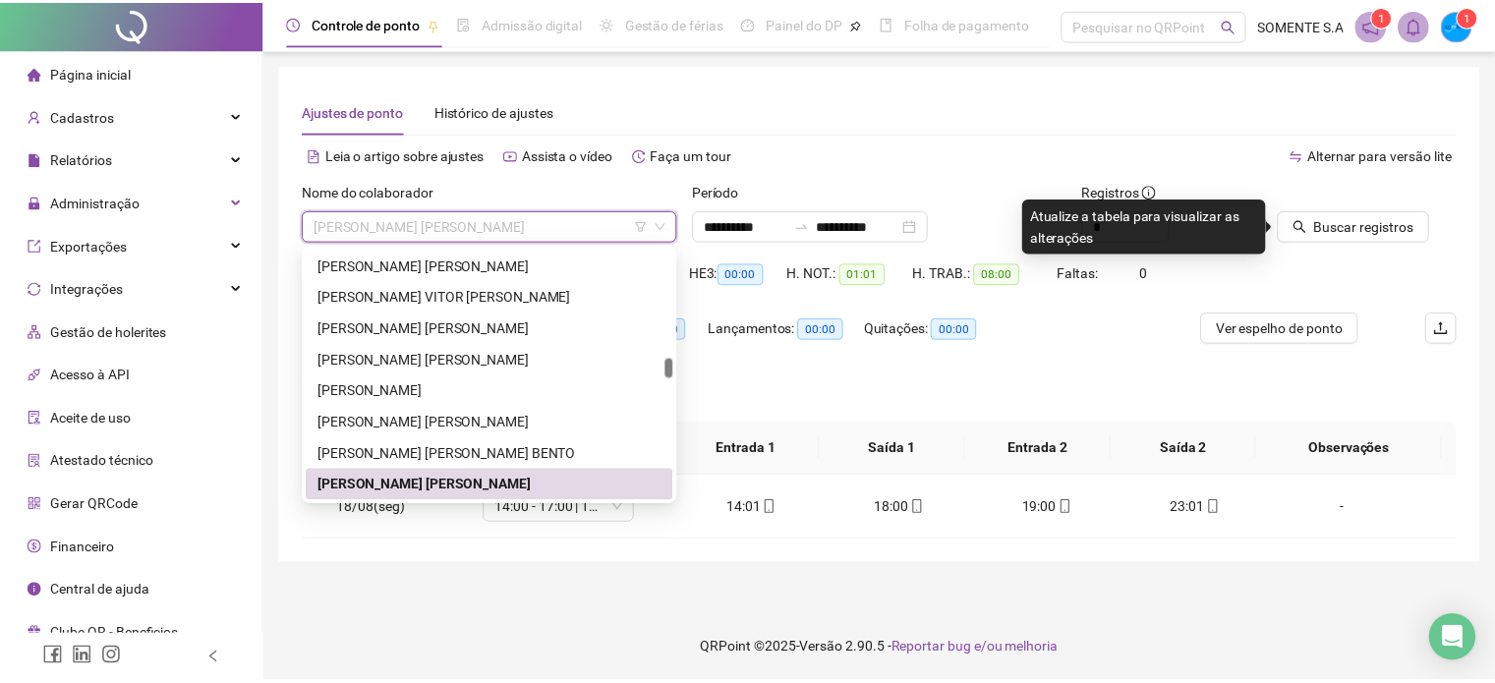
scroll to position [1667, 0]
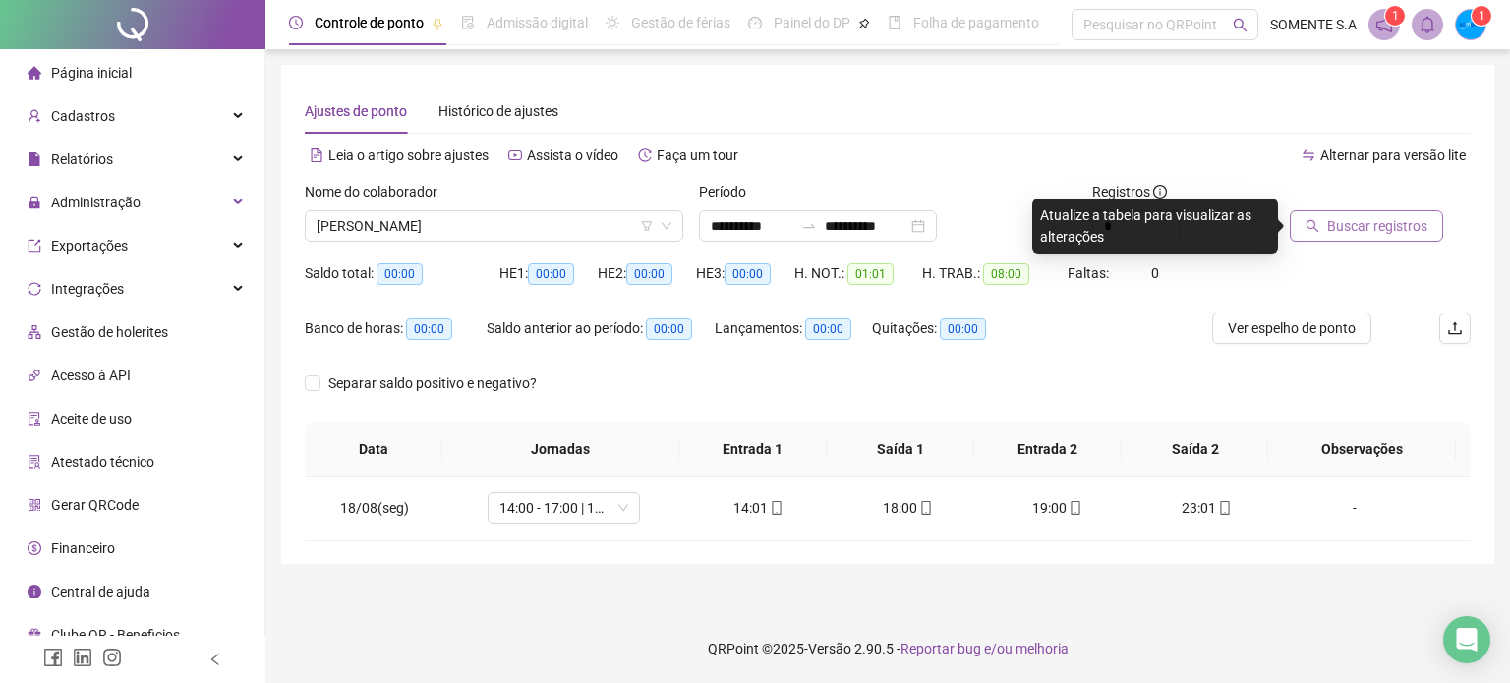
click at [1306, 212] on button "Buscar registros" at bounding box center [1366, 225] width 153 height 31
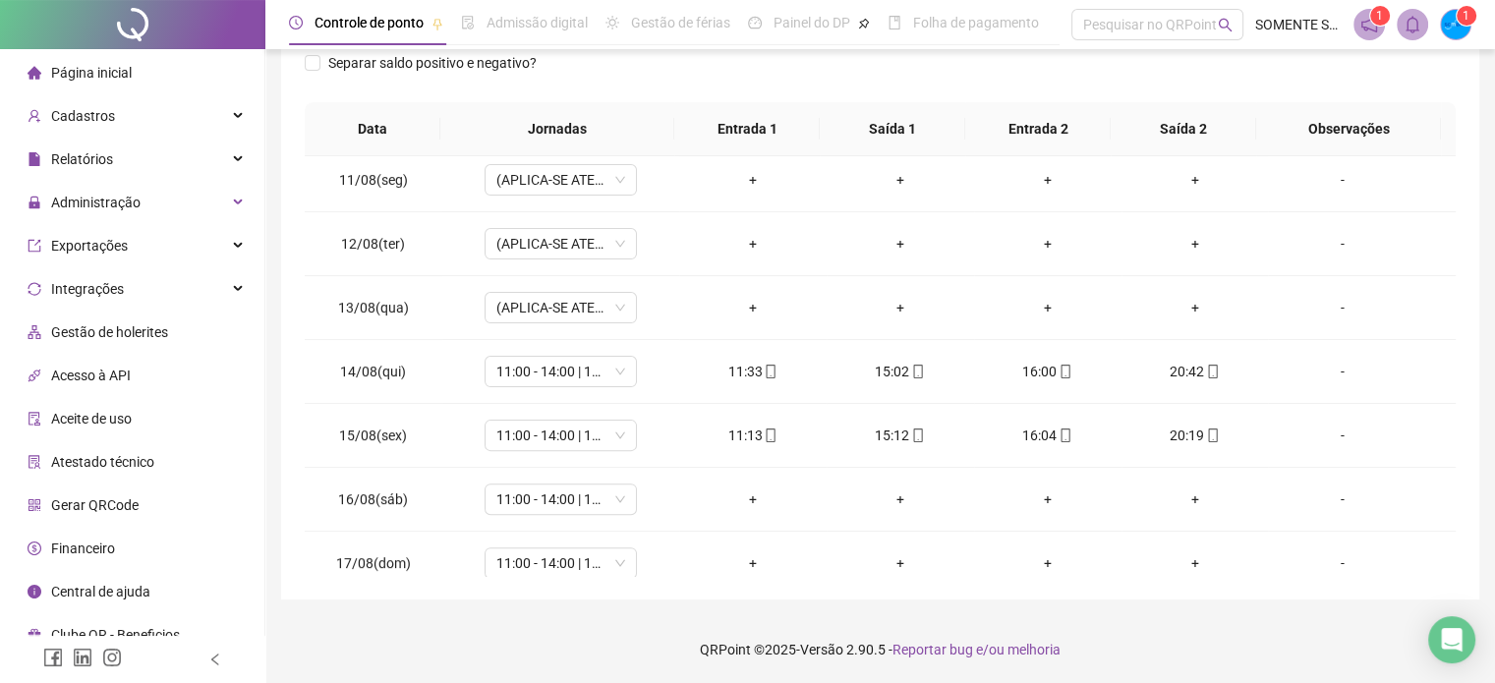
scroll to position [727, 0]
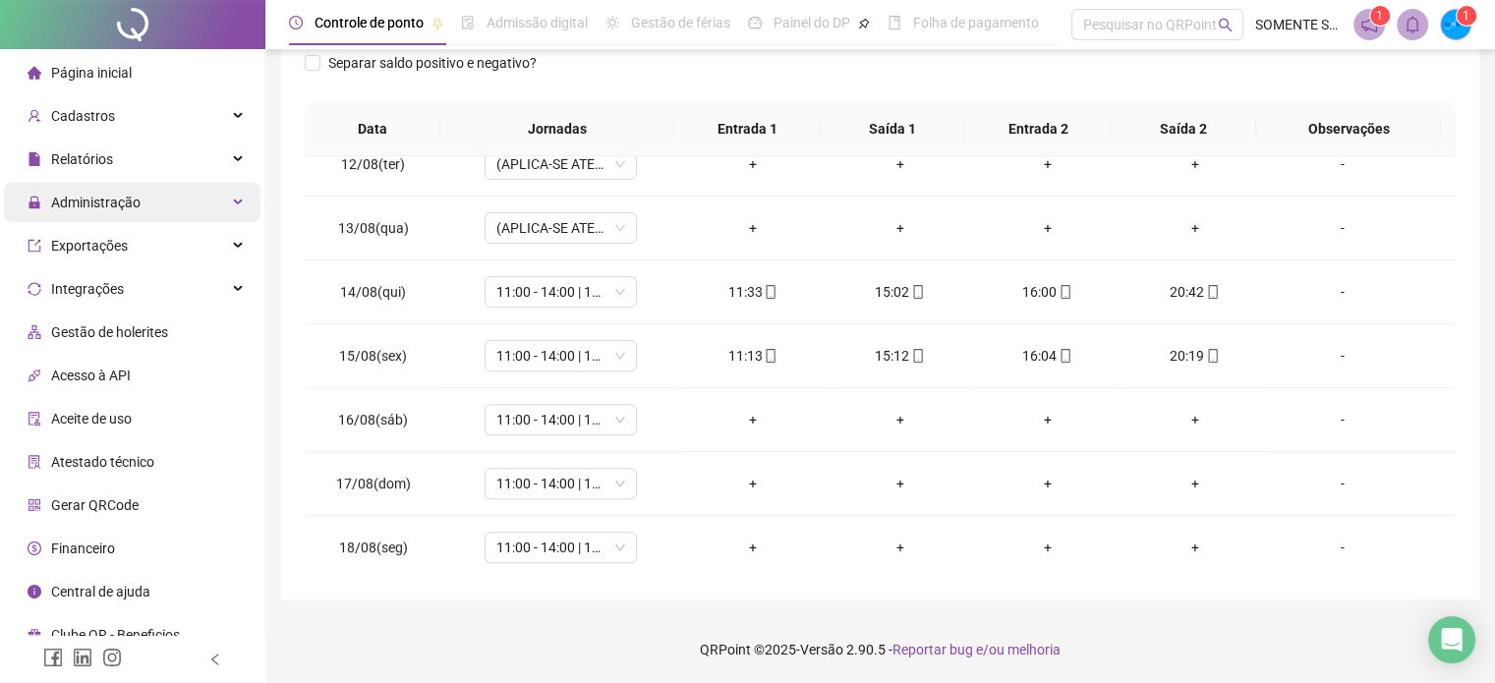
click at [125, 199] on span "Administração" at bounding box center [95, 203] width 89 height 16
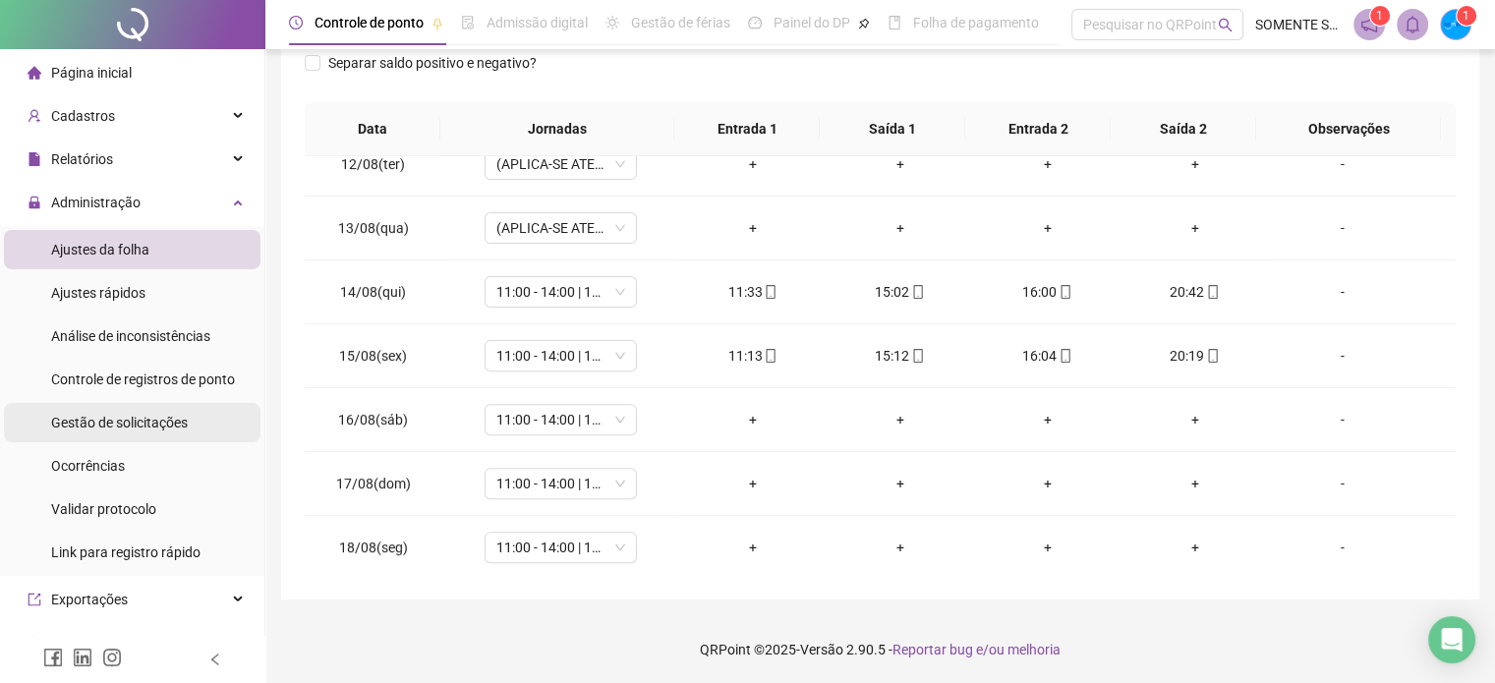
click at [115, 418] on span "Gestão de solicitações" at bounding box center [119, 423] width 137 height 16
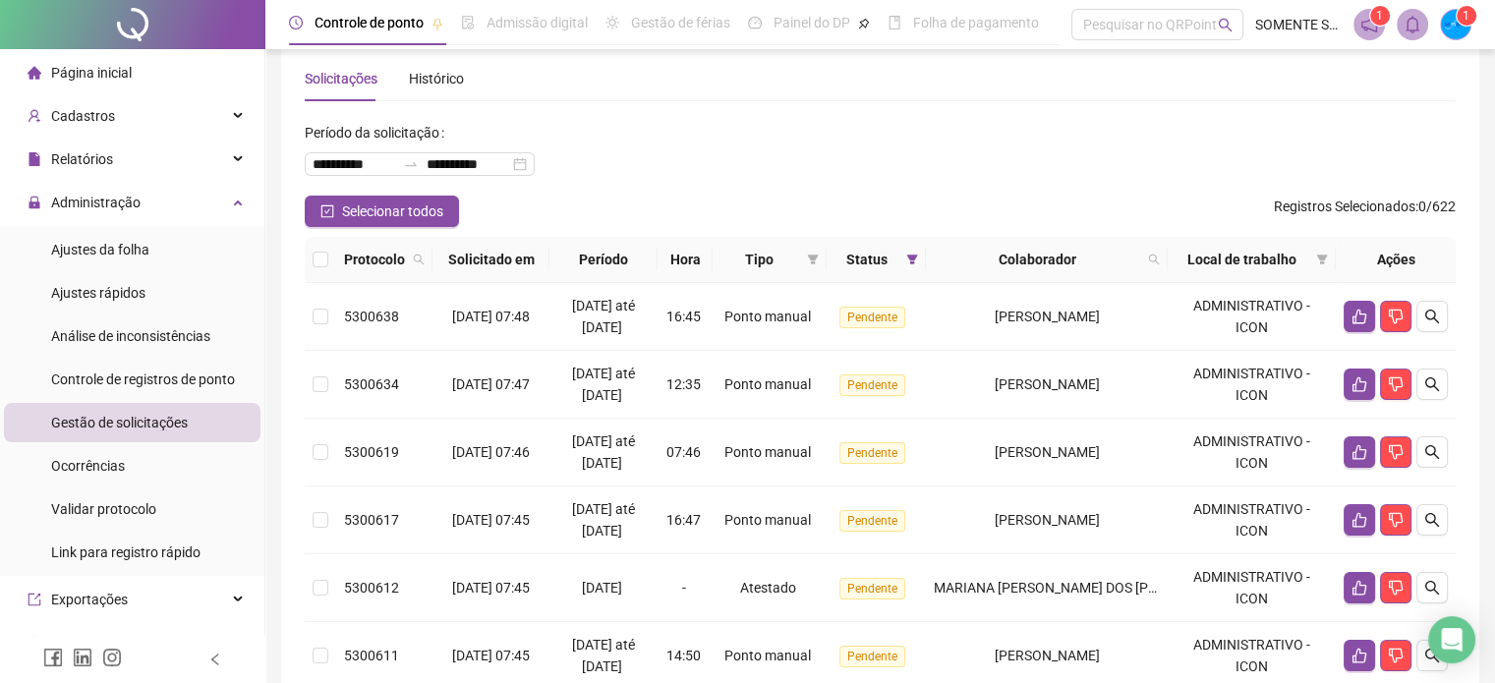
scroll to position [22, 0]
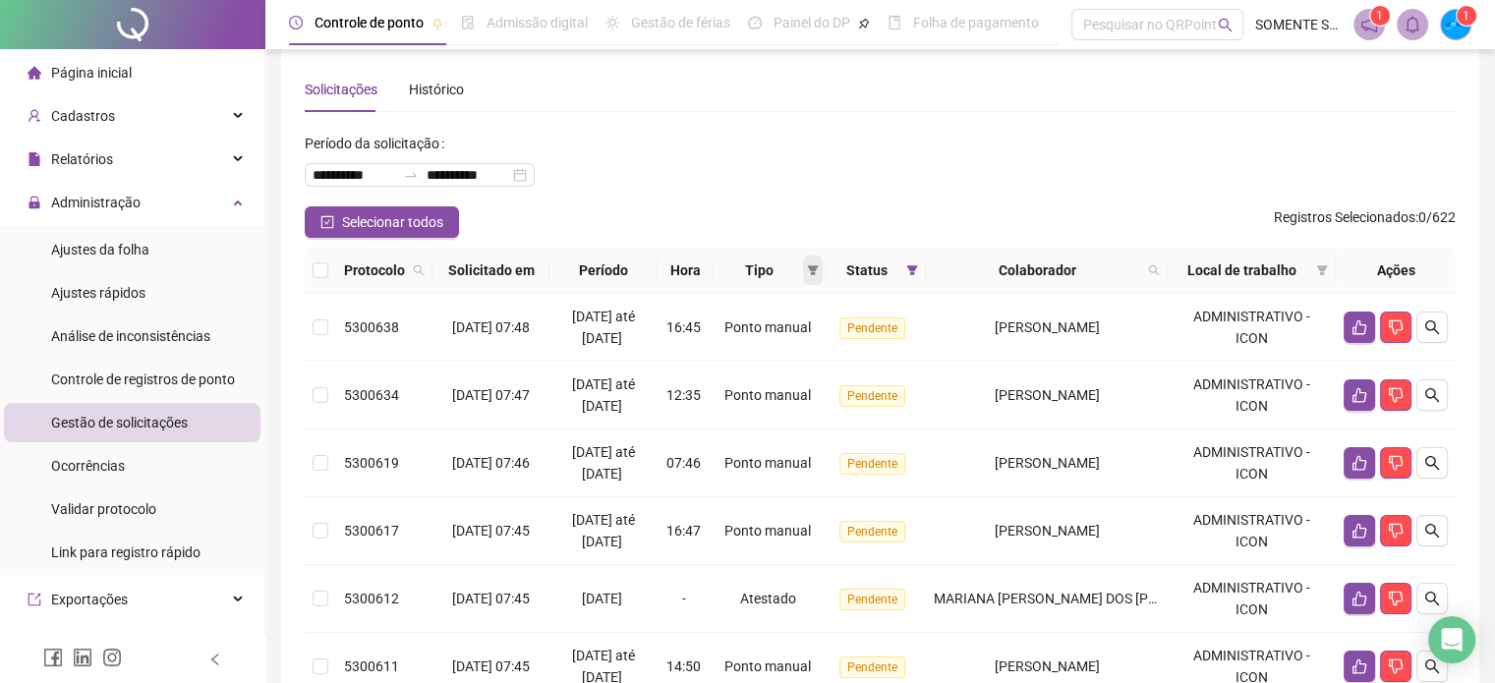
click at [819, 268] on icon "filter" at bounding box center [813, 270] width 12 height 12
click at [770, 337] on span "Atestado" at bounding box center [756, 340] width 56 height 16
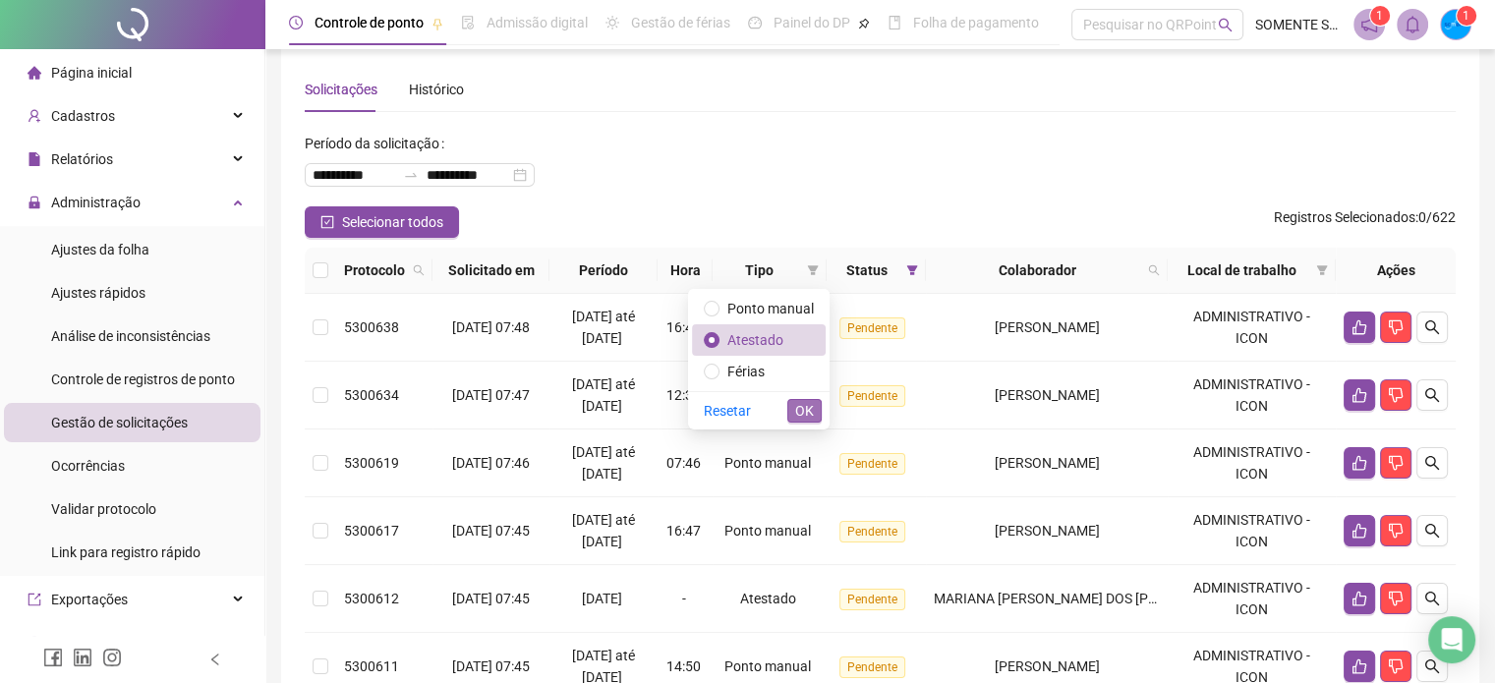
click at [802, 409] on span "OK" at bounding box center [804, 411] width 19 height 22
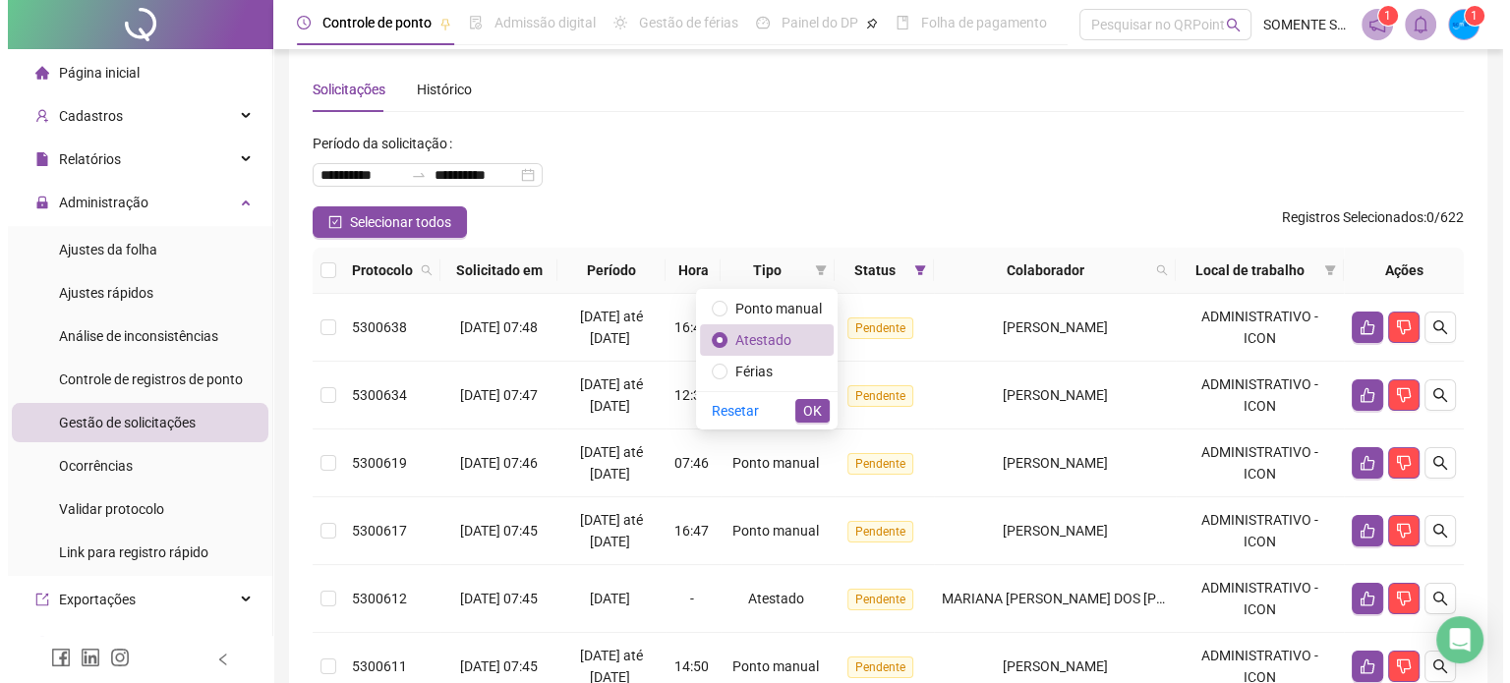
scroll to position [0, 0]
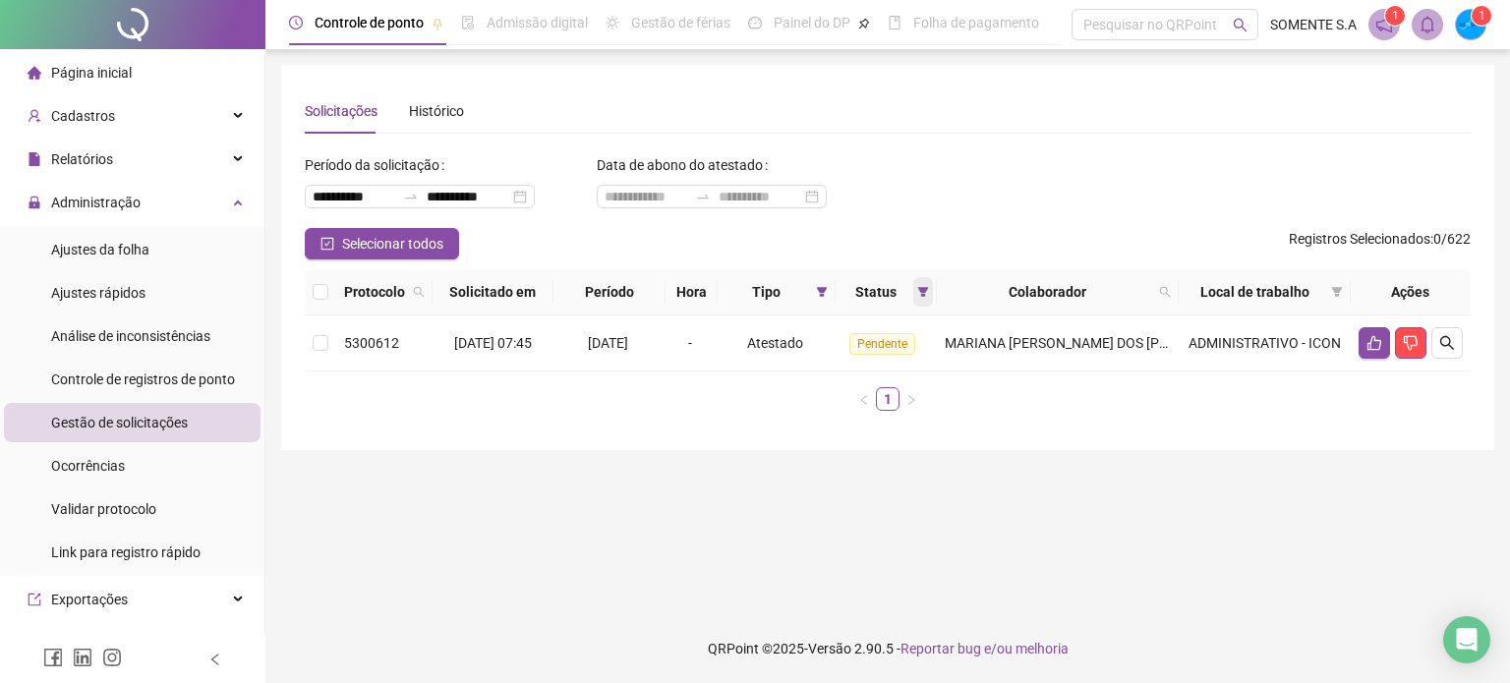
click at [928, 294] on icon "filter" at bounding box center [922, 292] width 11 height 10
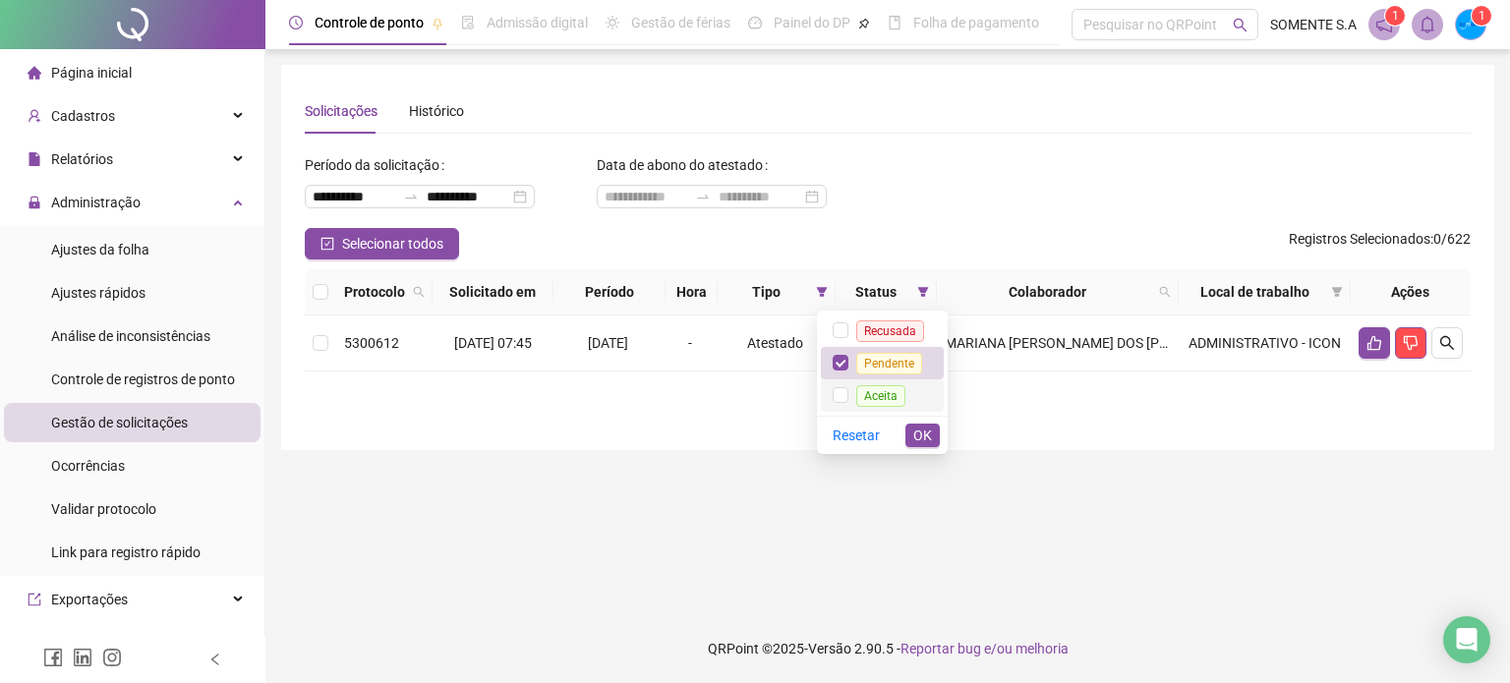
click at [865, 397] on span "Aceita" at bounding box center [880, 396] width 49 height 22
click at [873, 365] on span "Pendente" at bounding box center [889, 364] width 66 height 22
click at [922, 425] on span "OK" at bounding box center [922, 436] width 19 height 22
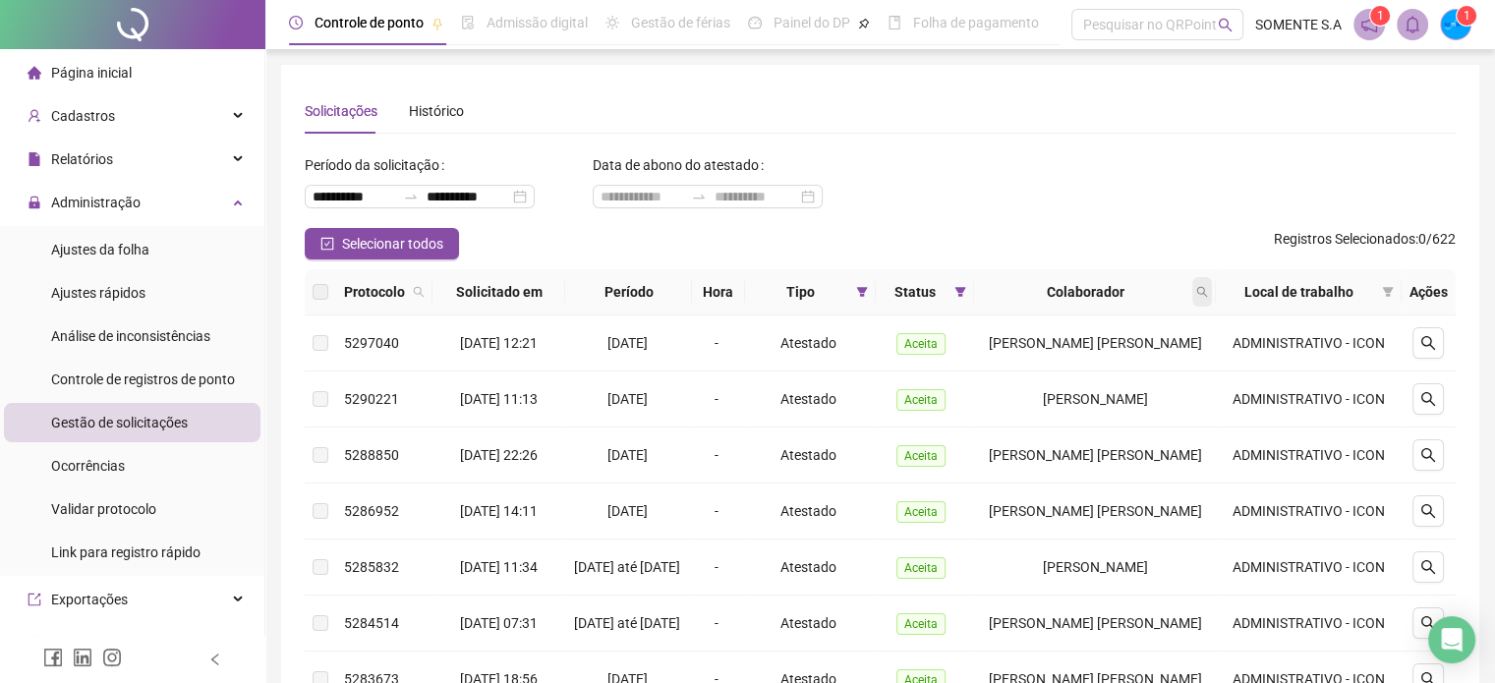
click at [1204, 290] on icon "search" at bounding box center [1202, 292] width 11 height 11
type input "*******"
